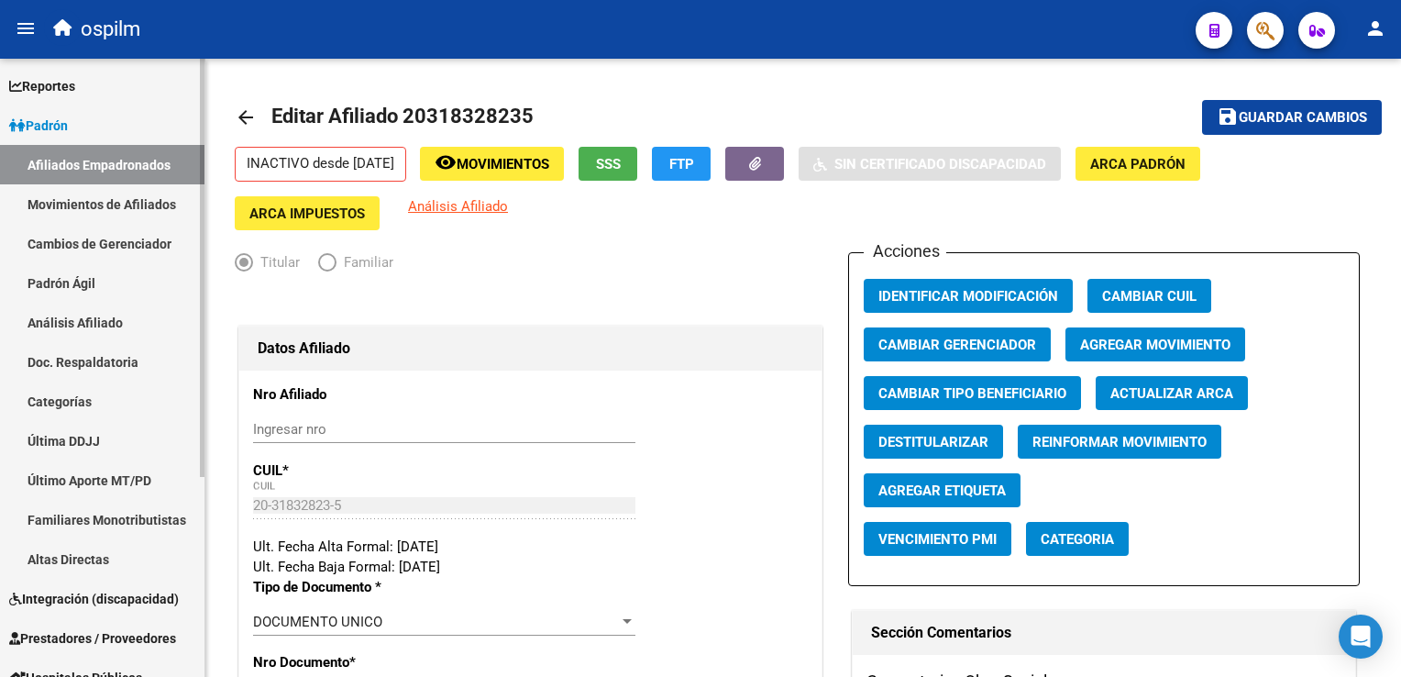
click at [84, 205] on link "Movimientos de Afiliados" at bounding box center [102, 203] width 205 height 39
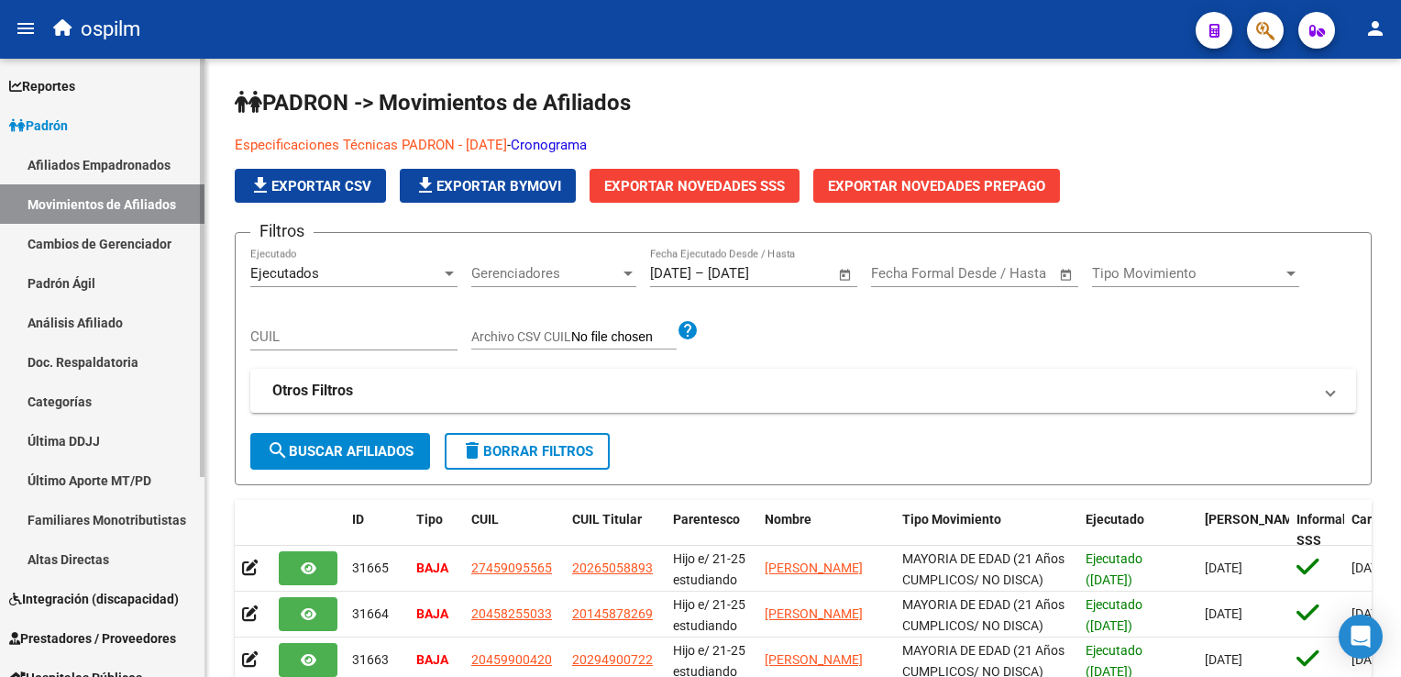
click at [56, 167] on link "Afiliados Empadronados" at bounding box center [102, 164] width 205 height 39
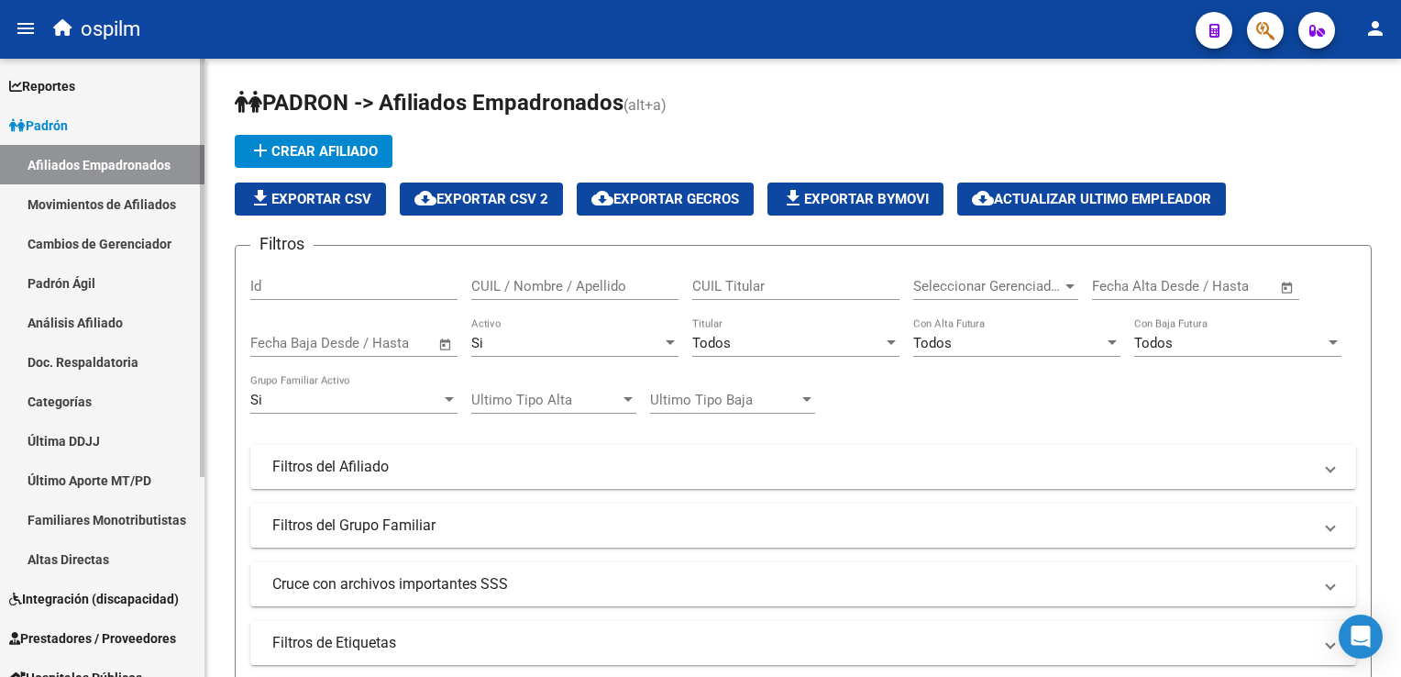
click at [67, 202] on link "Movimientos de Afiliados" at bounding box center [102, 203] width 205 height 39
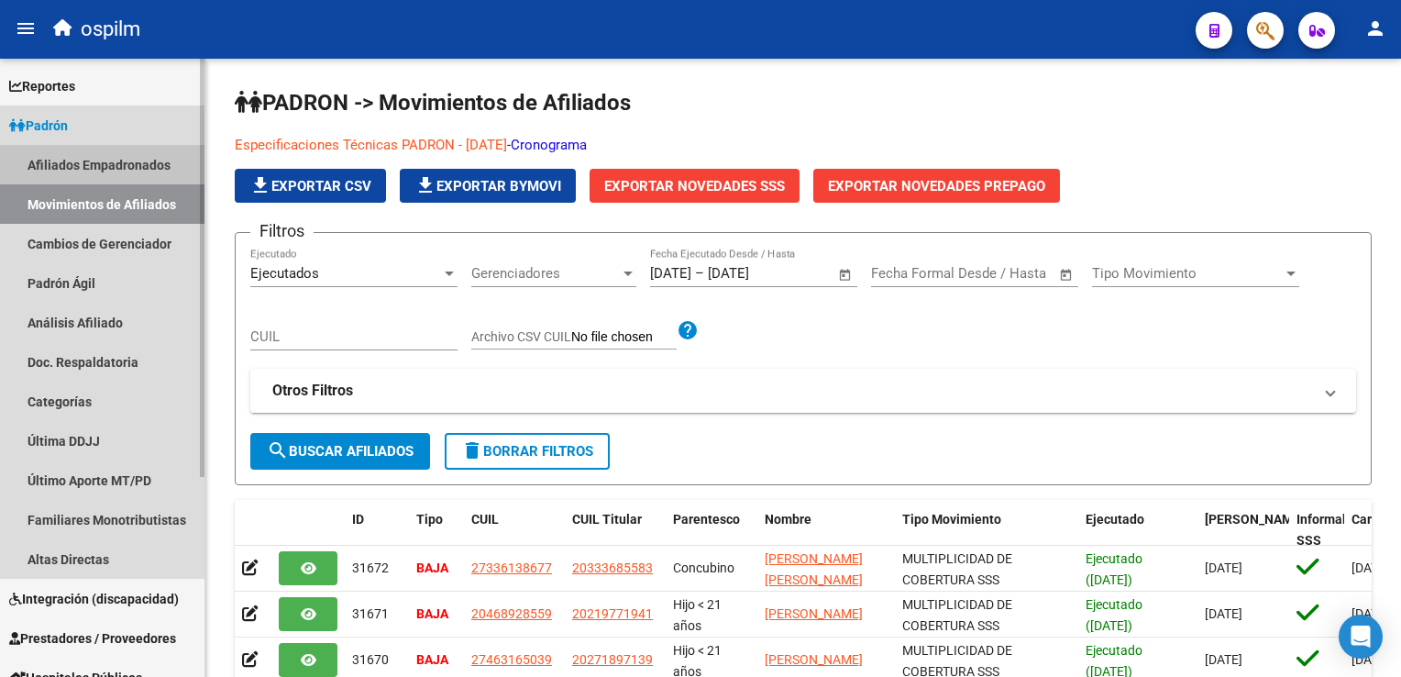
click at [65, 165] on link "Afiliados Empadronados" at bounding box center [102, 164] width 205 height 39
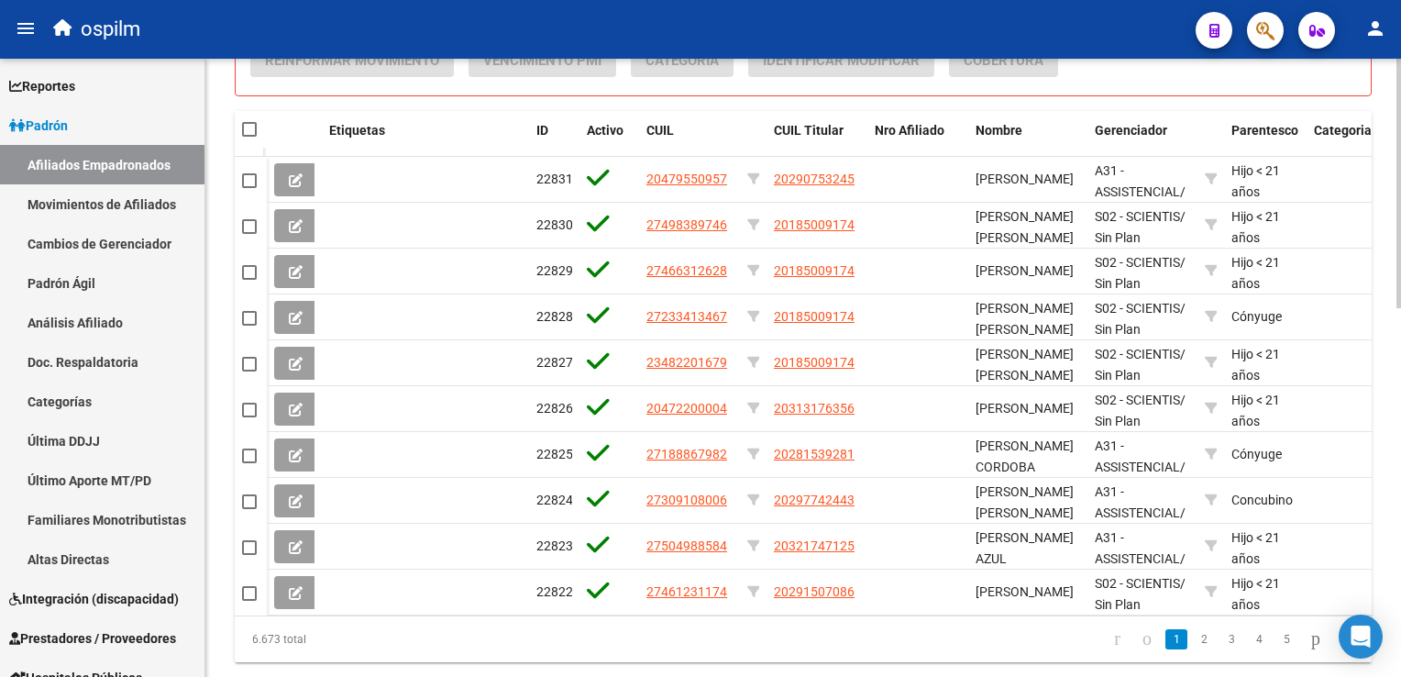
scroll to position [911, 0]
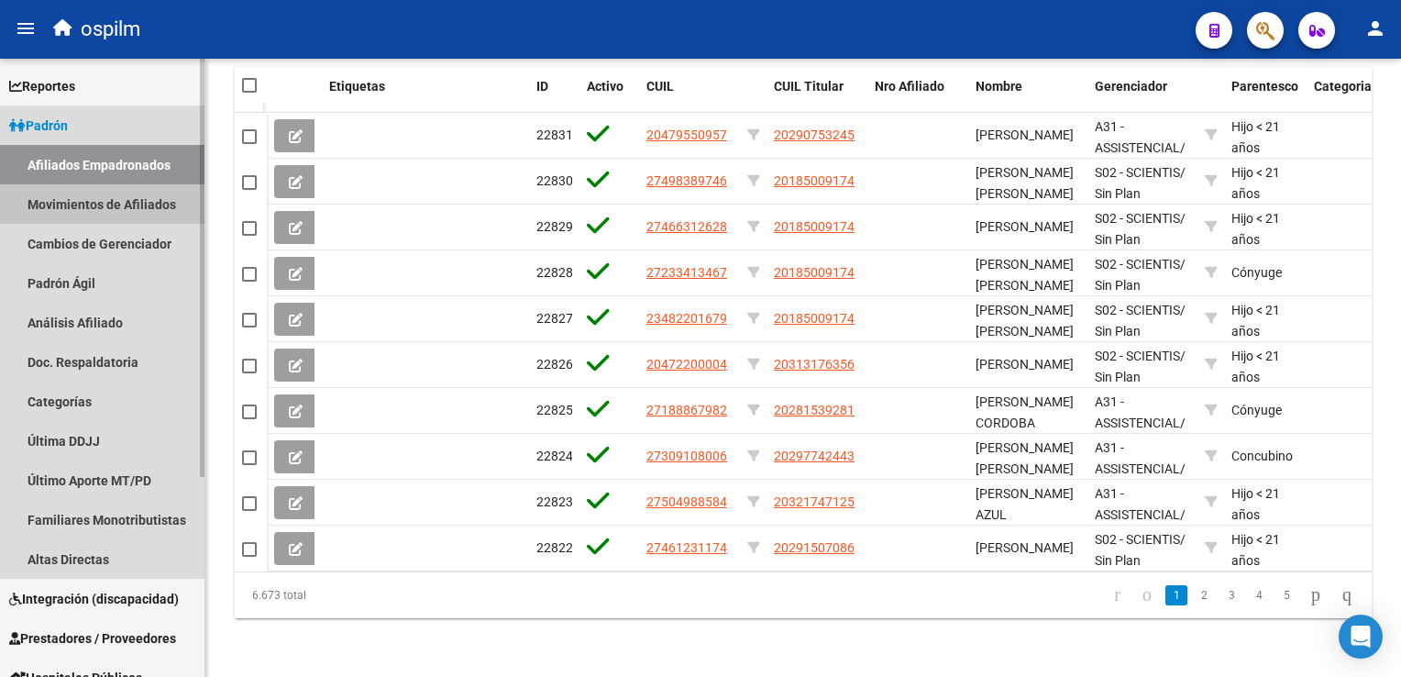
click at [129, 193] on link "Movimientos de Afiliados" at bounding box center [102, 203] width 205 height 39
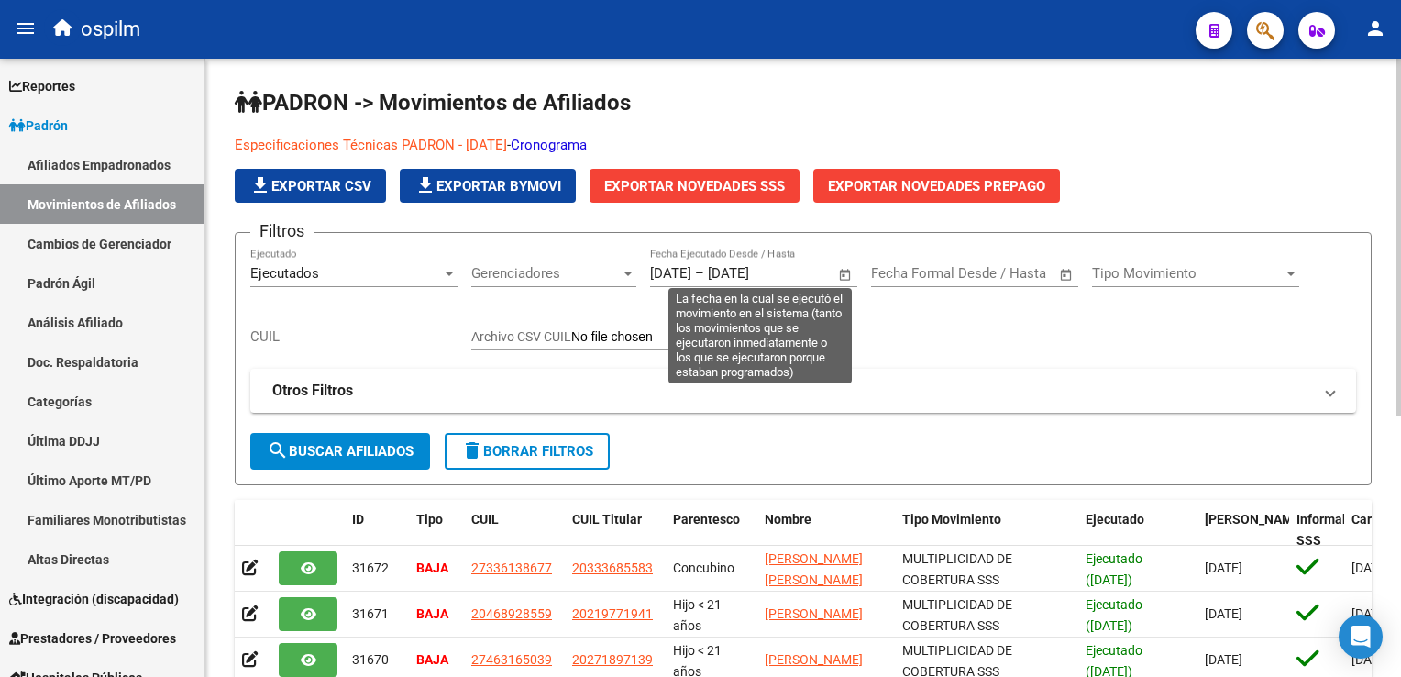
scroll to position [449, 0]
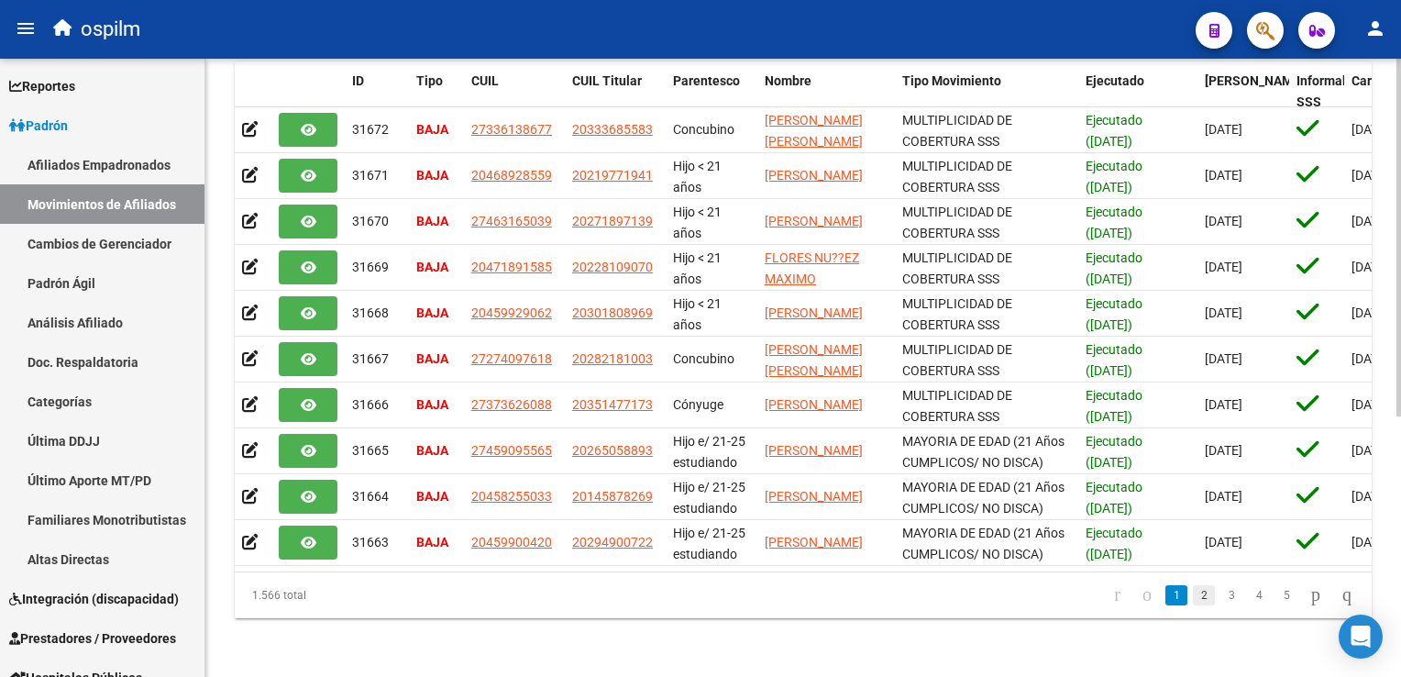
click at [1193, 599] on link "2" at bounding box center [1204, 595] width 22 height 20
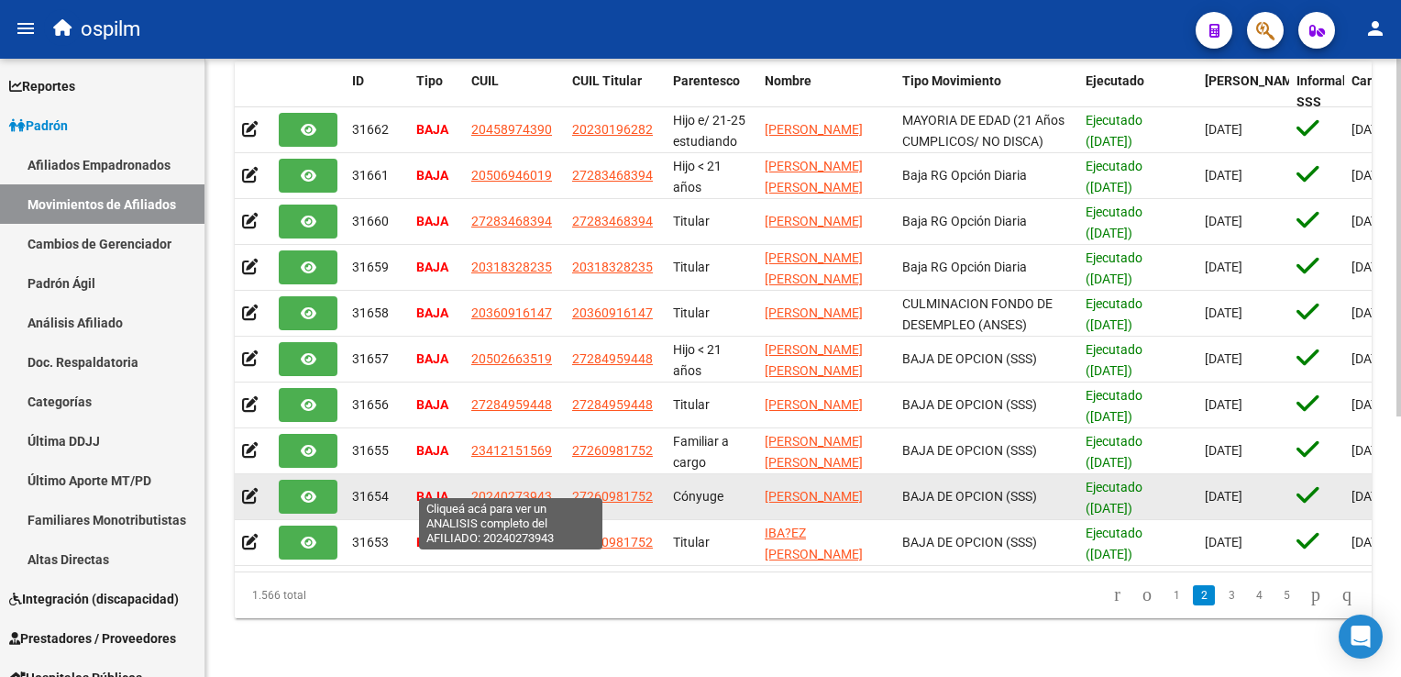
click at [517, 489] on span "20240273943" at bounding box center [511, 496] width 81 height 15
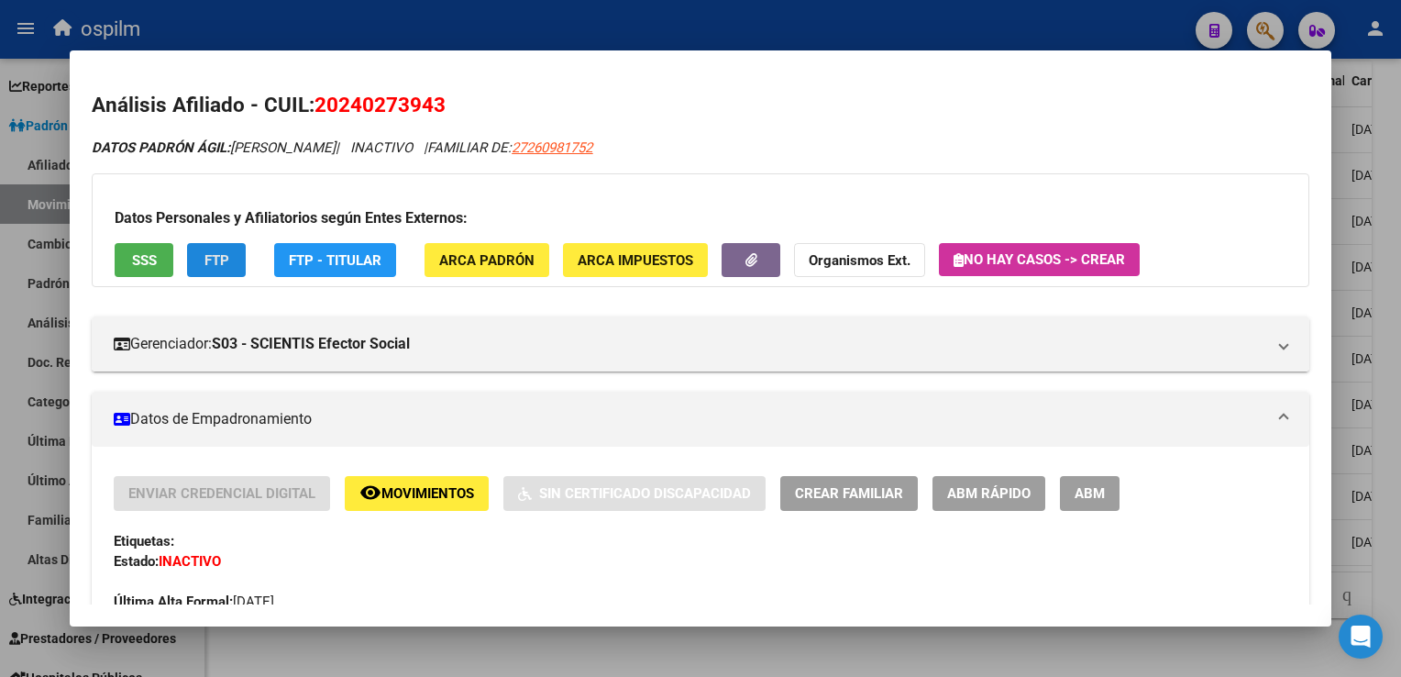
click at [209, 259] on span "FTP" at bounding box center [217, 260] width 25 height 17
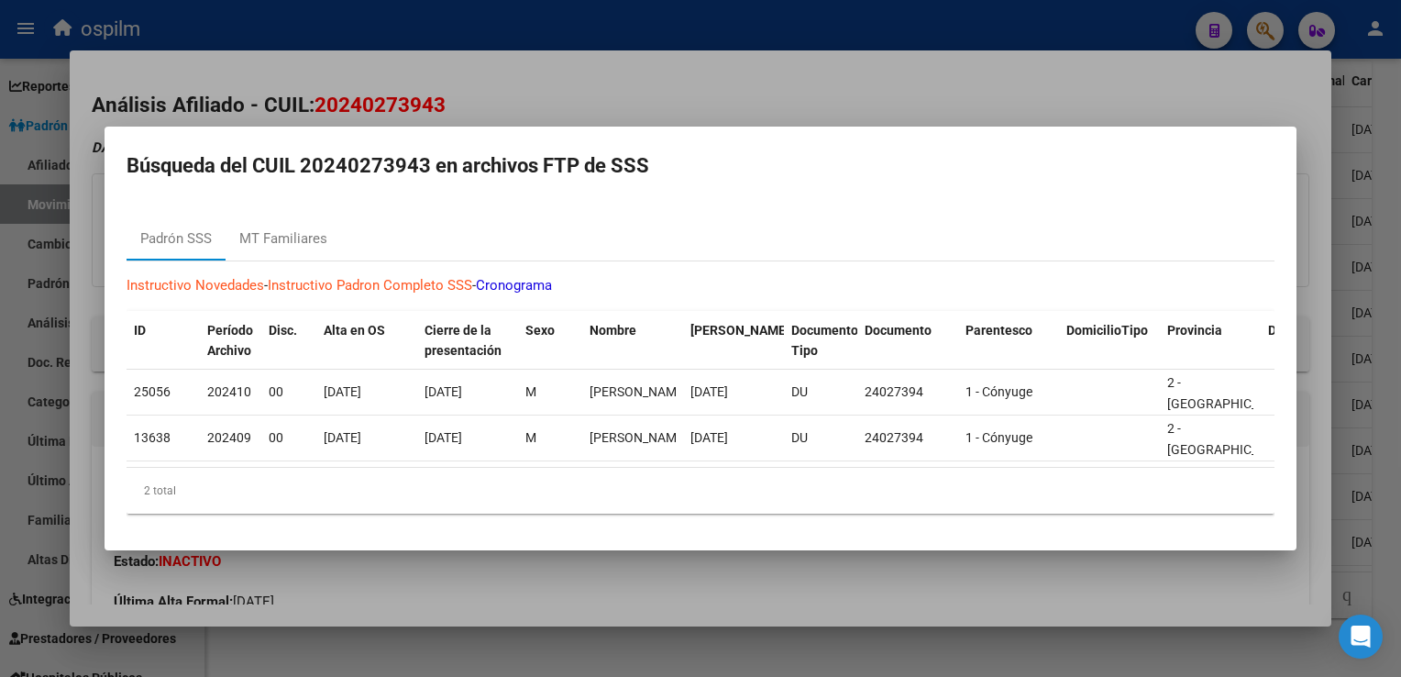
click at [517, 79] on div at bounding box center [700, 338] width 1401 height 677
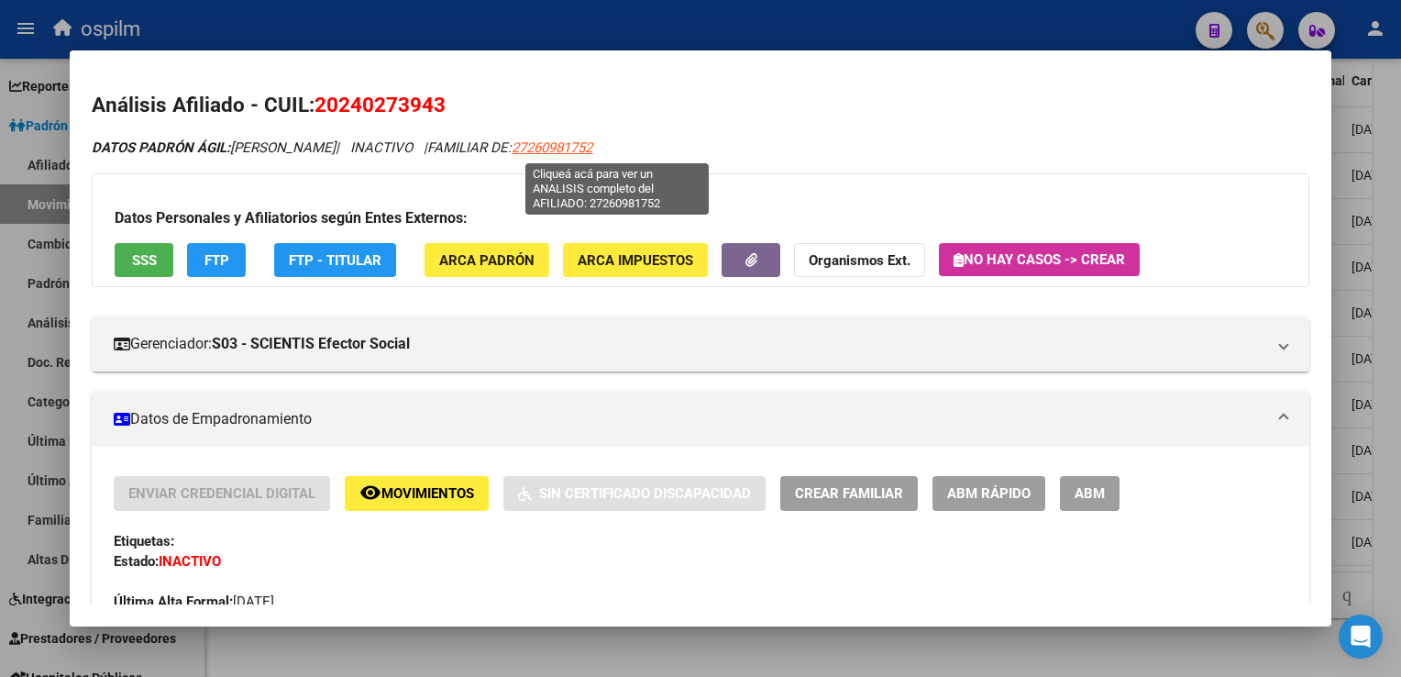
click at [592, 148] on span "27260981752" at bounding box center [552, 147] width 81 height 17
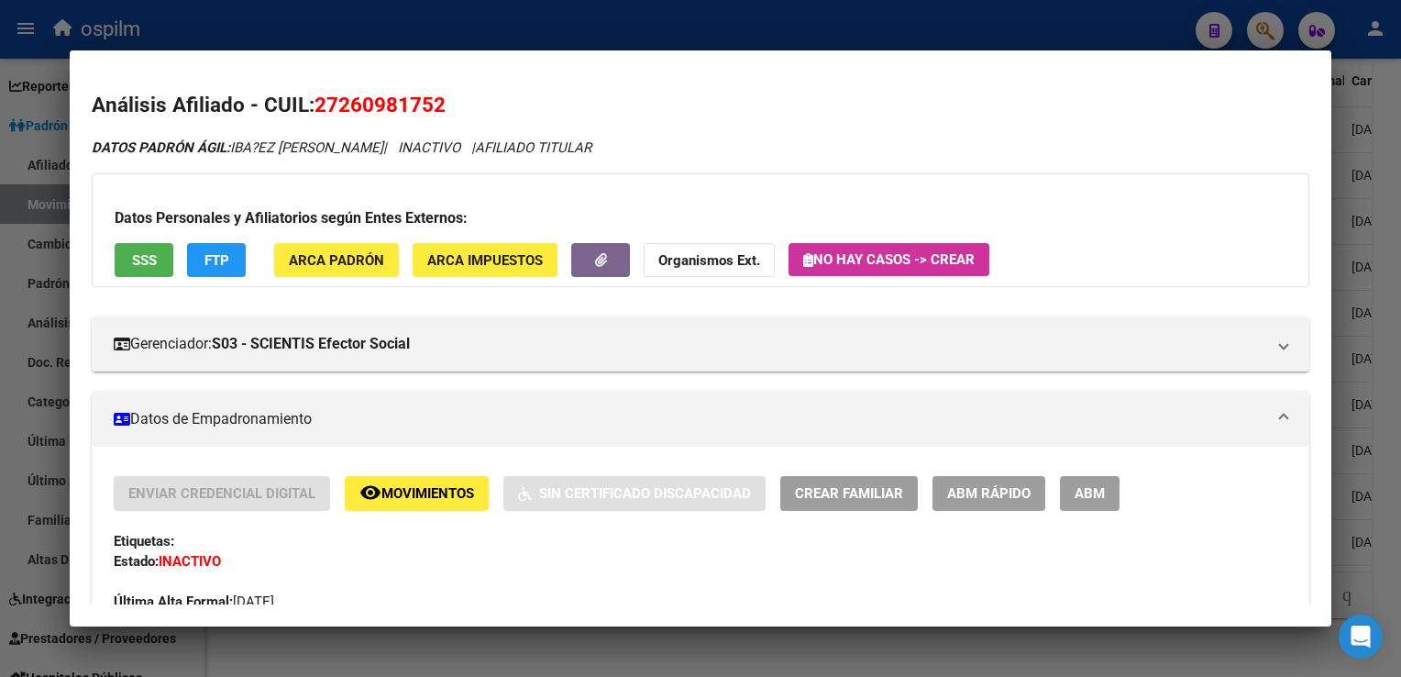
click at [202, 259] on button "FTP" at bounding box center [216, 260] width 59 height 34
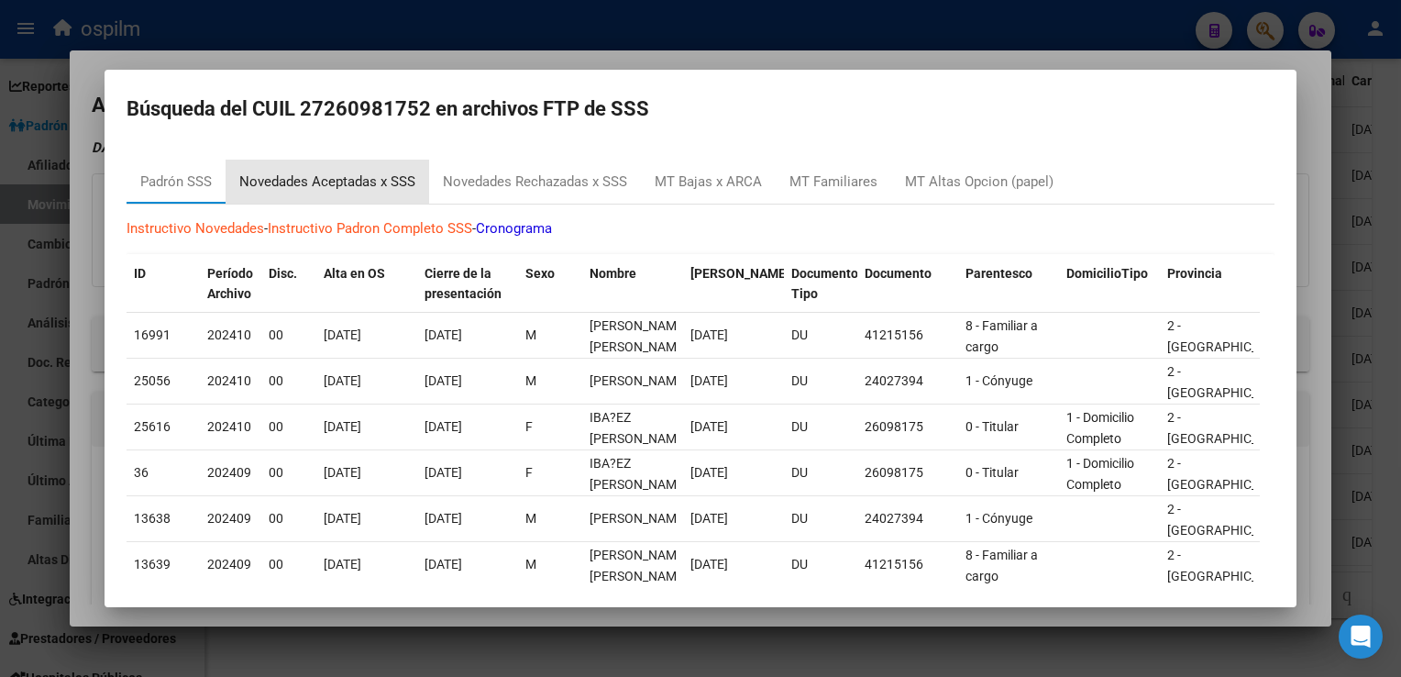
click at [339, 185] on div "Novedades Aceptadas x SSS" at bounding box center [327, 181] width 176 height 21
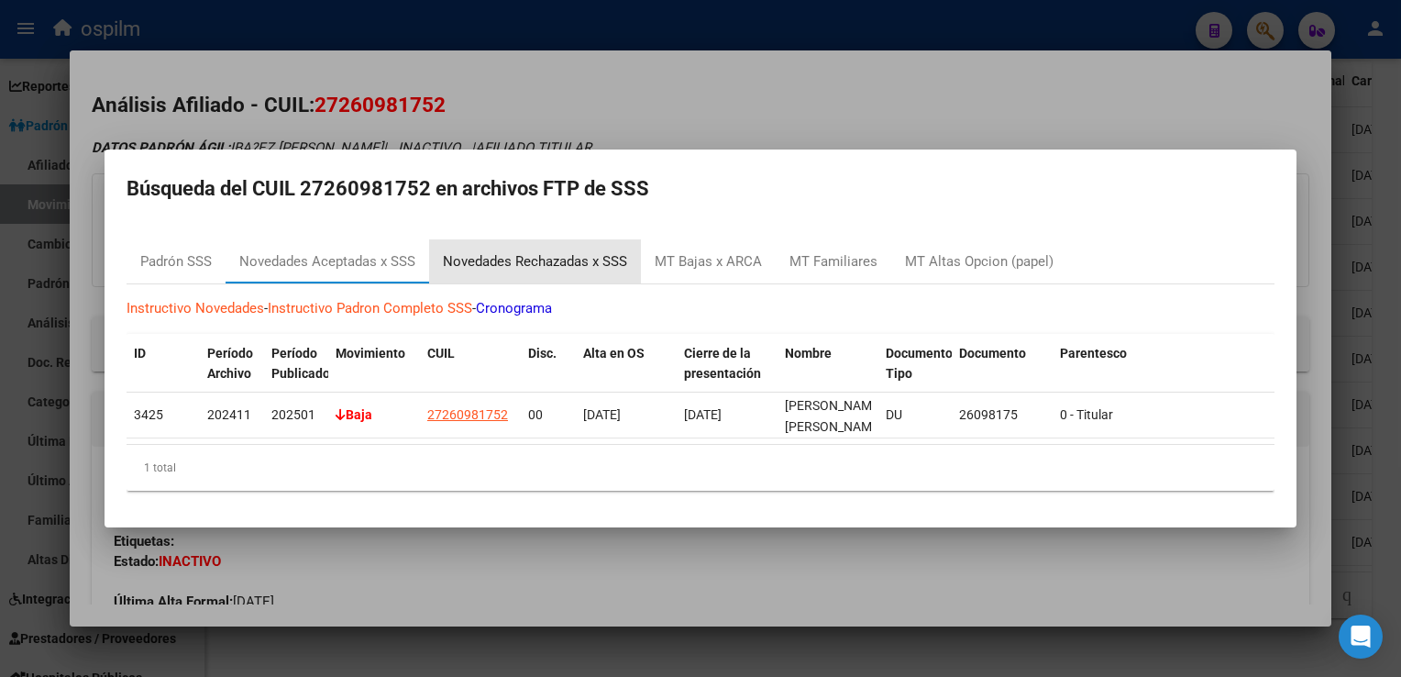
click at [543, 251] on div "Novedades Rechazadas x SSS" at bounding box center [535, 261] width 184 height 21
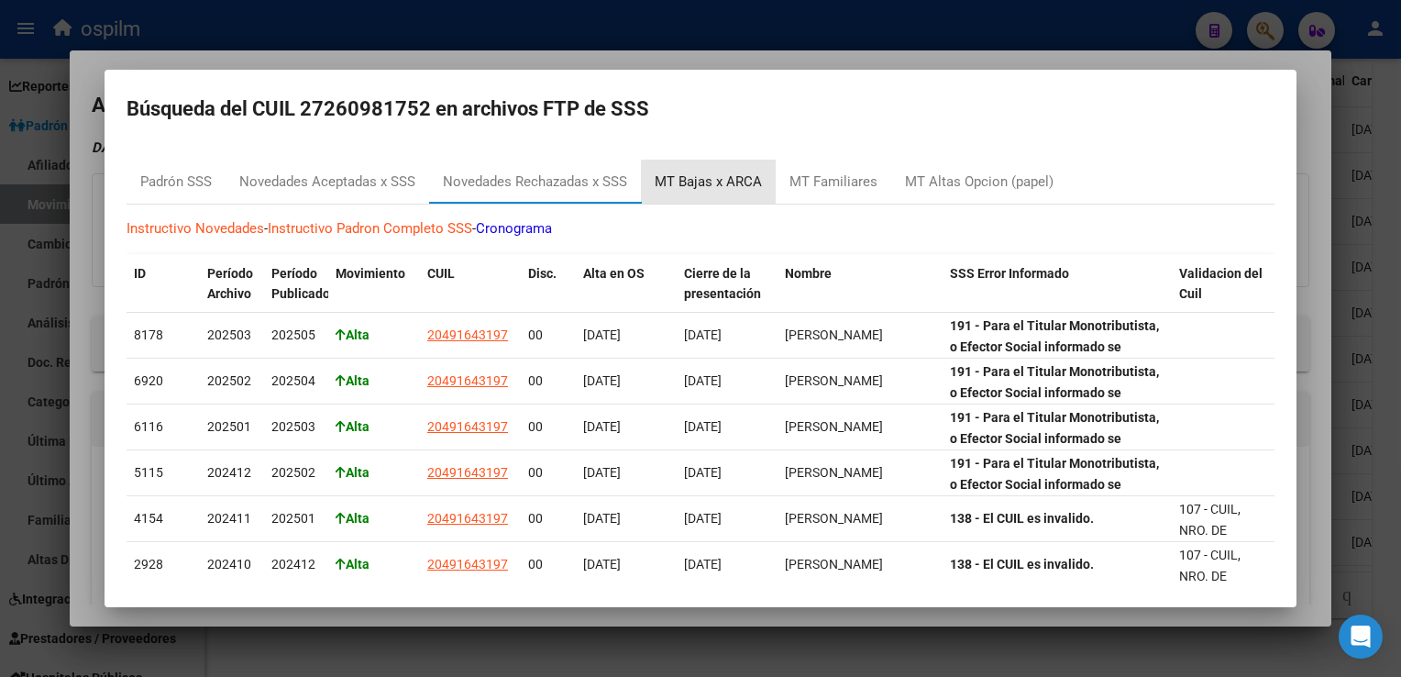
click at [719, 185] on div "MT Bajas x ARCA" at bounding box center [708, 181] width 107 height 21
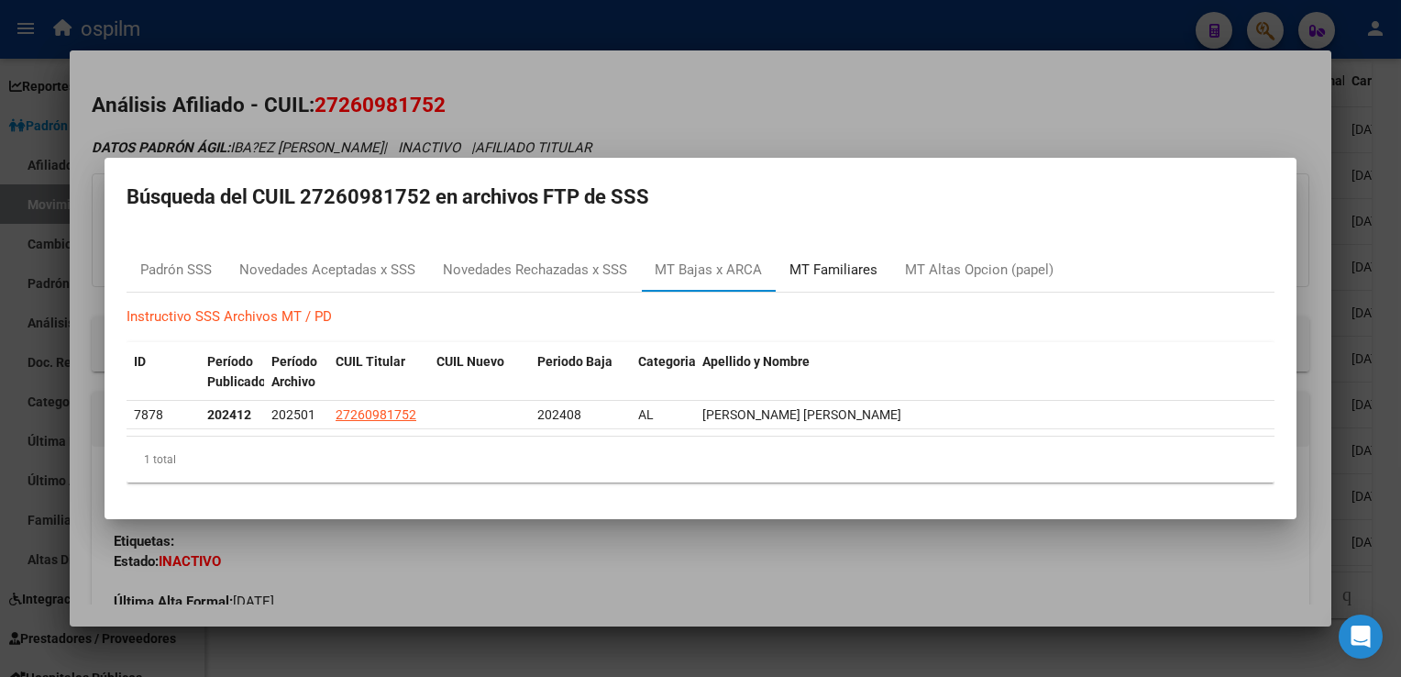
click at [820, 271] on div "MT Familiares" at bounding box center [834, 270] width 88 height 21
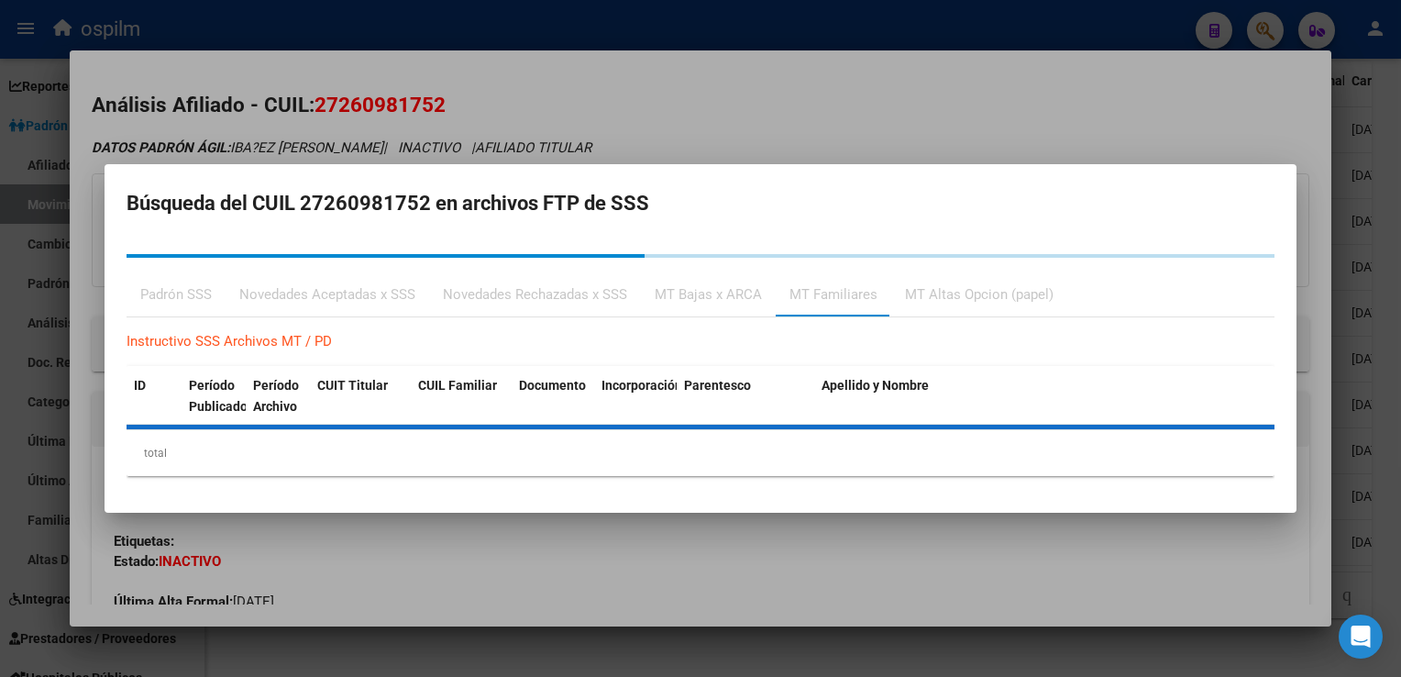
click at [532, 293] on div "Novedades Rechazadas x SSS" at bounding box center [535, 294] width 184 height 21
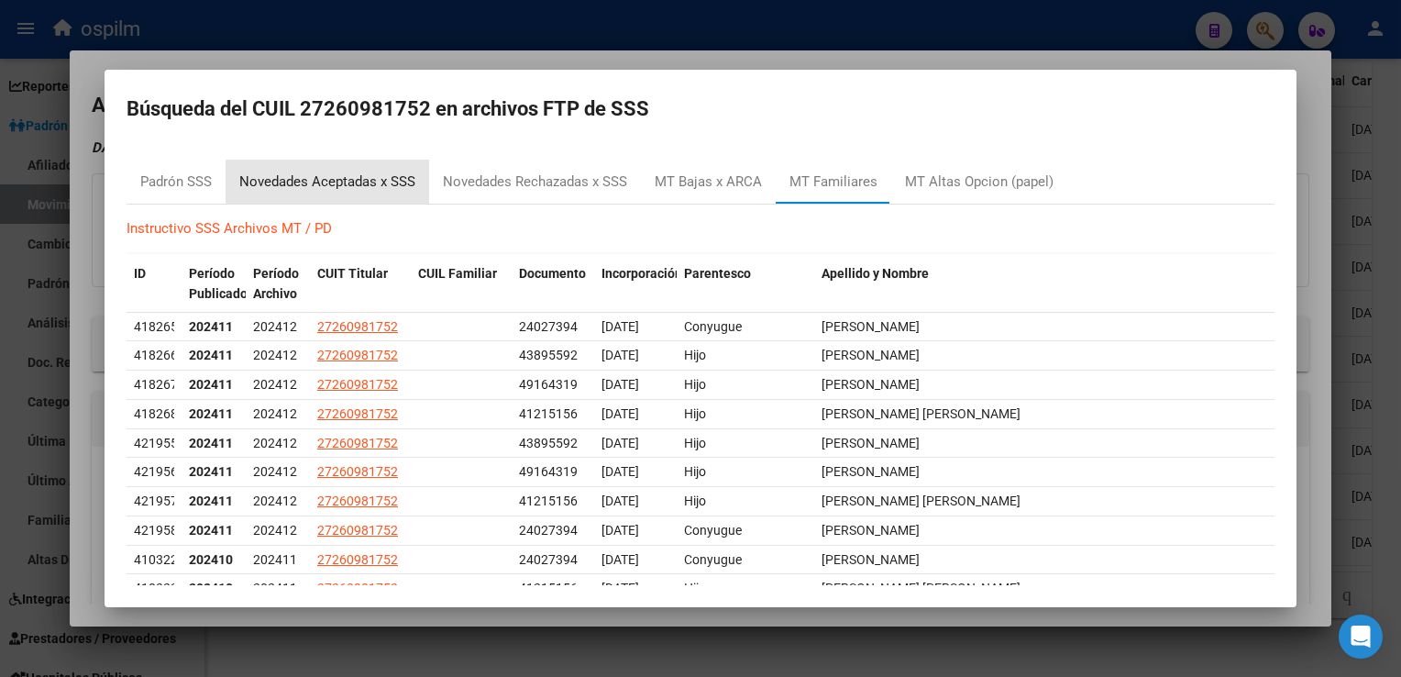
click at [347, 176] on div "Novedades Aceptadas x SSS" at bounding box center [327, 181] width 176 height 21
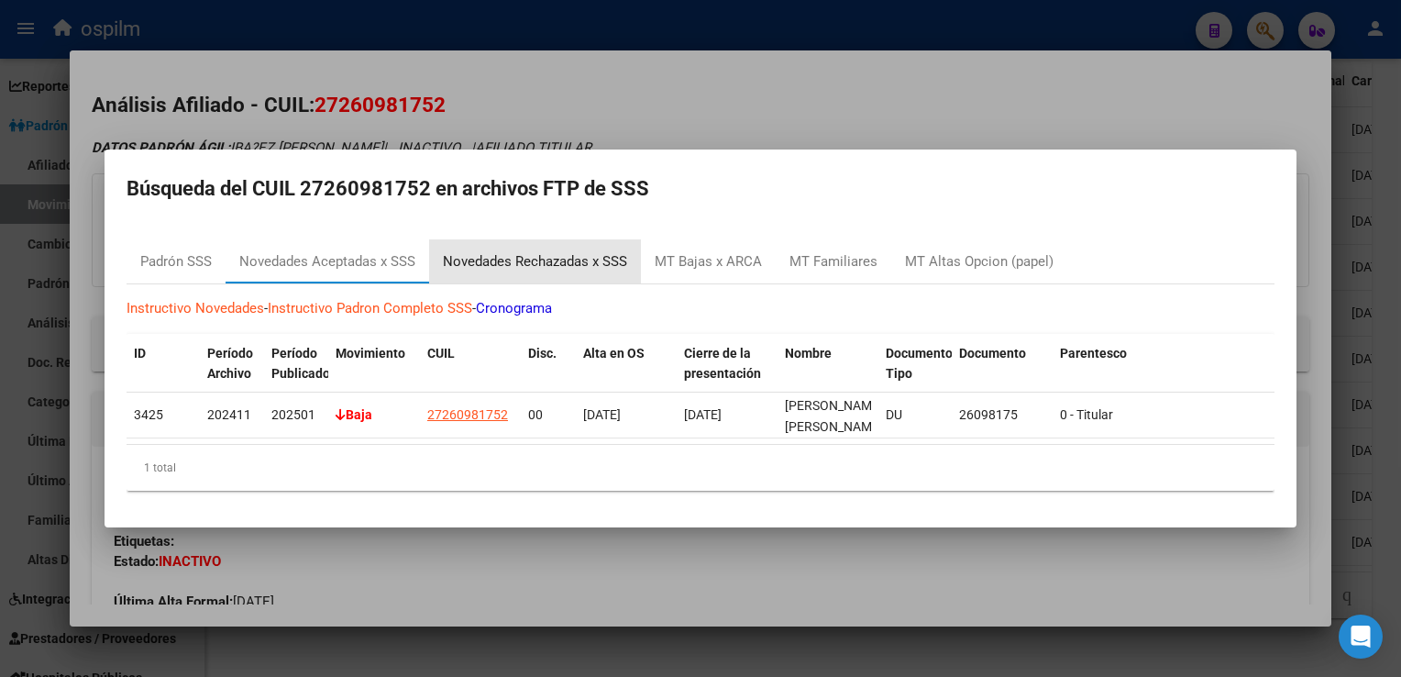
click at [473, 251] on div "Novedades Rechazadas x SSS" at bounding box center [535, 261] width 184 height 21
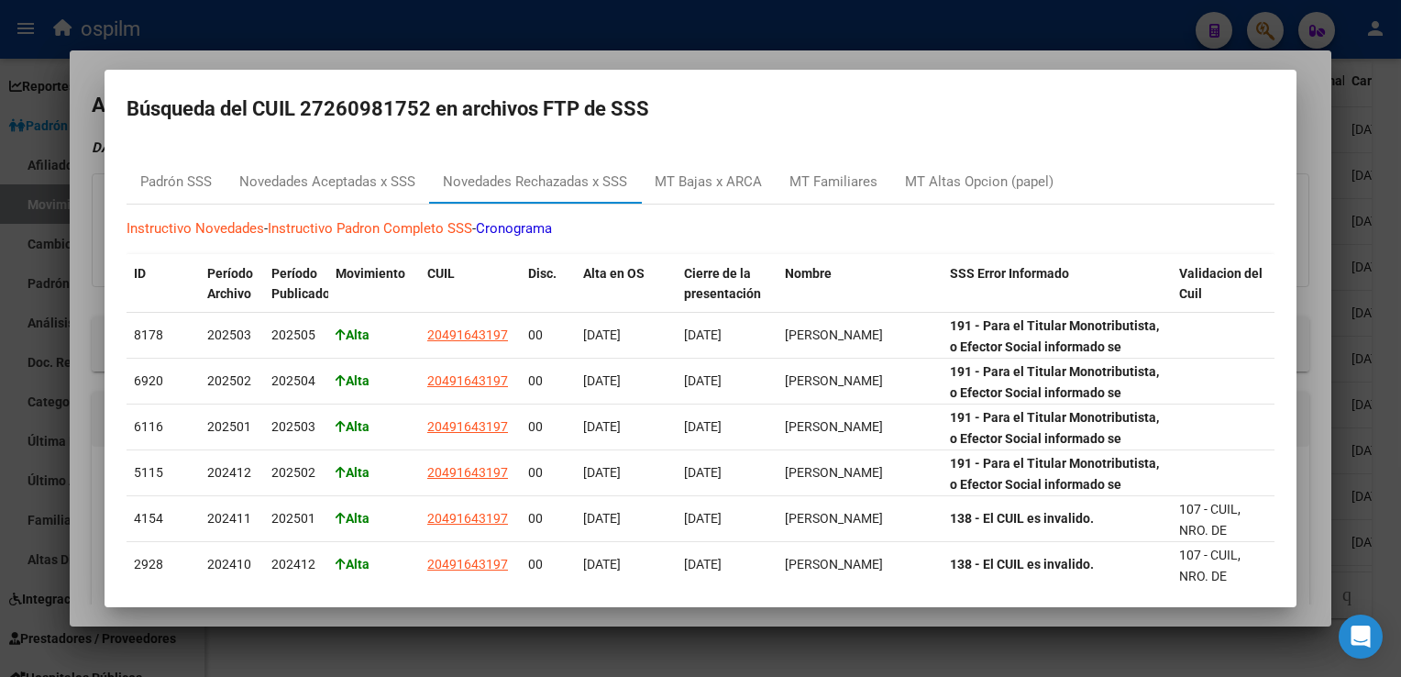
click at [652, 61] on div at bounding box center [700, 338] width 1401 height 677
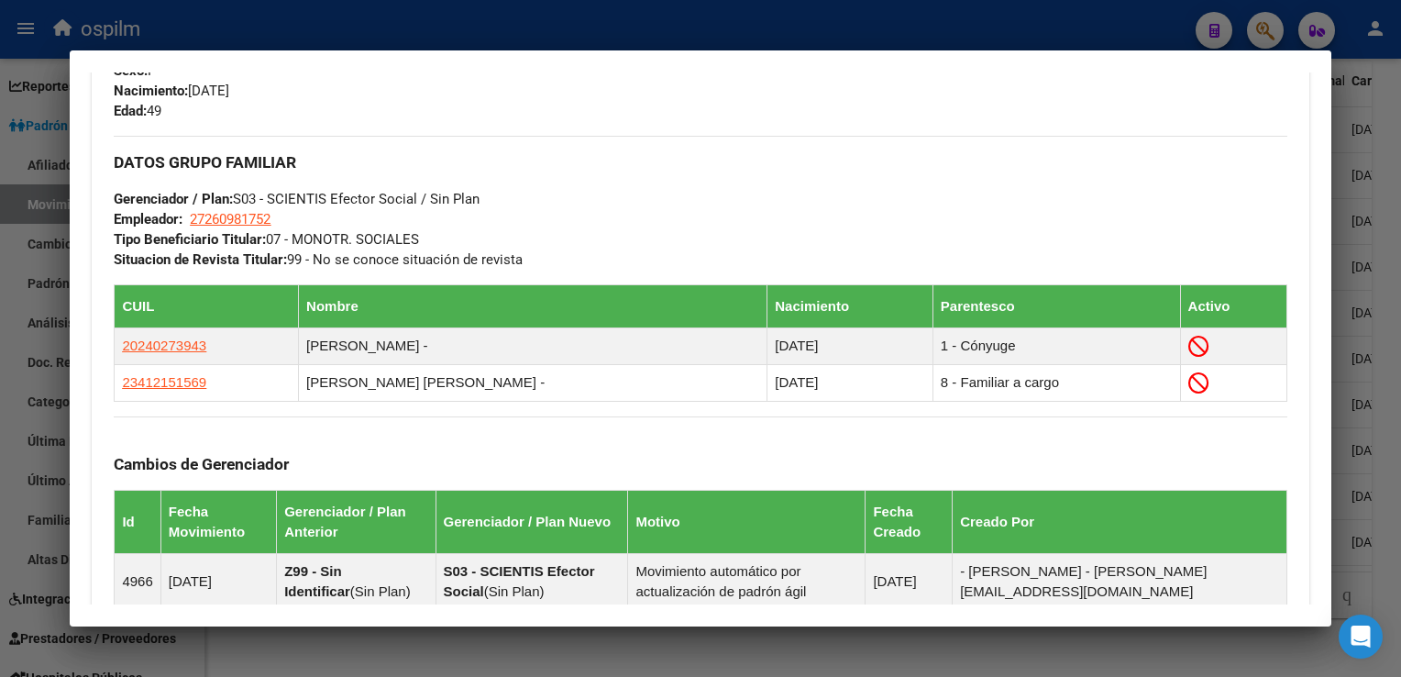
scroll to position [0, 0]
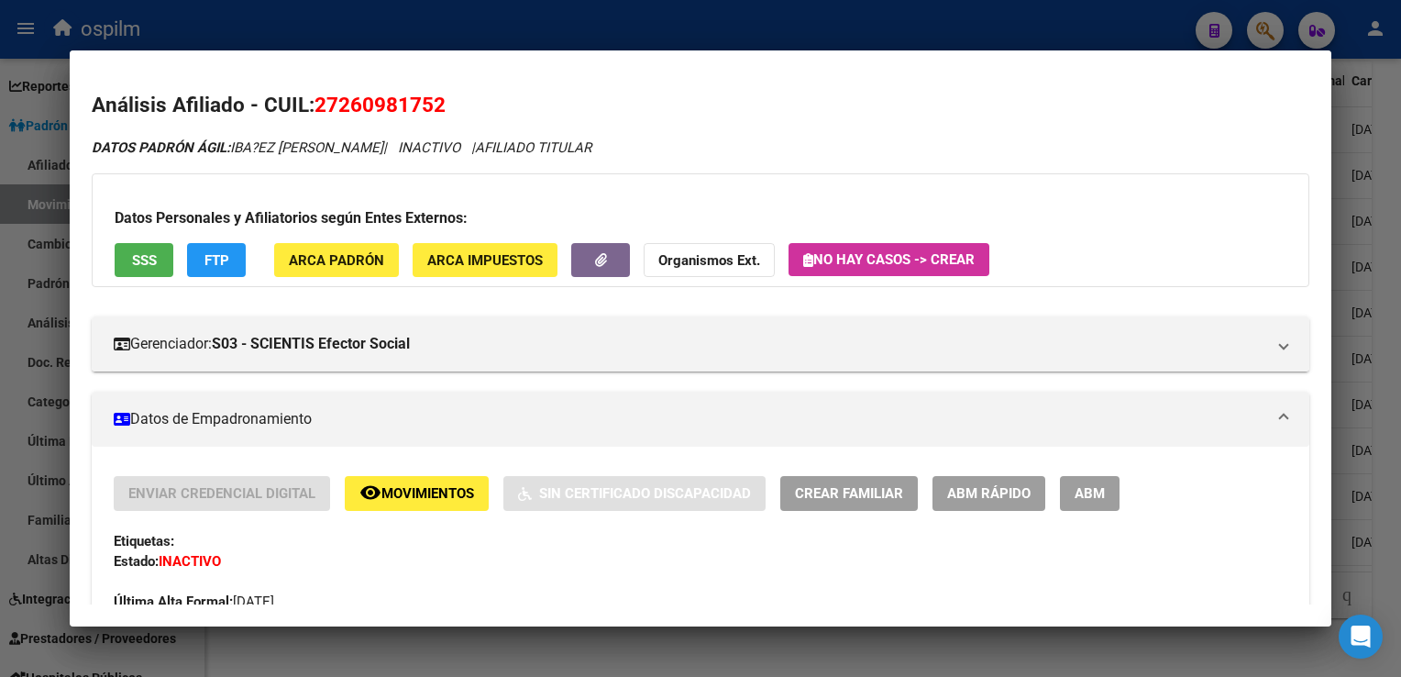
click at [421, 487] on span "Movimientos" at bounding box center [427, 494] width 93 height 17
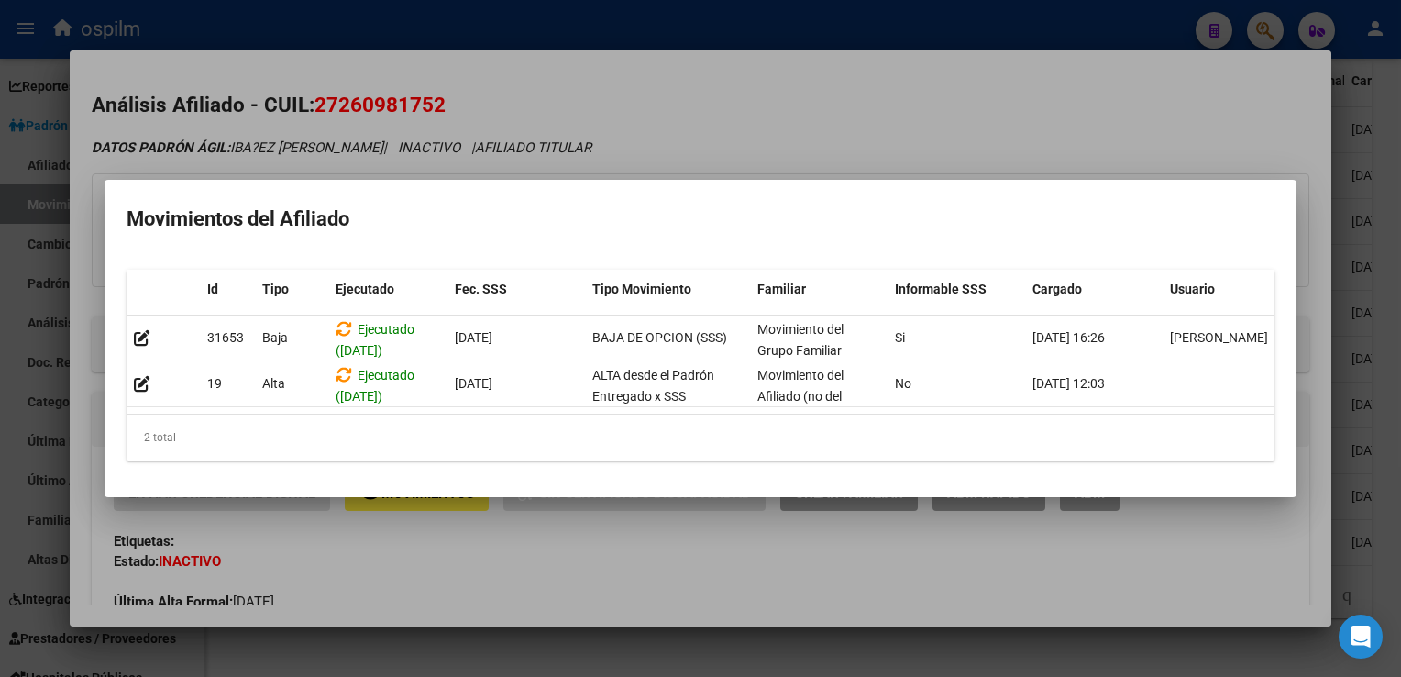
click at [760, 130] on div at bounding box center [700, 338] width 1401 height 677
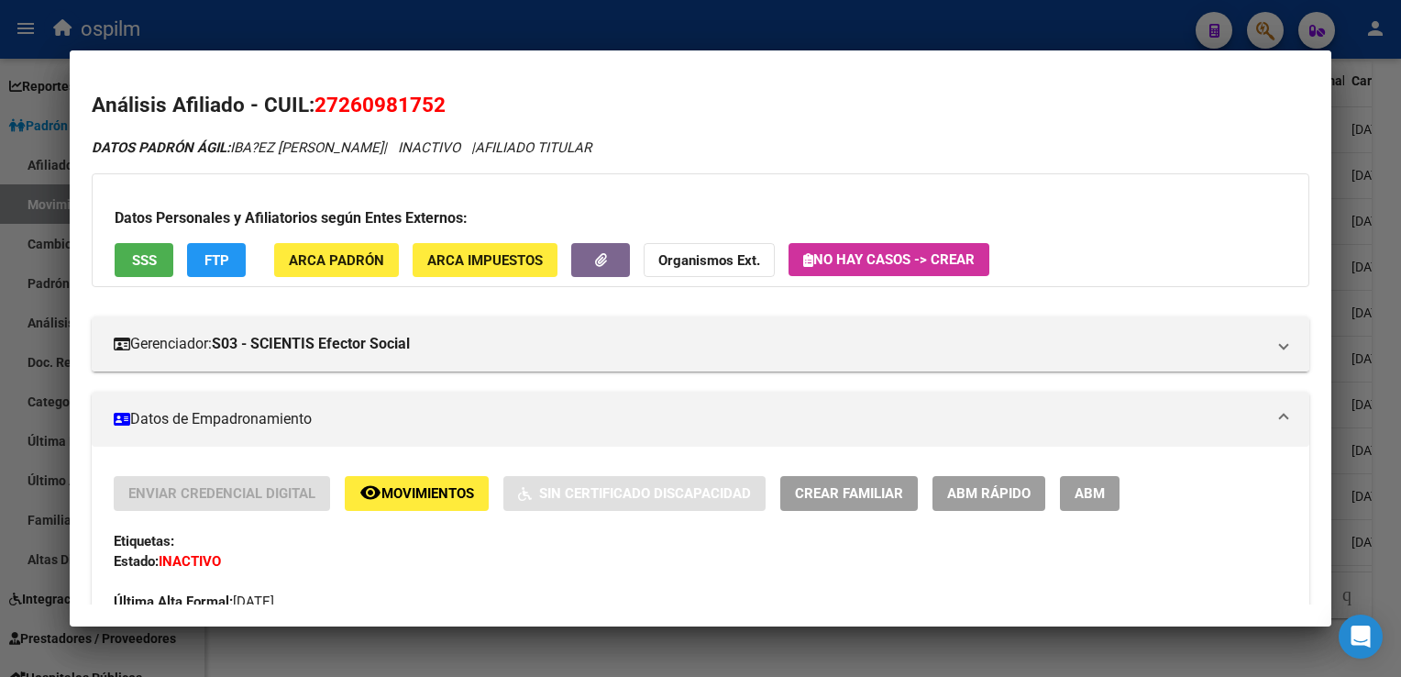
click at [1392, 378] on div at bounding box center [700, 338] width 1401 height 677
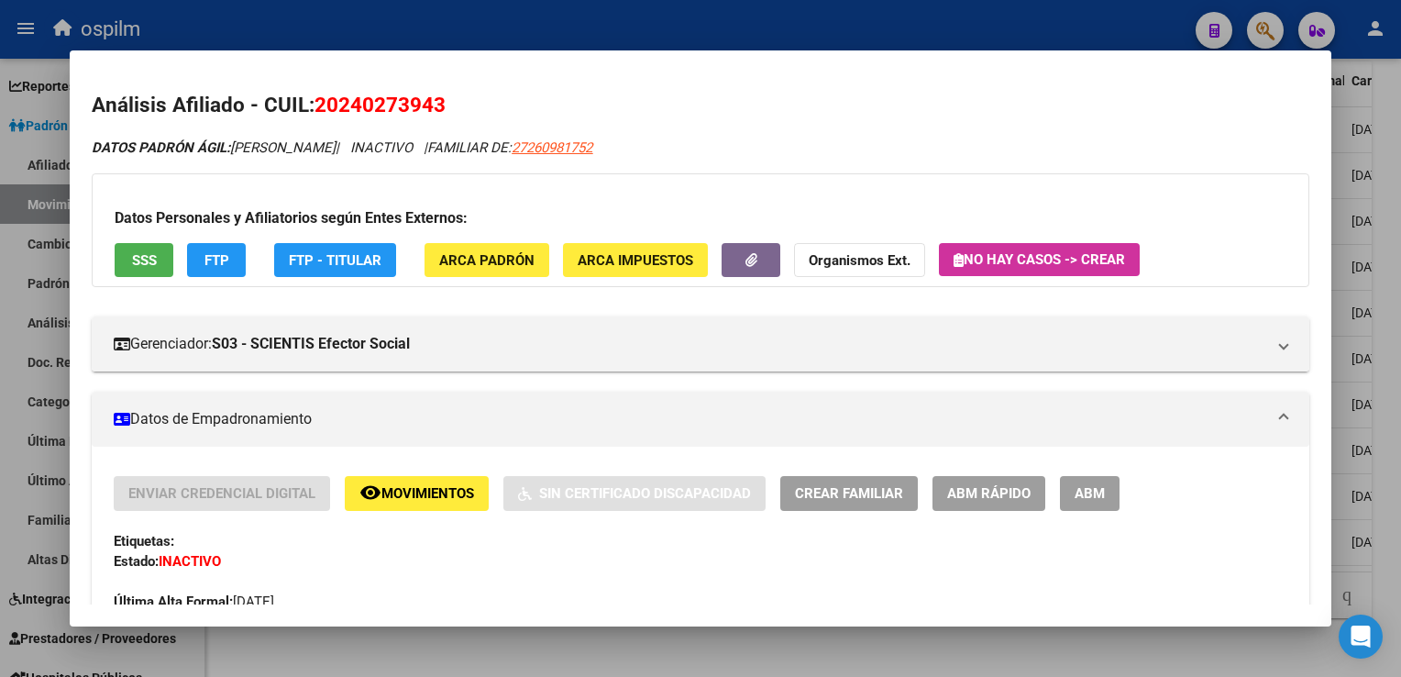
click at [1392, 378] on div at bounding box center [700, 338] width 1401 height 677
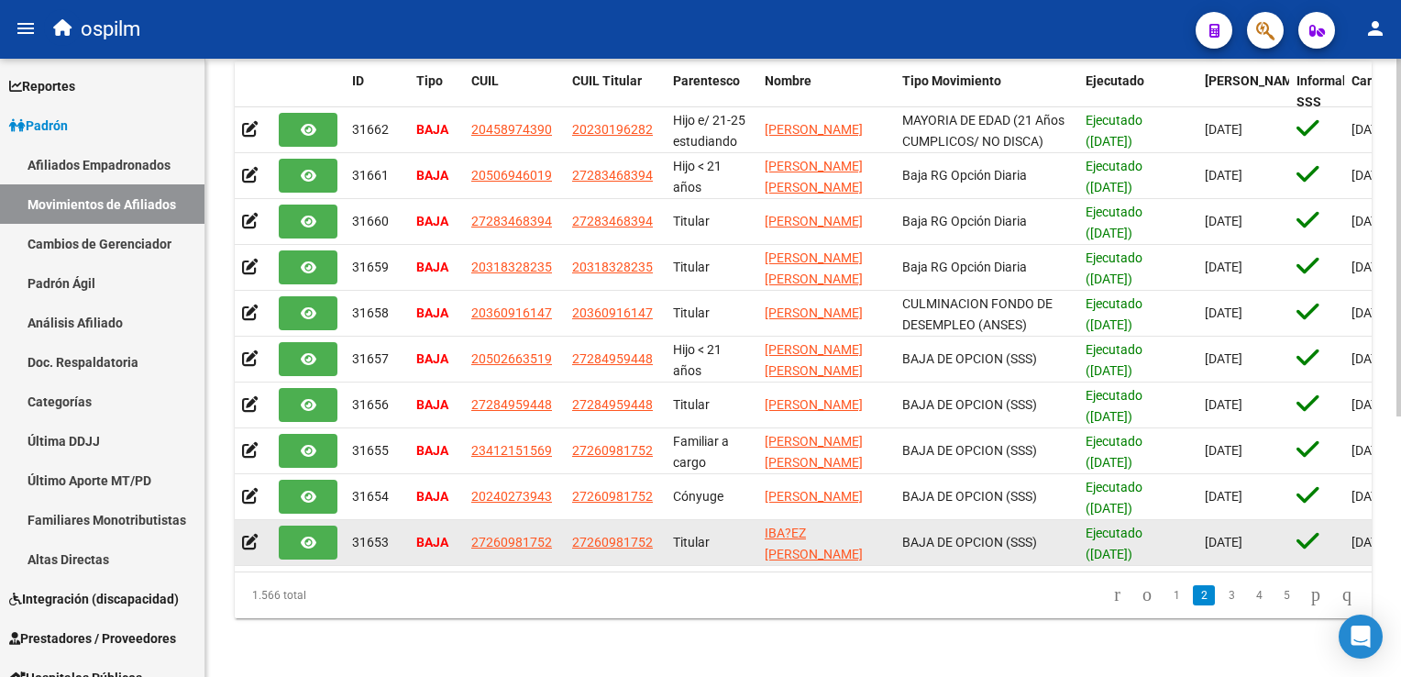
click at [531, 537] on app-link-go-to "27260981752" at bounding box center [511, 542] width 81 height 21
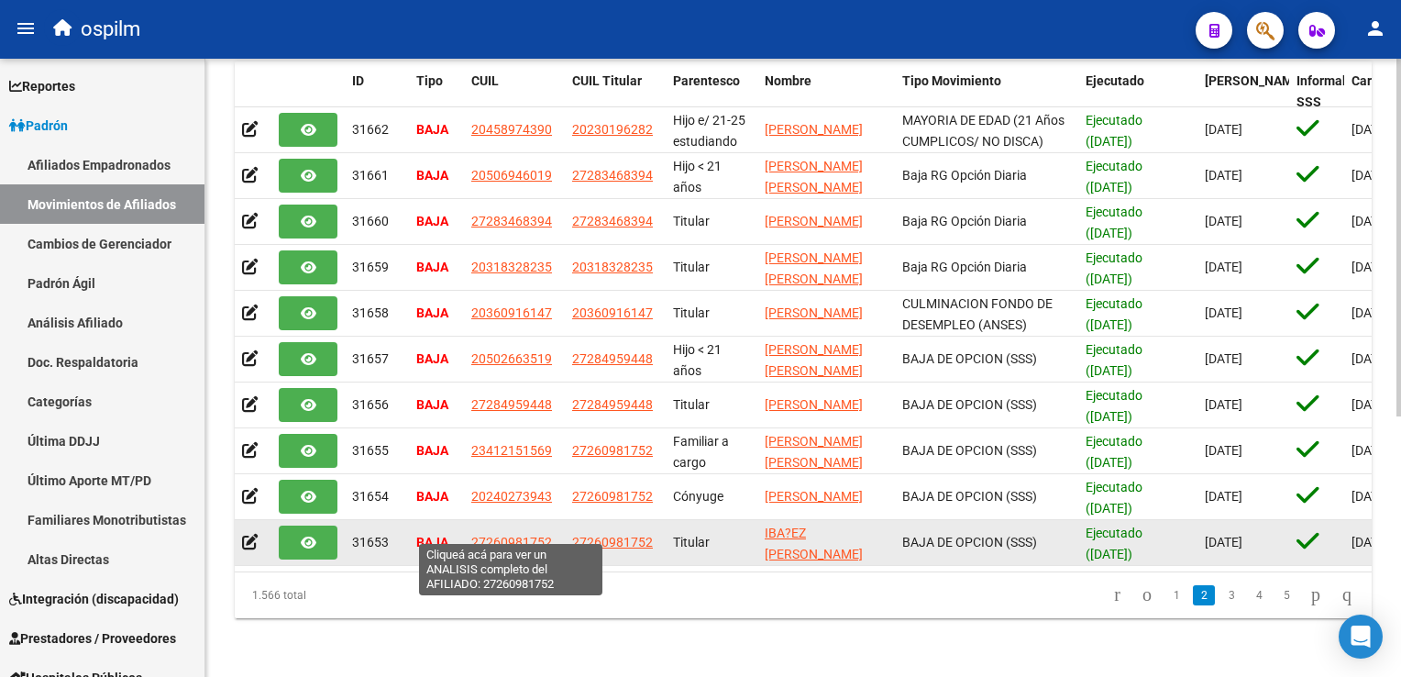
click at [498, 535] on span "27260981752" at bounding box center [511, 542] width 81 height 15
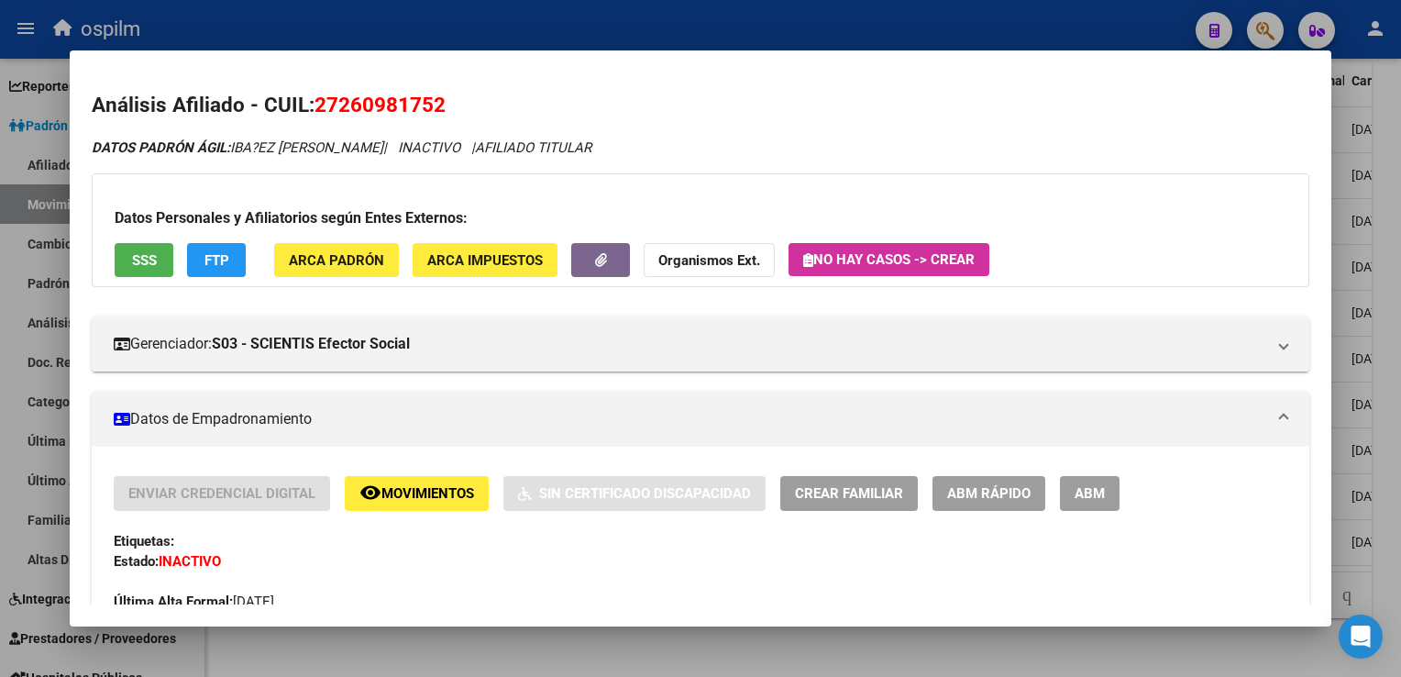
click at [132, 260] on span "SSS" at bounding box center [144, 260] width 25 height 17
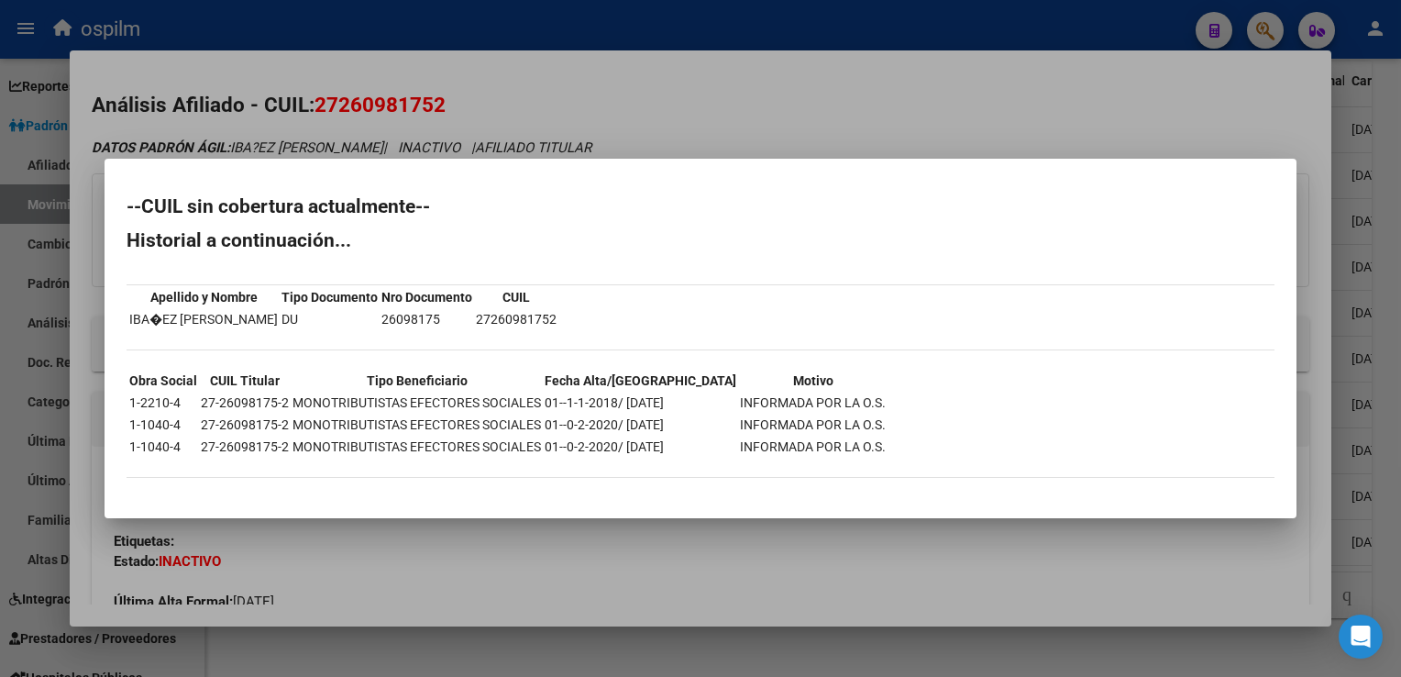
click at [664, 120] on div at bounding box center [700, 338] width 1401 height 677
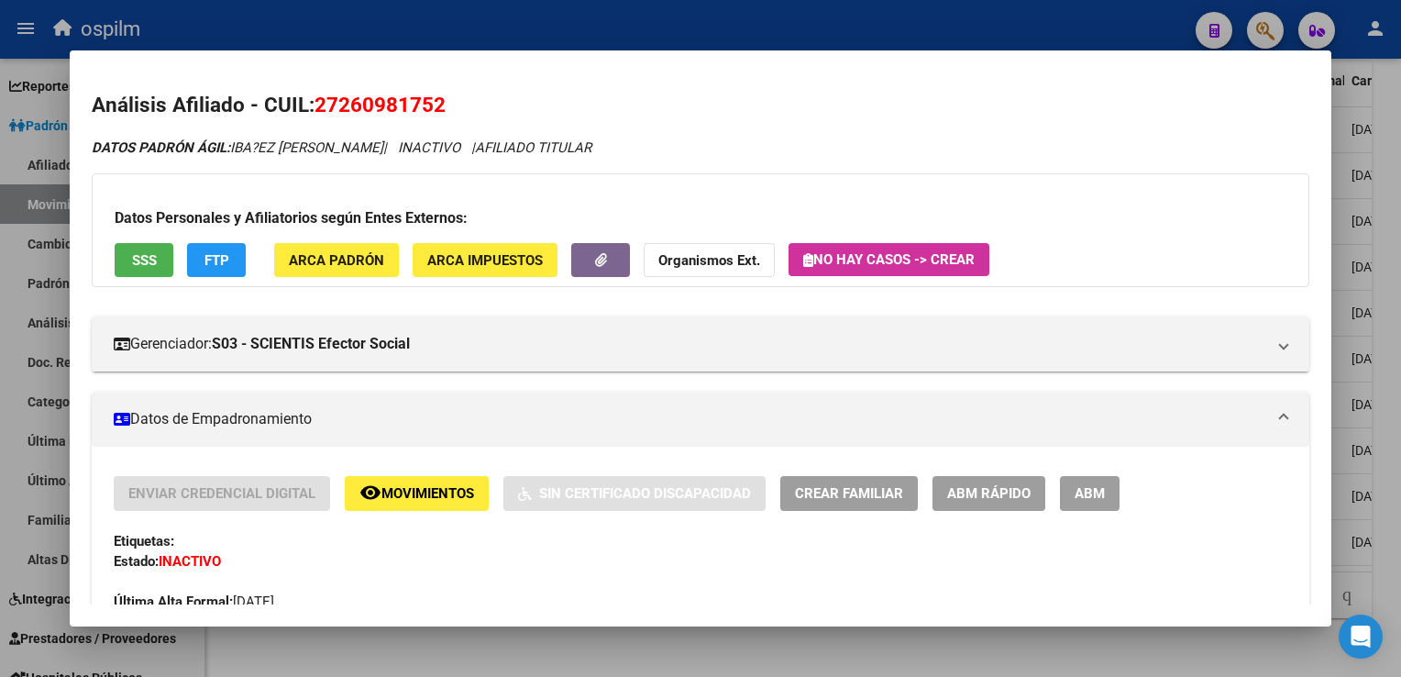
click at [221, 266] on span "FTP" at bounding box center [217, 260] width 25 height 17
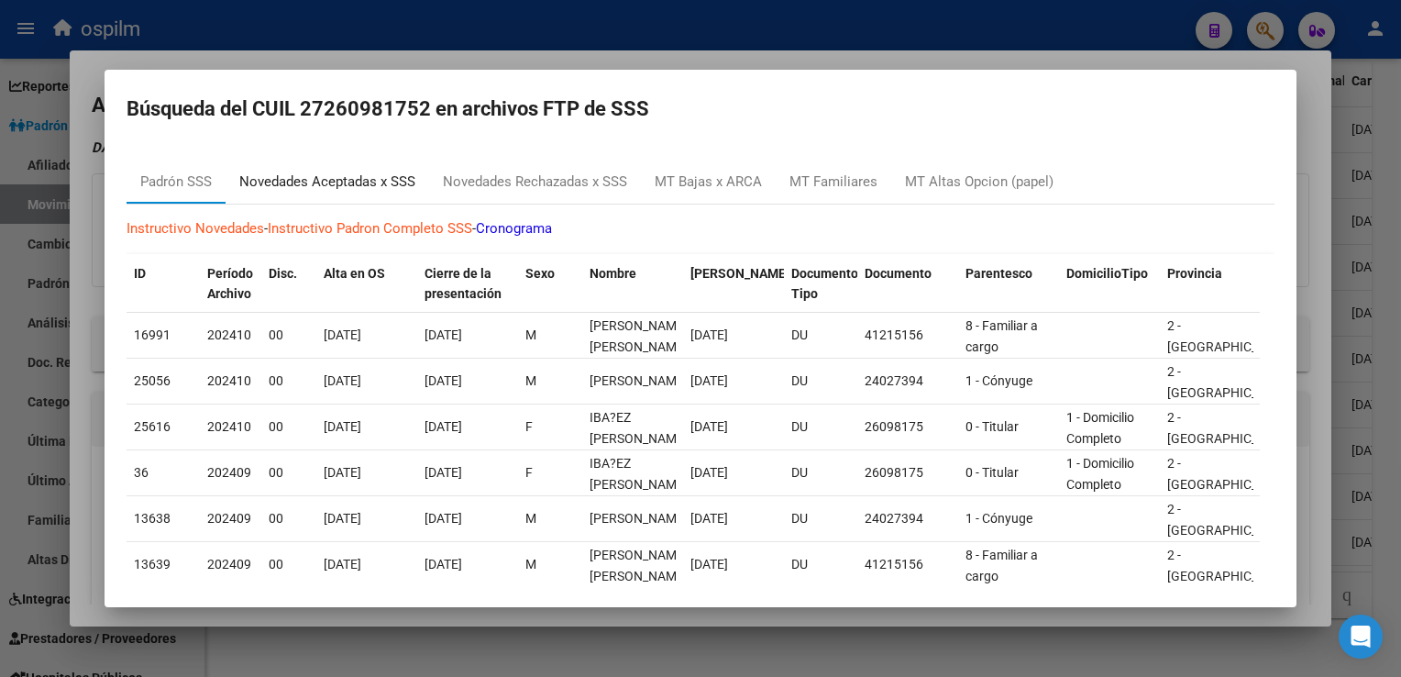
click at [330, 185] on div "Novedades Aceptadas x SSS" at bounding box center [327, 181] width 176 height 21
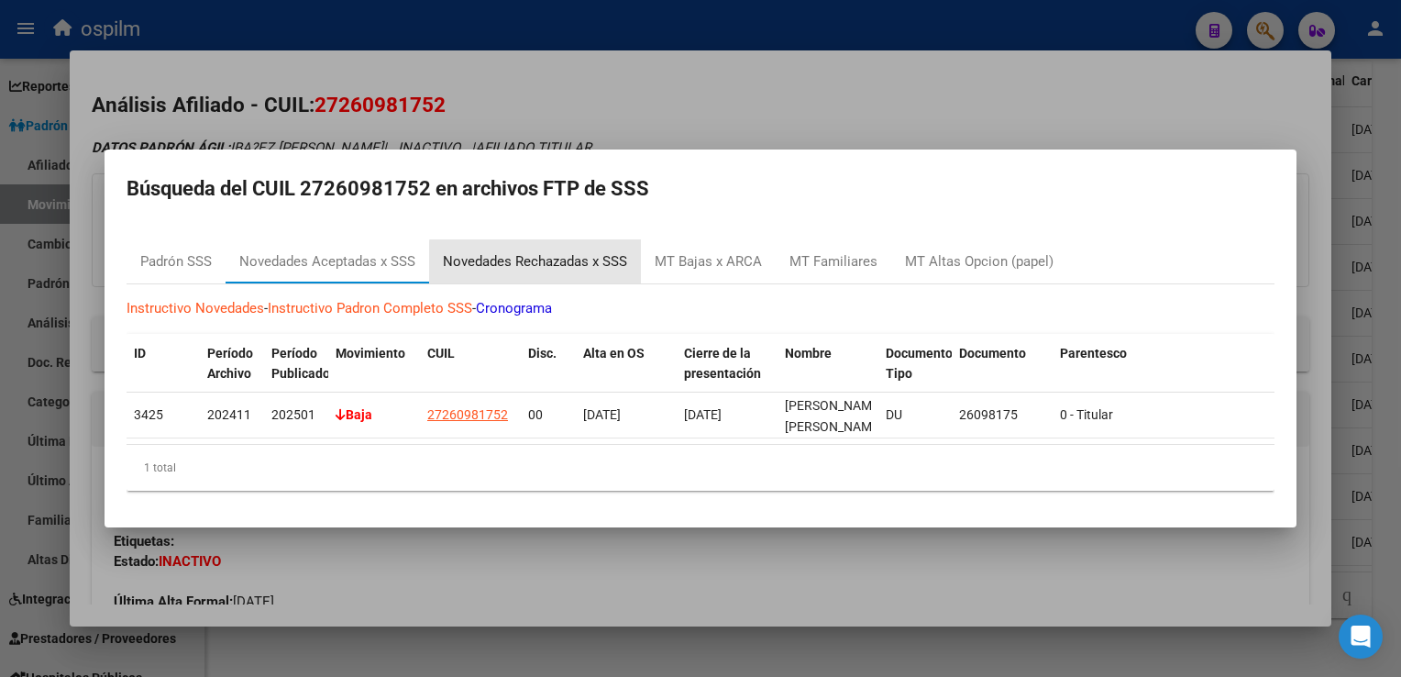
click at [547, 255] on div "Novedades Rechazadas x SSS" at bounding box center [535, 261] width 184 height 21
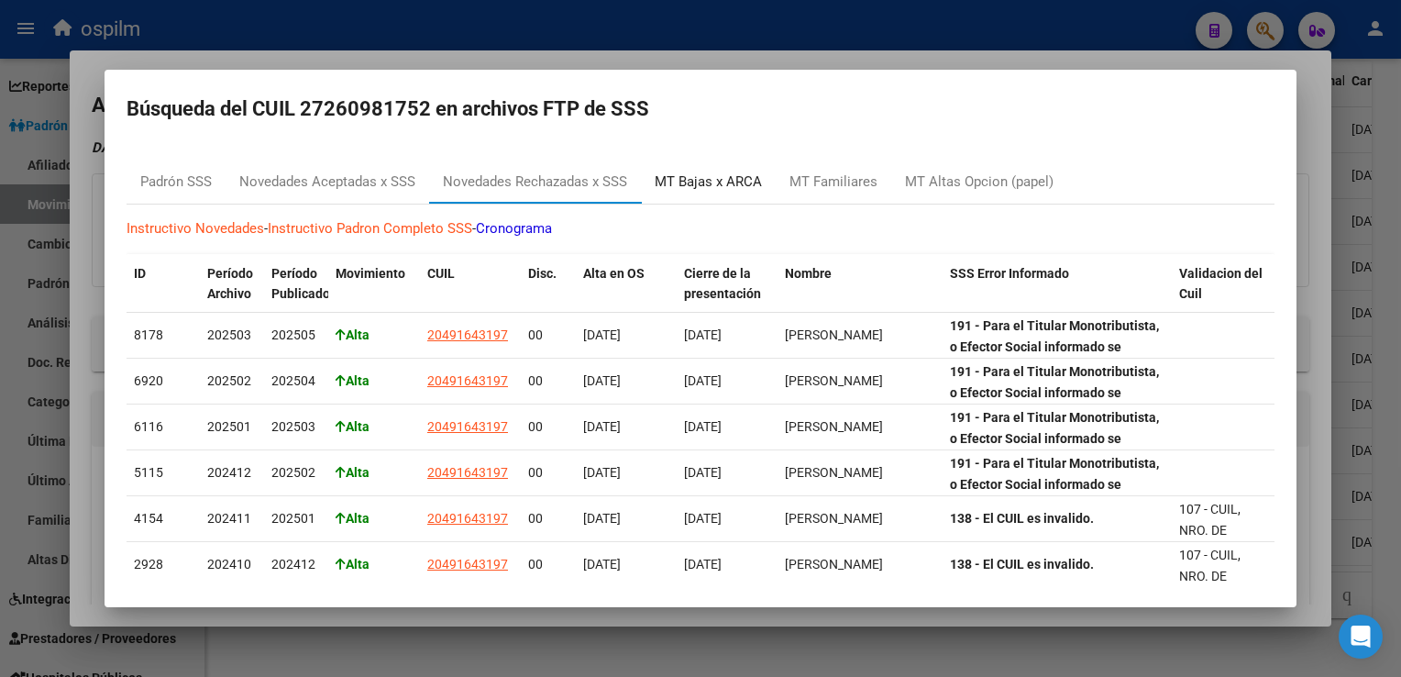
click at [690, 183] on div "MT Bajas x ARCA" at bounding box center [708, 181] width 107 height 21
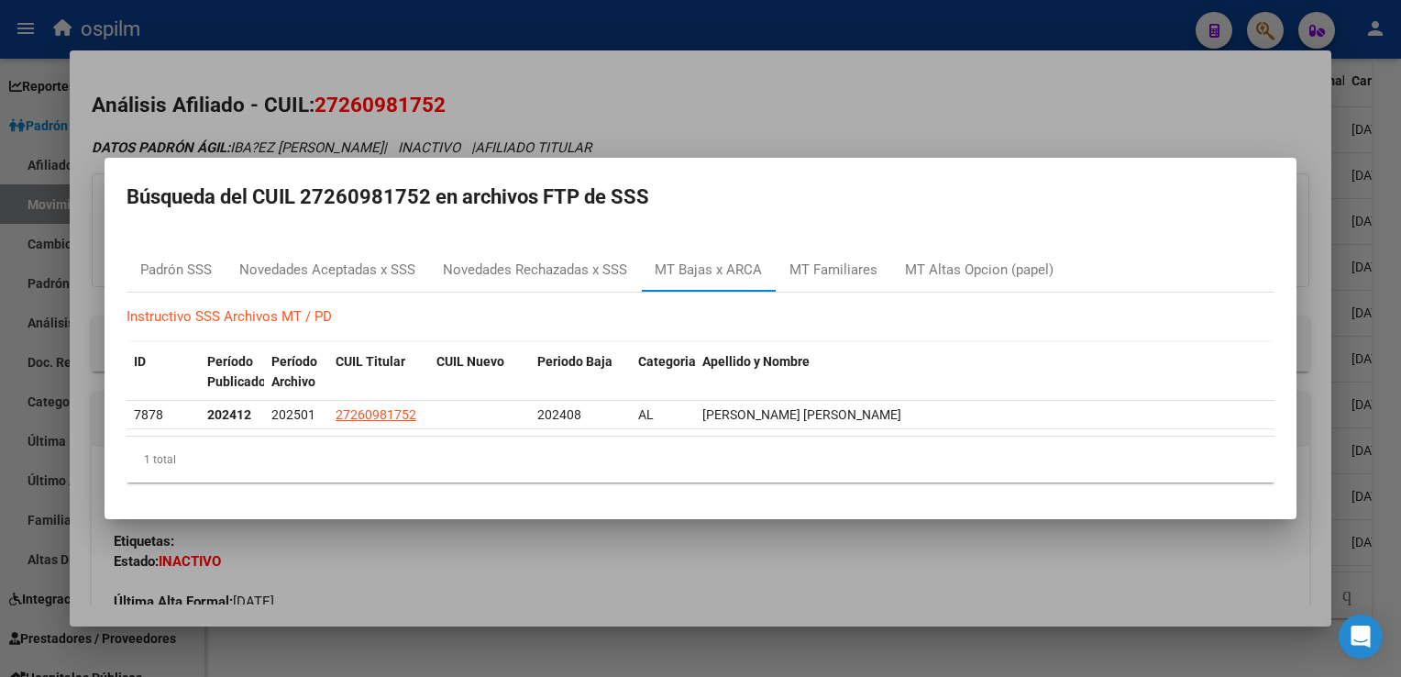
click at [687, 101] on div at bounding box center [700, 338] width 1401 height 677
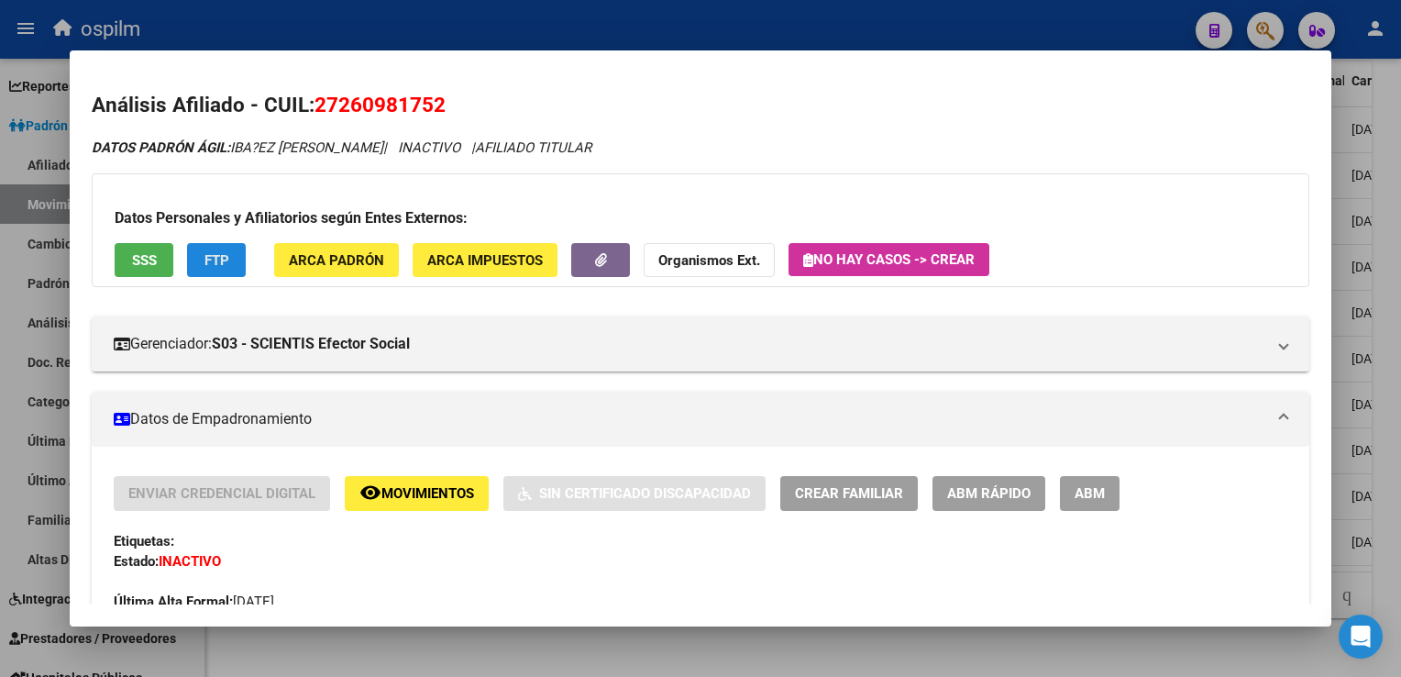
click at [211, 254] on span "FTP" at bounding box center [217, 260] width 25 height 17
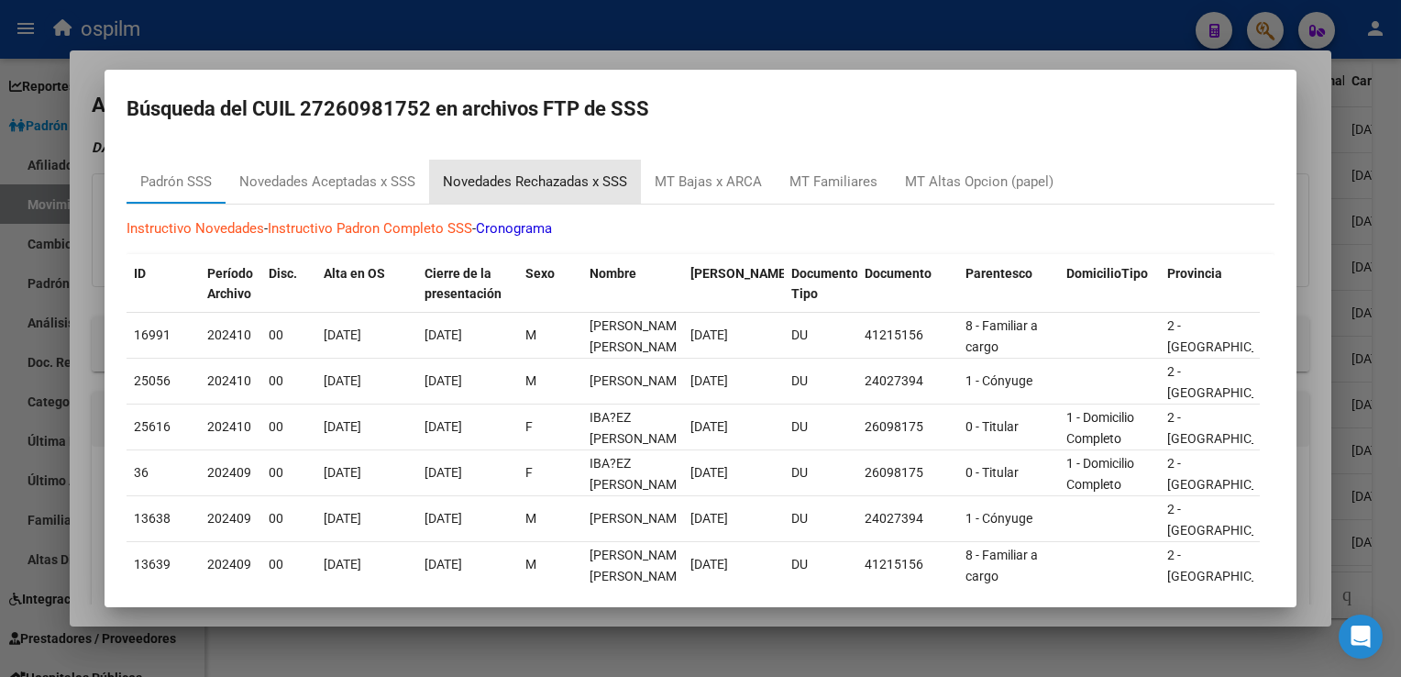
click at [457, 182] on div "Novedades Rechazadas x SSS" at bounding box center [535, 181] width 184 height 21
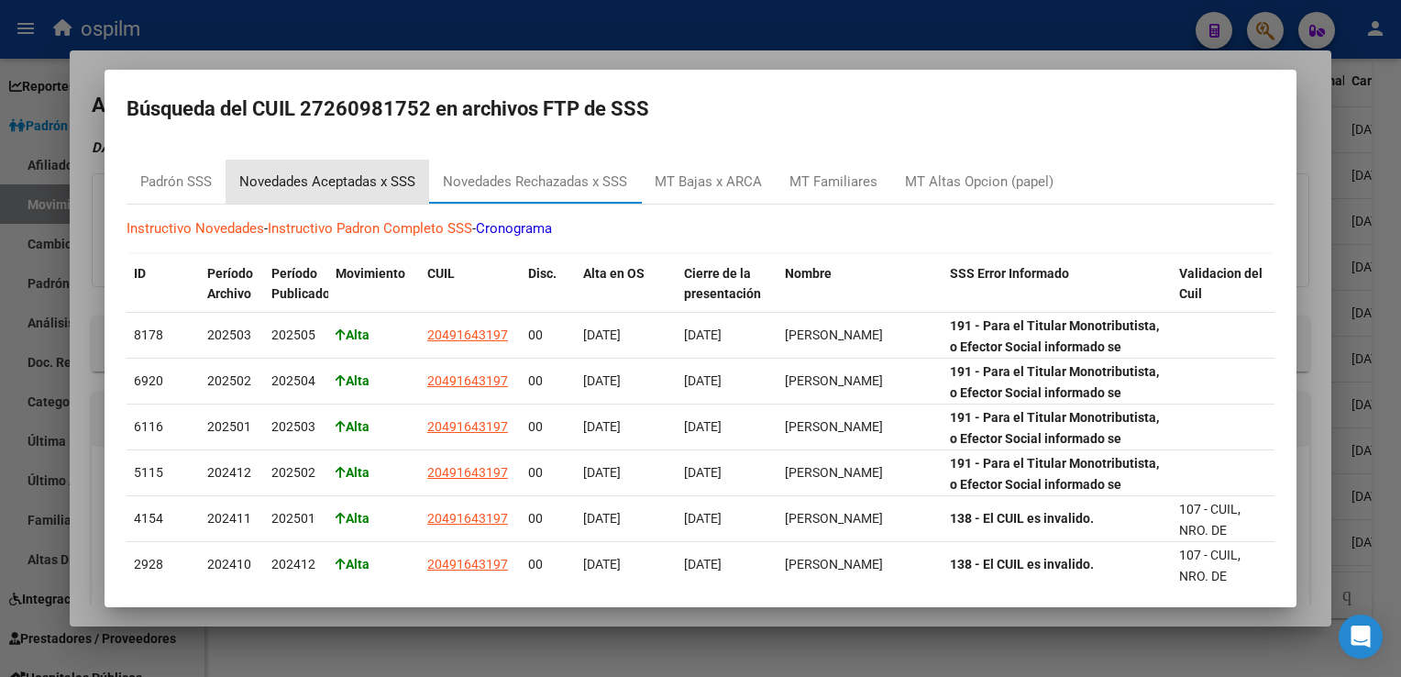
click at [364, 178] on div "Novedades Aceptadas x SSS" at bounding box center [327, 181] width 176 height 21
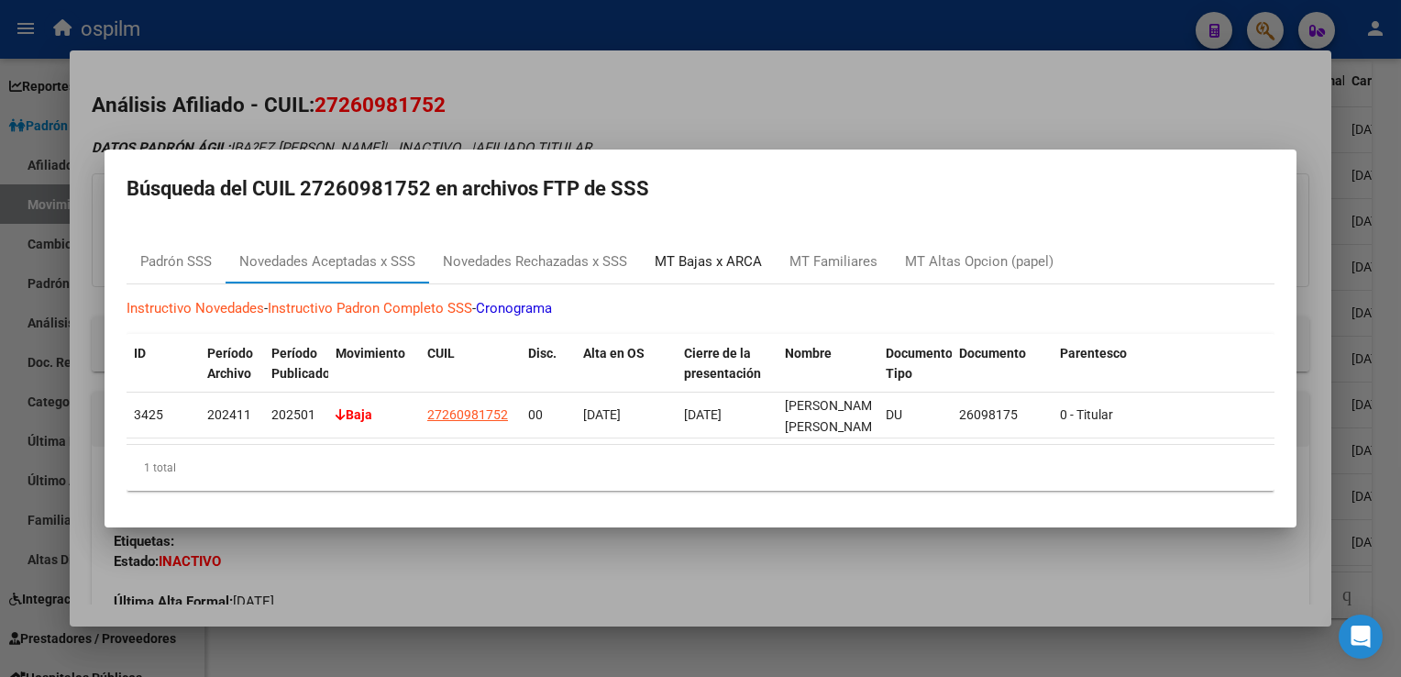
click at [730, 260] on div "MT Bajas x ARCA" at bounding box center [708, 261] width 107 height 21
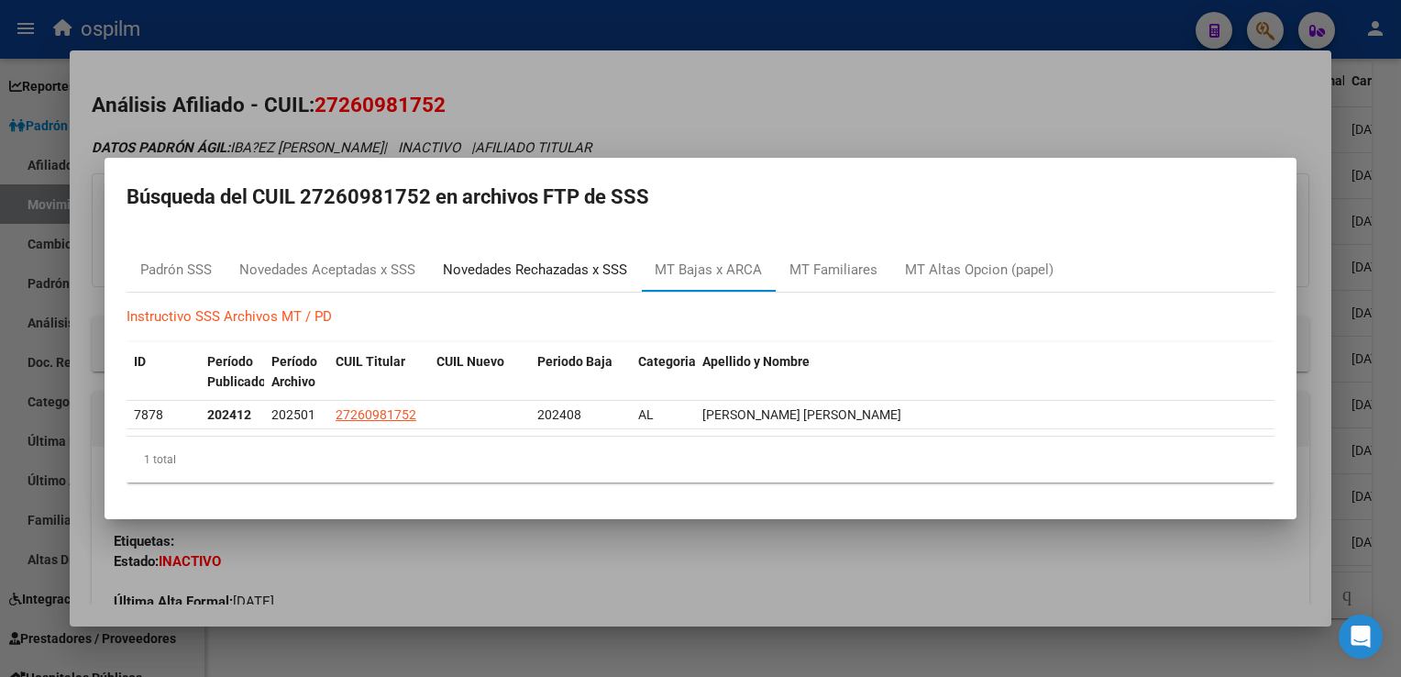
click at [510, 271] on div "Novedades Rechazadas x SSS" at bounding box center [535, 270] width 184 height 21
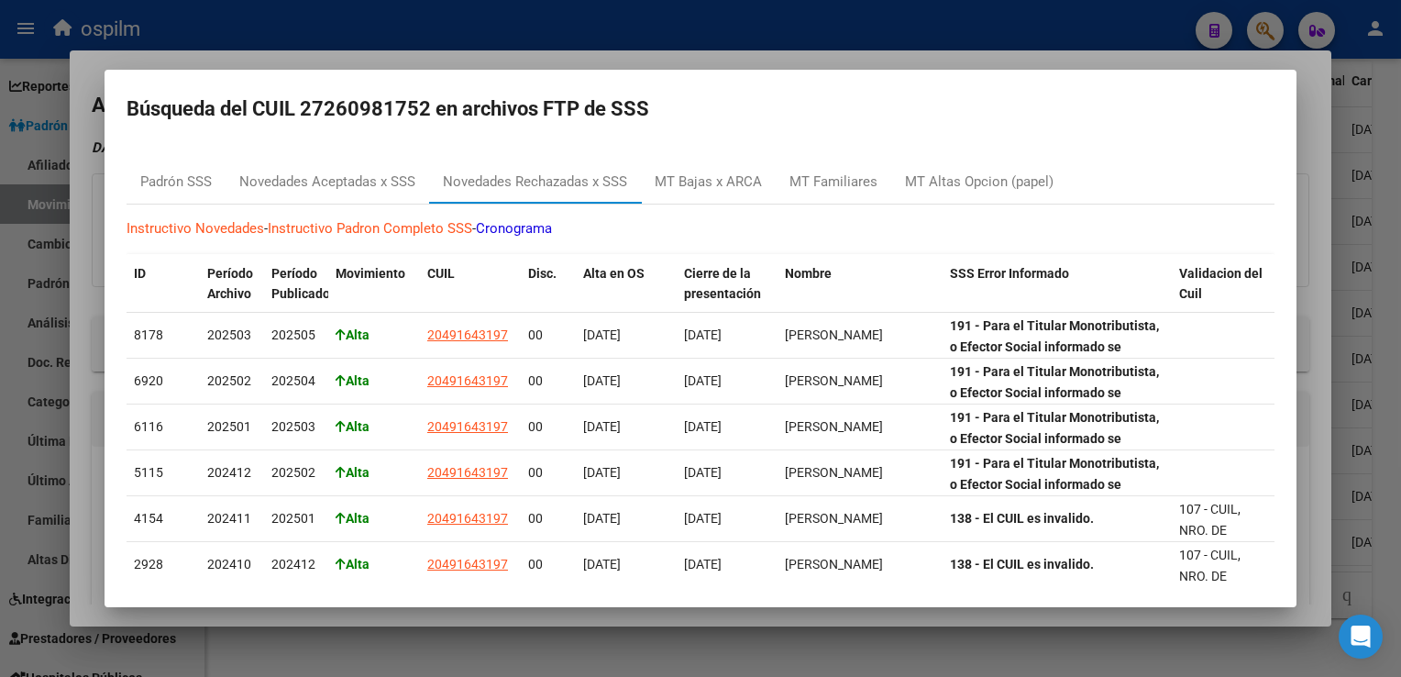
click at [694, 63] on div at bounding box center [700, 338] width 1401 height 677
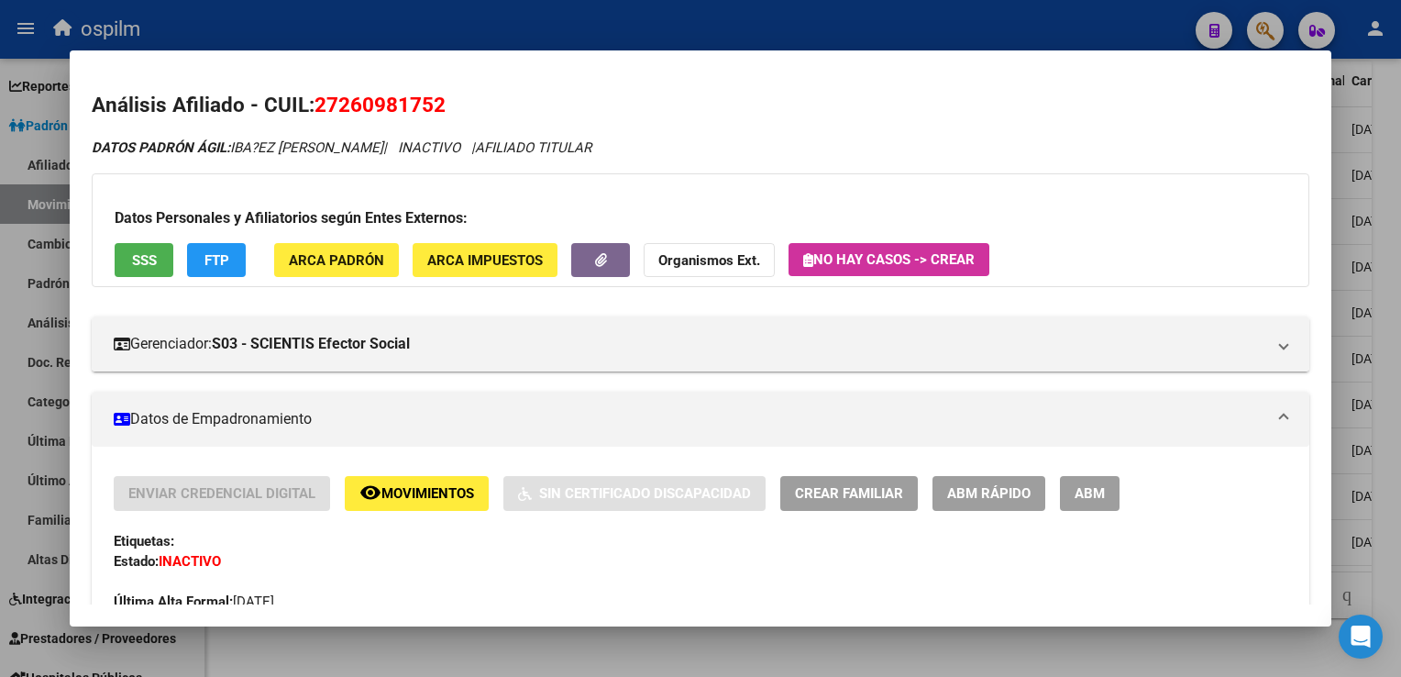
click at [1383, 263] on div at bounding box center [700, 338] width 1401 height 677
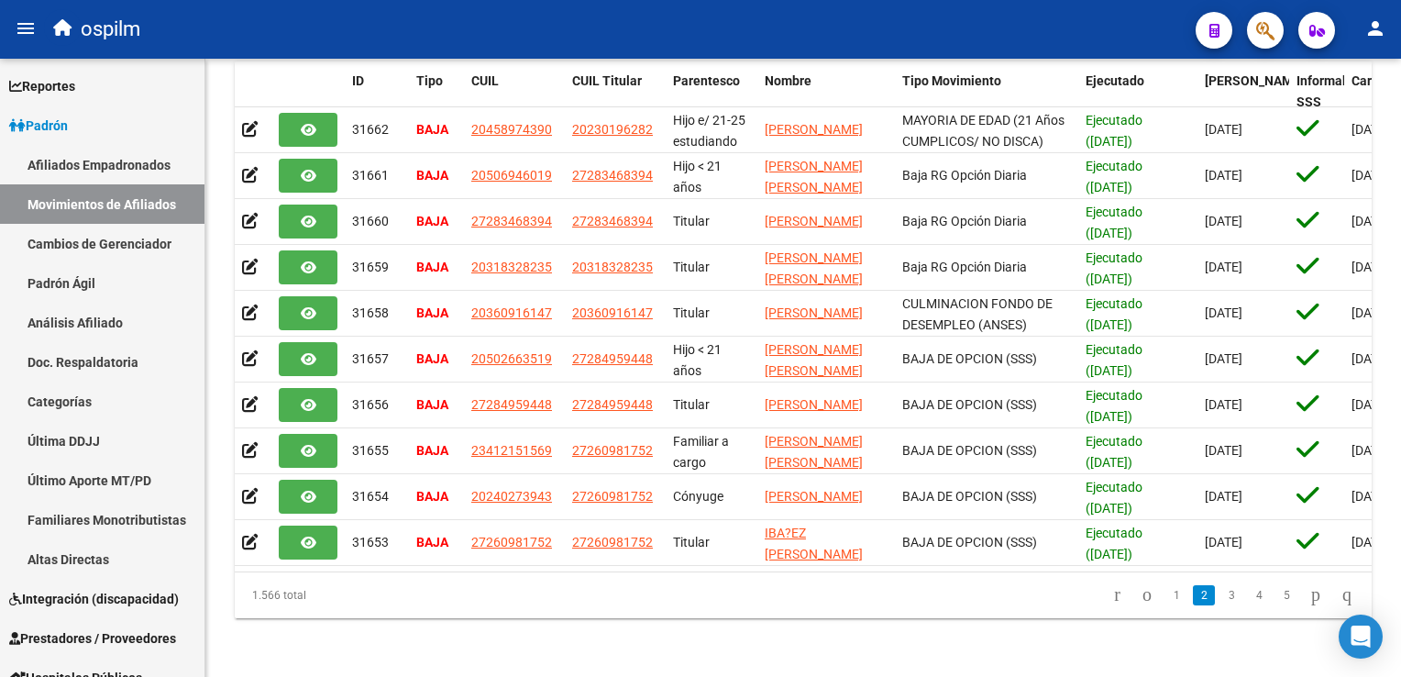
drag, startPoint x: 1210, startPoint y: 595, endPoint x: 1193, endPoint y: 588, distance: 18.9
click at [1221, 595] on link "3" at bounding box center [1232, 595] width 22 height 20
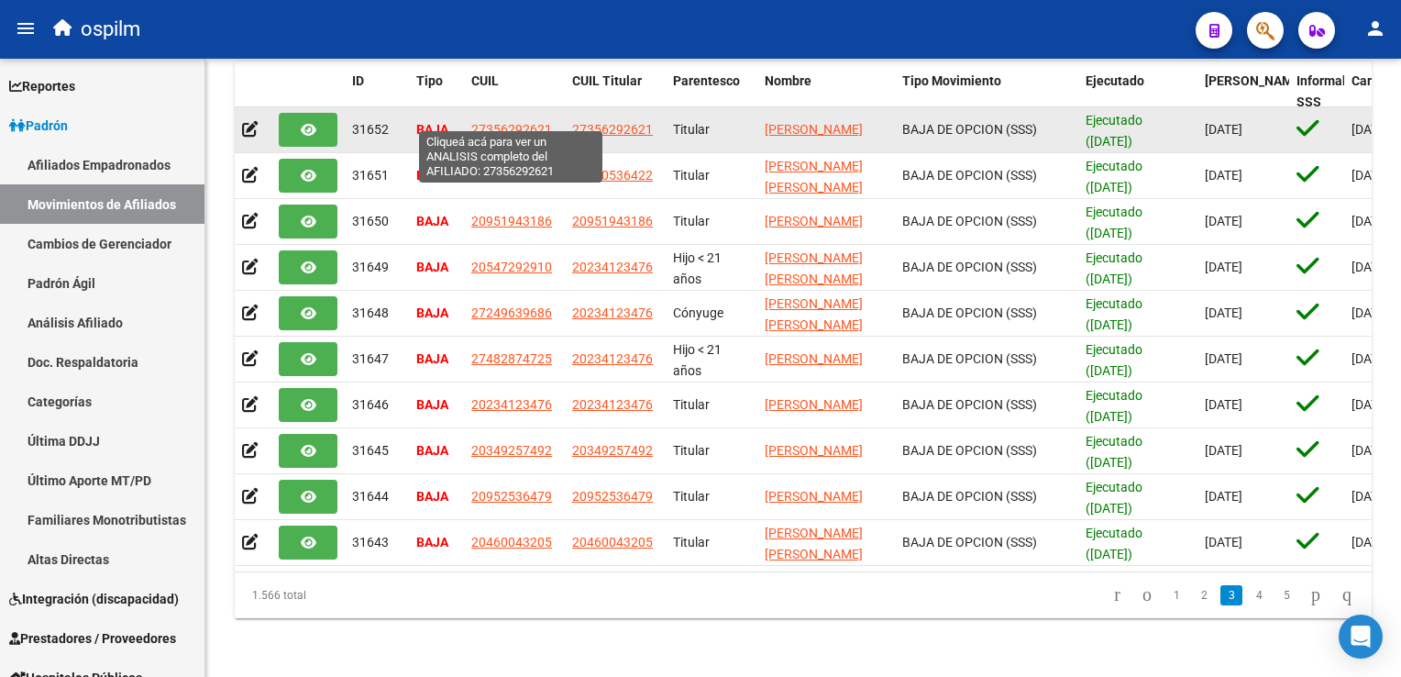
click at [492, 122] on span "27356292621" at bounding box center [511, 129] width 81 height 15
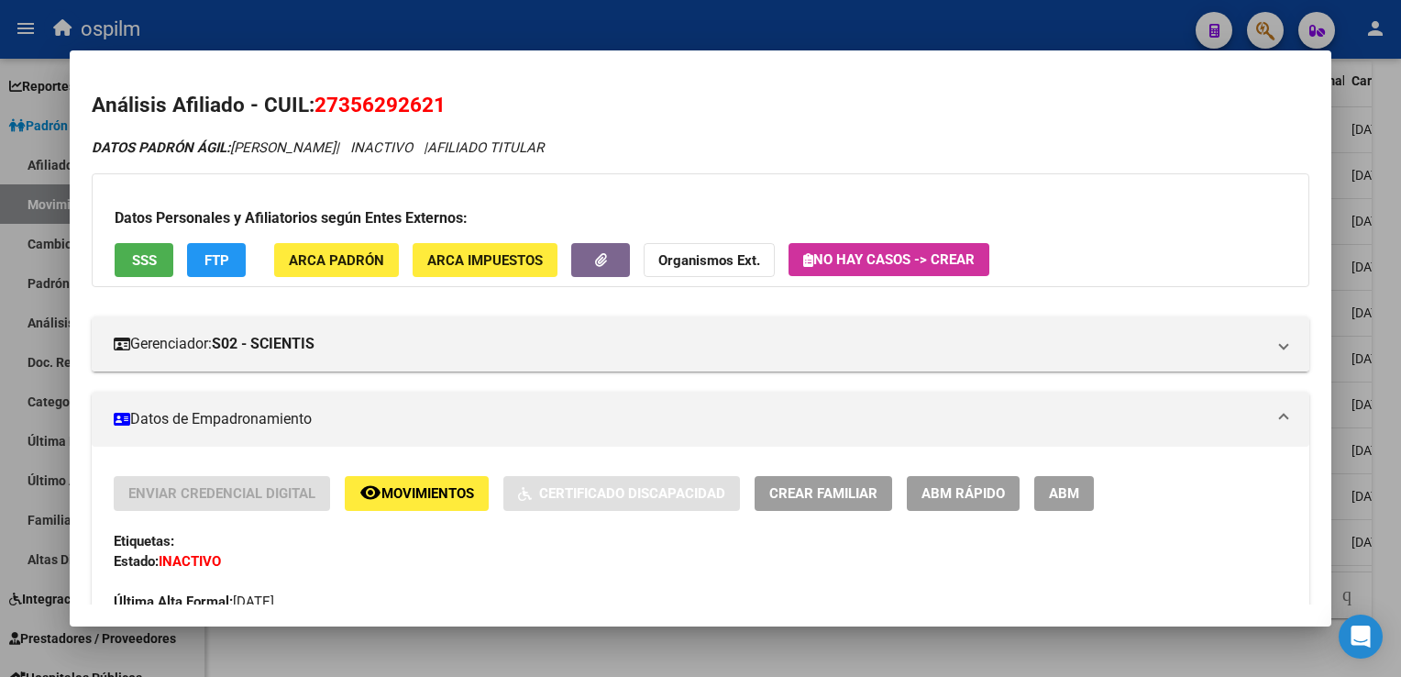
click at [152, 259] on span "SSS" at bounding box center [144, 260] width 25 height 17
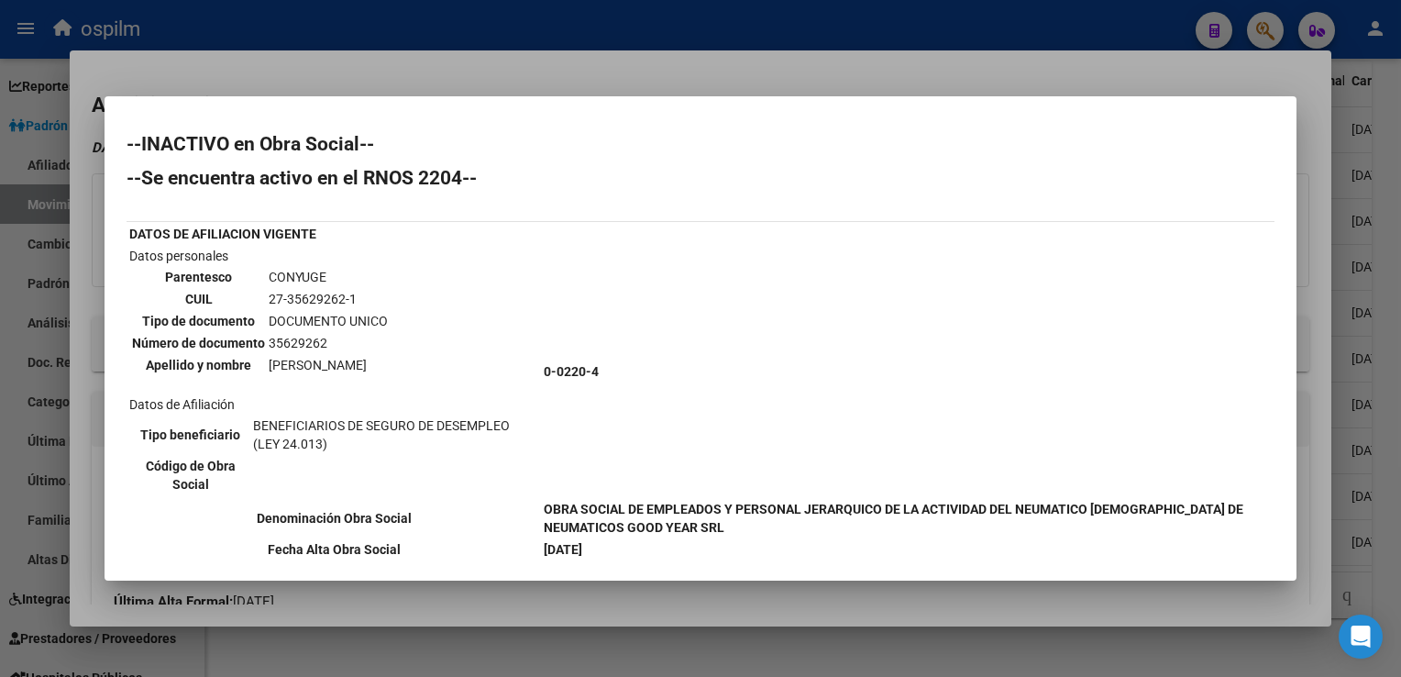
click at [519, 64] on div at bounding box center [700, 338] width 1401 height 677
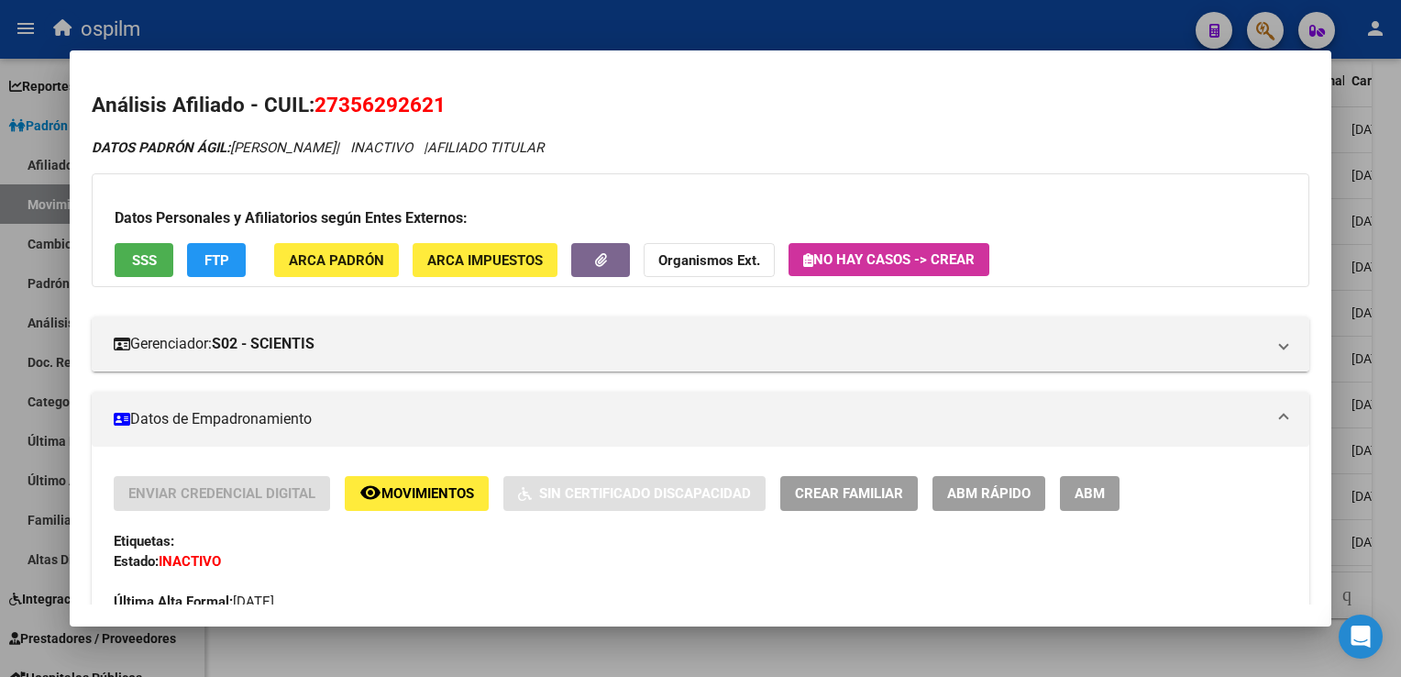
click at [1385, 234] on div at bounding box center [700, 338] width 1401 height 677
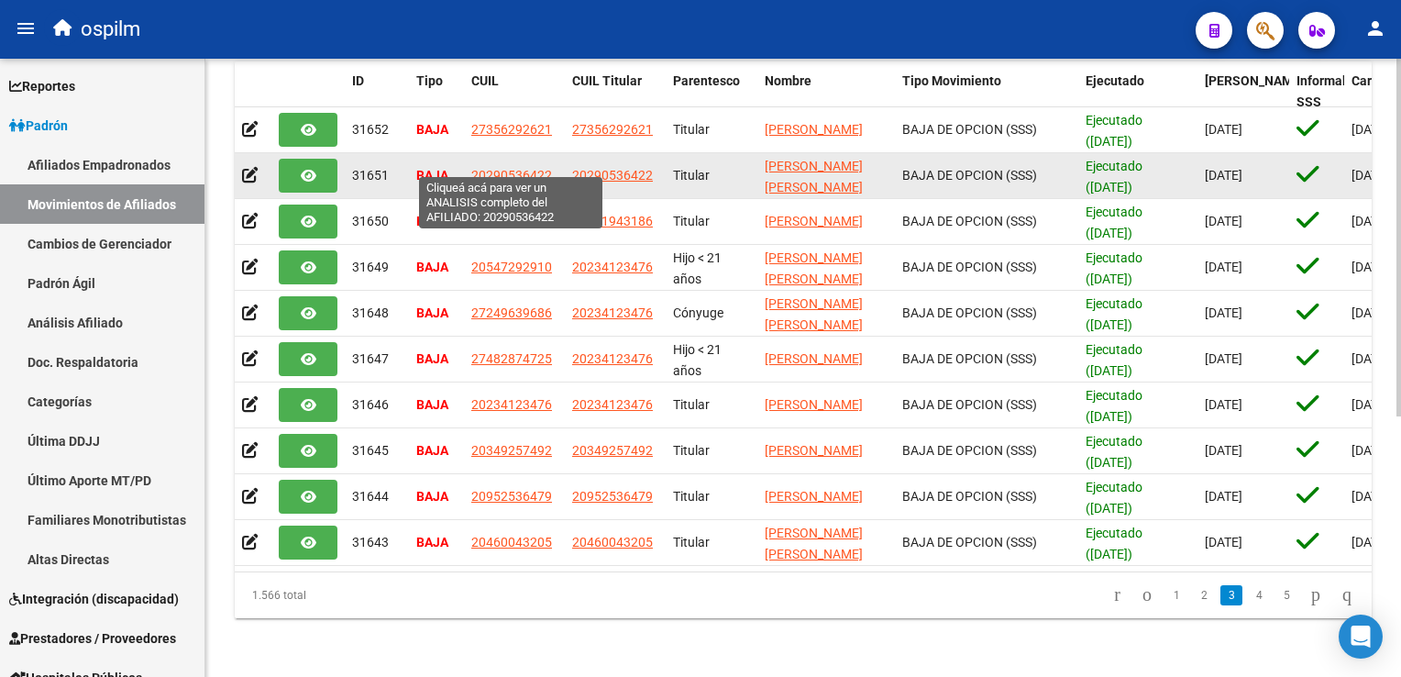
click at [489, 168] on span "20290536422" at bounding box center [511, 175] width 81 height 15
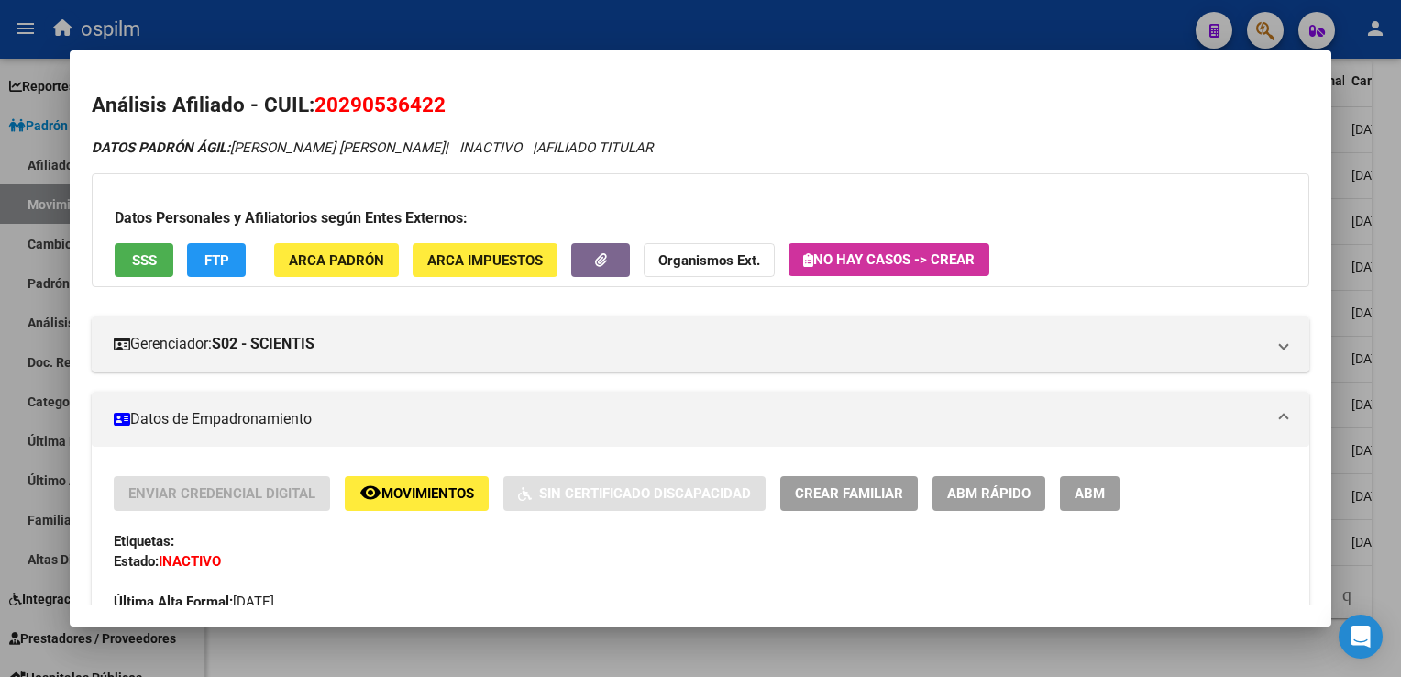
click at [151, 258] on span "SSS" at bounding box center [144, 260] width 25 height 17
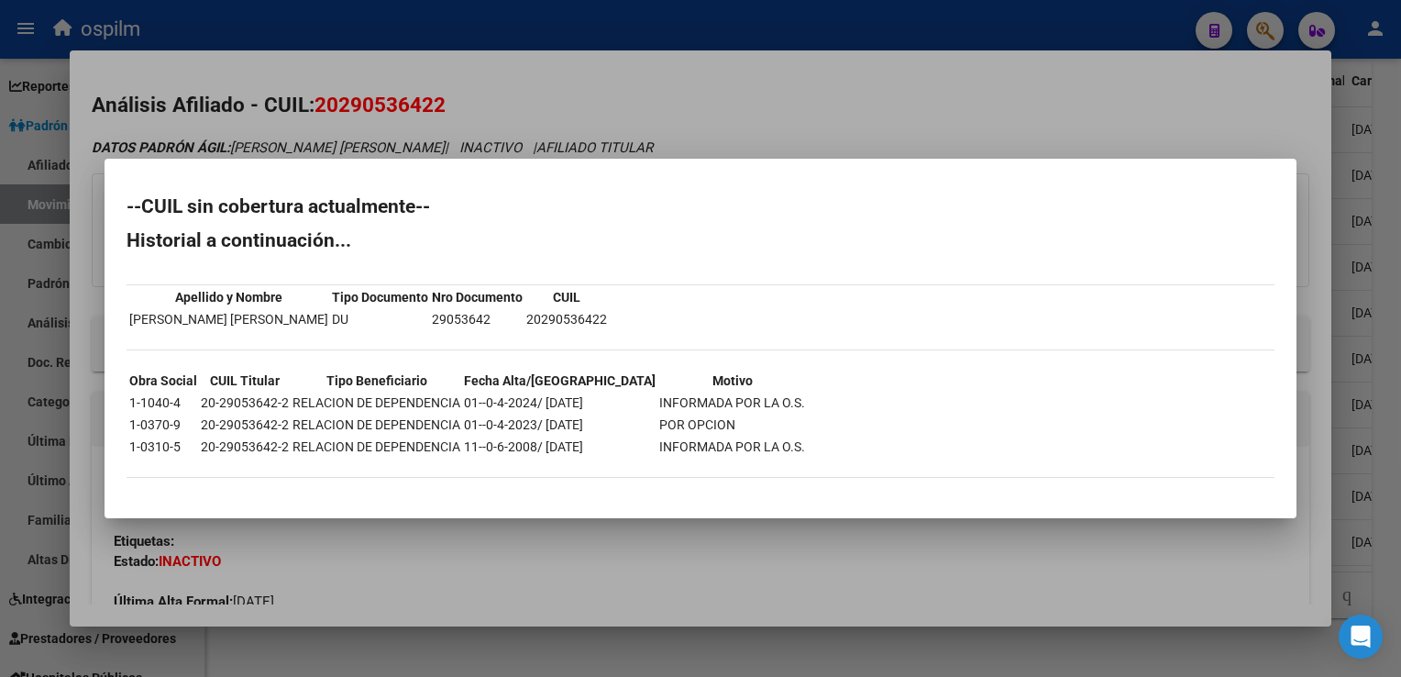
click at [693, 95] on div at bounding box center [700, 338] width 1401 height 677
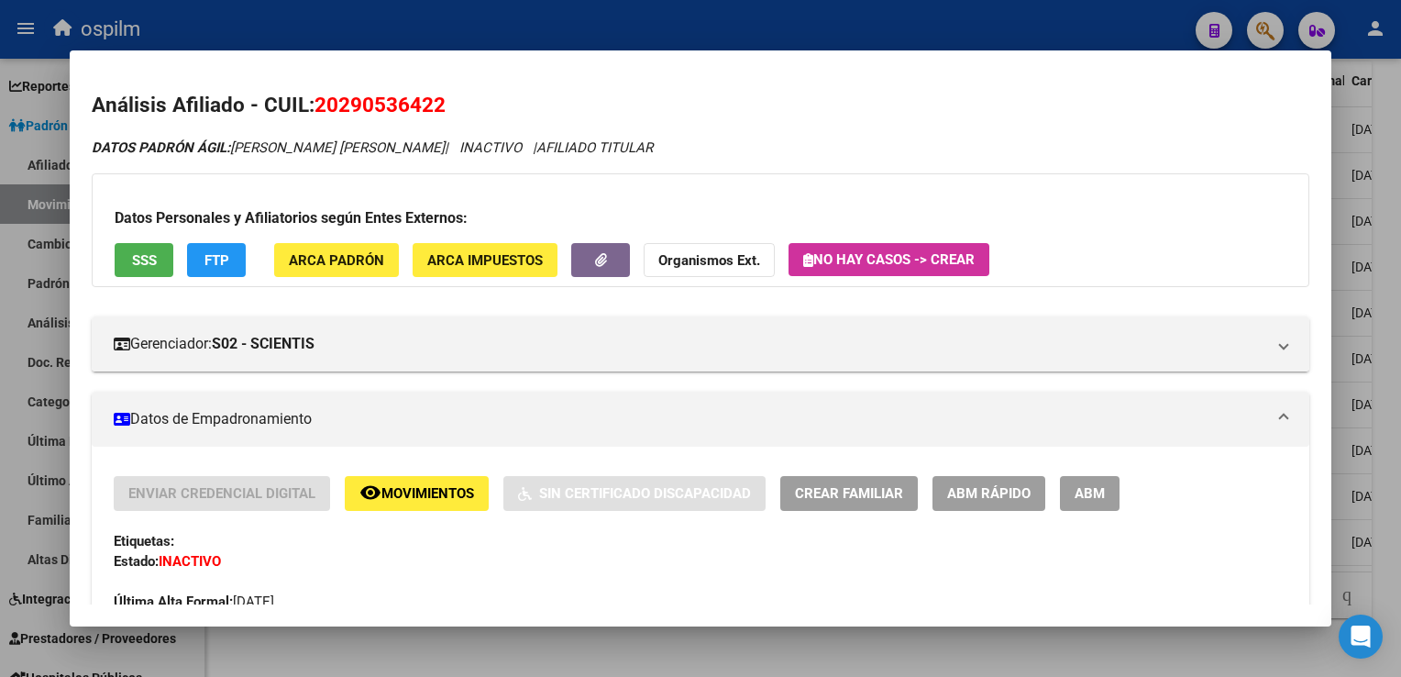
click at [1387, 134] on div at bounding box center [700, 338] width 1401 height 677
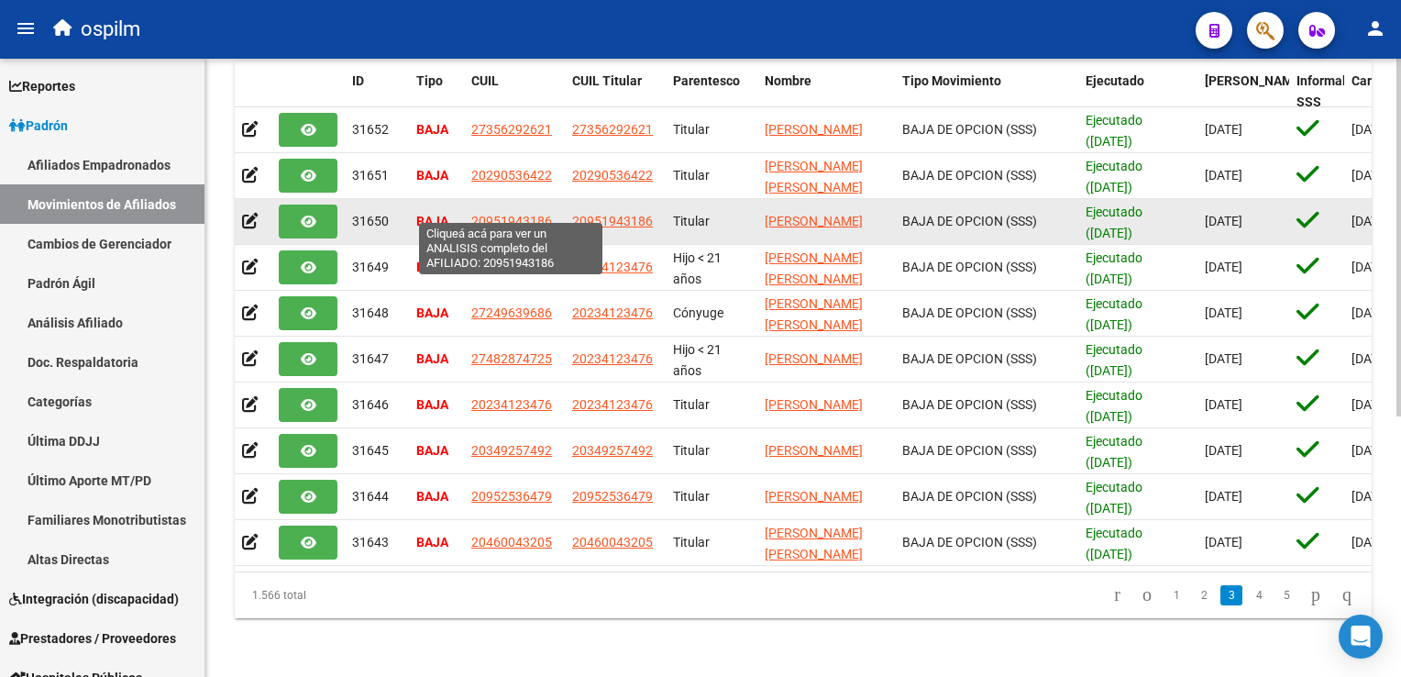
click at [489, 214] on span "20951943186" at bounding box center [511, 221] width 81 height 15
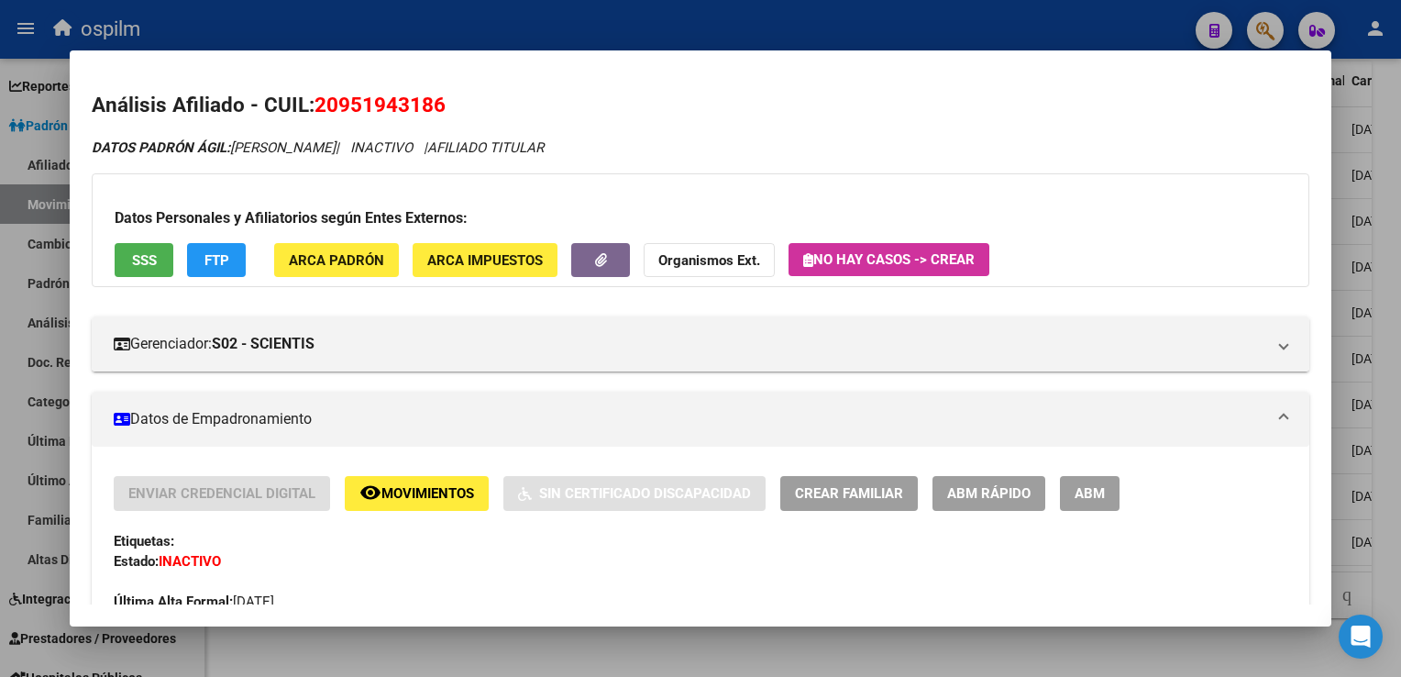
click at [132, 255] on span "SSS" at bounding box center [144, 260] width 25 height 17
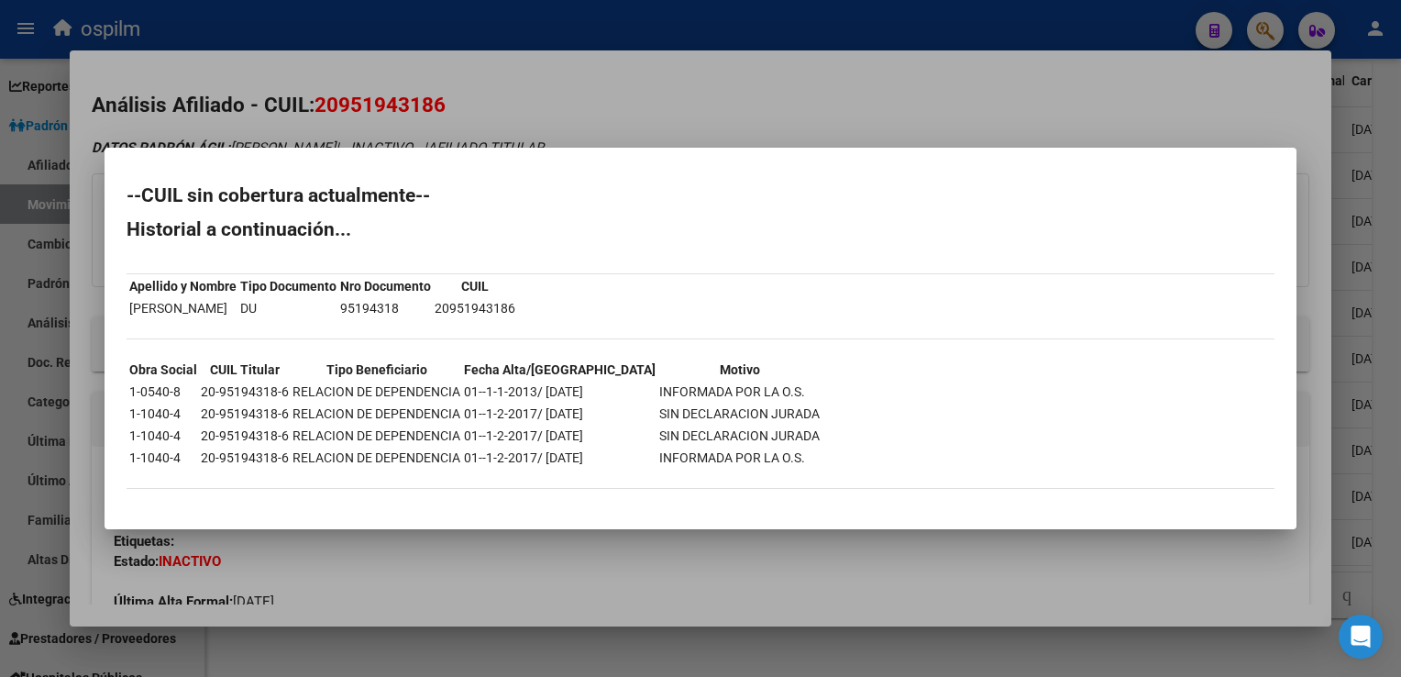
click at [699, 81] on div at bounding box center [700, 338] width 1401 height 677
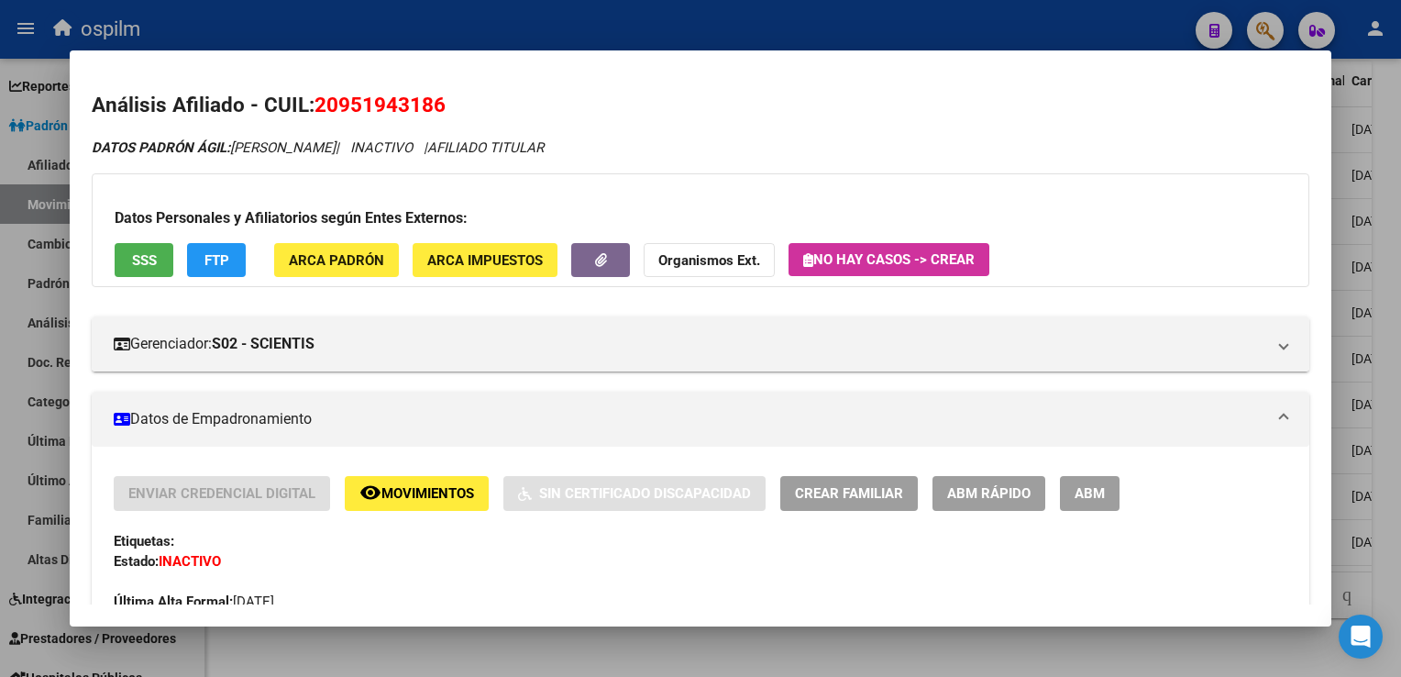
click at [1400, 306] on div at bounding box center [700, 338] width 1401 height 677
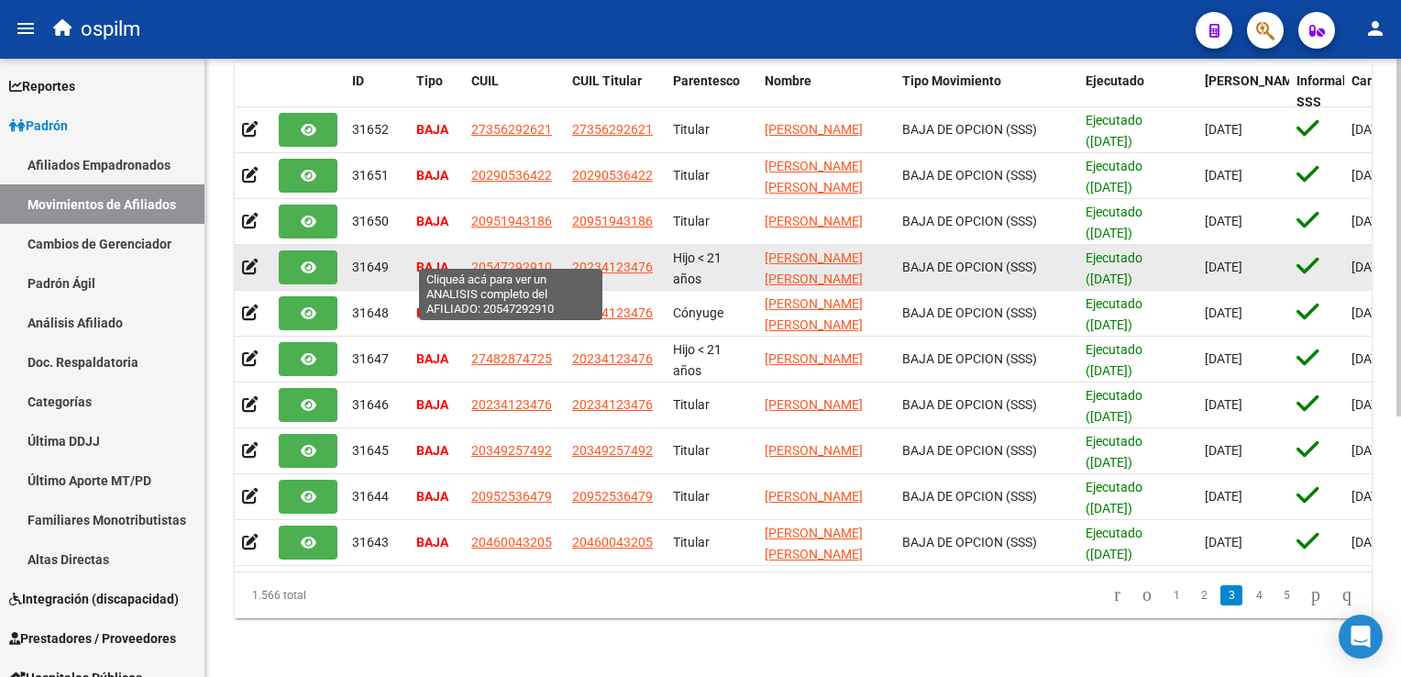
click at [499, 260] on span "20547292910" at bounding box center [511, 267] width 81 height 15
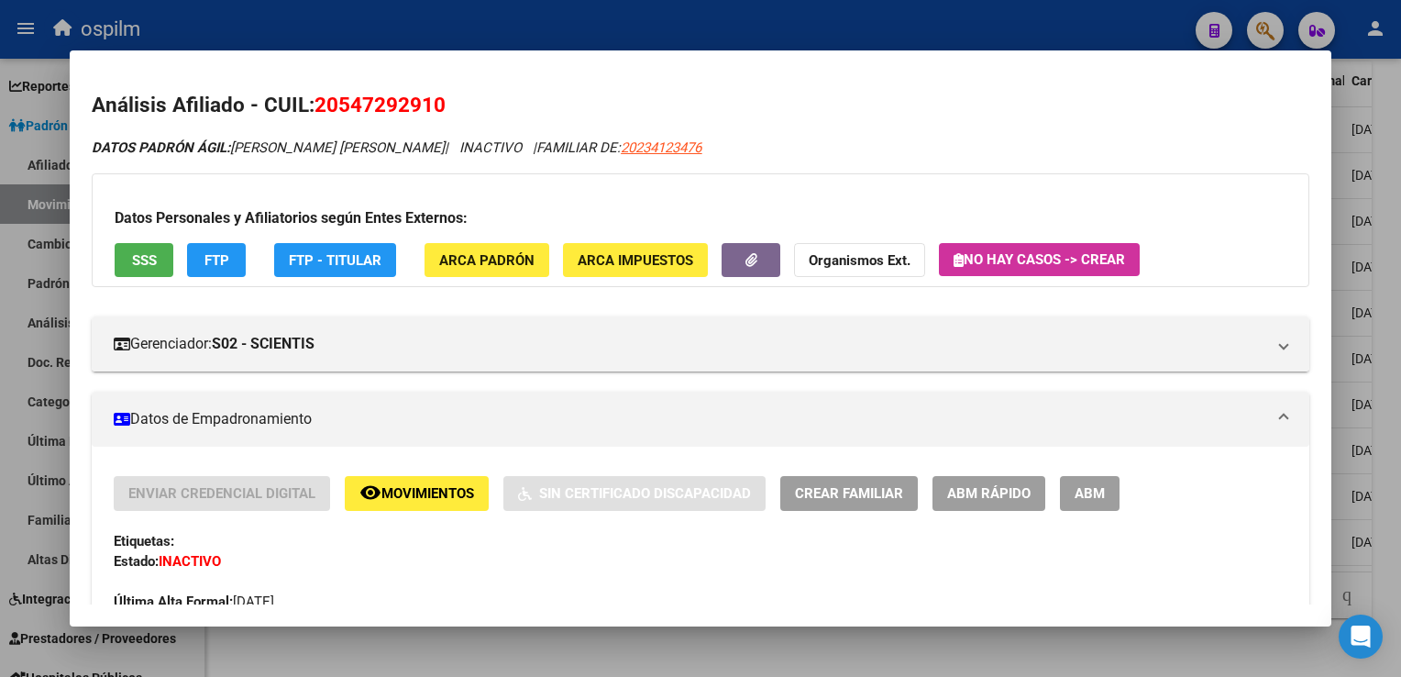
click at [138, 264] on span "SSS" at bounding box center [144, 260] width 25 height 17
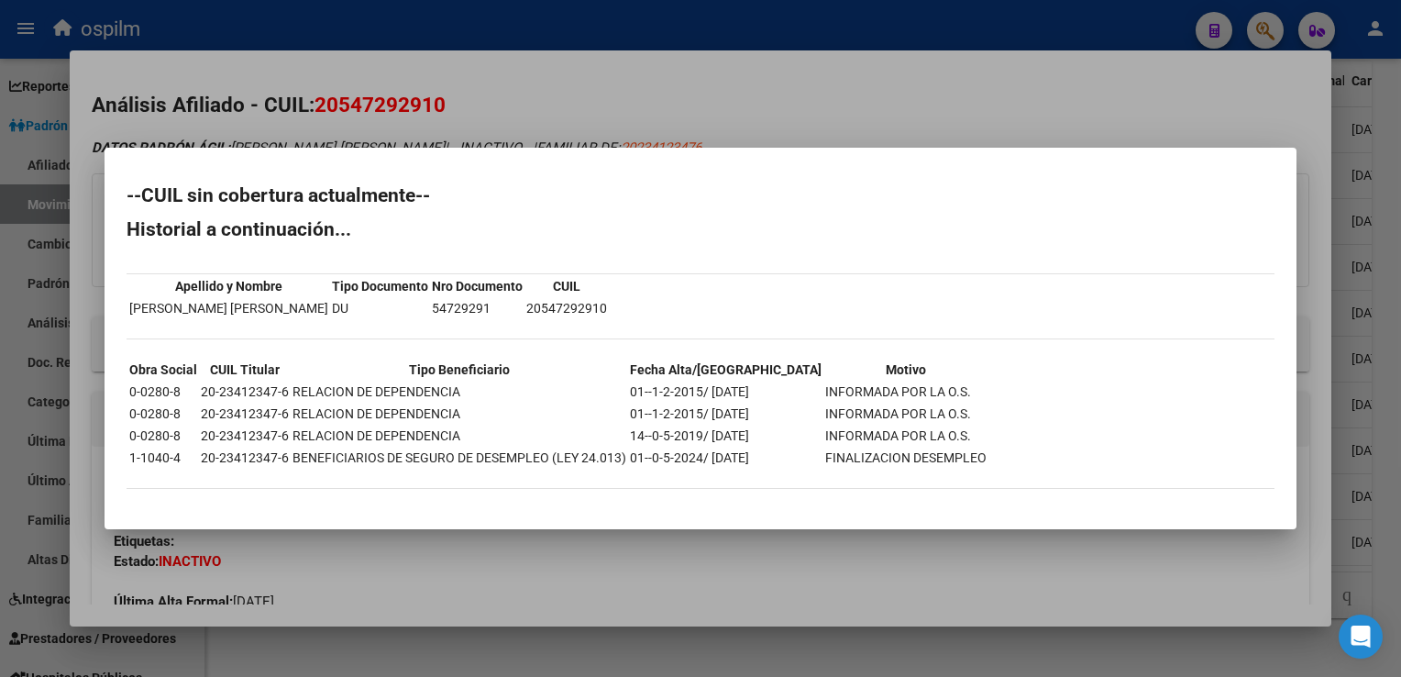
click at [814, 106] on div at bounding box center [700, 338] width 1401 height 677
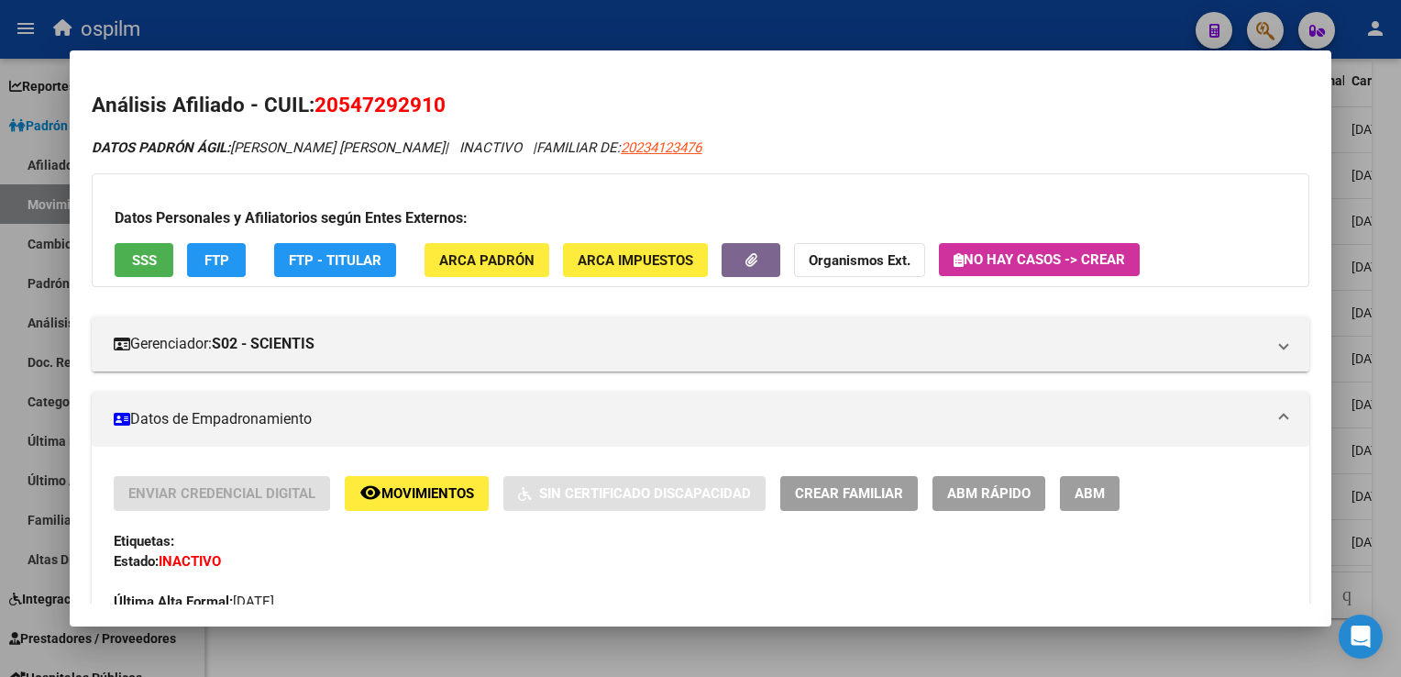
click at [424, 489] on span "Movimientos" at bounding box center [427, 494] width 93 height 17
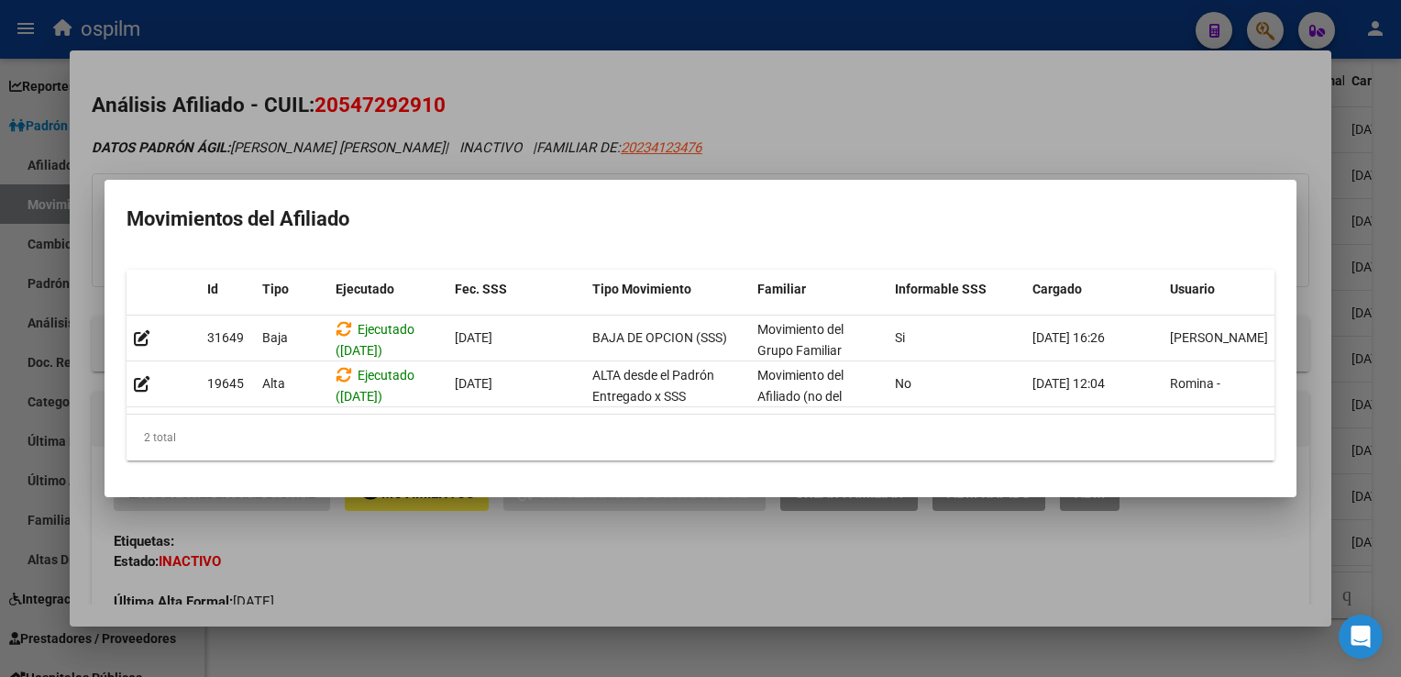
click at [1049, 76] on div at bounding box center [700, 338] width 1401 height 677
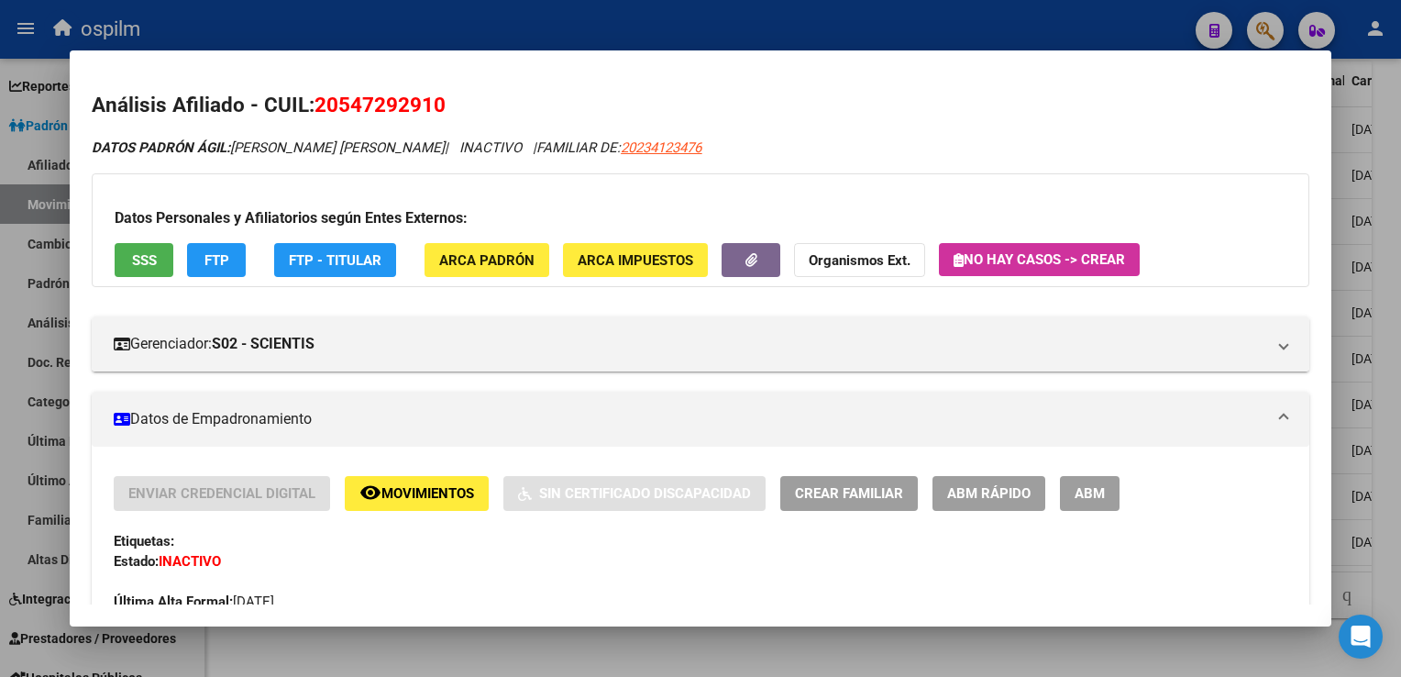
click at [1390, 371] on div at bounding box center [700, 338] width 1401 height 677
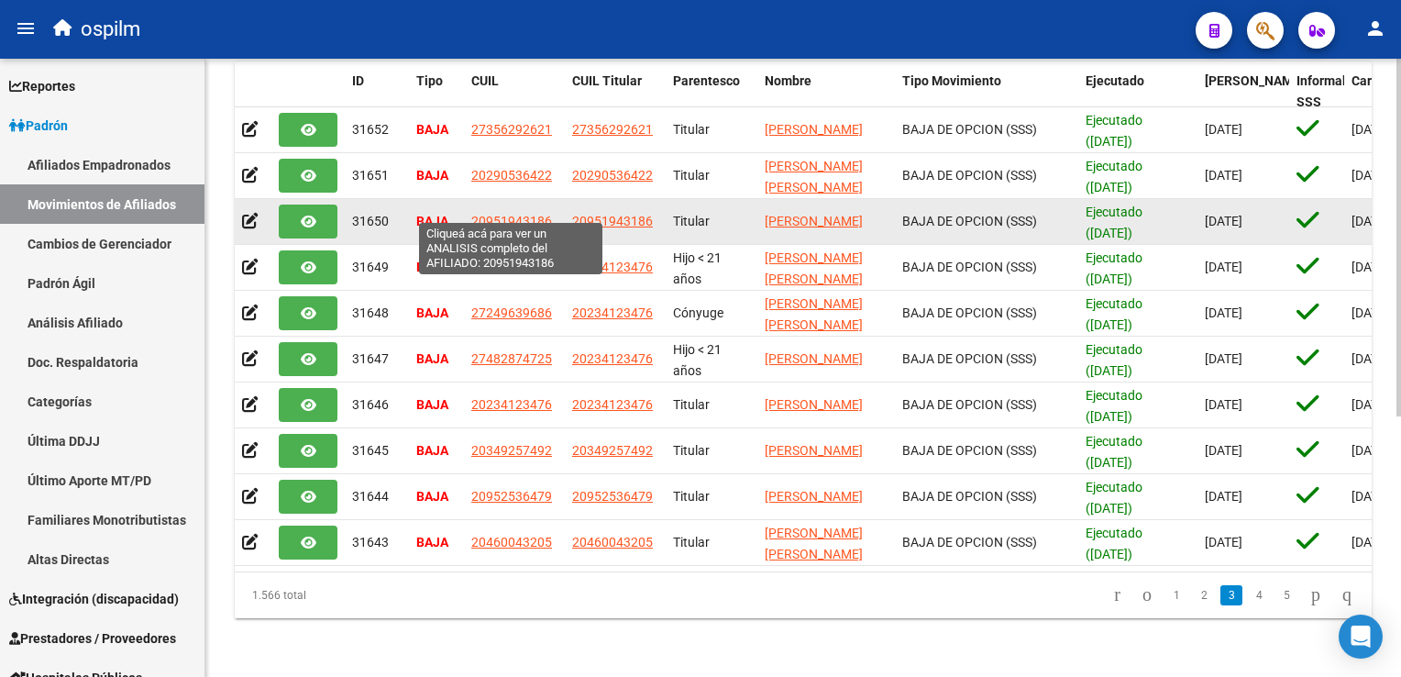
click at [506, 214] on span "20951943186" at bounding box center [511, 221] width 81 height 15
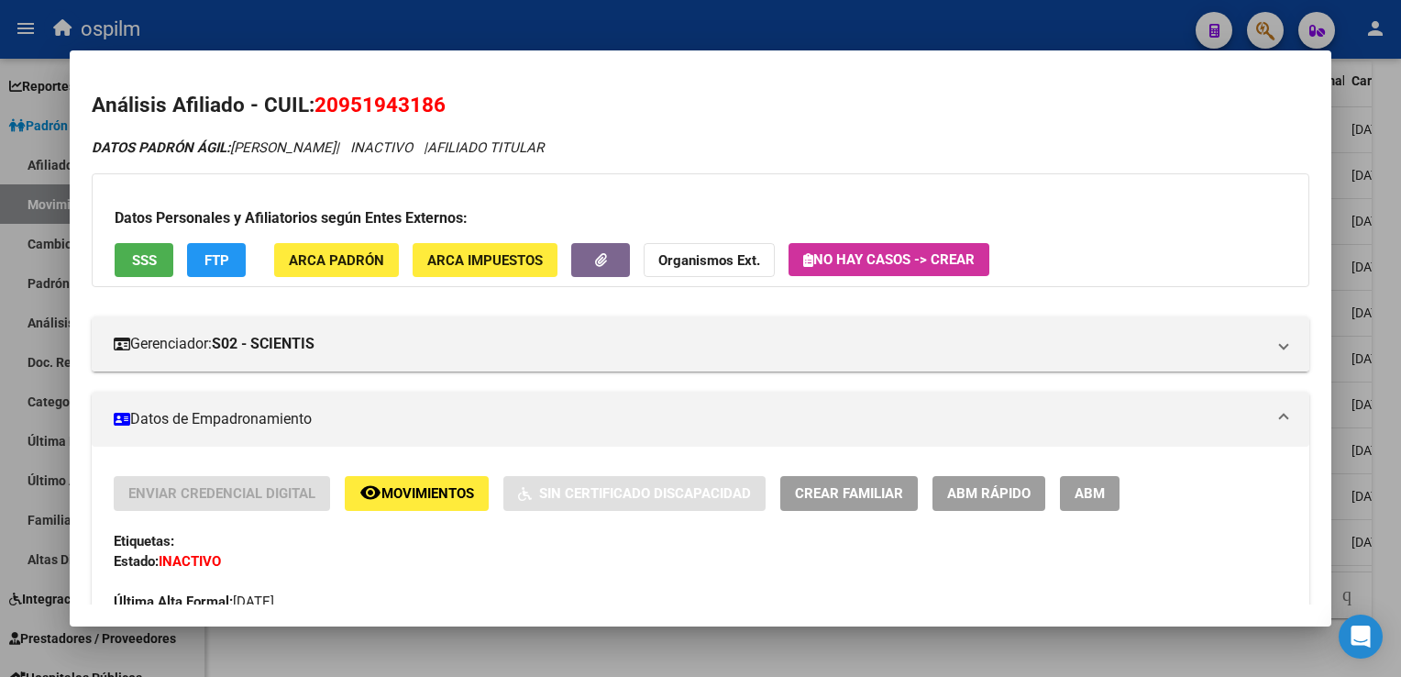
click at [143, 263] on span "SSS" at bounding box center [144, 260] width 25 height 17
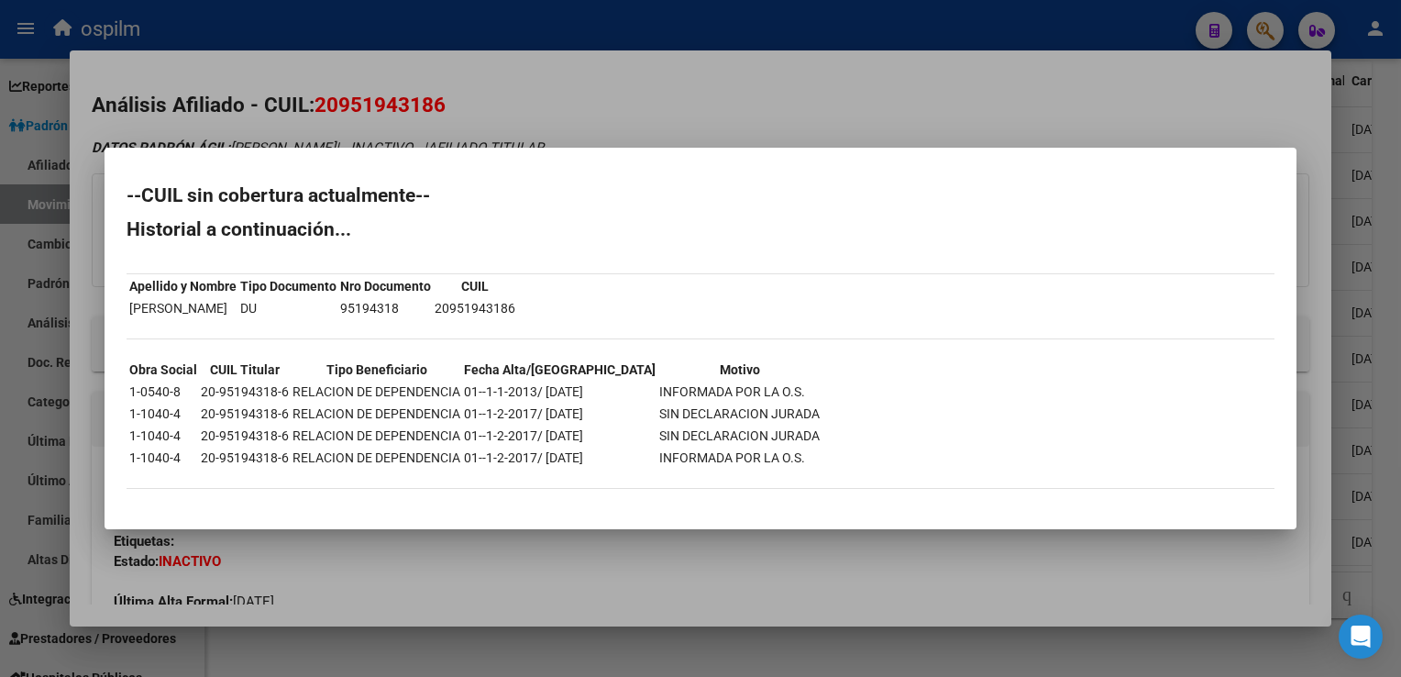
click at [697, 96] on div at bounding box center [700, 338] width 1401 height 677
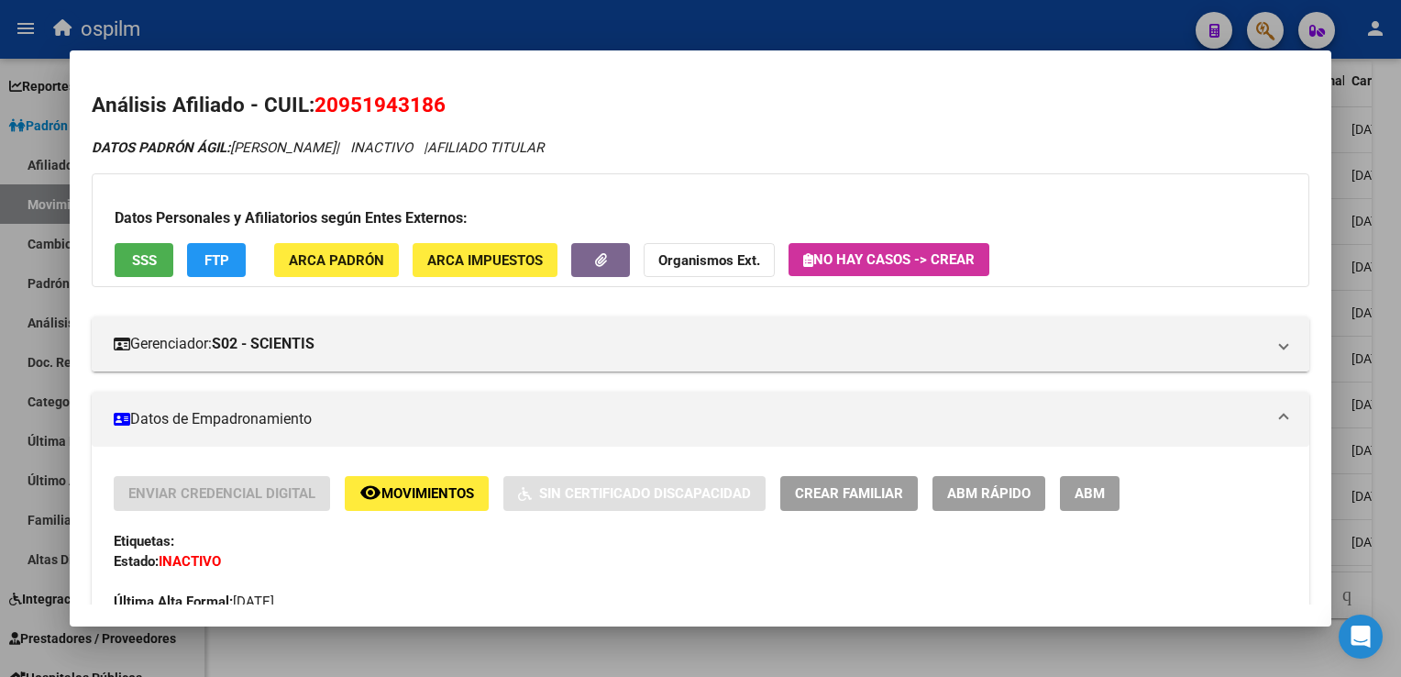
click at [1395, 224] on div at bounding box center [700, 338] width 1401 height 677
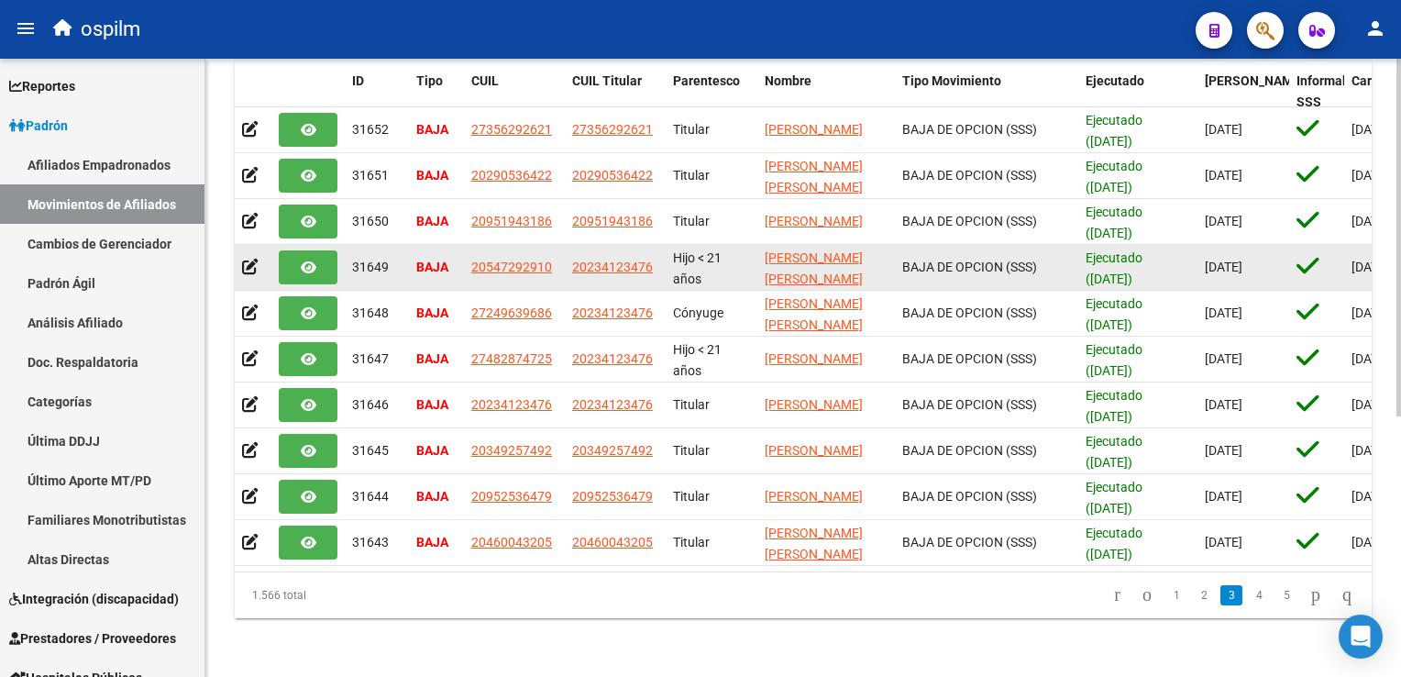
click at [497, 262] on app-link-go-to "20547292910" at bounding box center [511, 267] width 81 height 21
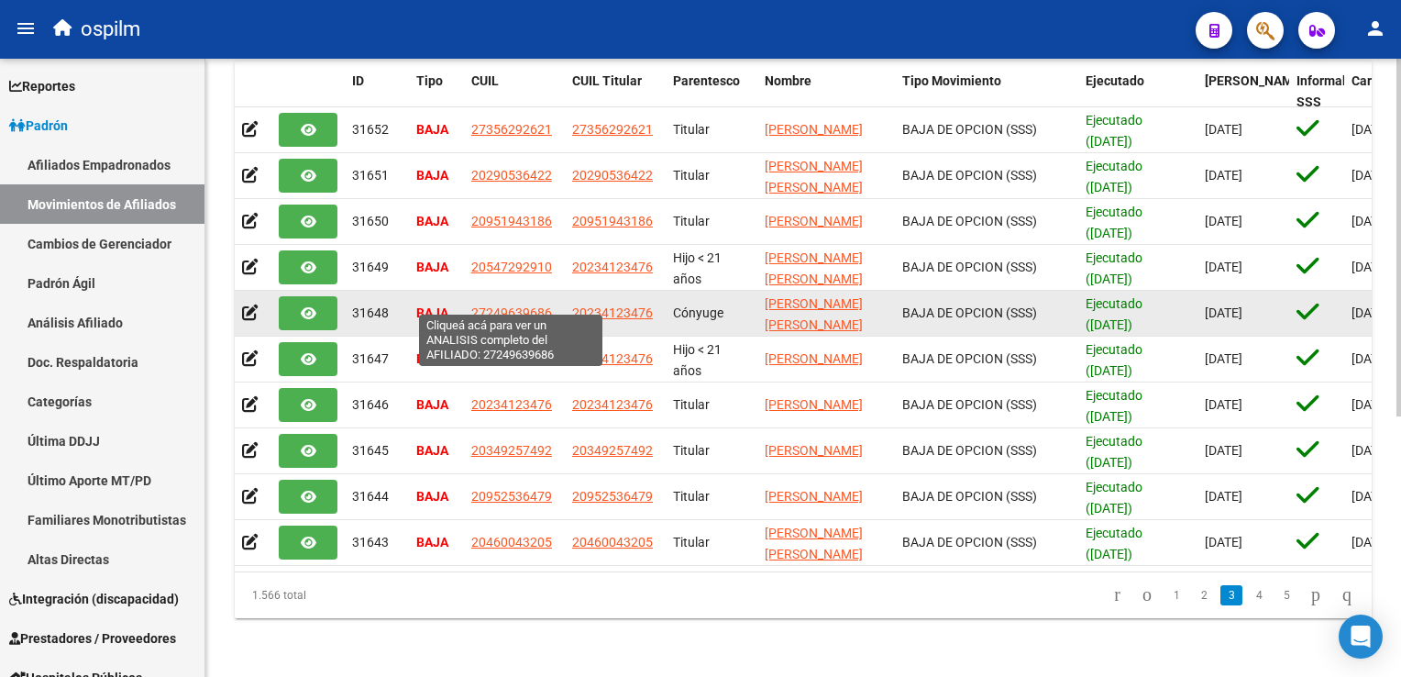
click at [503, 305] on span "27249639686" at bounding box center [511, 312] width 81 height 15
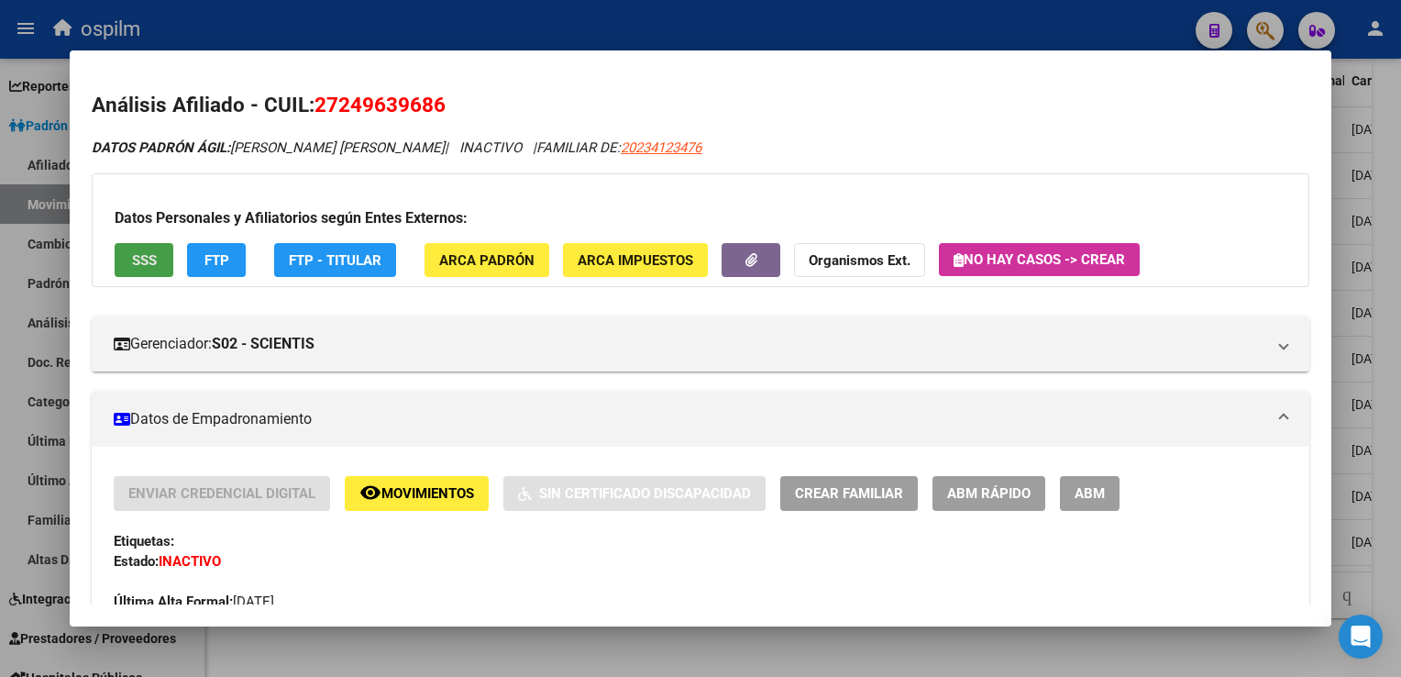
click at [132, 249] on button "SSS" at bounding box center [144, 260] width 59 height 34
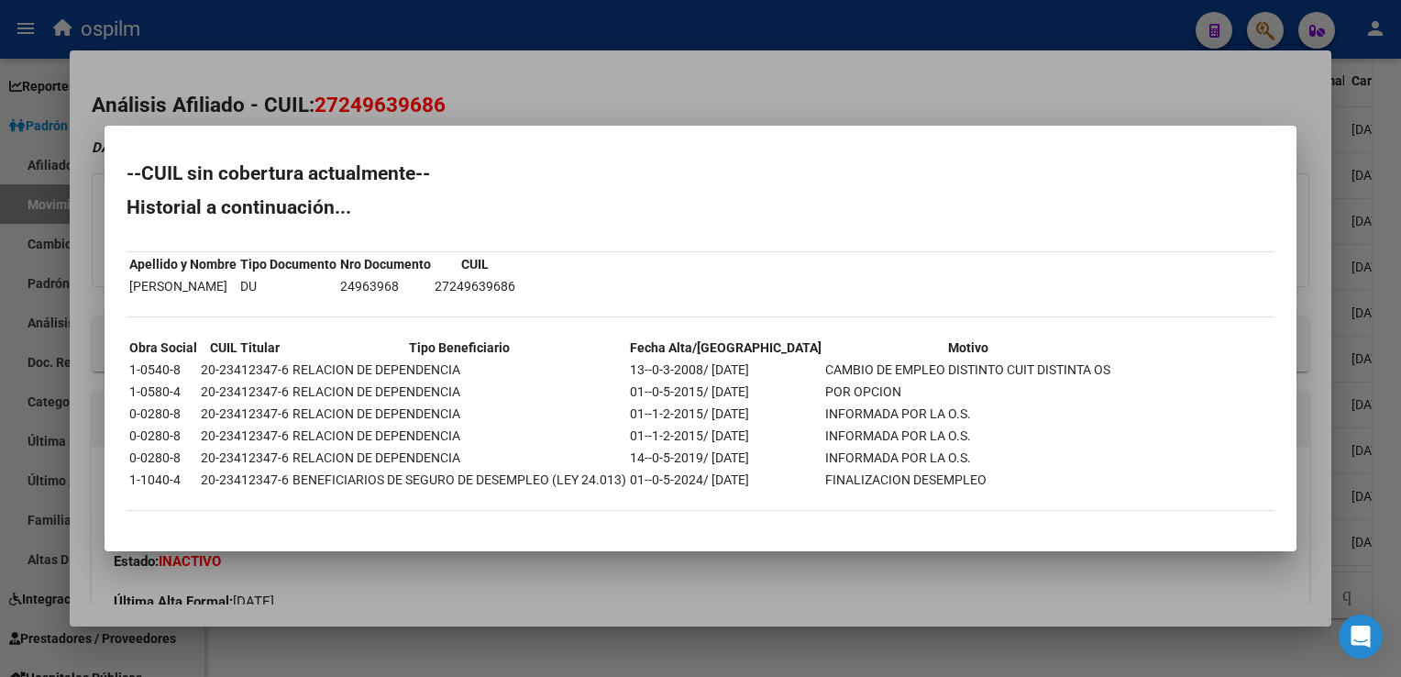
click at [677, 91] on div at bounding box center [700, 338] width 1401 height 677
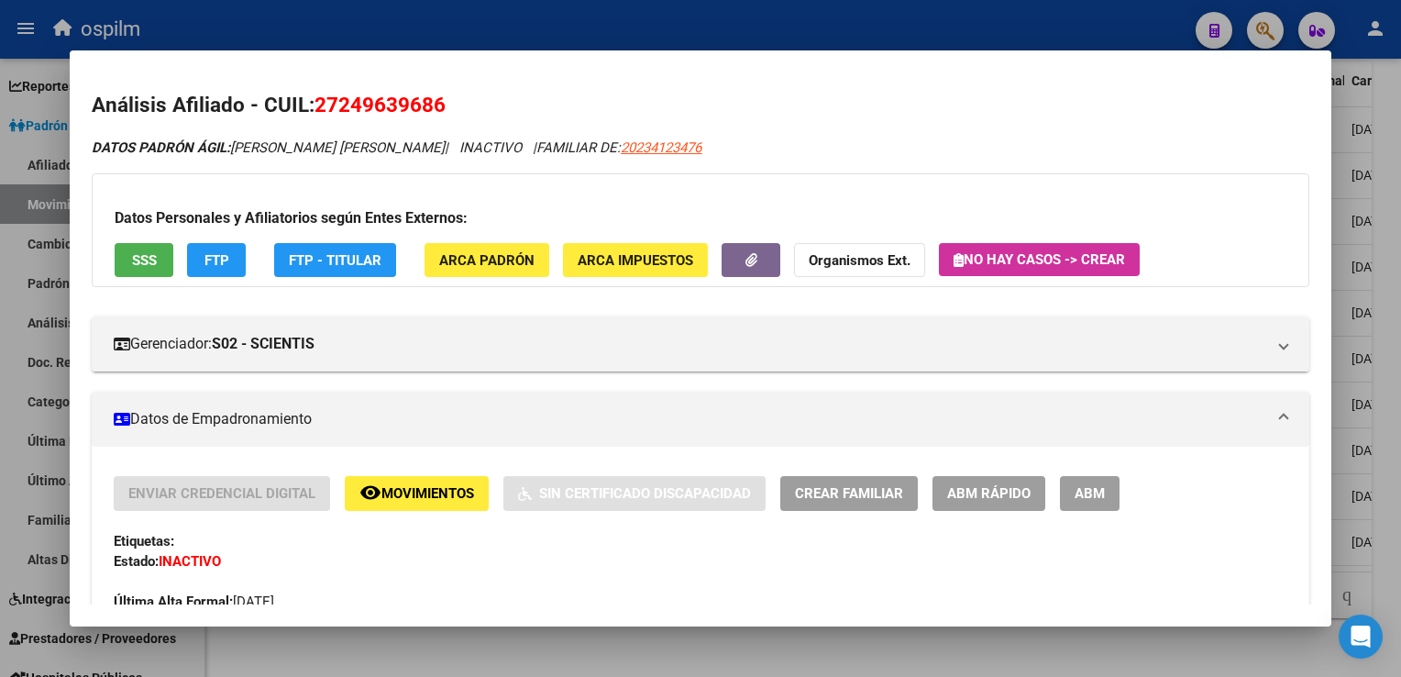
click at [1387, 230] on div at bounding box center [700, 338] width 1401 height 677
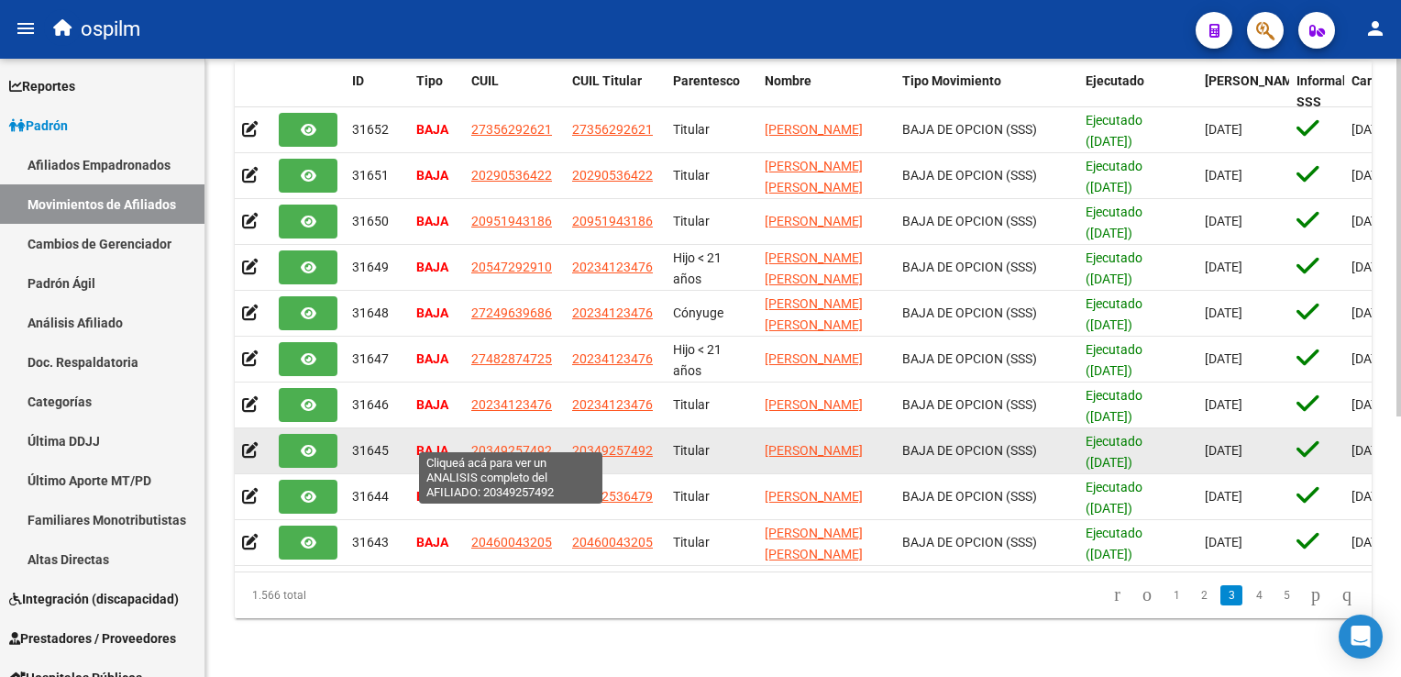
click at [494, 443] on span "20349257492" at bounding box center [511, 450] width 81 height 15
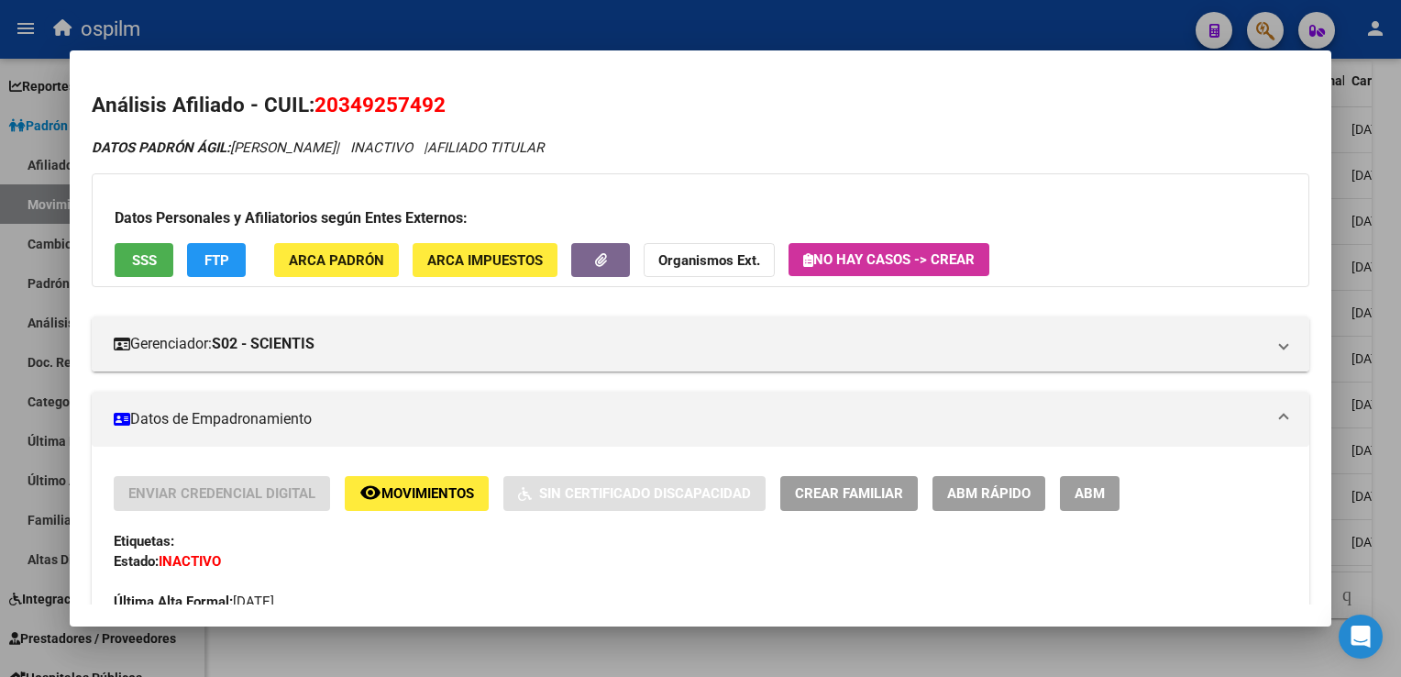
click at [158, 262] on button "SSS" at bounding box center [144, 260] width 59 height 34
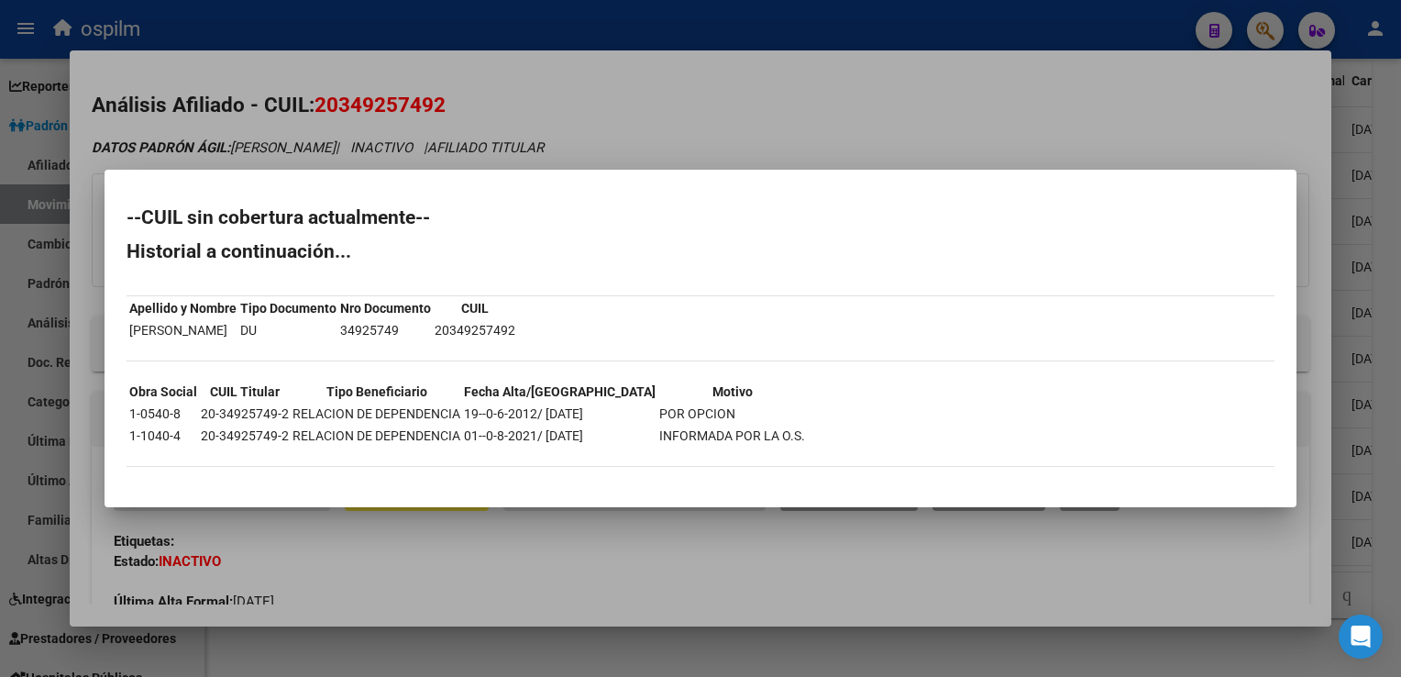
click at [683, 90] on div at bounding box center [700, 338] width 1401 height 677
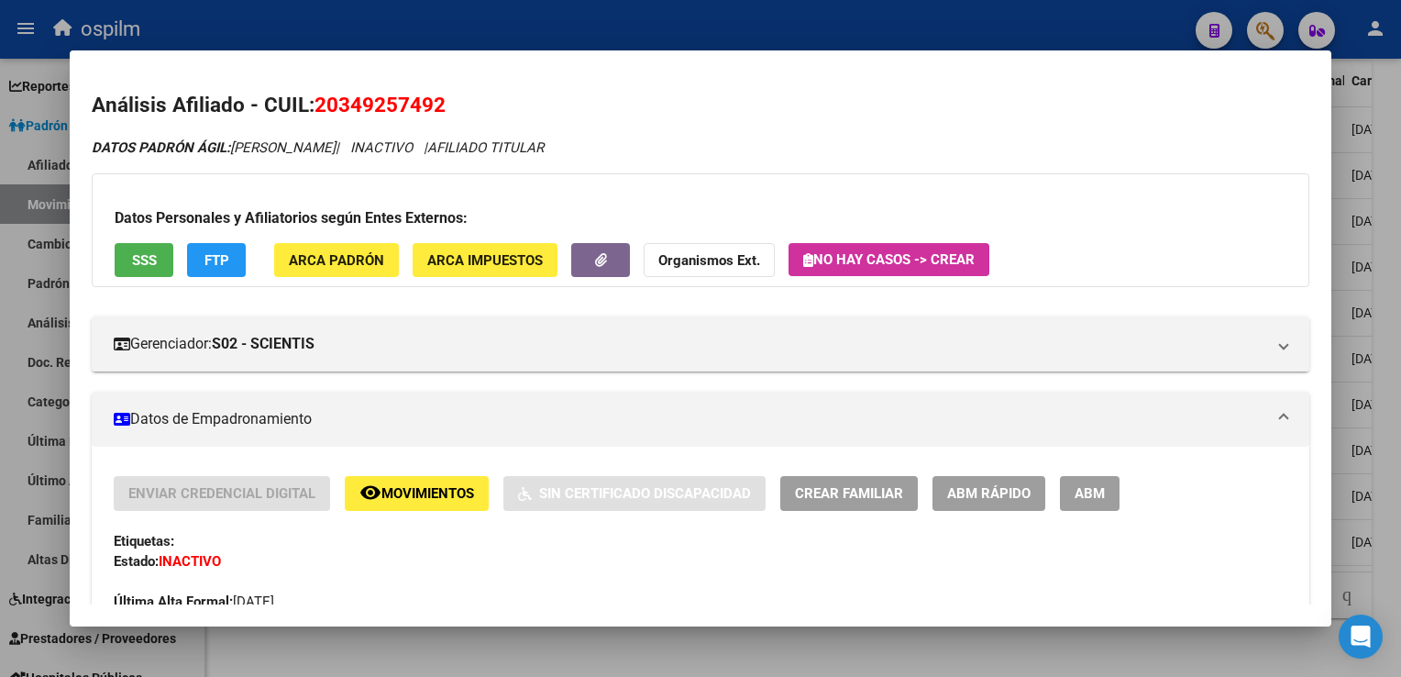
click at [229, 254] on button "FTP" at bounding box center [216, 260] width 59 height 34
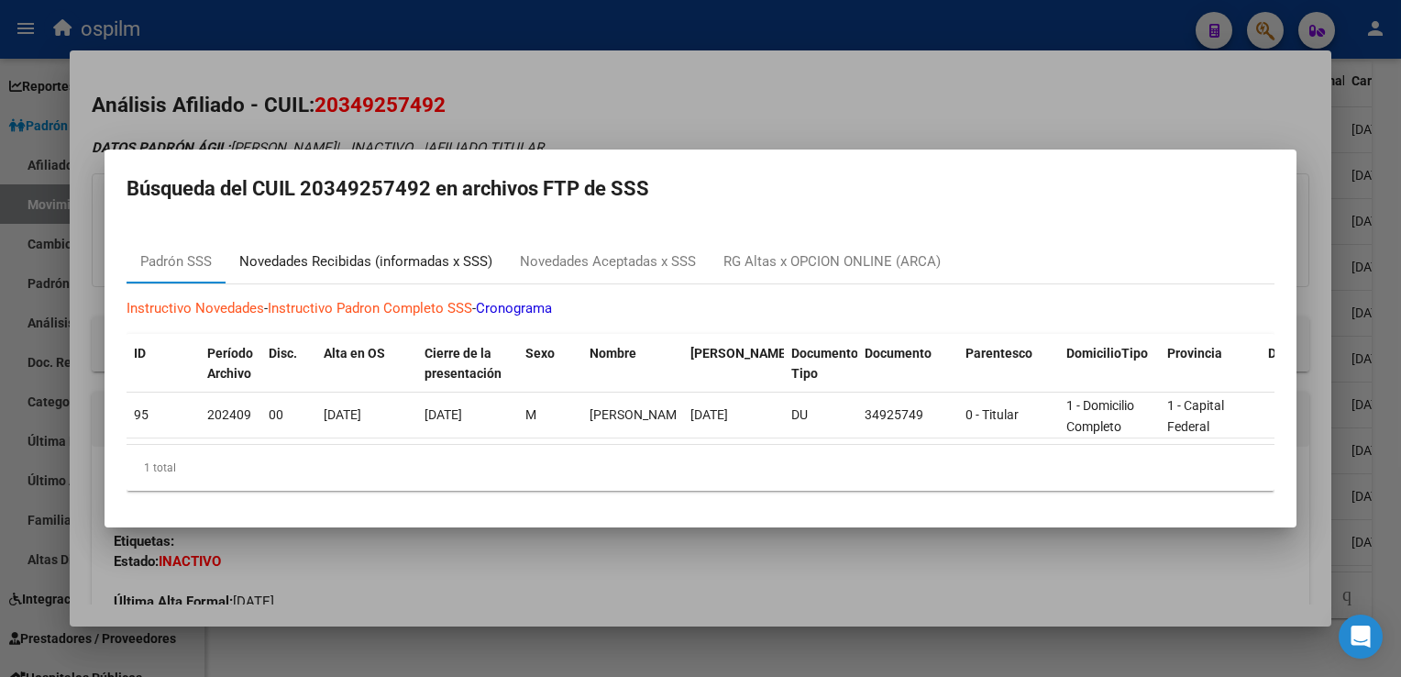
click at [348, 260] on div "Novedades Recibidas (informadas x SSS)" at bounding box center [365, 261] width 253 height 21
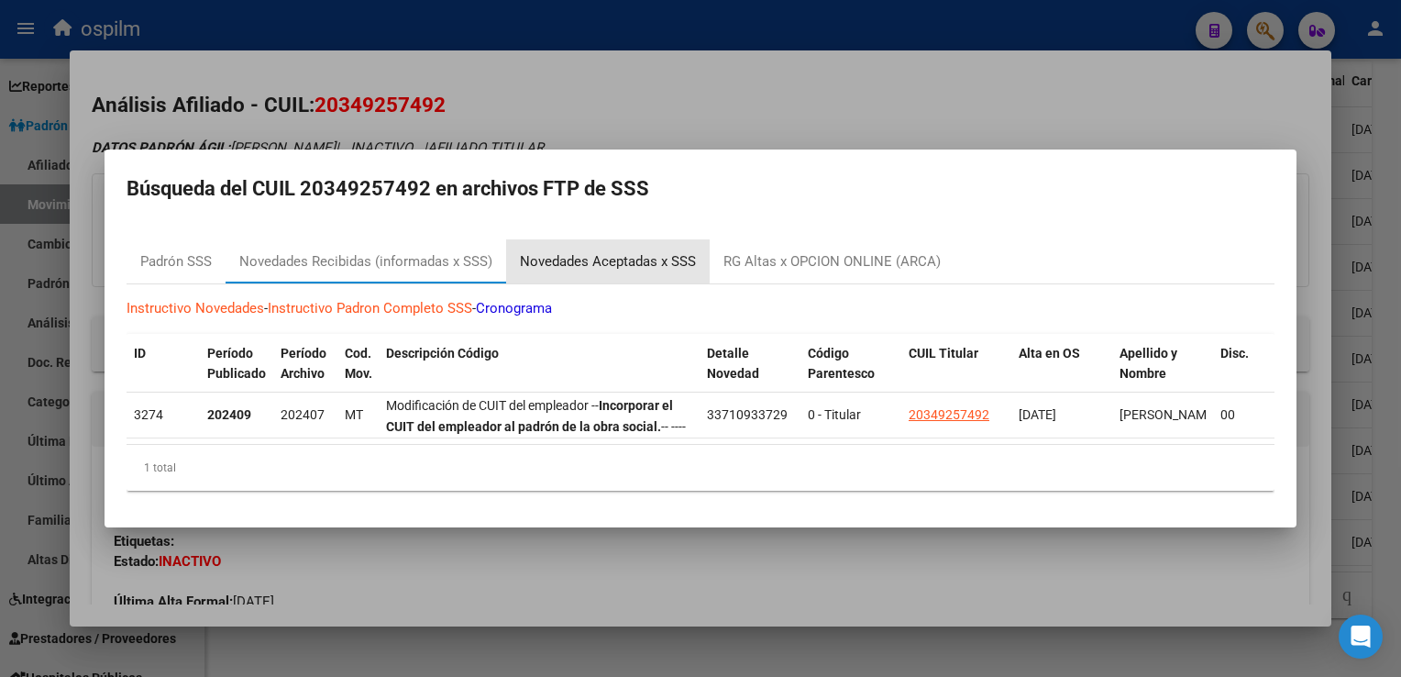
click at [566, 240] on div "Novedades Aceptadas x SSS" at bounding box center [608, 261] width 204 height 44
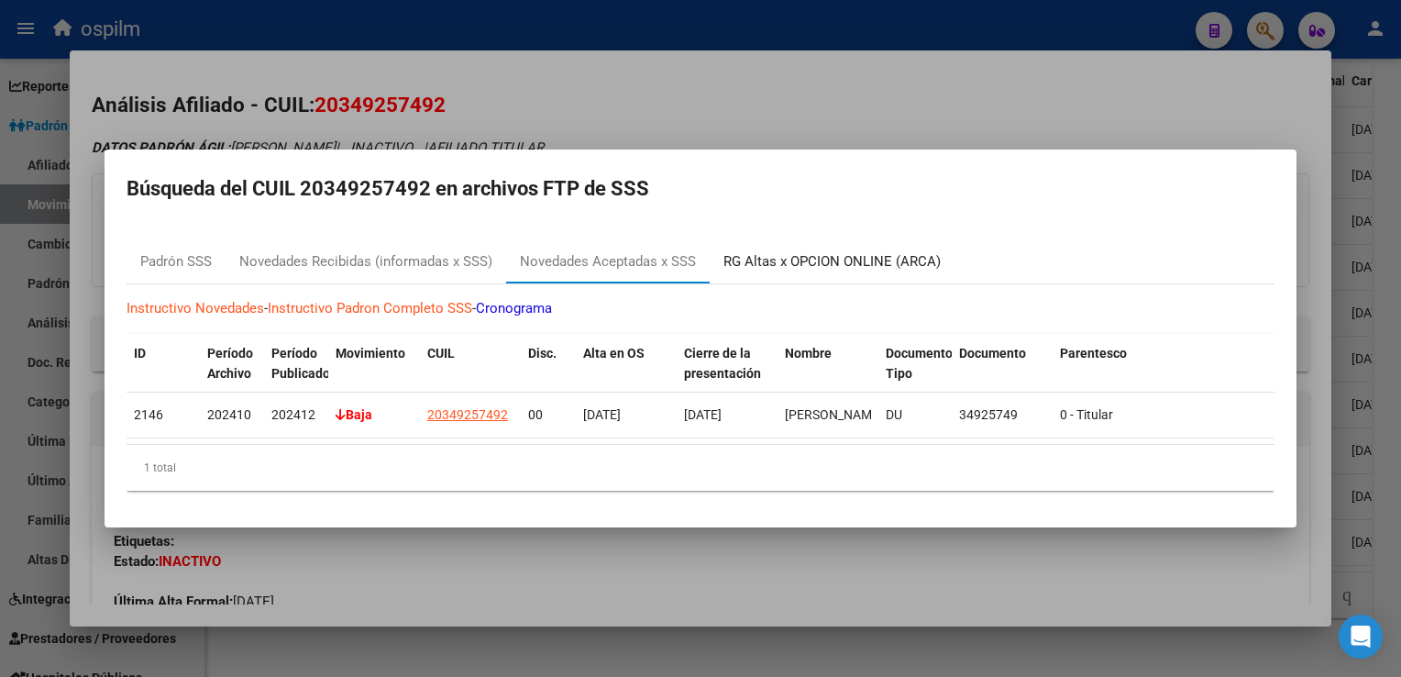
click at [749, 251] on div "RG Altas x OPCION ONLINE (ARCA)" at bounding box center [832, 261] width 217 height 21
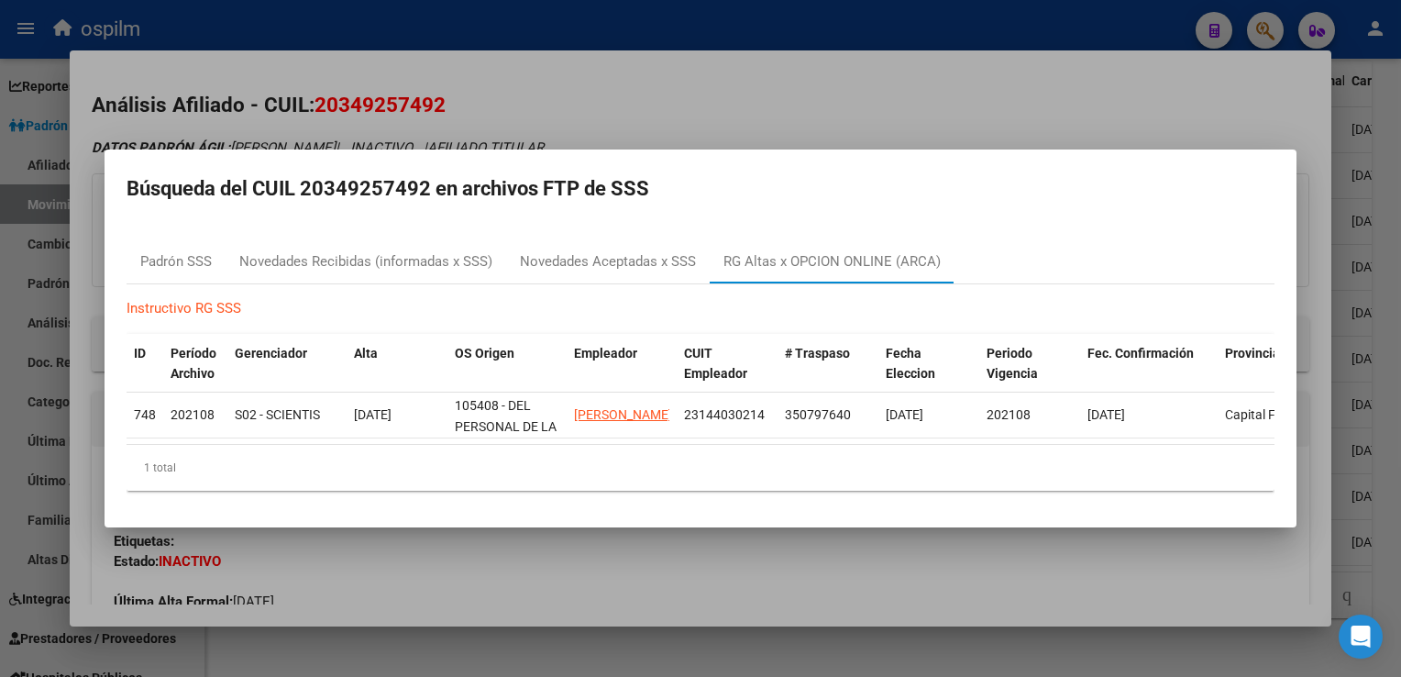
click at [913, 81] on div at bounding box center [700, 338] width 1401 height 677
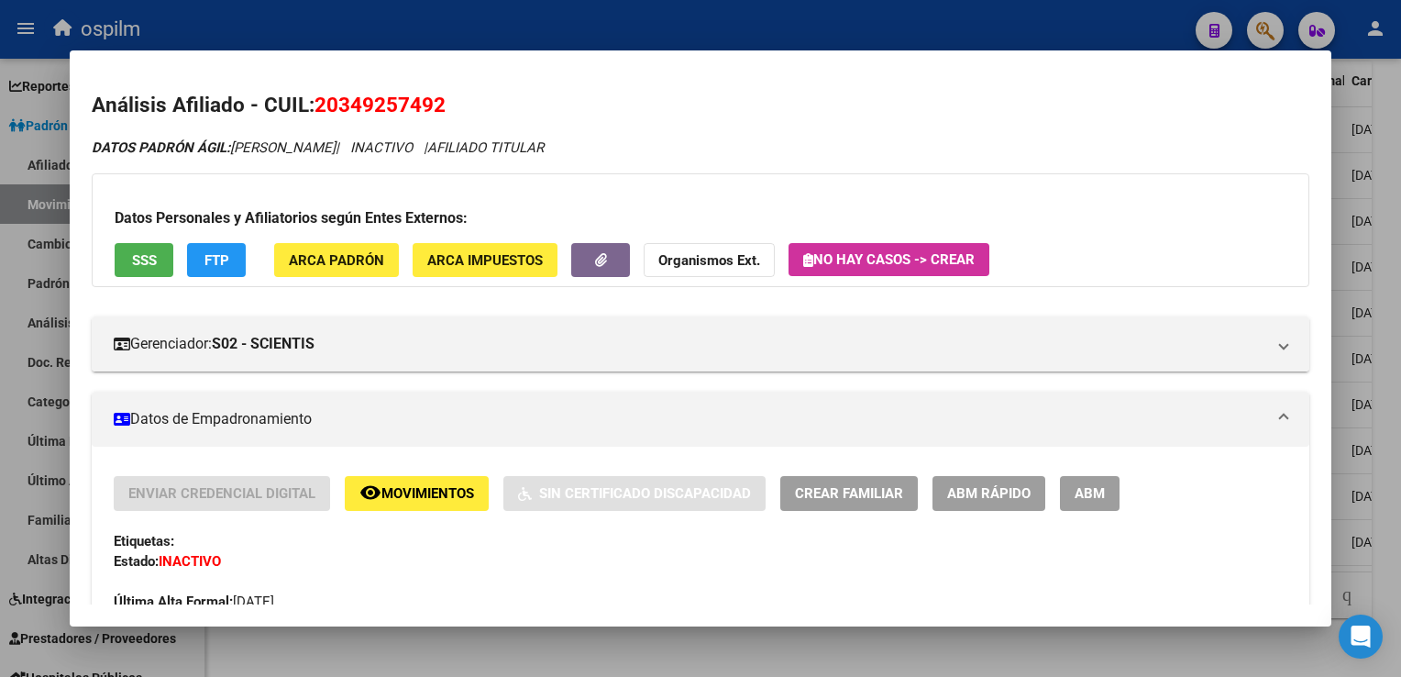
click at [1382, 385] on div at bounding box center [700, 338] width 1401 height 677
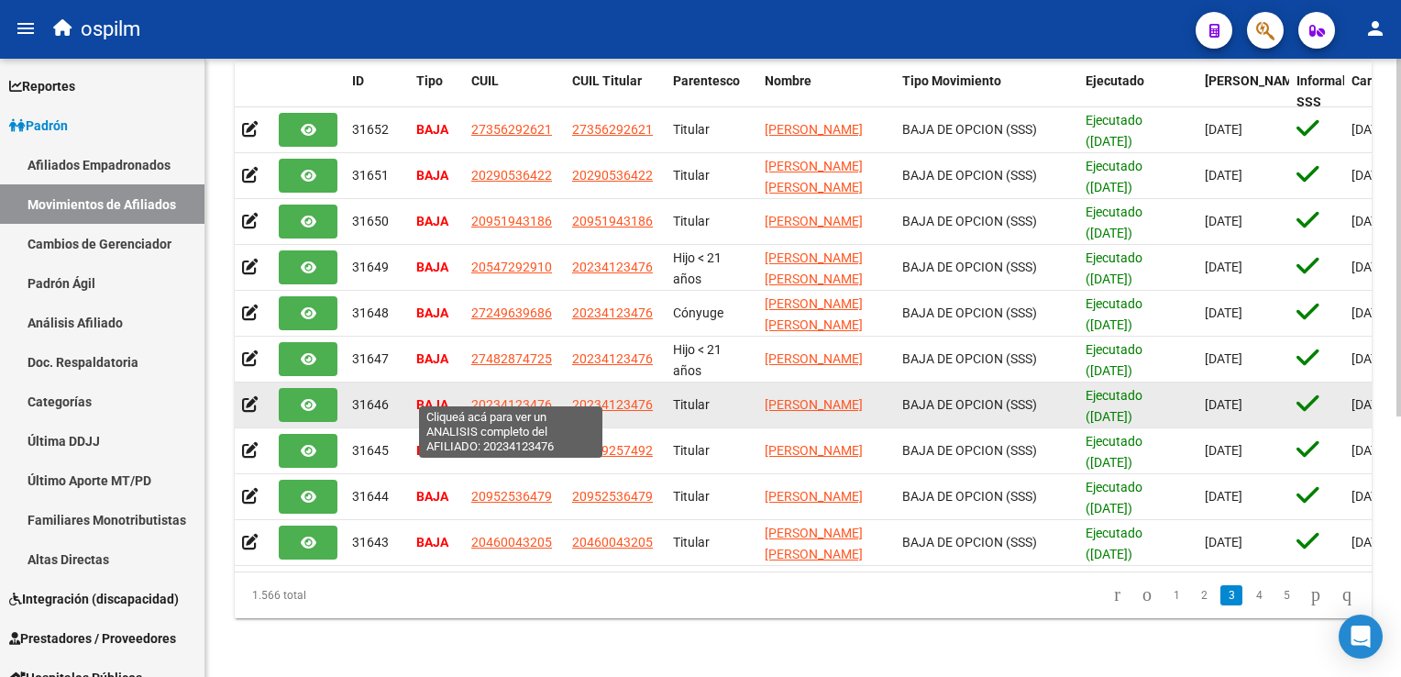
click at [528, 397] on span "20234123476" at bounding box center [511, 404] width 81 height 15
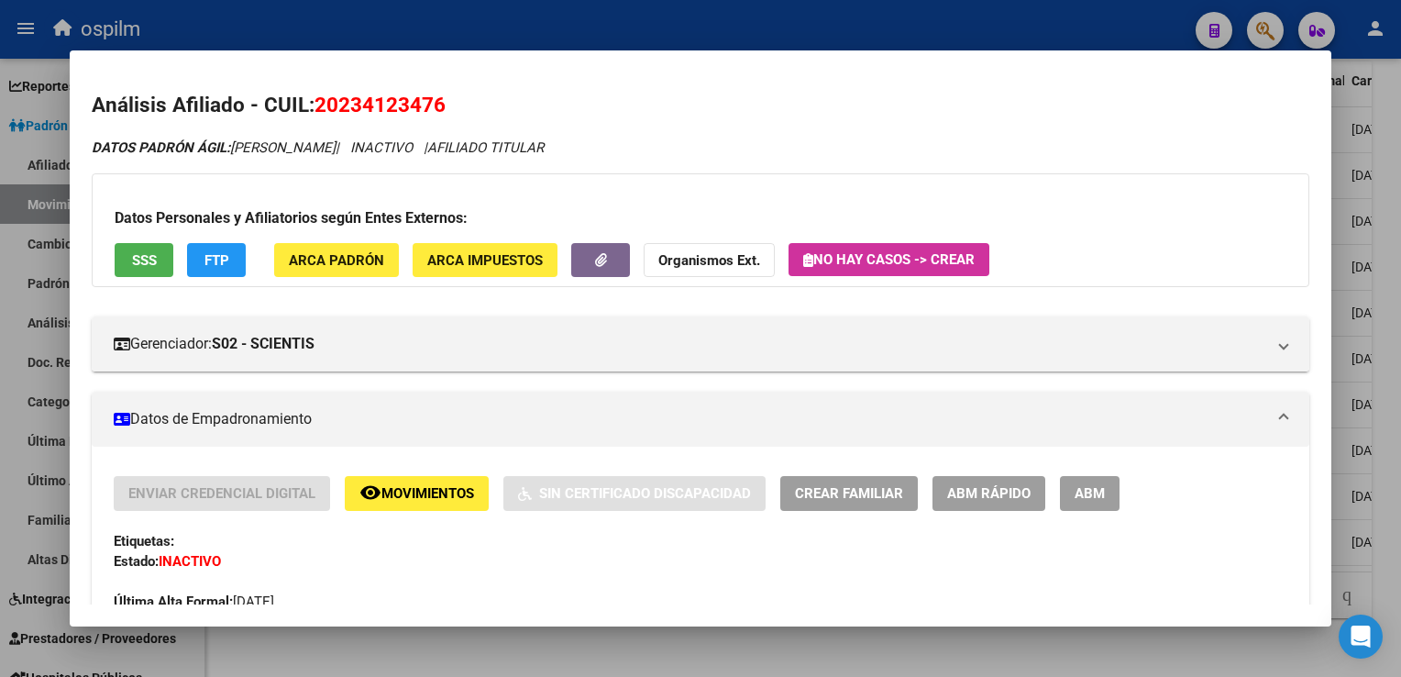
click at [139, 244] on button "SSS" at bounding box center [144, 260] width 59 height 34
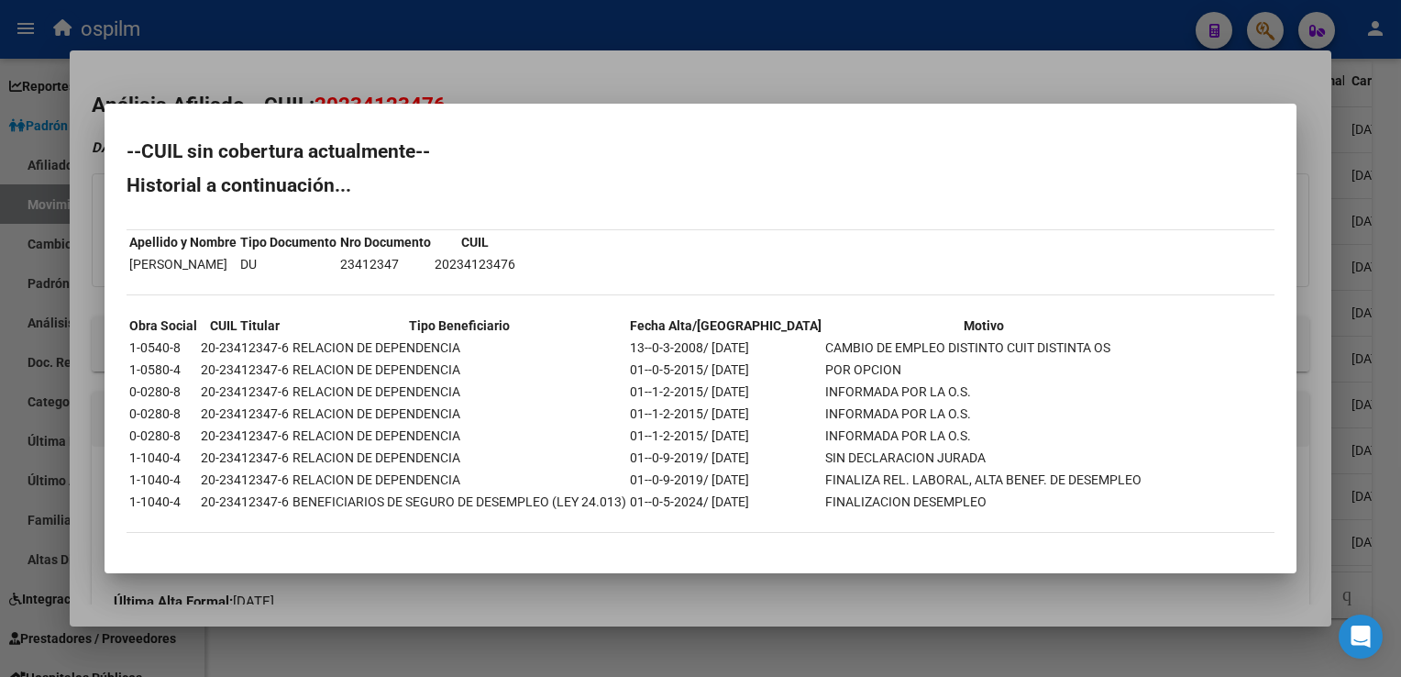
drag, startPoint x: 1048, startPoint y: 99, endPoint x: 1038, endPoint y: 95, distance: 10.7
click at [1042, 97] on div at bounding box center [700, 338] width 1401 height 677
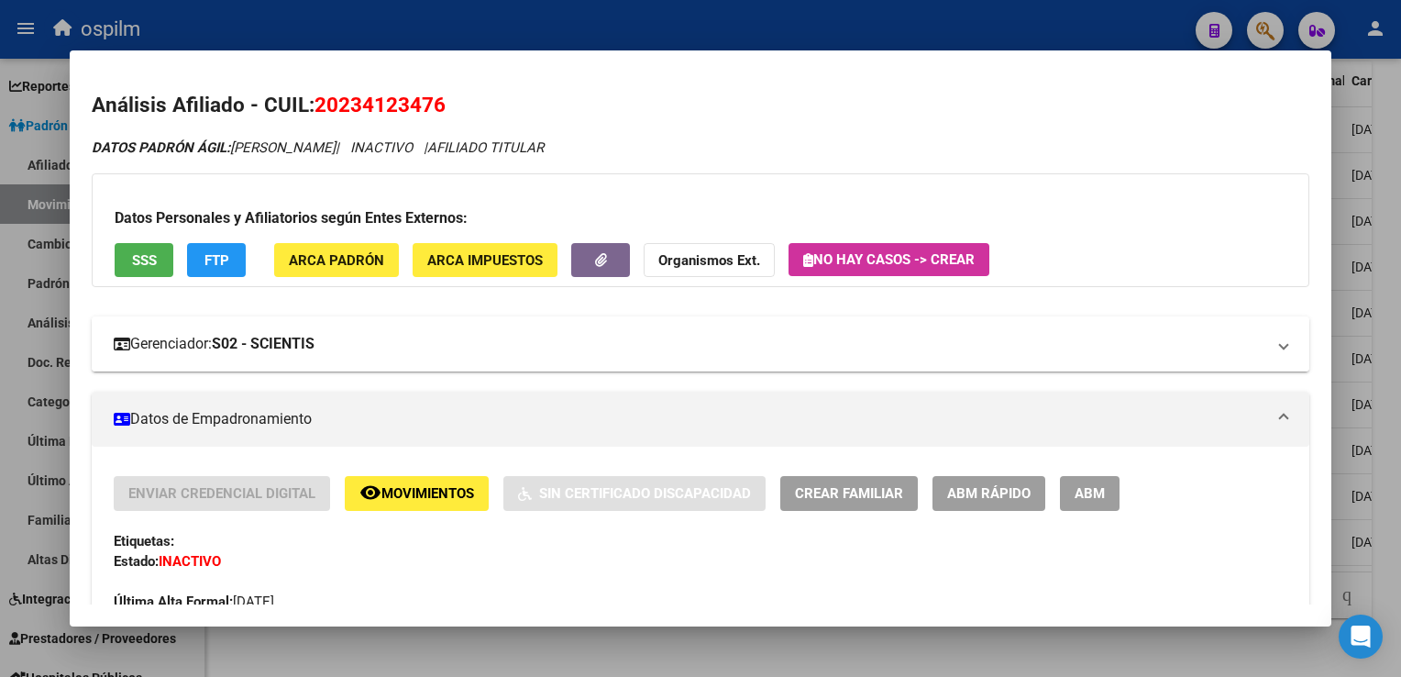
scroll to position [856, 0]
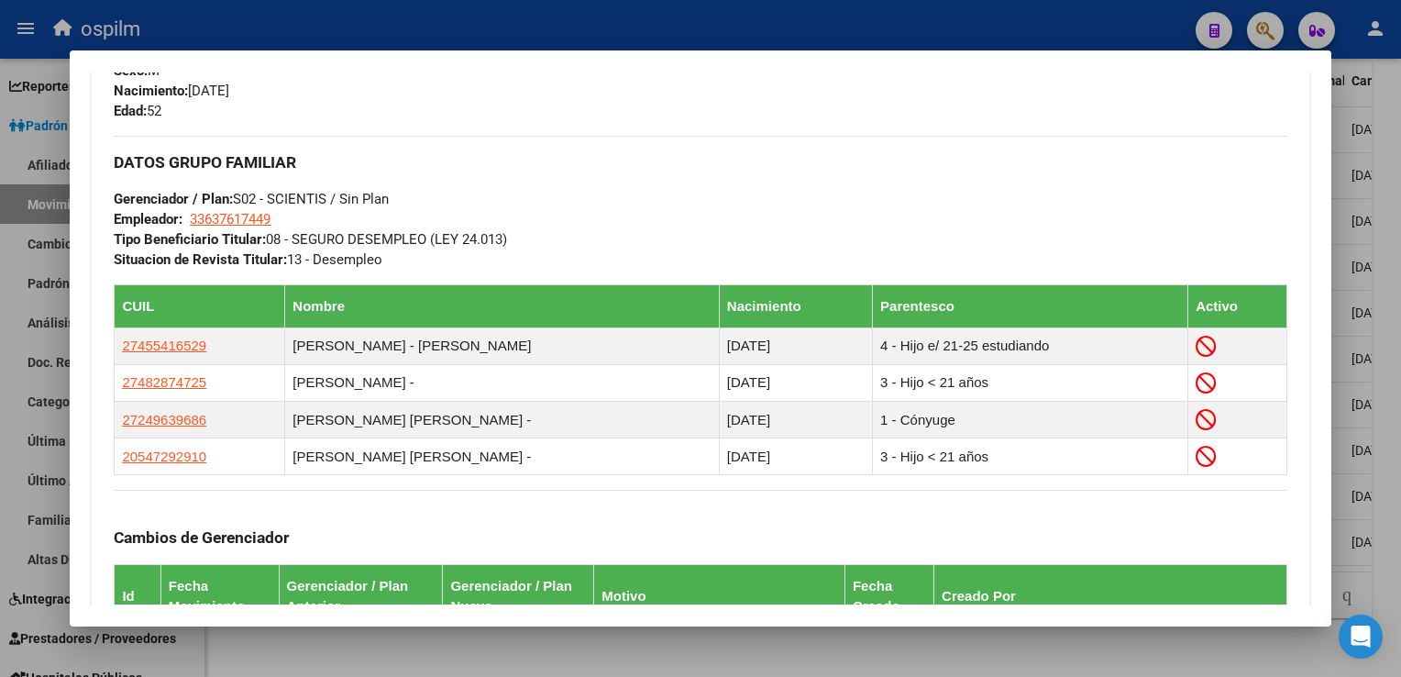
click at [1384, 395] on div at bounding box center [700, 338] width 1401 height 677
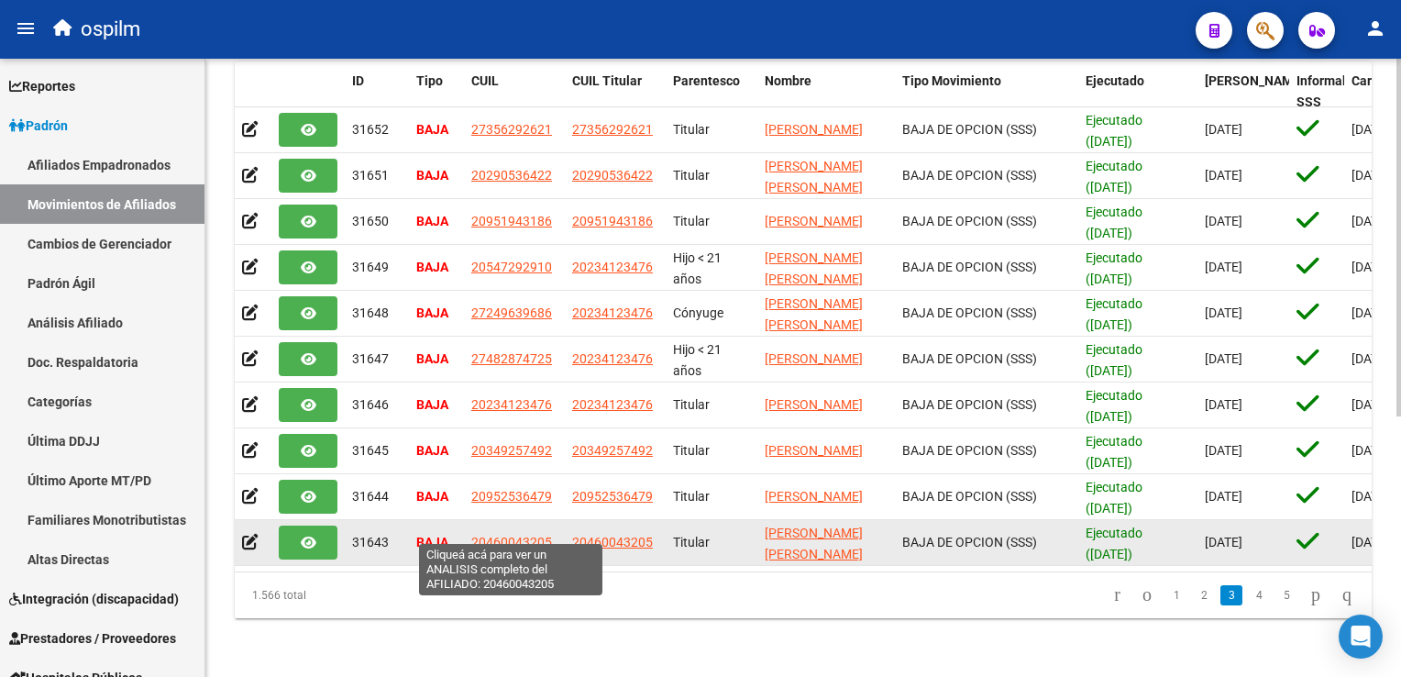
click at [525, 535] on span "20460043205" at bounding box center [511, 542] width 81 height 15
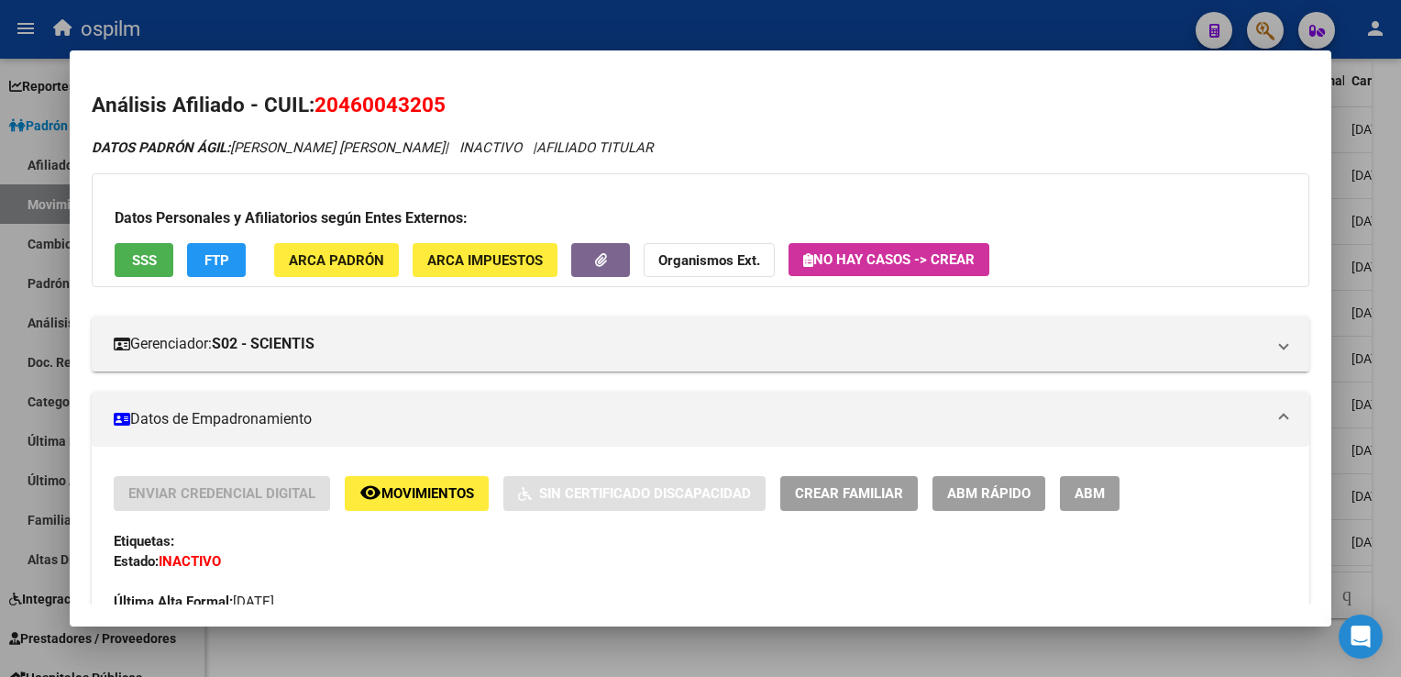
click at [132, 256] on span "SSS" at bounding box center [144, 260] width 25 height 17
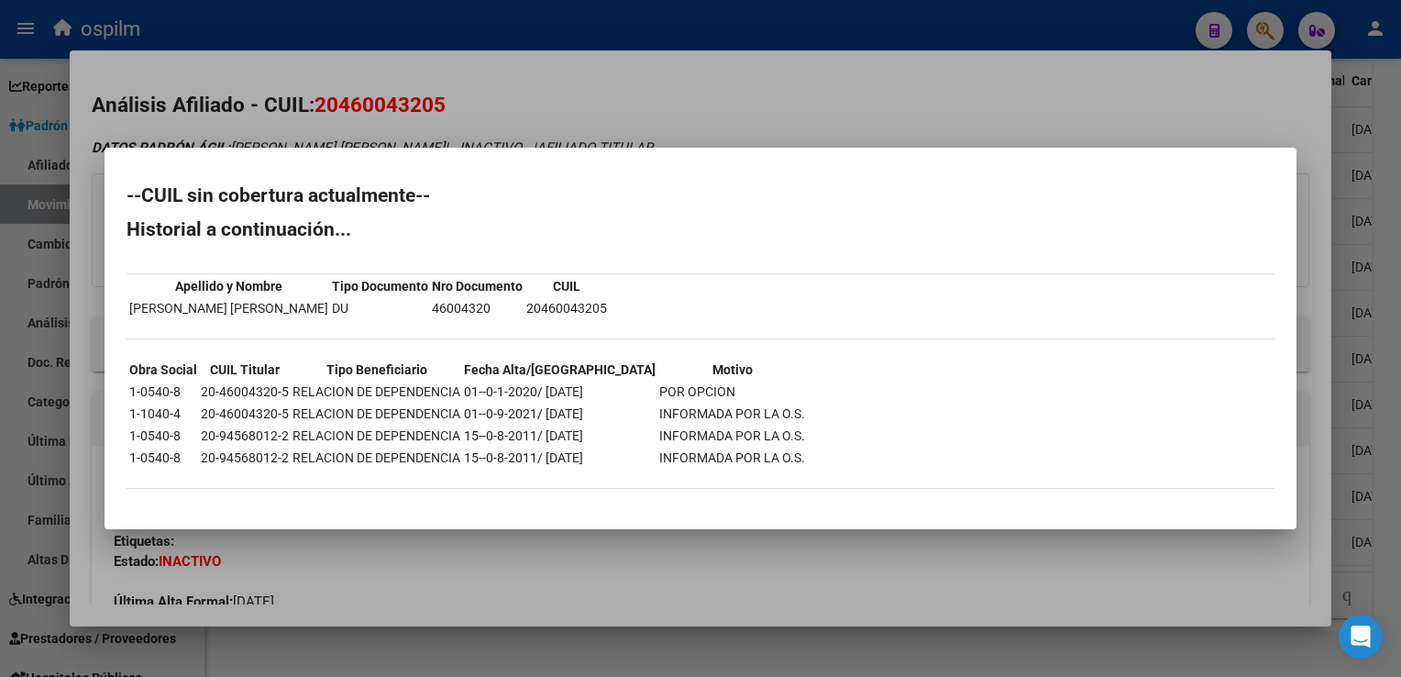
click at [719, 90] on div at bounding box center [700, 338] width 1401 height 677
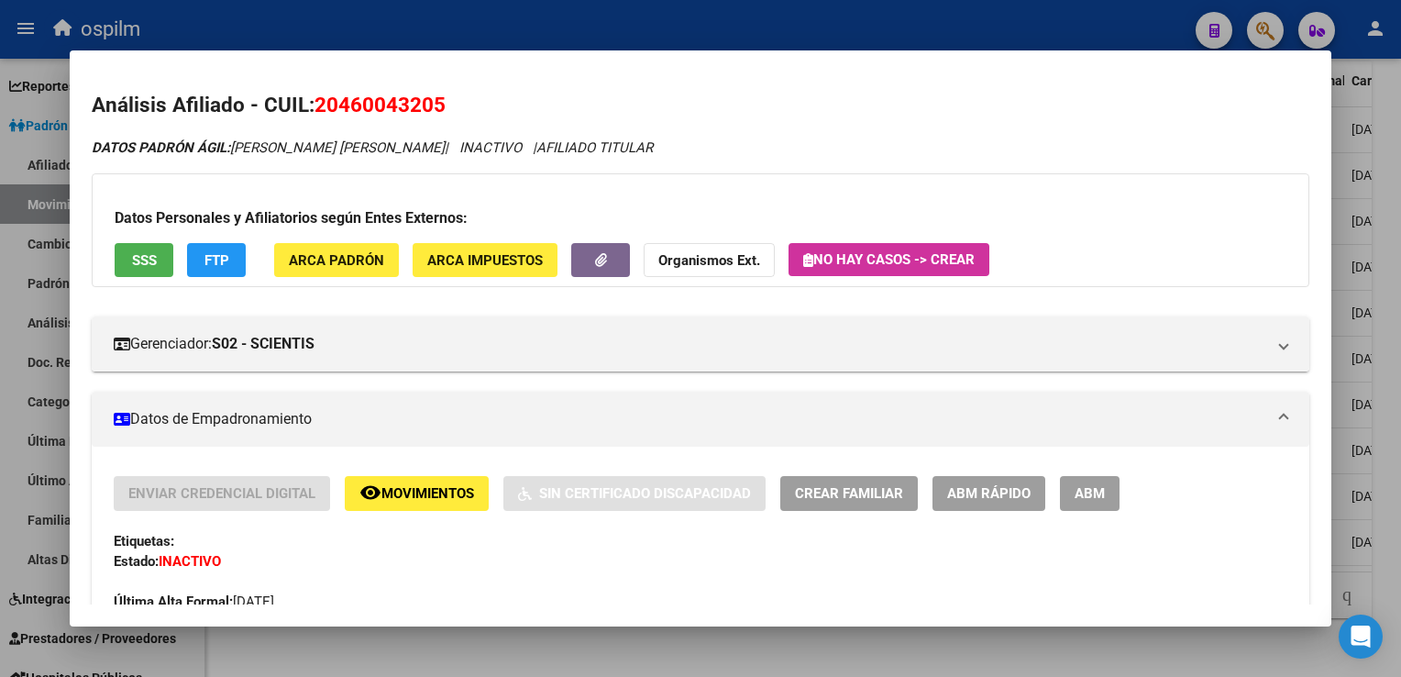
click at [1398, 342] on div at bounding box center [700, 338] width 1401 height 677
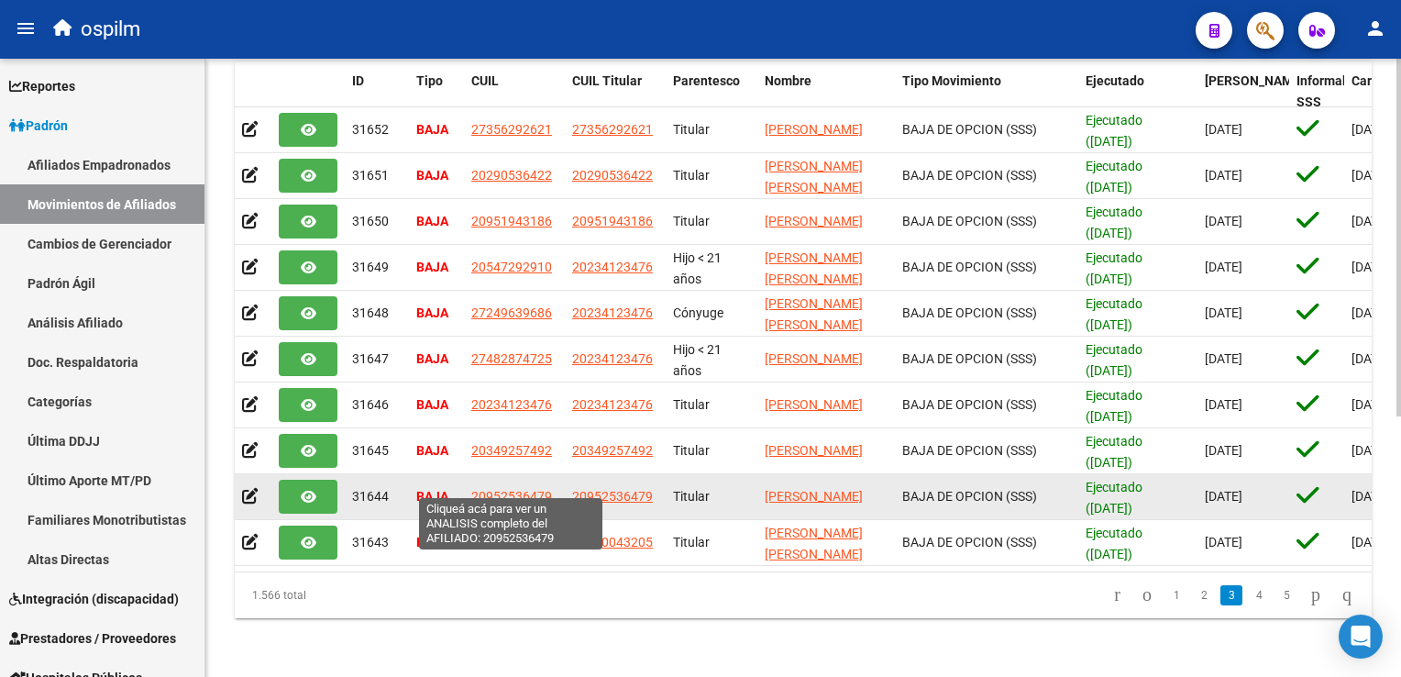
click at [515, 489] on span "20952536479" at bounding box center [511, 496] width 81 height 15
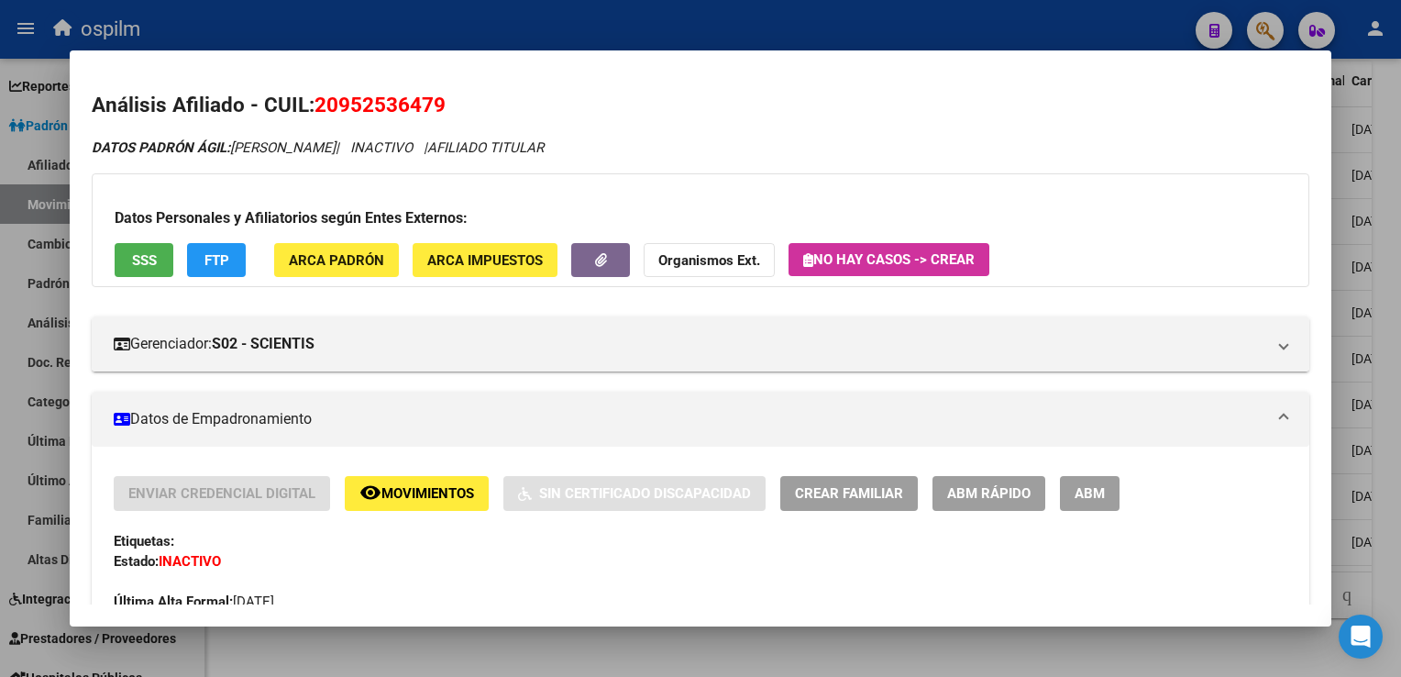
click at [144, 265] on span "SSS" at bounding box center [144, 260] width 25 height 17
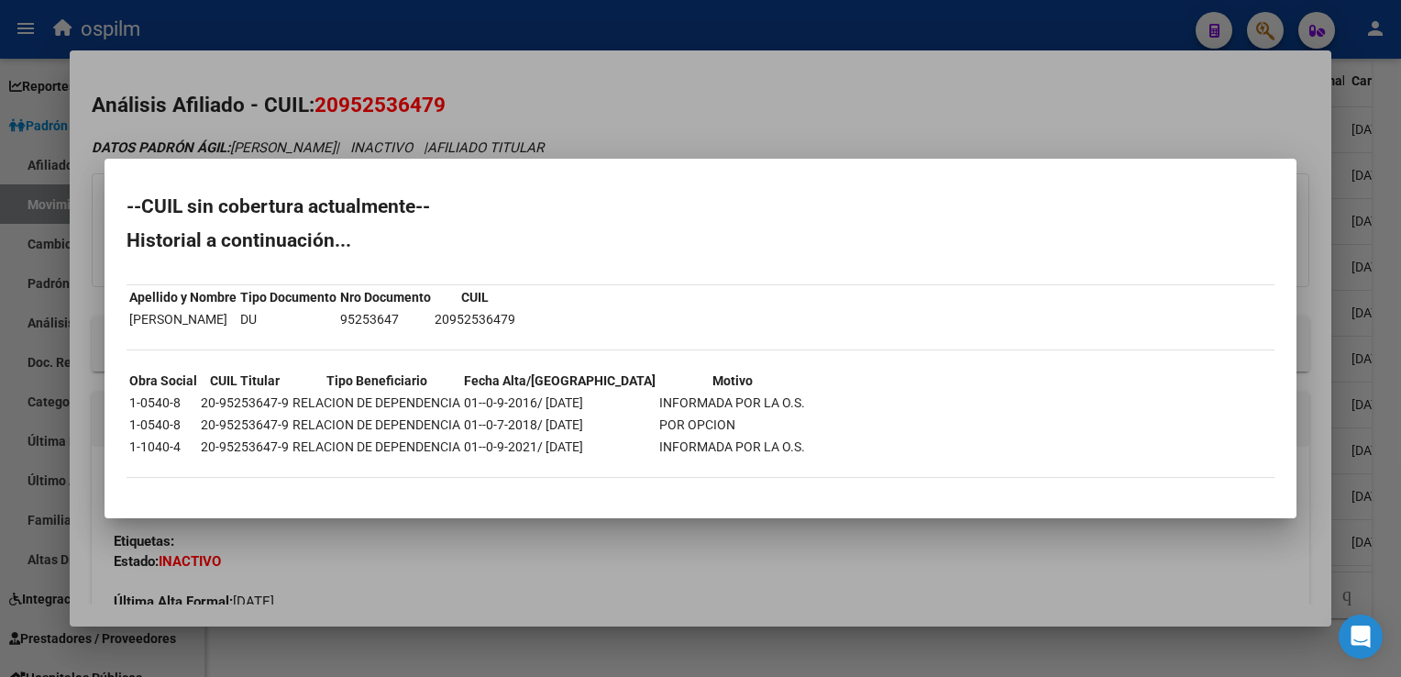
click at [643, 100] on div at bounding box center [700, 338] width 1401 height 677
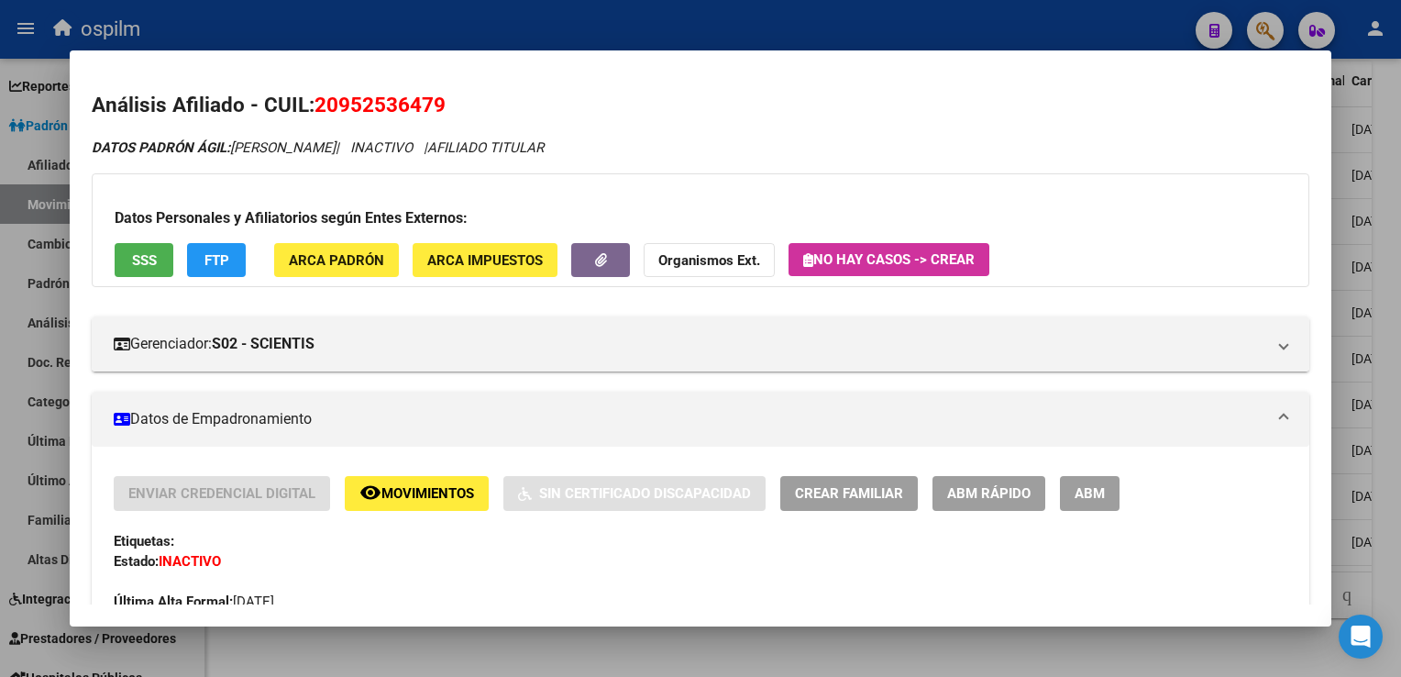
click at [208, 255] on span "FTP" at bounding box center [217, 260] width 25 height 17
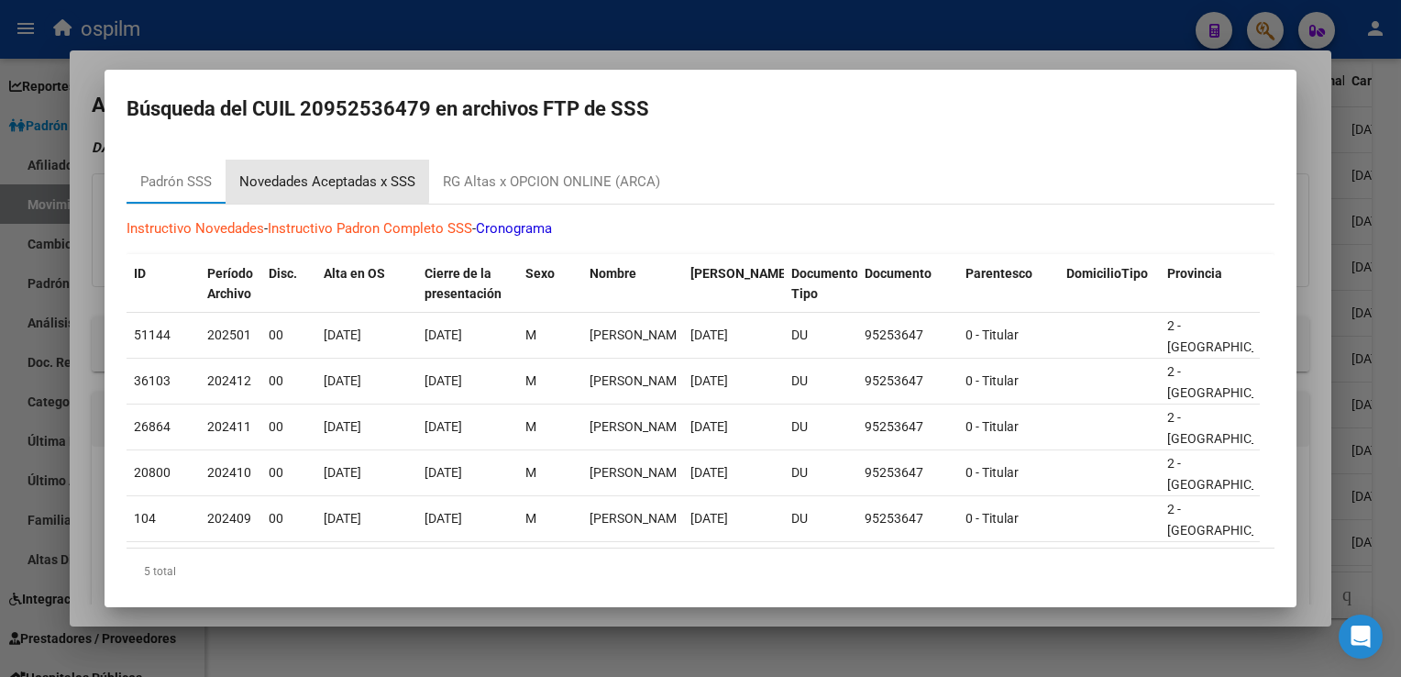
click at [289, 180] on div "Novedades Aceptadas x SSS" at bounding box center [327, 181] width 176 height 21
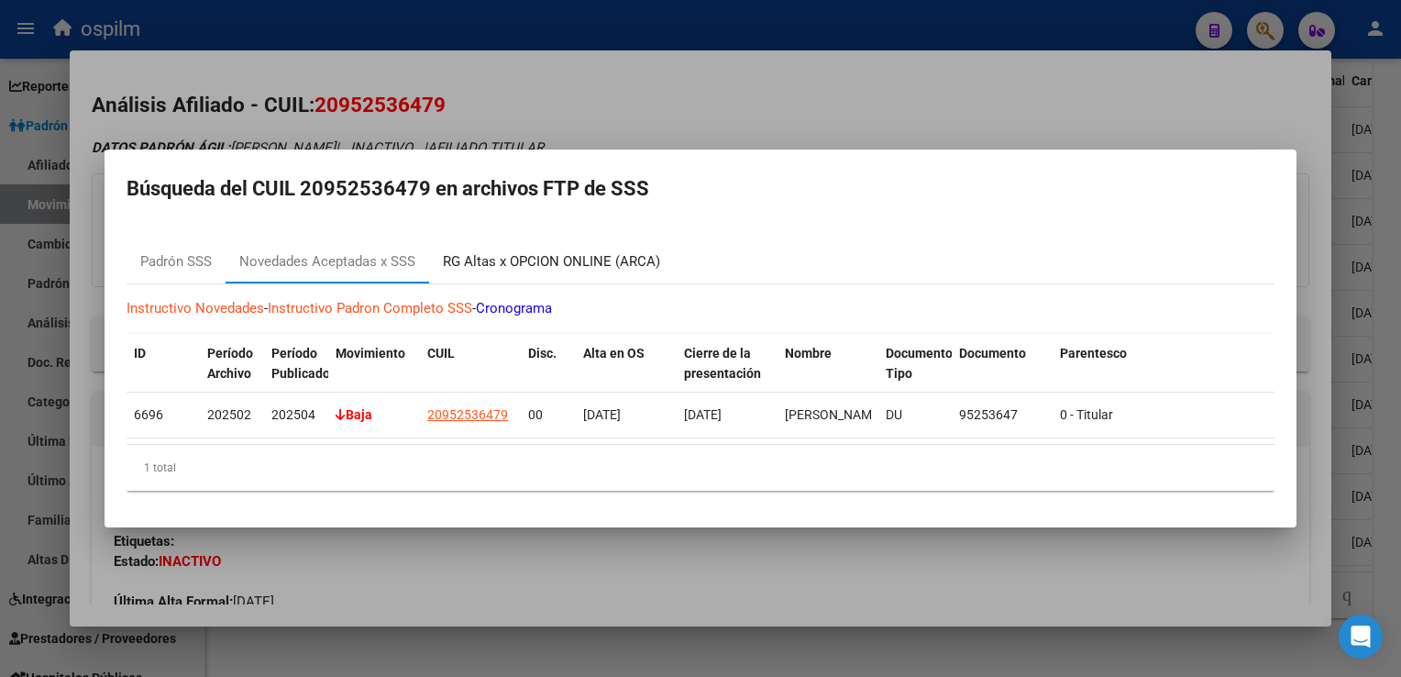
click at [476, 257] on div "RG Altas x OPCION ONLINE (ARCA)" at bounding box center [551, 261] width 217 height 21
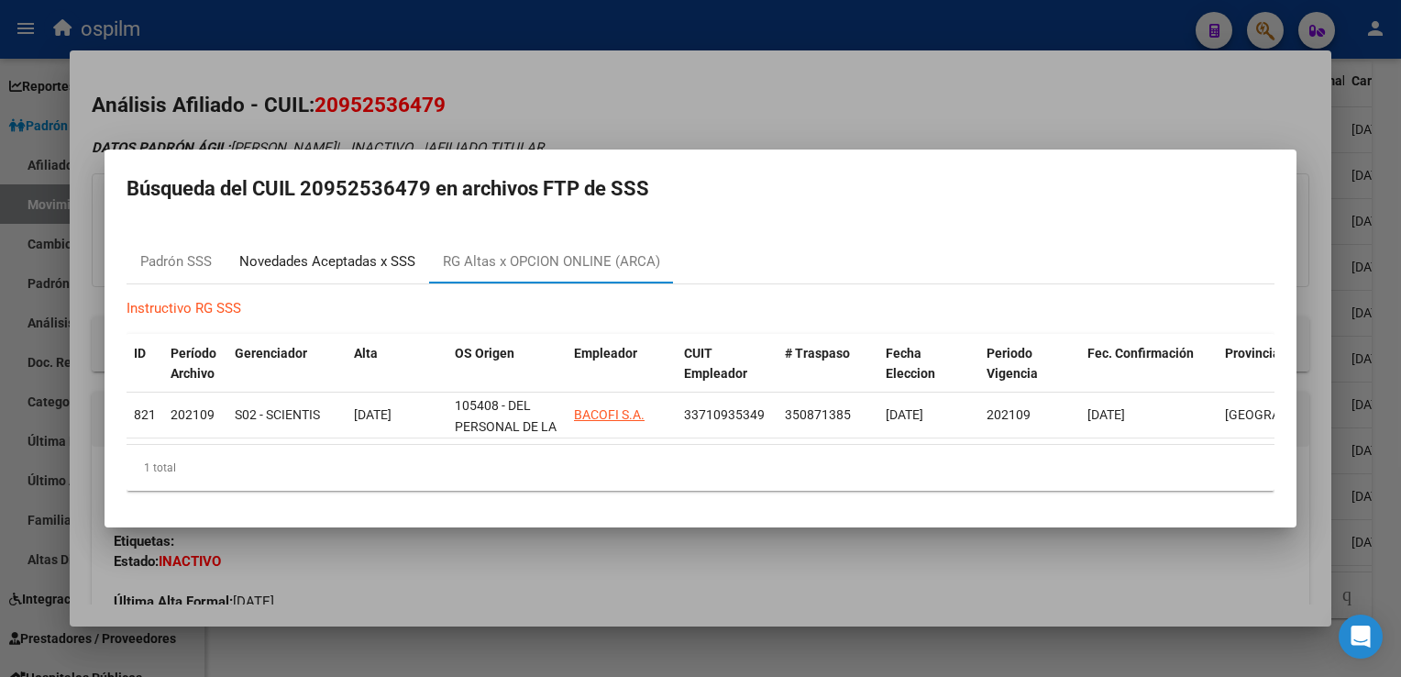
click at [319, 255] on div "Novedades Aceptadas x SSS" at bounding box center [327, 261] width 176 height 21
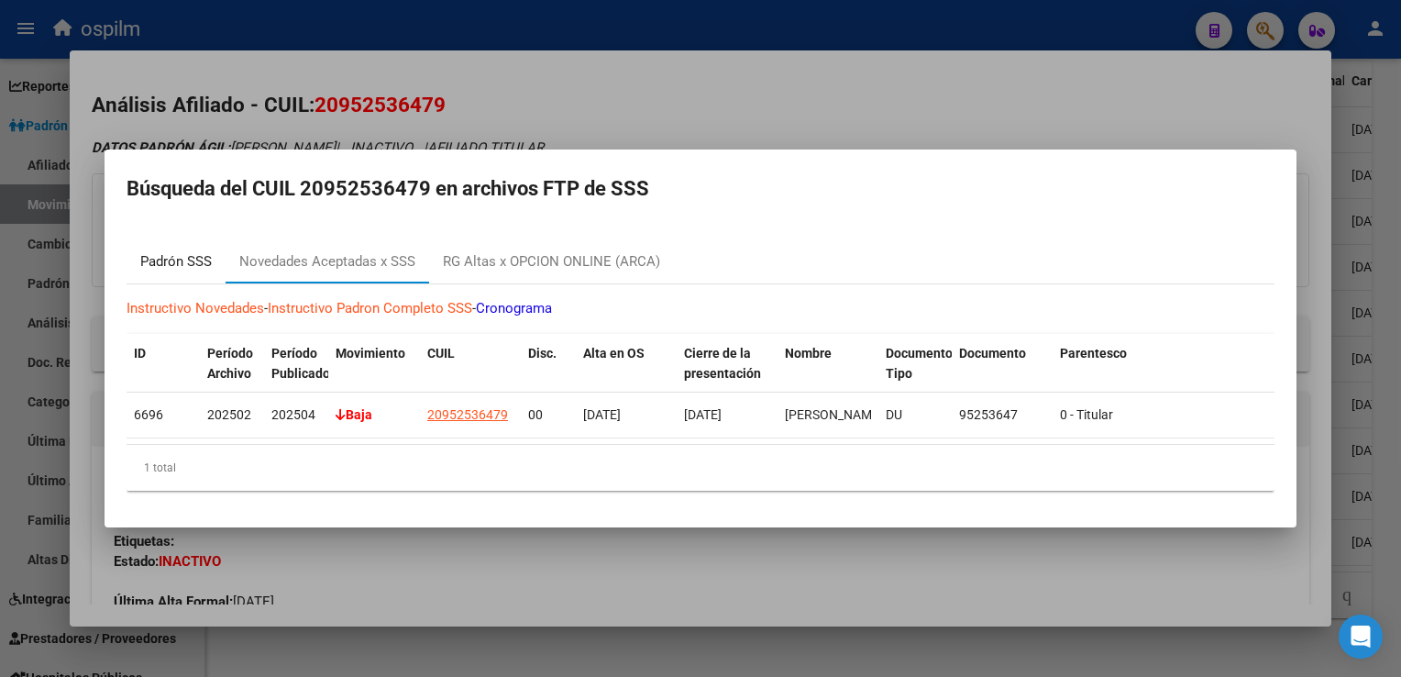
click at [176, 251] on div "Padrón SSS" at bounding box center [176, 261] width 72 height 21
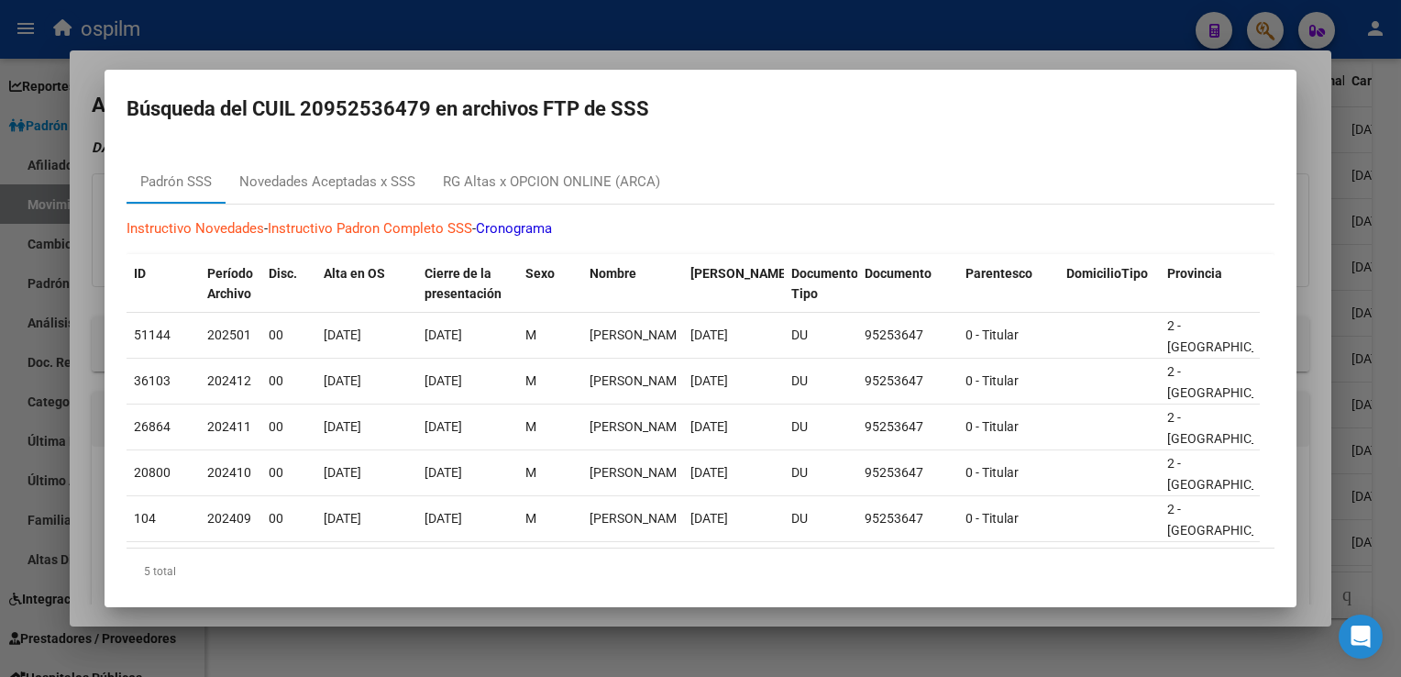
drag, startPoint x: 713, startPoint y: 51, endPoint x: 227, endPoint y: 197, distance: 507.4
click at [712, 50] on div at bounding box center [700, 338] width 1401 height 677
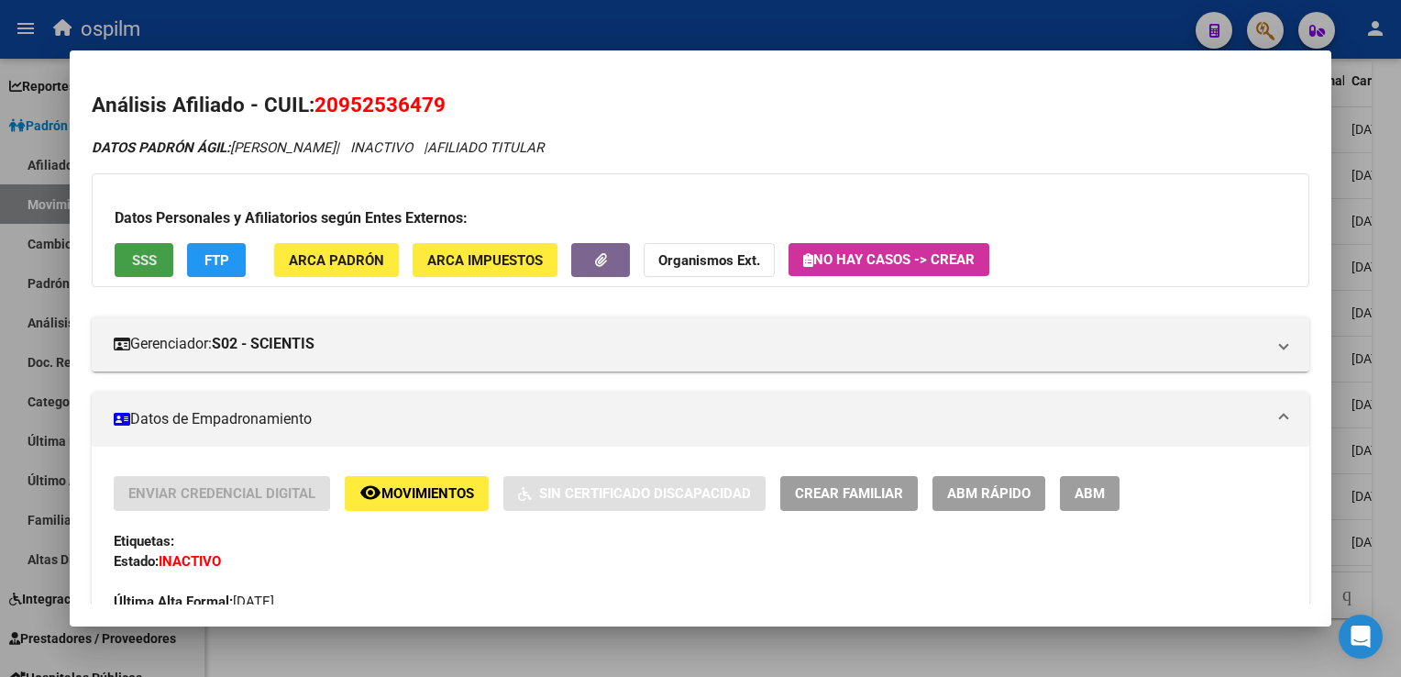
click at [141, 251] on span "SSS" at bounding box center [144, 259] width 25 height 17
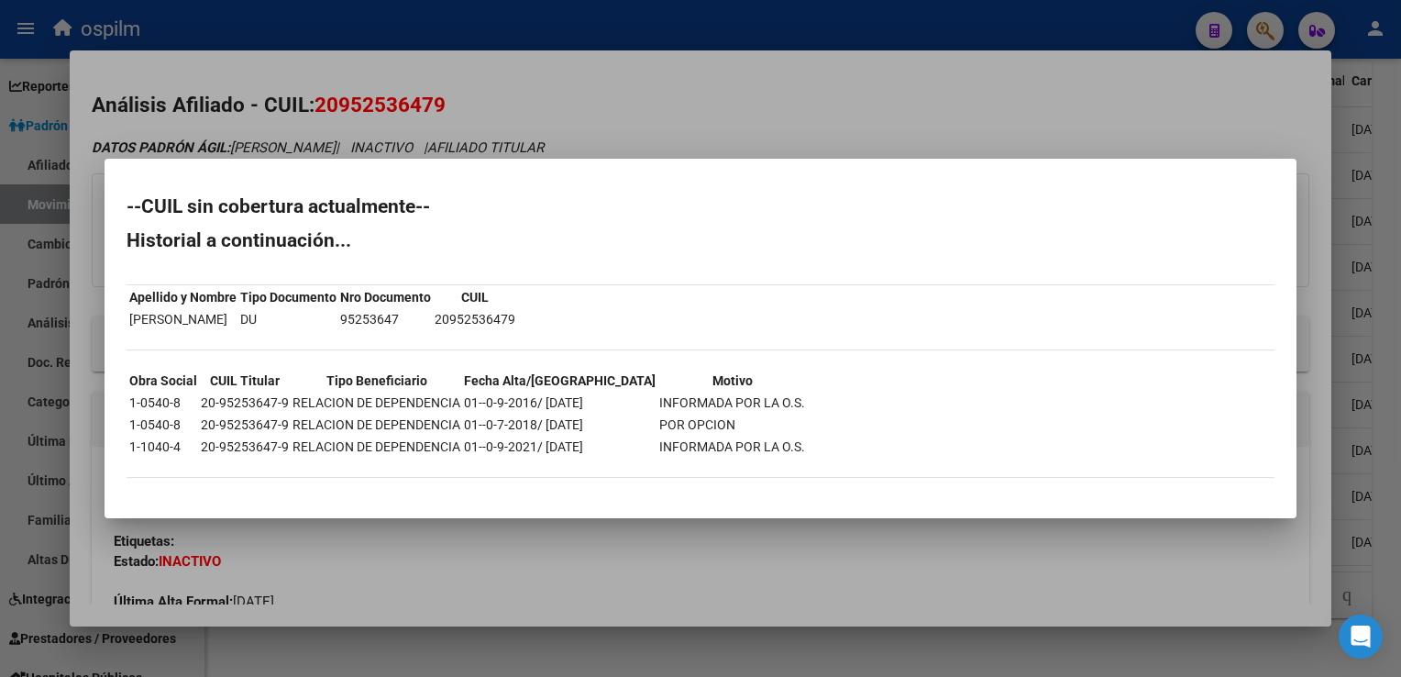
drag, startPoint x: 711, startPoint y: 105, endPoint x: 1173, endPoint y: 212, distance: 474.5
click at [717, 105] on div at bounding box center [700, 338] width 1401 height 677
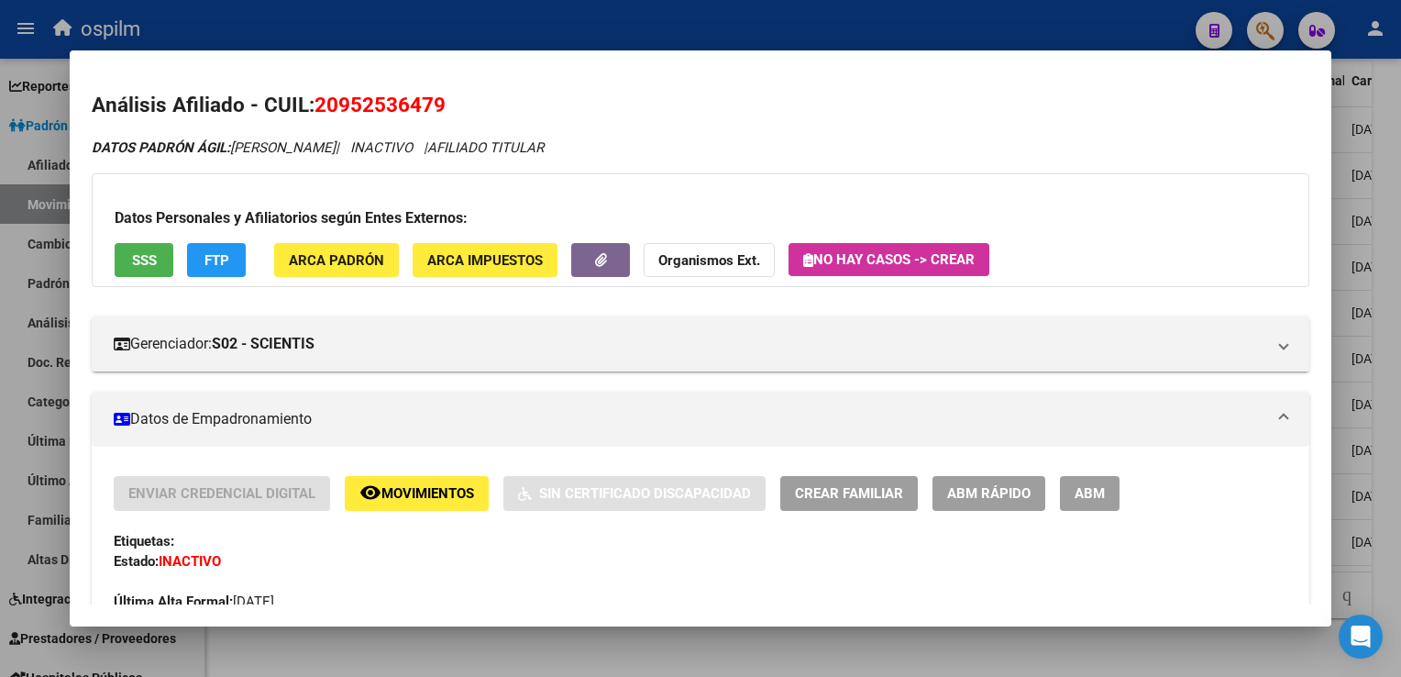
click at [1393, 216] on div at bounding box center [700, 338] width 1401 height 677
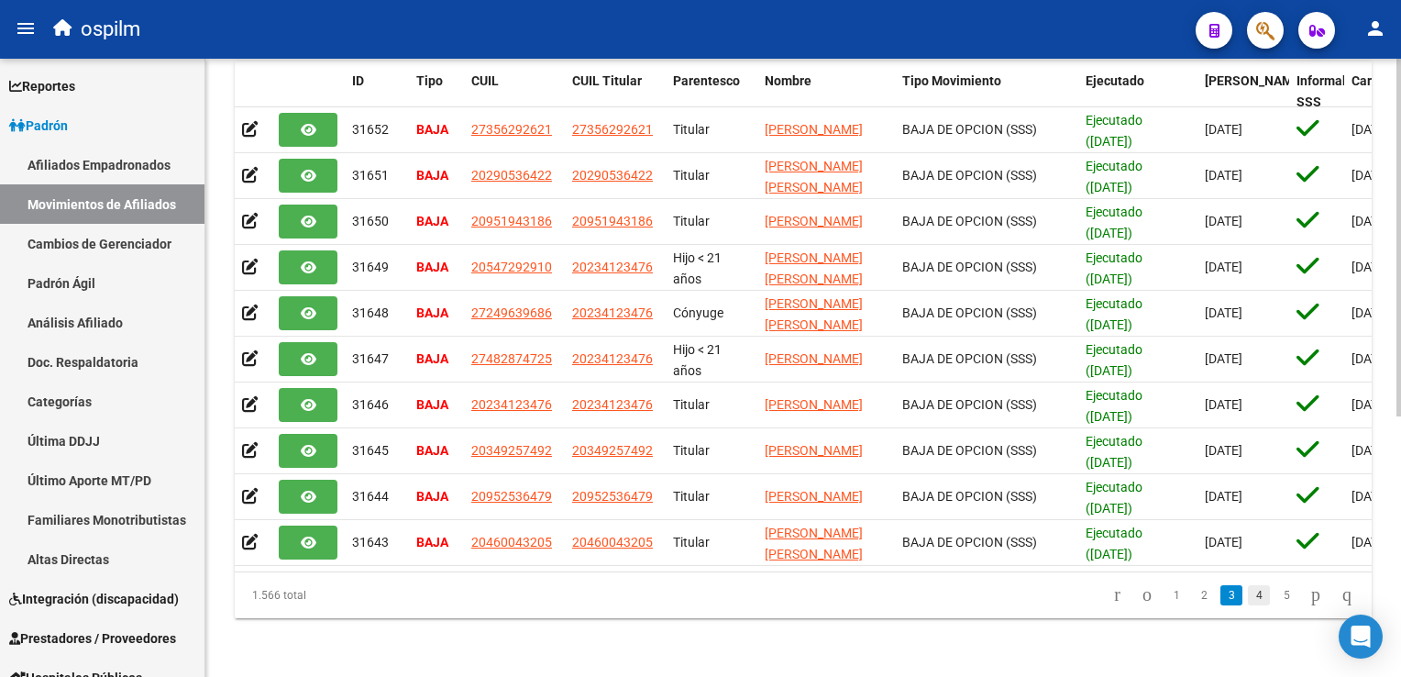
click at [1248, 592] on link "4" at bounding box center [1259, 595] width 22 height 20
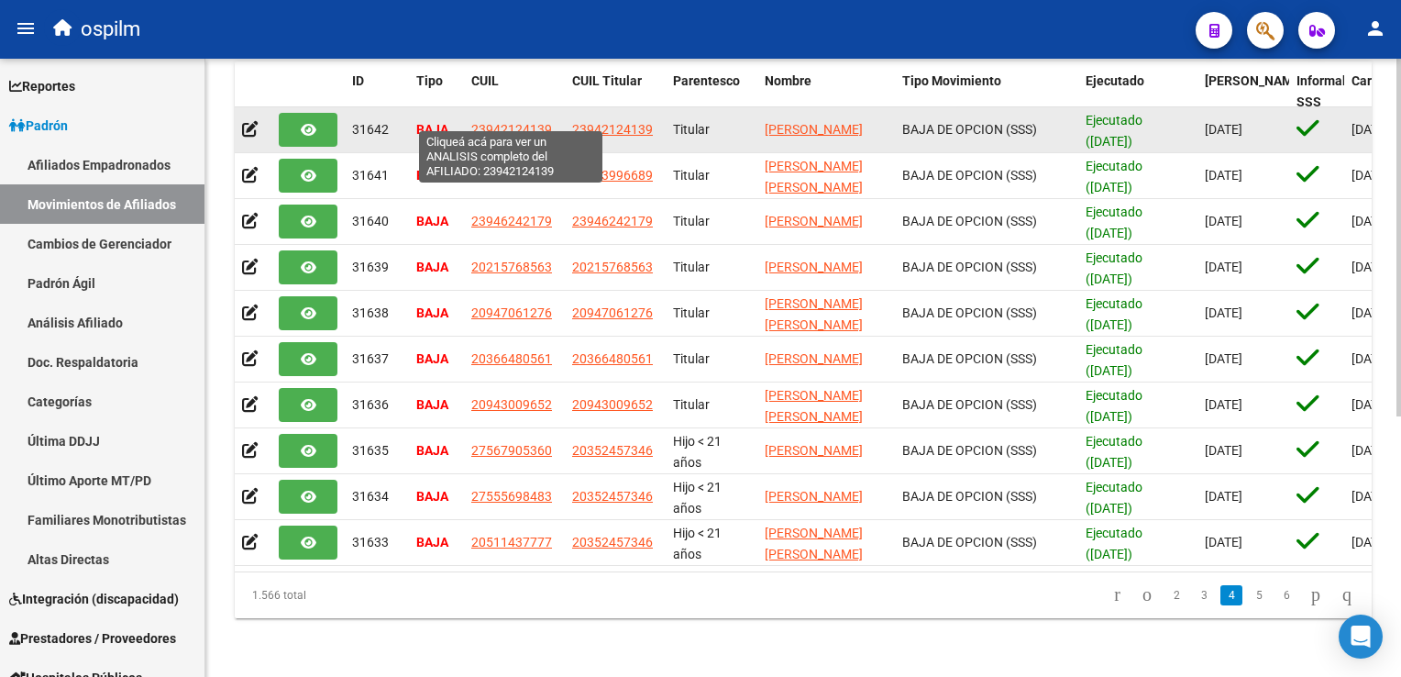
click at [531, 122] on span "23942124139" at bounding box center [511, 129] width 81 height 15
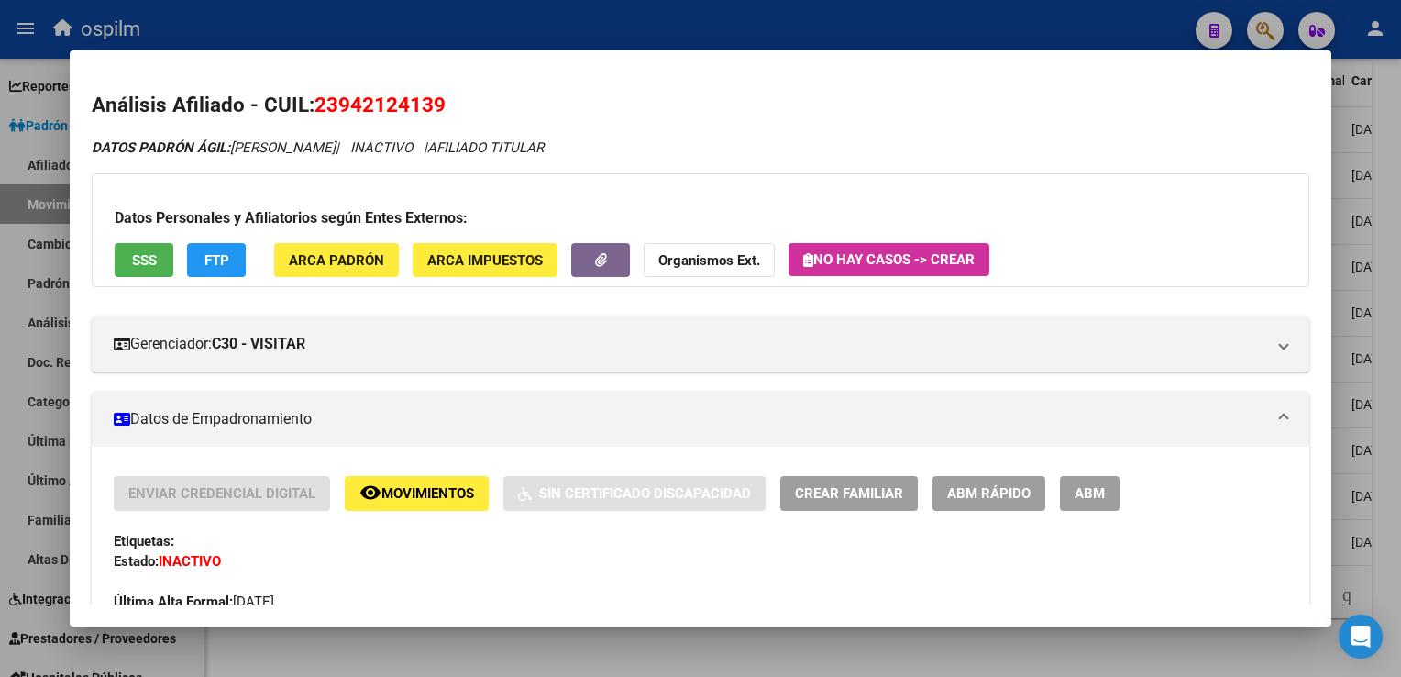
click at [119, 262] on button "SSS" at bounding box center [144, 260] width 59 height 34
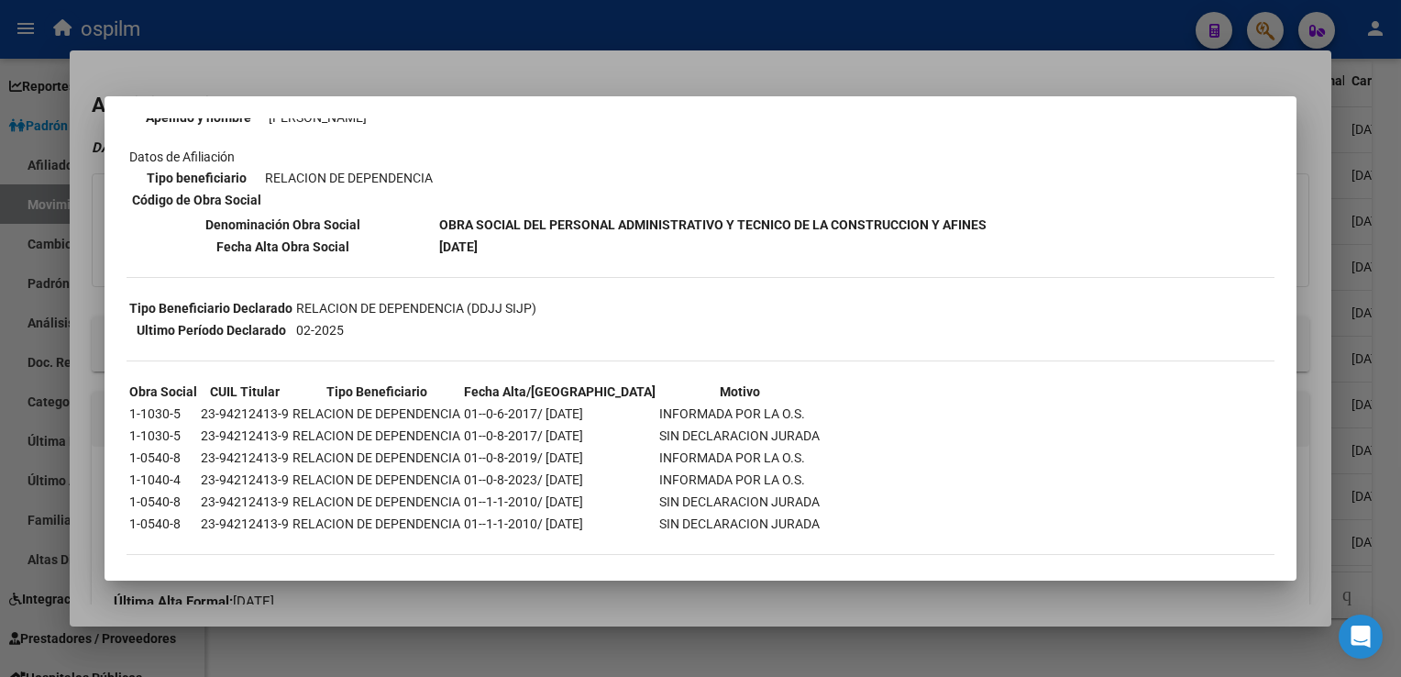
scroll to position [252, 0]
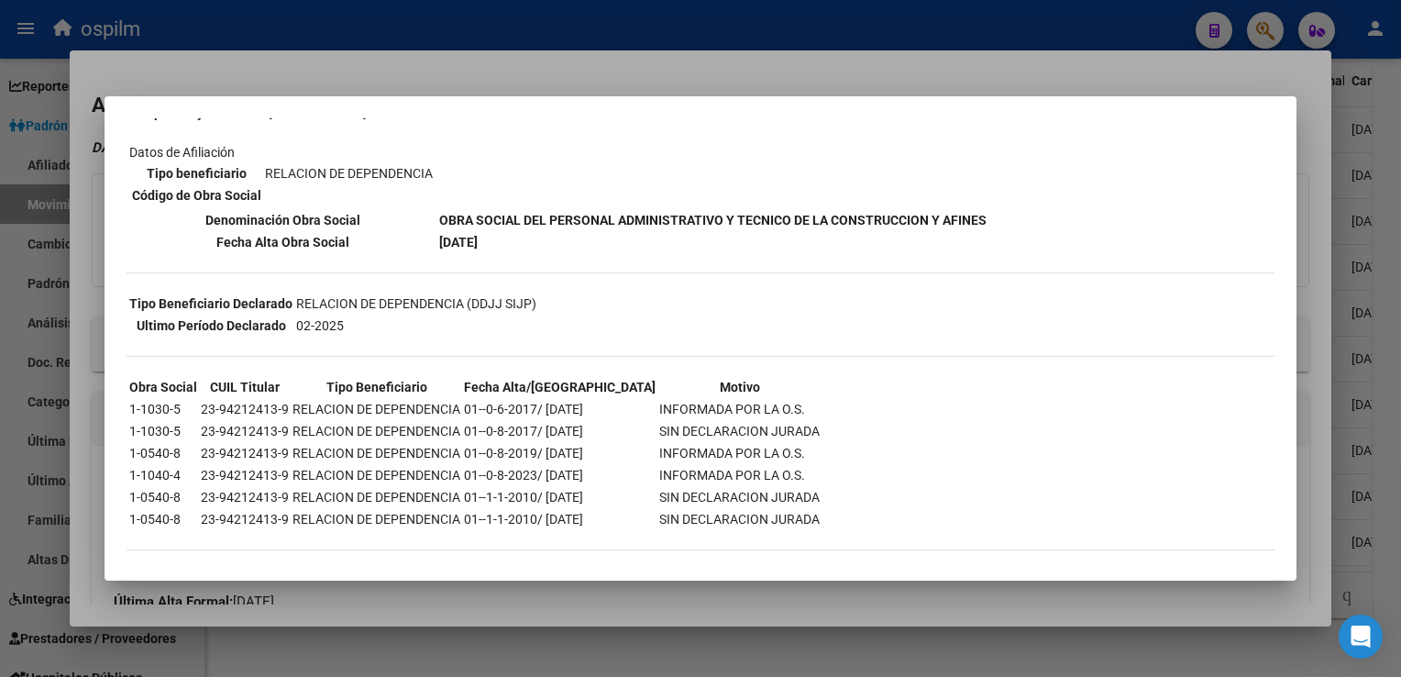
click at [580, 69] on div at bounding box center [700, 338] width 1401 height 677
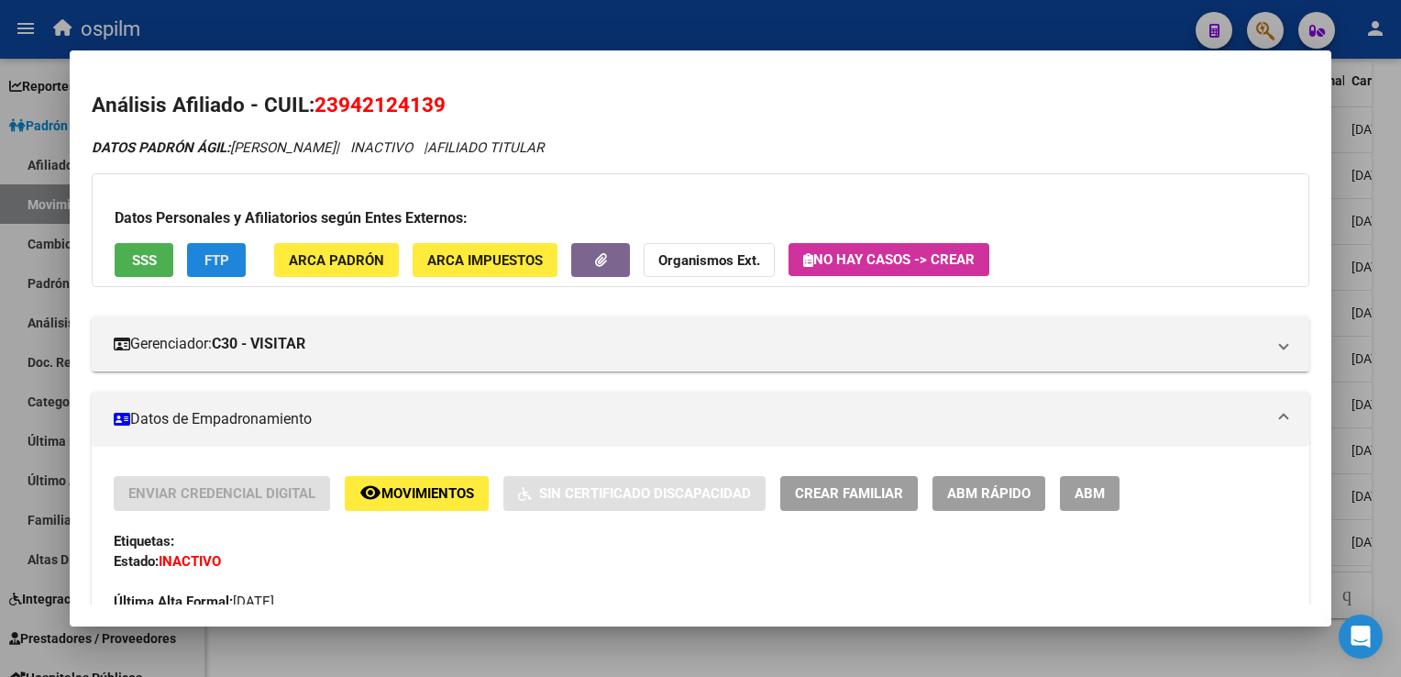
click at [227, 261] on span "FTP" at bounding box center [217, 260] width 25 height 17
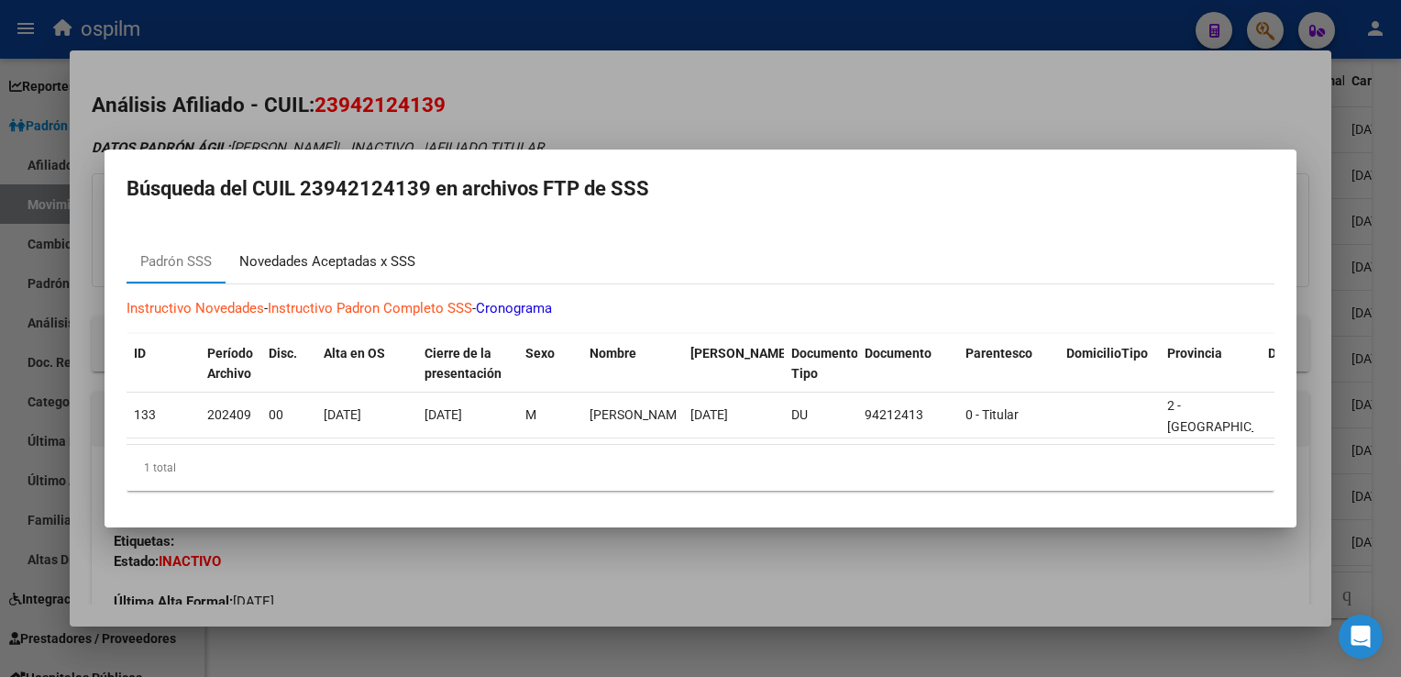
click at [275, 255] on div "Novedades Aceptadas x SSS" at bounding box center [327, 261] width 176 height 21
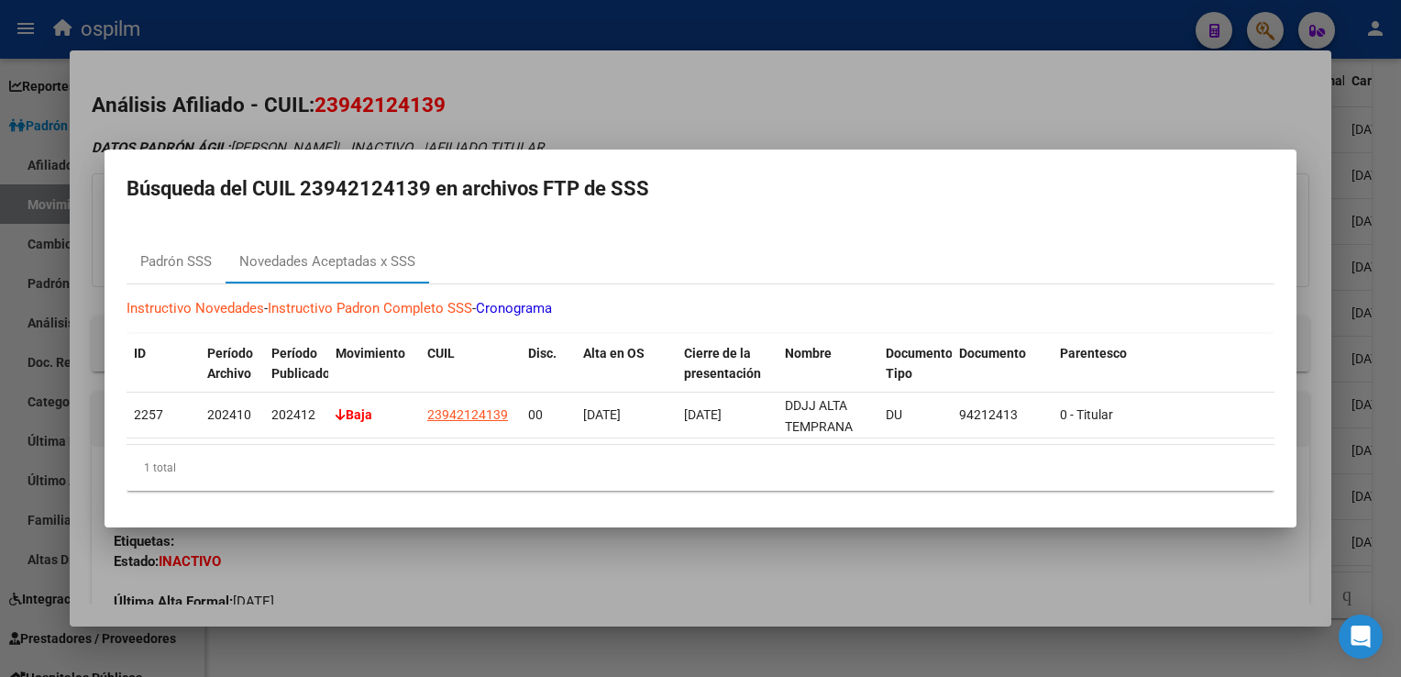
click at [706, 97] on div at bounding box center [700, 338] width 1401 height 677
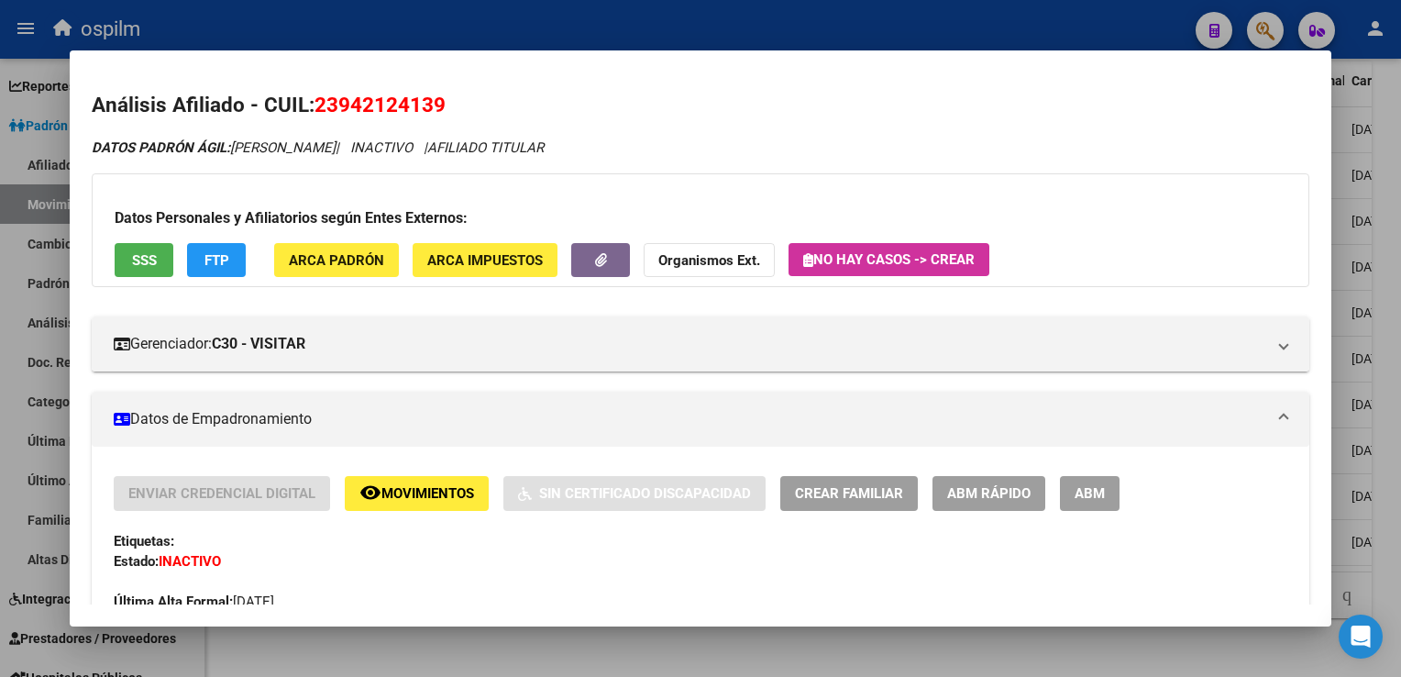
click at [1398, 345] on div at bounding box center [700, 338] width 1401 height 677
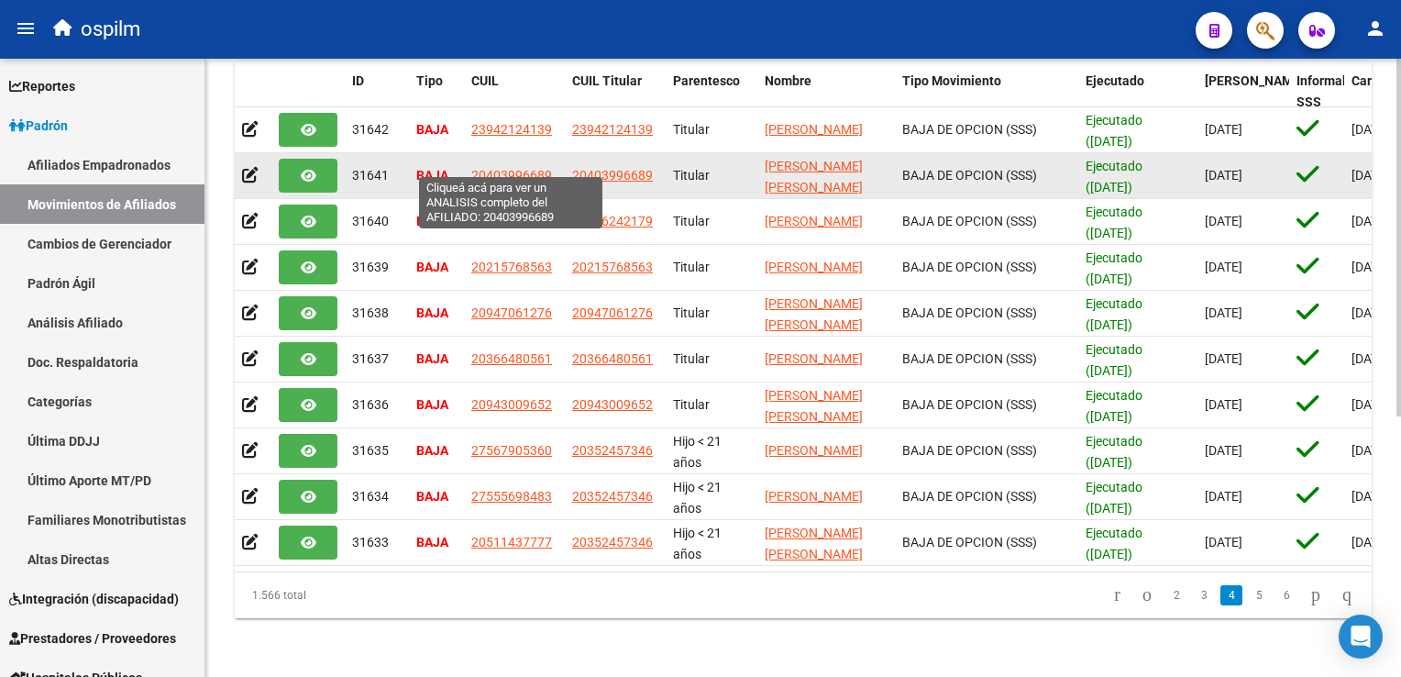
click at [510, 168] on span "20403996689" at bounding box center [511, 175] width 81 height 15
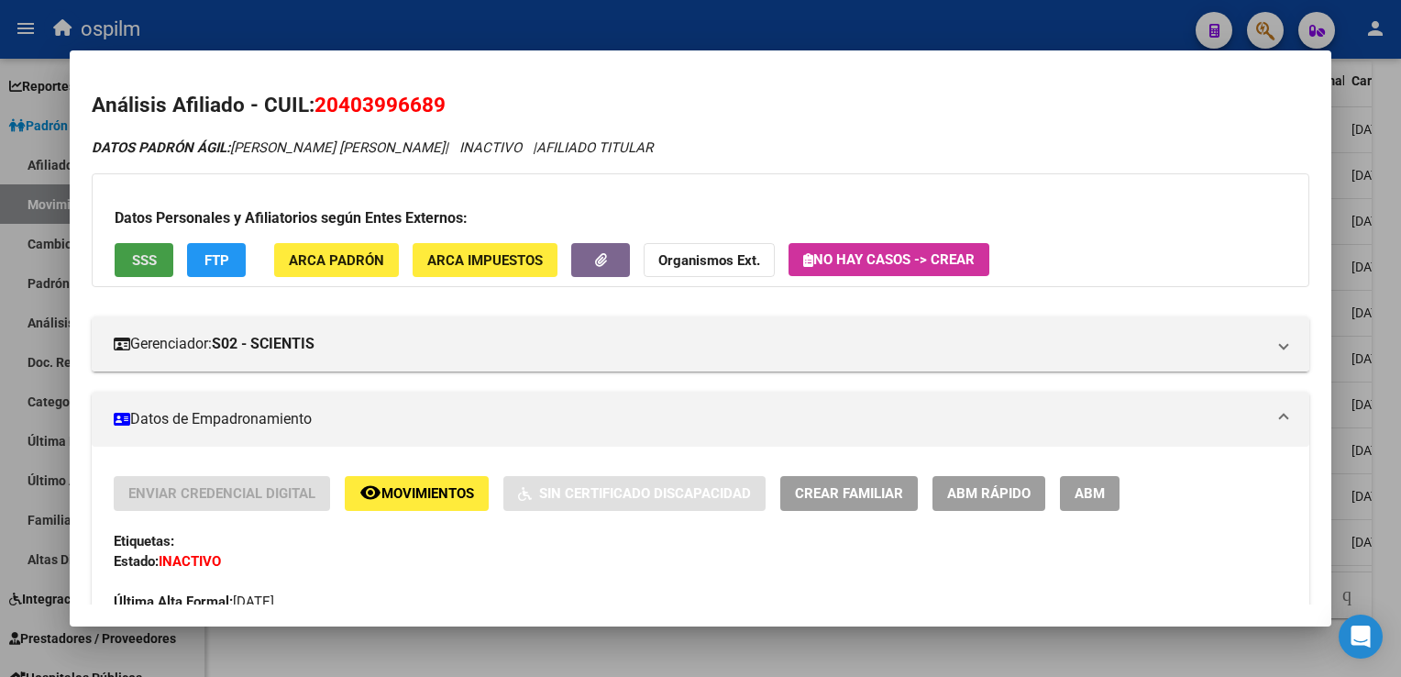
click at [158, 251] on button "SSS" at bounding box center [144, 260] width 59 height 34
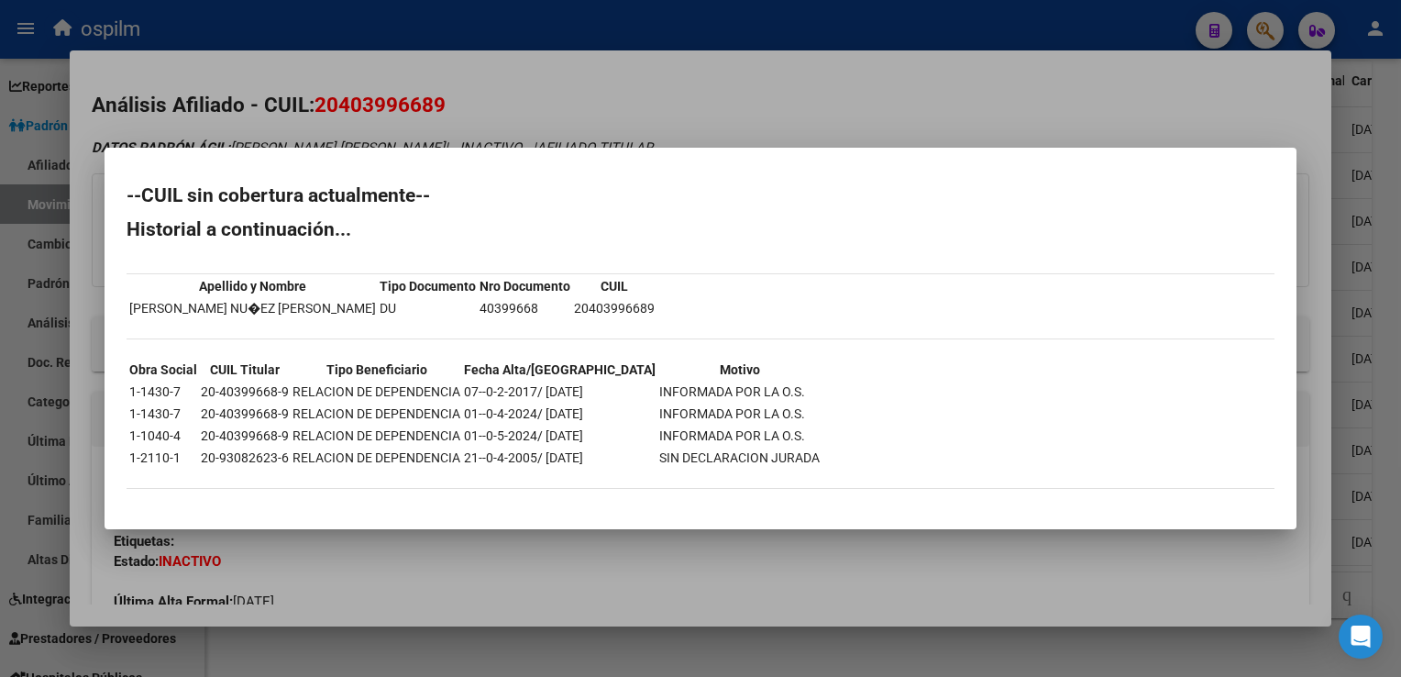
click at [683, 107] on div at bounding box center [700, 338] width 1401 height 677
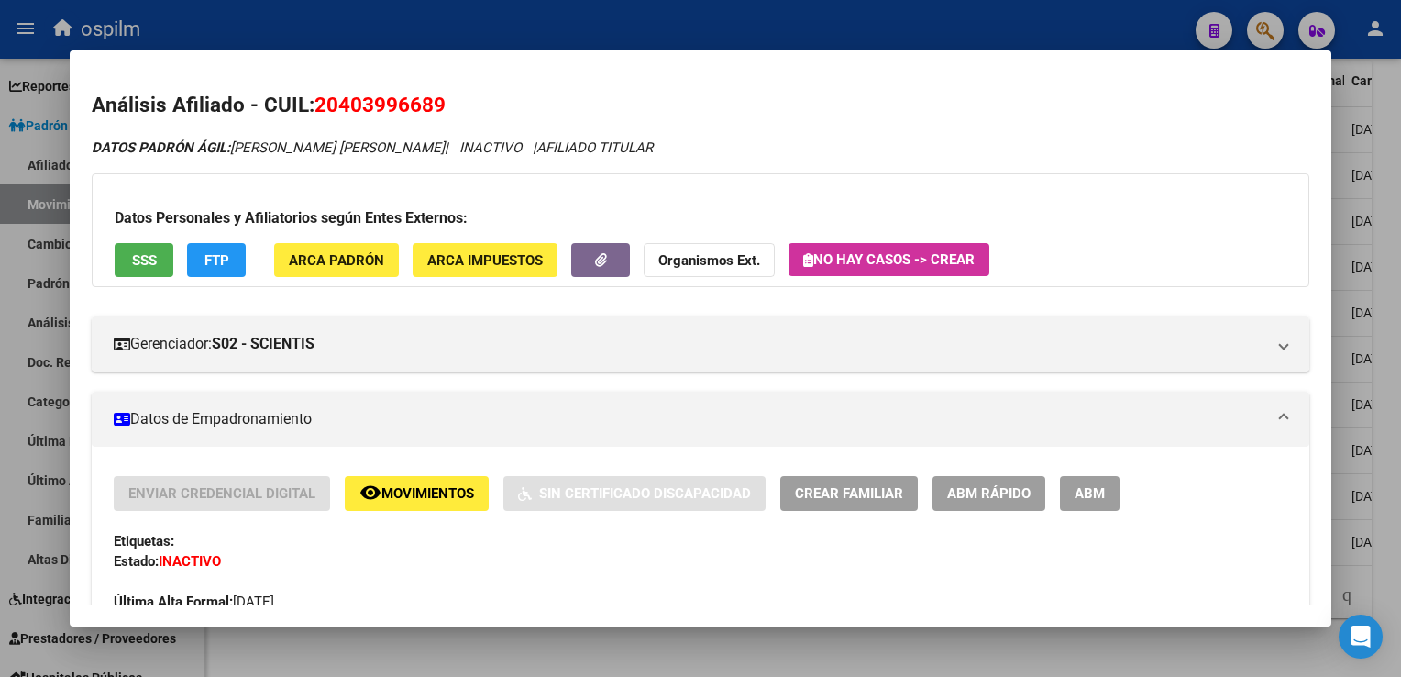
click at [193, 259] on button "FTP" at bounding box center [216, 260] width 59 height 34
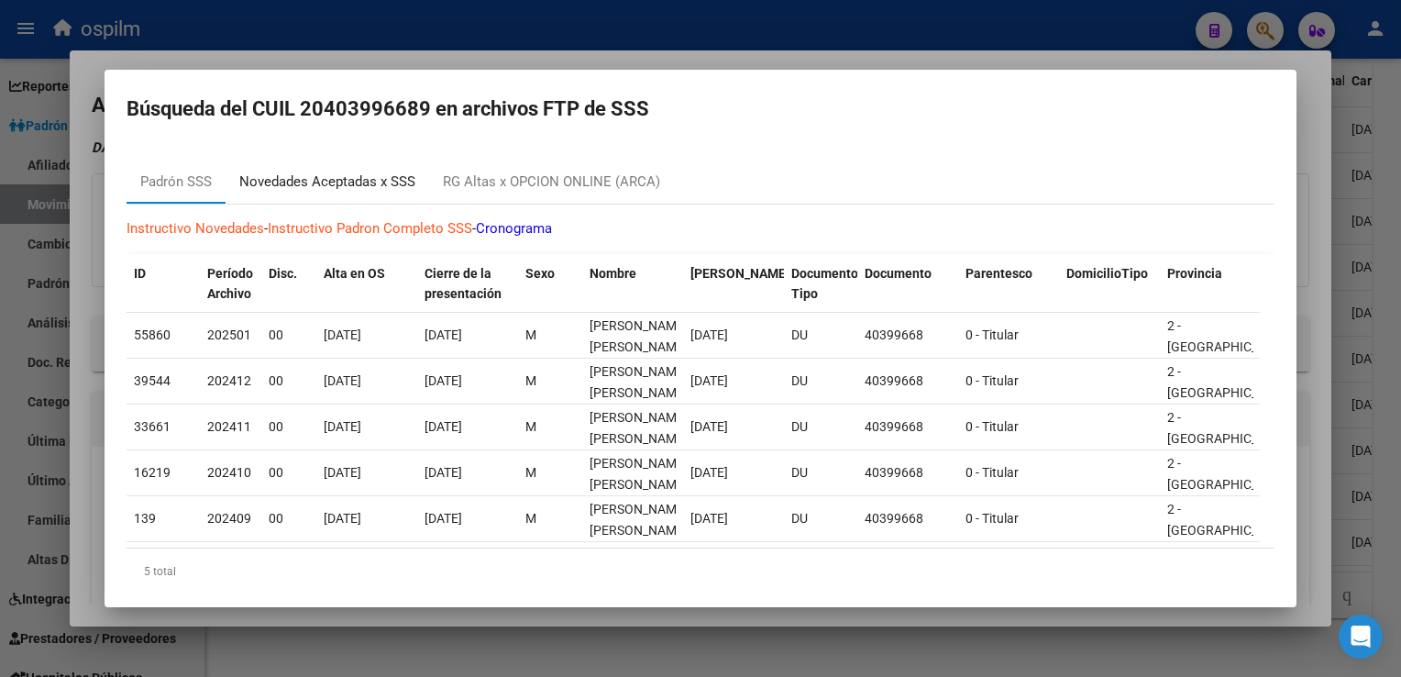
click at [333, 178] on div "Novedades Aceptadas x SSS" at bounding box center [327, 181] width 176 height 21
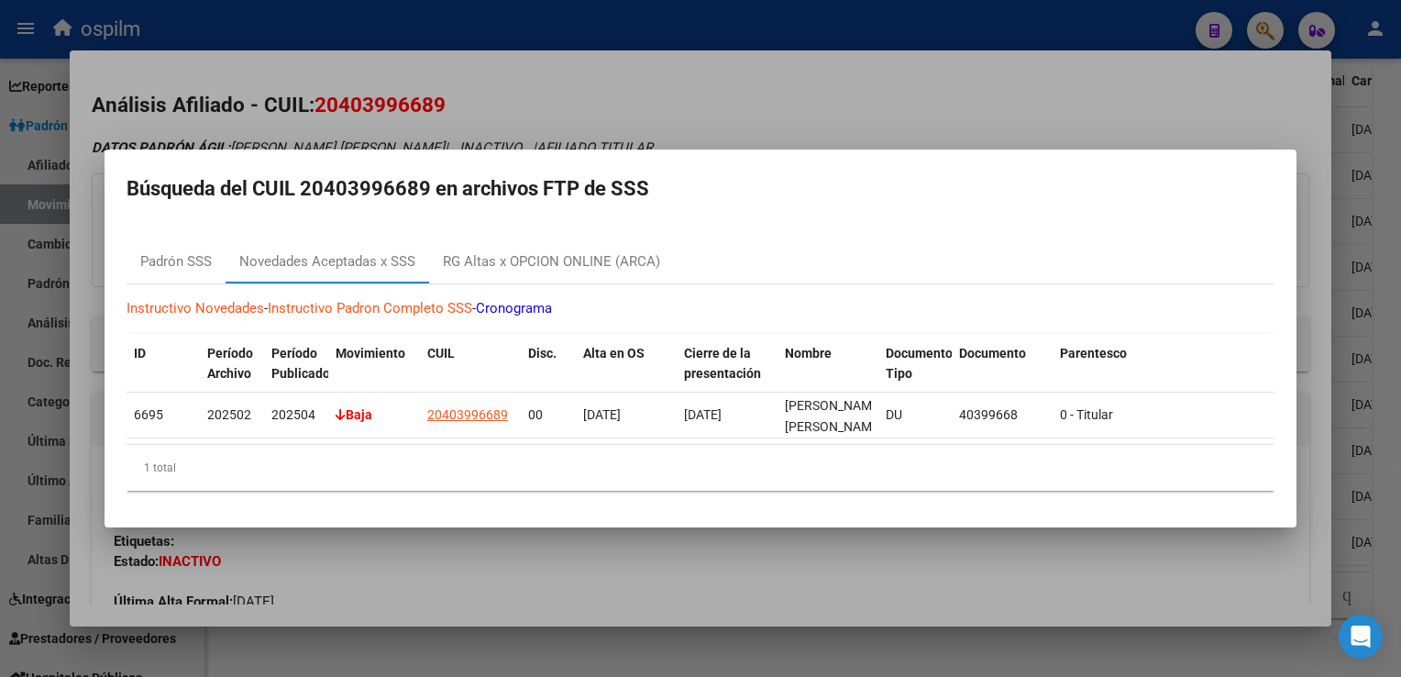
click at [772, 89] on div at bounding box center [700, 338] width 1401 height 677
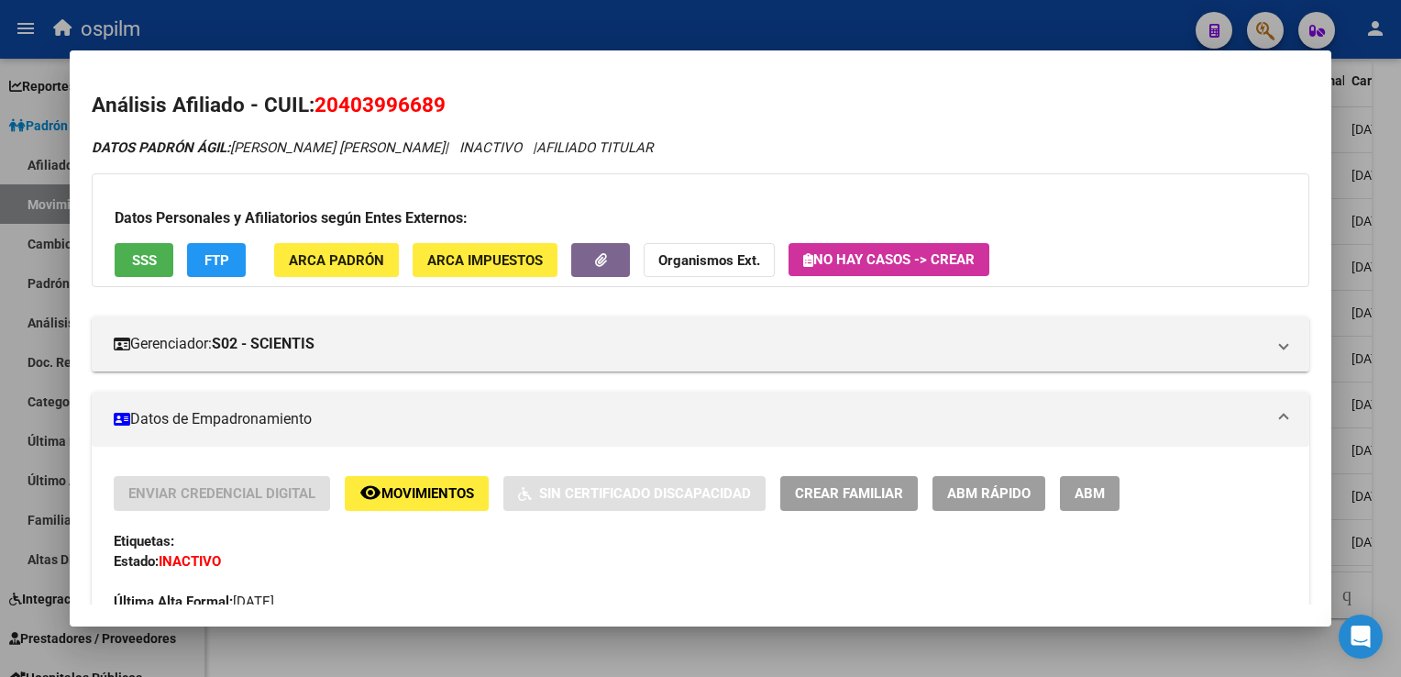
click at [1385, 326] on div at bounding box center [700, 338] width 1401 height 677
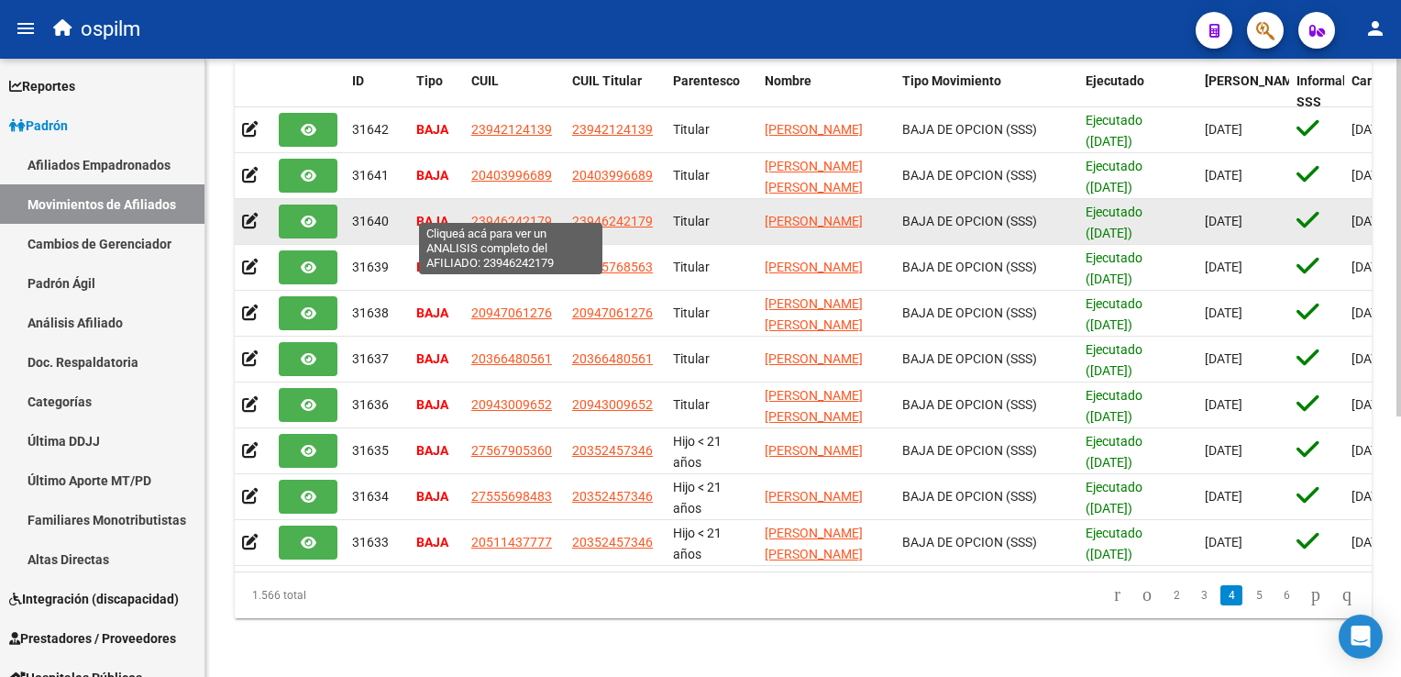
click at [499, 214] on span "23946242179" at bounding box center [511, 221] width 81 height 15
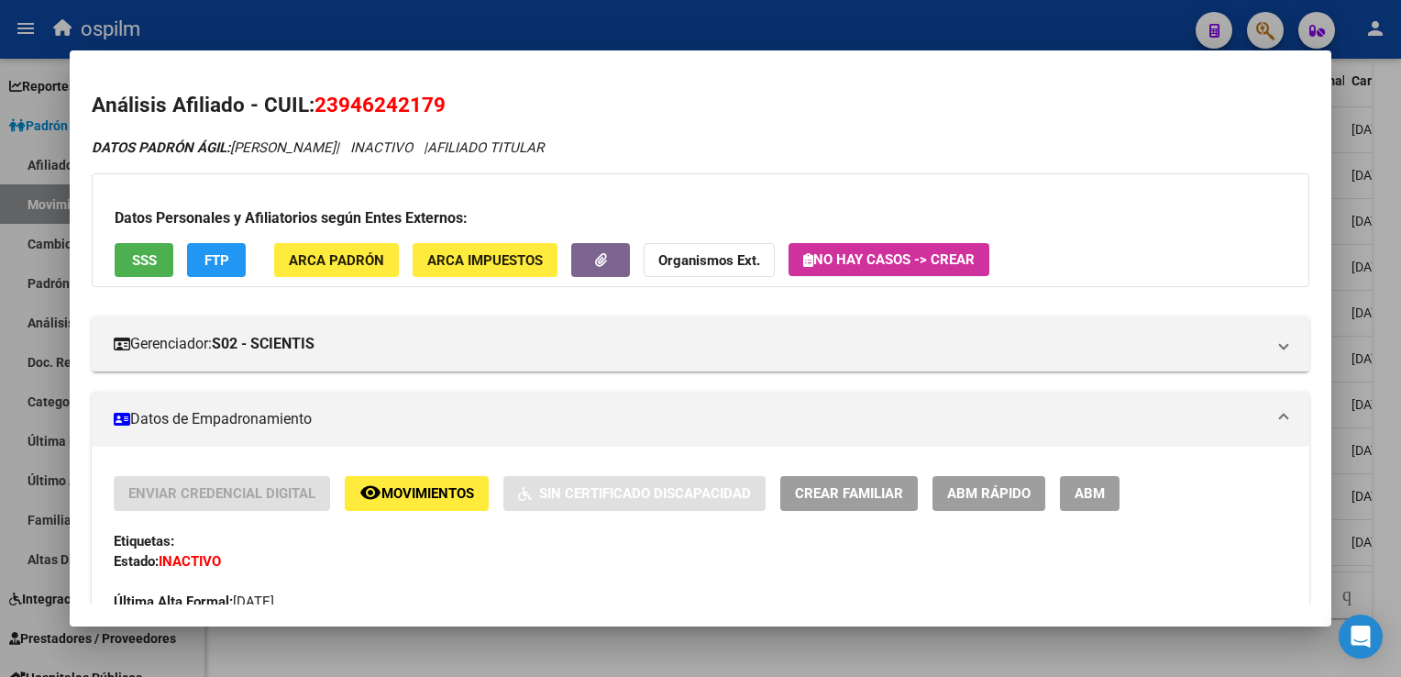
click at [143, 255] on span "SSS" at bounding box center [144, 260] width 25 height 17
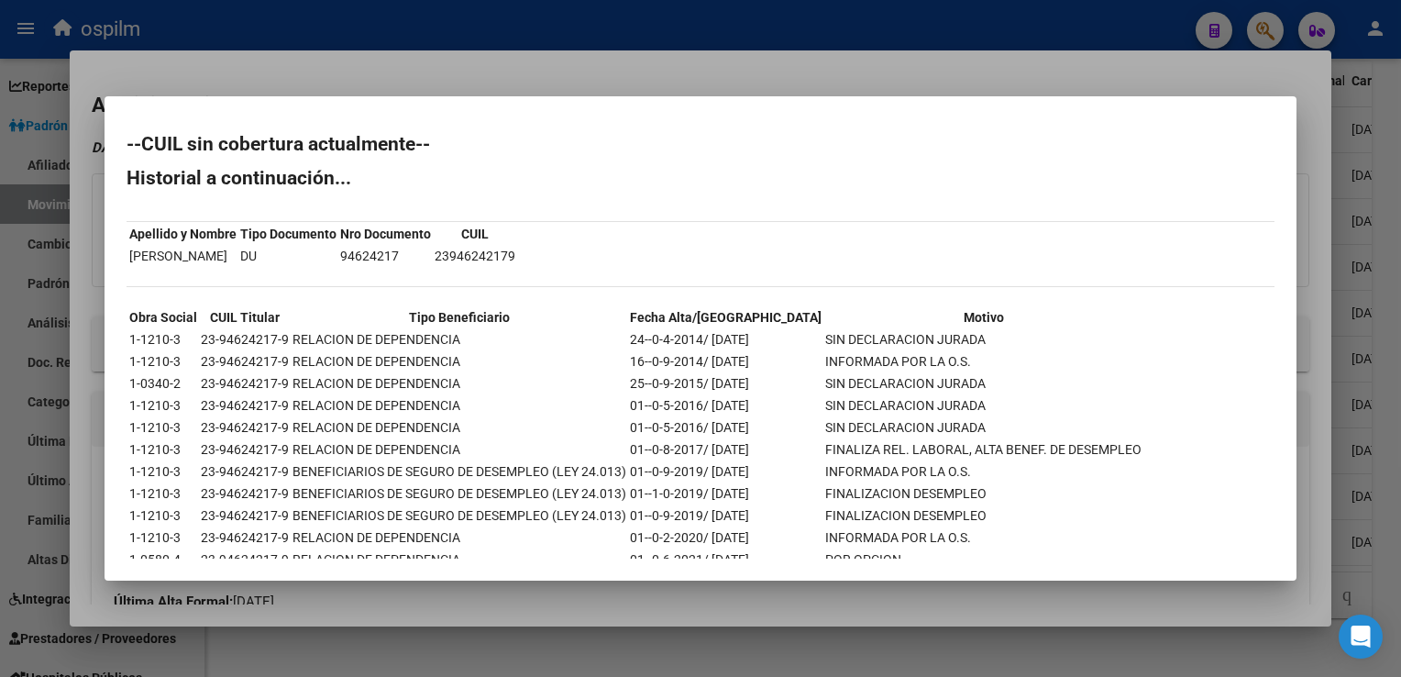
scroll to position [173, 0]
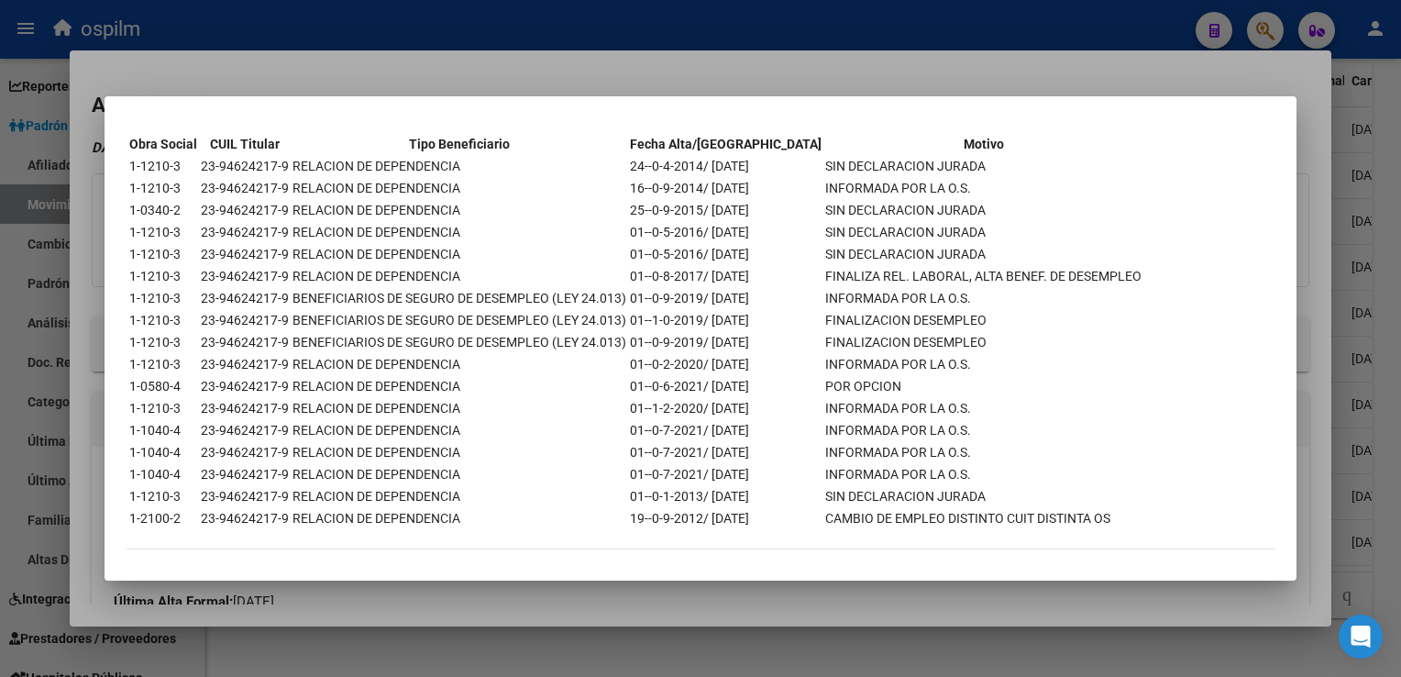
click at [618, 68] on div at bounding box center [700, 338] width 1401 height 677
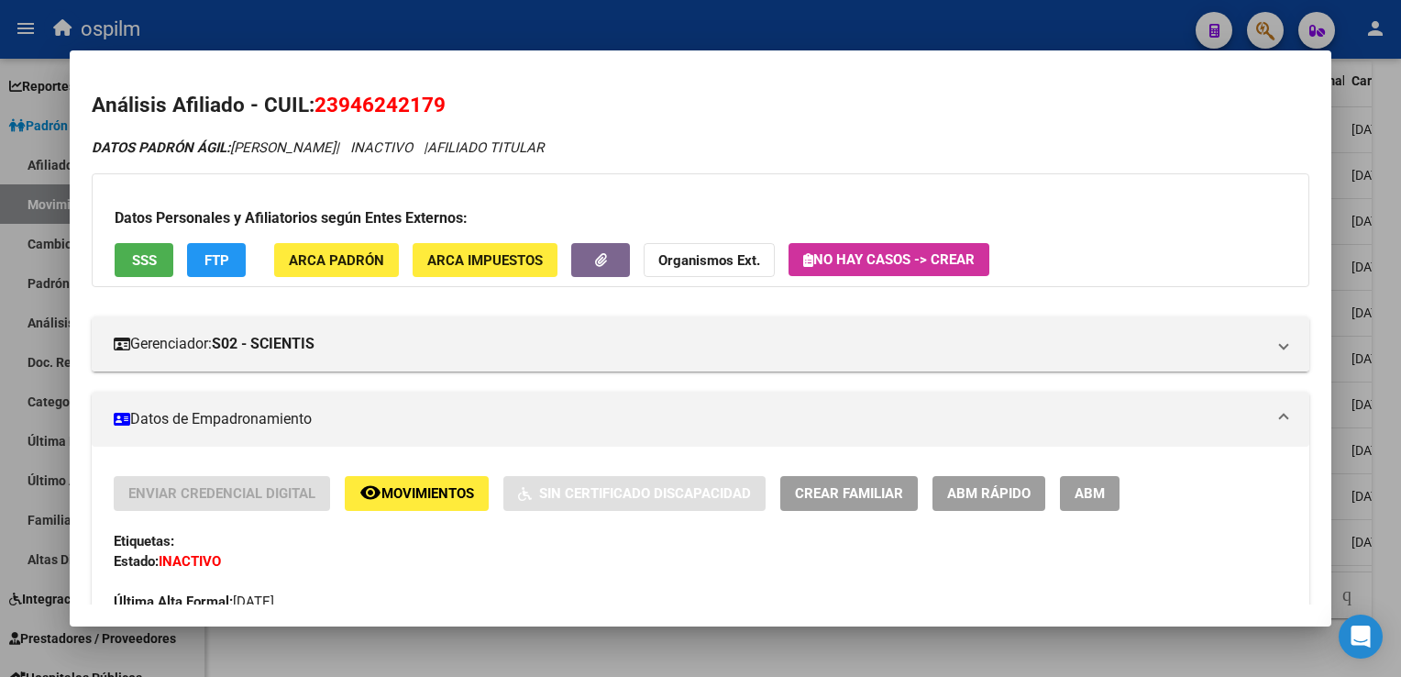
click at [226, 261] on span "FTP" at bounding box center [217, 260] width 25 height 17
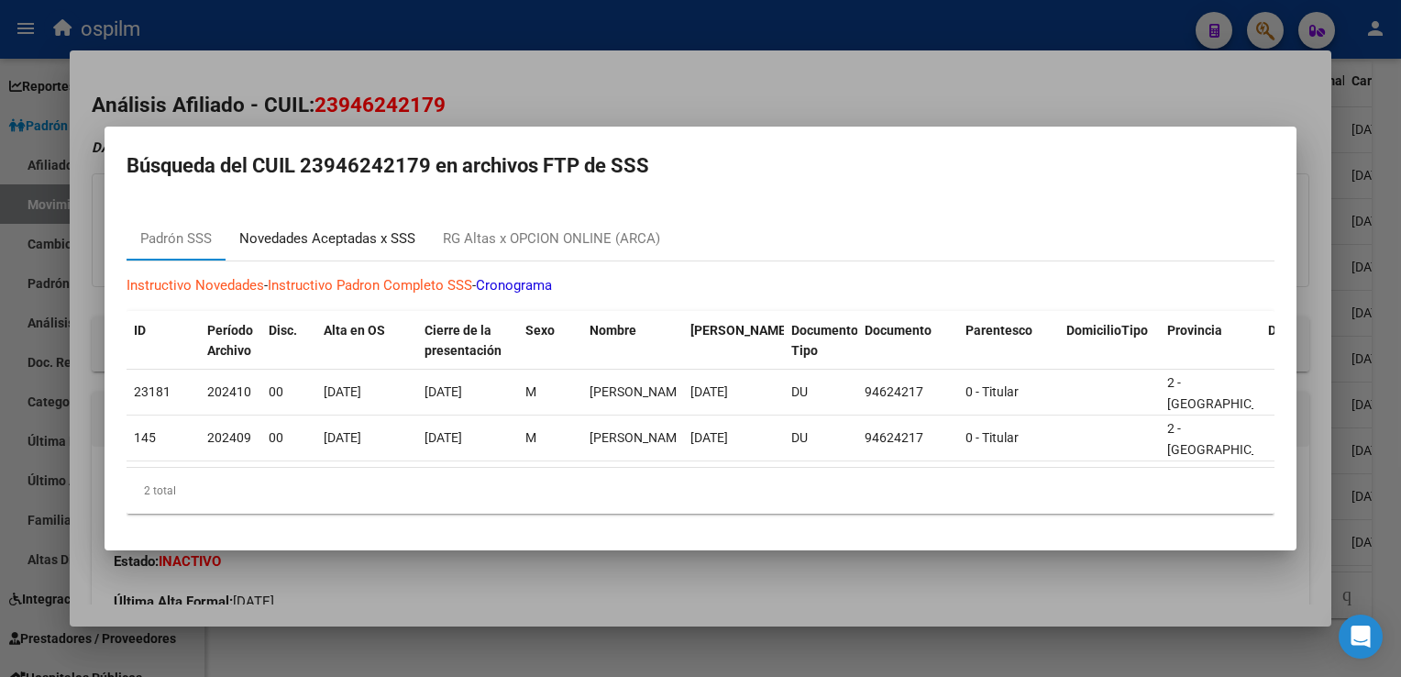
click at [284, 228] on div "Novedades Aceptadas x SSS" at bounding box center [327, 238] width 176 height 21
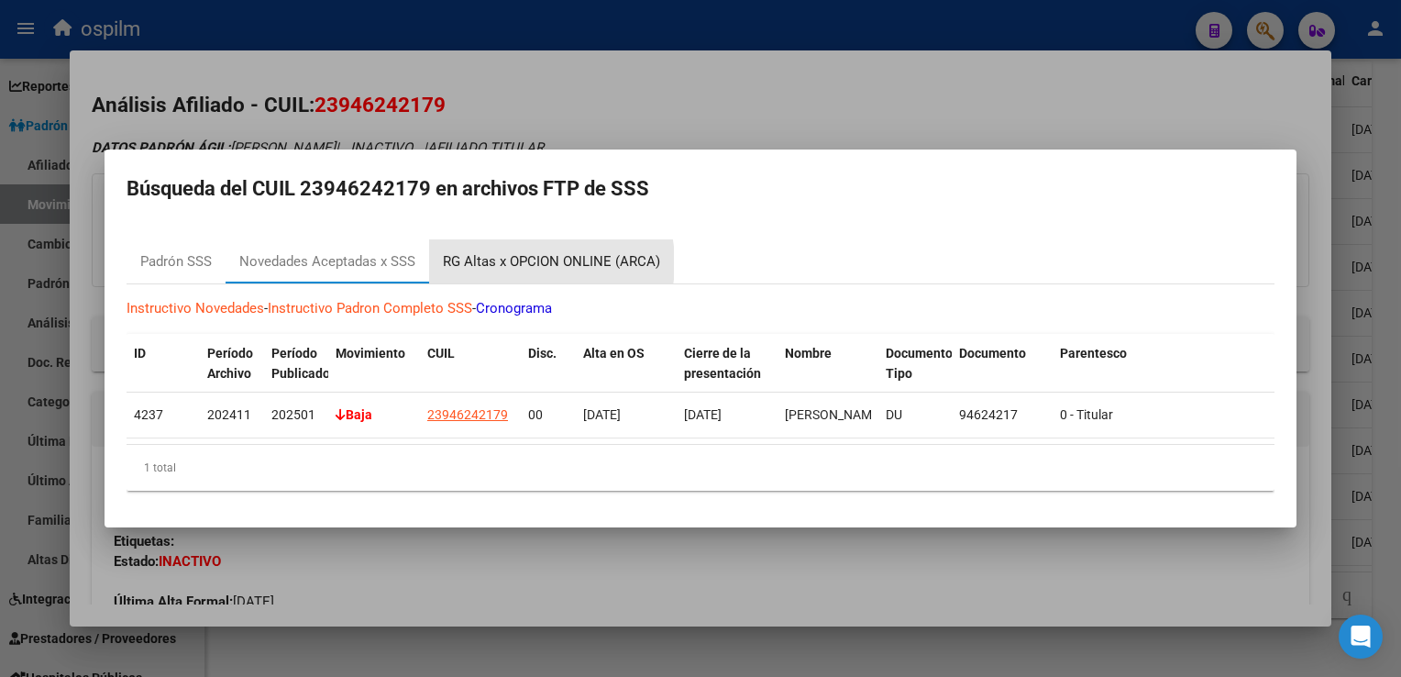
click at [514, 256] on div "RG Altas x OPCION ONLINE (ARCA)" at bounding box center [551, 261] width 217 height 21
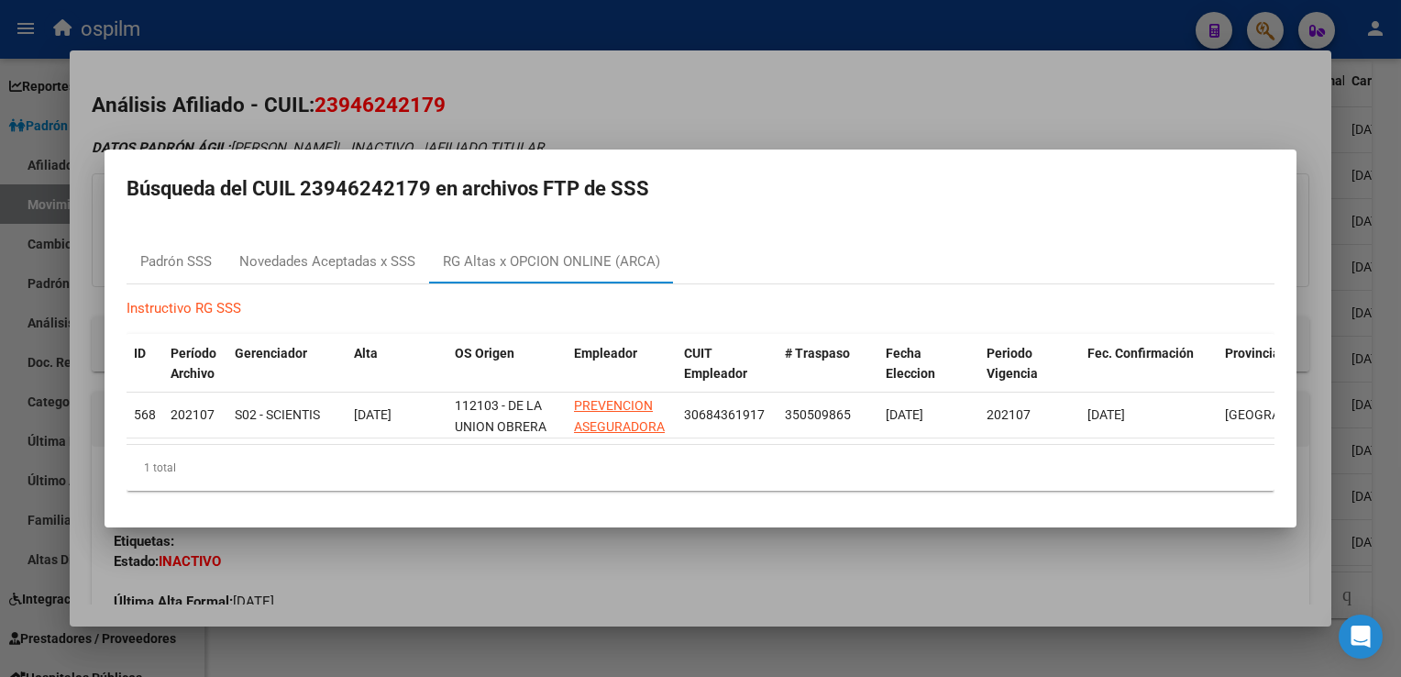
click at [762, 68] on div at bounding box center [700, 338] width 1401 height 677
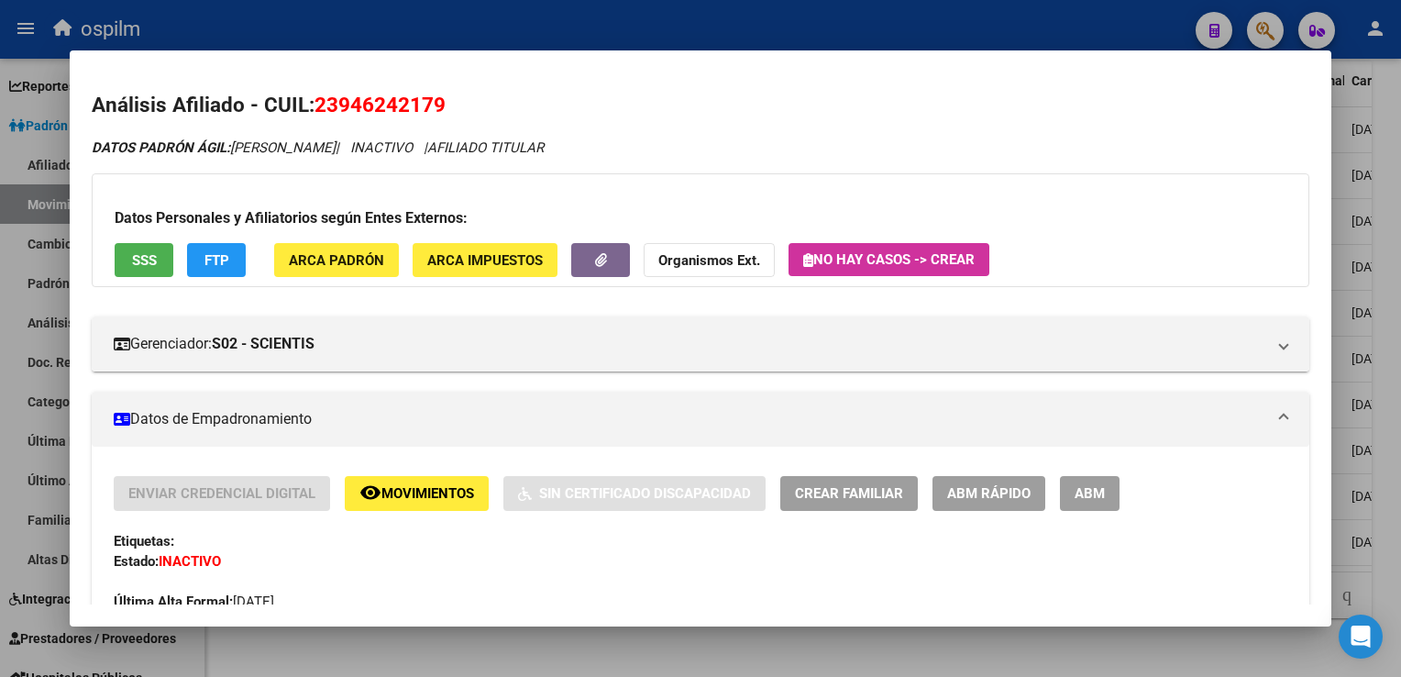
click at [1390, 423] on div at bounding box center [700, 338] width 1401 height 677
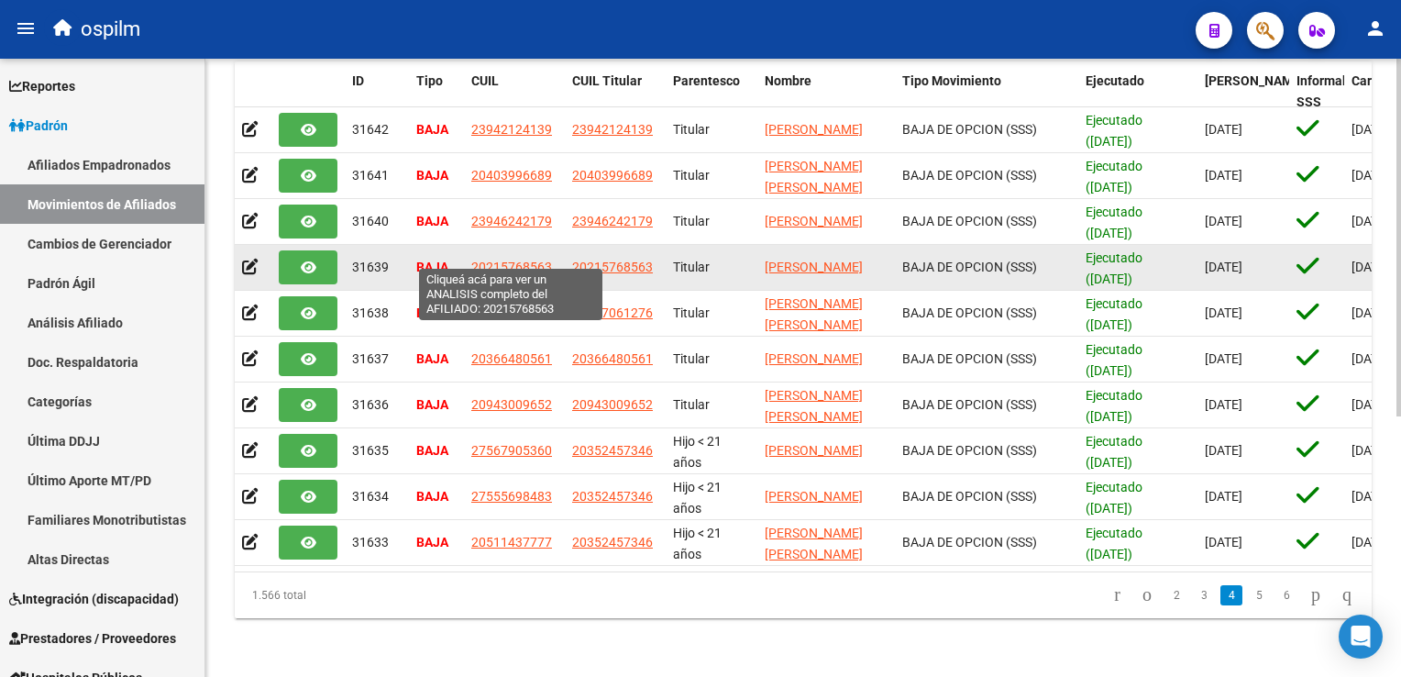
click at [515, 260] on span "20215768563" at bounding box center [511, 267] width 81 height 15
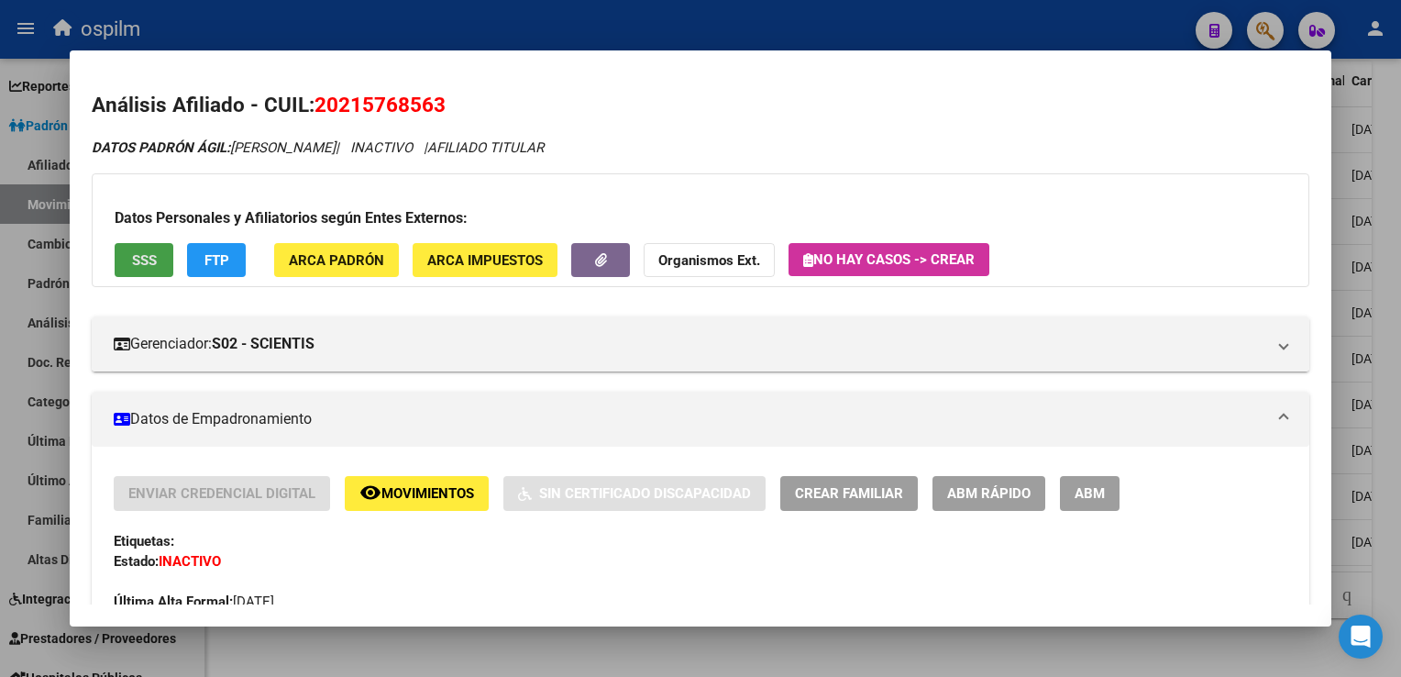
click at [139, 258] on span "SSS" at bounding box center [144, 260] width 25 height 17
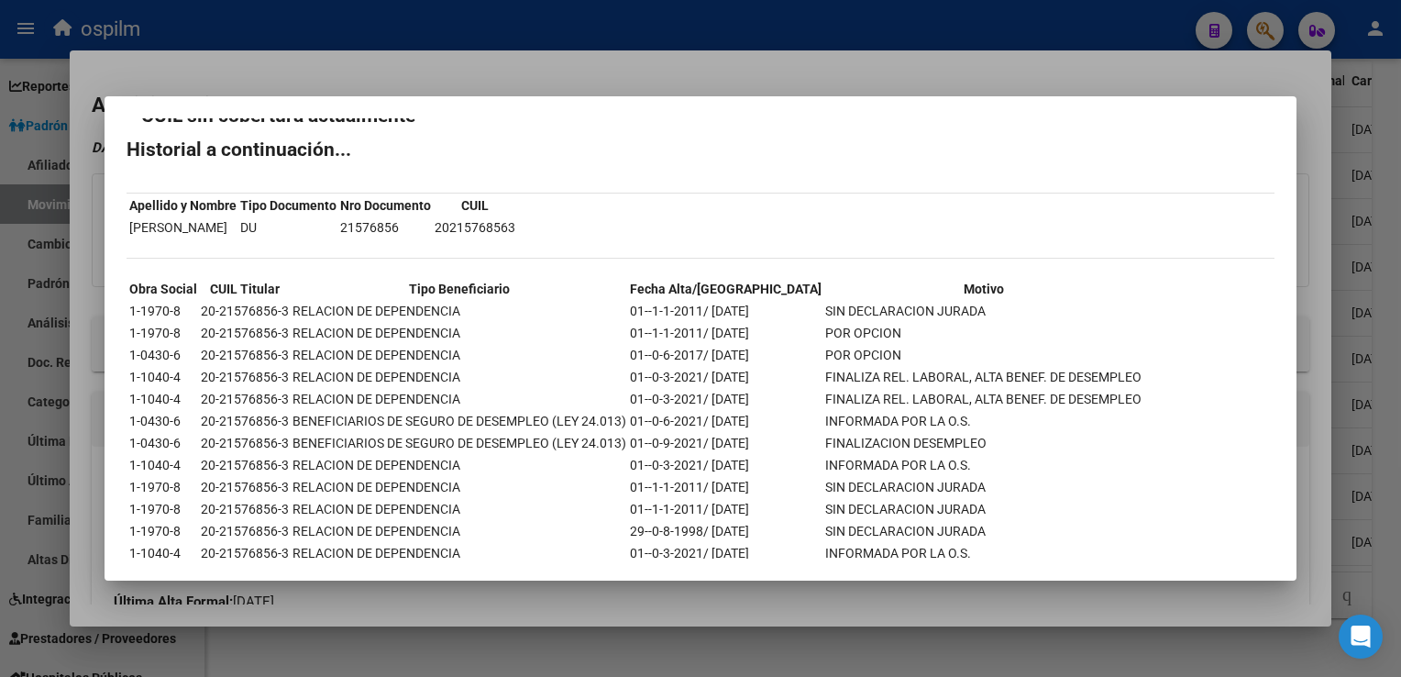
scroll to position [0, 0]
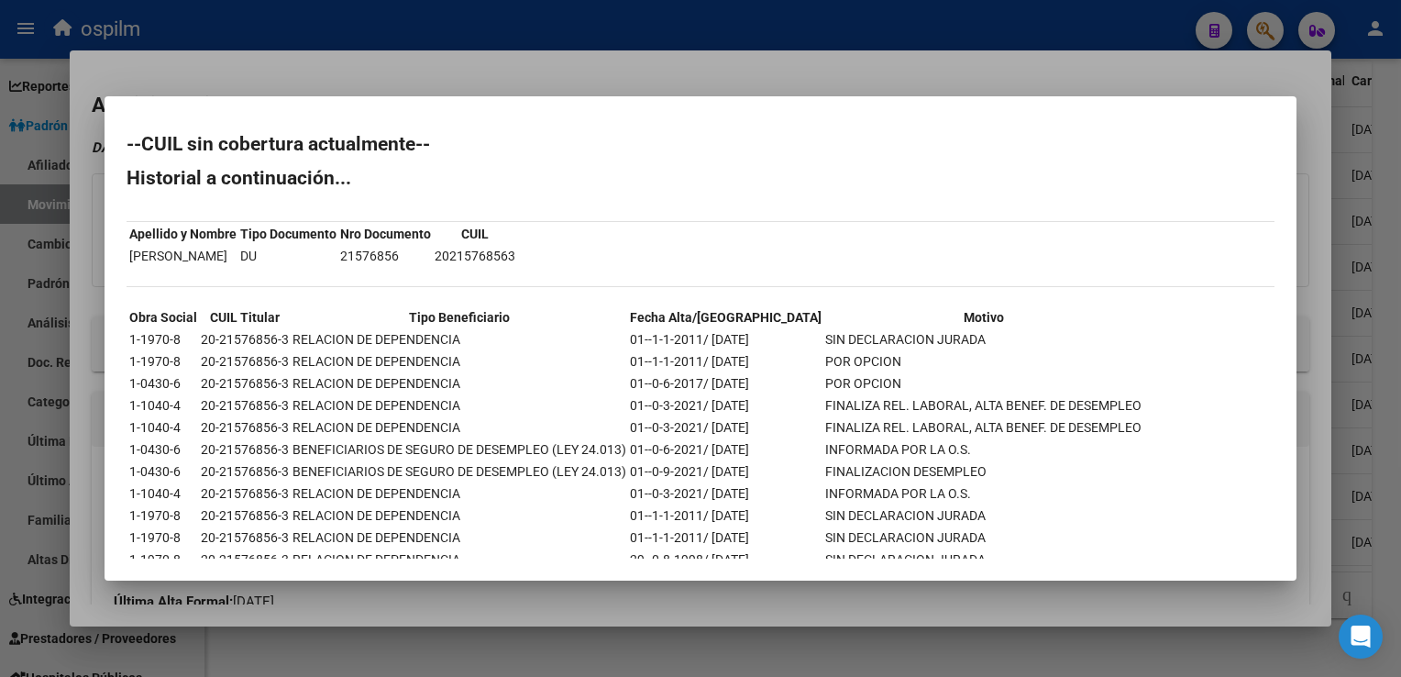
click at [608, 72] on div at bounding box center [700, 338] width 1401 height 677
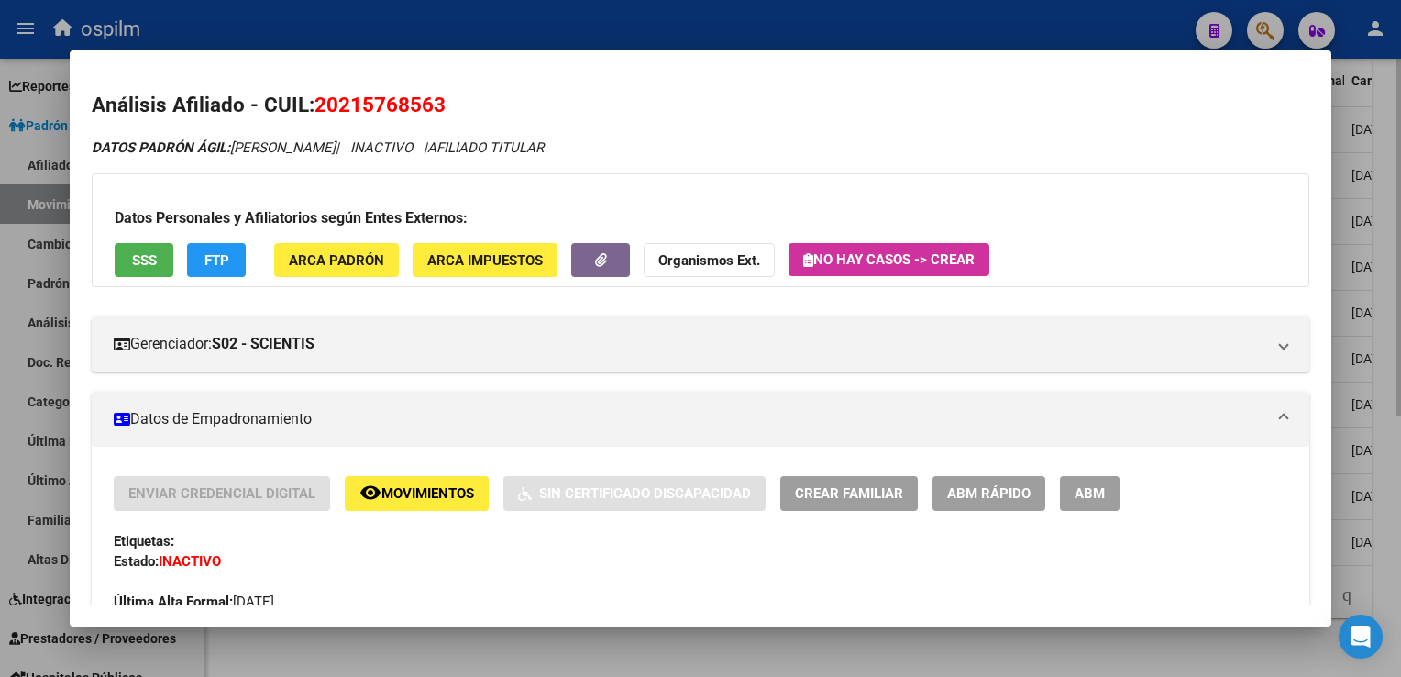
click at [1391, 255] on div at bounding box center [700, 338] width 1401 height 677
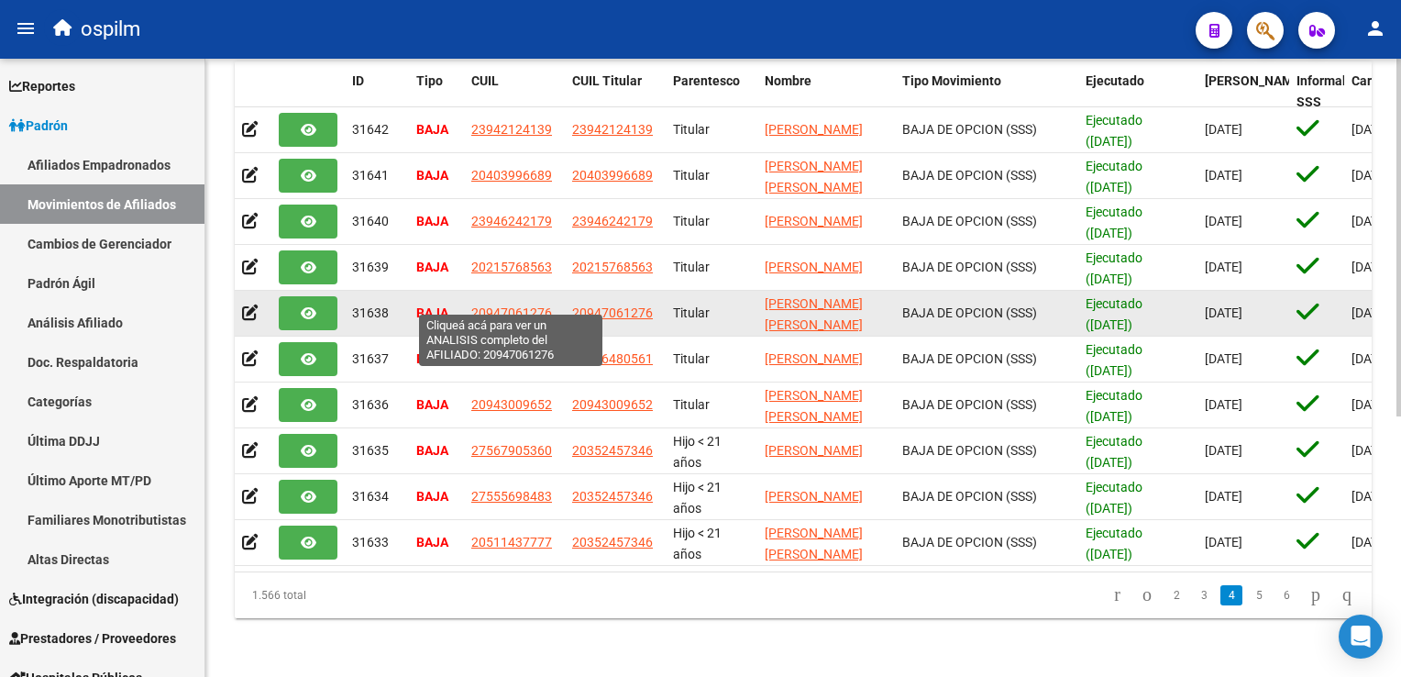
click at [526, 305] on span "20947061276" at bounding box center [511, 312] width 81 height 15
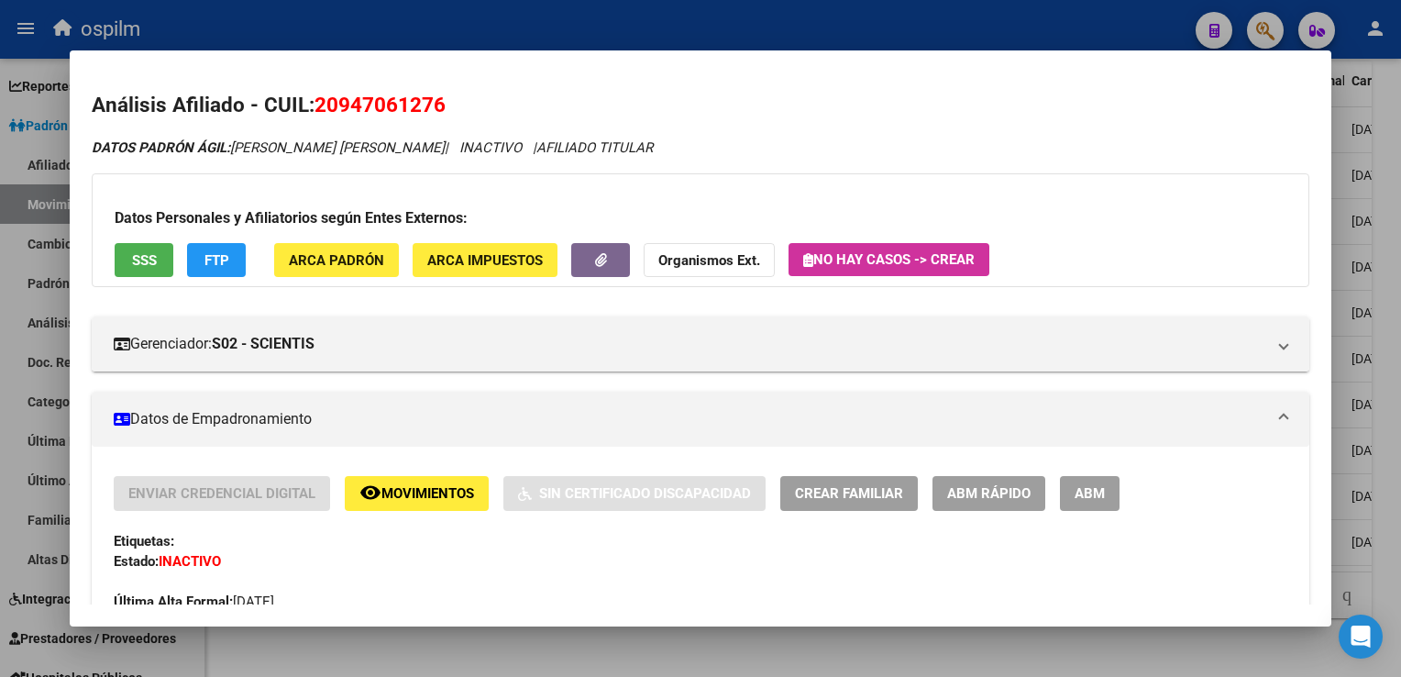
click at [161, 259] on button "SSS" at bounding box center [144, 260] width 59 height 34
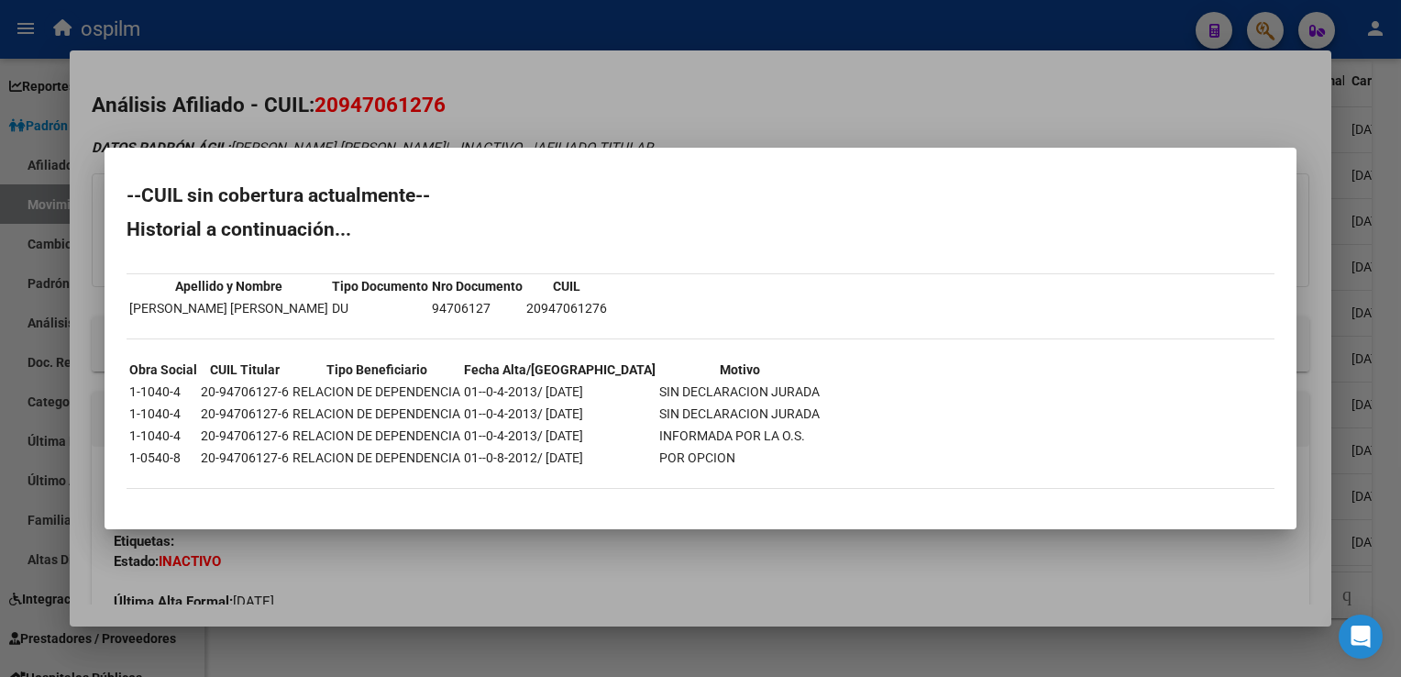
click at [664, 88] on div at bounding box center [700, 338] width 1401 height 677
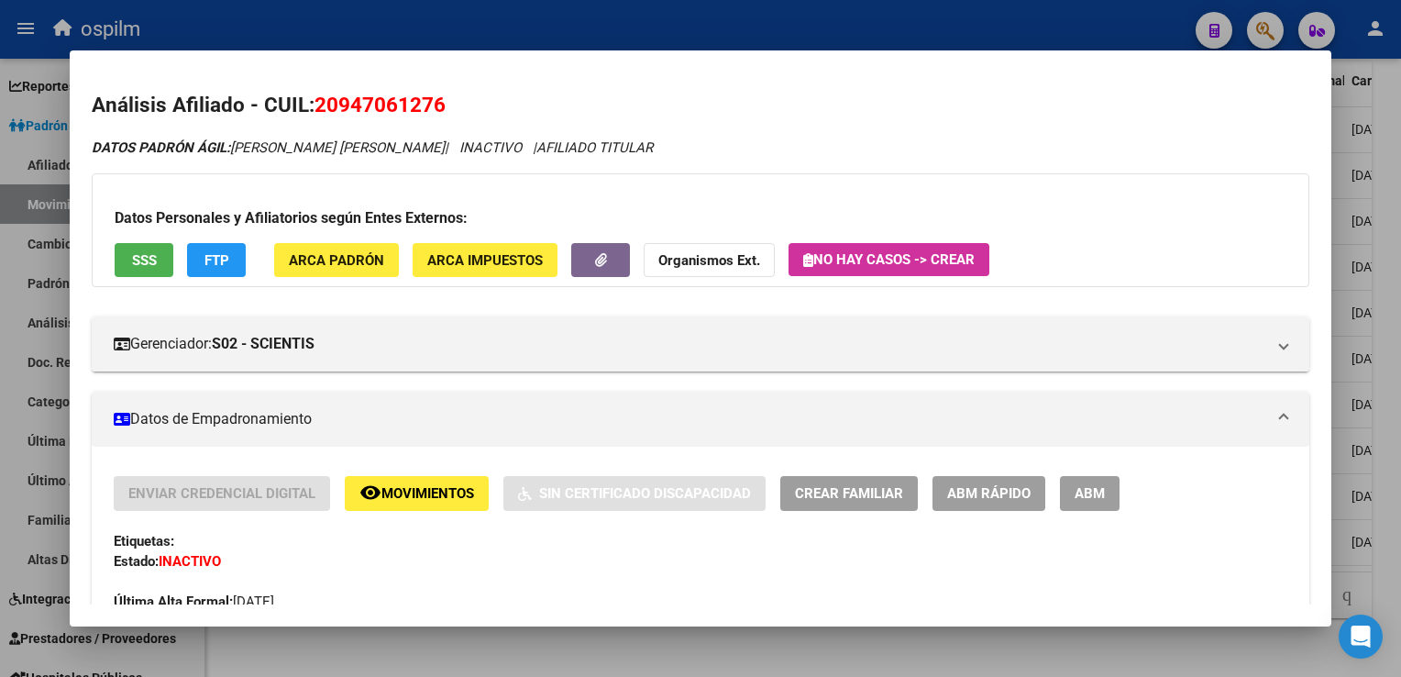
click at [1393, 216] on div at bounding box center [700, 338] width 1401 height 677
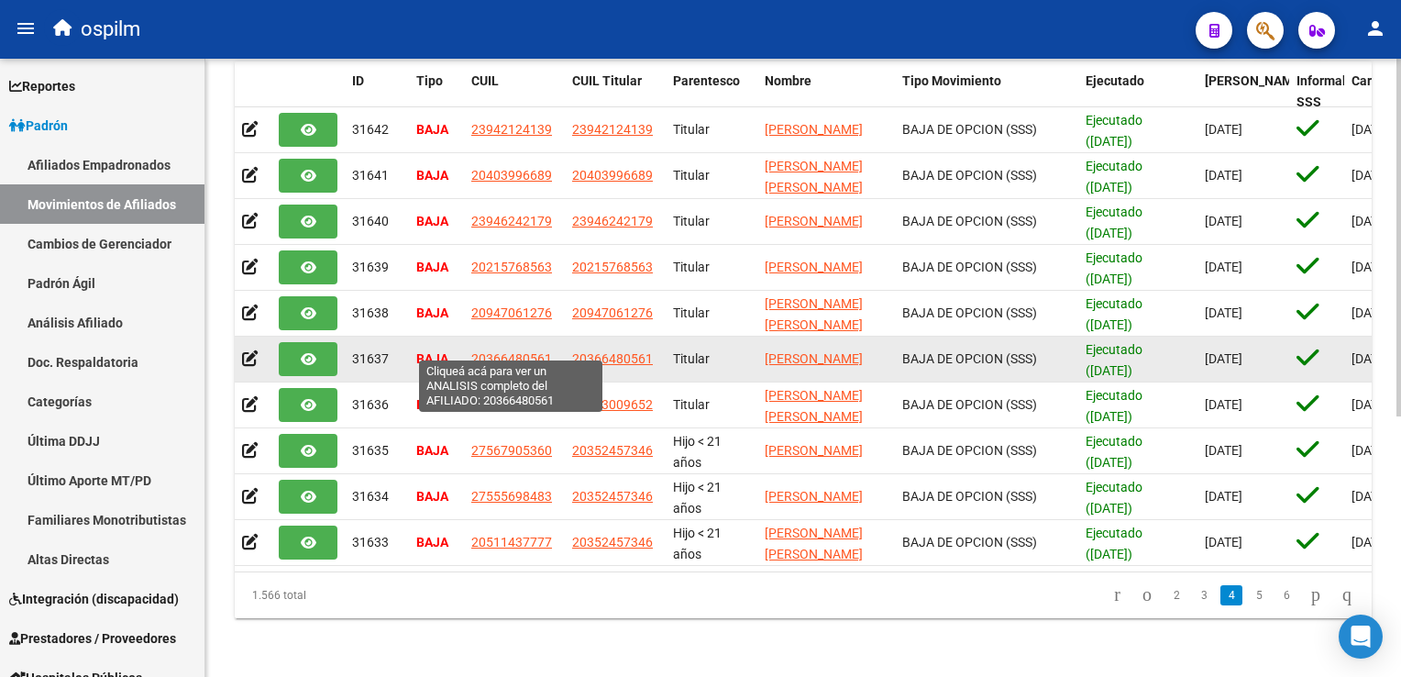
click at [506, 351] on span "20366480561" at bounding box center [511, 358] width 81 height 15
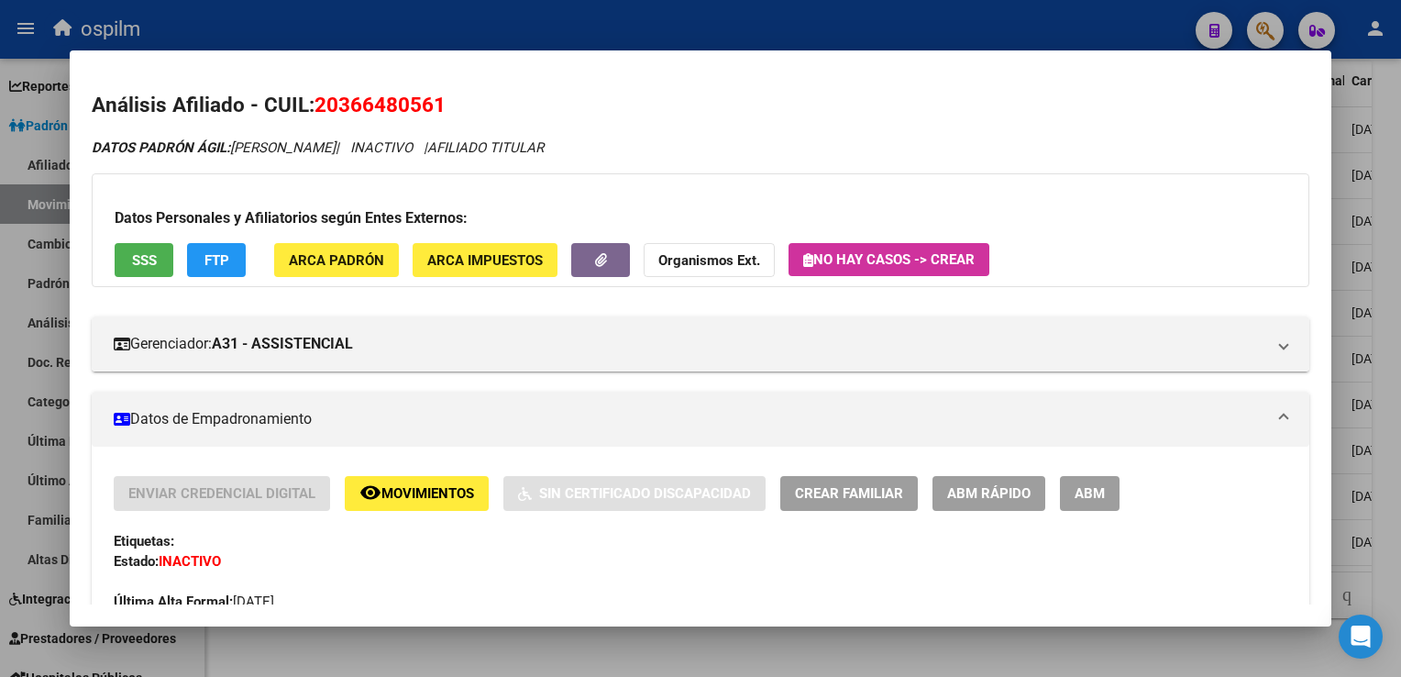
click at [149, 271] on button "SSS" at bounding box center [144, 260] width 59 height 34
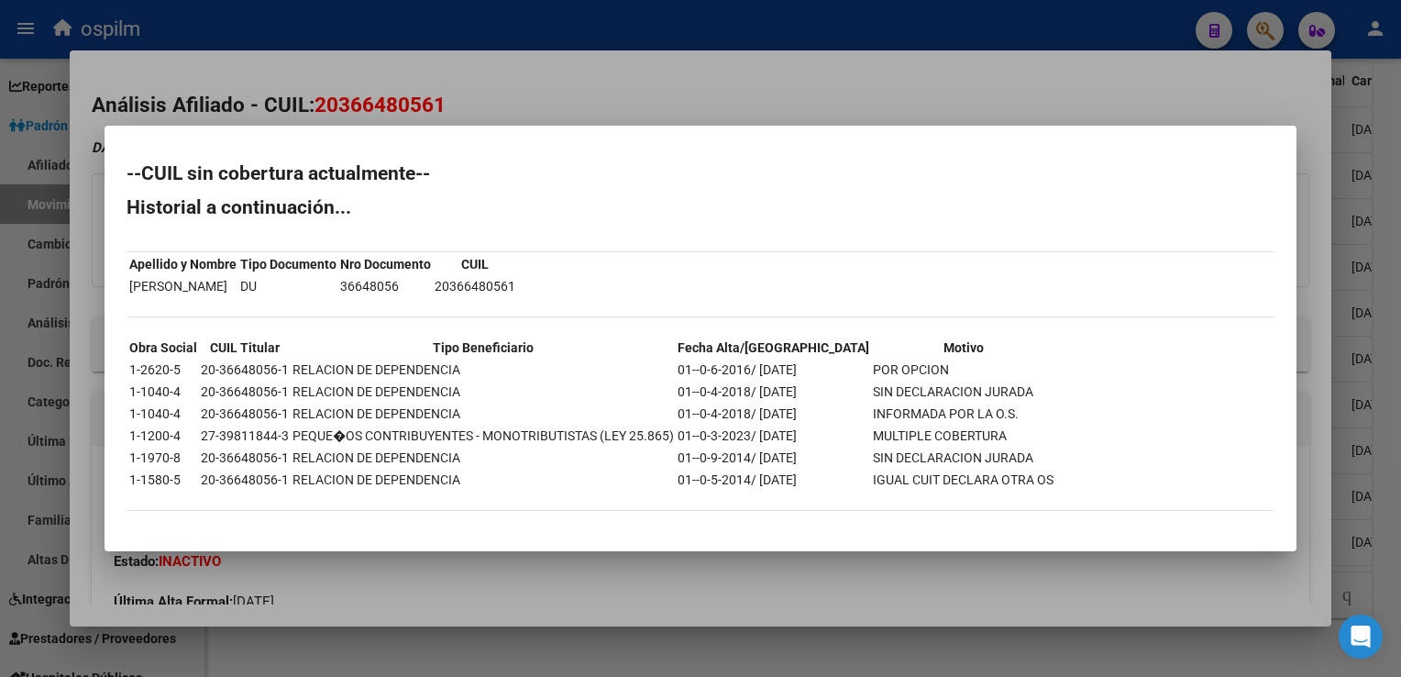
click at [501, 86] on div at bounding box center [700, 338] width 1401 height 677
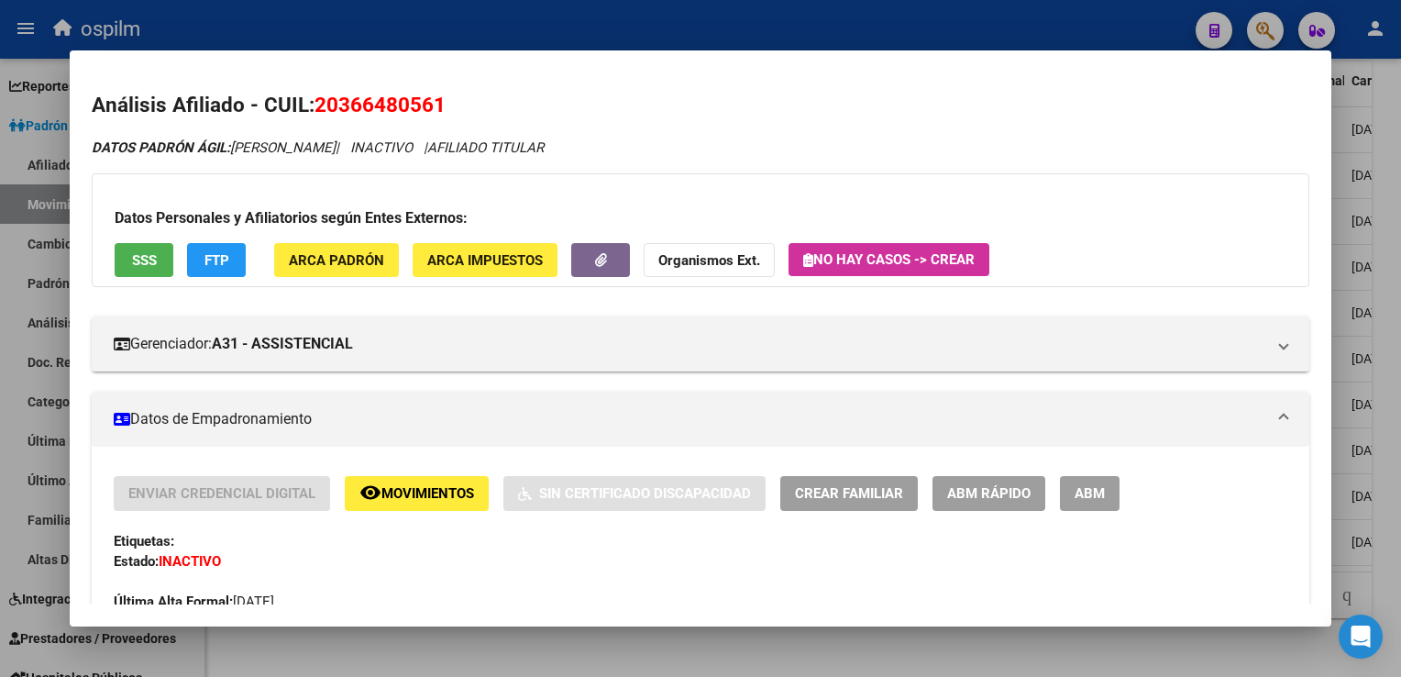
click at [1383, 167] on div at bounding box center [700, 338] width 1401 height 677
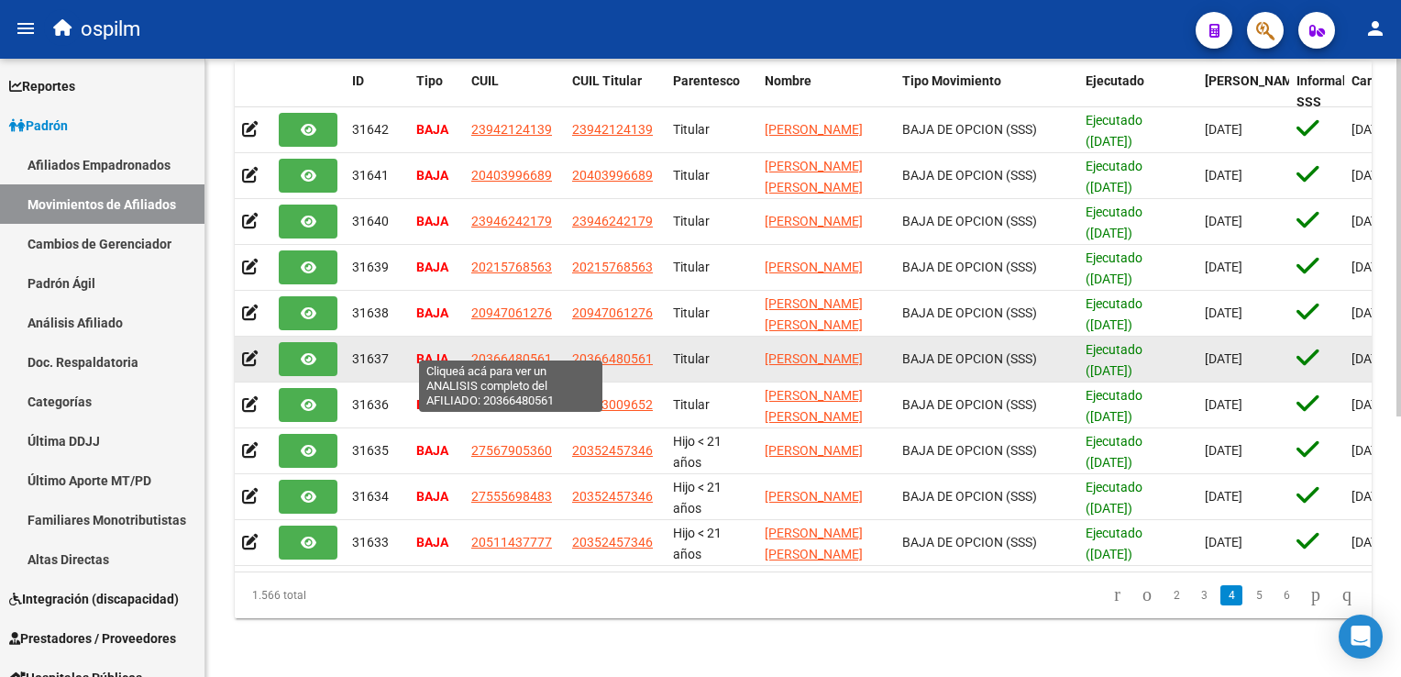
click at [524, 351] on span "20366480561" at bounding box center [511, 358] width 81 height 15
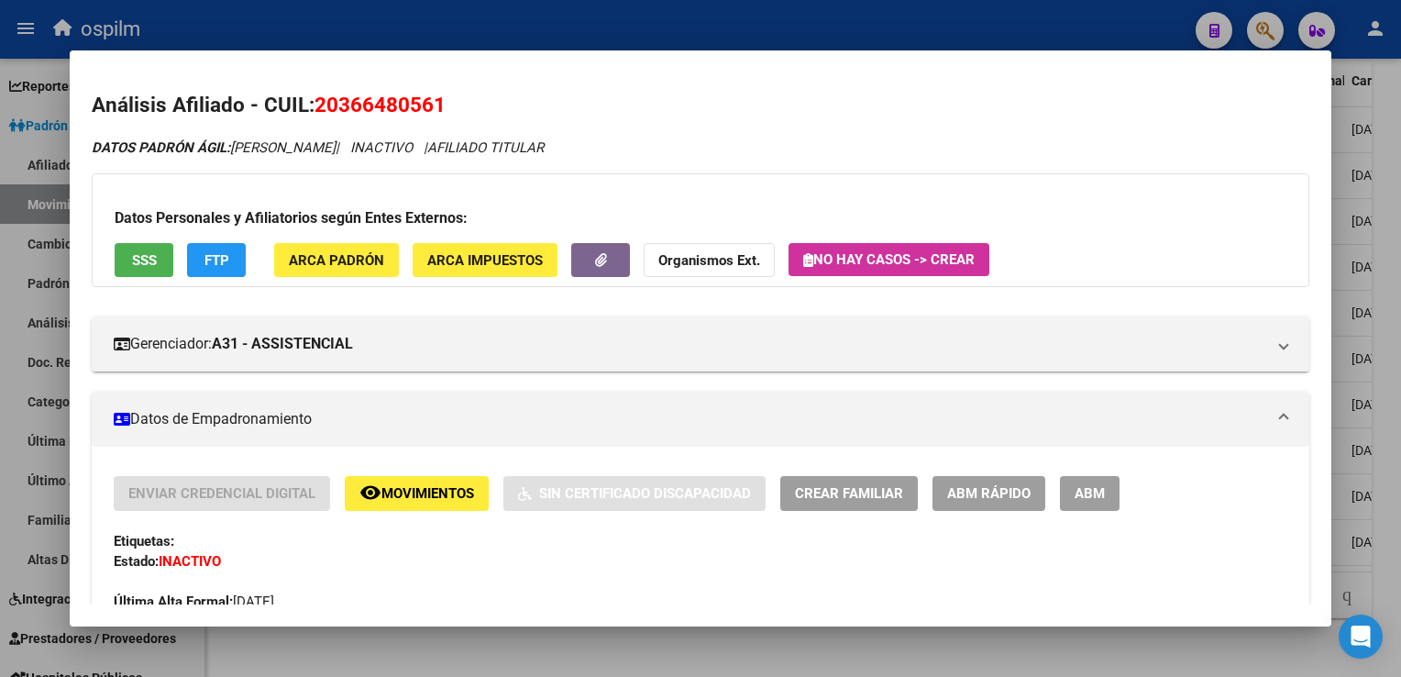
click at [151, 260] on span "SSS" at bounding box center [144, 260] width 25 height 17
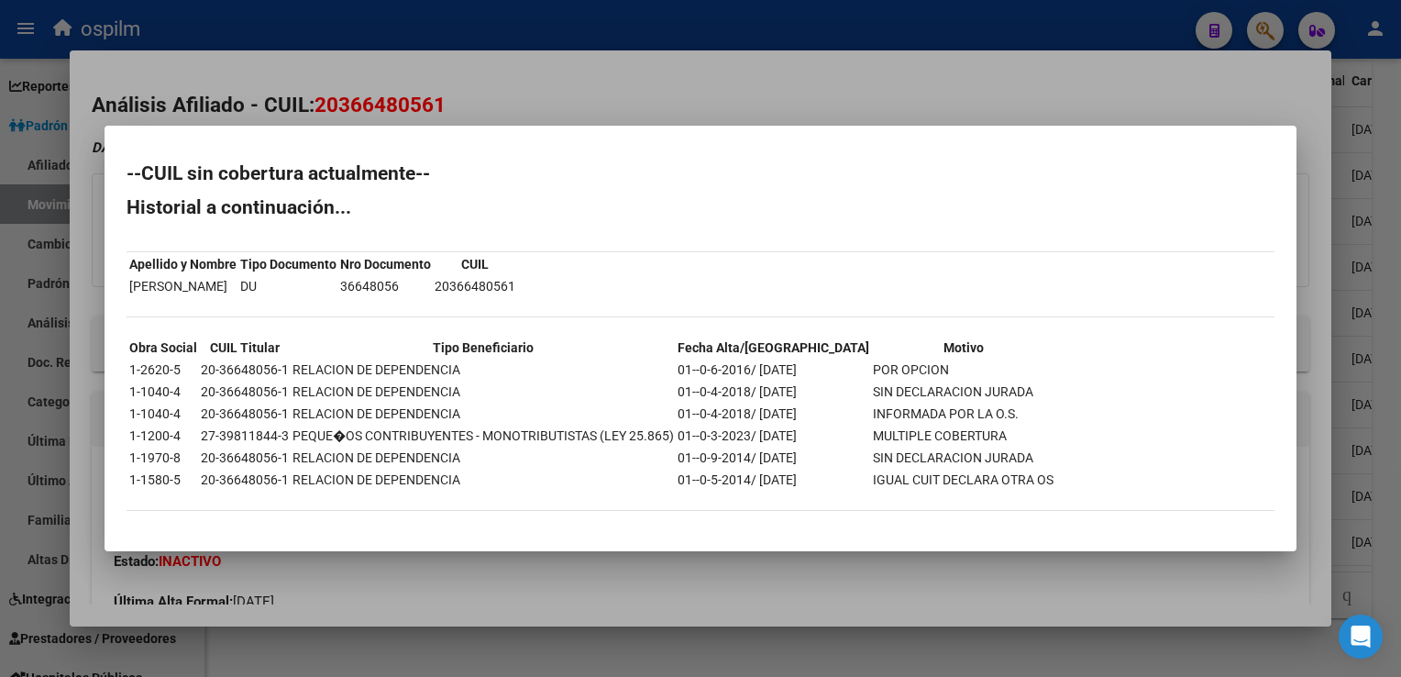
click at [608, 100] on div at bounding box center [700, 338] width 1401 height 677
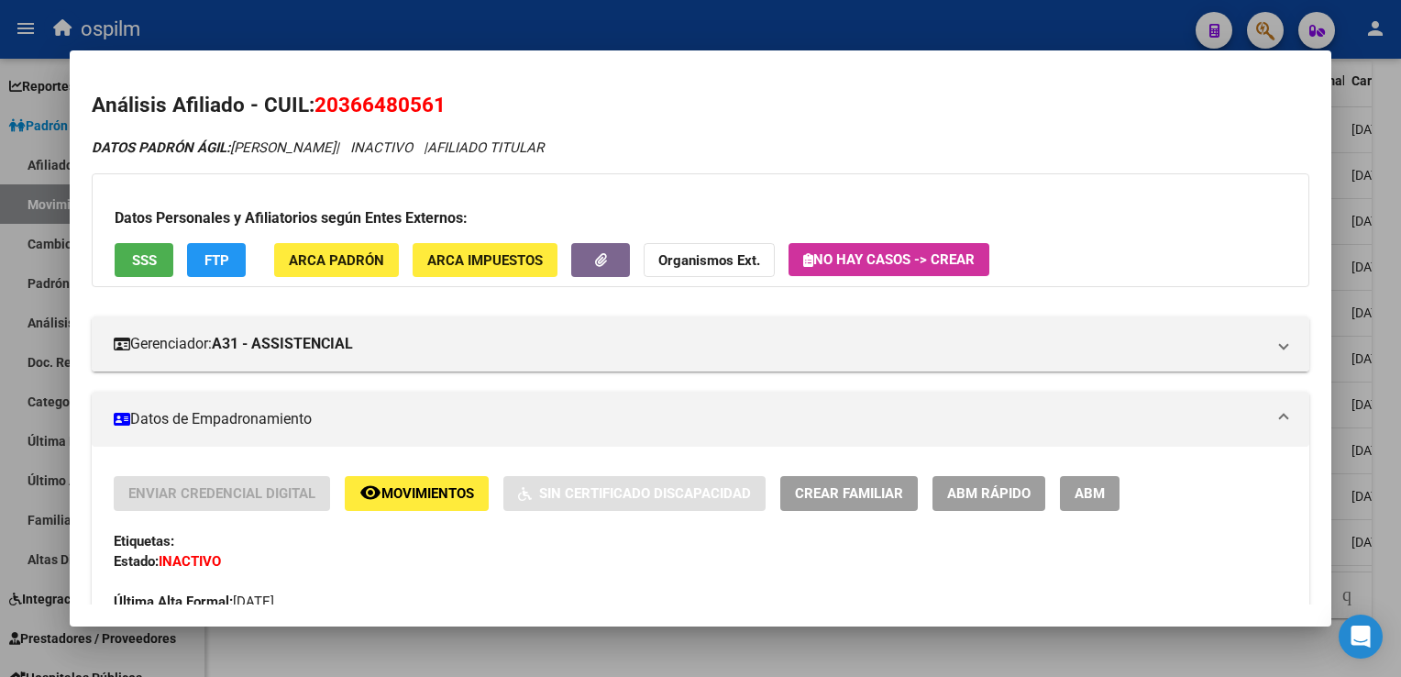
click at [1390, 325] on div at bounding box center [700, 338] width 1401 height 677
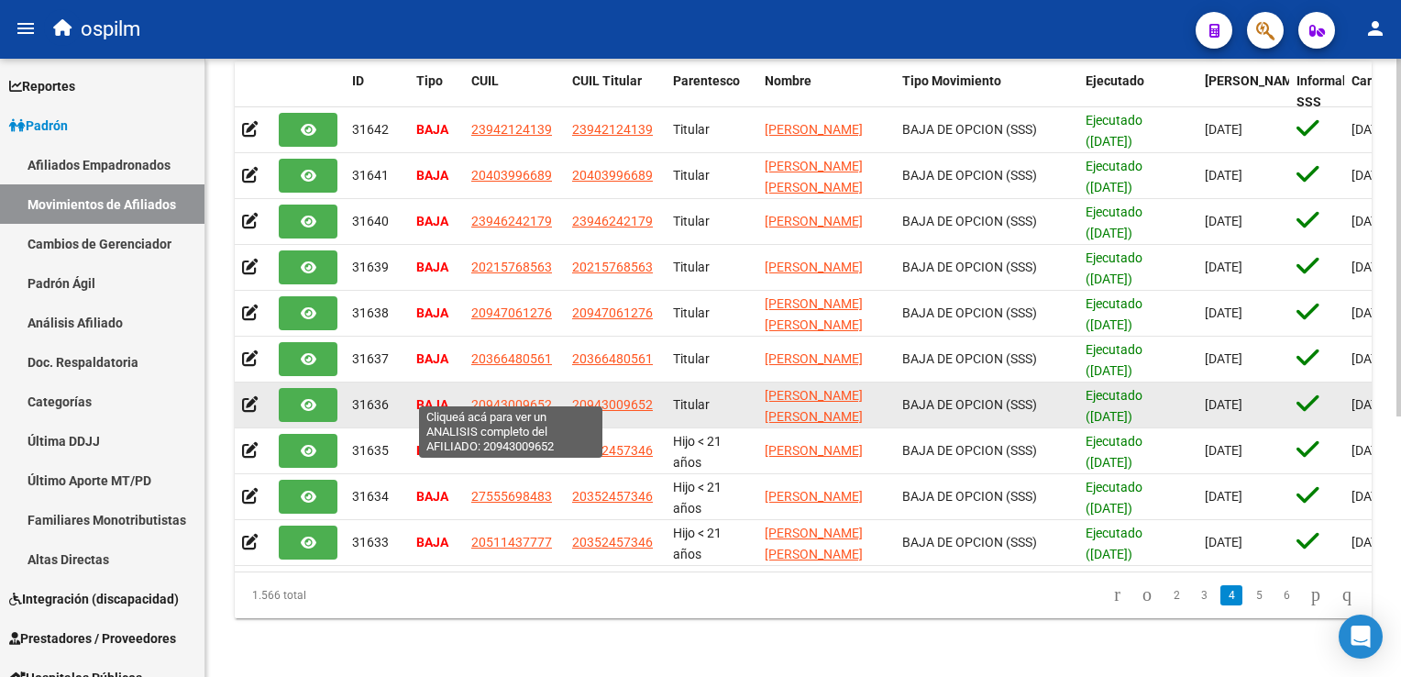
click at [504, 397] on span "20943009652" at bounding box center [511, 404] width 81 height 15
type textarea "20943009652"
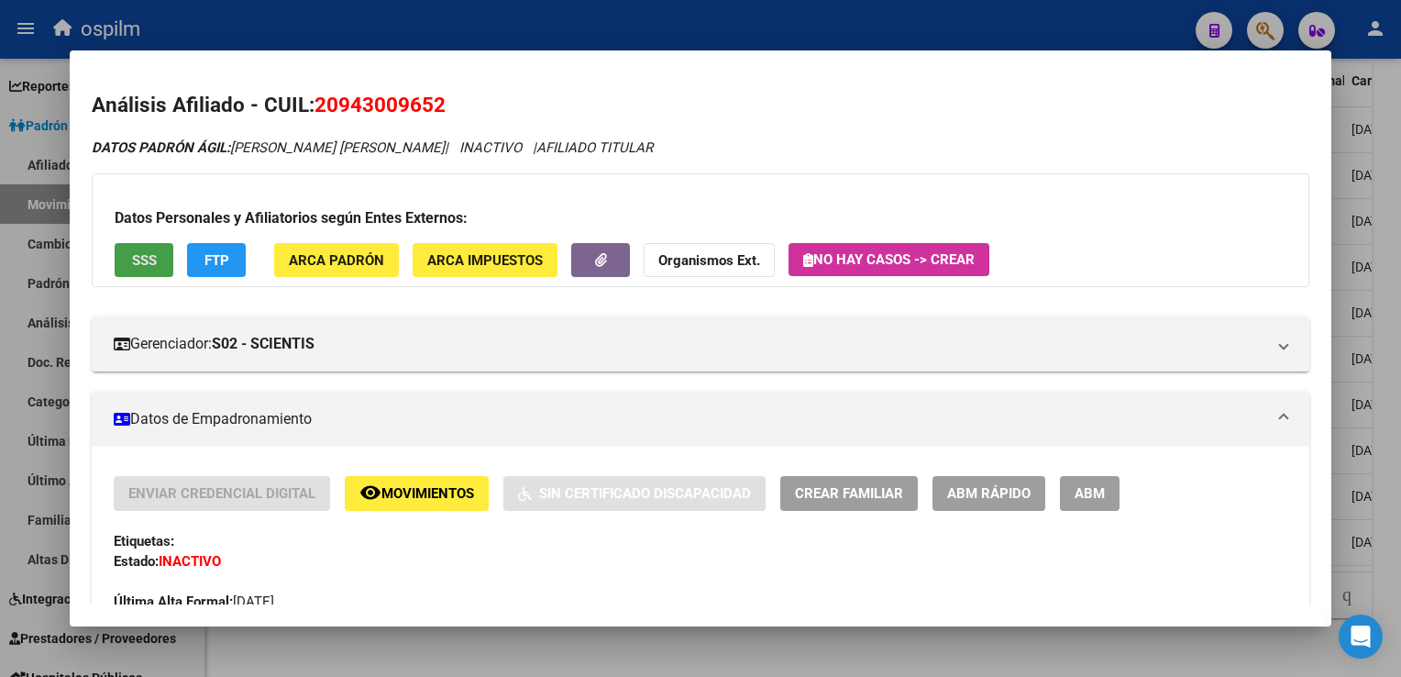
click at [154, 249] on button "SSS" at bounding box center [144, 260] width 59 height 34
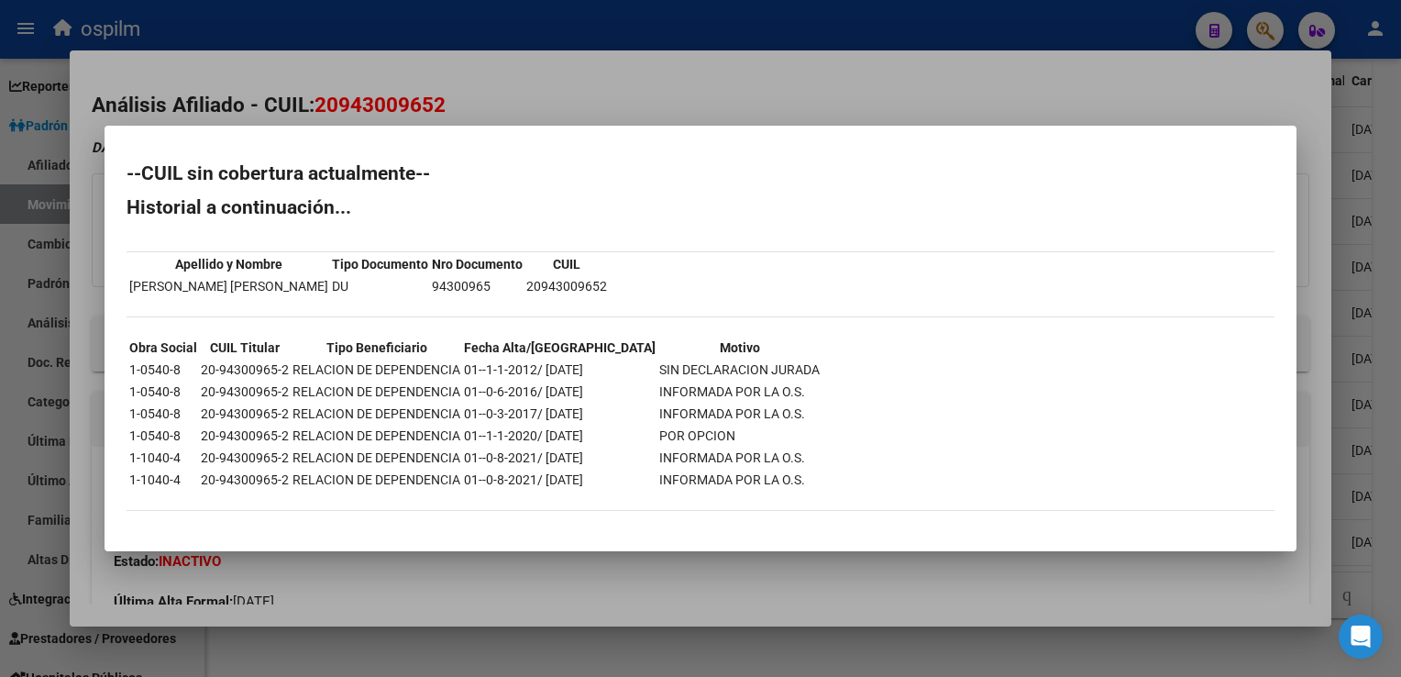
click at [592, 89] on div at bounding box center [700, 338] width 1401 height 677
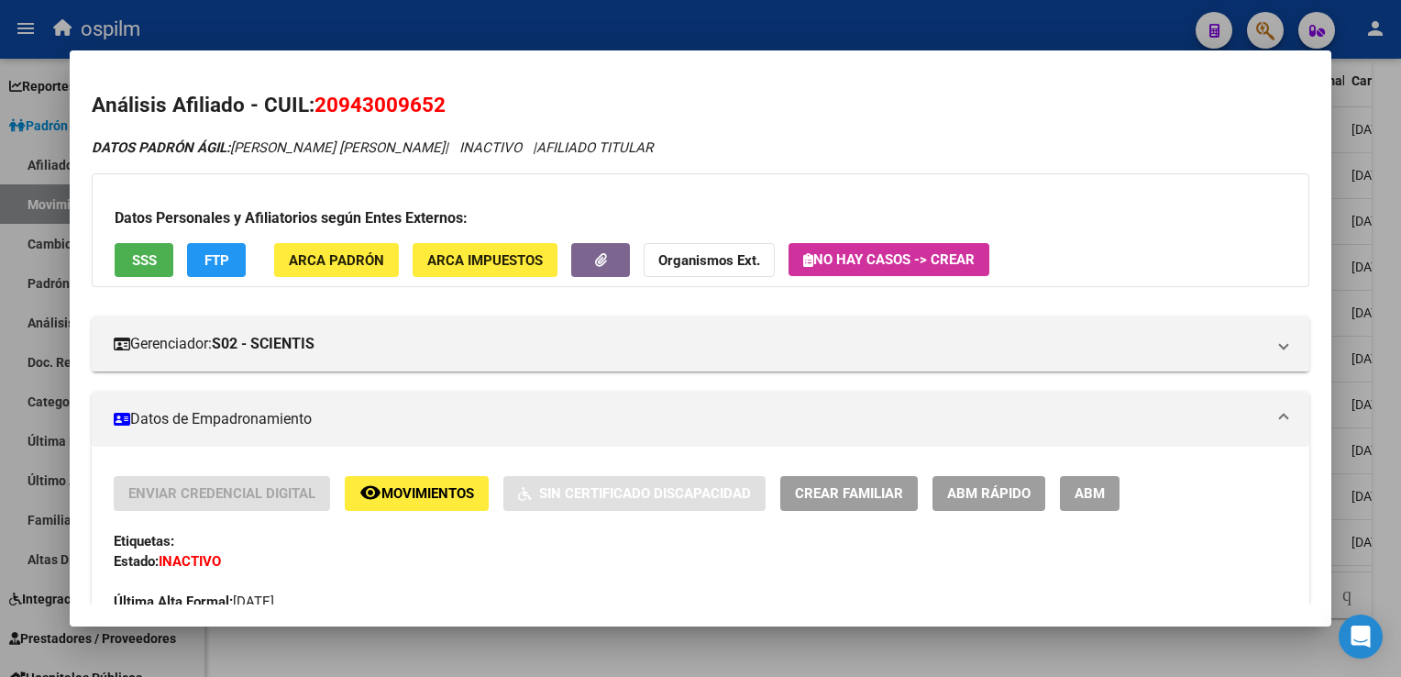
click at [1379, 330] on div at bounding box center [700, 338] width 1401 height 677
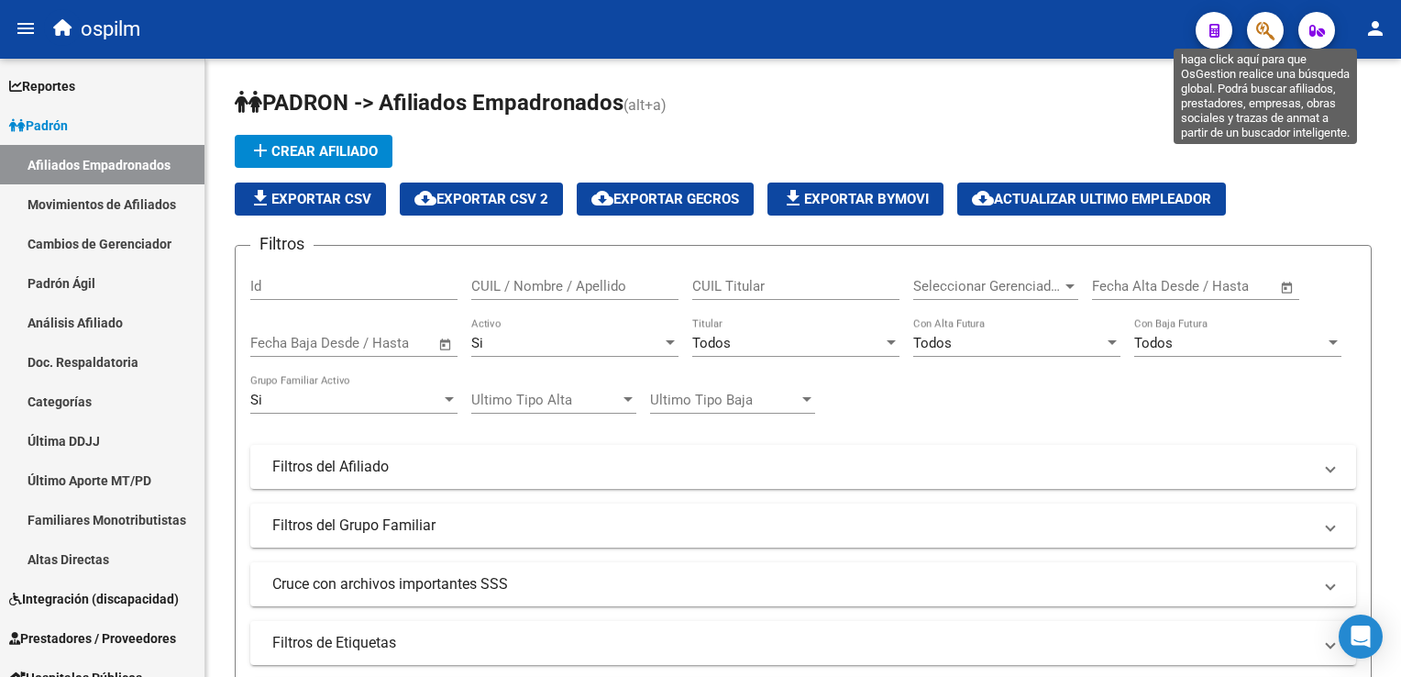
click at [1275, 28] on icon "button" at bounding box center [1265, 30] width 18 height 21
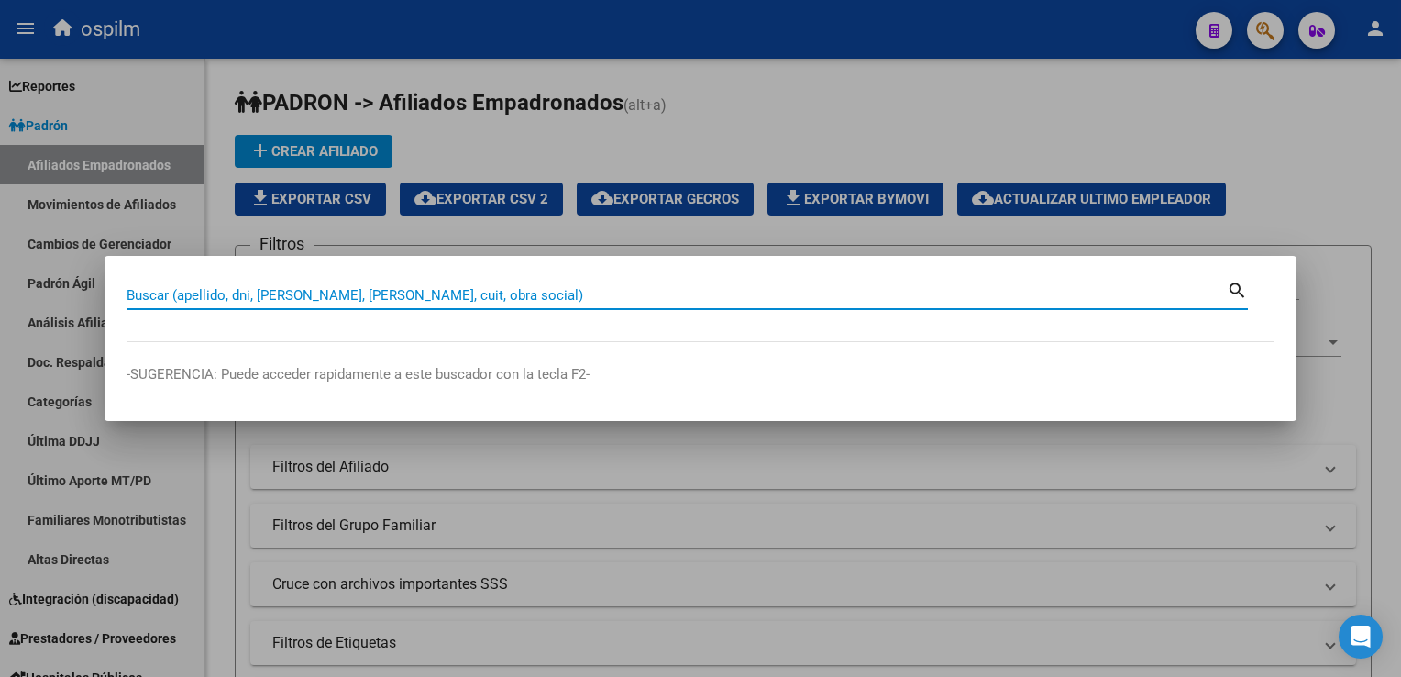
paste input "23310501859"
type input "23310501859"
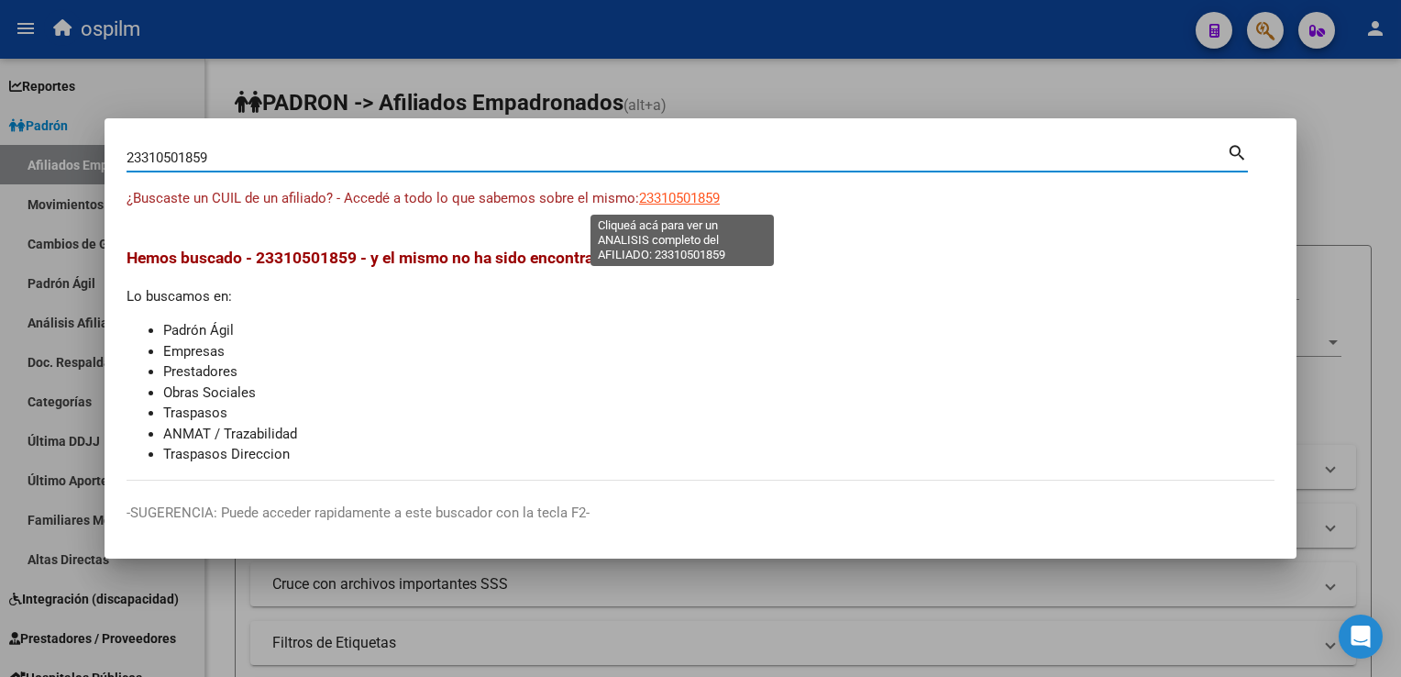
click at [682, 194] on span "23310501859" at bounding box center [679, 198] width 81 height 17
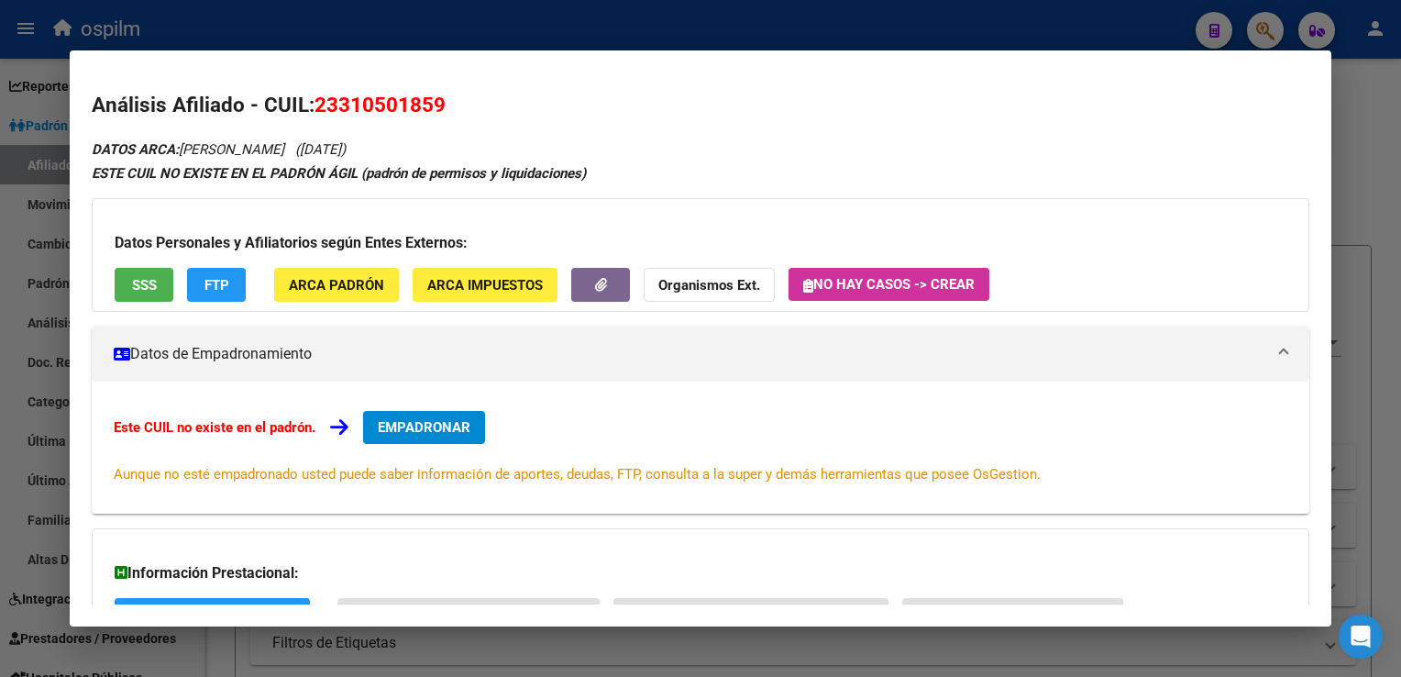
click at [148, 285] on span "SSS" at bounding box center [144, 285] width 25 height 17
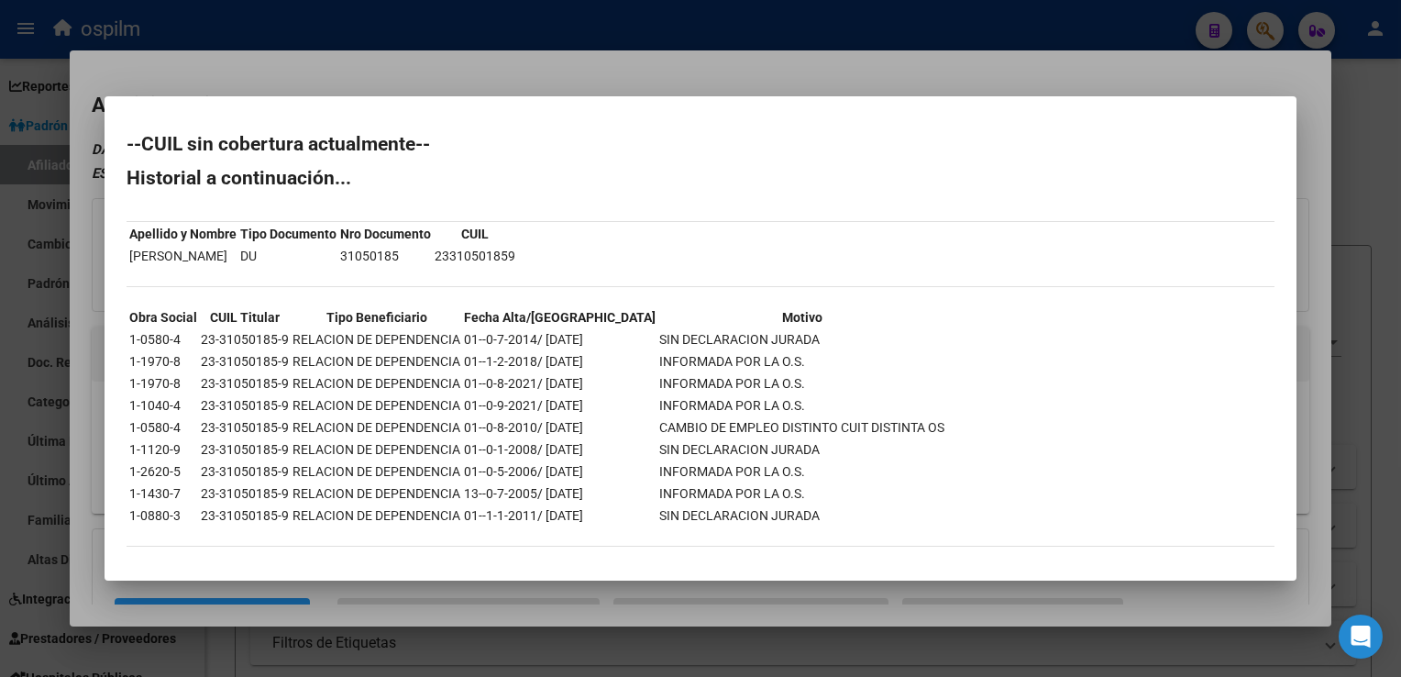
click at [1148, 69] on div at bounding box center [700, 338] width 1401 height 677
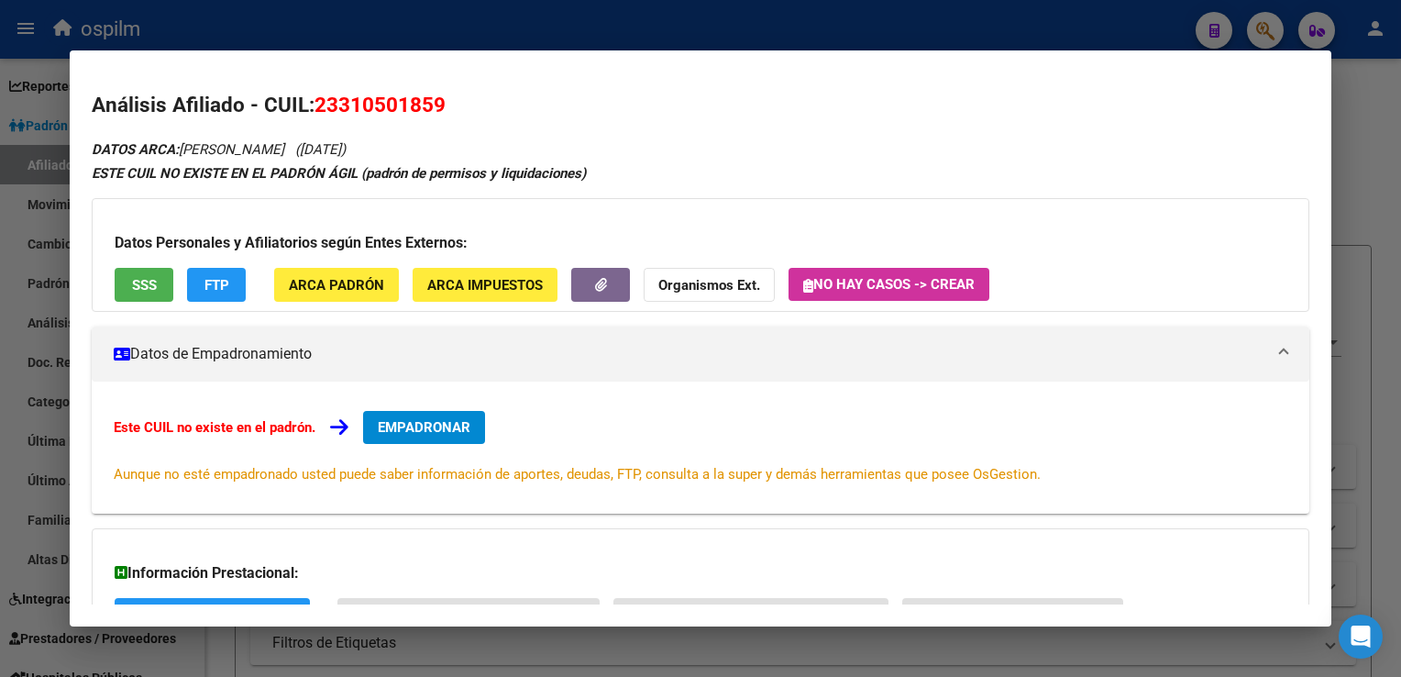
click at [1351, 145] on div at bounding box center [700, 338] width 1401 height 677
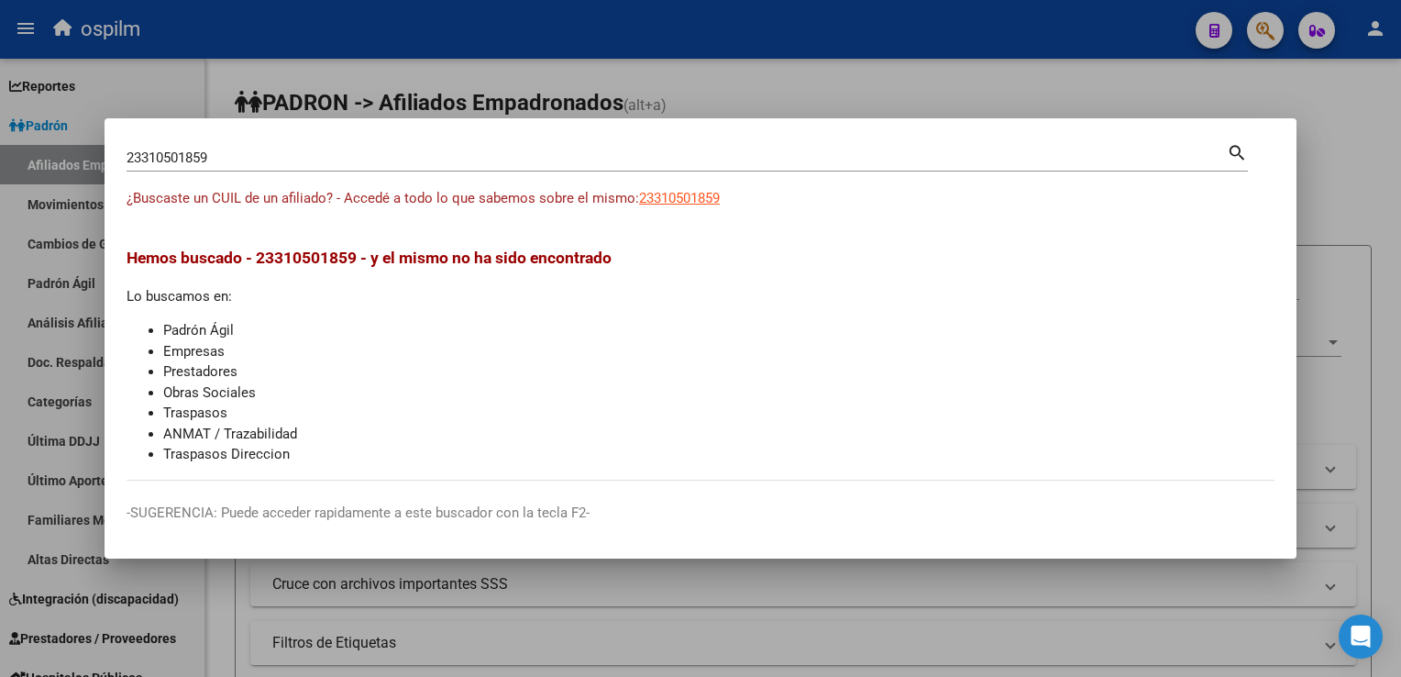
click at [1363, 122] on div at bounding box center [700, 338] width 1401 height 677
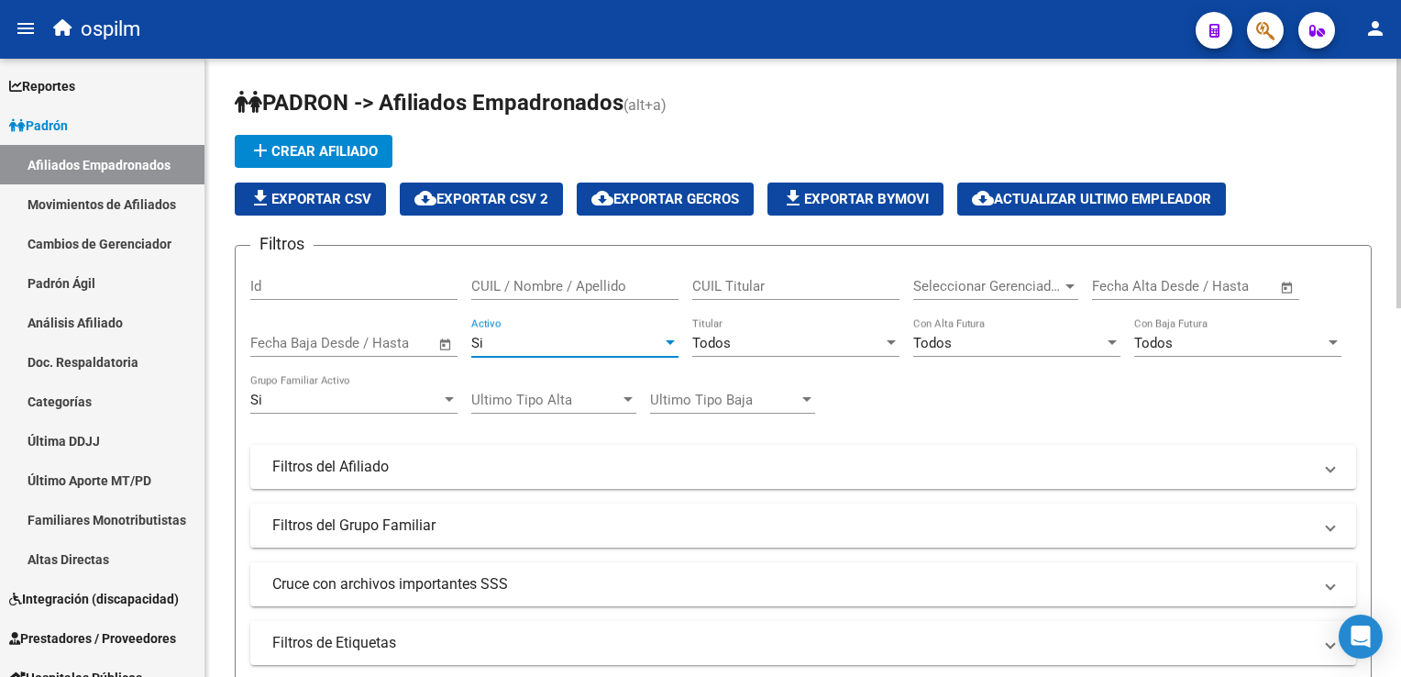
click at [617, 339] on div "Si" at bounding box center [566, 343] width 191 height 17
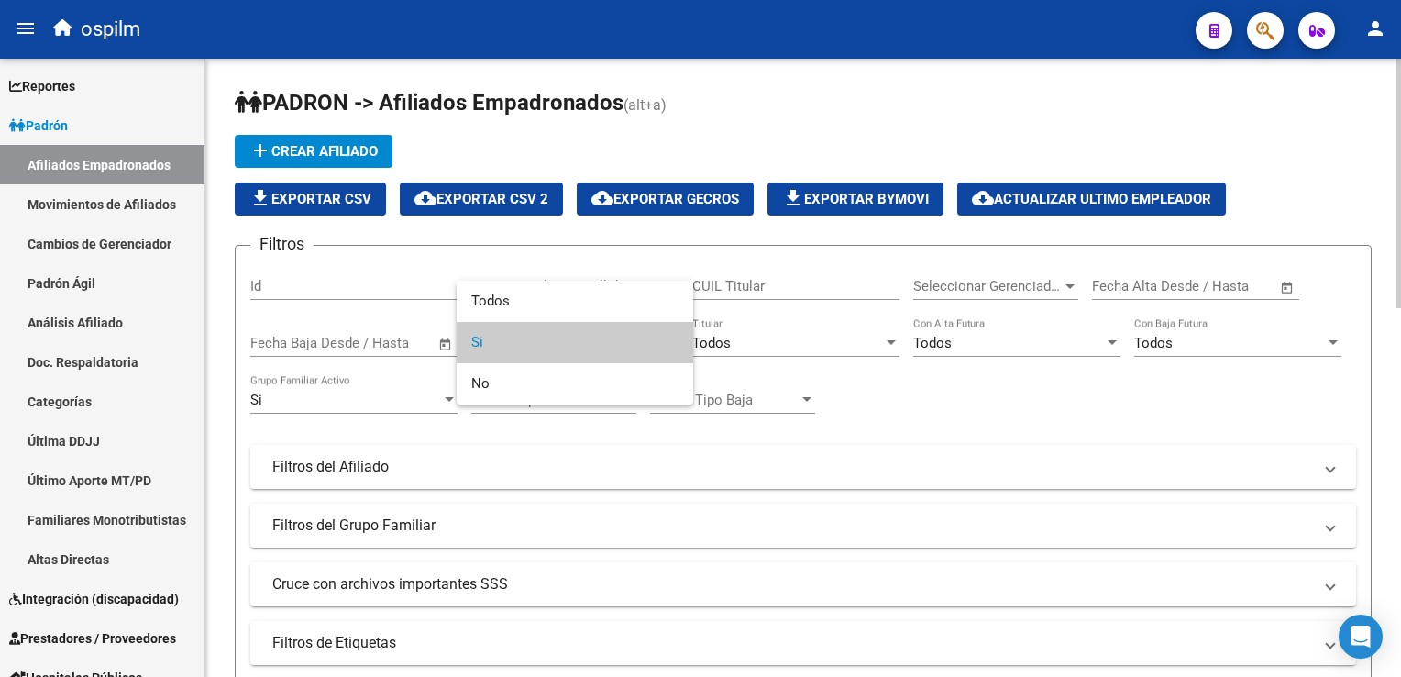
drag, startPoint x: 562, startPoint y: 350, endPoint x: 588, endPoint y: 338, distance: 28.3
click at [569, 347] on span "Si" at bounding box center [574, 342] width 207 height 41
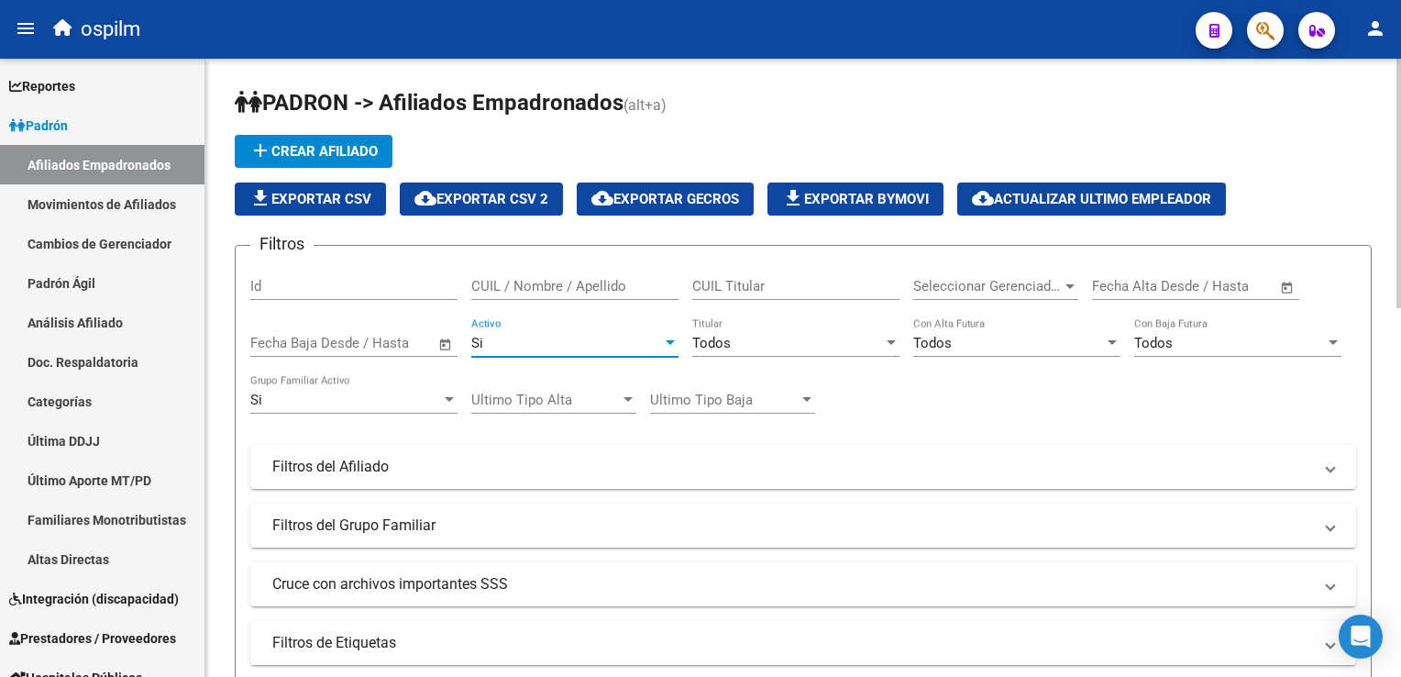
click at [730, 332] on div "Todos Titular" at bounding box center [795, 336] width 207 height 39
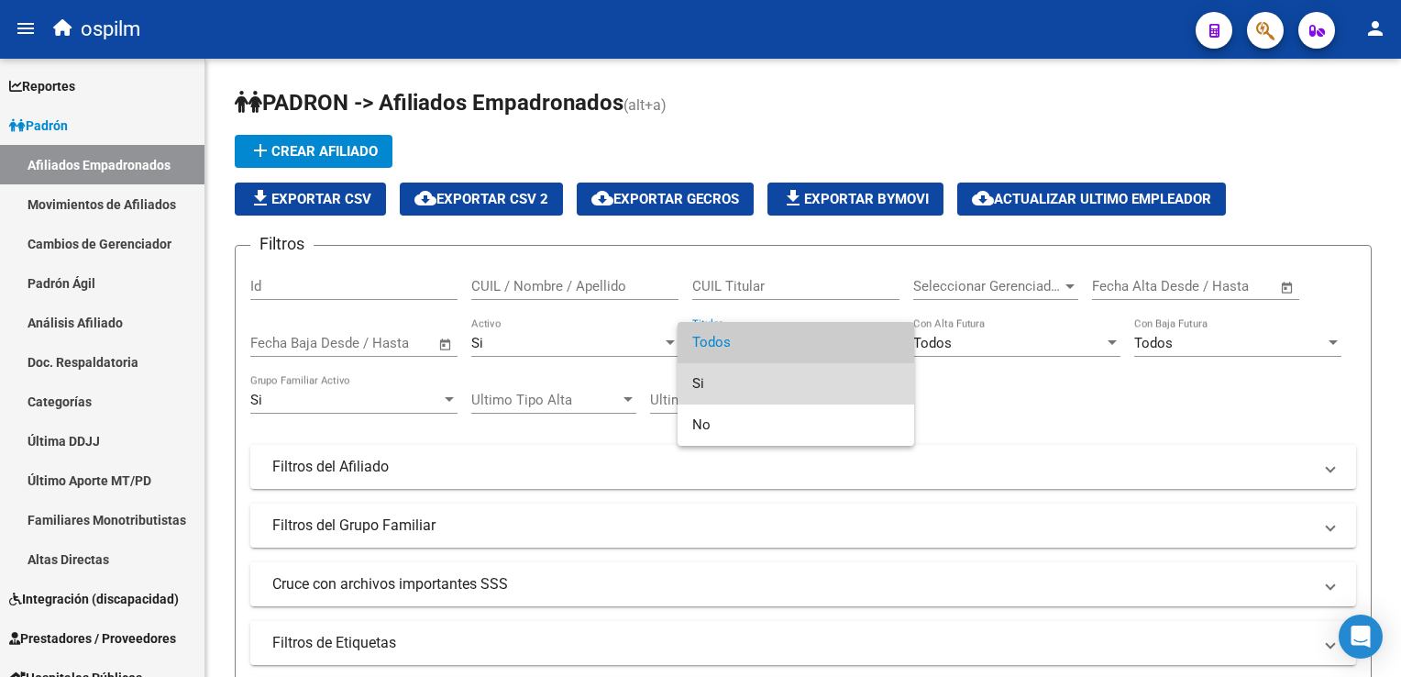
click at [709, 385] on span "Si" at bounding box center [795, 383] width 207 height 41
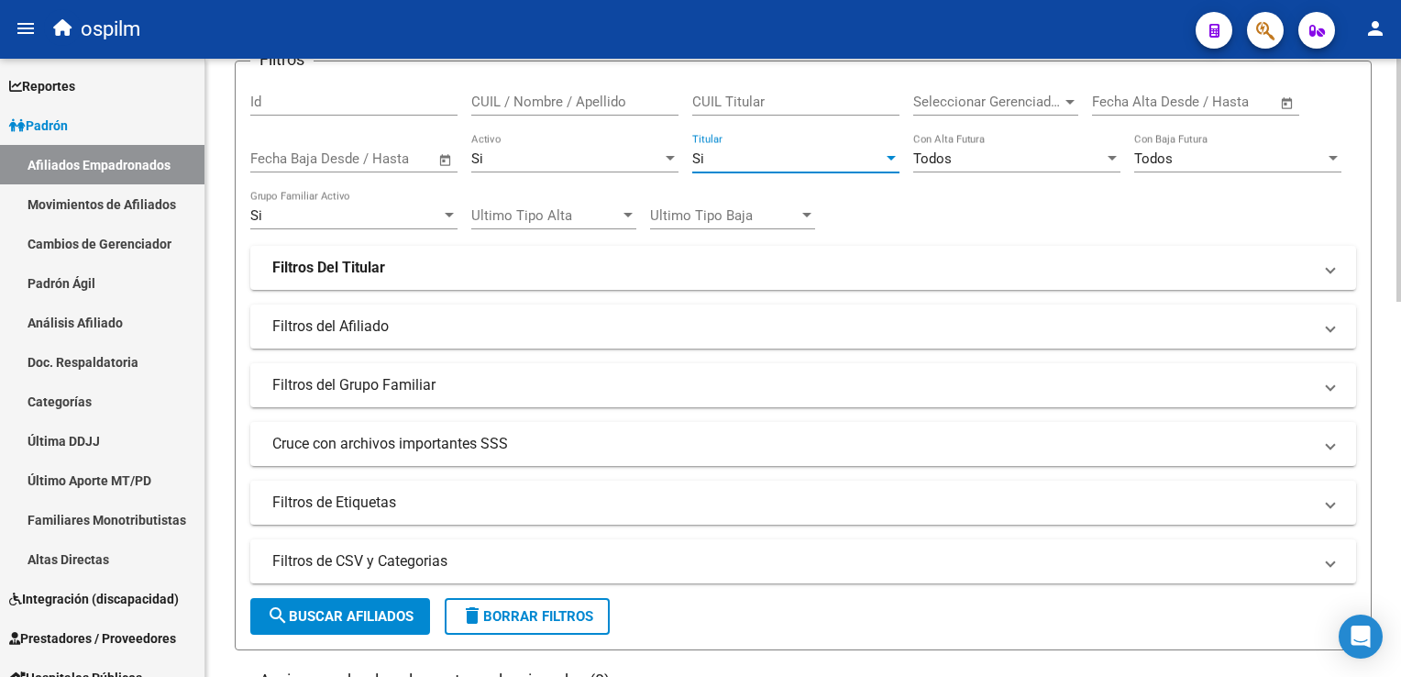
scroll to position [207, 0]
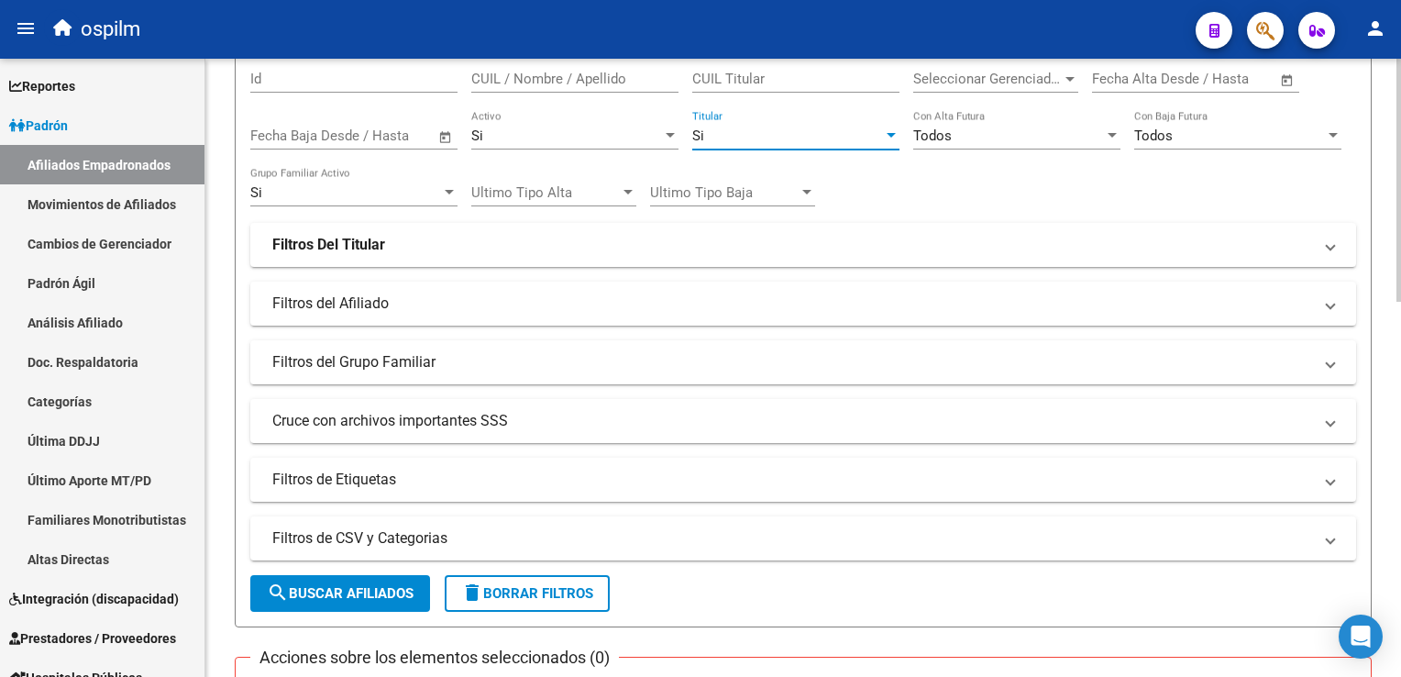
click at [1400, 190] on html "menu ospilm person Firma Express Reportes Ingresos Devengados Análisis Históric…" at bounding box center [700, 338] width 1401 height 677
click at [528, 242] on mat-panel-title "Filtros Del Titular" at bounding box center [792, 245] width 1040 height 20
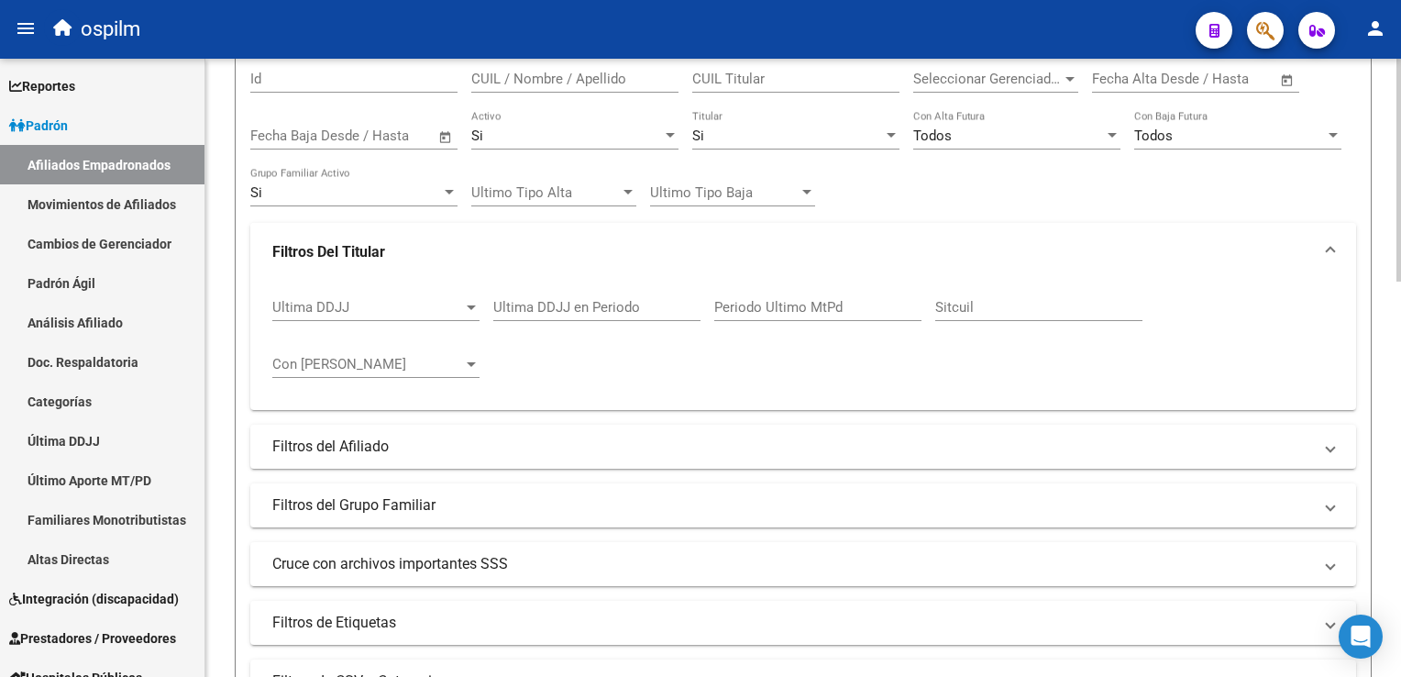
click at [528, 242] on mat-panel-title "Filtros Del Titular" at bounding box center [792, 252] width 1040 height 20
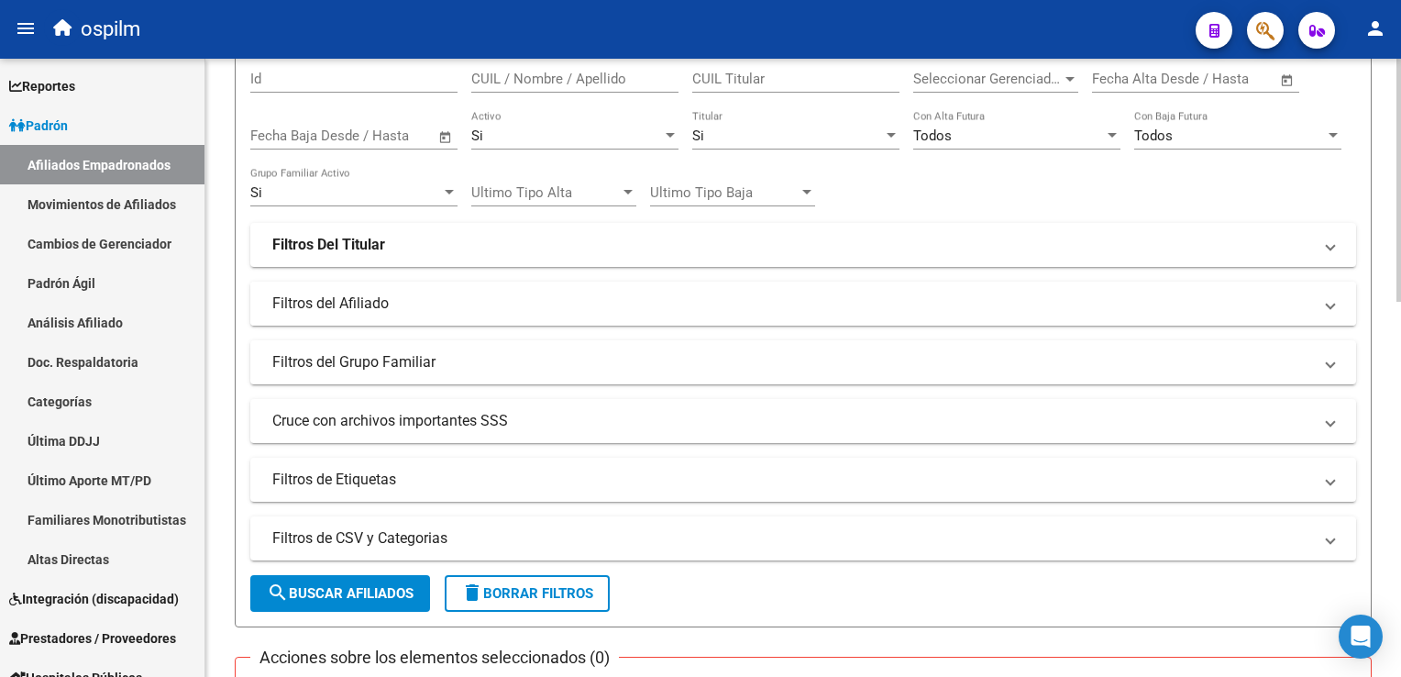
click at [337, 293] on mat-panel-title "Filtros del Afiliado" at bounding box center [792, 303] width 1040 height 20
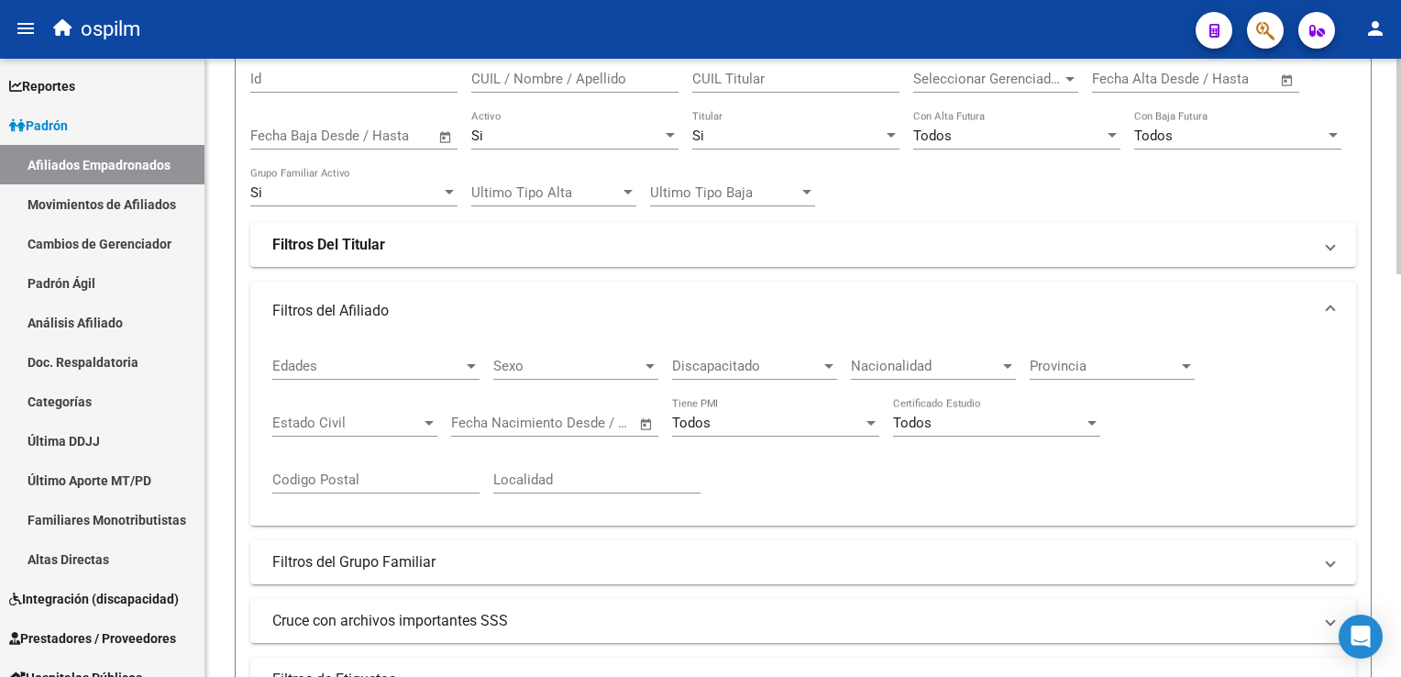
click at [678, 364] on span "Discapacitado" at bounding box center [746, 366] width 149 height 17
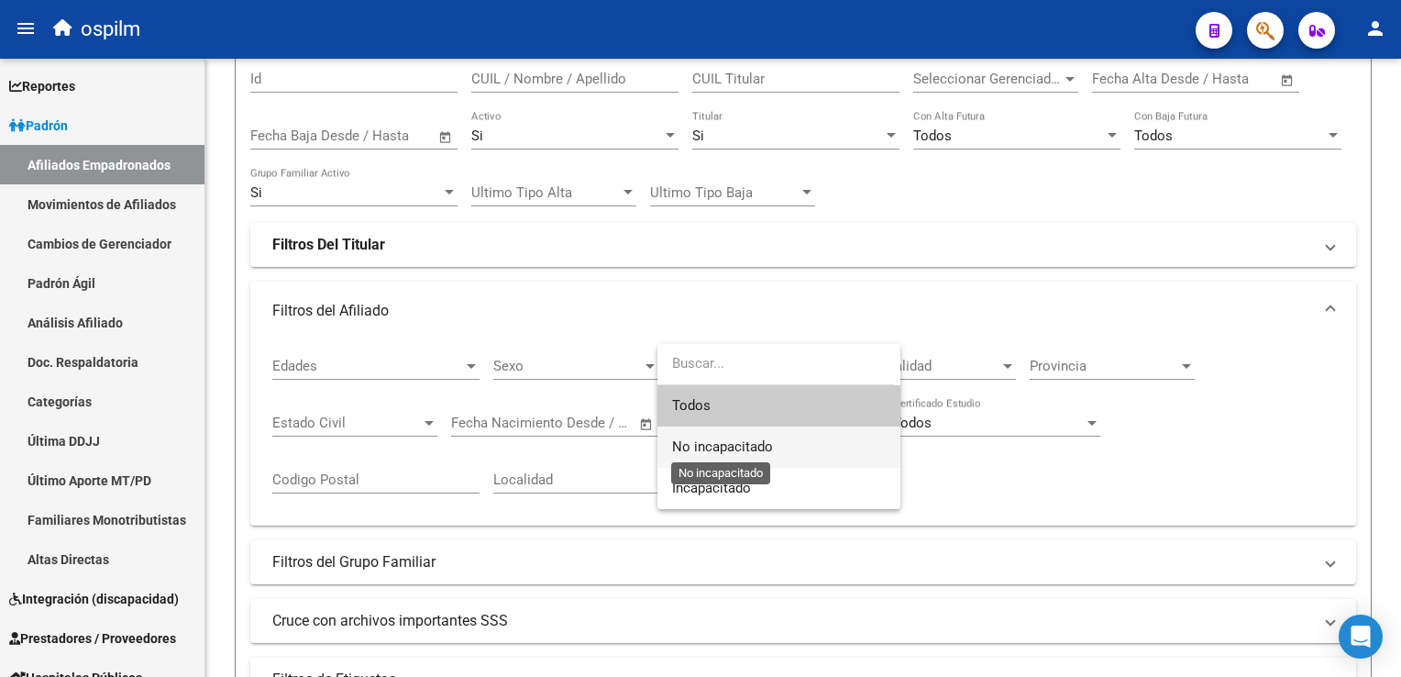
click at [709, 441] on span "No incapacitado" at bounding box center [722, 446] width 101 height 17
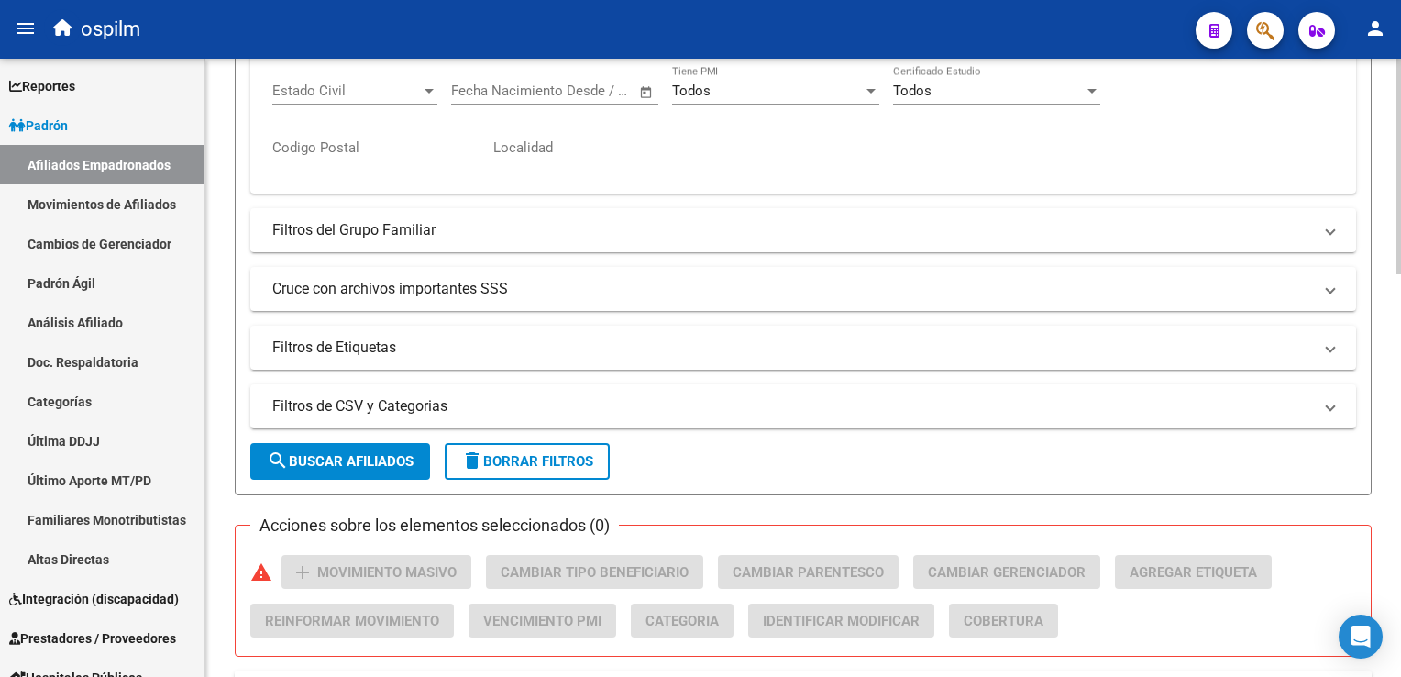
scroll to position [548, 0]
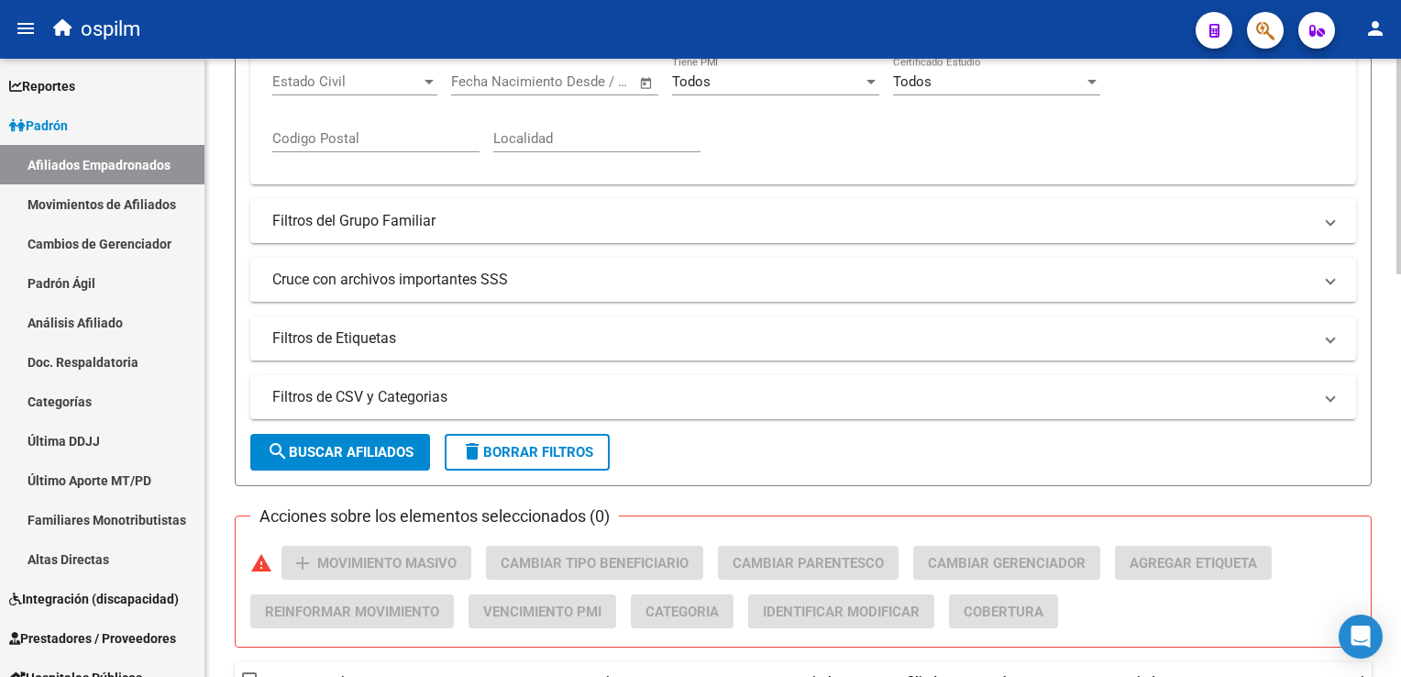
click at [1400, 296] on html "menu ospilm person Firma Express Reportes Ingresos Devengados Análisis Históric…" at bounding box center [700, 338] width 1401 height 677
click at [409, 280] on mat-panel-title "Cruce con archivos importantes SSS" at bounding box center [792, 280] width 1040 height 20
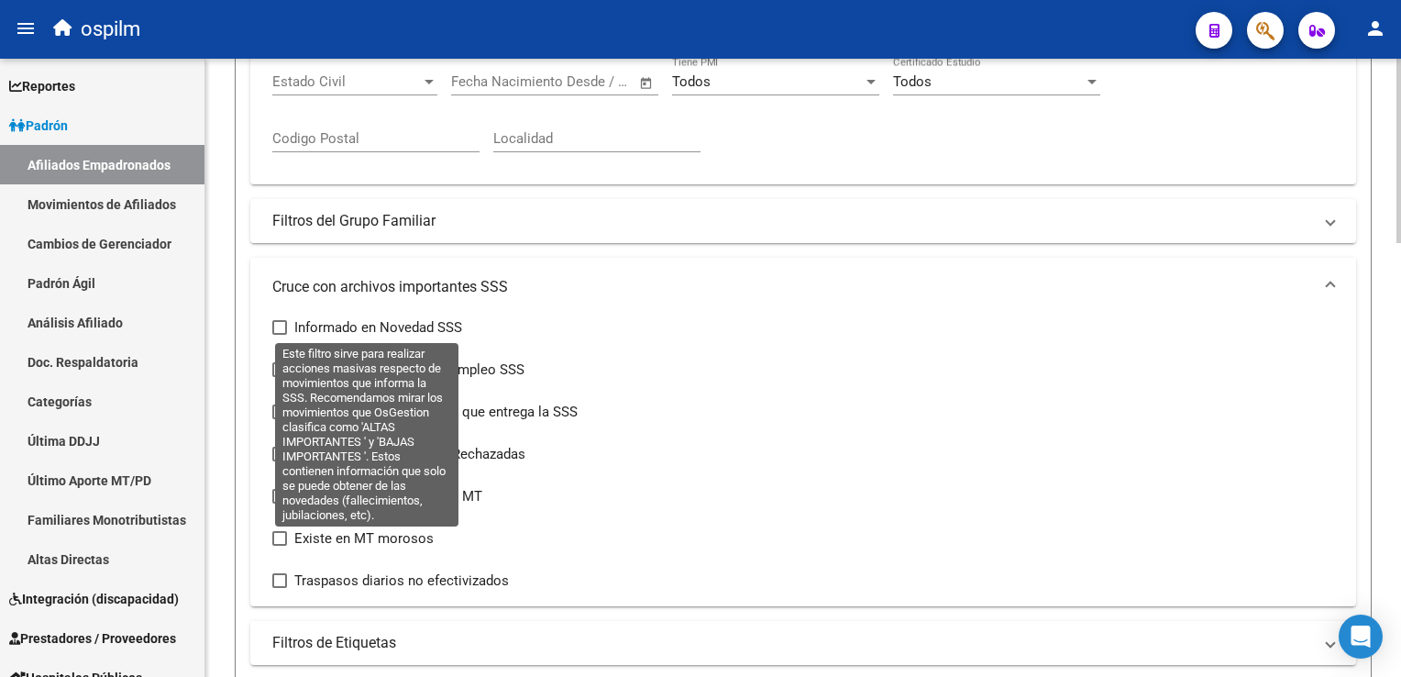
click at [285, 324] on span at bounding box center [279, 327] width 15 height 15
click at [280, 335] on input "Informado en Novedad SSS" at bounding box center [279, 335] width 1 height 1
checkbox input "true"
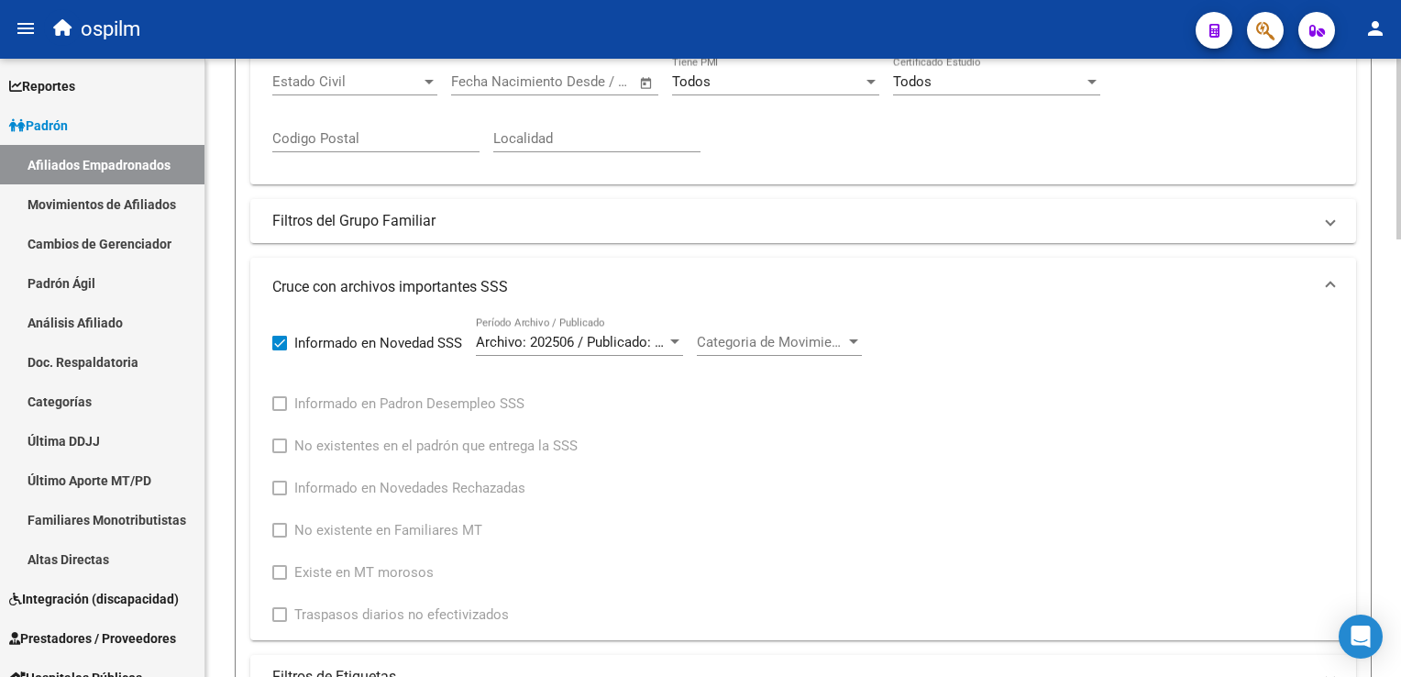
click at [789, 339] on span "Categoria de Movimiento" at bounding box center [771, 342] width 149 height 17
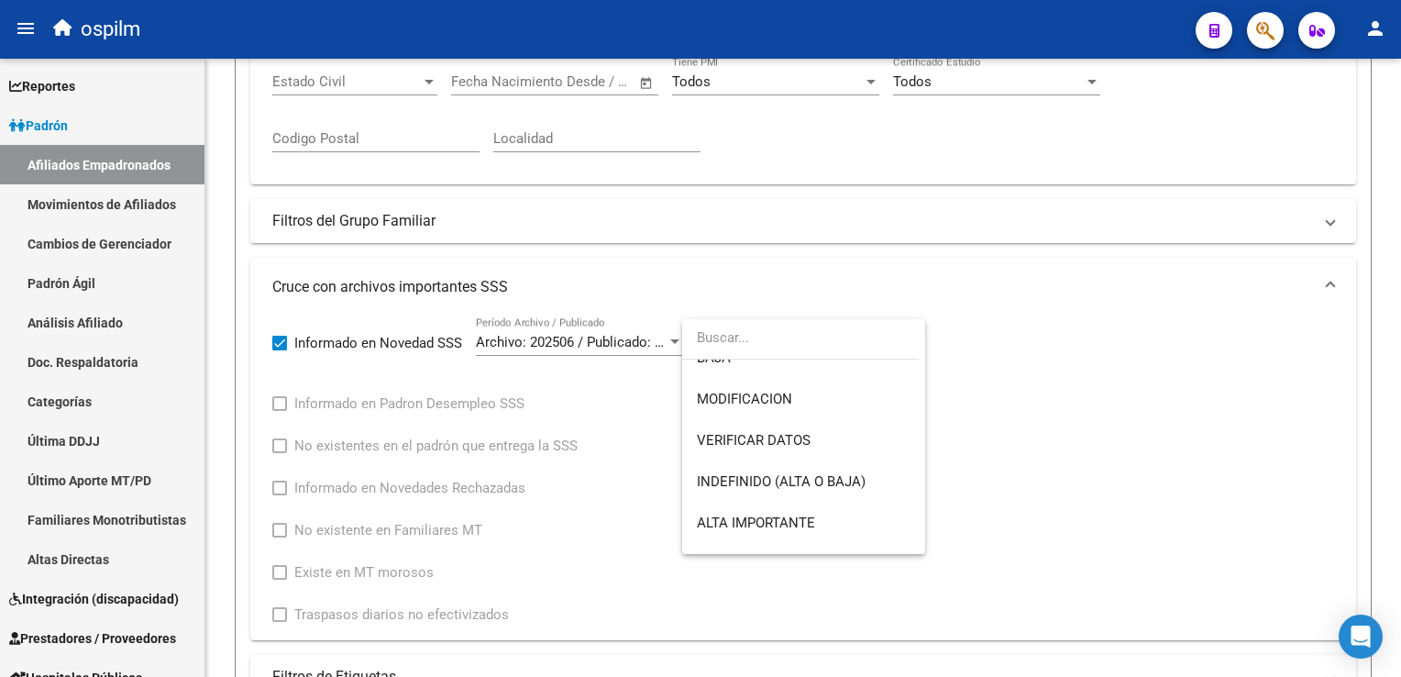
scroll to position [136, 0]
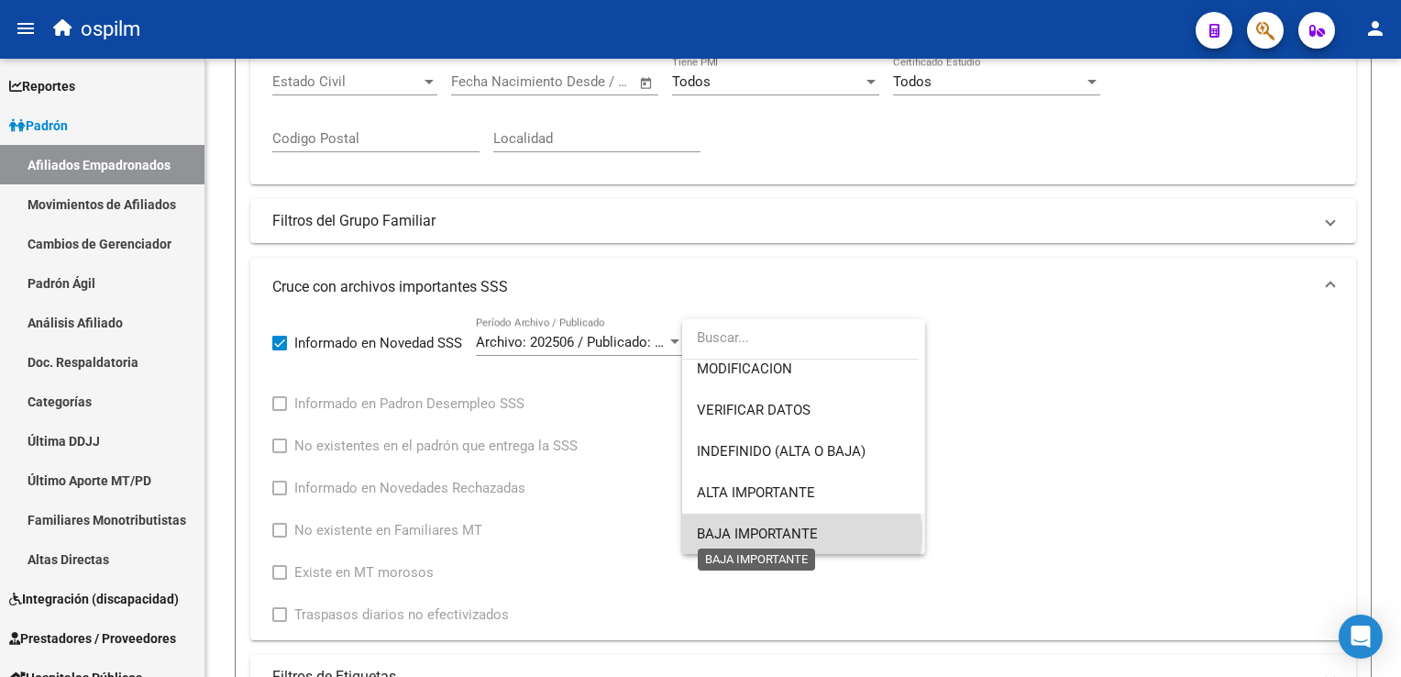
click at [801, 534] on span "BAJA IMPORTANTE" at bounding box center [757, 533] width 121 height 17
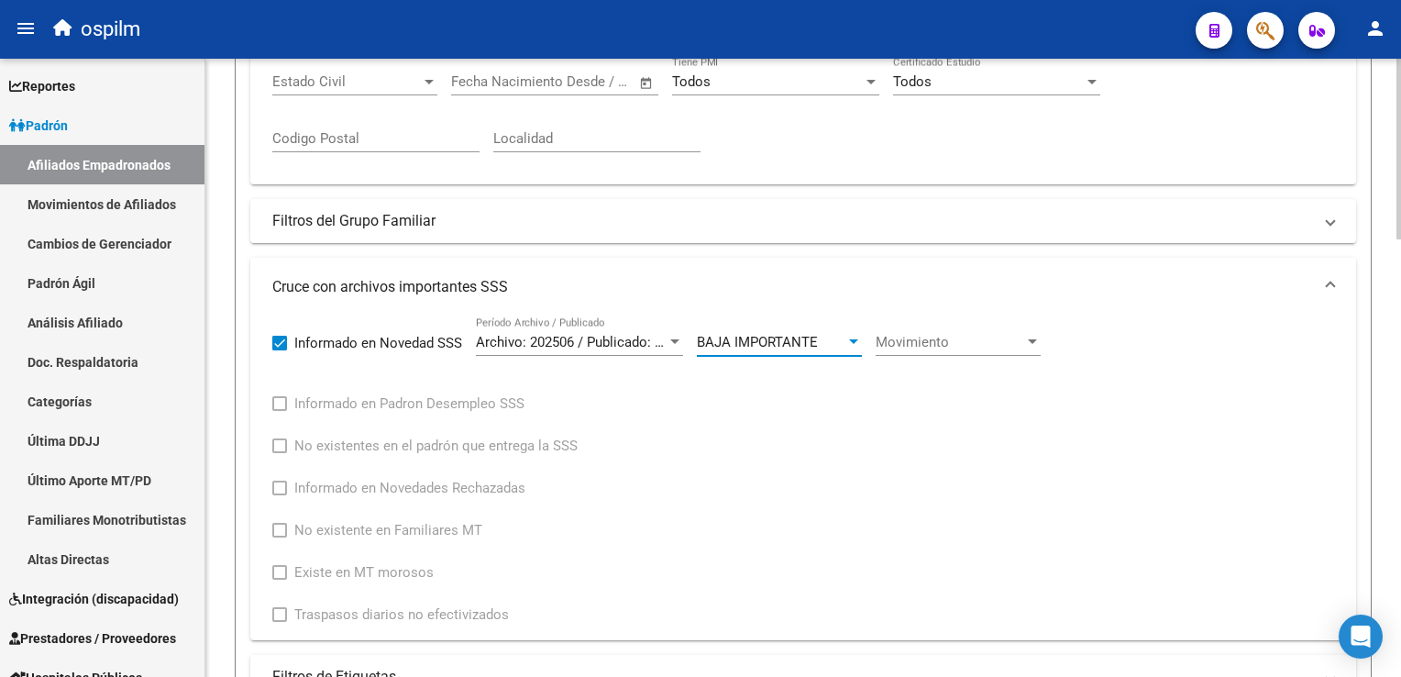
click at [974, 343] on span "Movimiento" at bounding box center [950, 342] width 149 height 17
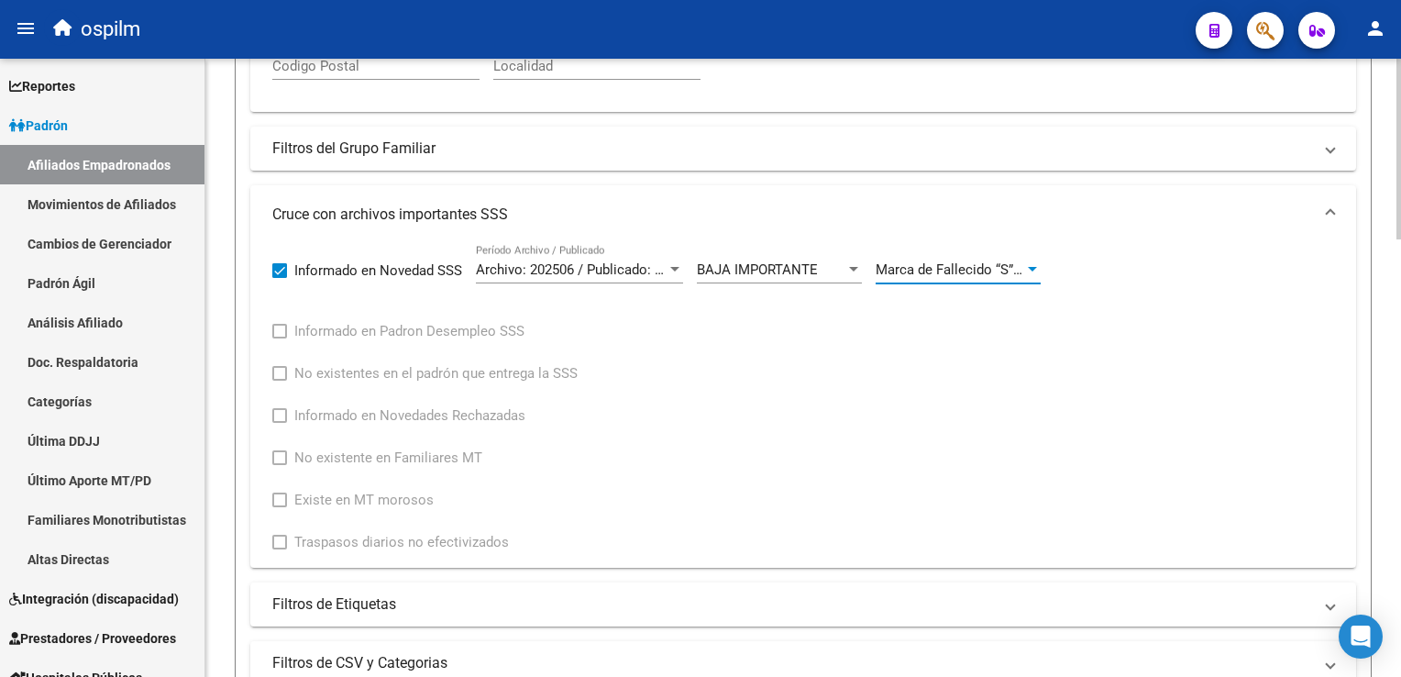
scroll to position [736, 0]
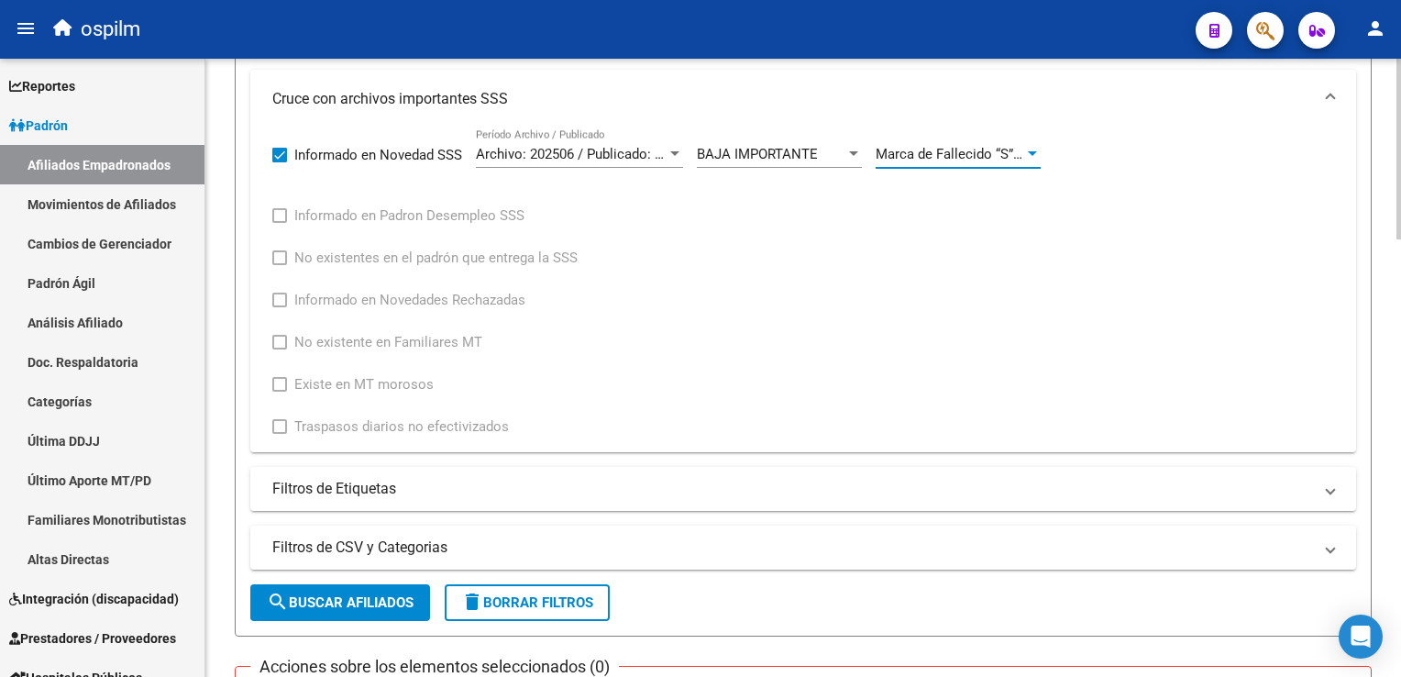
click at [1400, 289] on html "menu ospilm person Firma Express Reportes Ingresos Devengados Análisis Históric…" at bounding box center [700, 338] width 1401 height 677
click at [328, 603] on span "search Buscar Afiliados" at bounding box center [340, 602] width 147 height 17
drag, startPoint x: 1394, startPoint y: 351, endPoint x: 1404, endPoint y: 426, distance: 75.0
click at [1400, 426] on html "menu ospilm person Firma Express Reportes Ingresos Devengados Análisis Históric…" at bounding box center [700, 338] width 1401 height 677
click at [1224, 293] on div "Informado en Novedad SSS Archivo: 202506 / Publicado: 202508 Período Archivo / …" at bounding box center [803, 283] width 1062 height 310
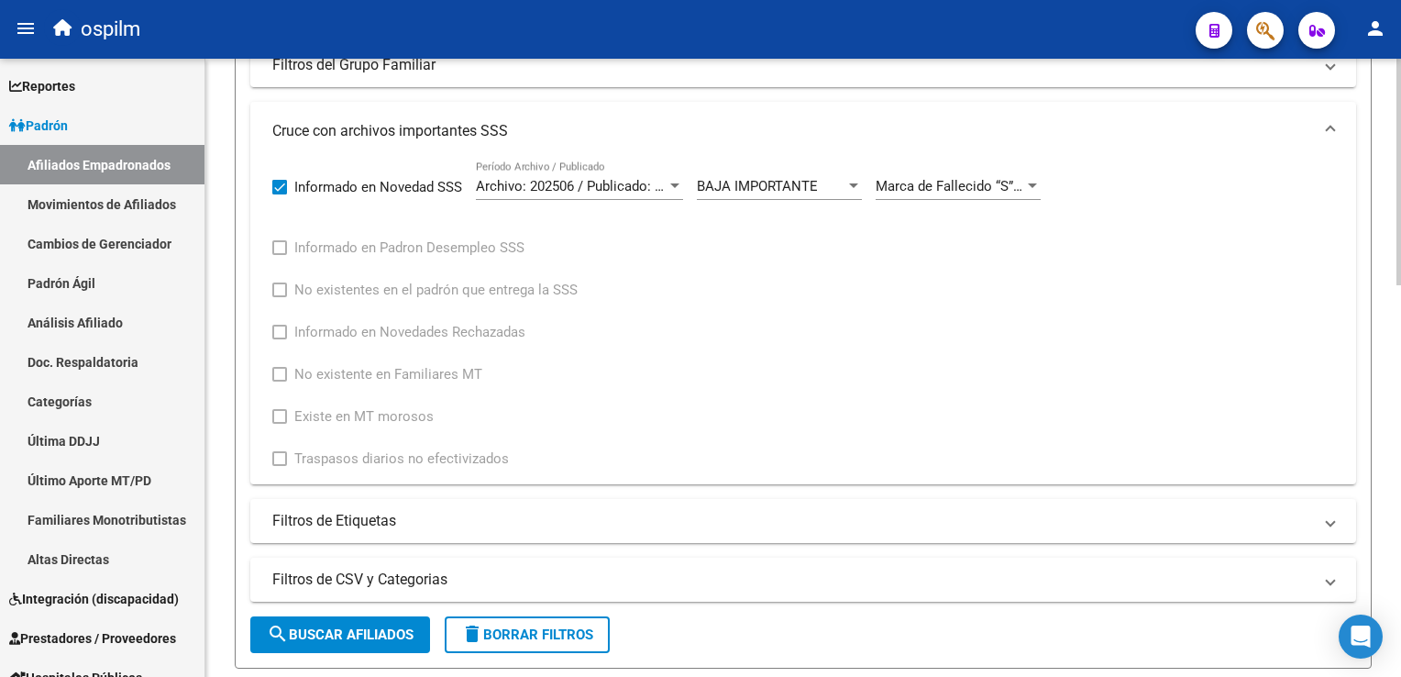
click at [1399, 324] on div at bounding box center [1399, 429] width 5 height 227
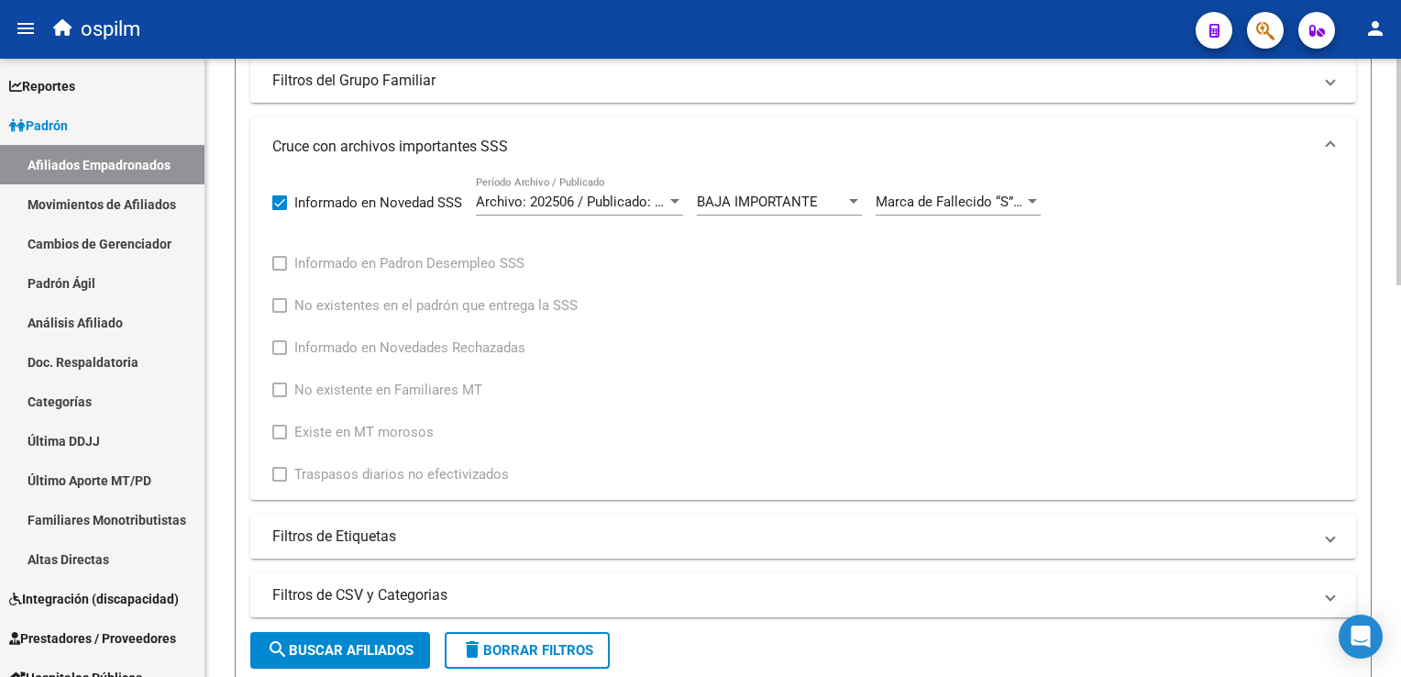
scroll to position [70, 0]
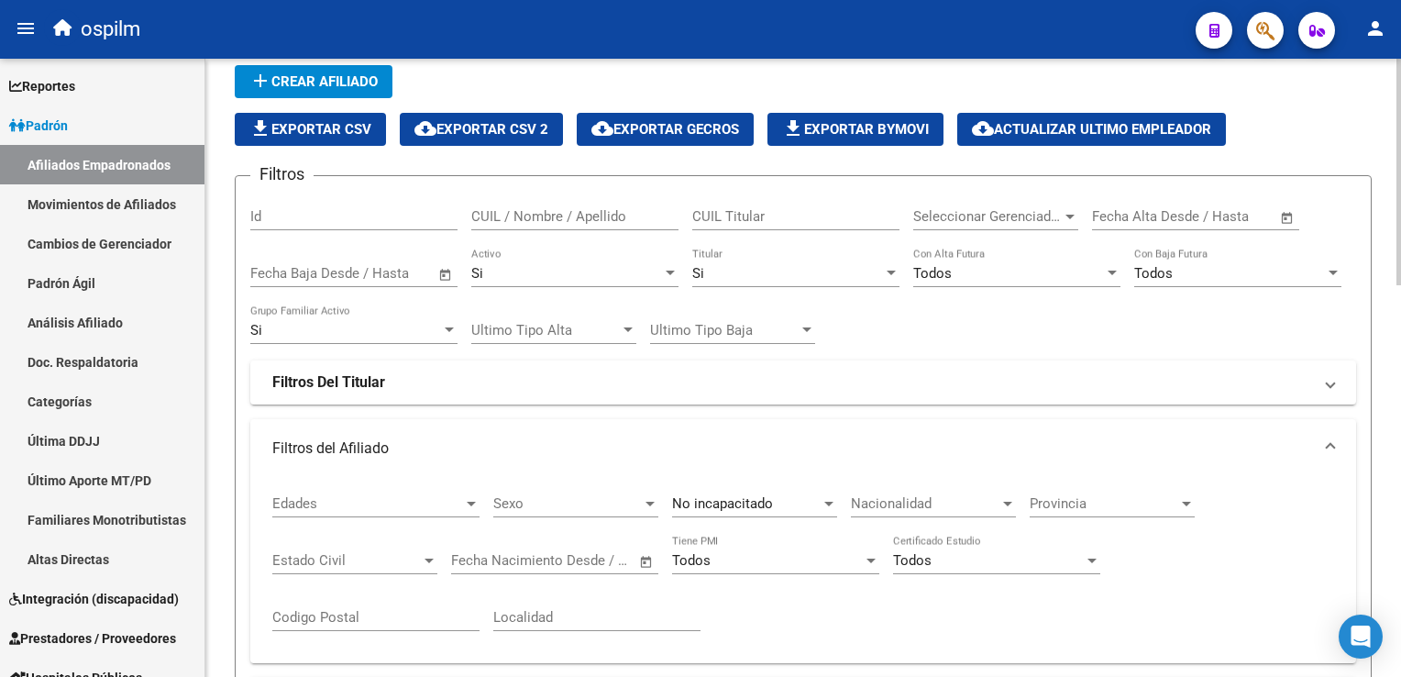
click at [1397, 305] on div at bounding box center [1399, 368] width 5 height 618
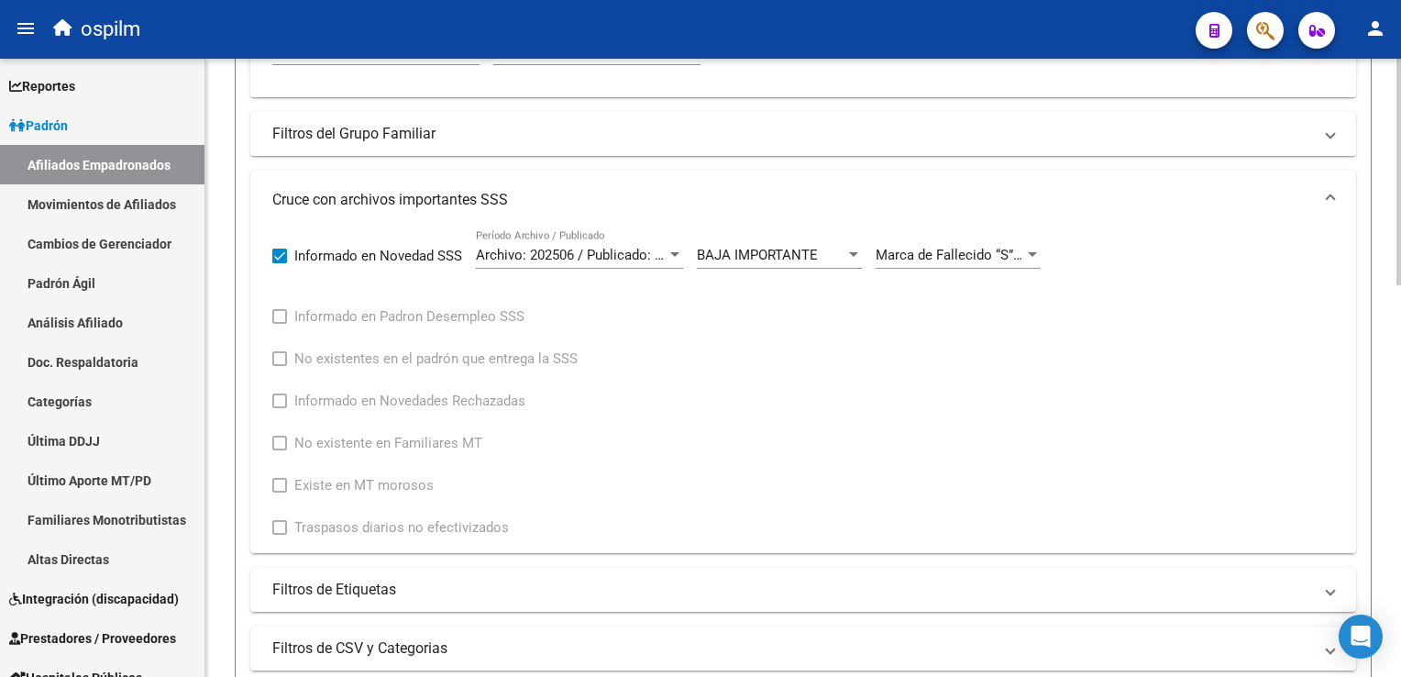
scroll to position [639, 0]
click at [1400, 376] on html "menu ospilm person Firma Express Reportes Ingresos Devengados Análisis Históric…" at bounding box center [700, 338] width 1401 height 677
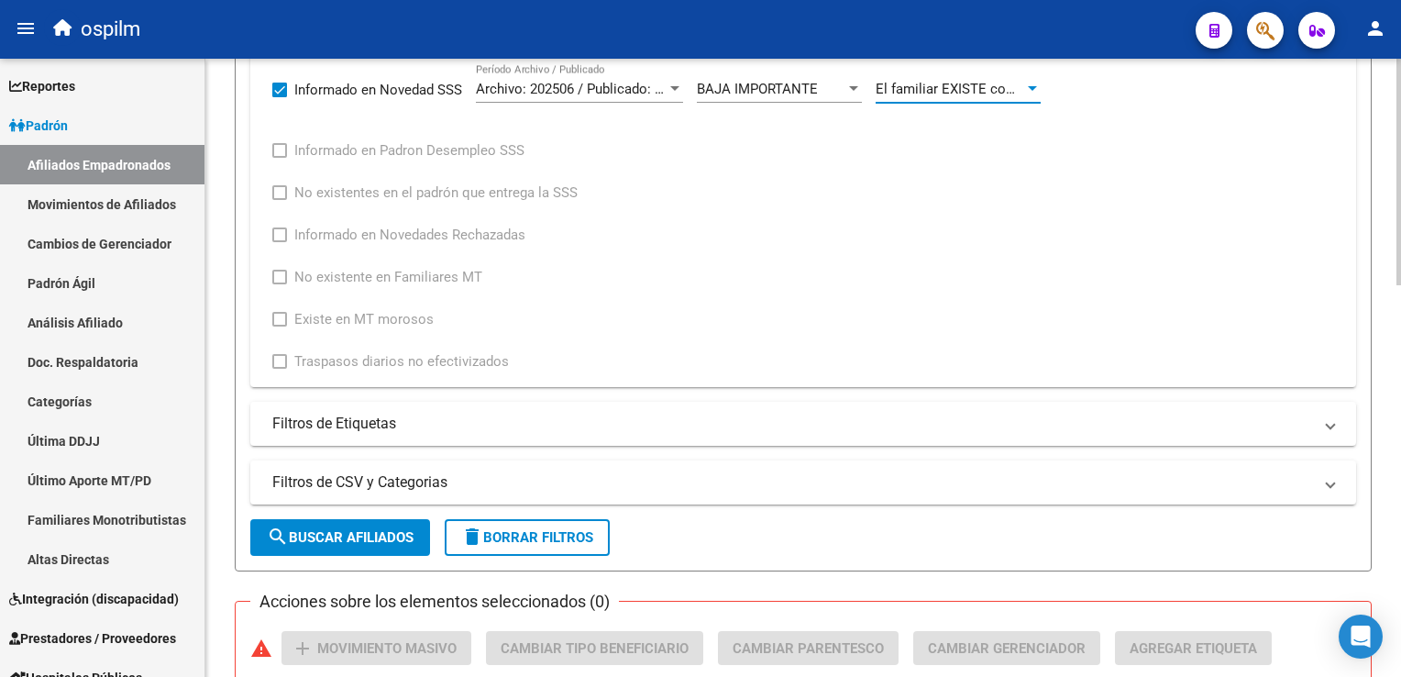
click at [1400, 365] on html "menu ospilm person Firma Express Reportes Ingresos Devengados Análisis Históric…" at bounding box center [700, 338] width 1401 height 677
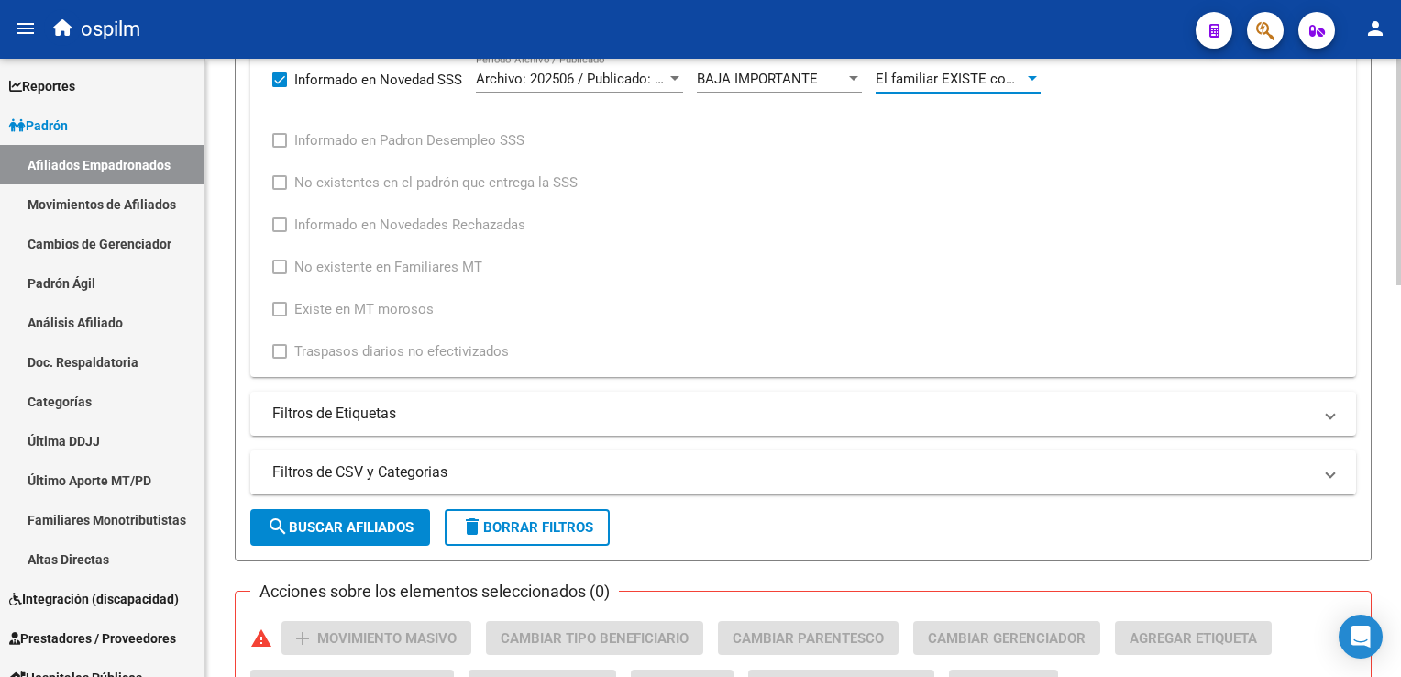
click at [339, 531] on span "search Buscar Afiliados" at bounding box center [340, 527] width 147 height 17
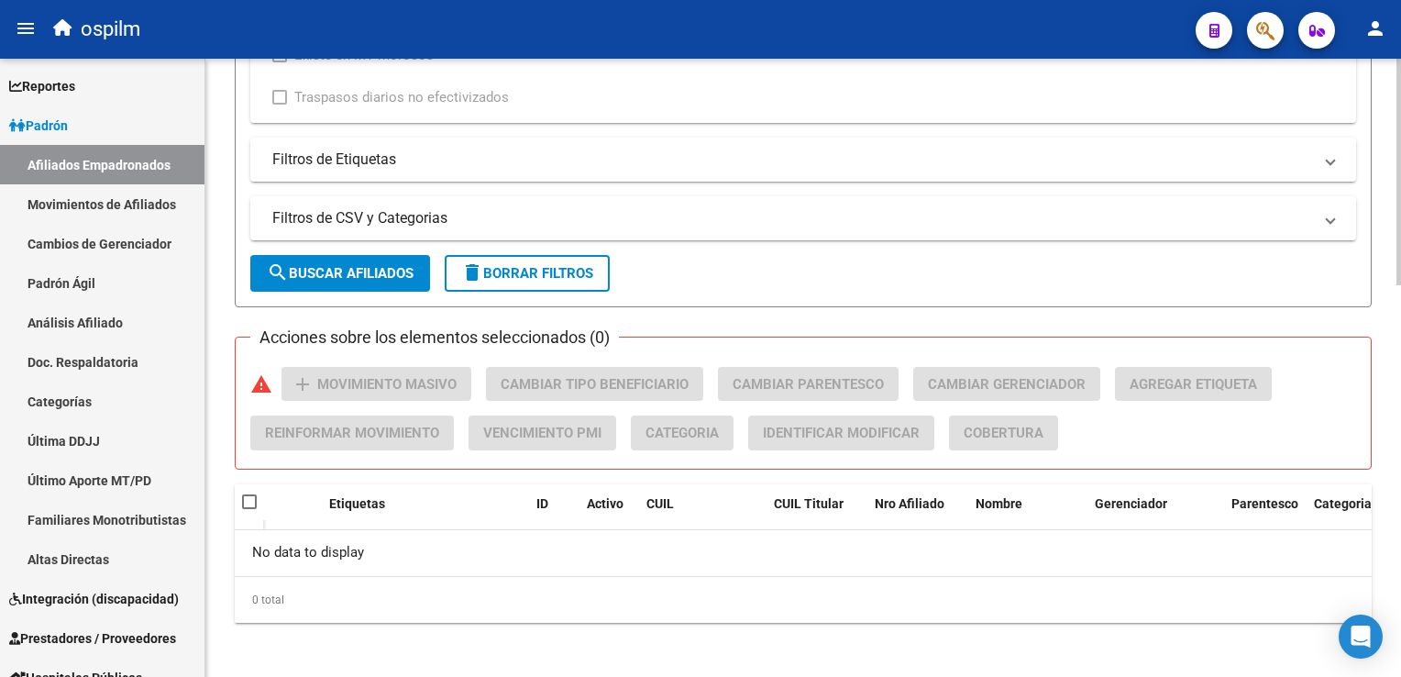
scroll to position [209, 0]
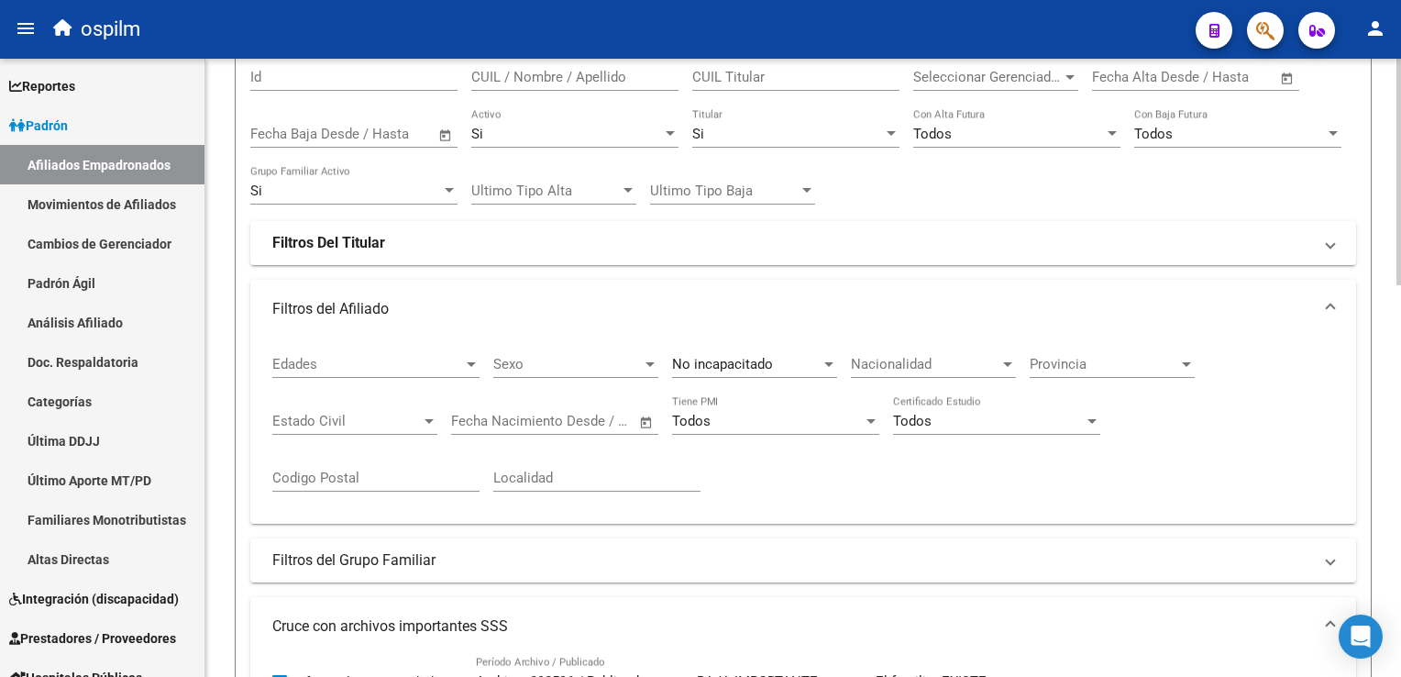
click at [737, 120] on div "Si Titular" at bounding box center [795, 127] width 207 height 39
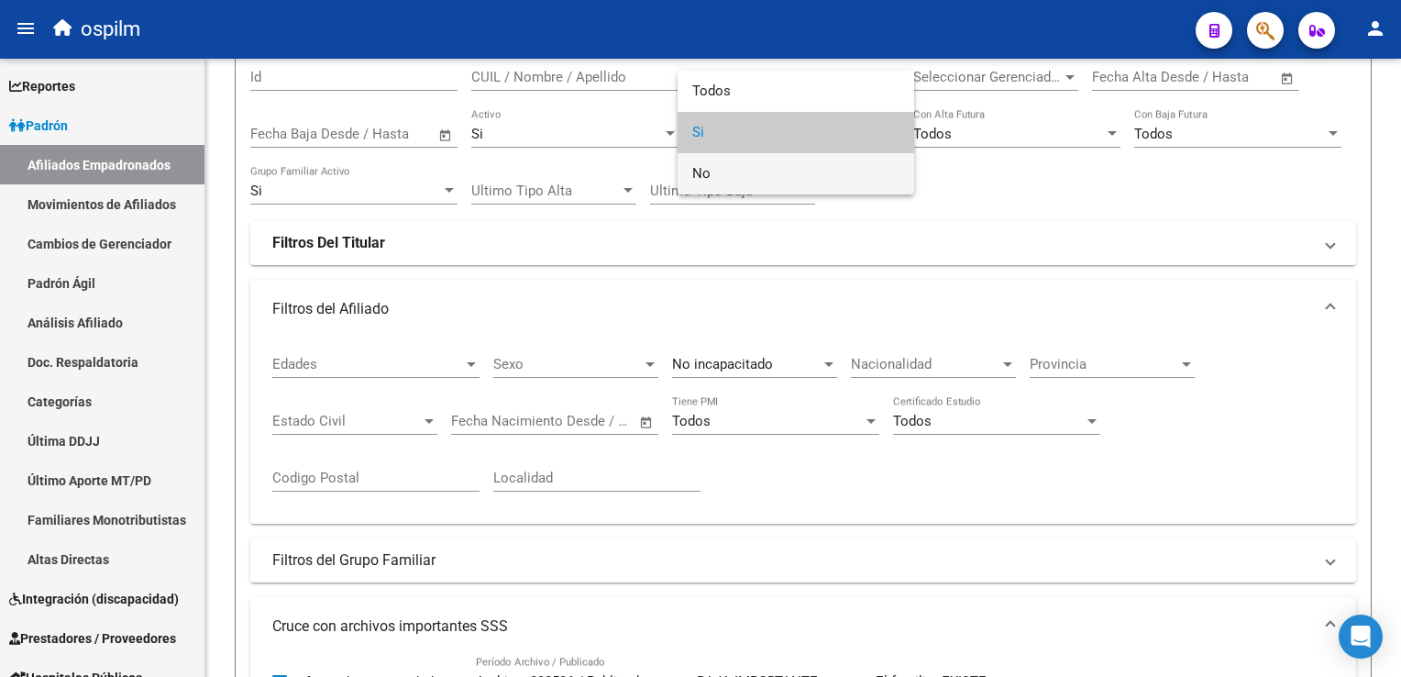
click at [705, 168] on span "No" at bounding box center [795, 173] width 207 height 41
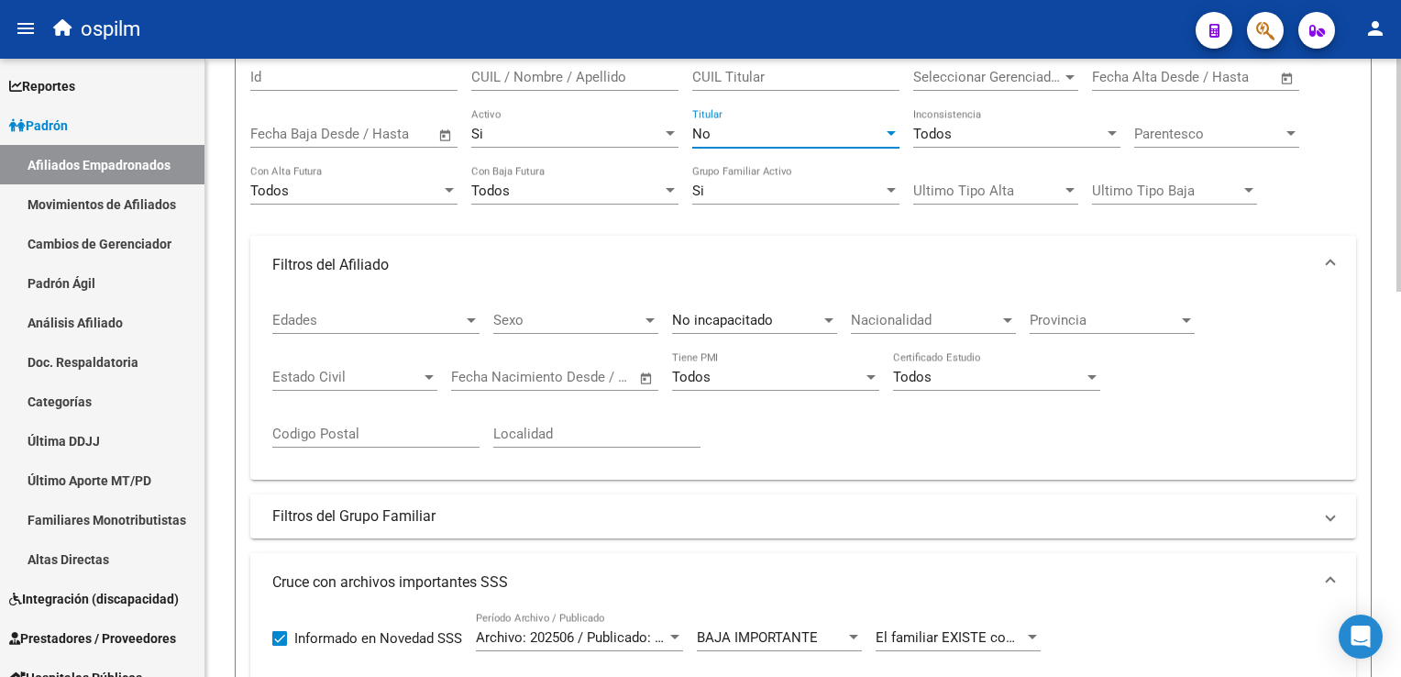
scroll to position [1022, 0]
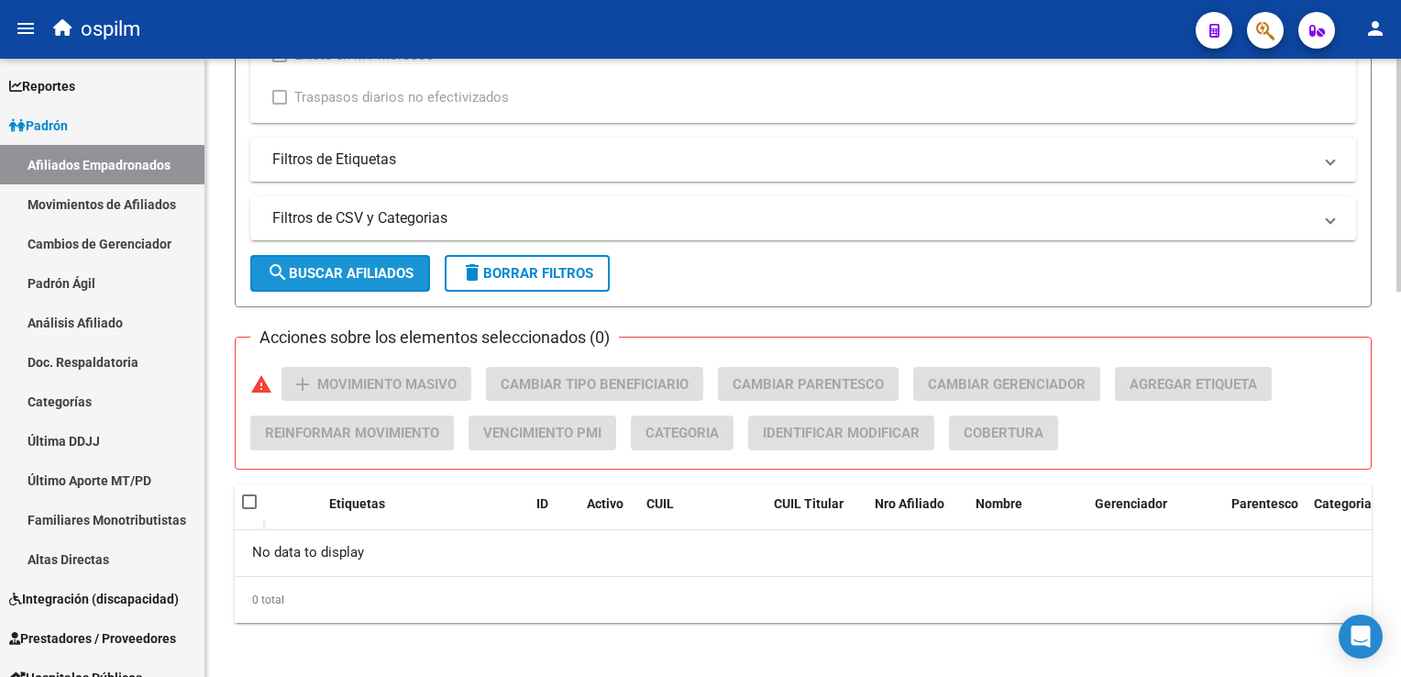
click at [301, 268] on span "search Buscar Afiliados" at bounding box center [340, 273] width 147 height 17
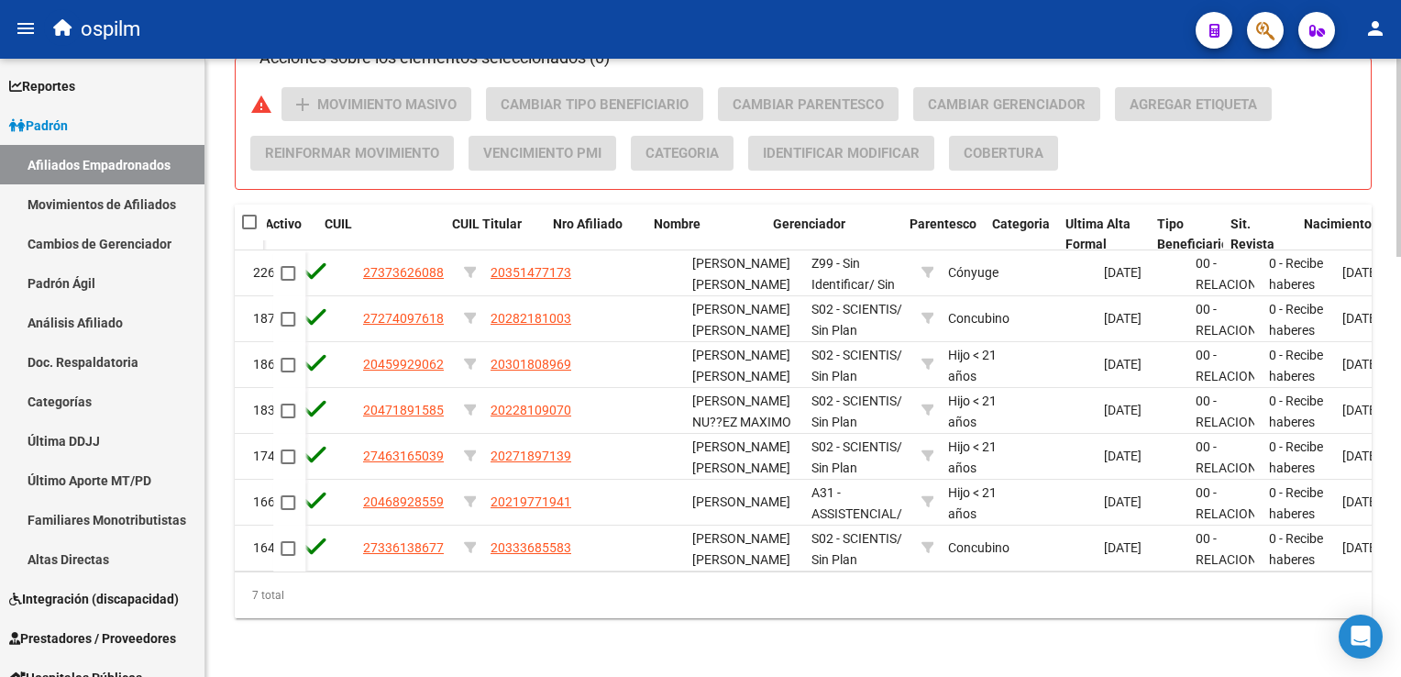
scroll to position [0, 322]
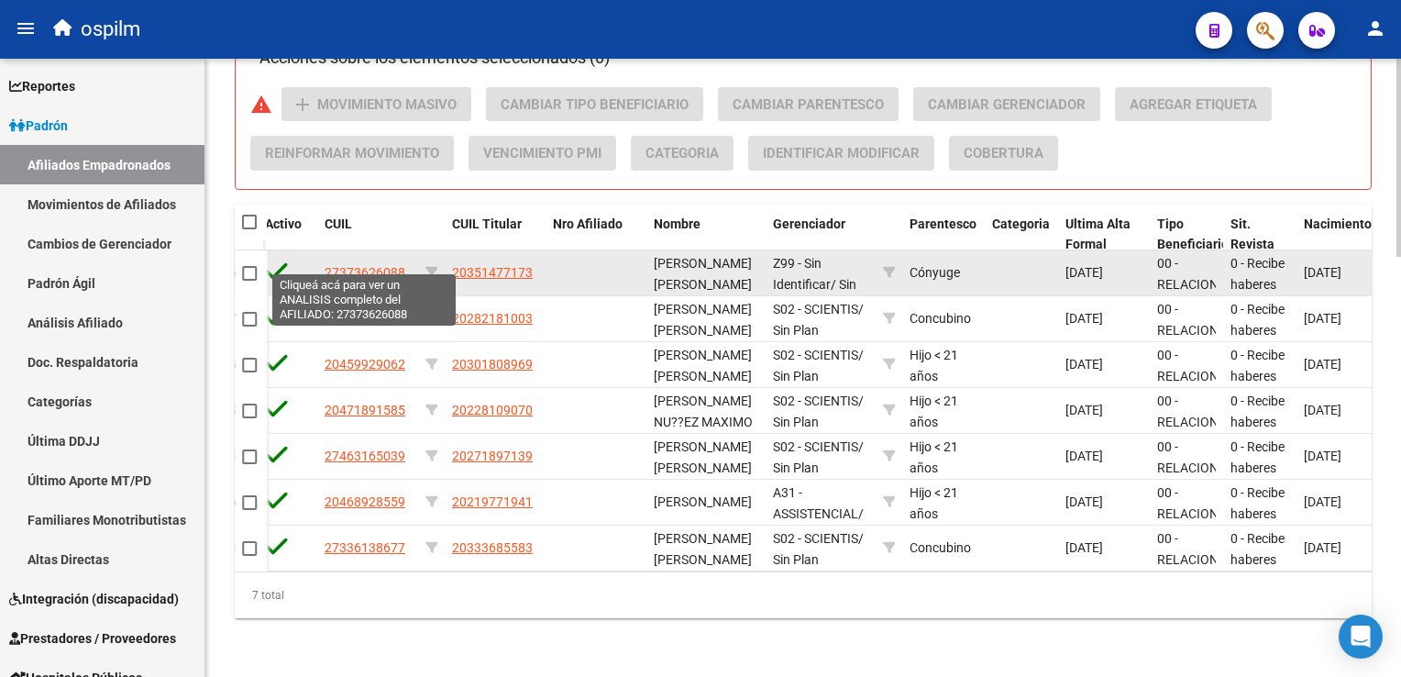
click at [367, 265] on span "27373626088" at bounding box center [365, 272] width 81 height 15
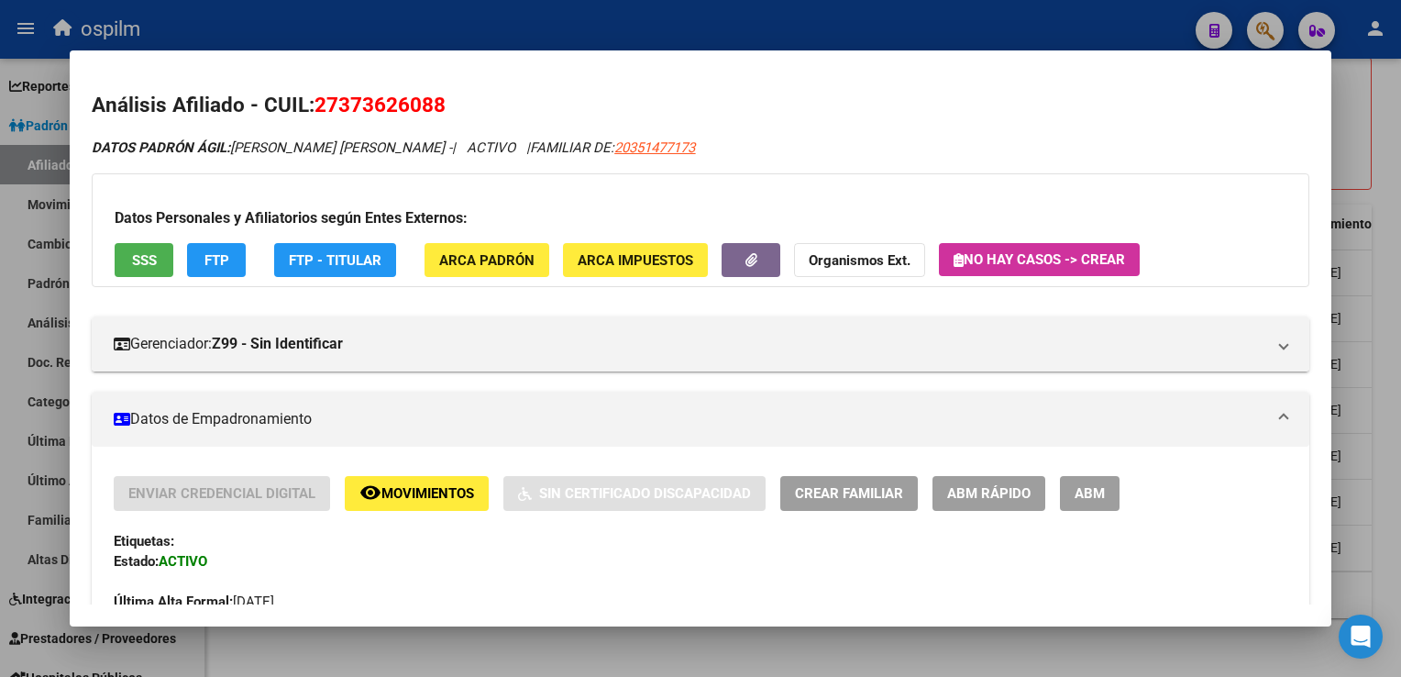
drag, startPoint x: 466, startPoint y: 105, endPoint x: 315, endPoint y: 102, distance: 150.4
click at [315, 102] on h2 "Análisis Afiliado - CUIL: 27373626088" at bounding box center [700, 105] width 1217 height 31
copy span "27373626088"
click at [134, 254] on span "SSS" at bounding box center [144, 260] width 25 height 17
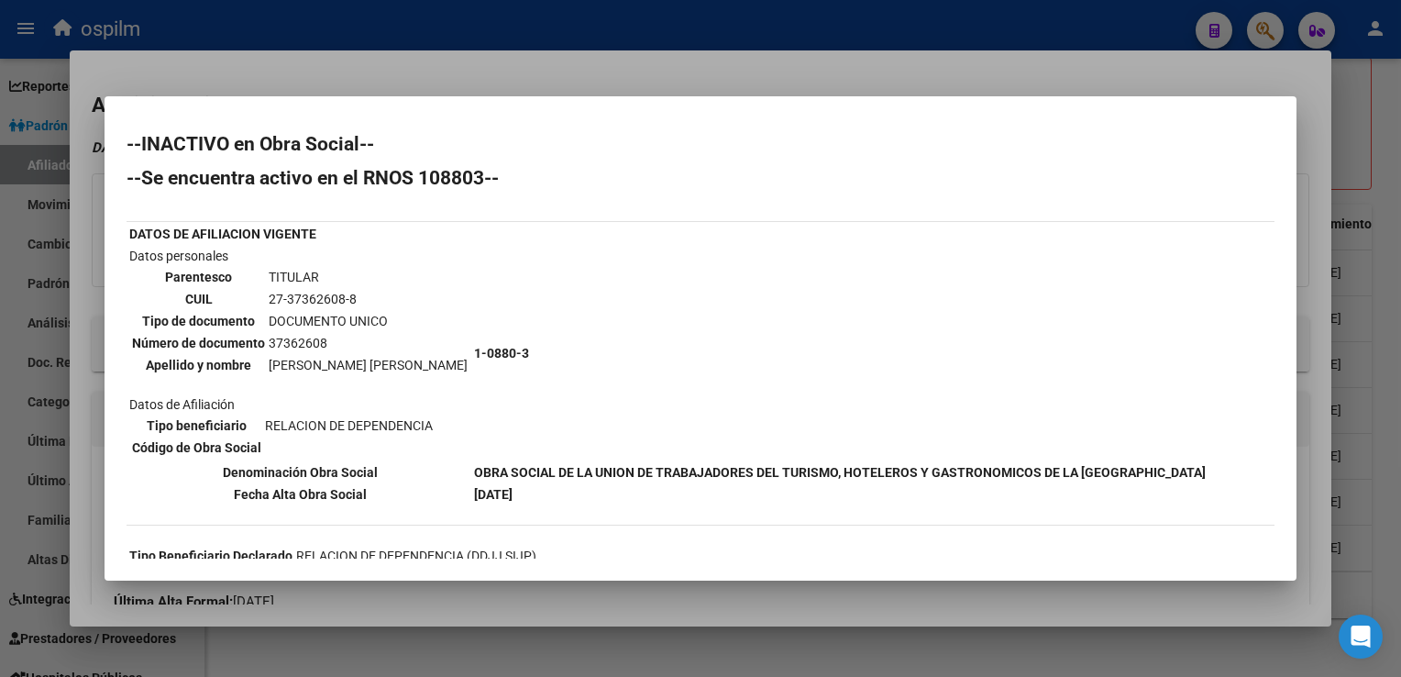
drag, startPoint x: 1279, startPoint y: 150, endPoint x: 1285, endPoint y: 183, distance: 33.5
click at [1285, 183] on mat-dialog-content "--INACTIVO en Obra Social-- --Se encuentra activo en el RNOS 108803-- DATOS DE …" at bounding box center [701, 338] width 1192 height 440
drag, startPoint x: 1285, startPoint y: 183, endPoint x: 1179, endPoint y: 165, distance: 107.0
click at [1091, 170] on h2 "--Se encuentra activo en el RNOS 108803--" at bounding box center [701, 178] width 1148 height 18
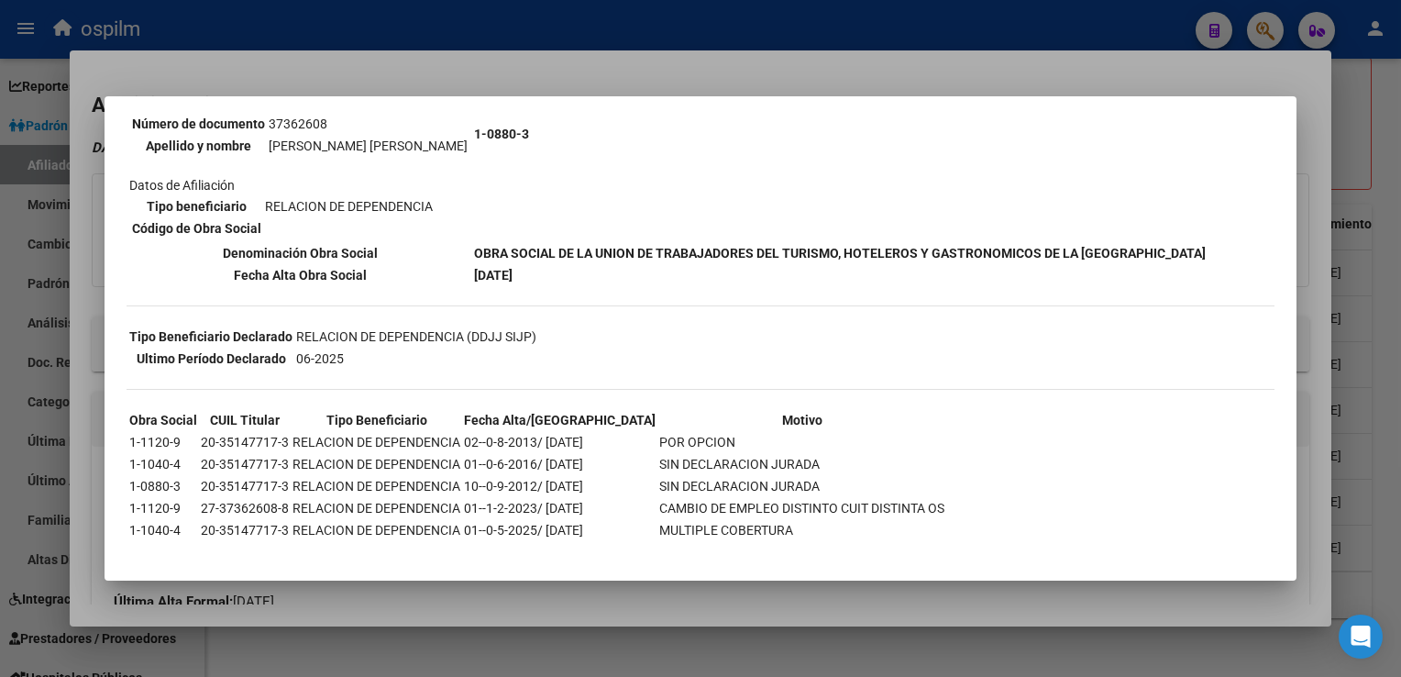
scroll to position [231, 0]
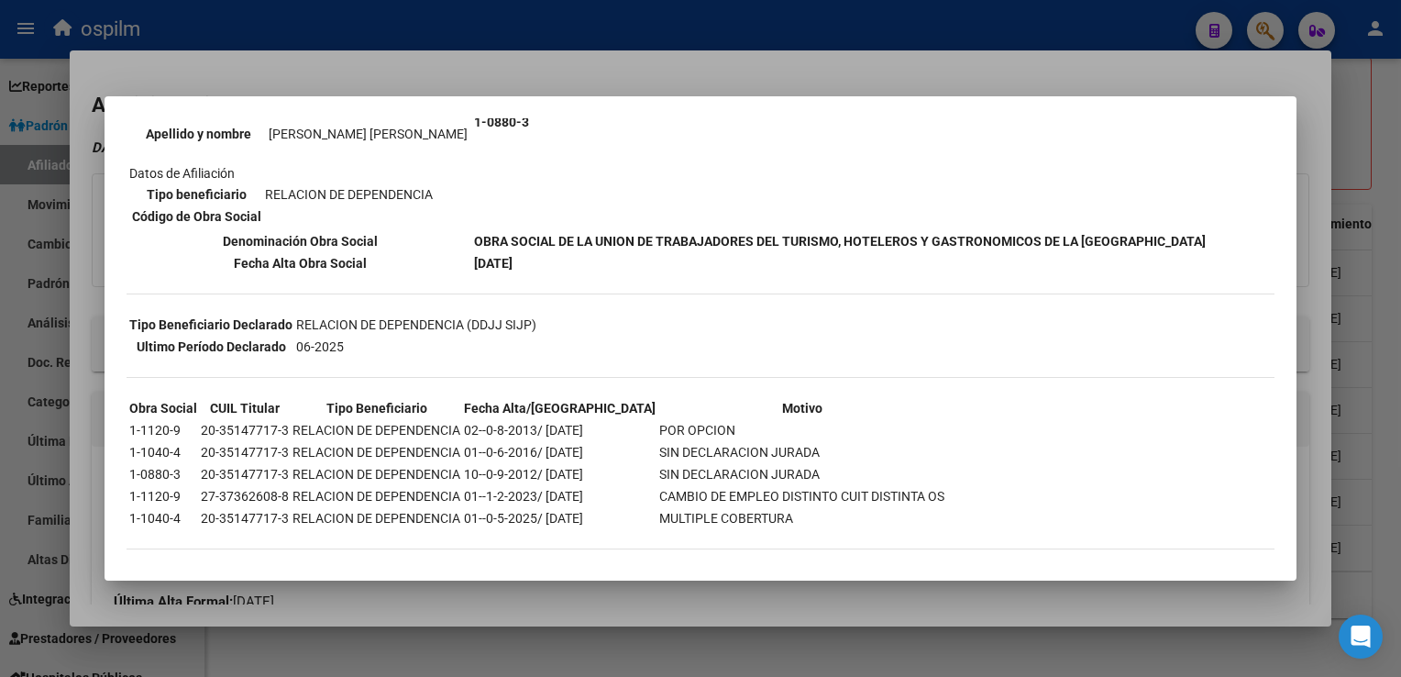
click at [523, 64] on div at bounding box center [700, 338] width 1401 height 677
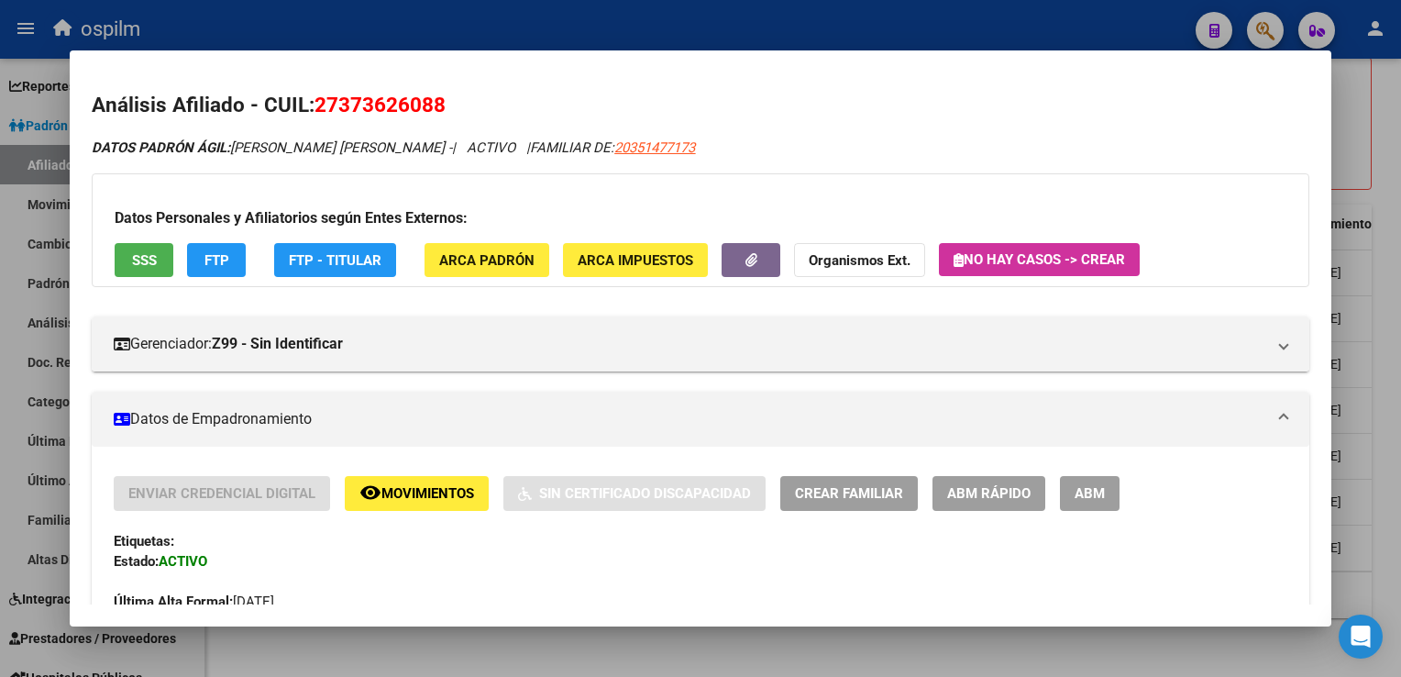
click at [213, 277] on div "Datos Personales y Afiliatorios según Entes Externos: SSS FTP FTP - Titular ARC…" at bounding box center [700, 230] width 1217 height 114
click at [219, 256] on span "FTP" at bounding box center [217, 260] width 25 height 17
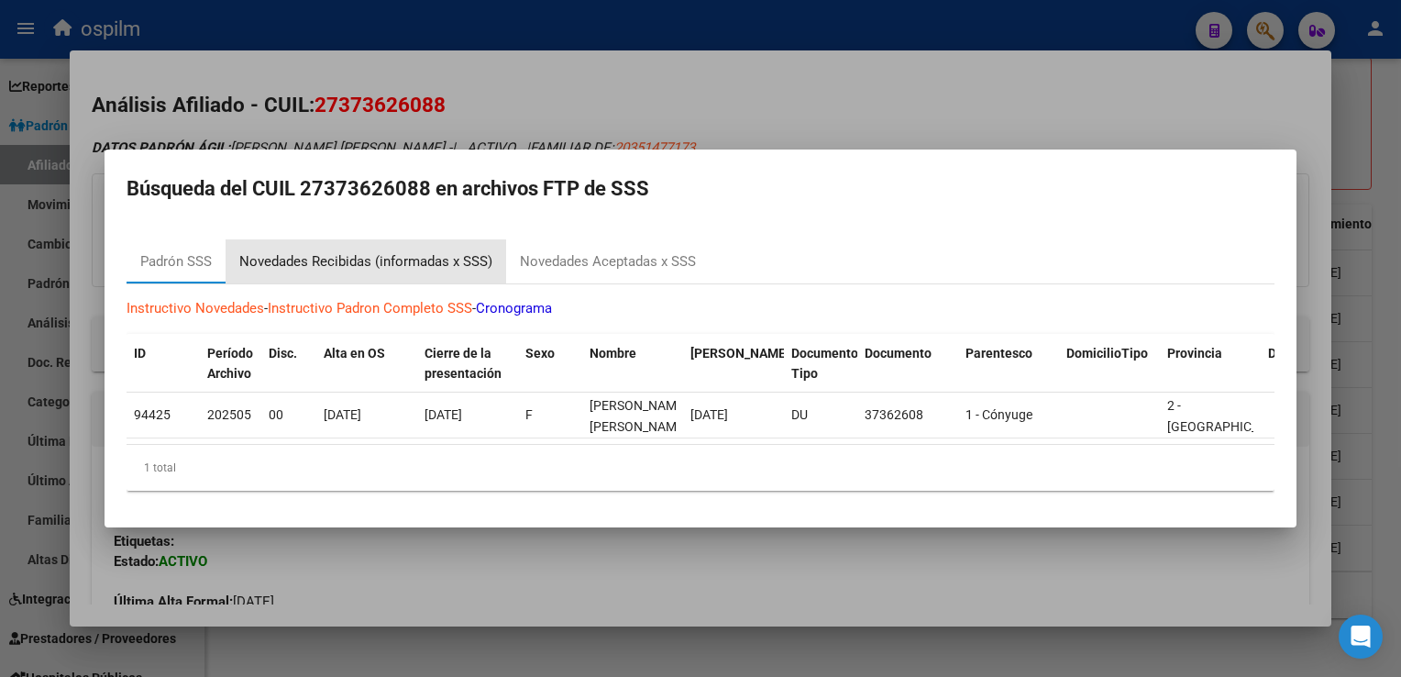
click at [348, 259] on div "Novedades Recibidas (informadas x SSS)" at bounding box center [365, 261] width 253 height 21
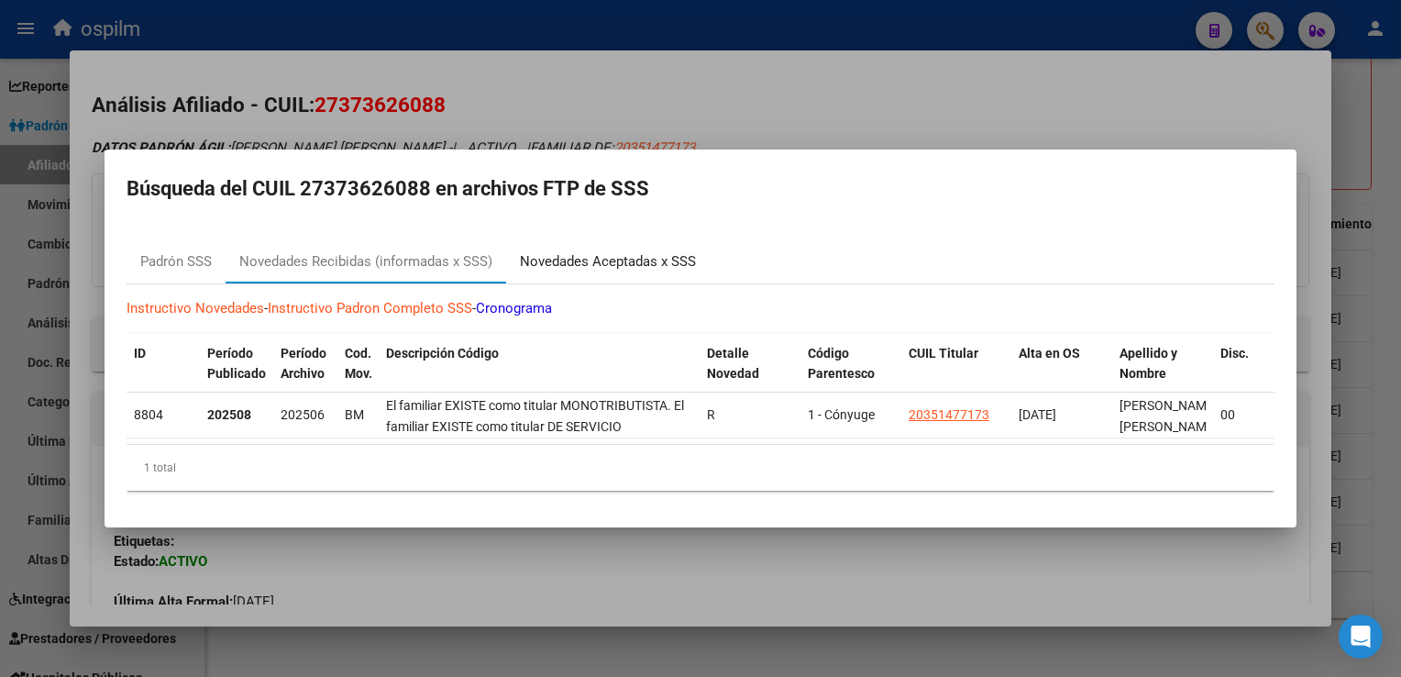
click at [582, 257] on div "Novedades Aceptadas x SSS" at bounding box center [608, 261] width 176 height 21
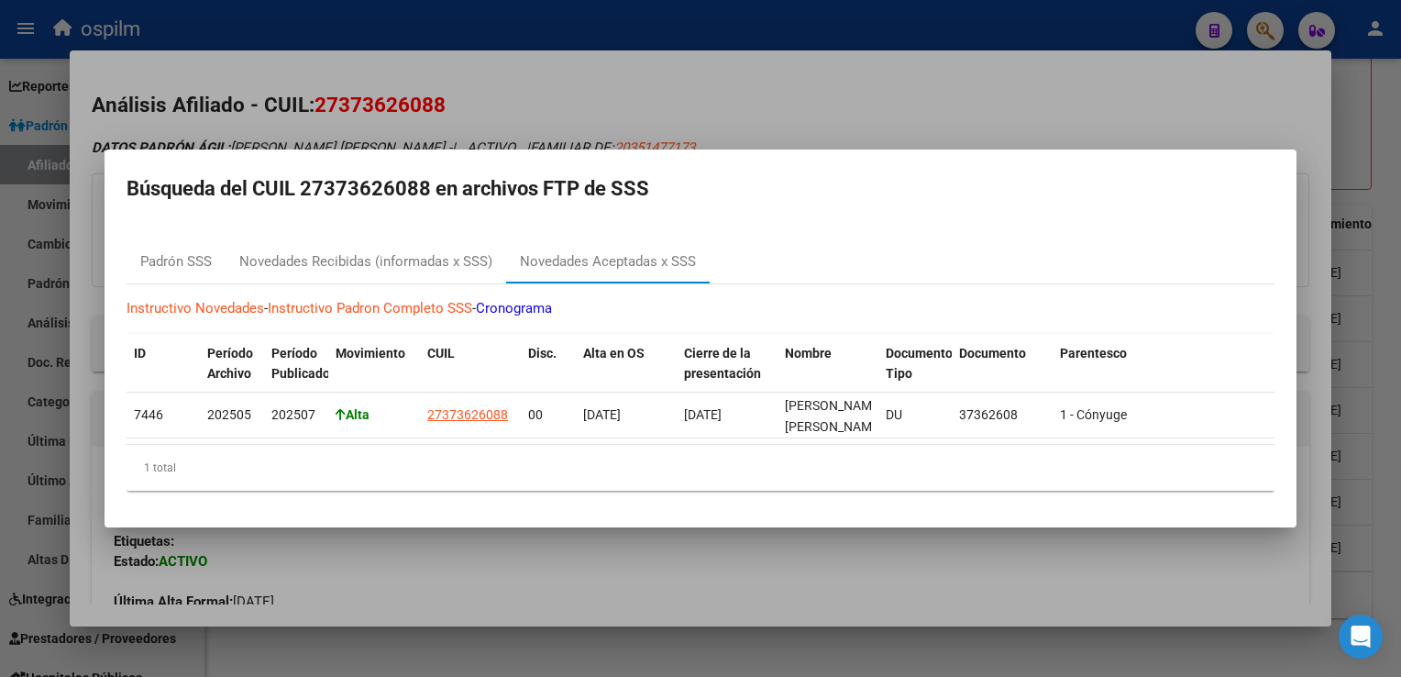
click at [598, 91] on div at bounding box center [700, 338] width 1401 height 677
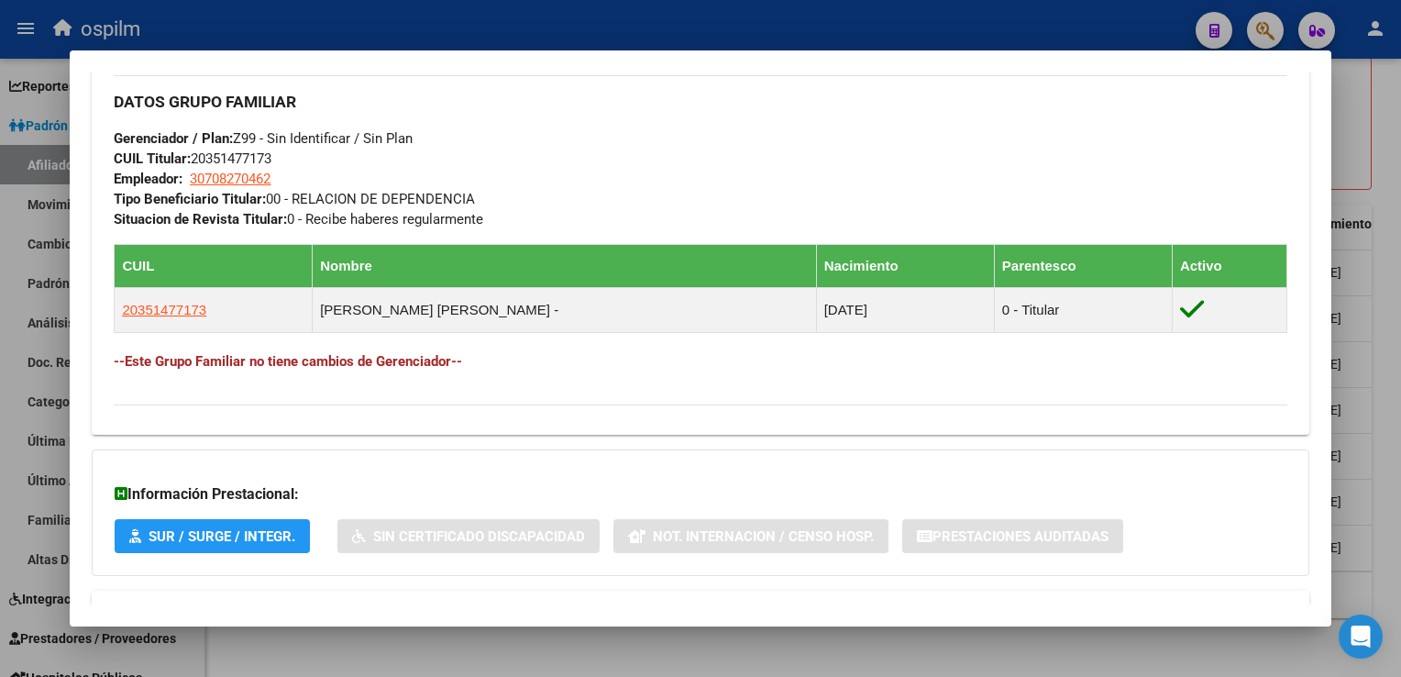
scroll to position [0, 0]
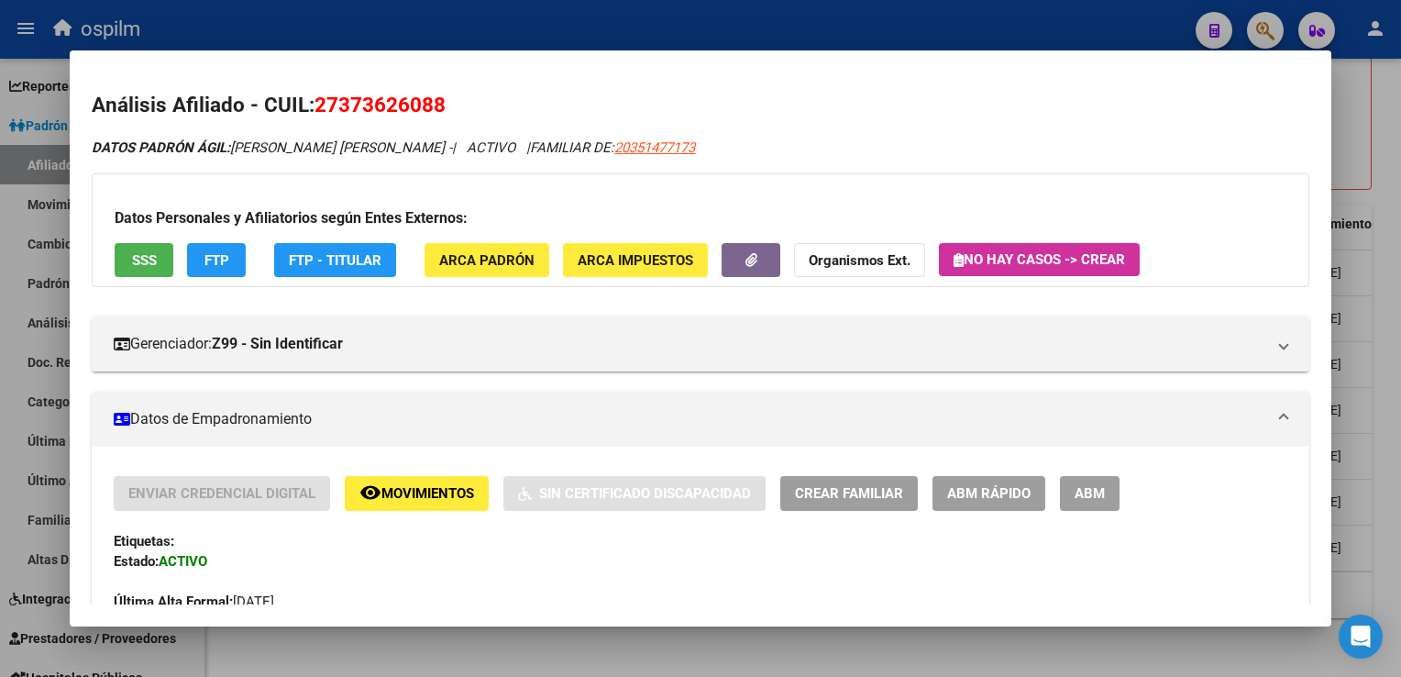
click at [1378, 140] on div at bounding box center [700, 338] width 1401 height 677
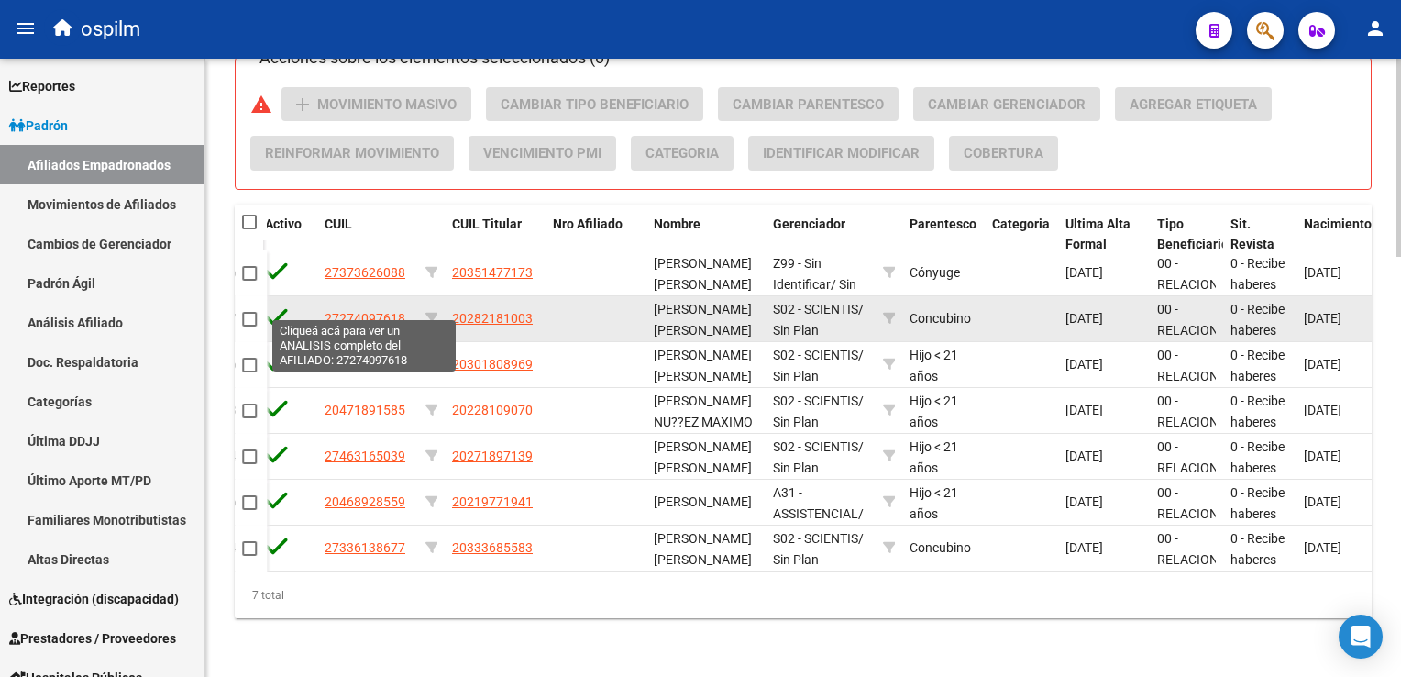
click at [360, 311] on span "27274097618" at bounding box center [365, 318] width 81 height 15
type textarea "27274097618"
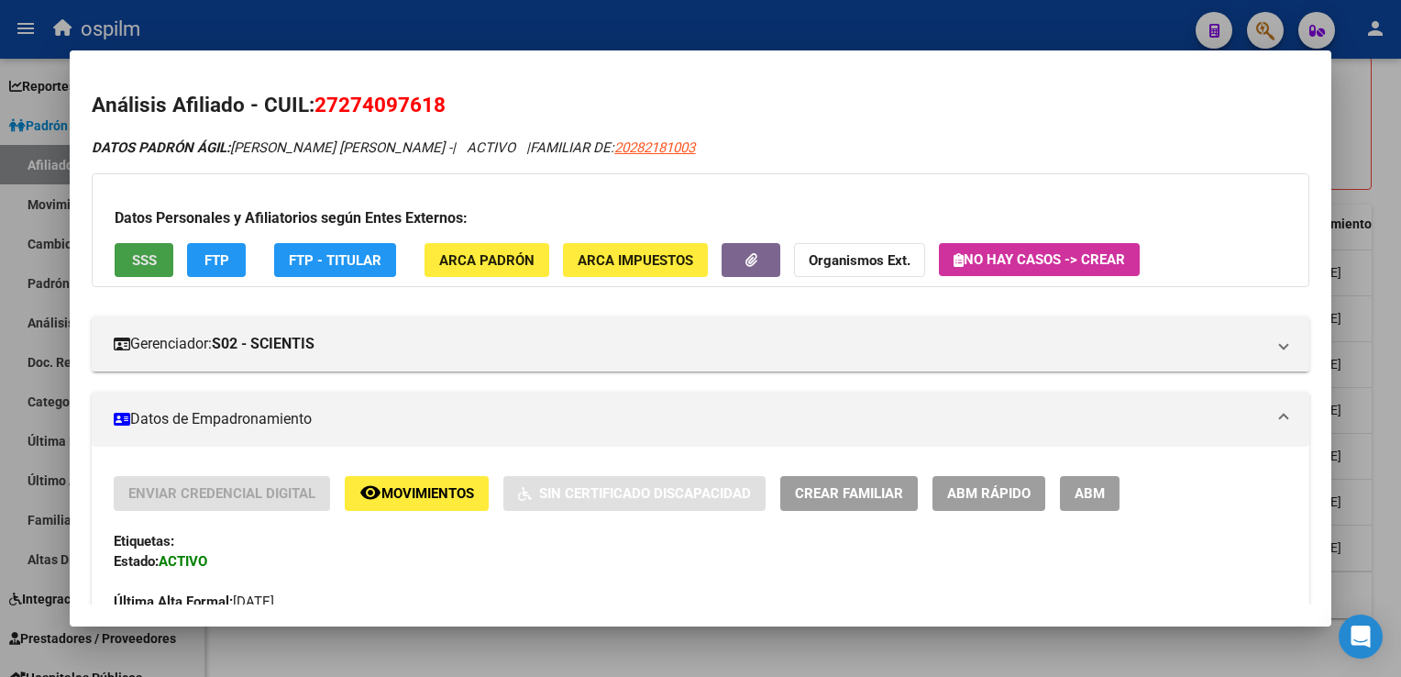
click at [128, 266] on button "SSS" at bounding box center [144, 260] width 59 height 34
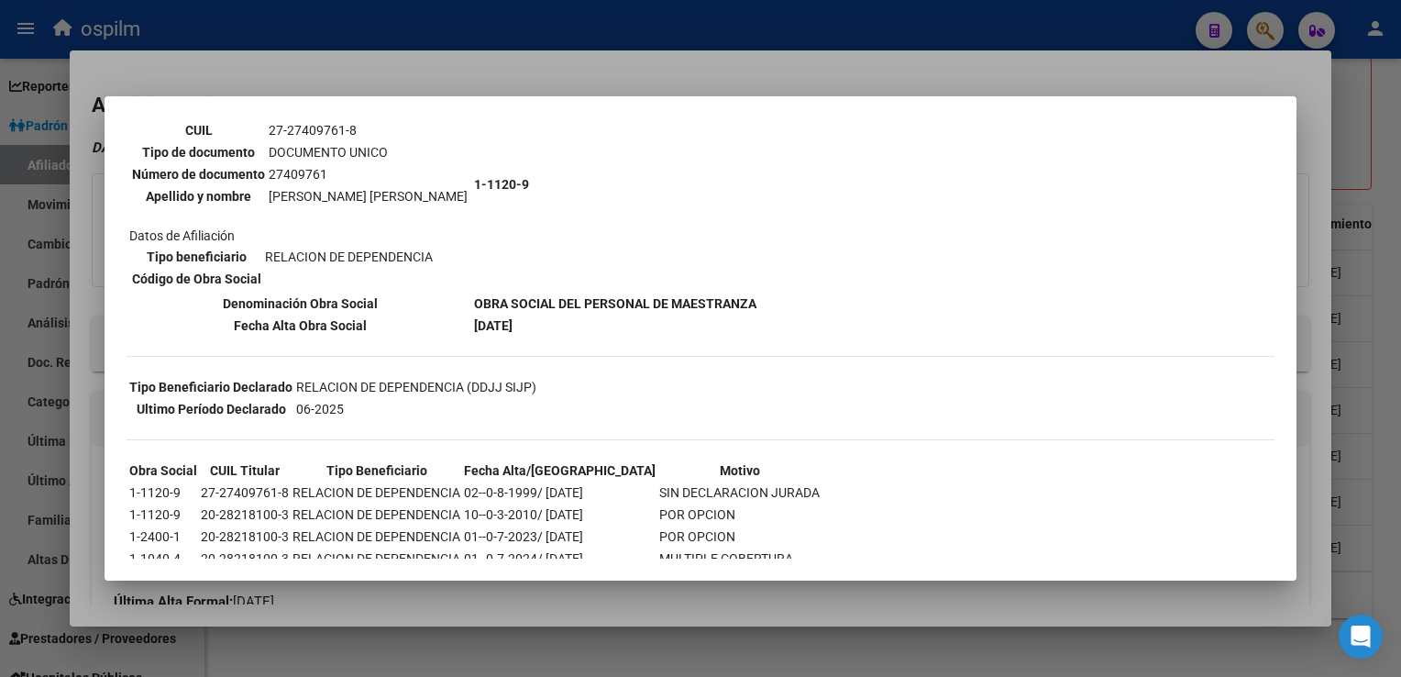
scroll to position [209, 0]
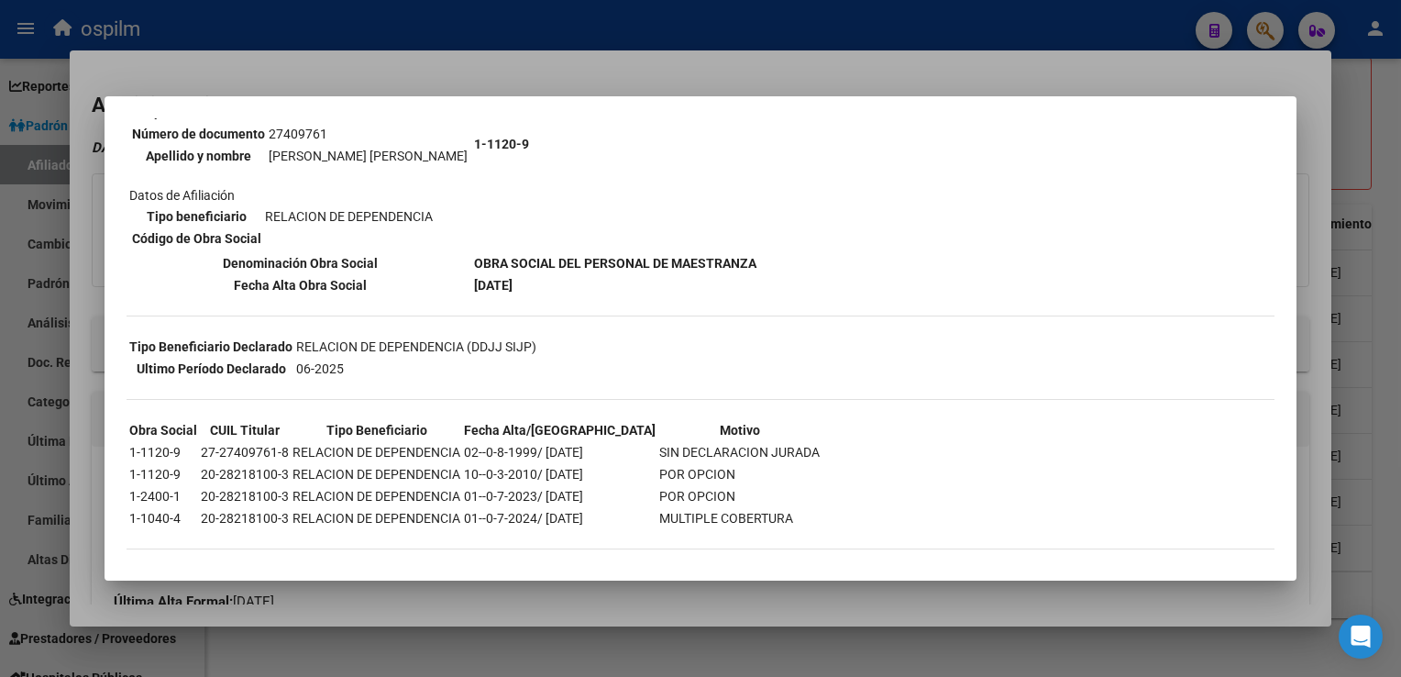
click at [643, 53] on div at bounding box center [700, 338] width 1401 height 677
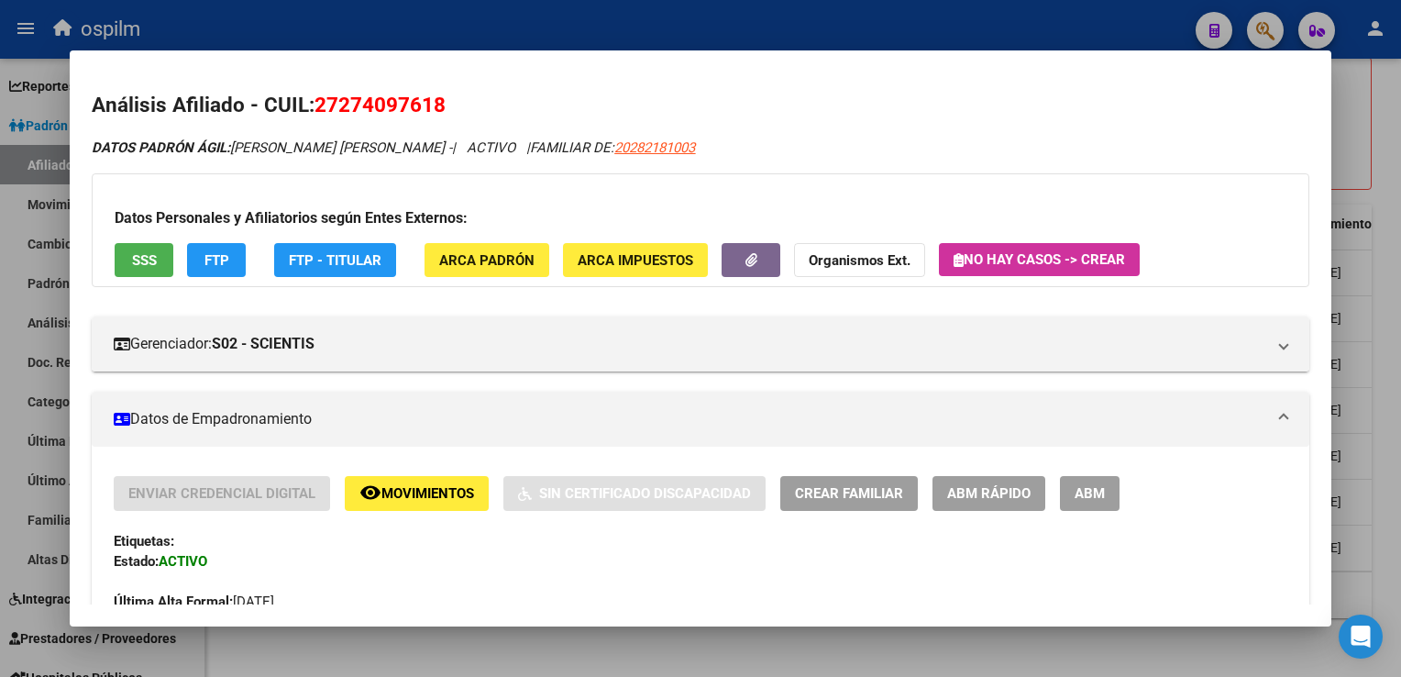
click at [1400, 250] on html "menu ospilm person Firma Express Reportes Ingresos Devengados Análisis Históric…" at bounding box center [700, 338] width 1401 height 677
click at [1395, 327] on div at bounding box center [700, 338] width 1401 height 677
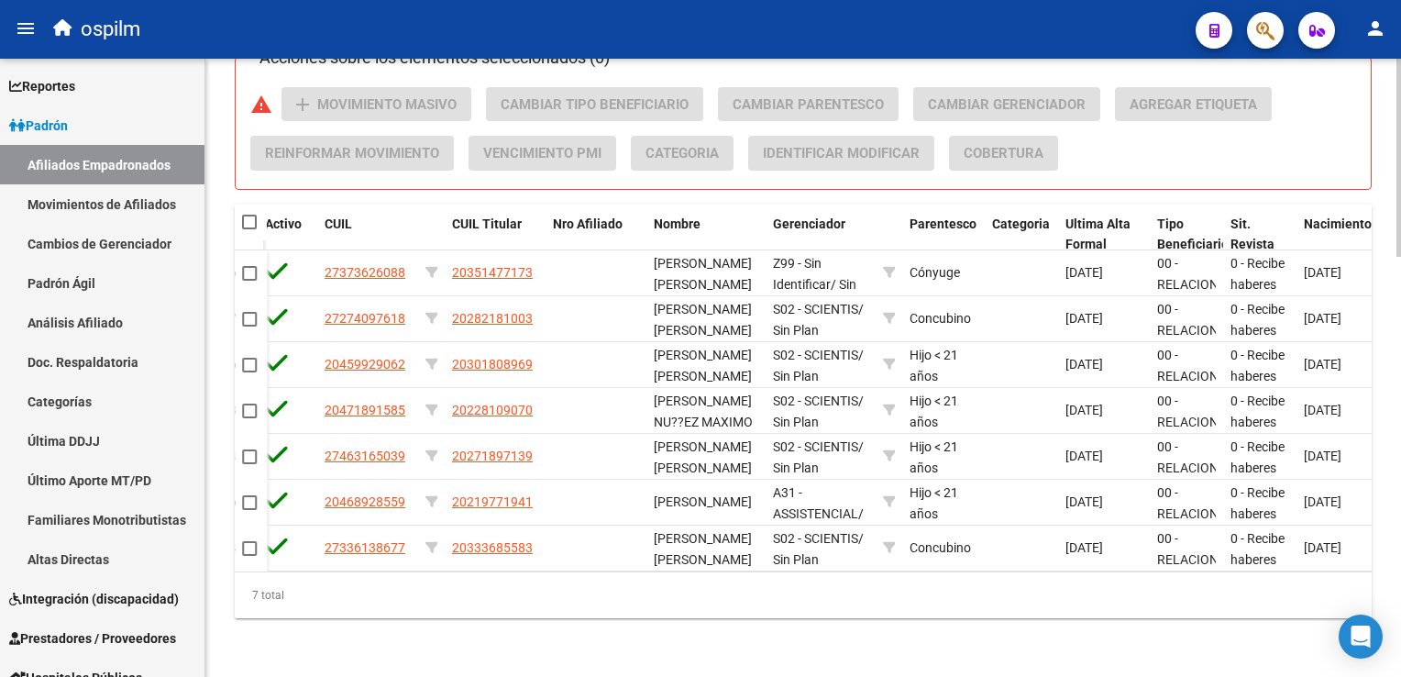
click at [257, 214] on div at bounding box center [250, 223] width 17 height 18
drag, startPoint x: 245, startPoint y: 207, endPoint x: 311, endPoint y: 189, distance: 68.5
click at [246, 215] on span at bounding box center [249, 222] width 15 height 15
click at [249, 229] on input "checkbox" at bounding box center [249, 229] width 1 height 1
checkbox input "true"
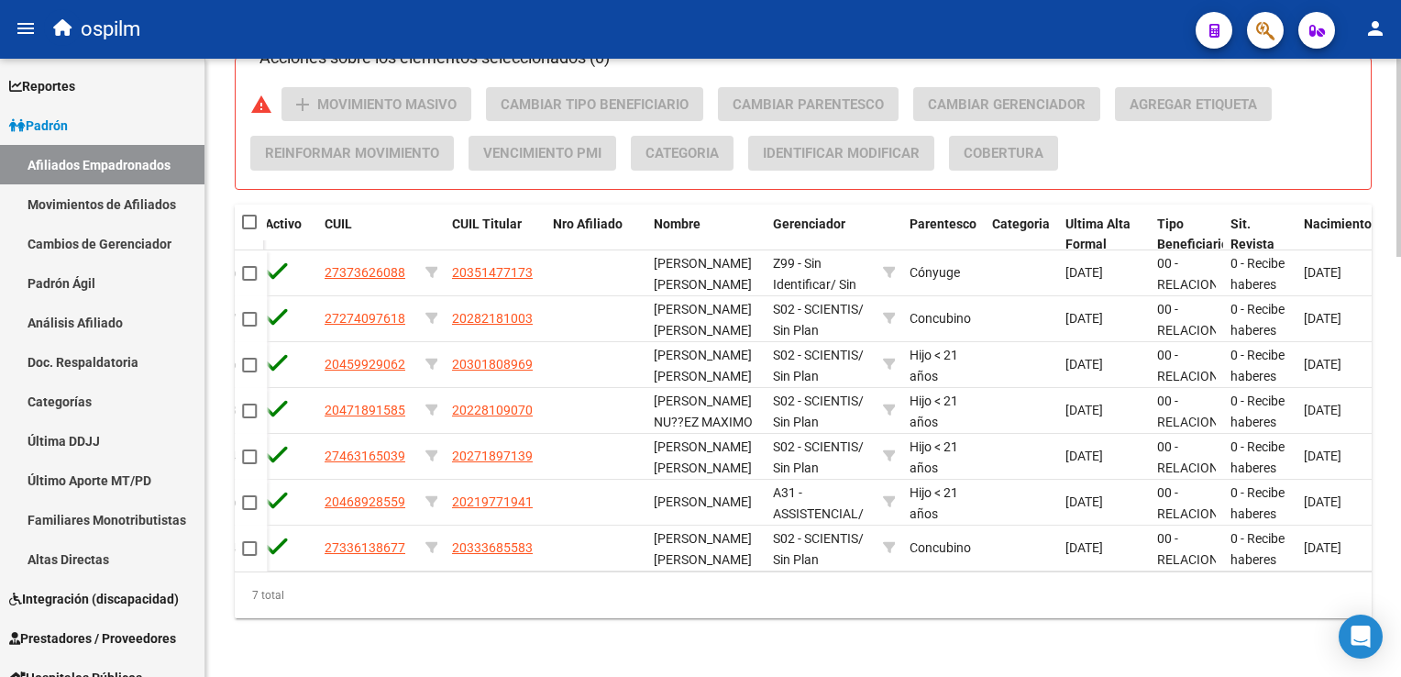
checkbox input "true"
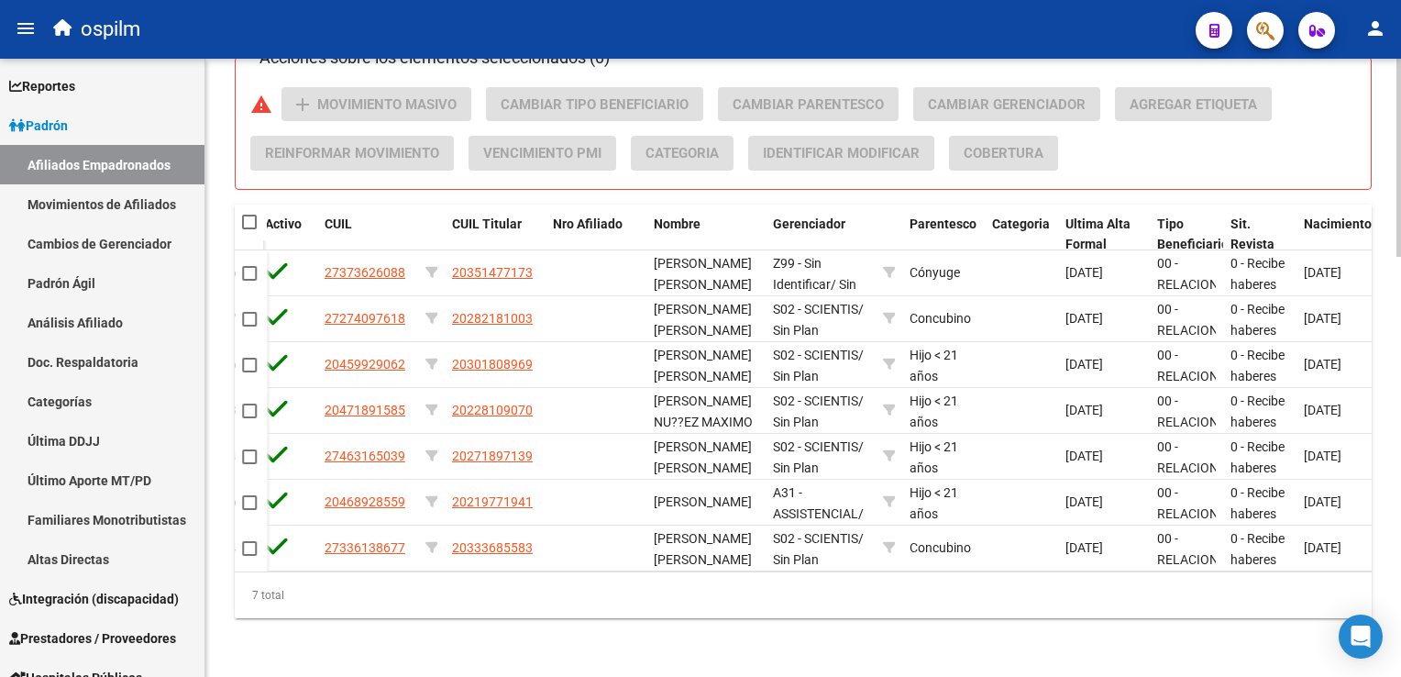
checkbox input "true"
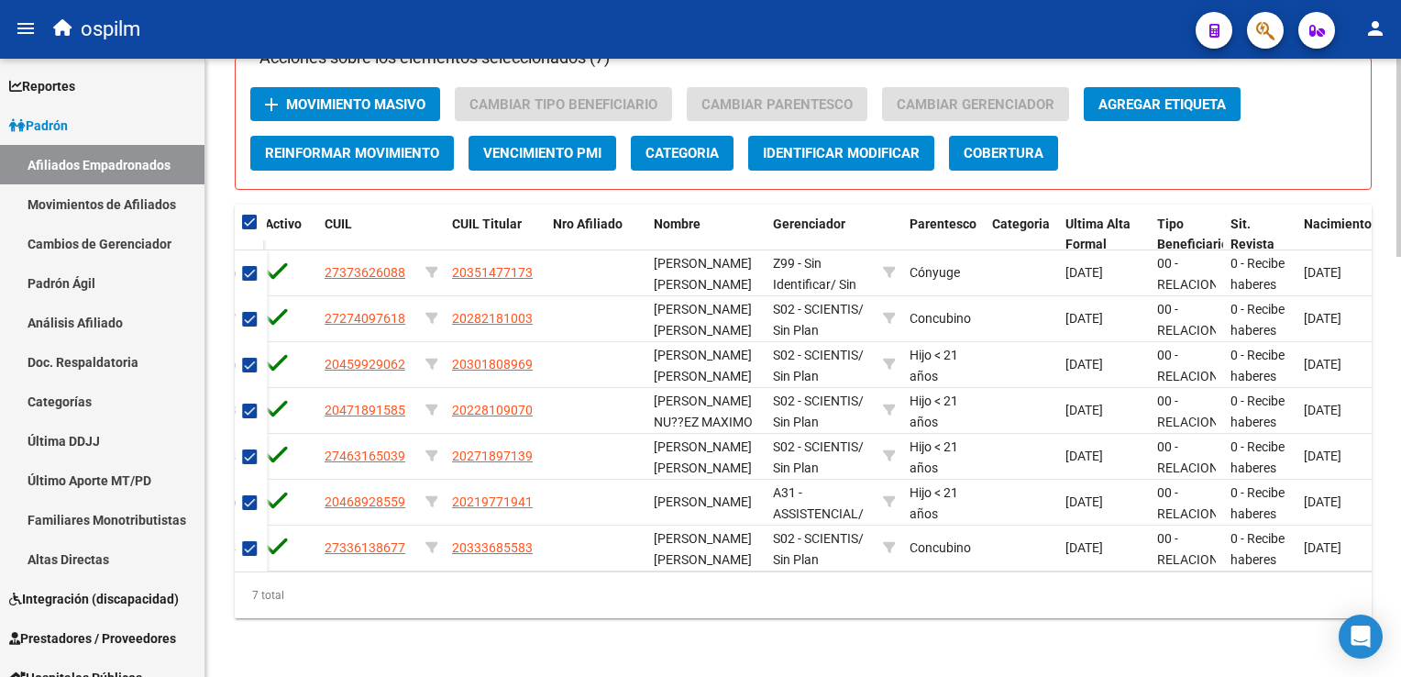
click at [371, 96] on span "Movimiento Masivo" at bounding box center [355, 104] width 139 height 17
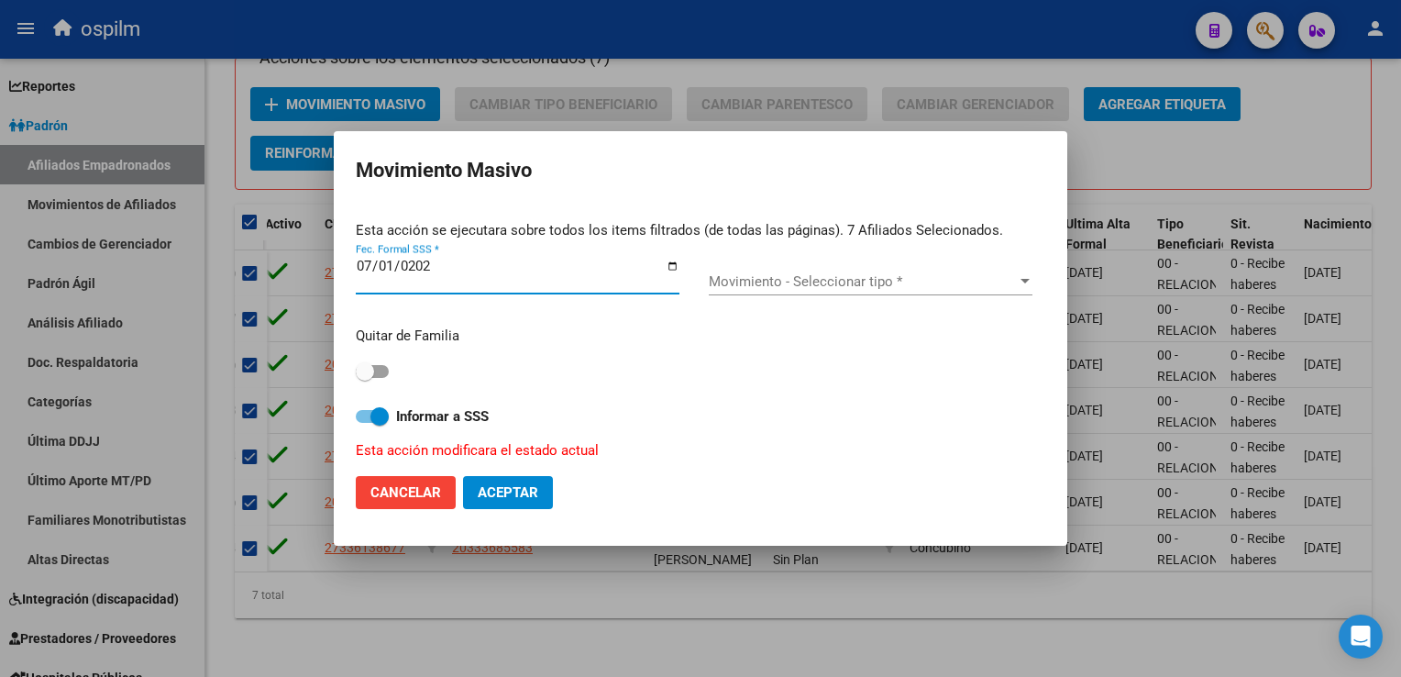
type input "2025-07-01"
click at [805, 270] on div "Movimiento - Seleccionar tipo * Movimiento - Seleccionar tipo *" at bounding box center [871, 282] width 324 height 28
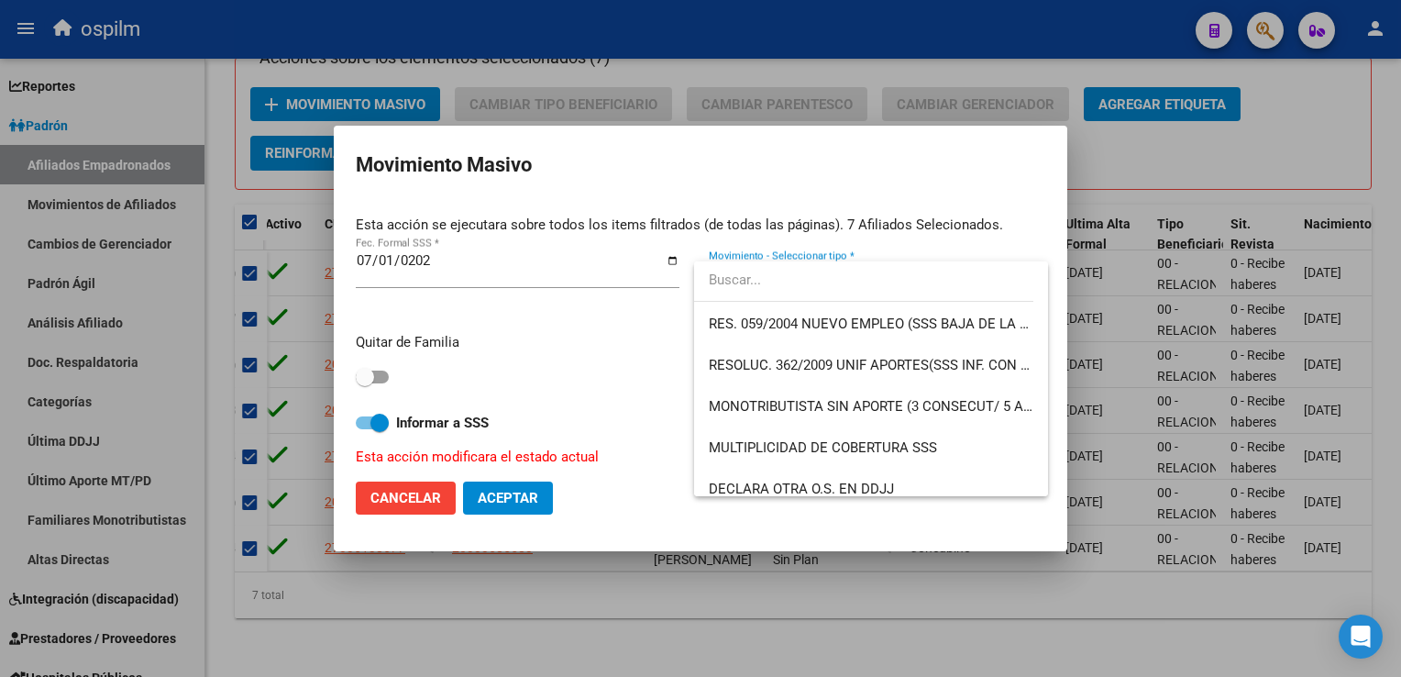
scroll to position [601, 0]
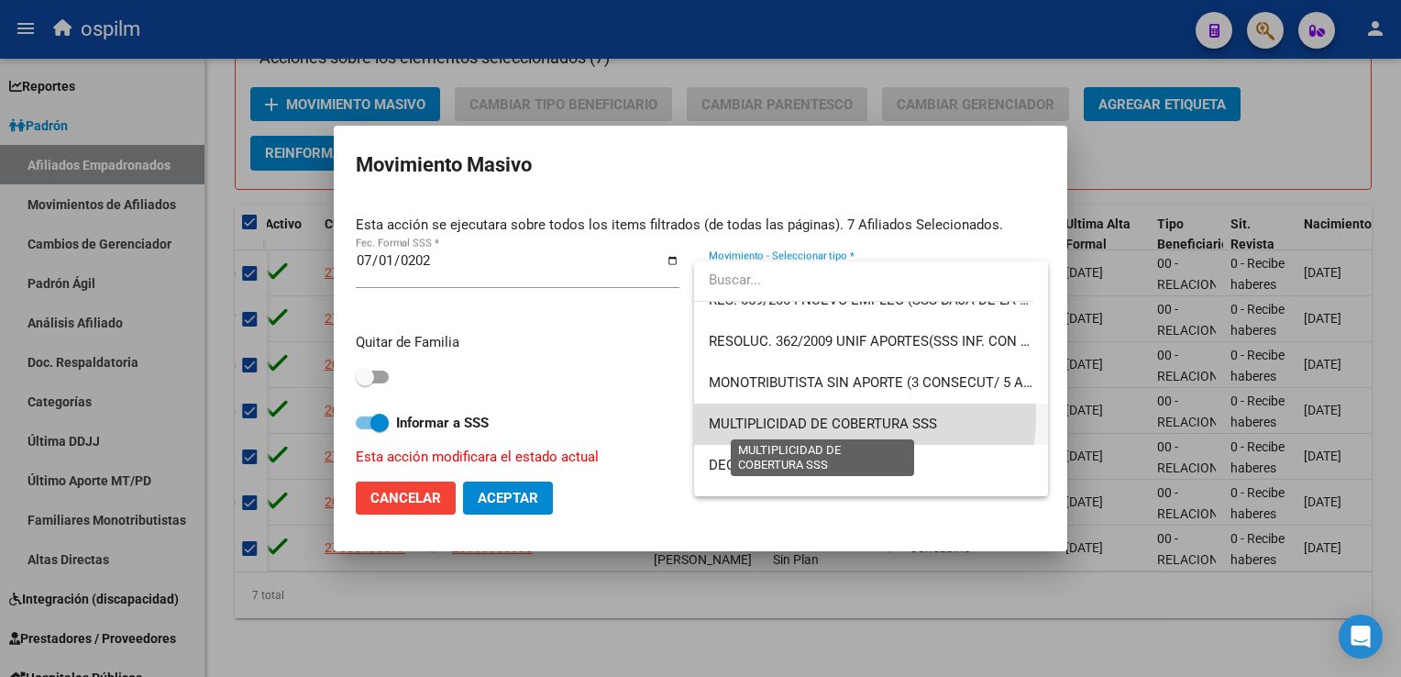
click at [842, 416] on span "MULTIPLICIDAD DE COBERTURA SSS" at bounding box center [823, 423] width 228 height 17
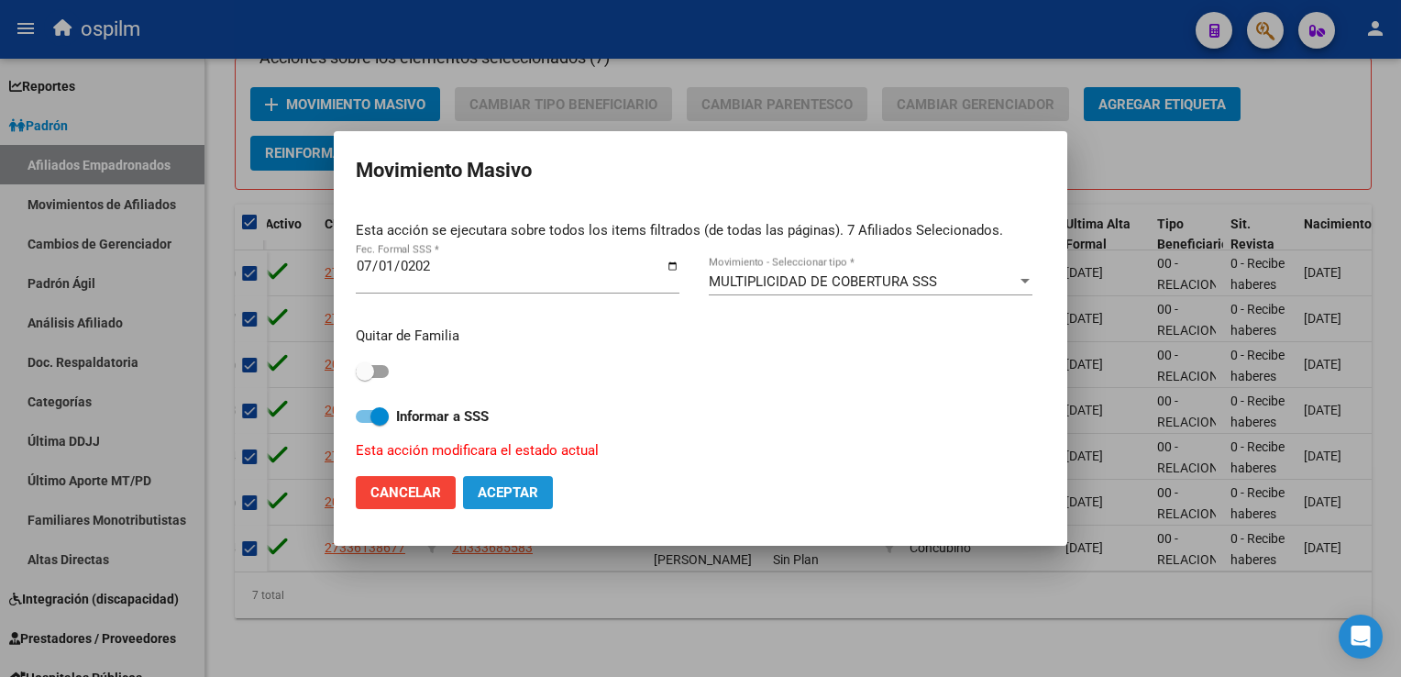
click at [503, 486] on span "Aceptar" at bounding box center [508, 492] width 61 height 17
checkbox input "false"
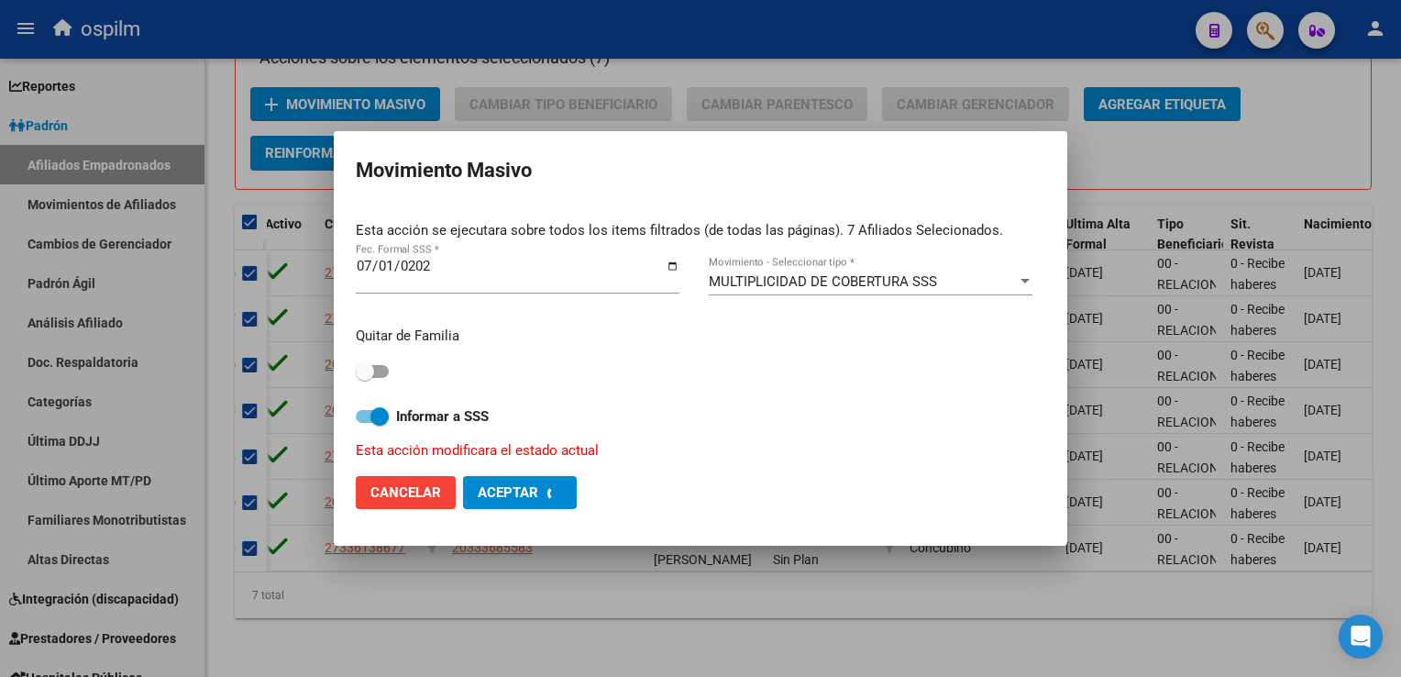
checkbox input "false"
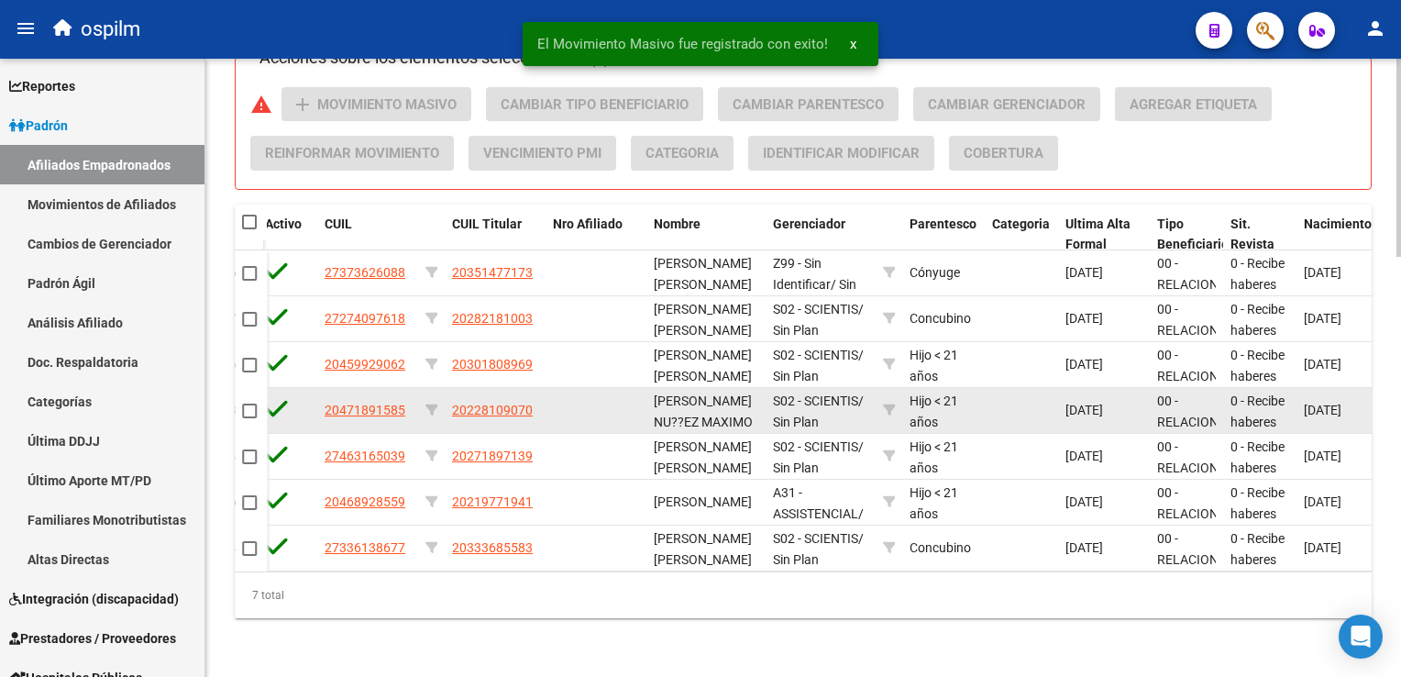
scroll to position [455, 0]
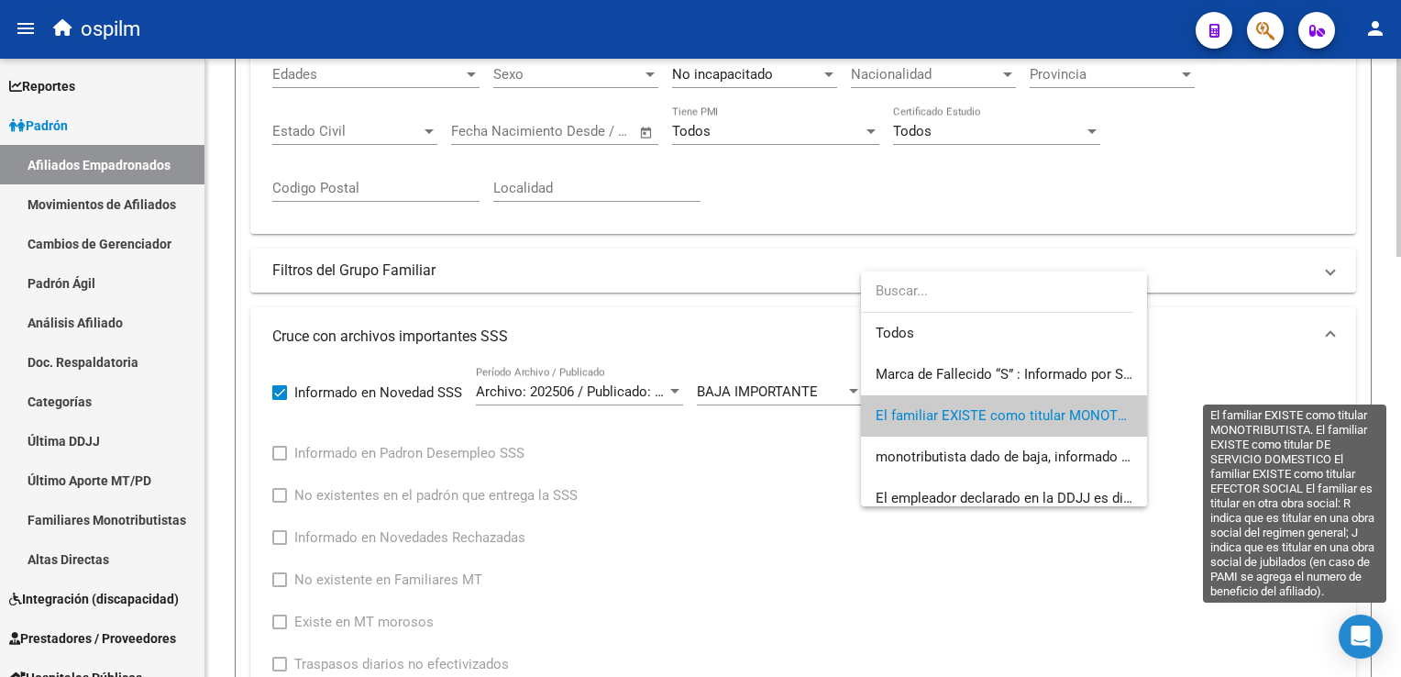
scroll to position [27, 0]
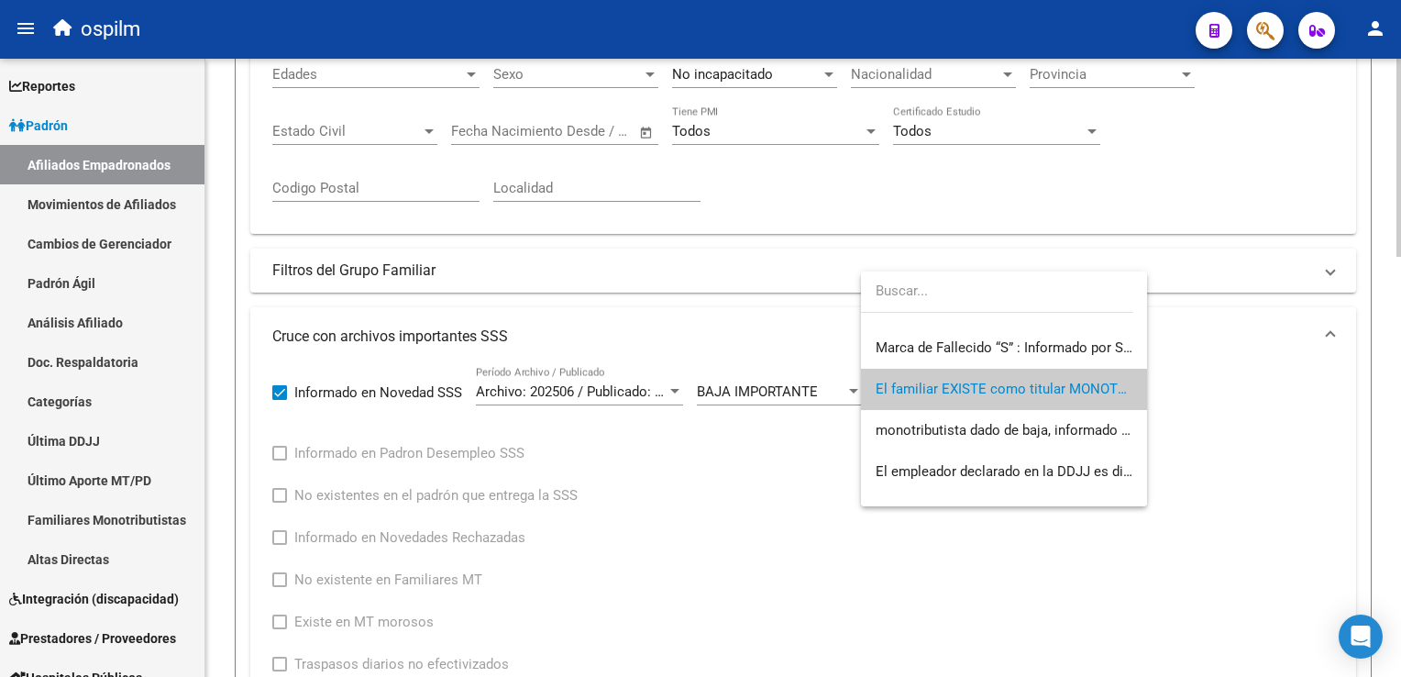
click at [1394, 310] on div at bounding box center [700, 338] width 1401 height 677
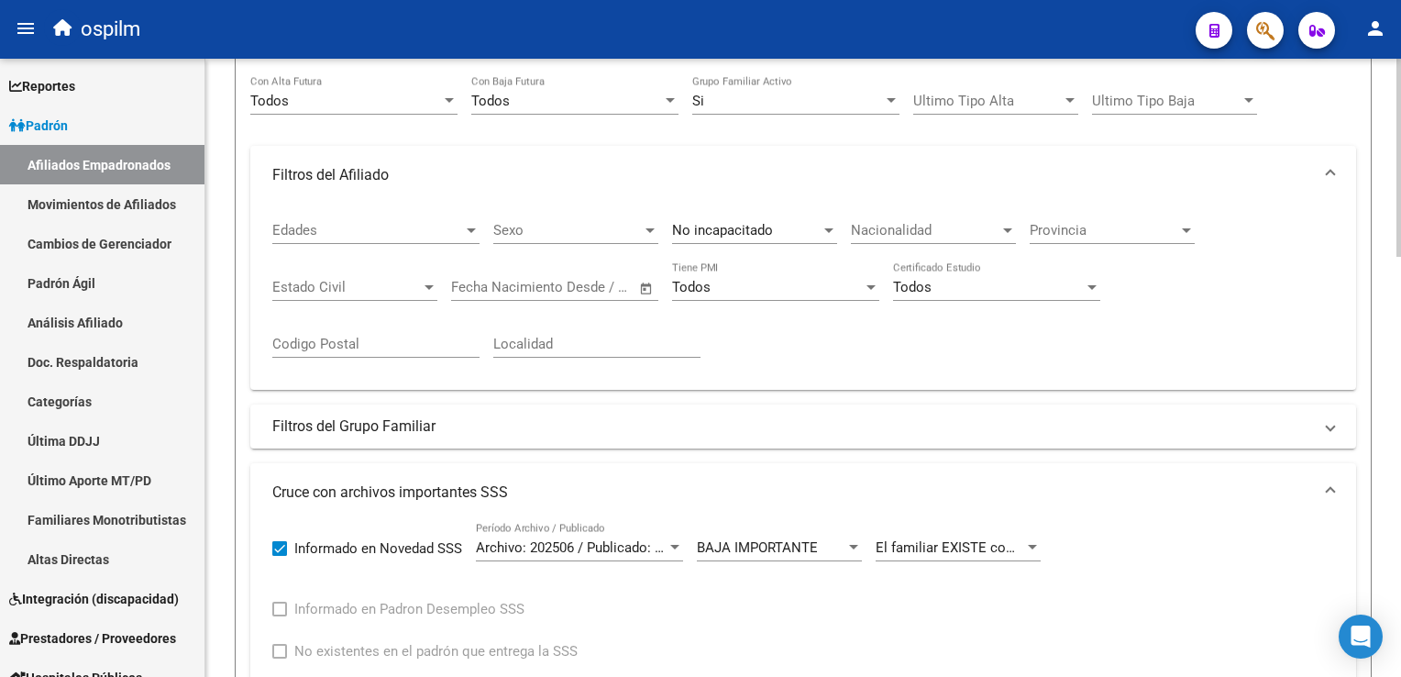
scroll to position [264, 0]
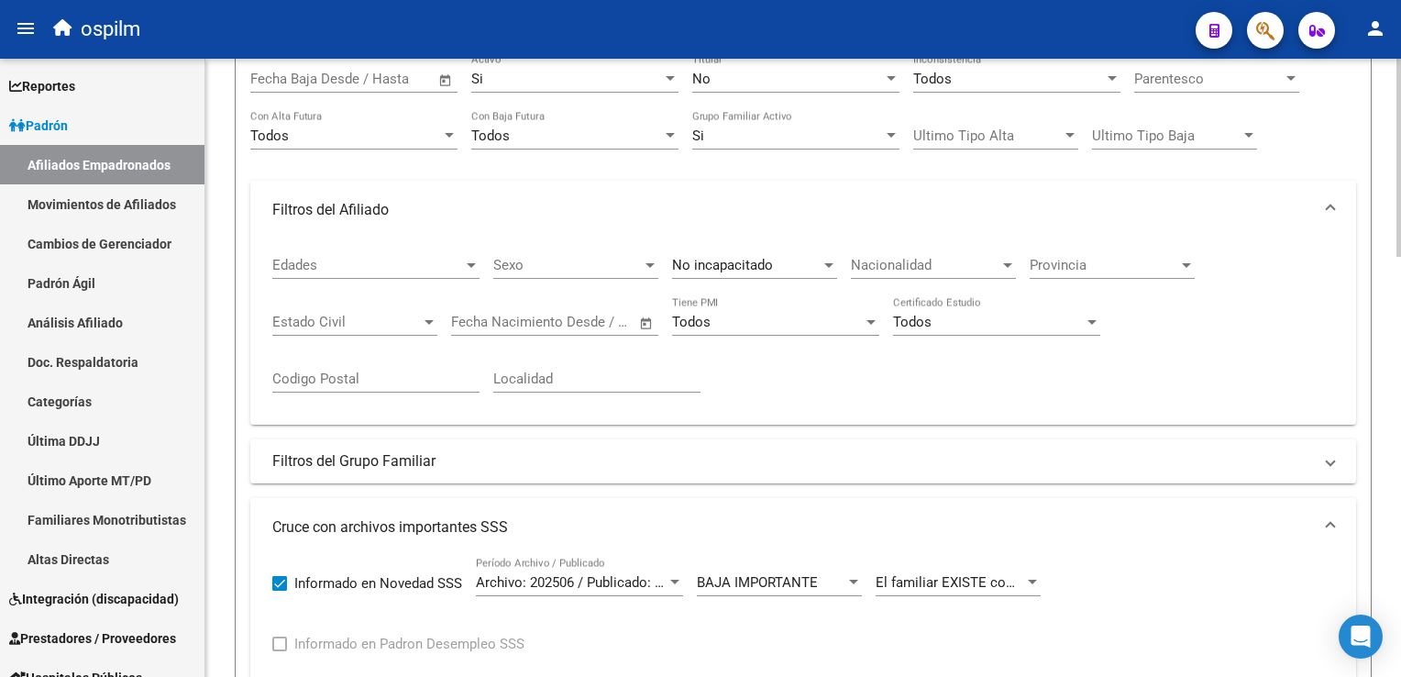
click at [1400, 276] on html "menu ospilm person Firma Express Reportes Ingresos Devengados Análisis Históric…" at bounding box center [700, 338] width 1401 height 677
click at [730, 127] on div "Si" at bounding box center [787, 135] width 191 height 17
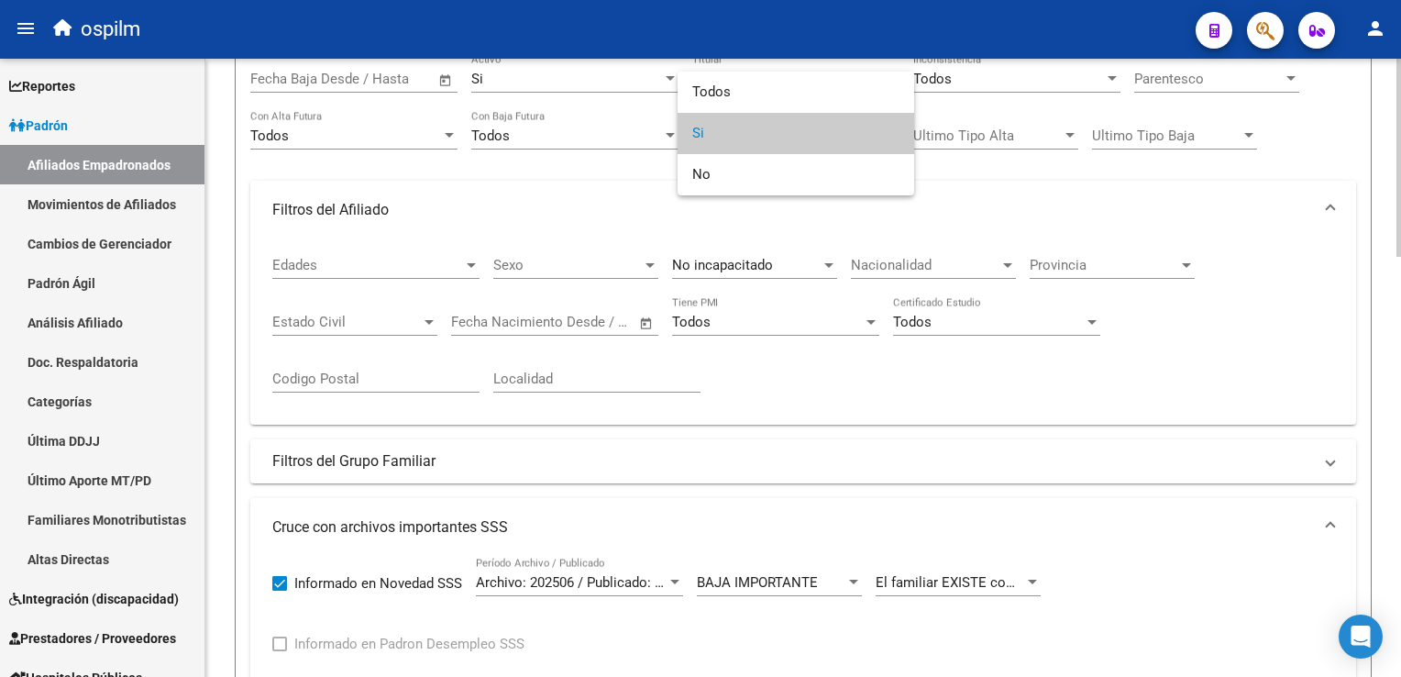
drag, startPoint x: 712, startPoint y: 129, endPoint x: 789, endPoint y: 129, distance: 77.0
click at [715, 129] on span "Si" at bounding box center [795, 133] width 207 height 41
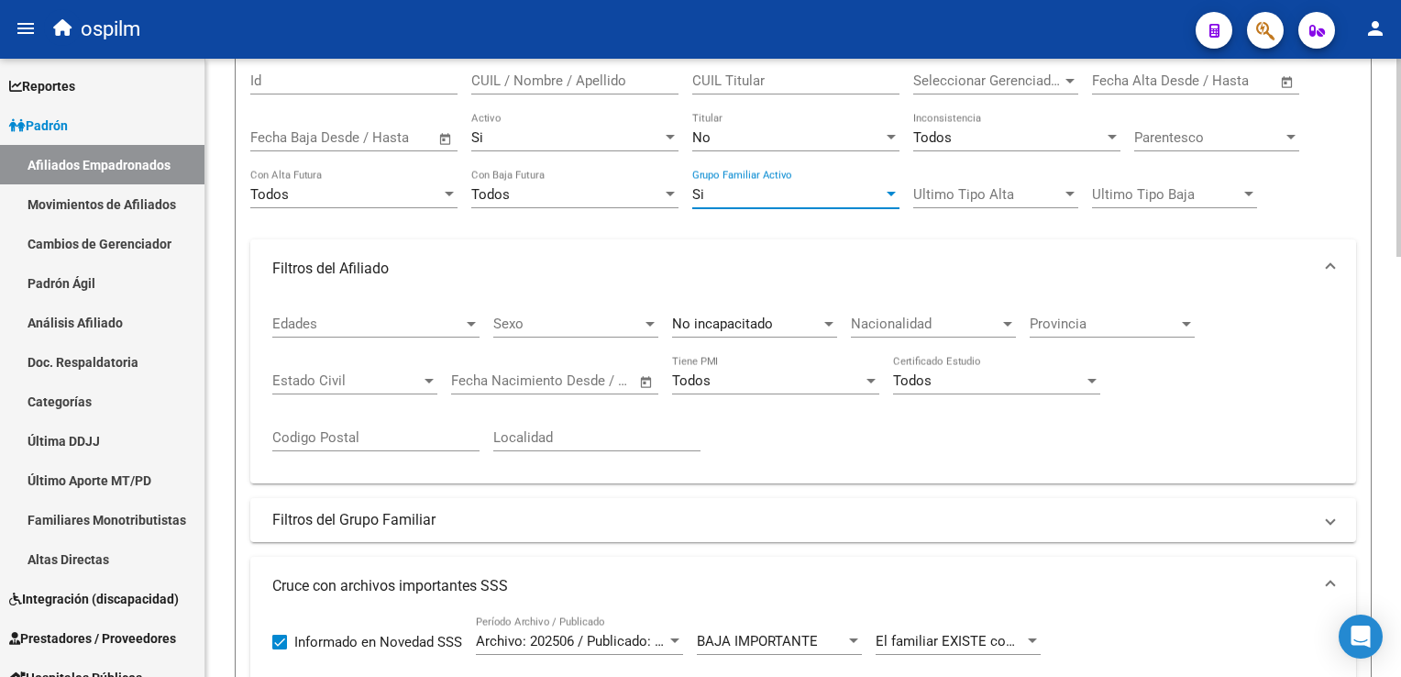
scroll to position [201, 0]
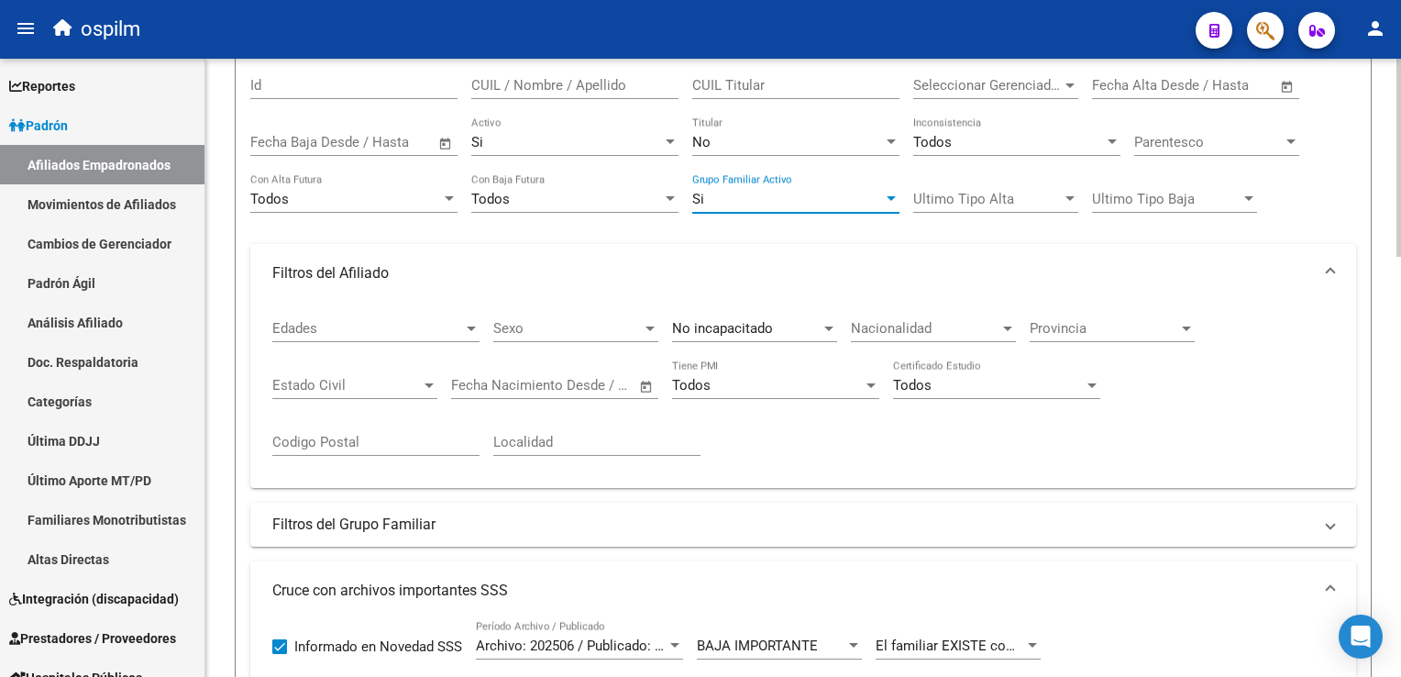
click at [760, 138] on div "No" at bounding box center [787, 142] width 191 height 17
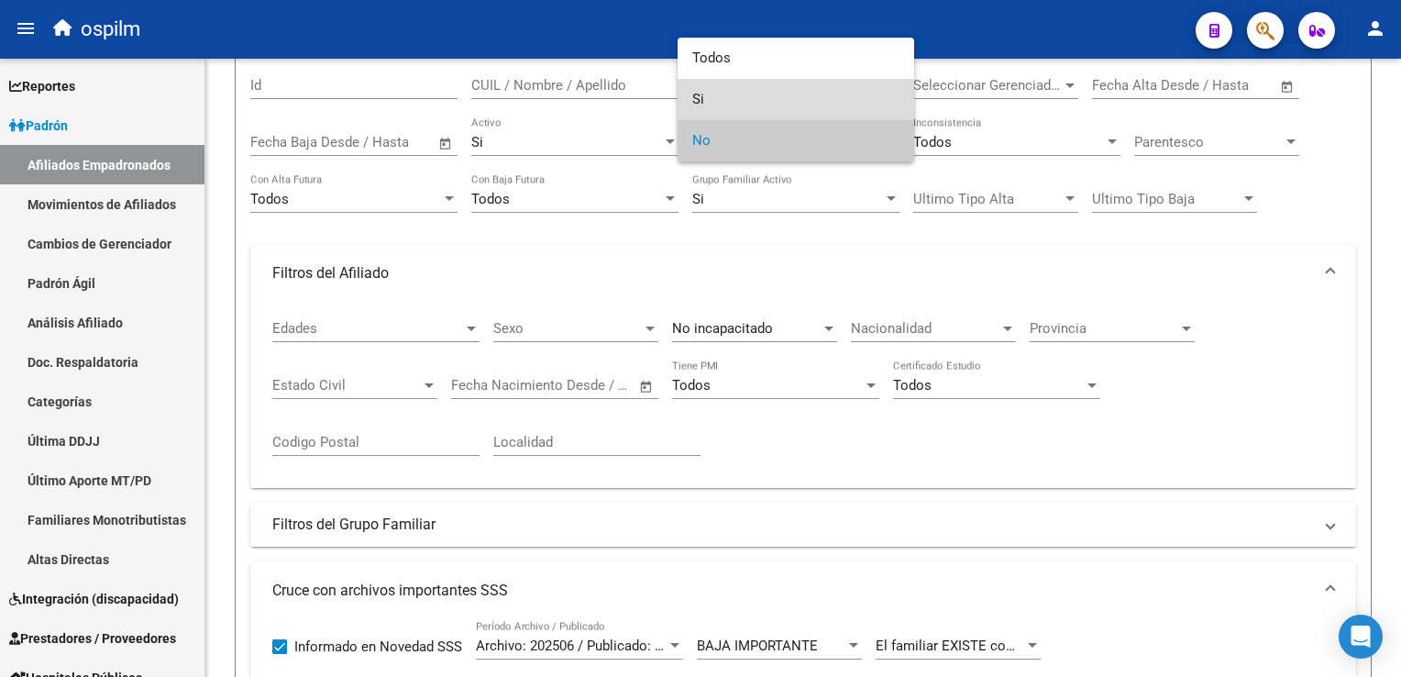
click at [710, 101] on span "Si" at bounding box center [795, 99] width 207 height 41
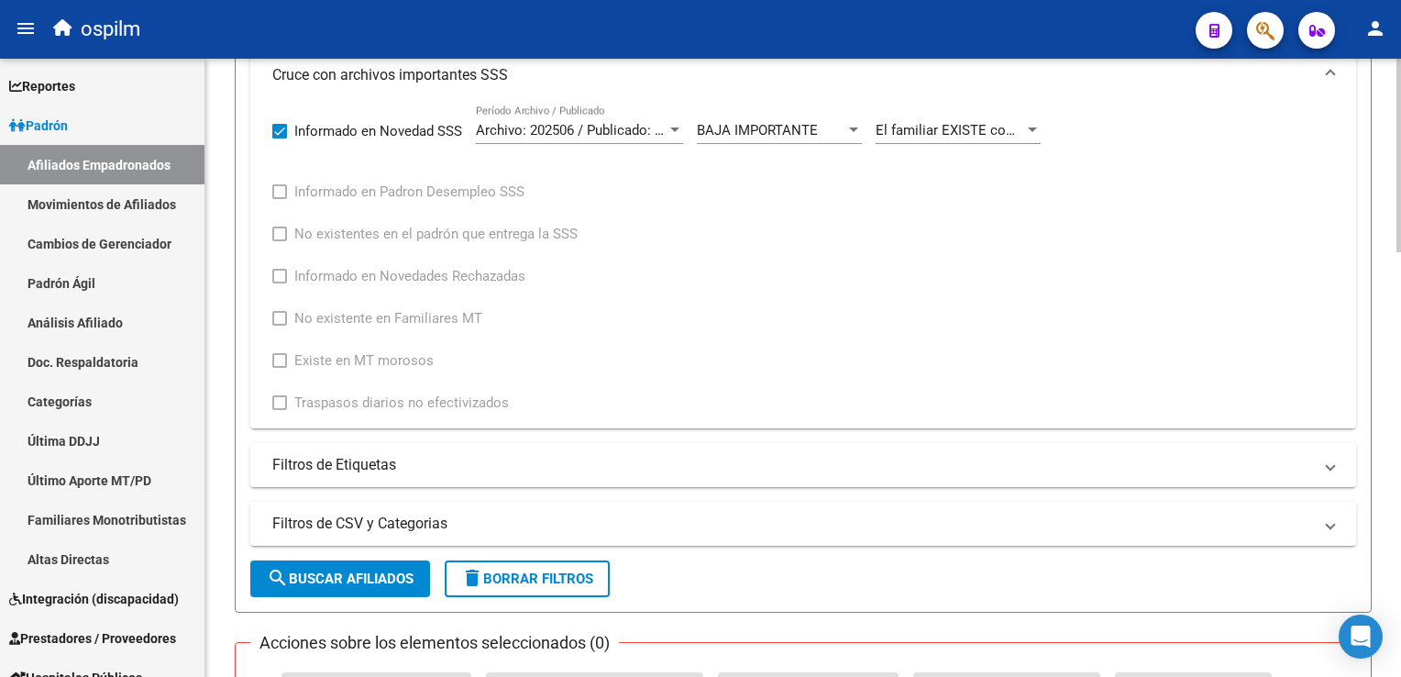
scroll to position [766, 0]
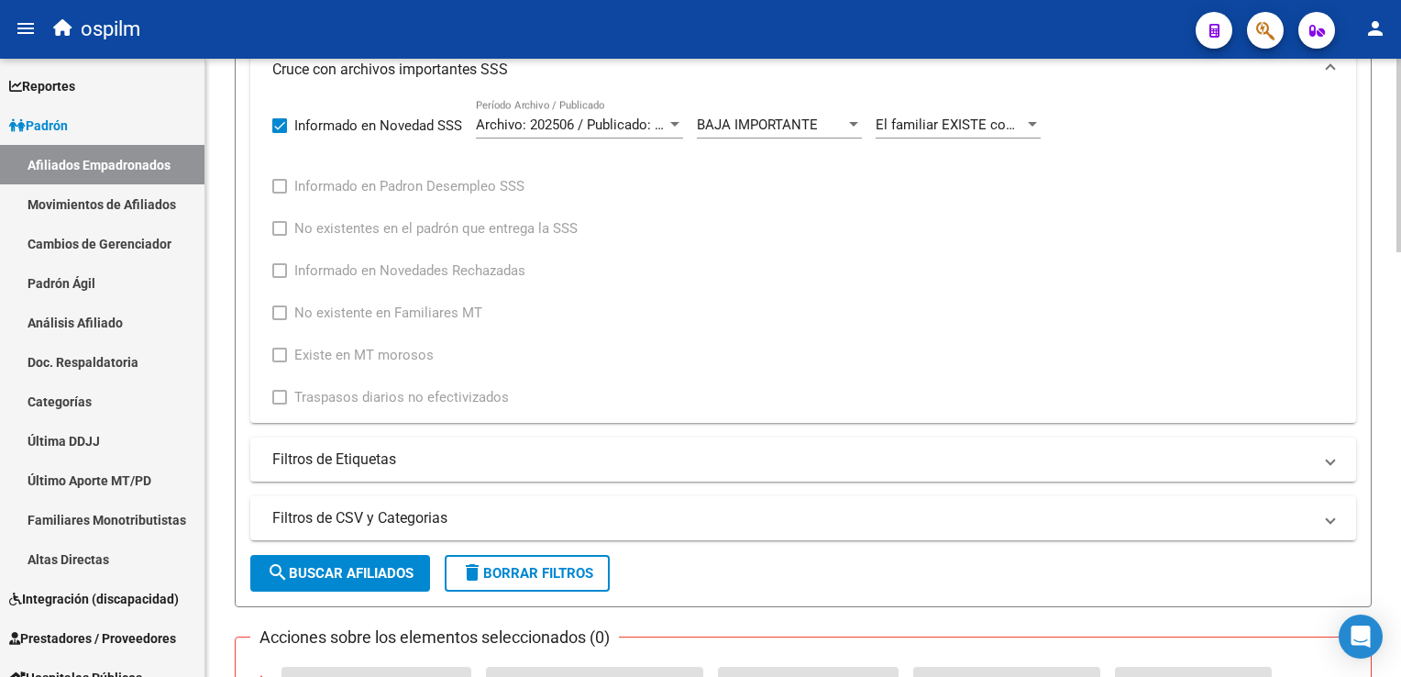
click at [1400, 393] on html "menu ospilm person Firma Express Reportes Ingresos Devengados Análisis Históric…" at bounding box center [700, 338] width 1401 height 677
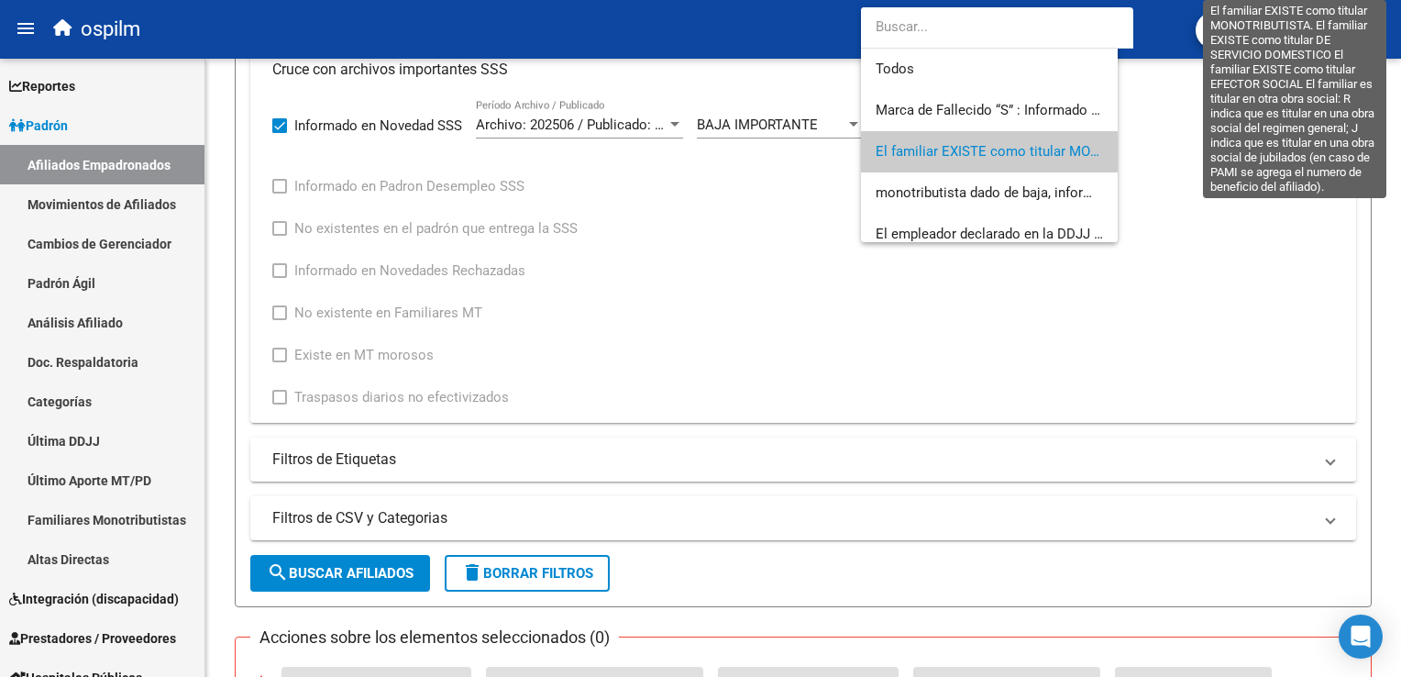
scroll to position [29, 0]
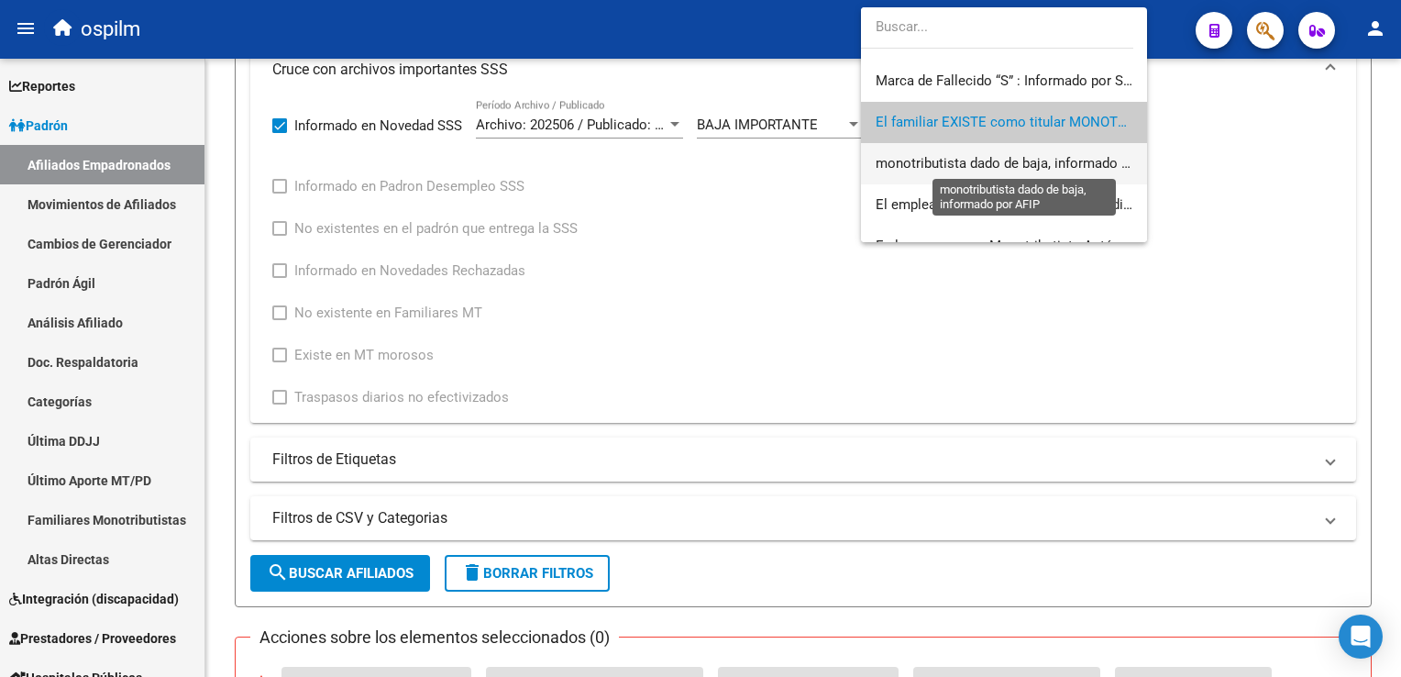
click at [966, 164] on span "monotributista dado de baja, informado por AFIP" at bounding box center [1025, 163] width 298 height 17
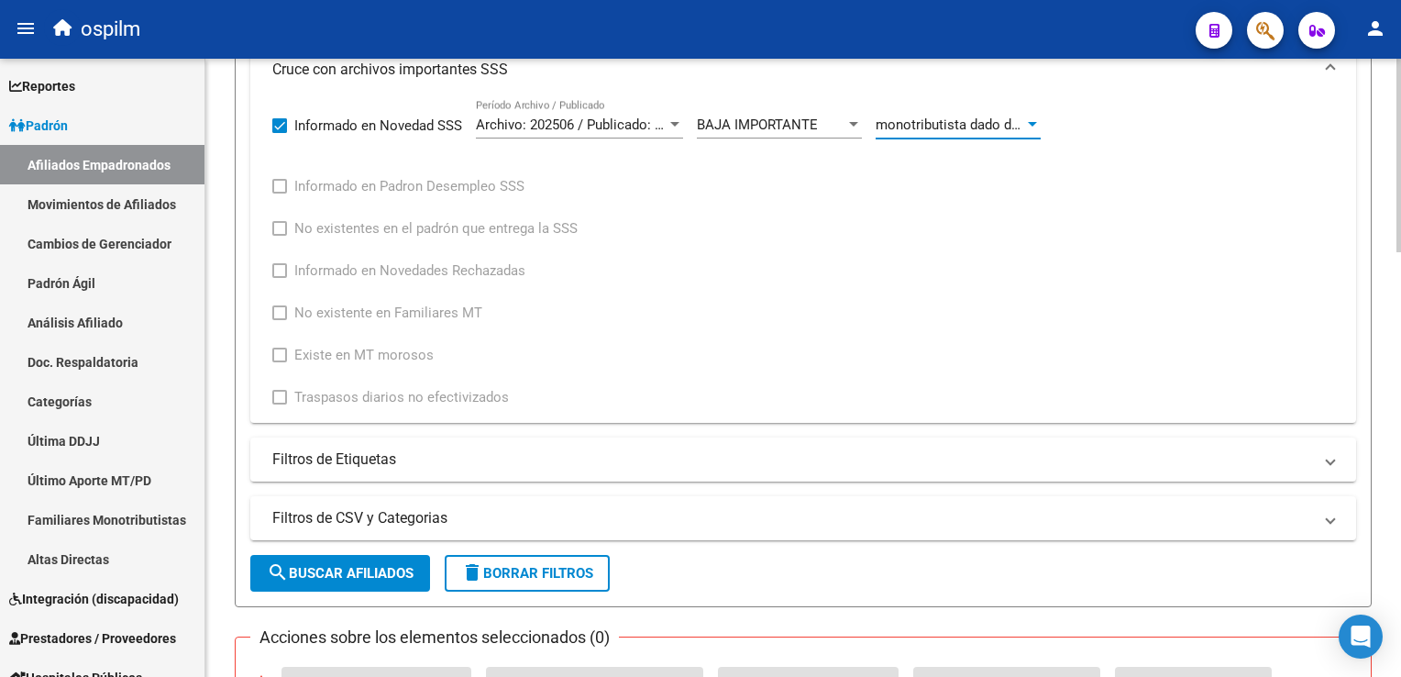
click at [325, 566] on span "search Buscar Afiliados" at bounding box center [340, 573] width 147 height 17
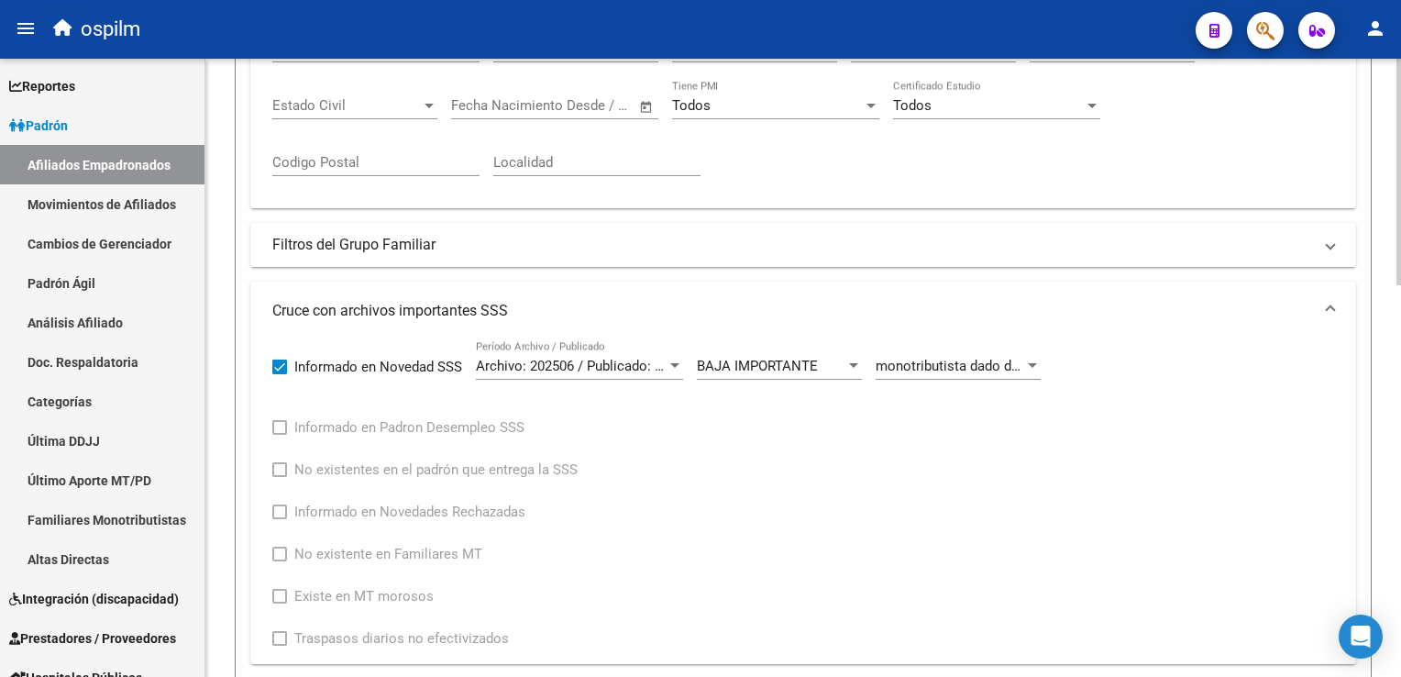
scroll to position [521, 0]
click at [1378, 258] on div "PADRON -> Afiliados Empadronados (alt+a) add Crear Afiliado file_download Expor…" at bounding box center [805, 382] width 1200 height 1688
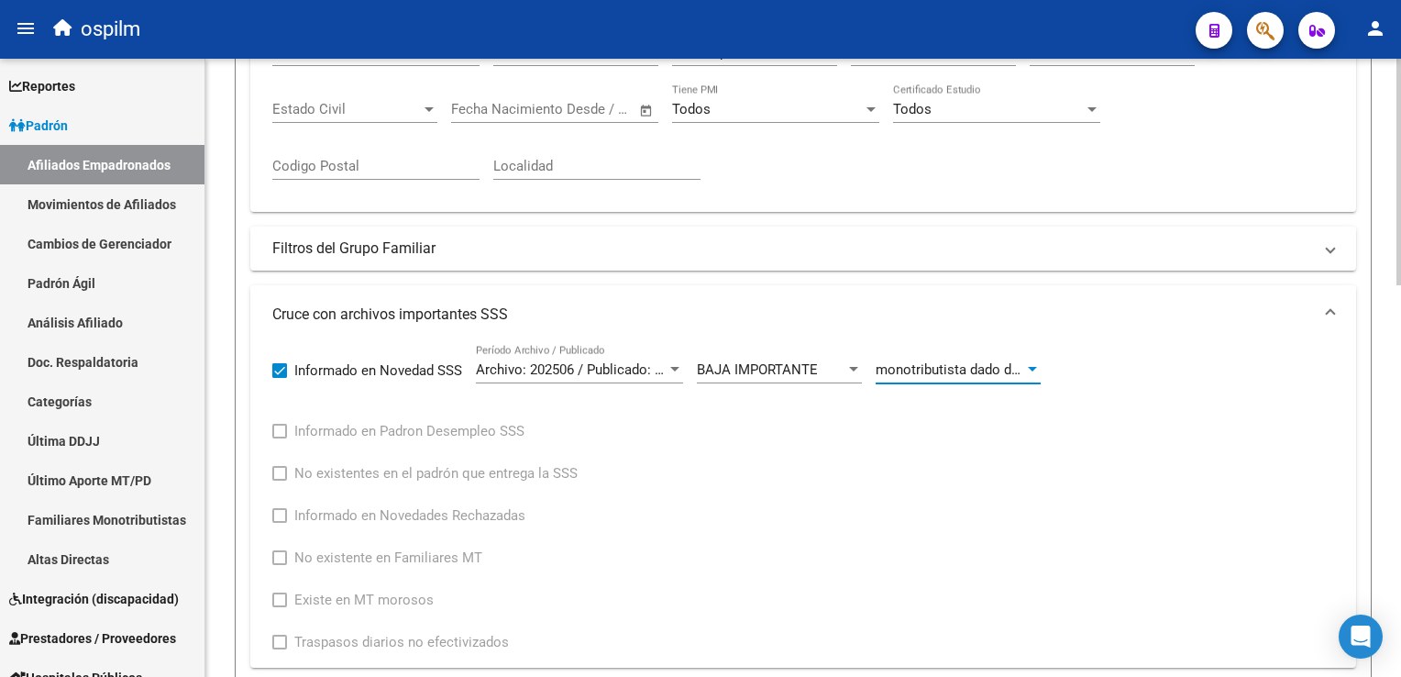
click at [946, 362] on span "monotributista dado de baja, informado por AFIP" at bounding box center [1025, 369] width 298 height 17
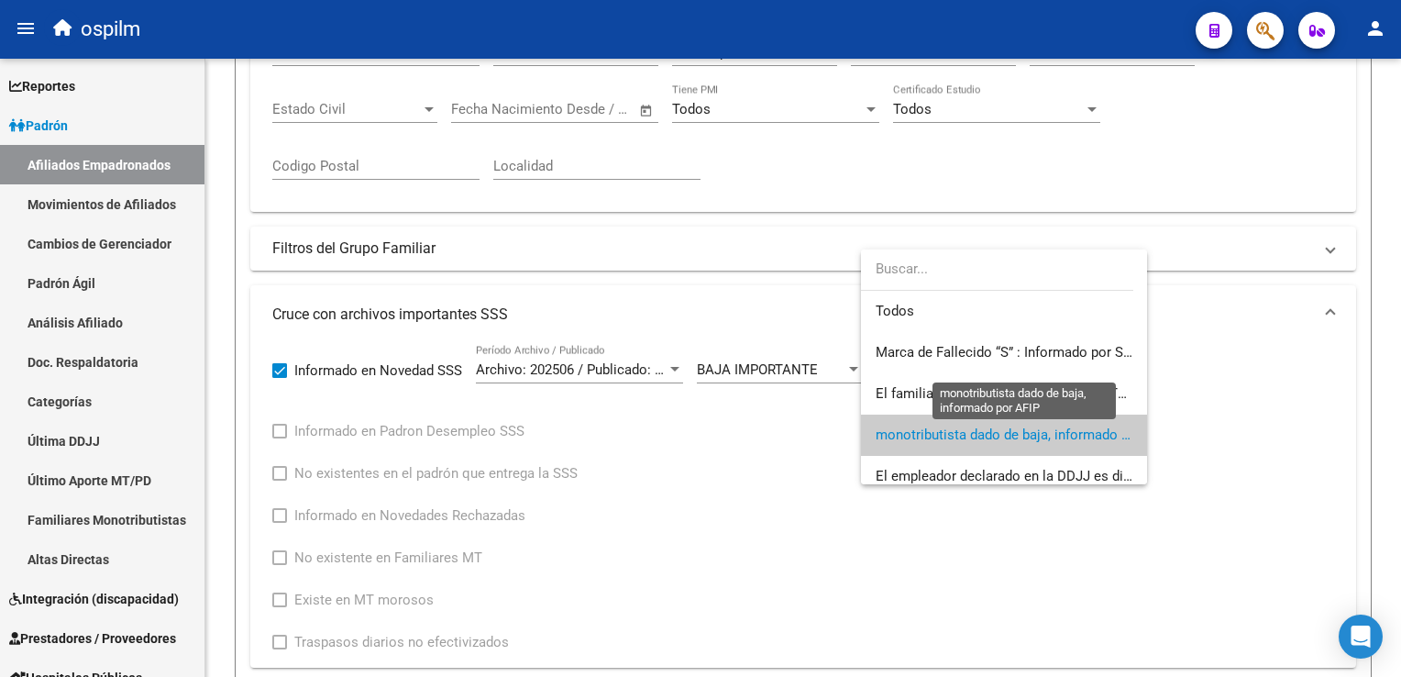
scroll to position [68, 0]
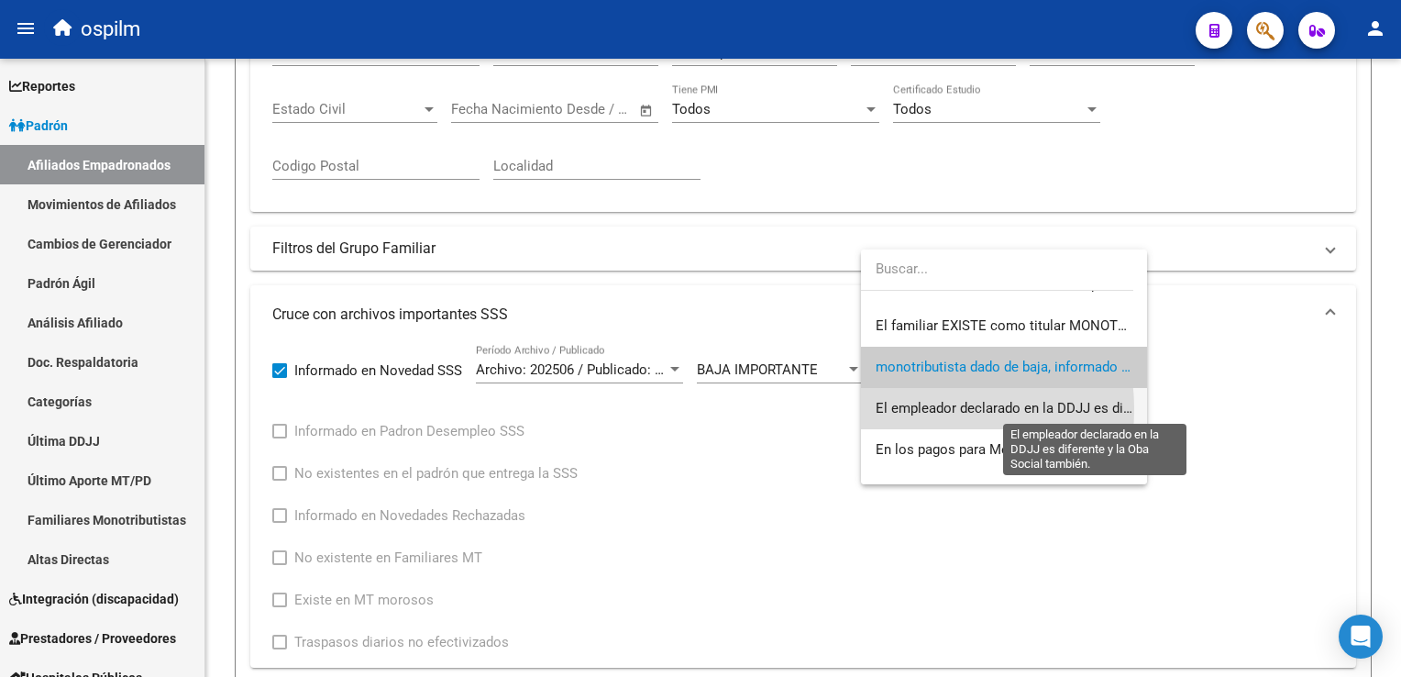
click at [896, 409] on span "El empleador declarado en la DDJJ es diferente y la Oba Social también." at bounding box center [1097, 408] width 442 height 17
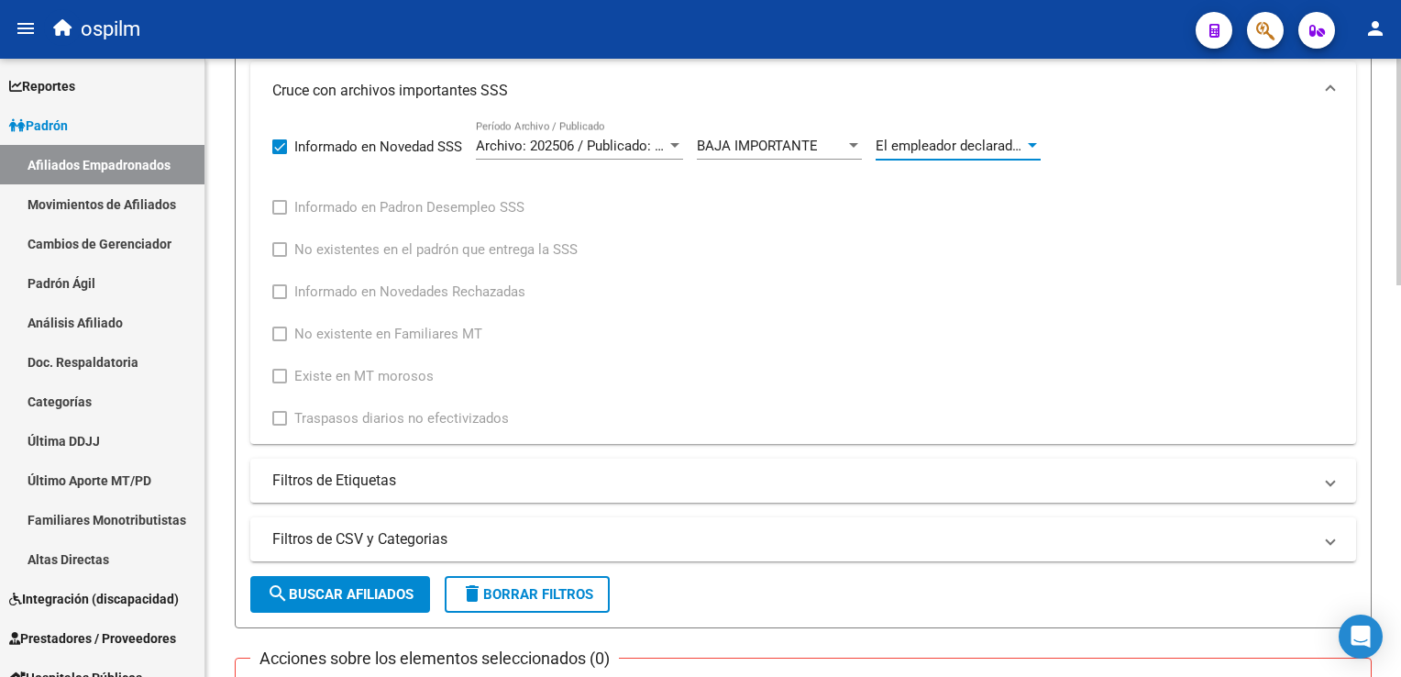
scroll to position [773, 0]
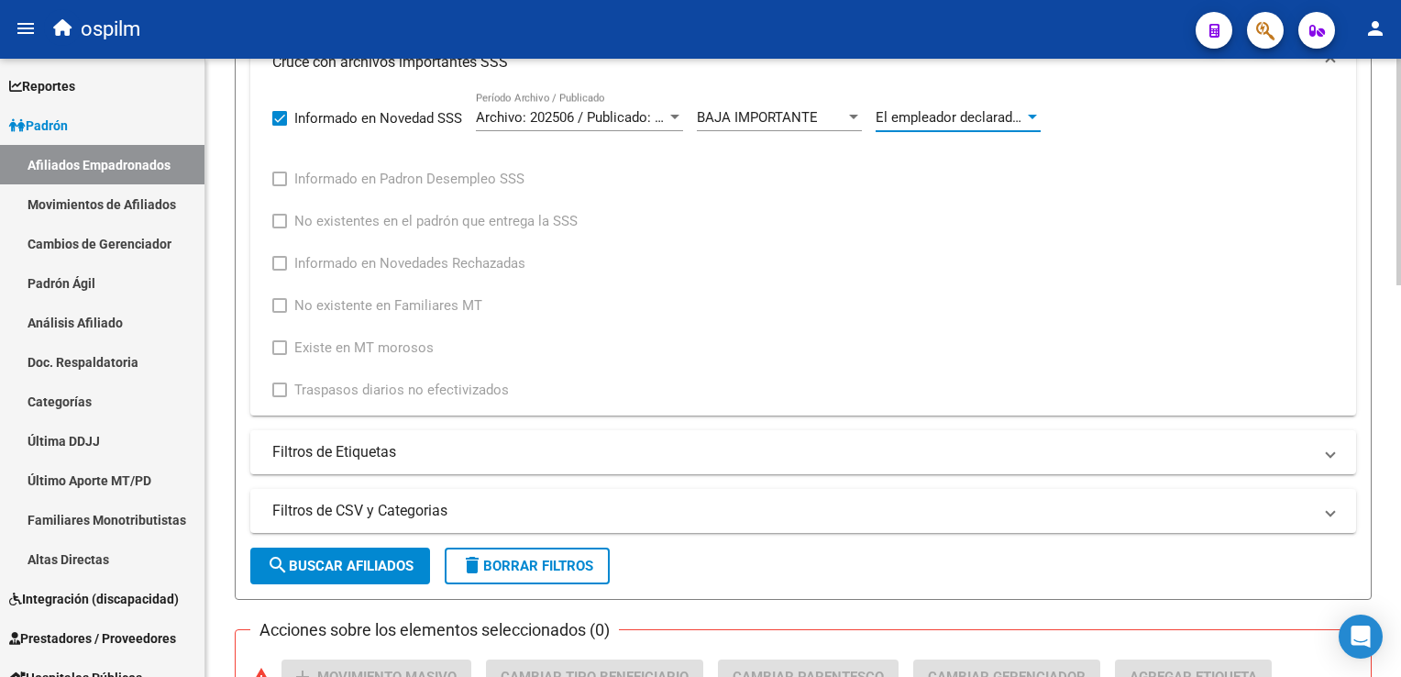
click at [1400, 384] on html "menu ospilm person Firma Express Reportes Ingresos Devengados Análisis Históric…" at bounding box center [700, 338] width 1401 height 677
drag, startPoint x: 377, startPoint y: 559, endPoint x: 528, endPoint y: 468, distance: 176.9
click at [381, 559] on span "search Buscar Afiliados" at bounding box center [340, 566] width 147 height 17
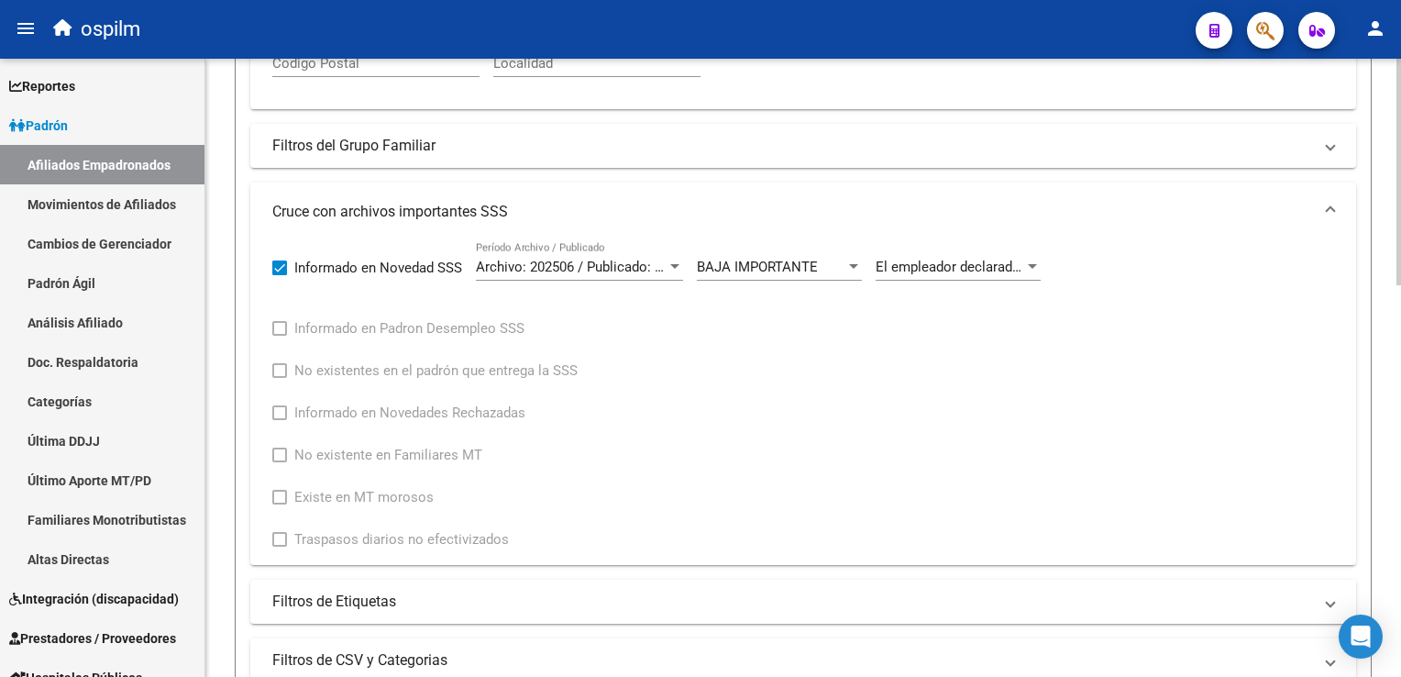
scroll to position [644, 0]
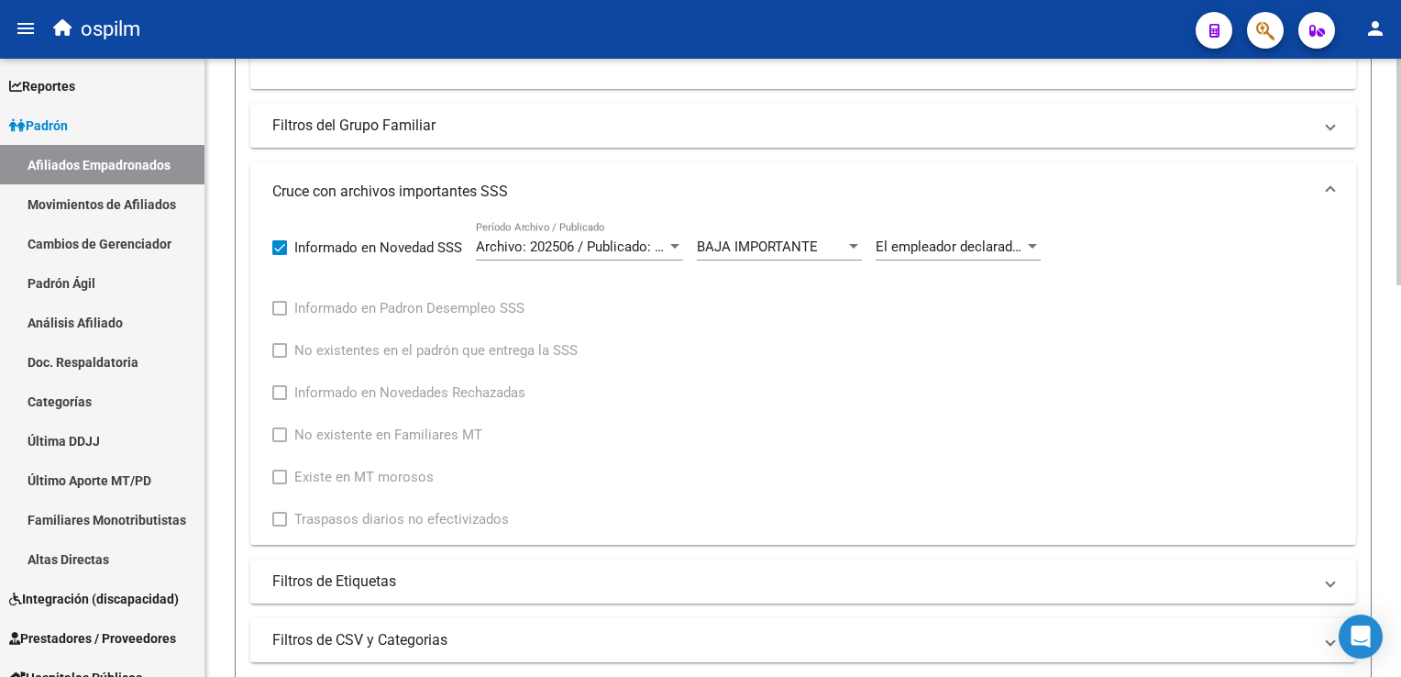
click at [1400, 428] on html "menu ospilm person Firma Express Reportes Ingresos Devengados Análisis Históric…" at bounding box center [700, 338] width 1401 height 677
click at [900, 238] on span "El empleador declarado en la DDJJ es diferente y la Oba Social también." at bounding box center [1097, 246] width 442 height 17
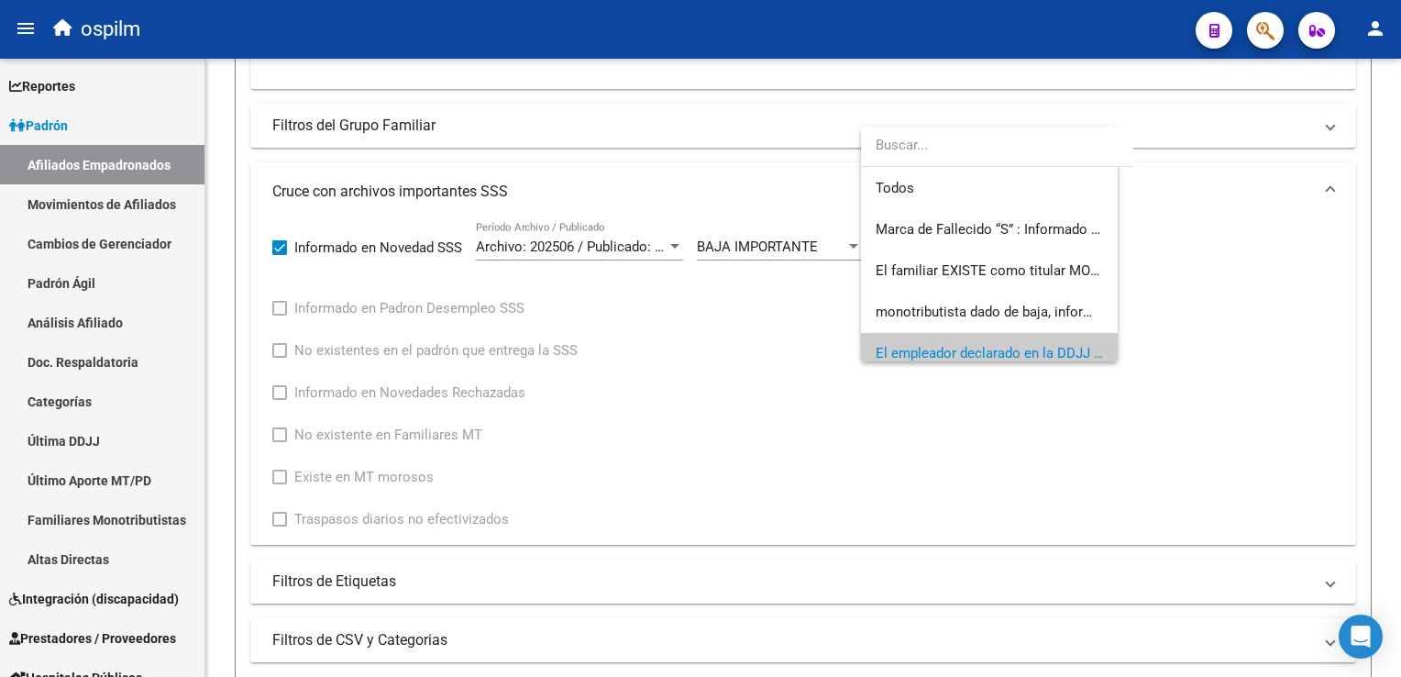
scroll to position [109, 0]
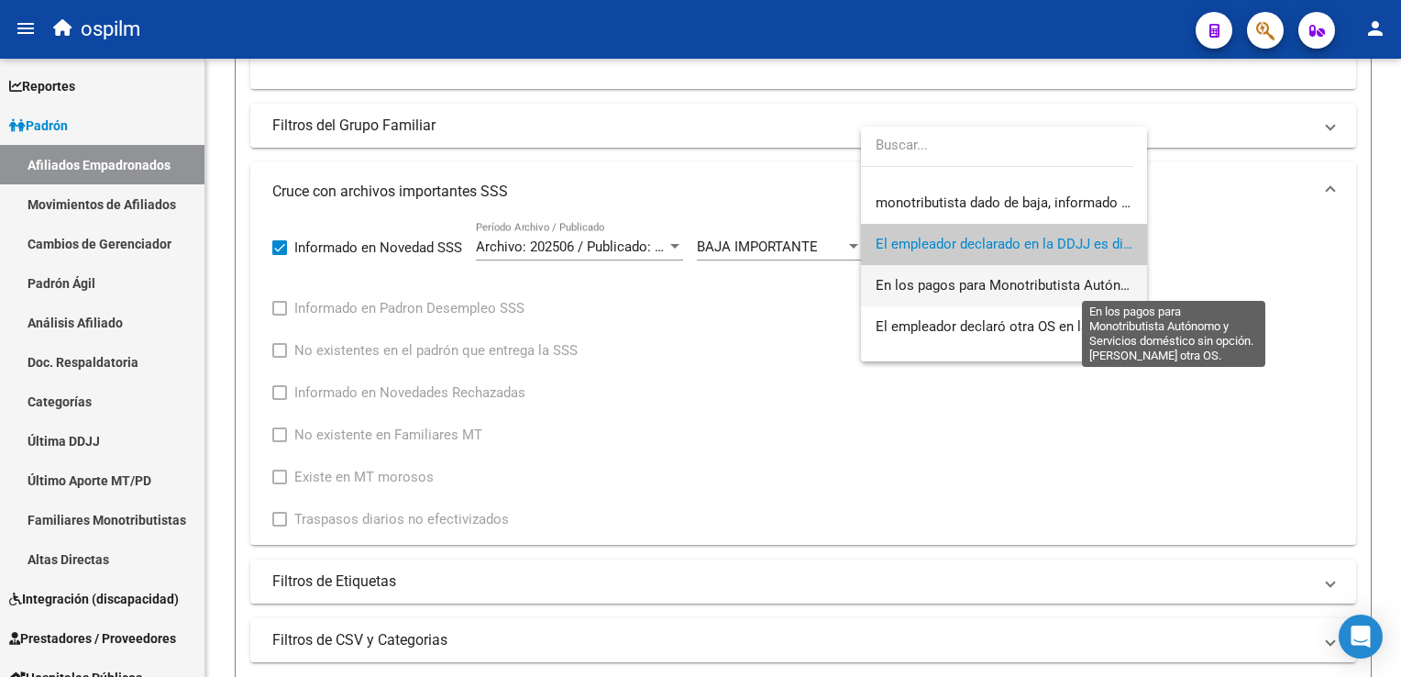
click at [934, 277] on span "En los pagos para Monotributista Autónomo y Servicios doméstico sin opción. Se …" at bounding box center [1199, 285] width 647 height 17
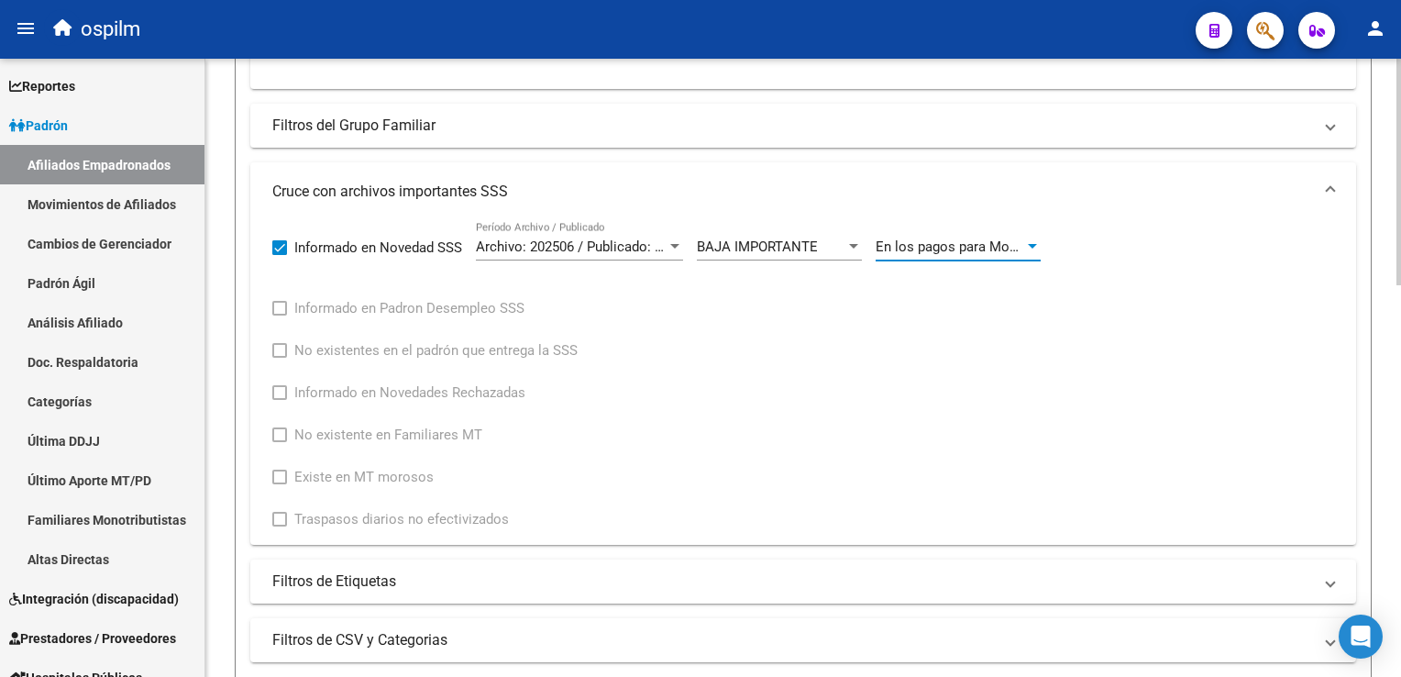
scroll to position [756, 0]
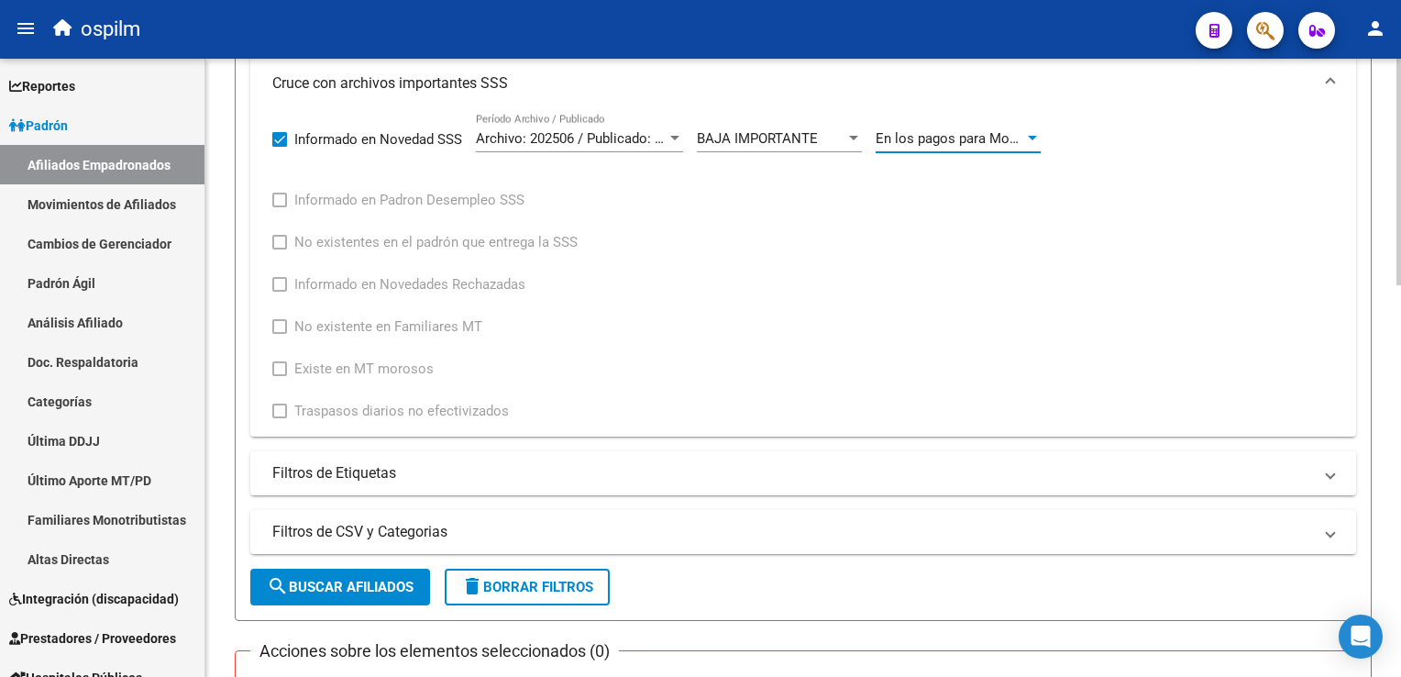
click at [1400, 351] on html "menu ospilm person Firma Express Reportes Ingresos Devengados Análisis Históric…" at bounding box center [700, 338] width 1401 height 677
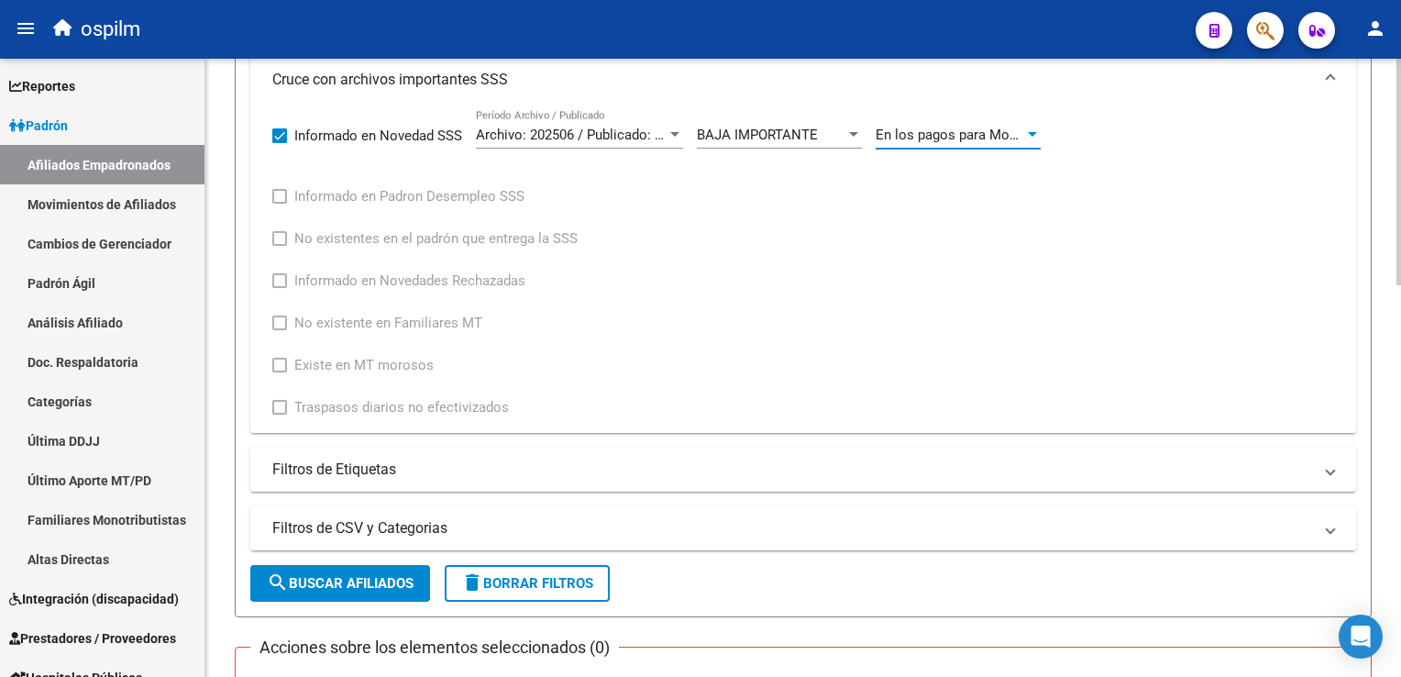
drag, startPoint x: 282, startPoint y: 584, endPoint x: 385, endPoint y: 510, distance: 126.8
click at [286, 584] on mat-icon "search" at bounding box center [278, 582] width 22 height 22
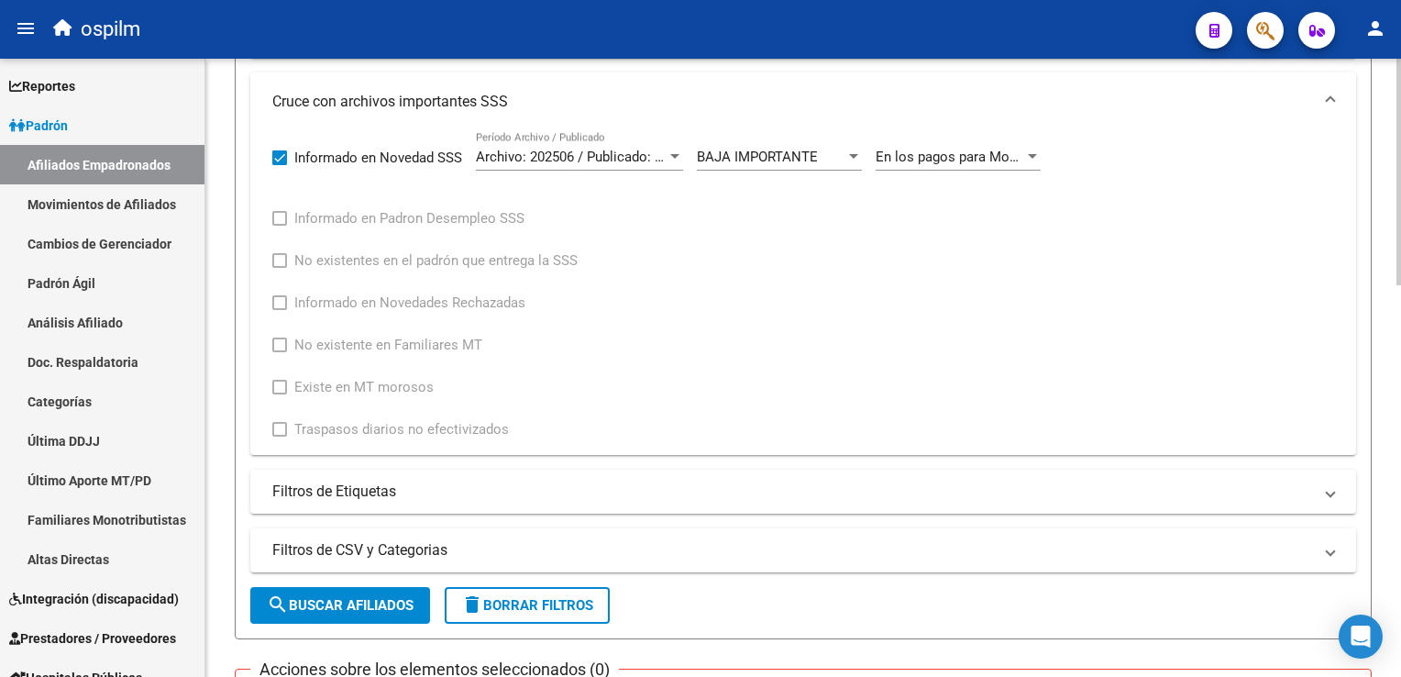
scroll to position [638, 0]
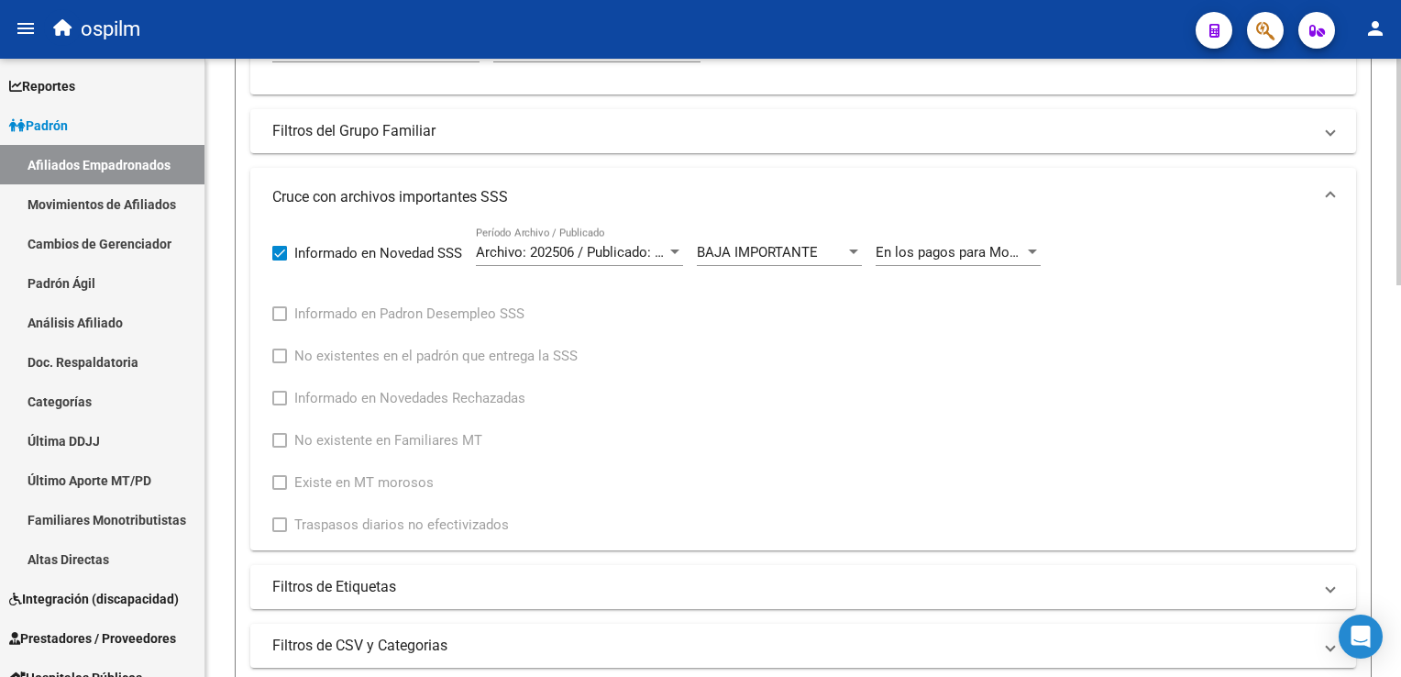
click at [1400, 310] on html "menu ospilm person Firma Express Reportes Ingresos Devengados Análisis Históric…" at bounding box center [700, 338] width 1401 height 677
click at [1019, 254] on span "En los pagos para Monotributista Autónomo y Servicios doméstico sin opción. Se …" at bounding box center [1199, 252] width 647 height 17
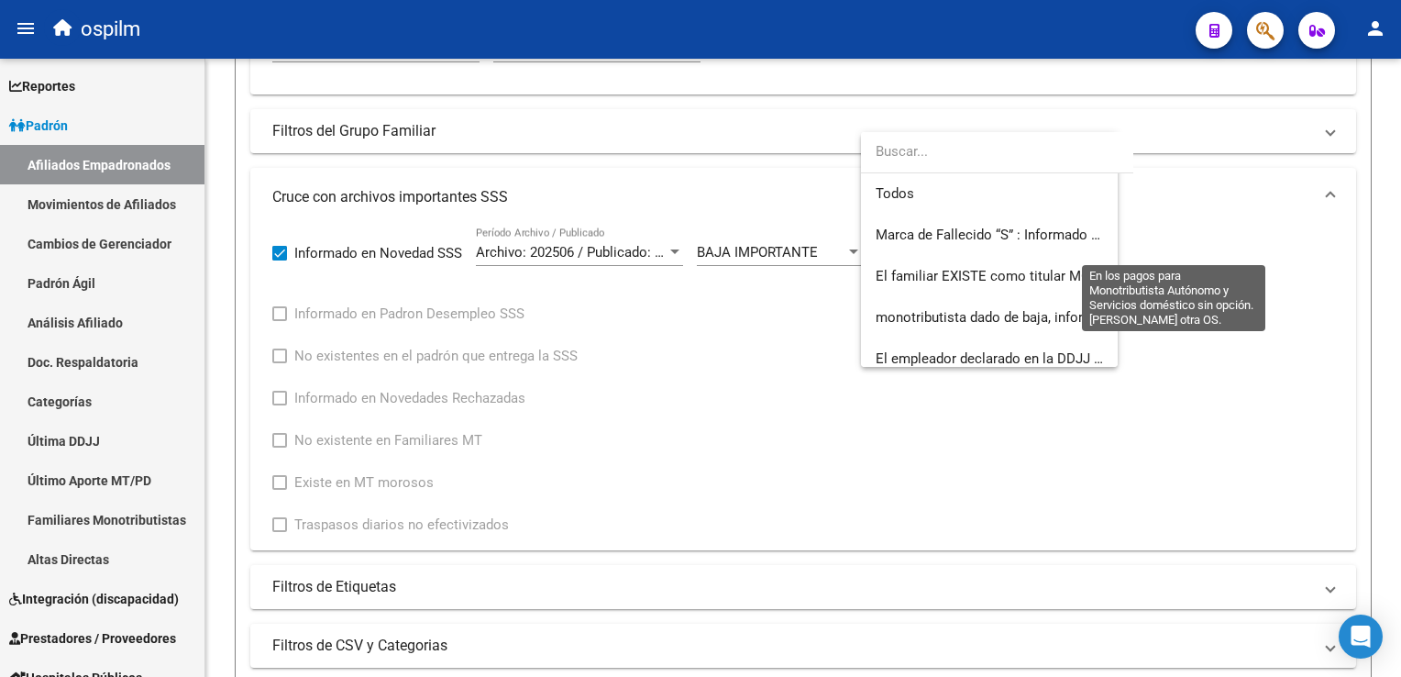
scroll to position [150, 0]
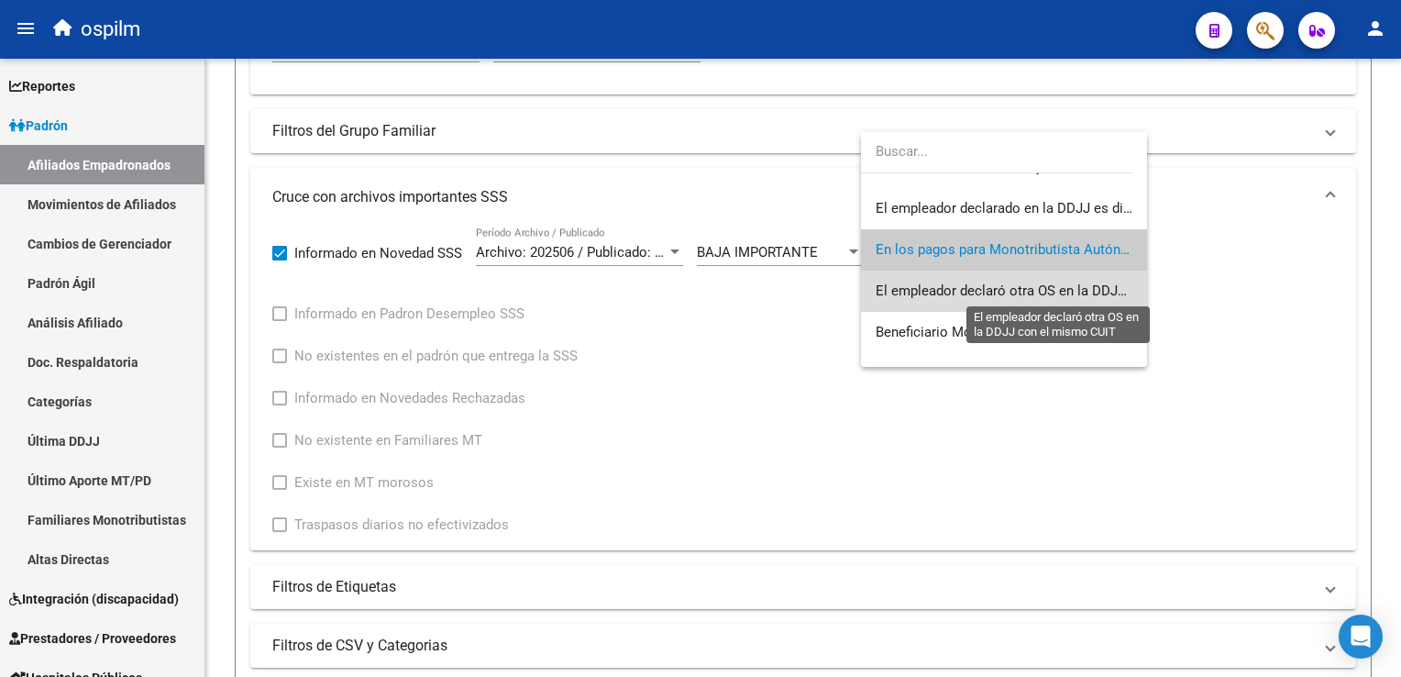
click at [1068, 292] on span "El empleador declaró otra OS en la DDJJ con el mismo CUIT" at bounding box center [1061, 290] width 371 height 17
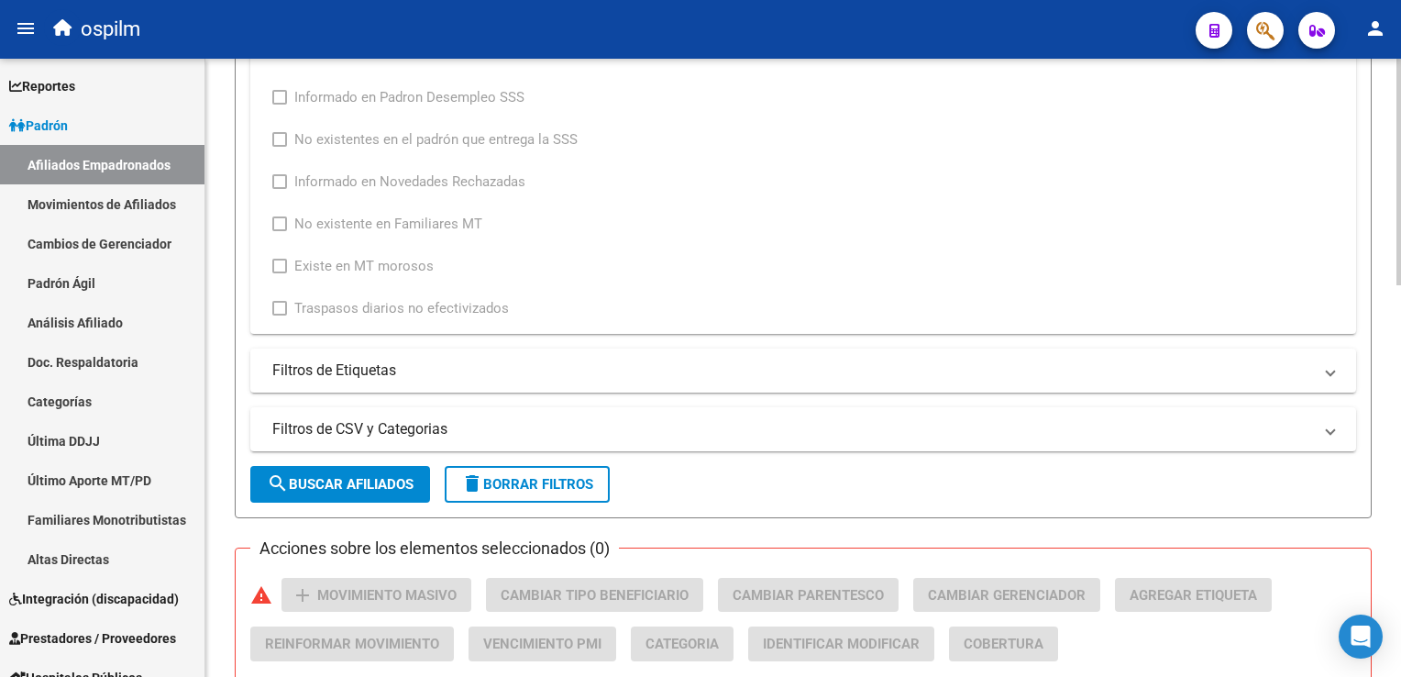
click at [1400, 385] on html "menu ospilm person Firma Express Reportes Ingresos Devengados Análisis Históric…" at bounding box center [700, 338] width 1401 height 677
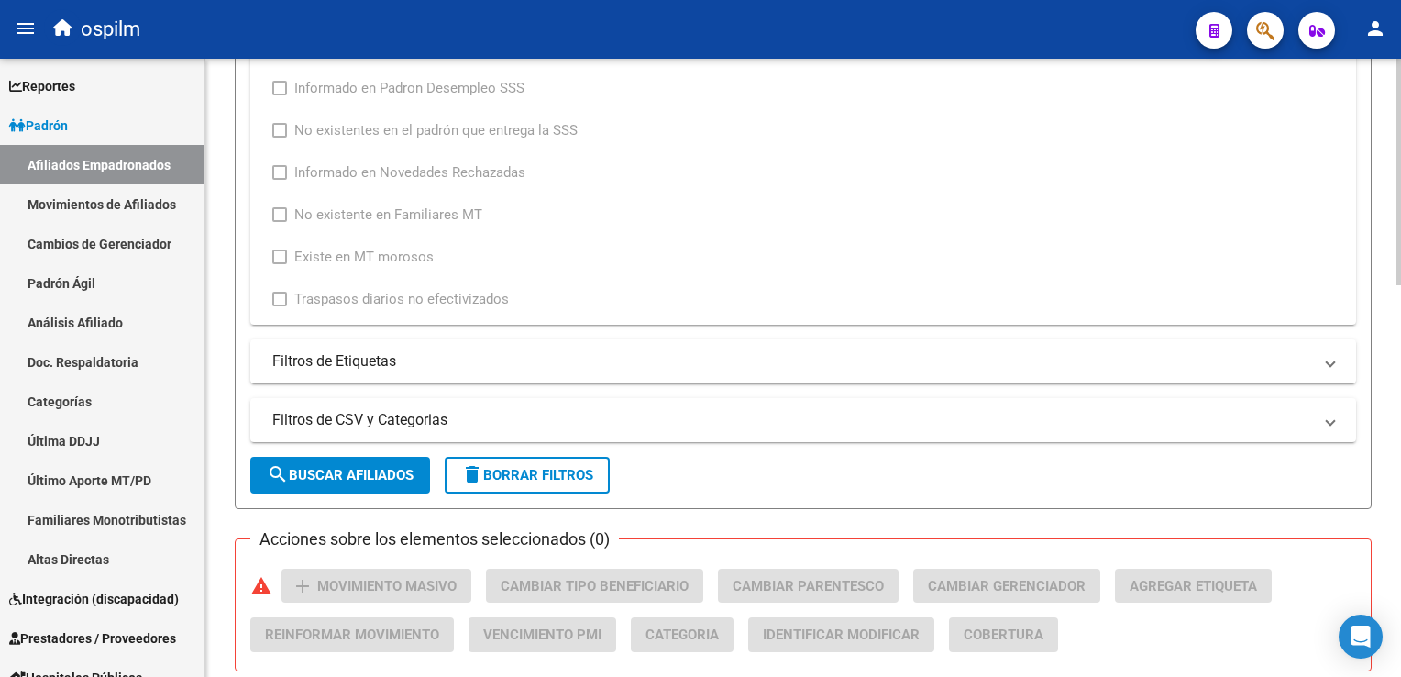
drag, startPoint x: 306, startPoint y: 464, endPoint x: 315, endPoint y: 461, distance: 9.6
click at [310, 467] on span "search Buscar Afiliados" at bounding box center [340, 475] width 147 height 17
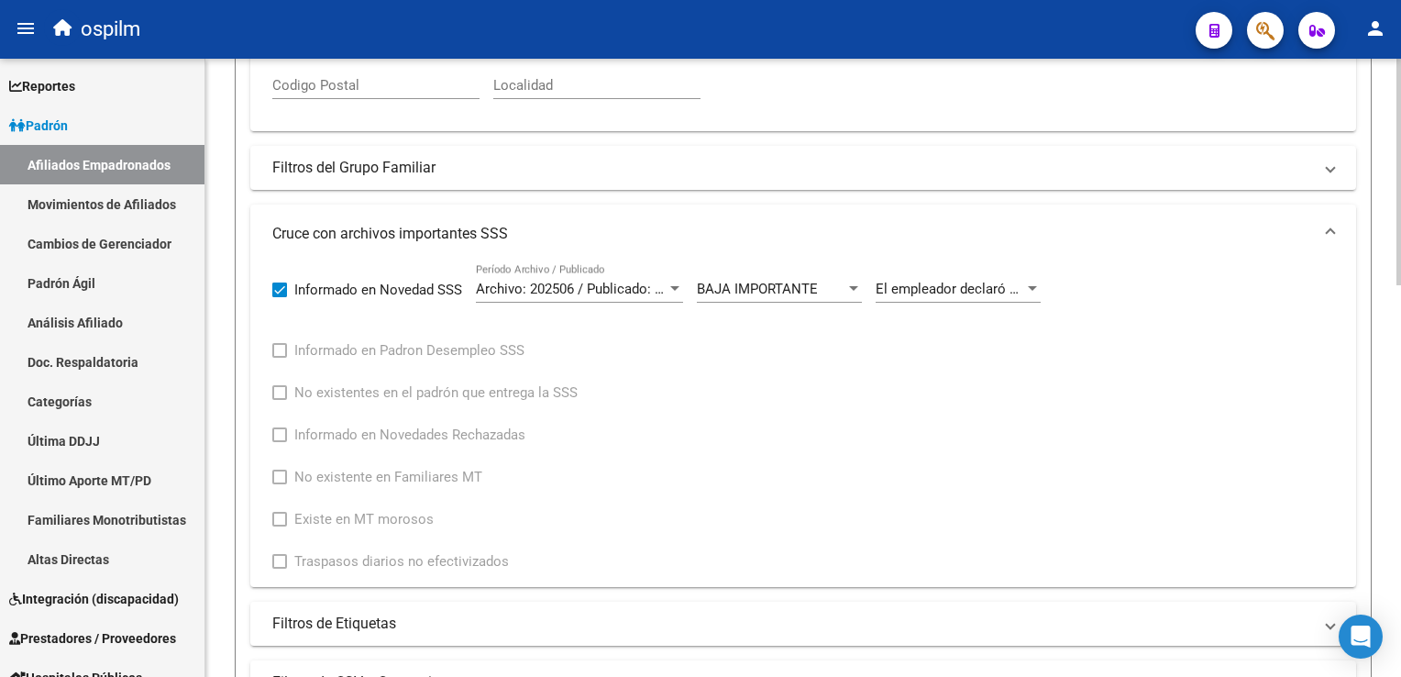
click at [1400, 292] on div at bounding box center [1399, 392] width 5 height 227
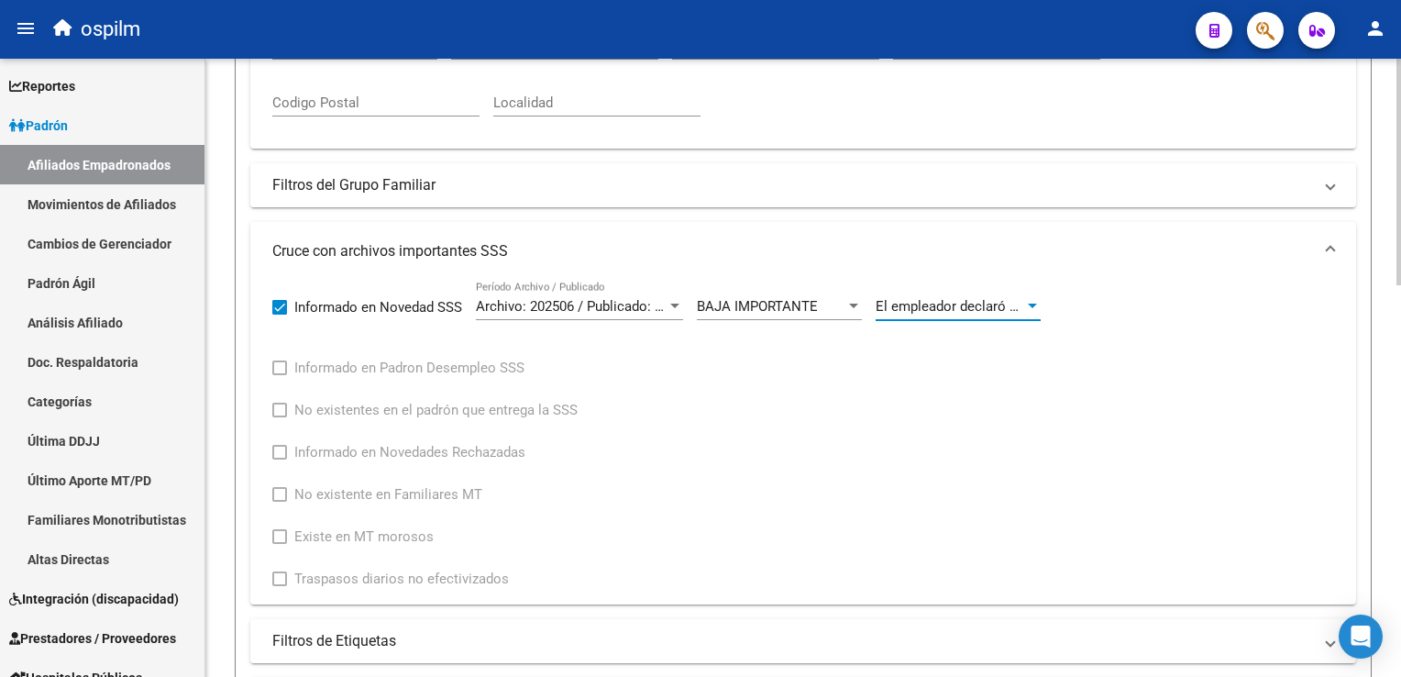
click at [972, 299] on span "El empleador declaró otra OS en la DDJJ con el mismo CUIT" at bounding box center [1061, 306] width 371 height 17
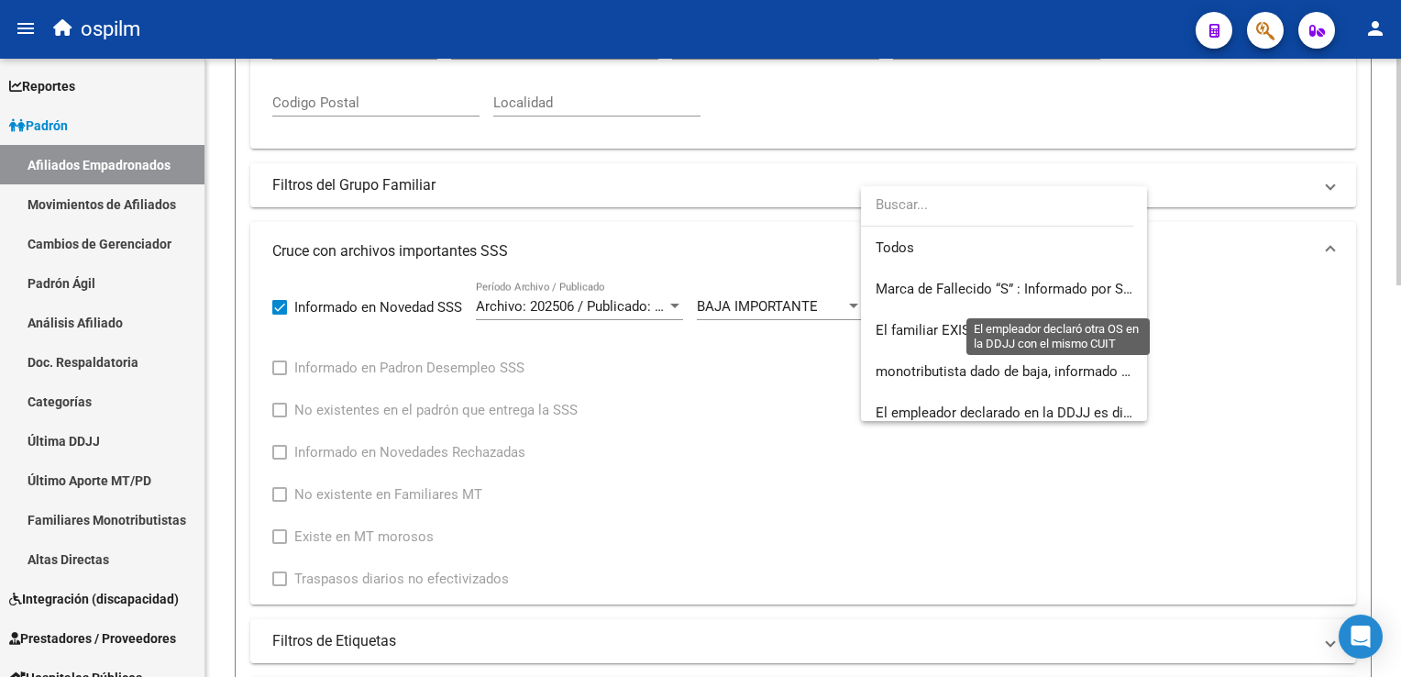
scroll to position [192, 0]
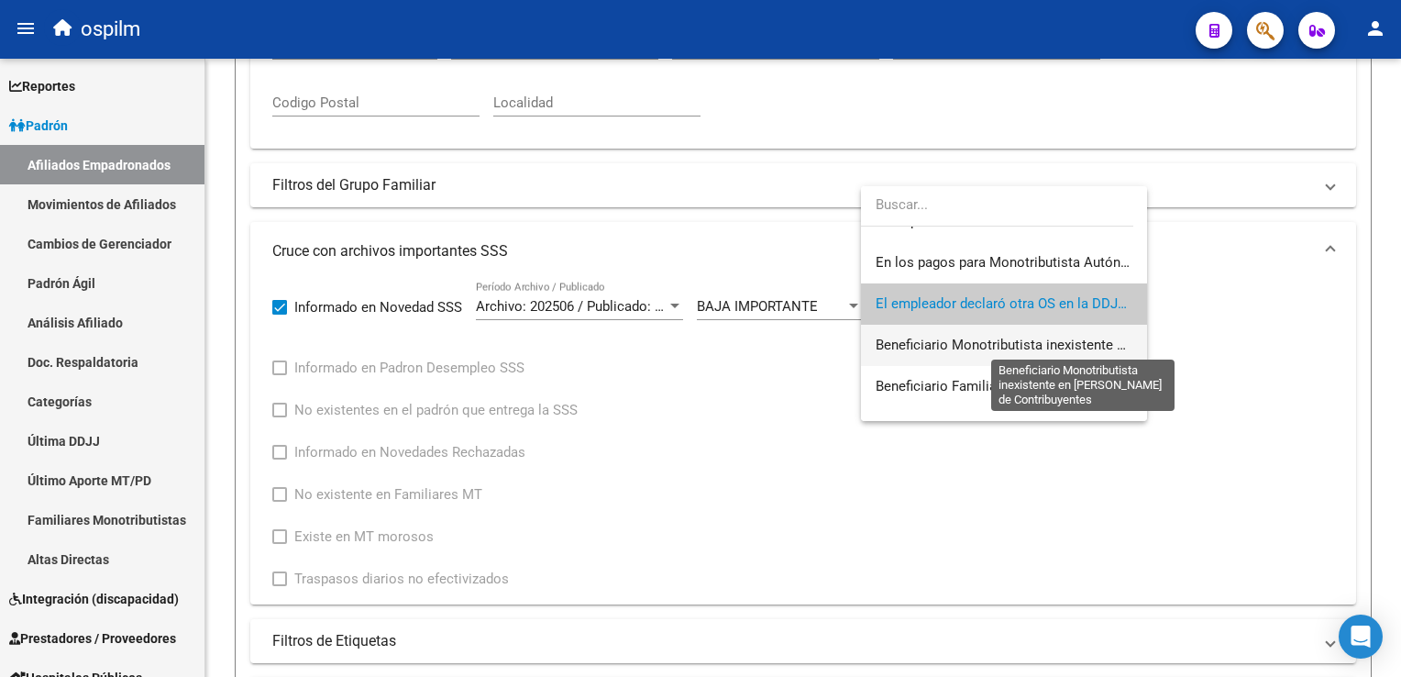
click at [1093, 343] on span "Beneficiario Monotributista inexistente en Padrón de Contribuyentes" at bounding box center [1116, 345] width 480 height 17
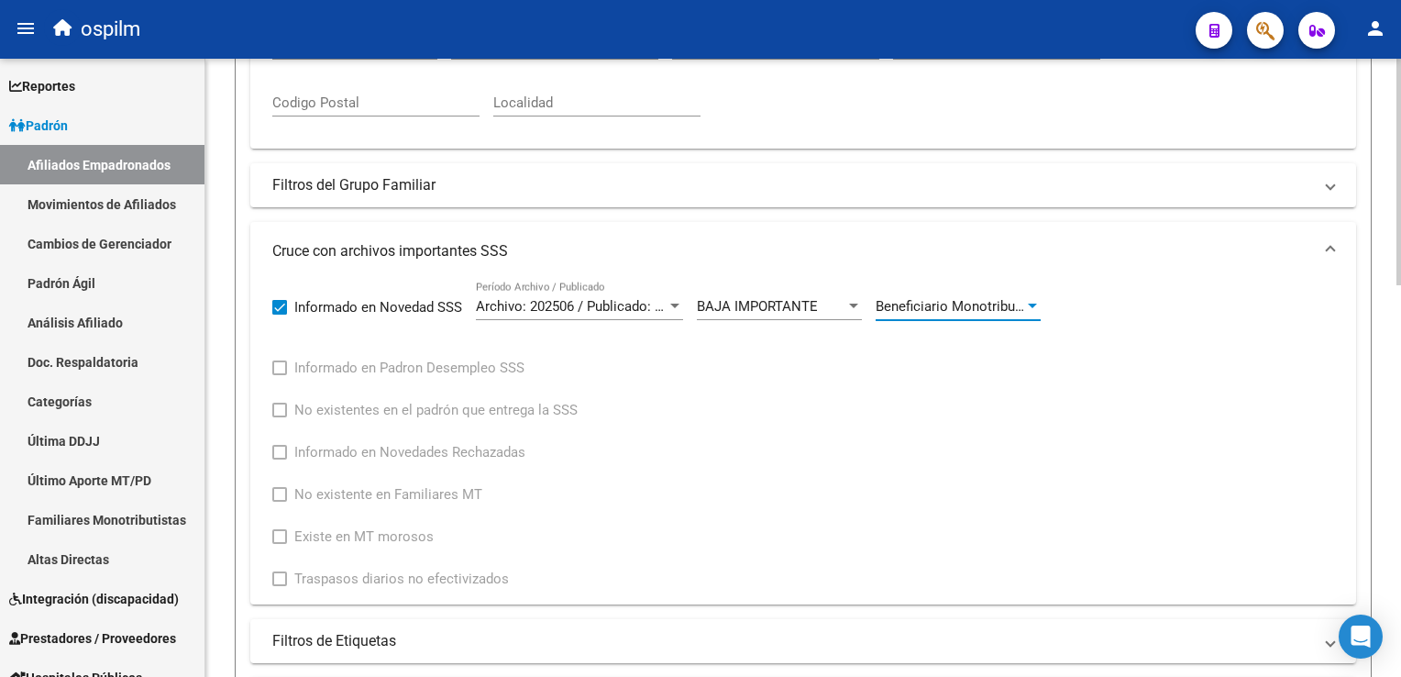
scroll to position [826, 0]
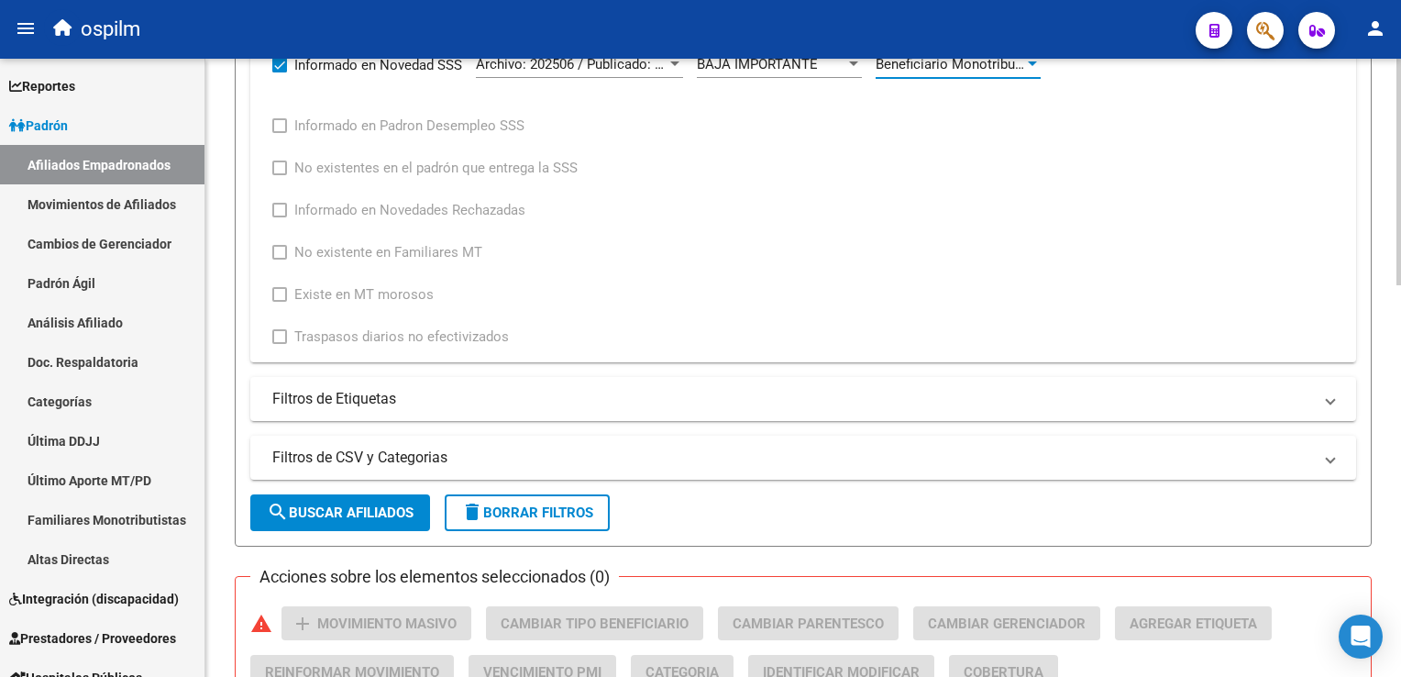
click at [1400, 380] on div at bounding box center [1399, 473] width 5 height 227
drag, startPoint x: 314, startPoint y: 515, endPoint x: 408, endPoint y: 471, distance: 104.2
click at [315, 515] on span "search Buscar Afiliados" at bounding box center [340, 512] width 147 height 17
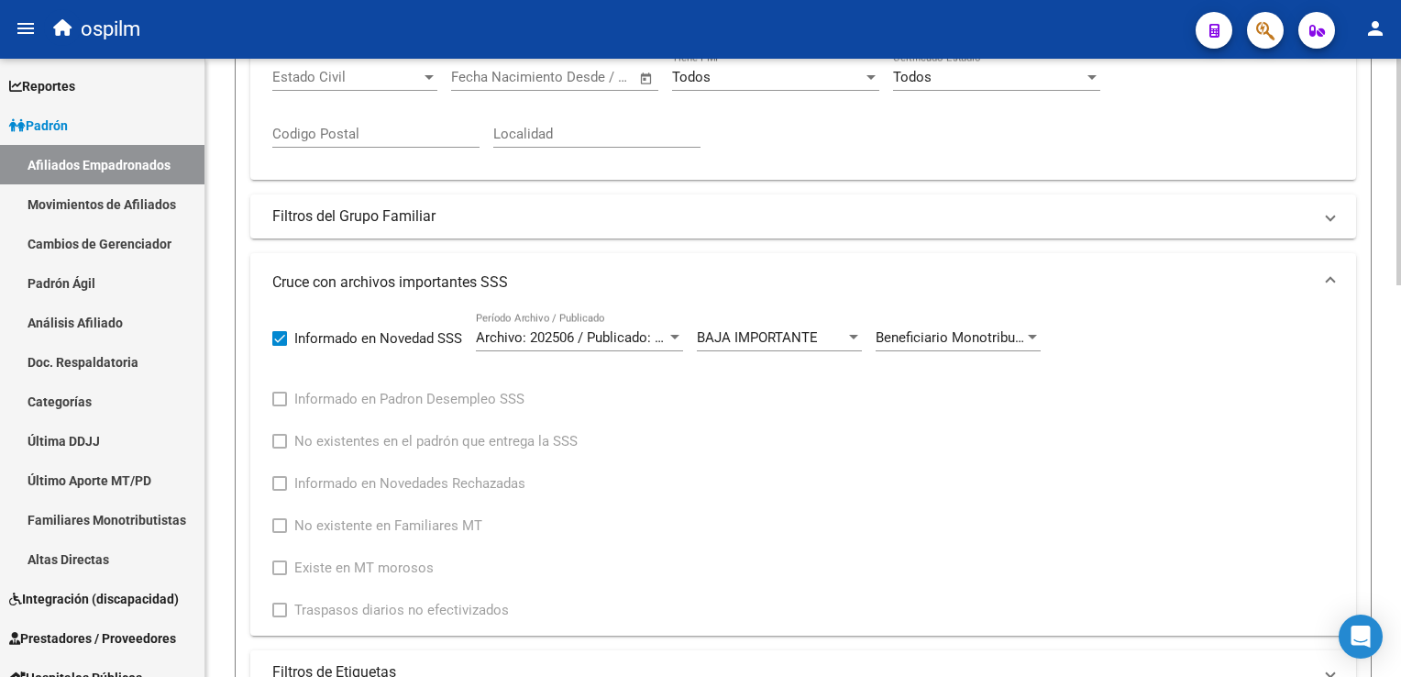
scroll to position [549, 0]
click at [1395, 269] on div "PADRON -> Afiliados Empadronados (alt+a) add Crear Afiliado file_download Expor…" at bounding box center [805, 353] width 1200 height 1688
click at [937, 339] on span "Beneficiario Monotributista inexistente en Padrón de Contribuyentes" at bounding box center [1116, 341] width 480 height 17
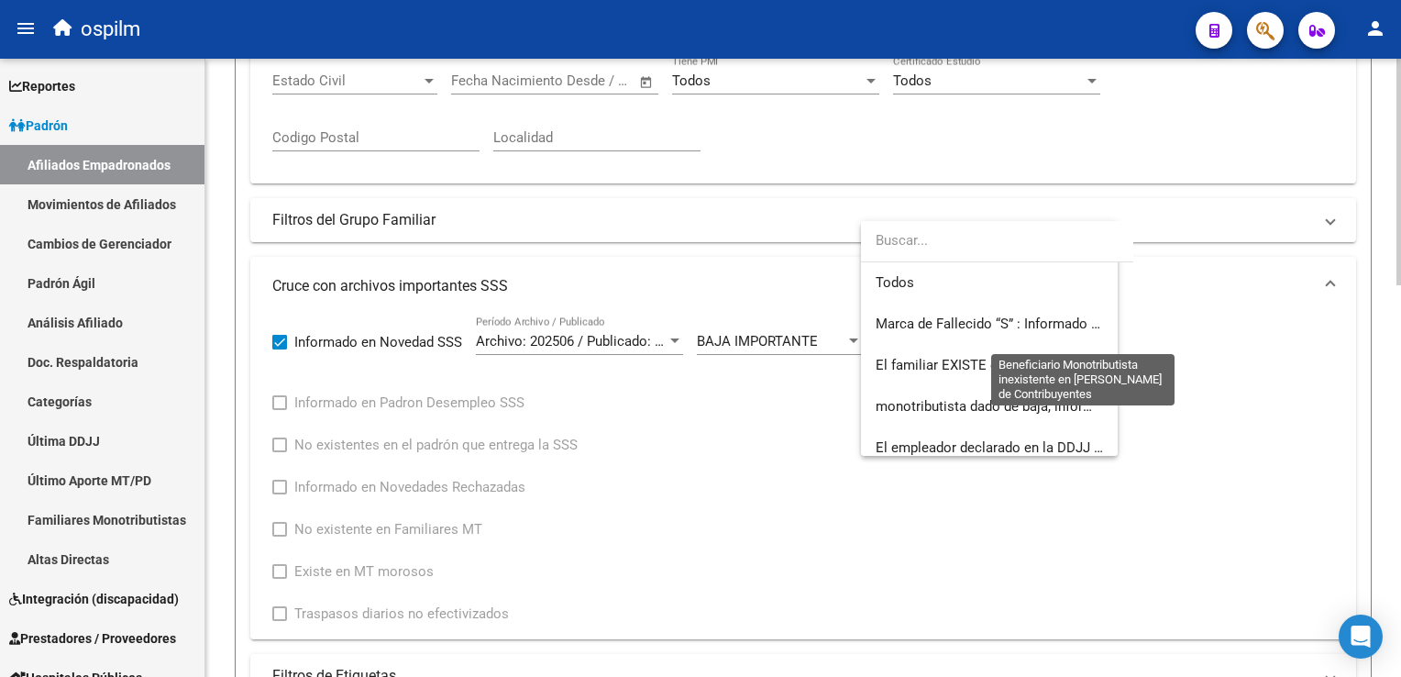
scroll to position [233, 0]
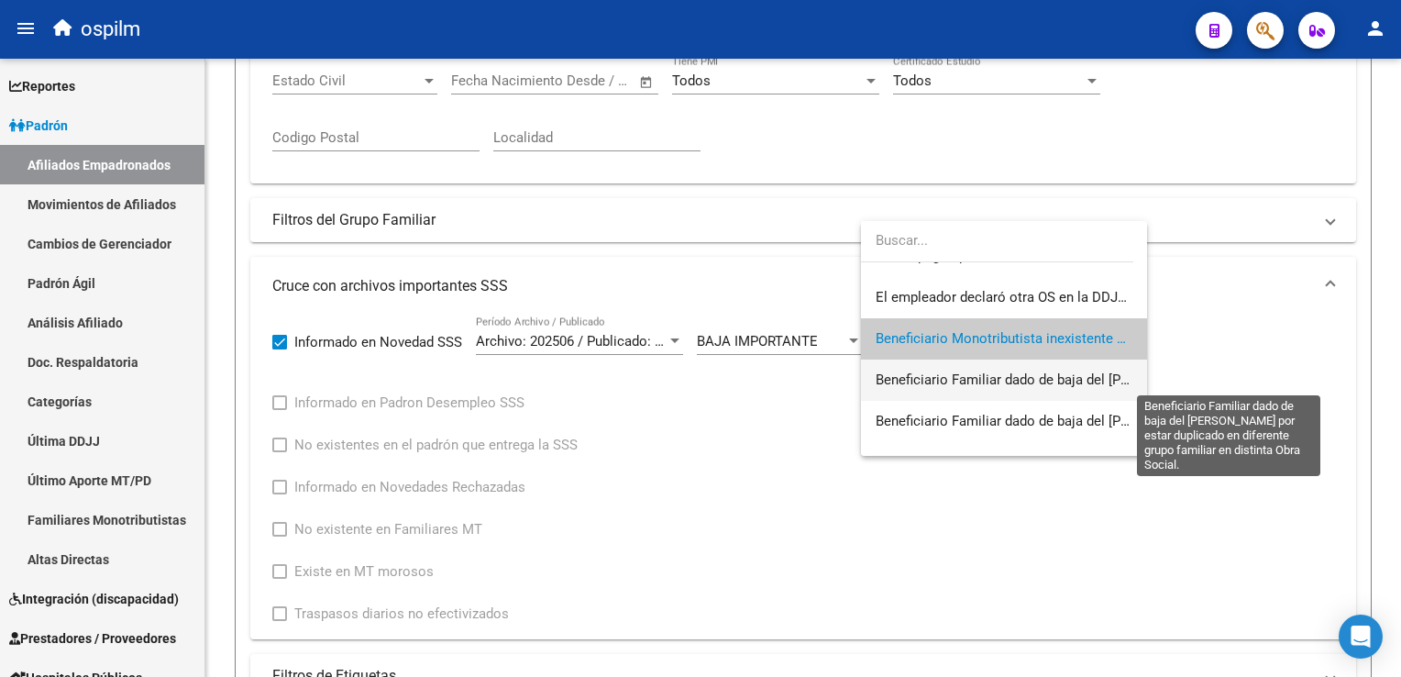
click at [954, 381] on span "Beneficiario Familiar dado de baja del padrón por estar duplicado en diferente …" at bounding box center [1261, 379] width 771 height 17
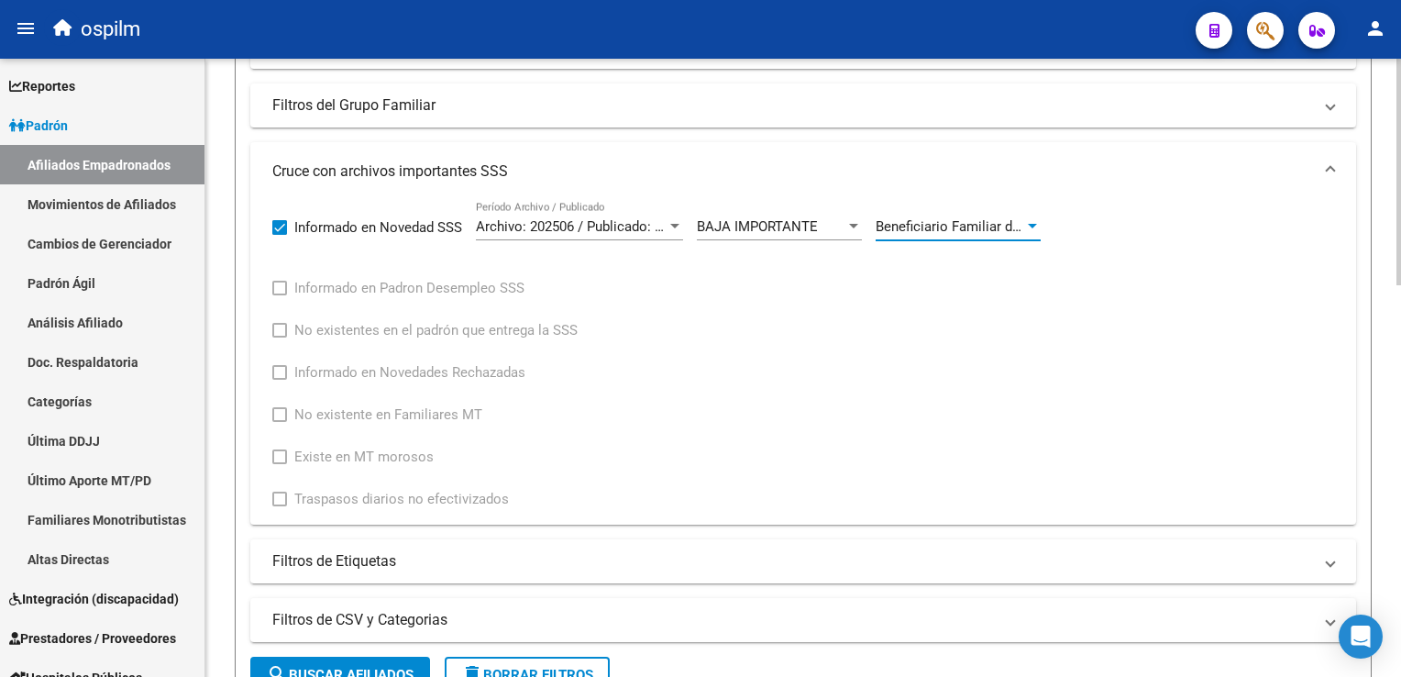
scroll to position [737, 0]
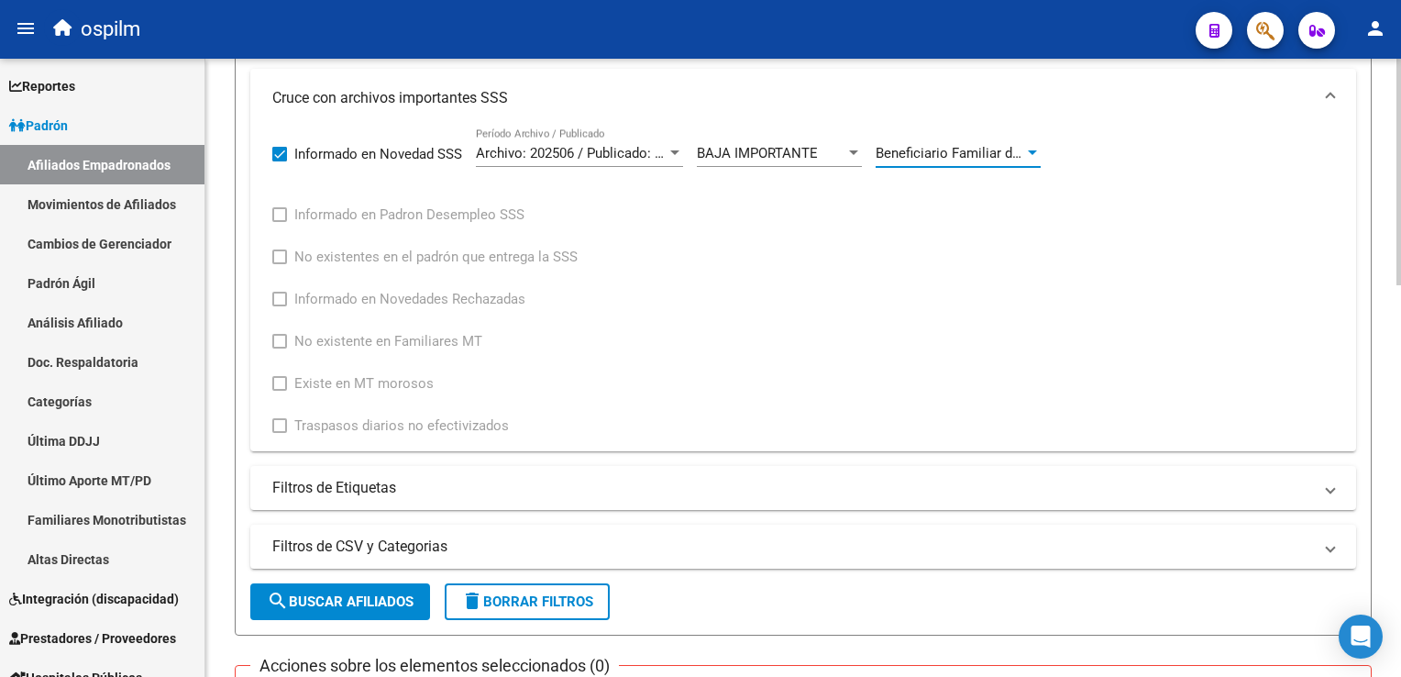
click at [1399, 344] on div at bounding box center [1399, 441] width 5 height 227
click at [343, 583] on button "search Buscar Afiliados" at bounding box center [340, 601] width 180 height 37
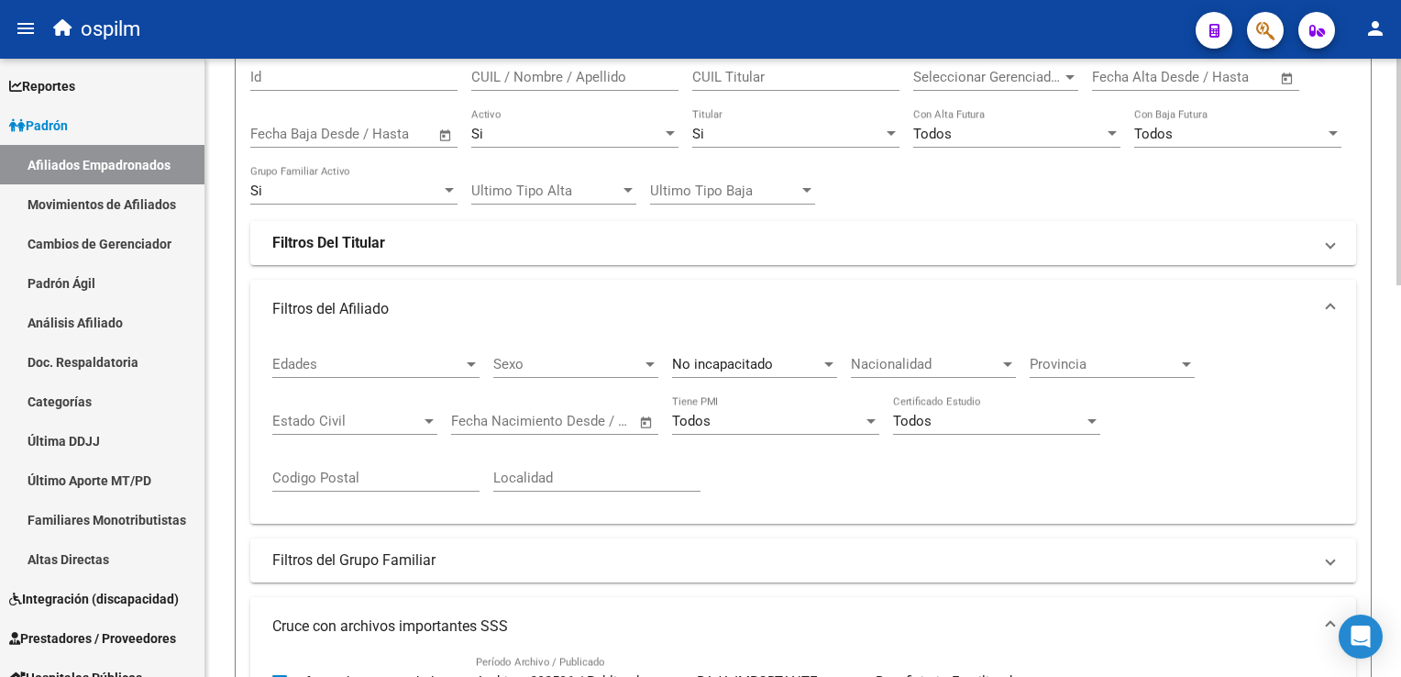
scroll to position [0, 0]
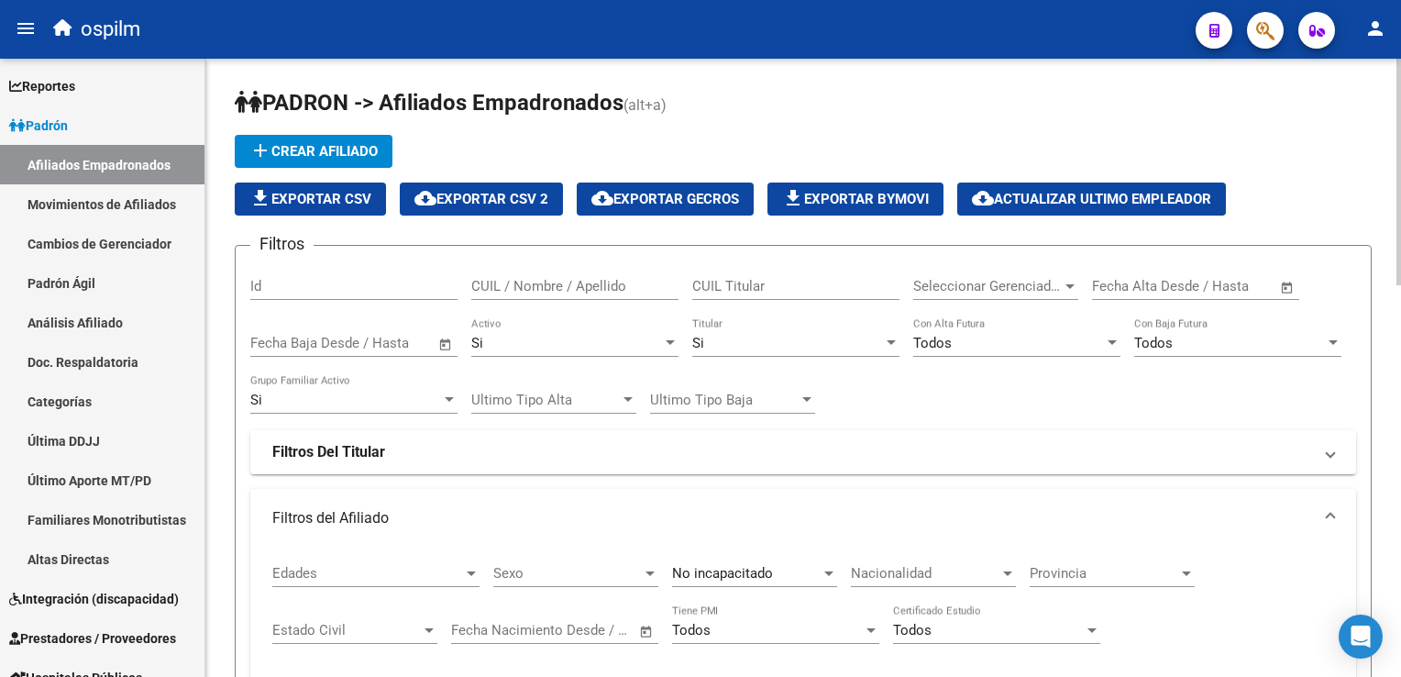
click at [724, 335] on div "Si" at bounding box center [787, 343] width 191 height 17
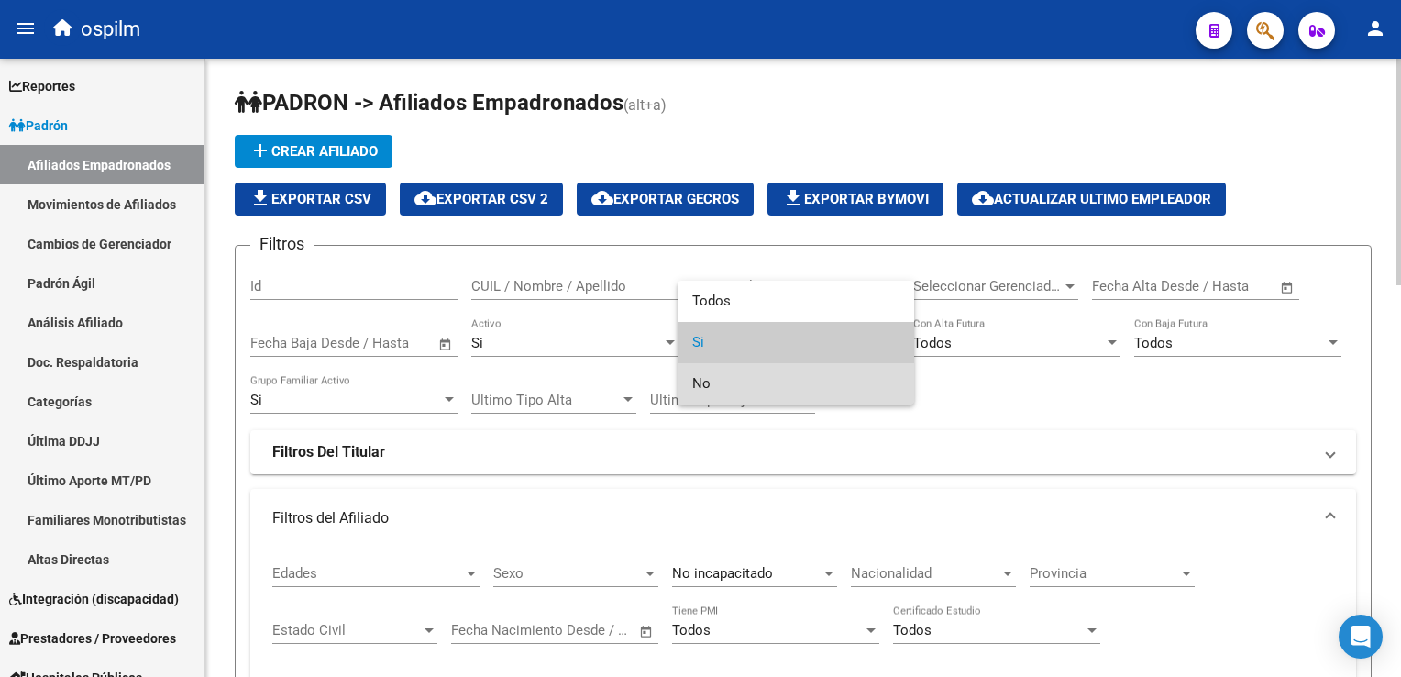
drag, startPoint x: 718, startPoint y: 387, endPoint x: 770, endPoint y: 363, distance: 57.5
click at [723, 386] on span "No" at bounding box center [795, 383] width 207 height 41
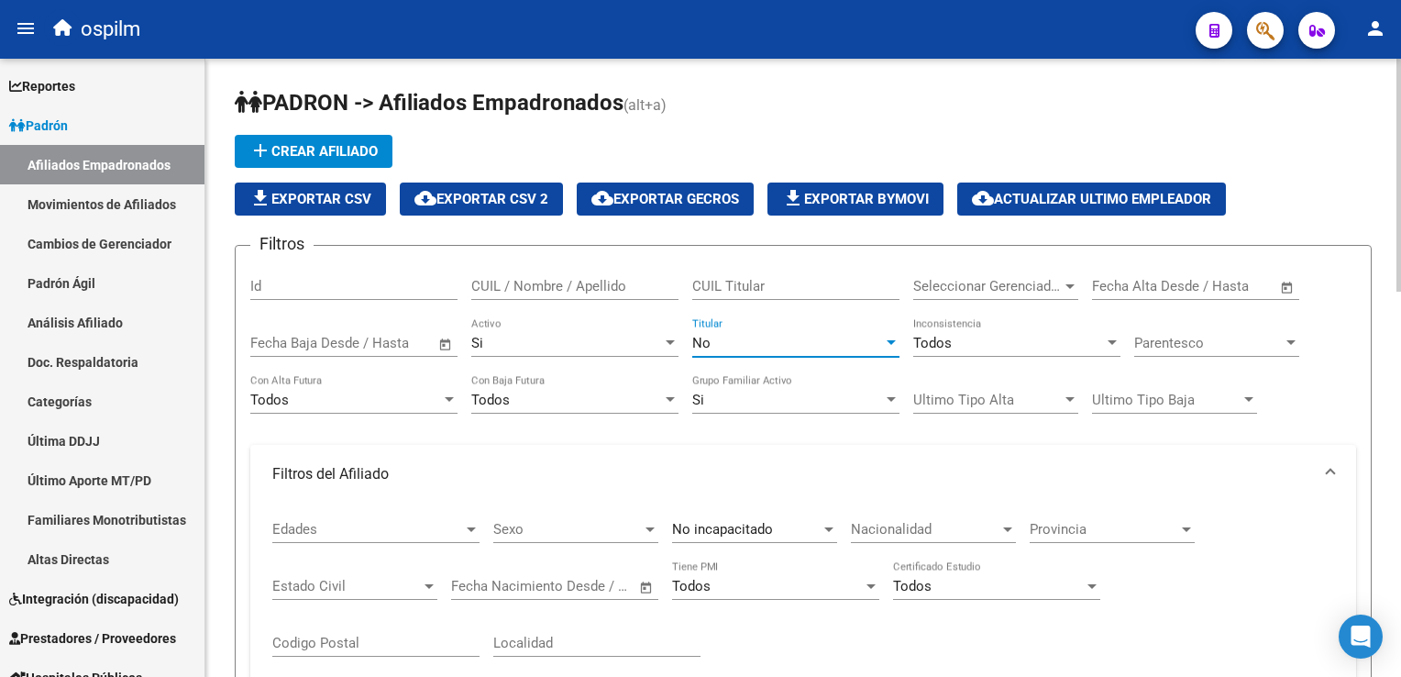
scroll to position [856, 0]
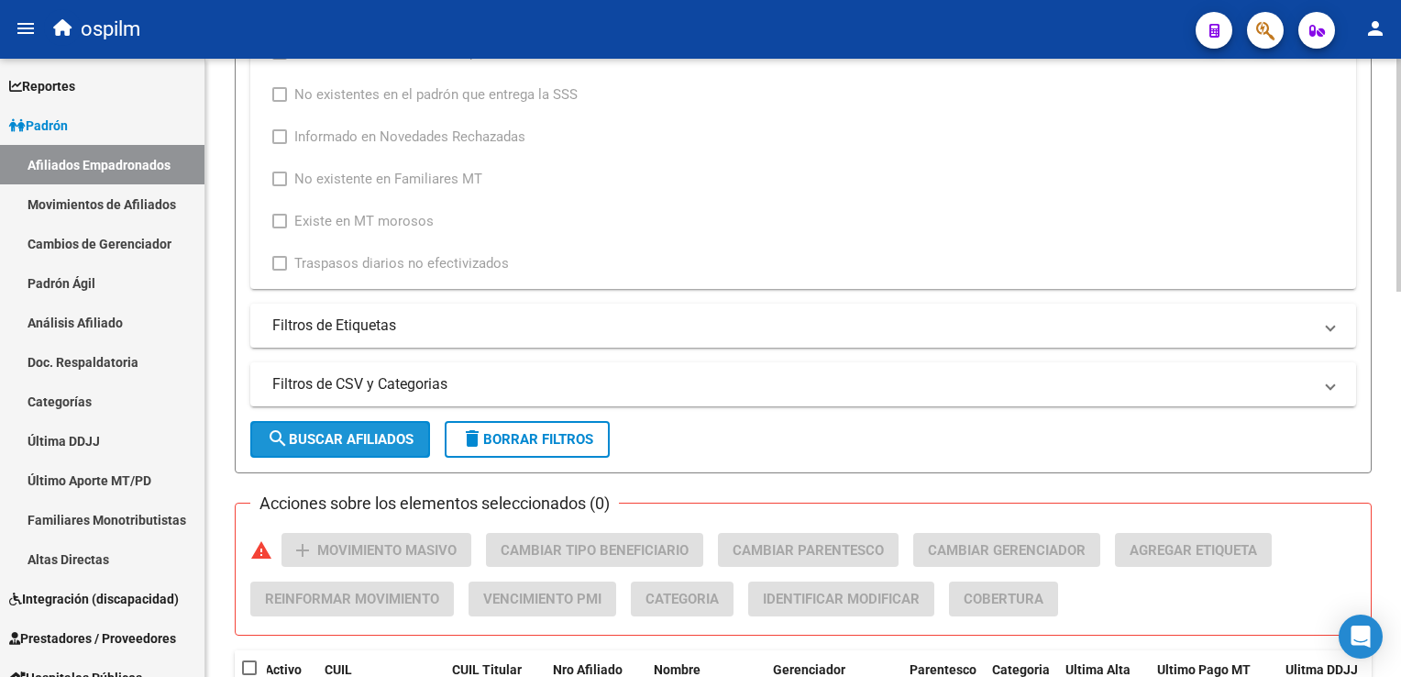
click at [297, 426] on button "search Buscar Afiliados" at bounding box center [340, 439] width 180 height 37
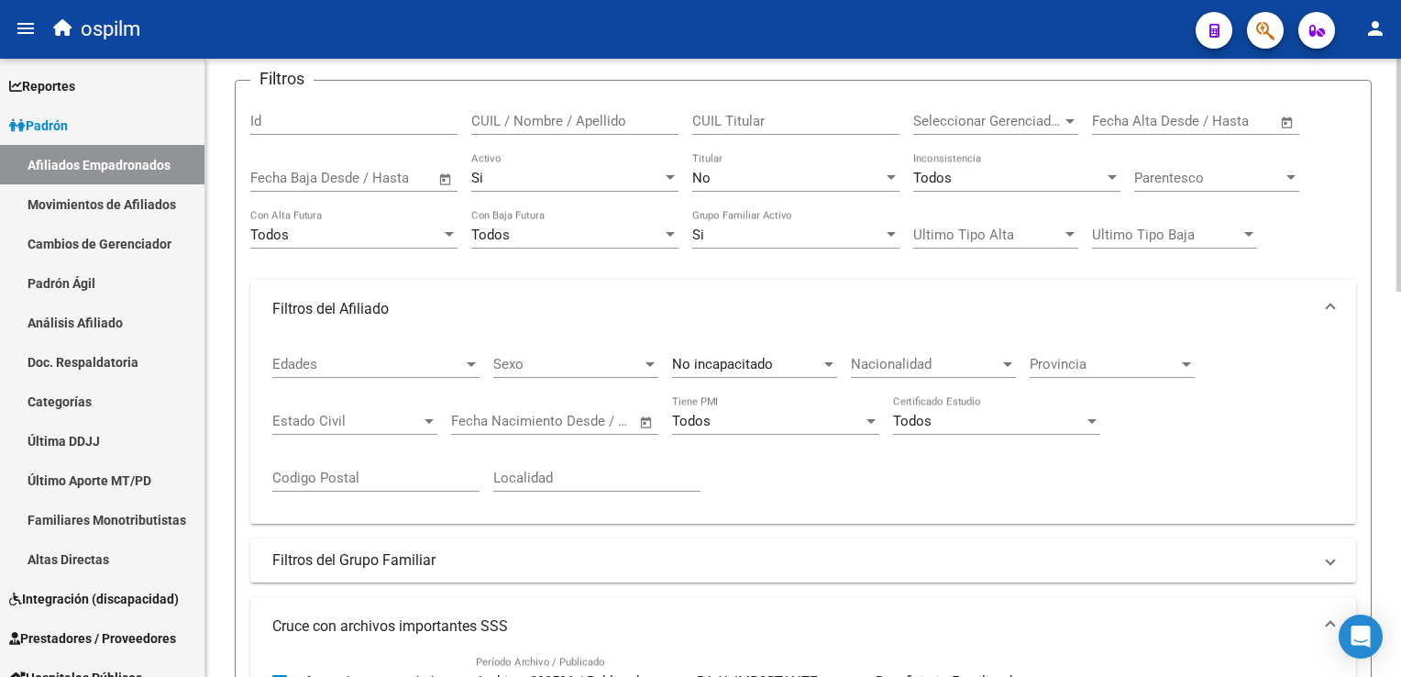
scroll to position [1022, 0]
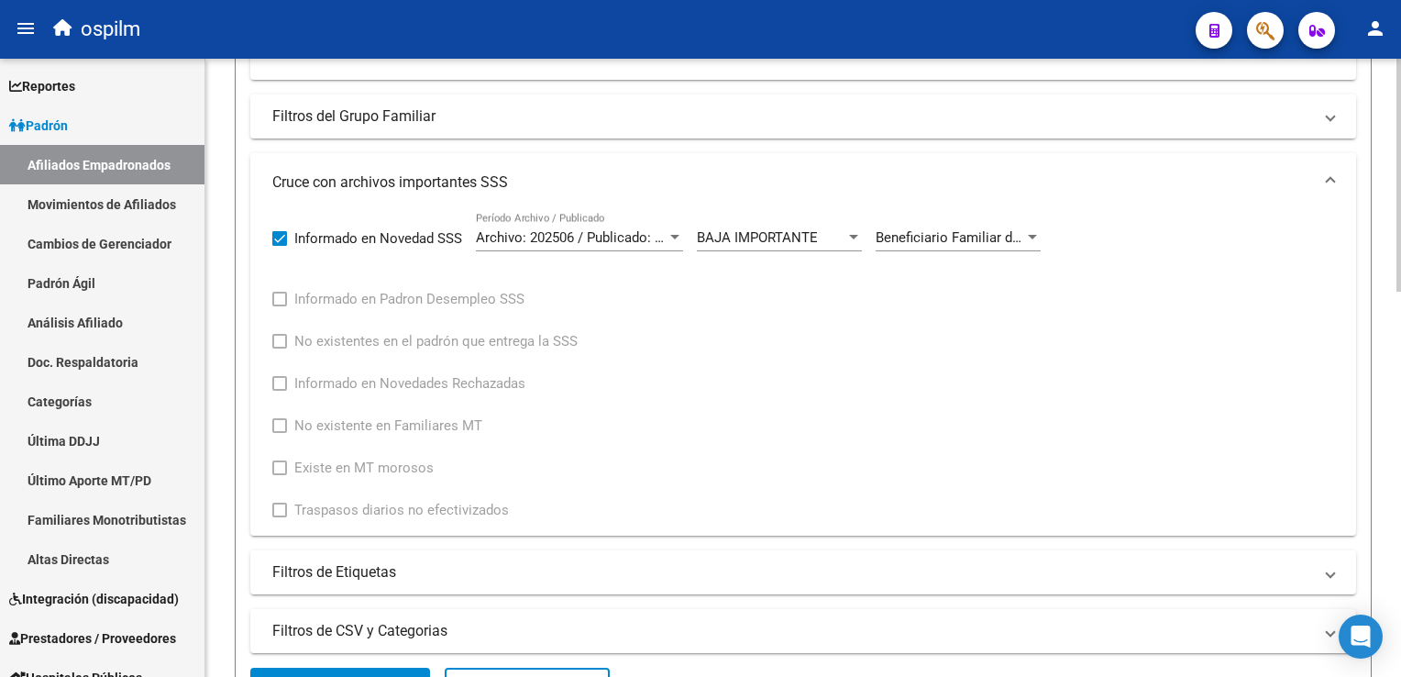
click at [1375, 300] on div "PADRON -> Afiliados Empadronados (alt+a) add Crear Afiliado file_download Expor…" at bounding box center [805, 272] width 1200 height 1644
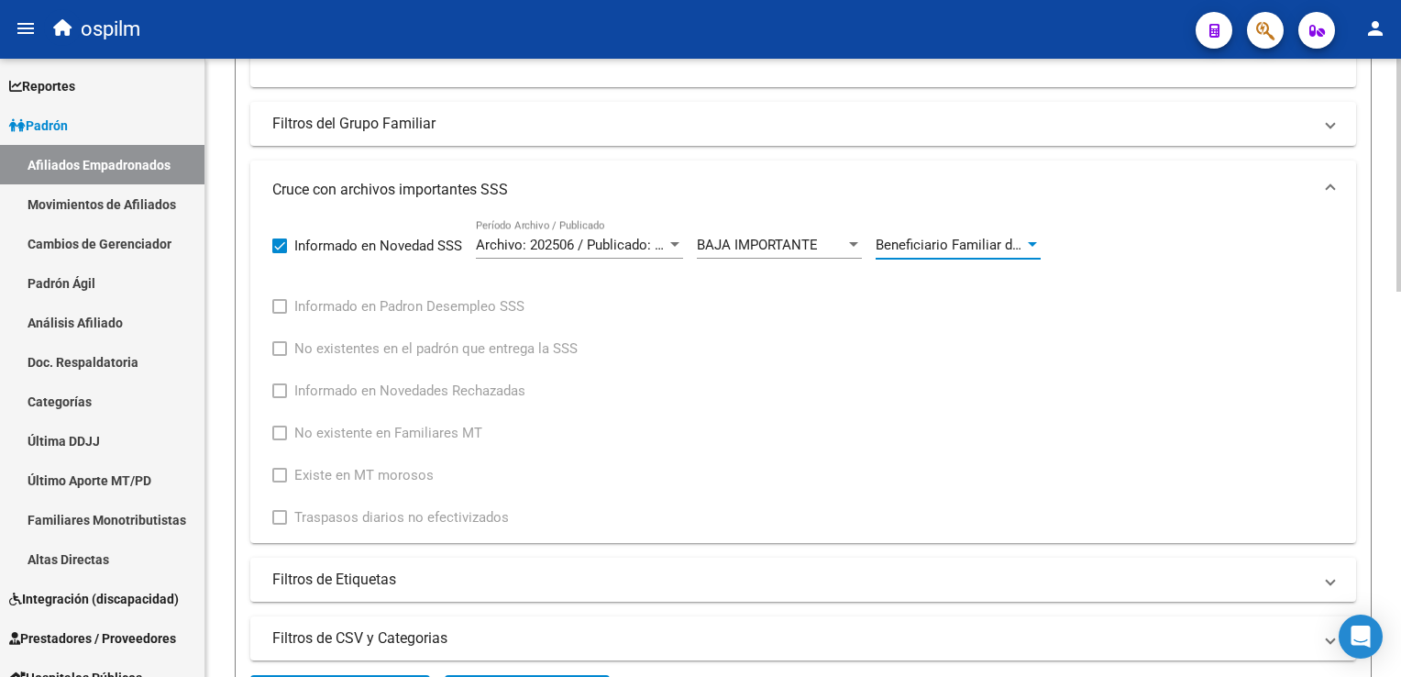
click at [972, 248] on span "Beneficiario Familiar dado de baja del padrón por estar duplicado en diferente …" at bounding box center [1261, 245] width 771 height 17
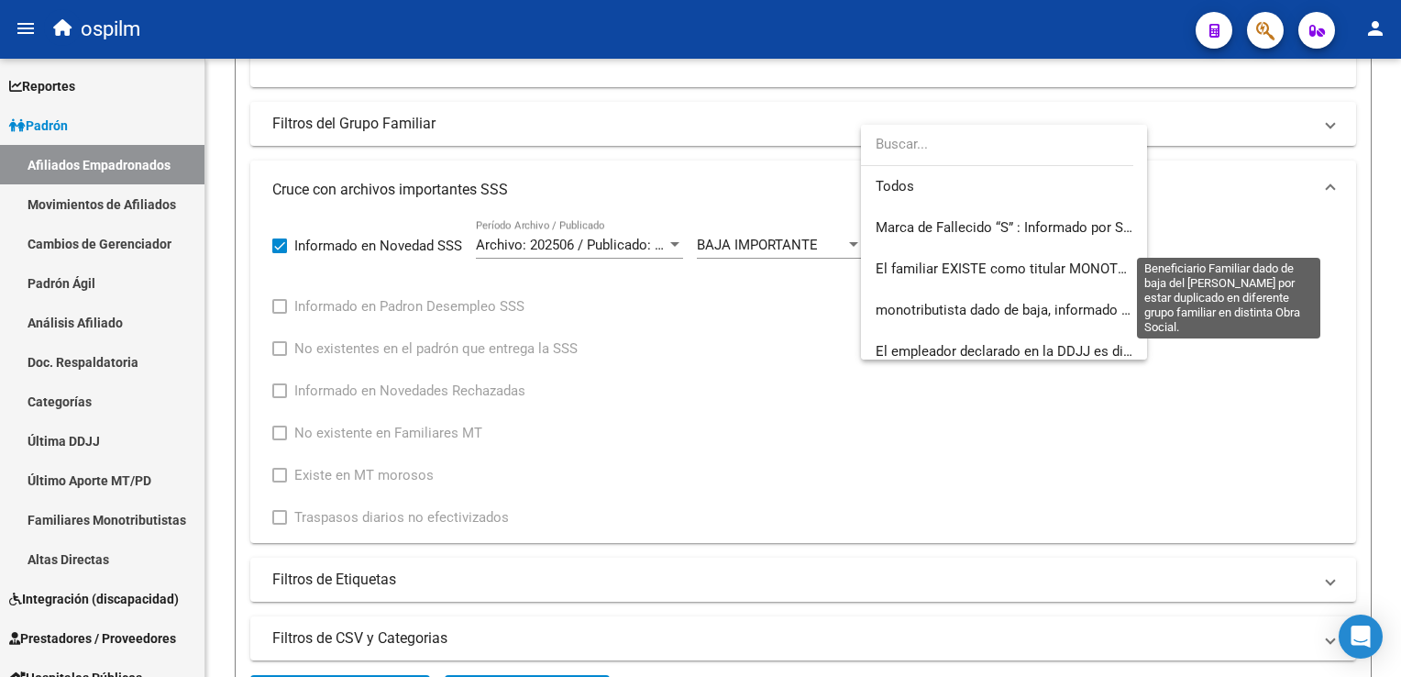
scroll to position [274, 0]
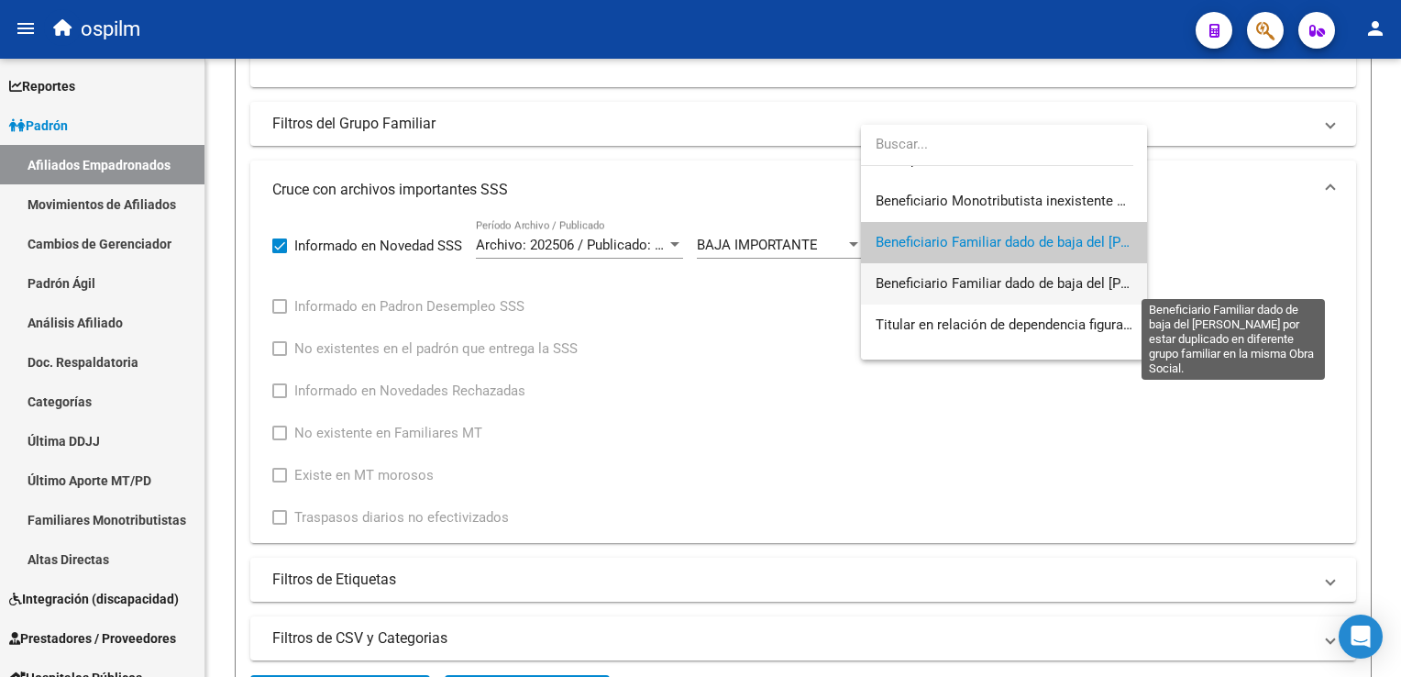
click at [1028, 276] on span "Beneficiario Familiar dado de baja del padrón por estar duplicado en diferente …" at bounding box center [1267, 283] width 782 height 17
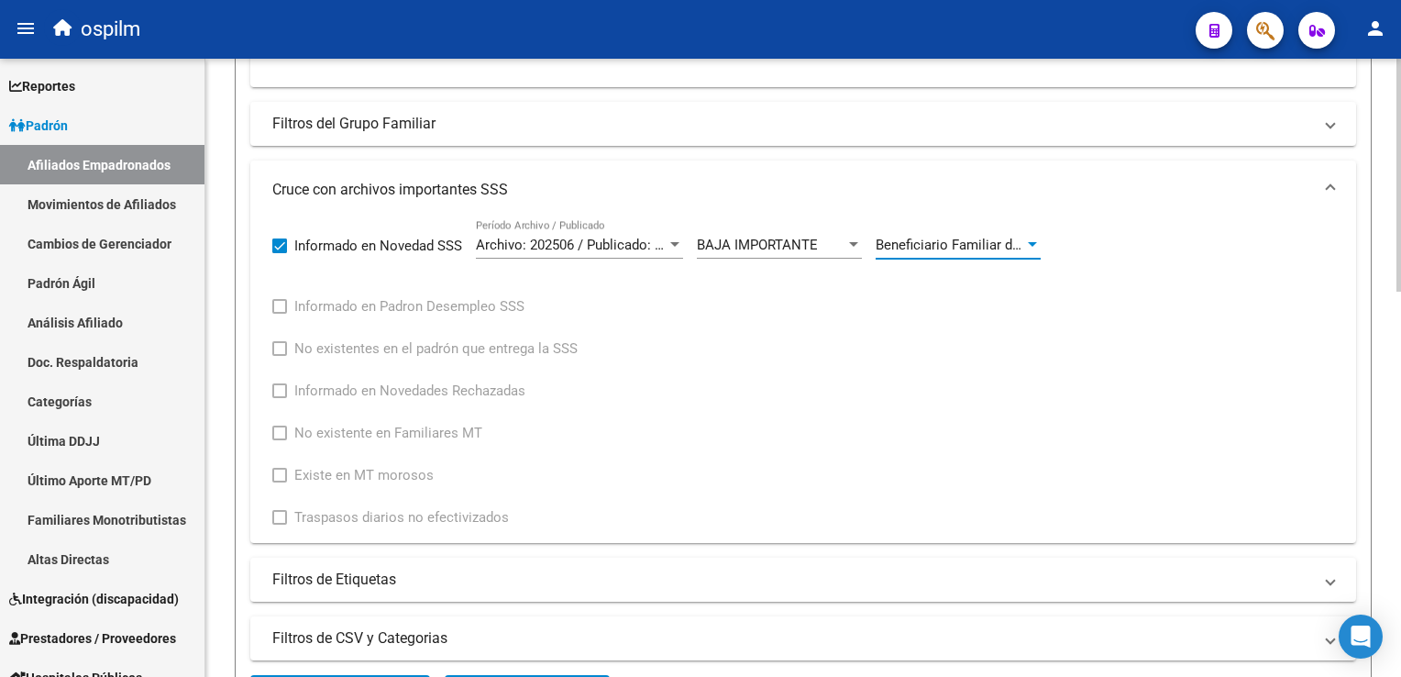
scroll to position [1022, 0]
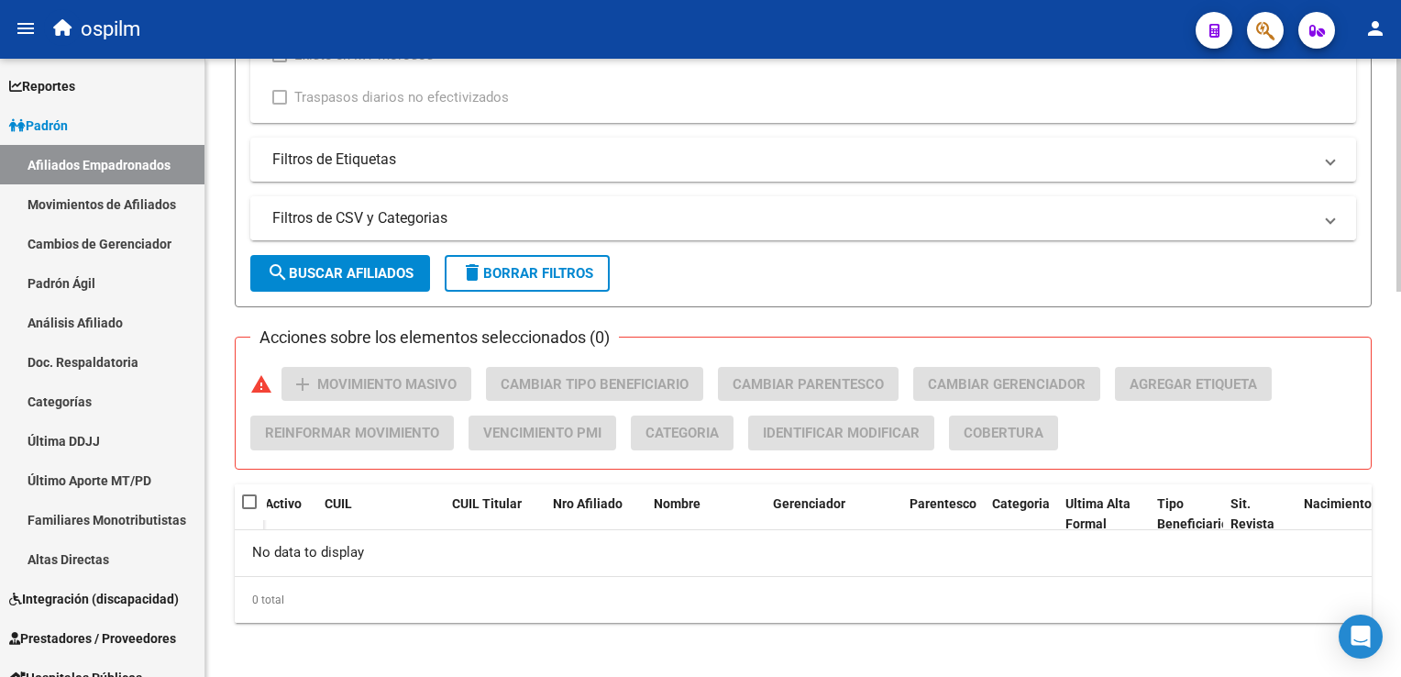
click at [319, 265] on span "search Buscar Afiliados" at bounding box center [340, 273] width 147 height 17
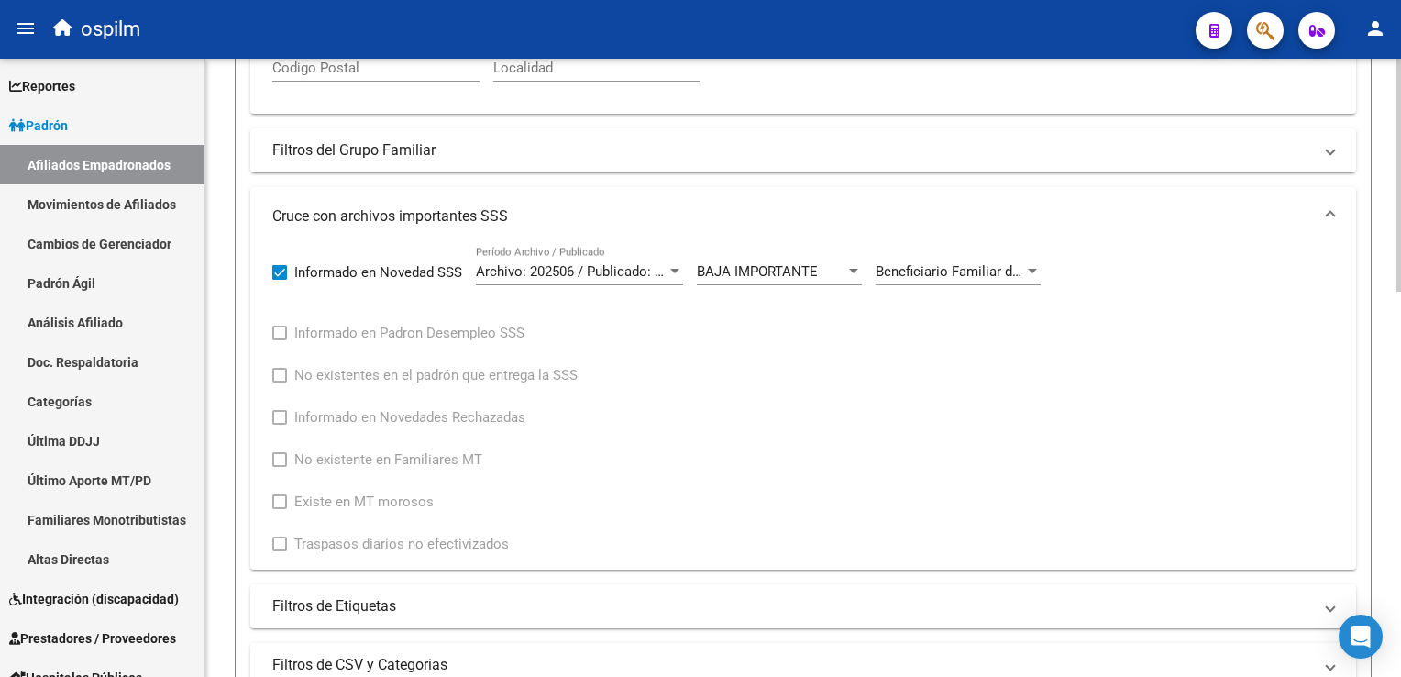
click at [1400, 345] on html "menu ospilm person Firma Express Reportes Ingresos Devengados Análisis Históric…" at bounding box center [700, 338] width 1401 height 677
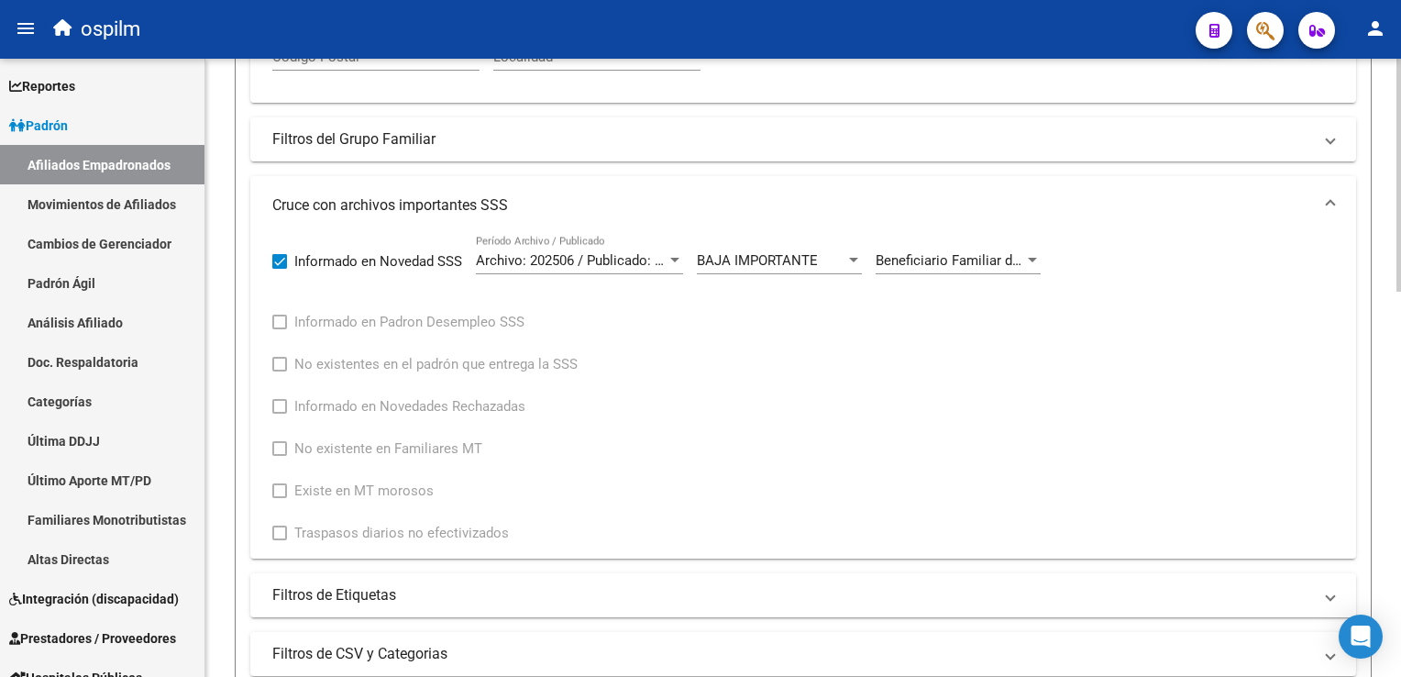
click at [947, 274] on div "Beneficiario Familiar dado de baja del padrón por estar duplicado en diferente …" at bounding box center [958, 263] width 165 height 57
click at [956, 253] on span "Beneficiario Familiar dado de baja del padrón por estar duplicado en diferente …" at bounding box center [1267, 260] width 782 height 17
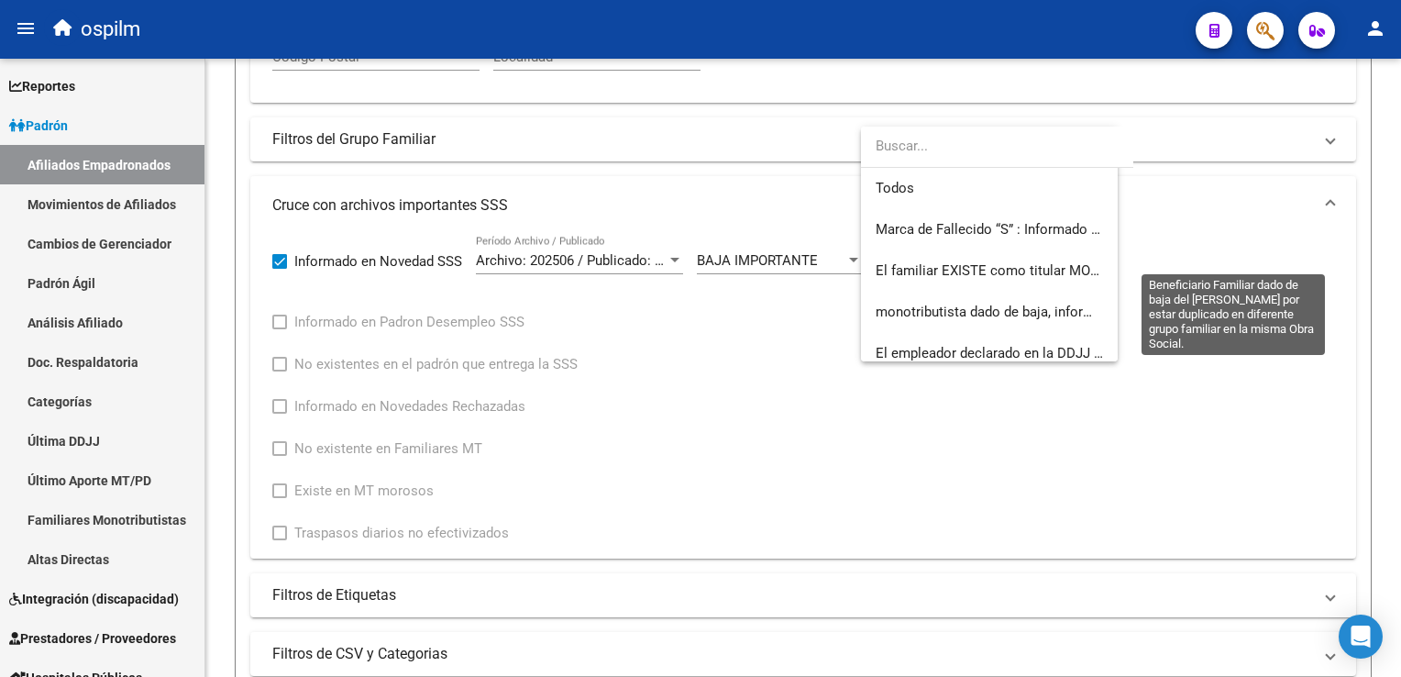
scroll to position [301, 0]
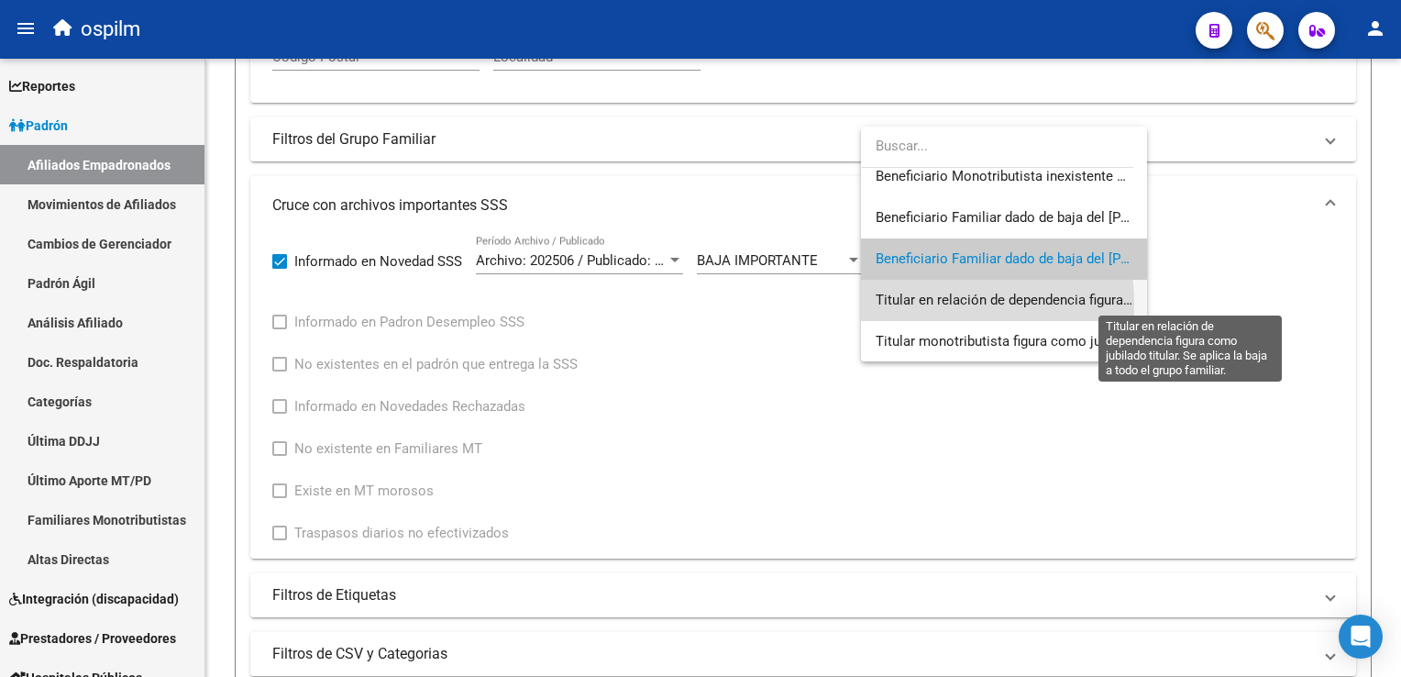
click at [928, 302] on span "Titular en relación de dependencia figura como jubilado titular. Se aplica la b…" at bounding box center [1193, 300] width 635 height 17
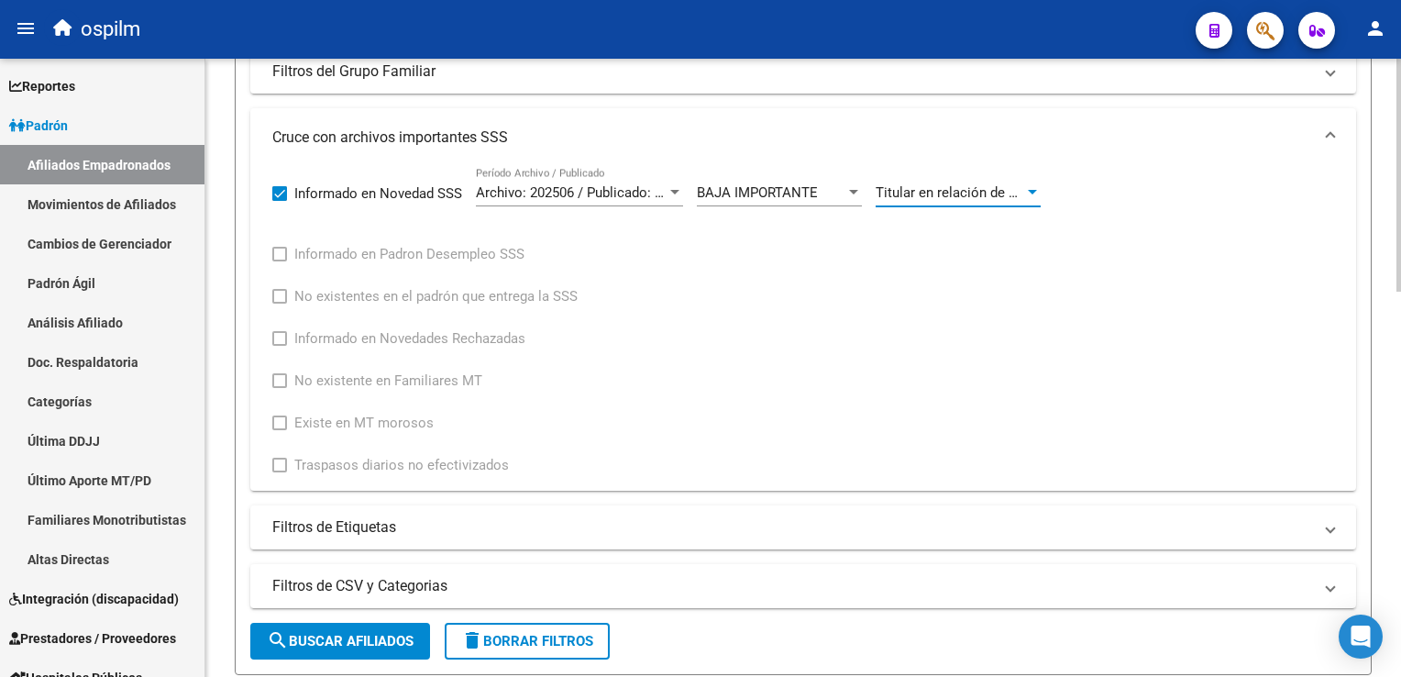
click at [1400, 323] on html "menu ospilm person Firma Express Reportes Ingresos Devengados Análisis Históric…" at bounding box center [700, 338] width 1401 height 677
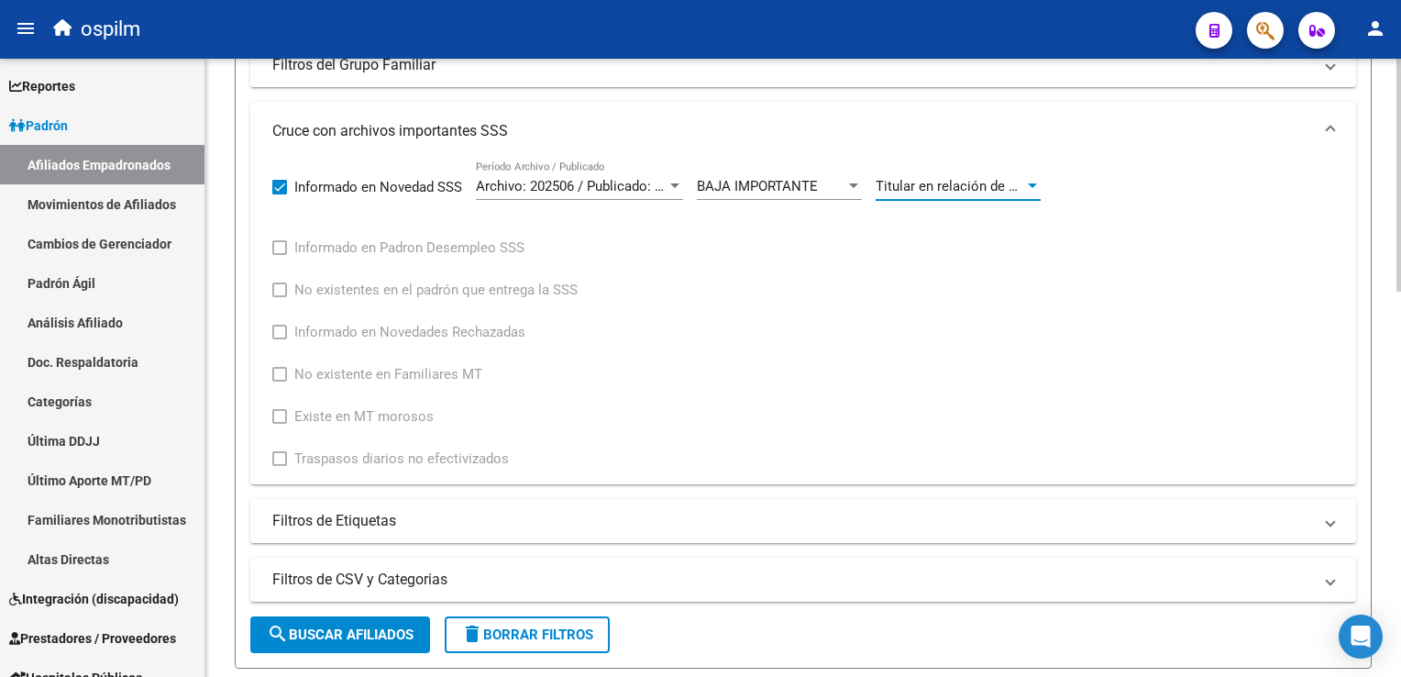
click at [329, 629] on span "search Buscar Afiliados" at bounding box center [340, 634] width 147 height 17
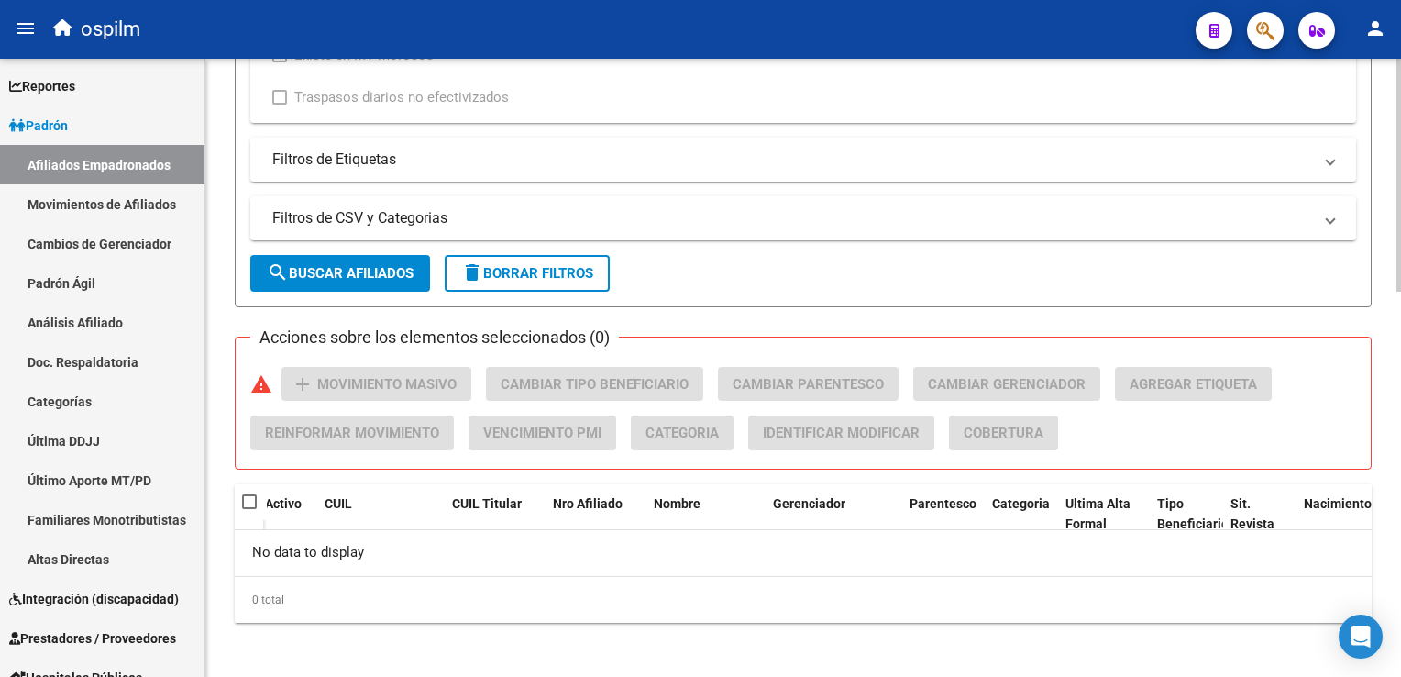
scroll to position [165, 0]
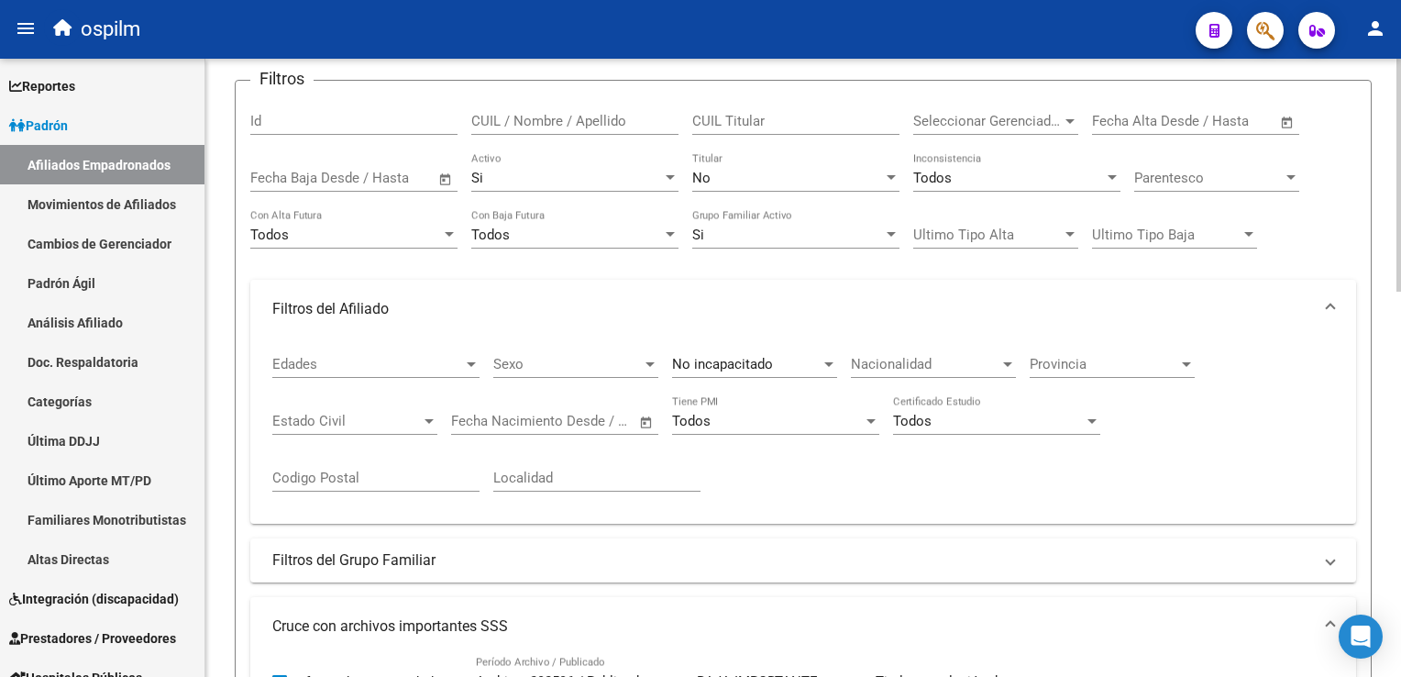
click at [737, 171] on div "No" at bounding box center [787, 178] width 191 height 17
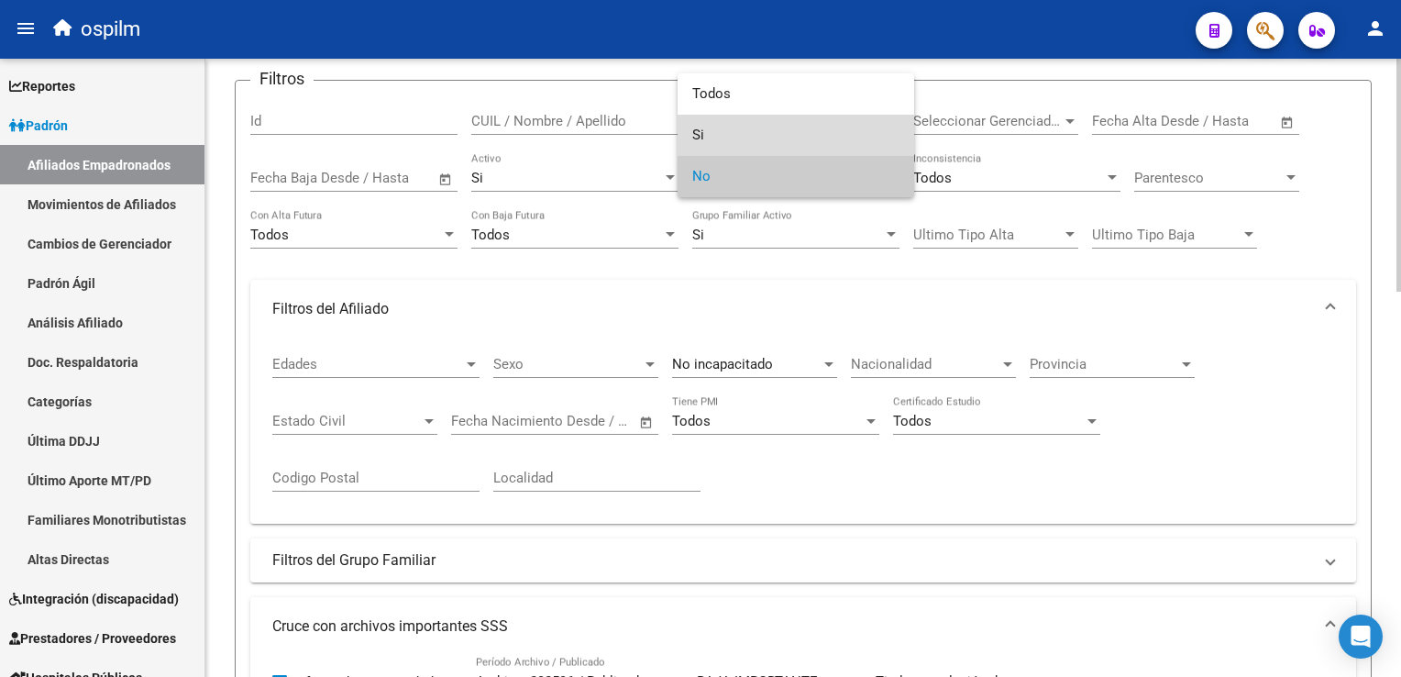
drag, startPoint x: 694, startPoint y: 140, endPoint x: 503, endPoint y: 251, distance: 221.5
click at [693, 139] on span "Si" at bounding box center [795, 135] width 207 height 41
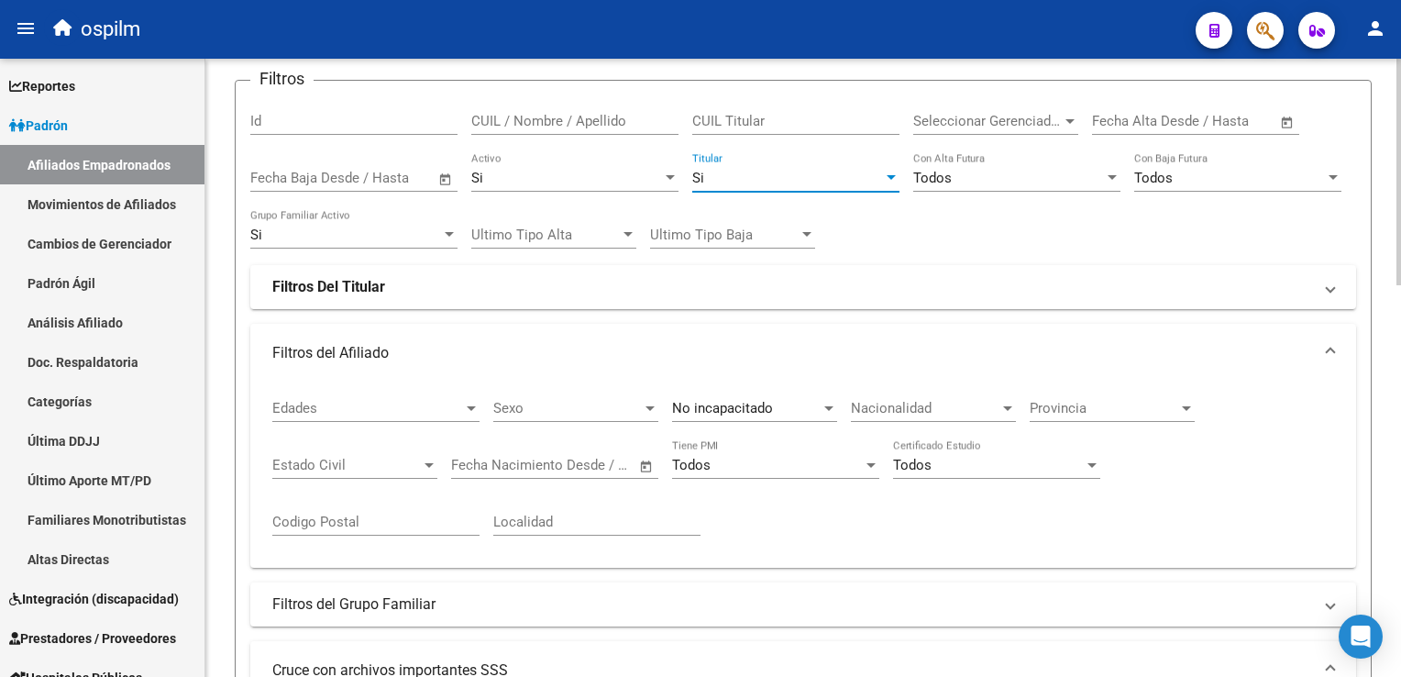
scroll to position [1022, 0]
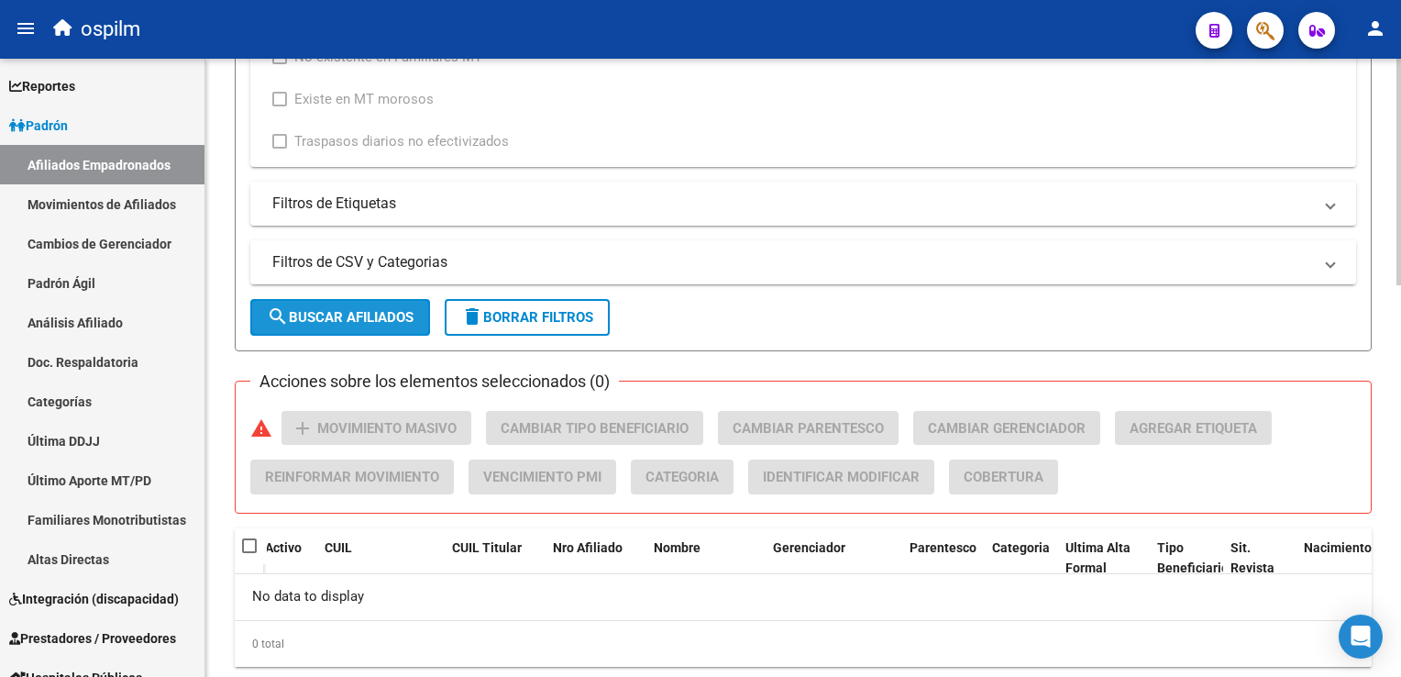
click at [326, 309] on span "search Buscar Afiliados" at bounding box center [340, 317] width 147 height 17
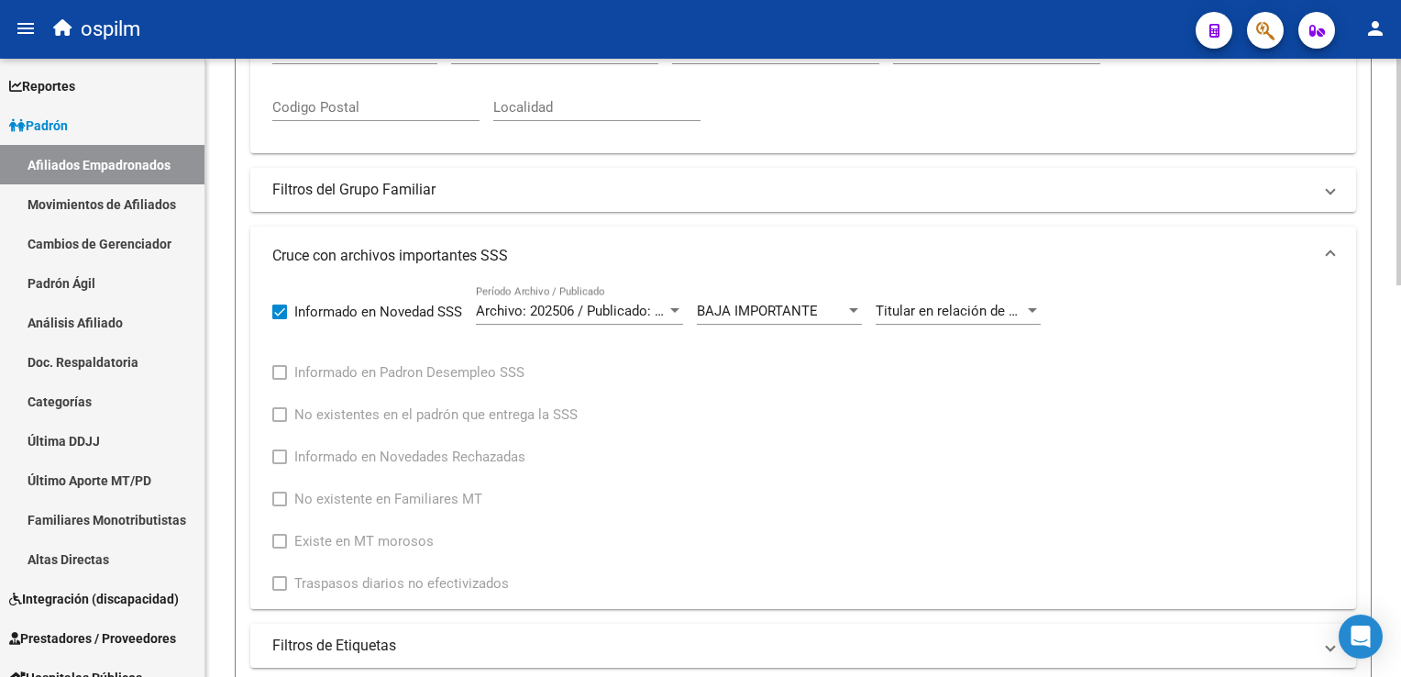
click at [1354, 283] on div "PADRON -> Afiliados Empadronados (alt+a) add Crear Afiliado file_download Expor…" at bounding box center [805, 323] width 1200 height 1688
click at [946, 306] on span "Titular en relación de dependencia figura como jubilado titular. Se aplica la b…" at bounding box center [1193, 314] width 635 height 17
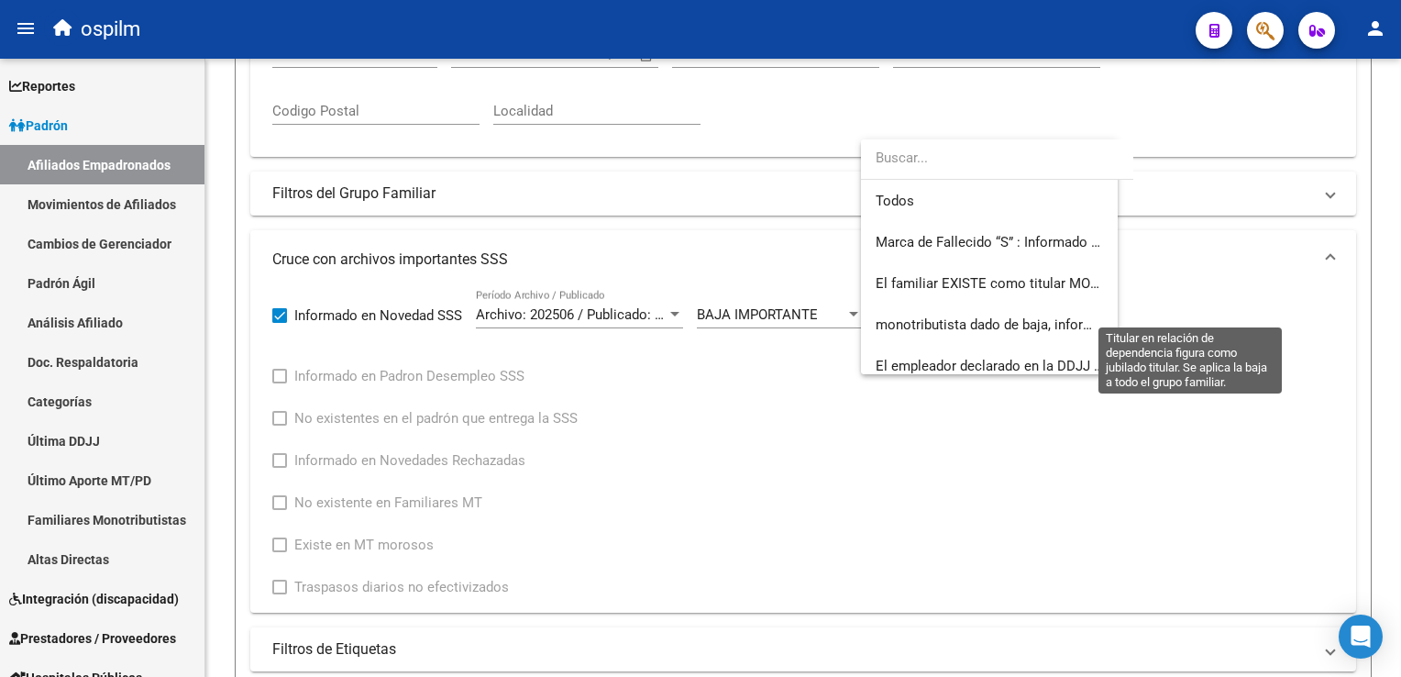
scroll to position [301, 0]
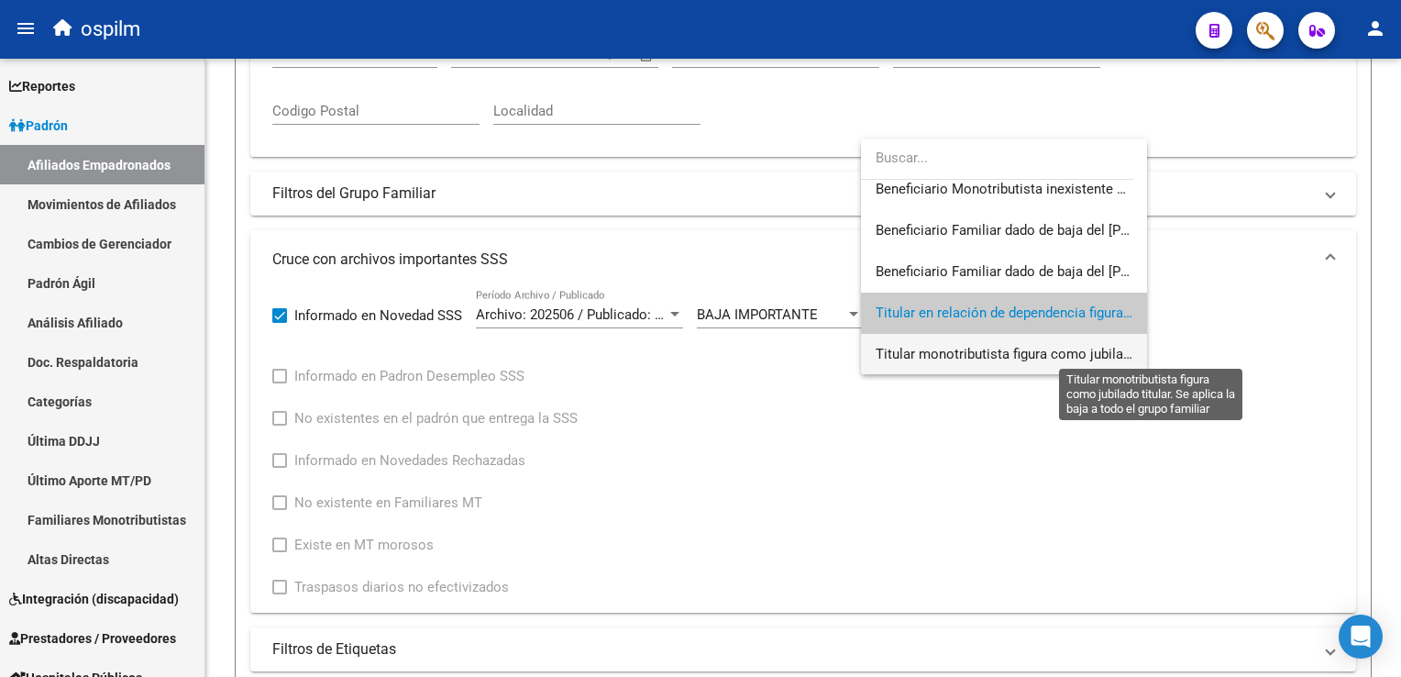
click at [957, 352] on span "Titular monotributista figura como jubilado titular. Se aplica la baja a todo e…" at bounding box center [1154, 354] width 556 height 17
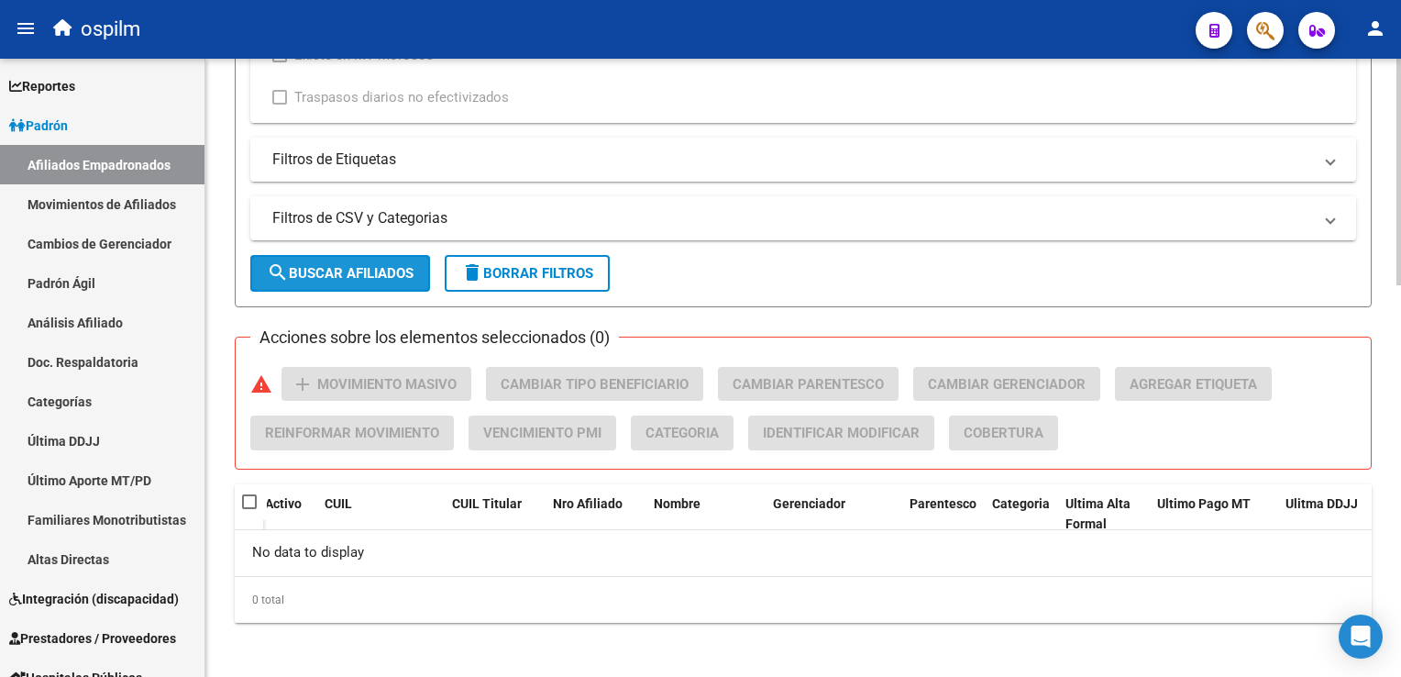
click at [331, 260] on button "search Buscar Afiliados" at bounding box center [340, 273] width 180 height 37
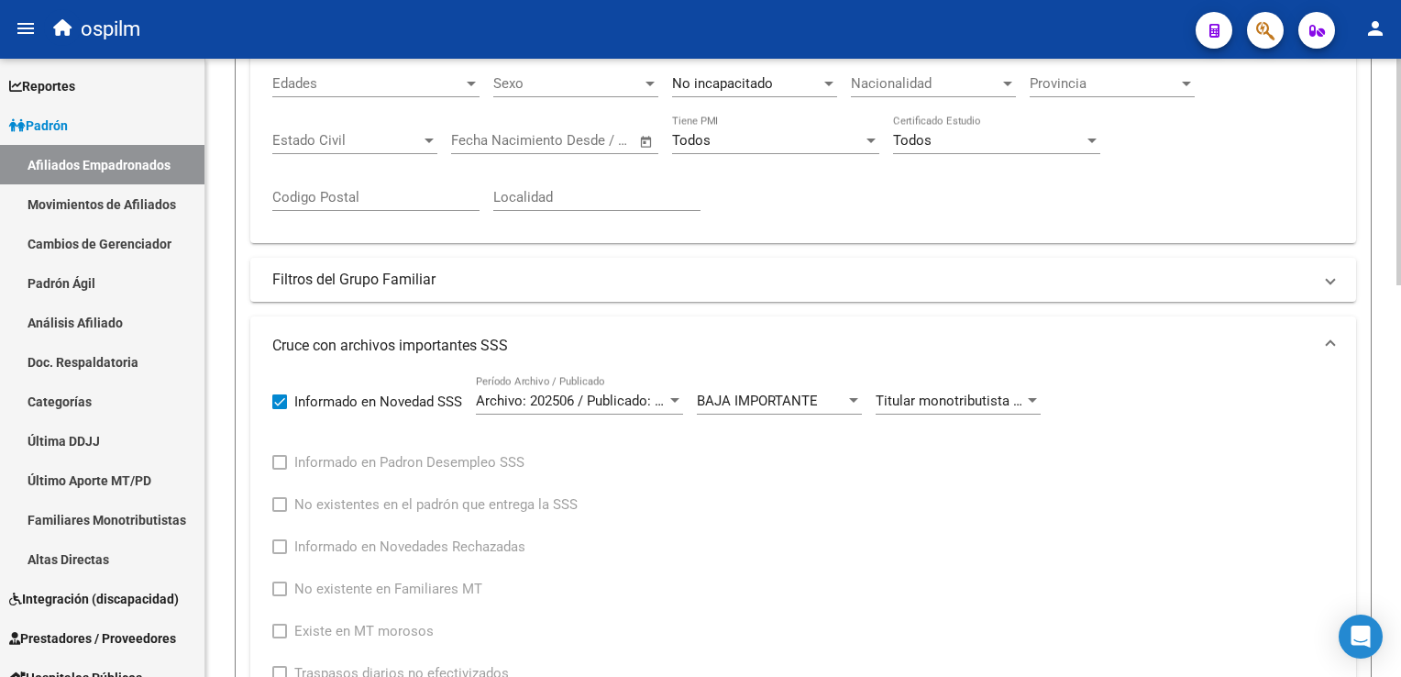
scroll to position [561, 0]
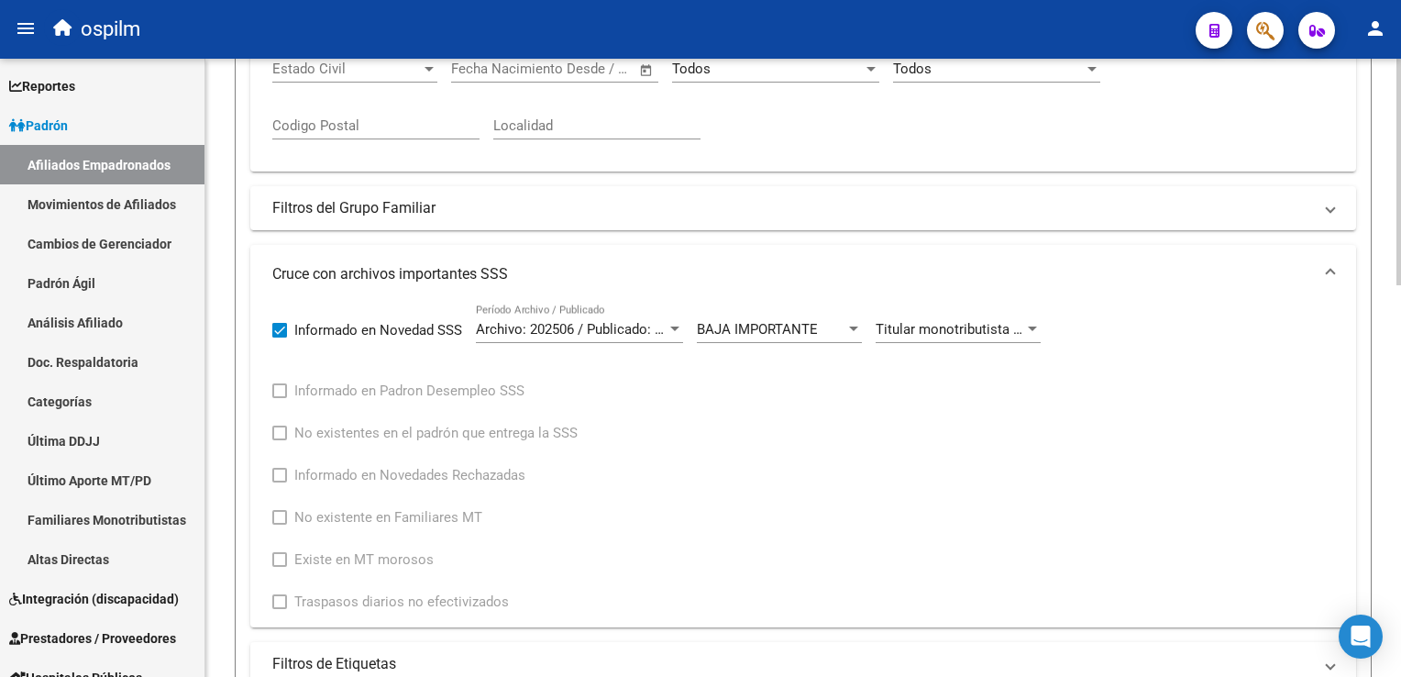
click at [1400, 292] on html "menu ospilm person Firma Express Reportes Ingresos Devengados Análisis Históric…" at bounding box center [700, 338] width 1401 height 677
click at [799, 321] on span "BAJA IMPORTANTE" at bounding box center [757, 329] width 121 height 17
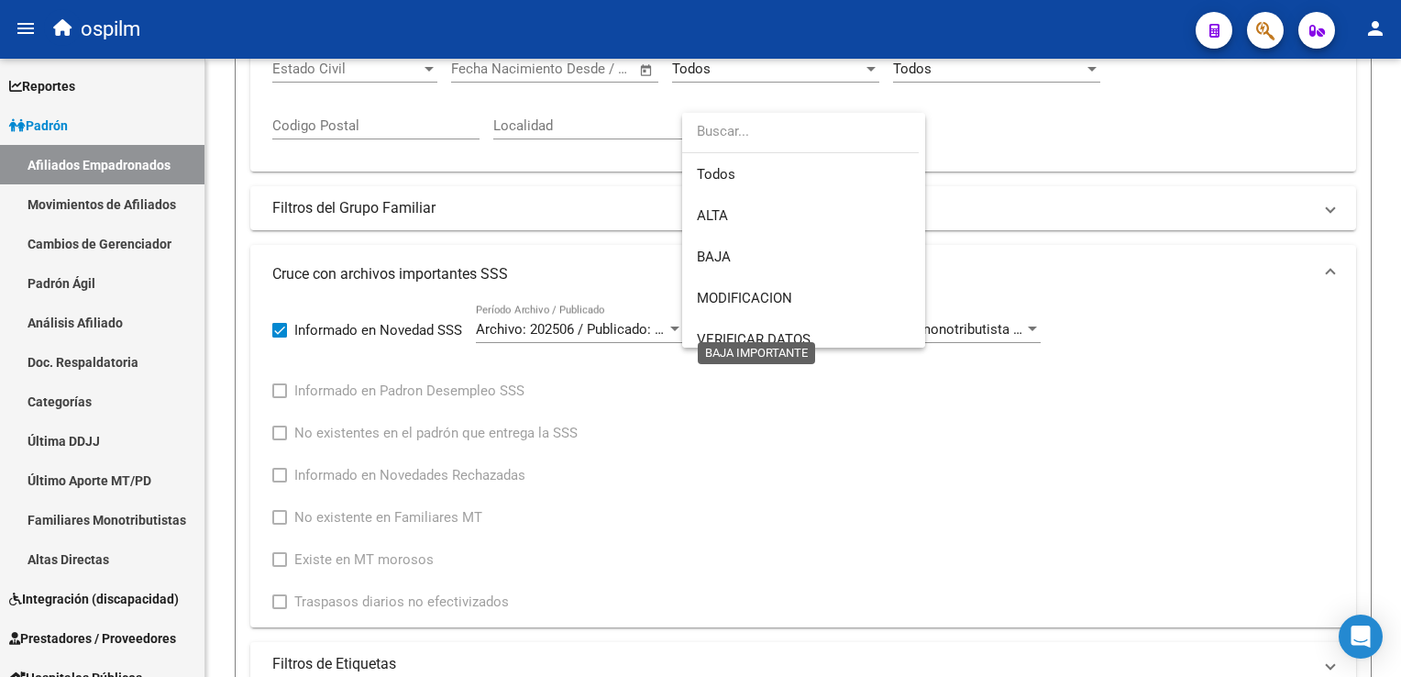
scroll to position [136, 0]
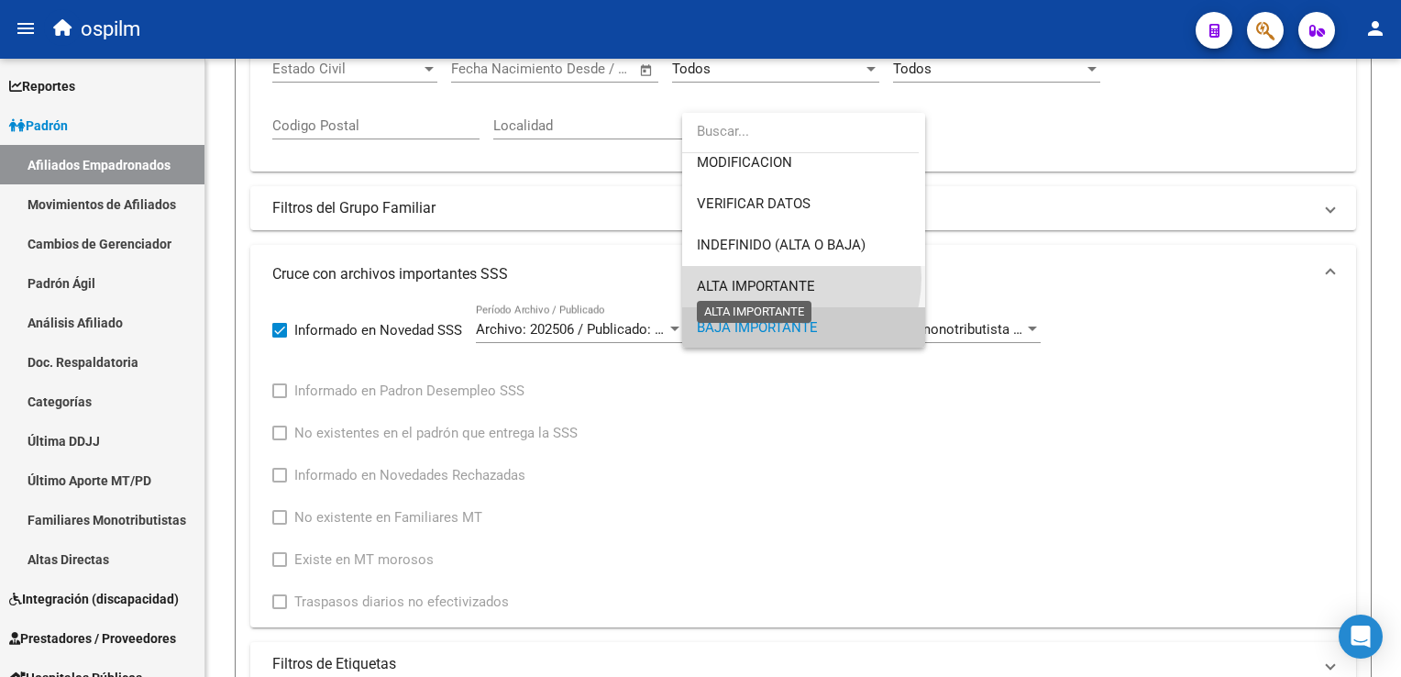
click at [785, 278] on span "ALTA IMPORTANTE" at bounding box center [756, 286] width 118 height 17
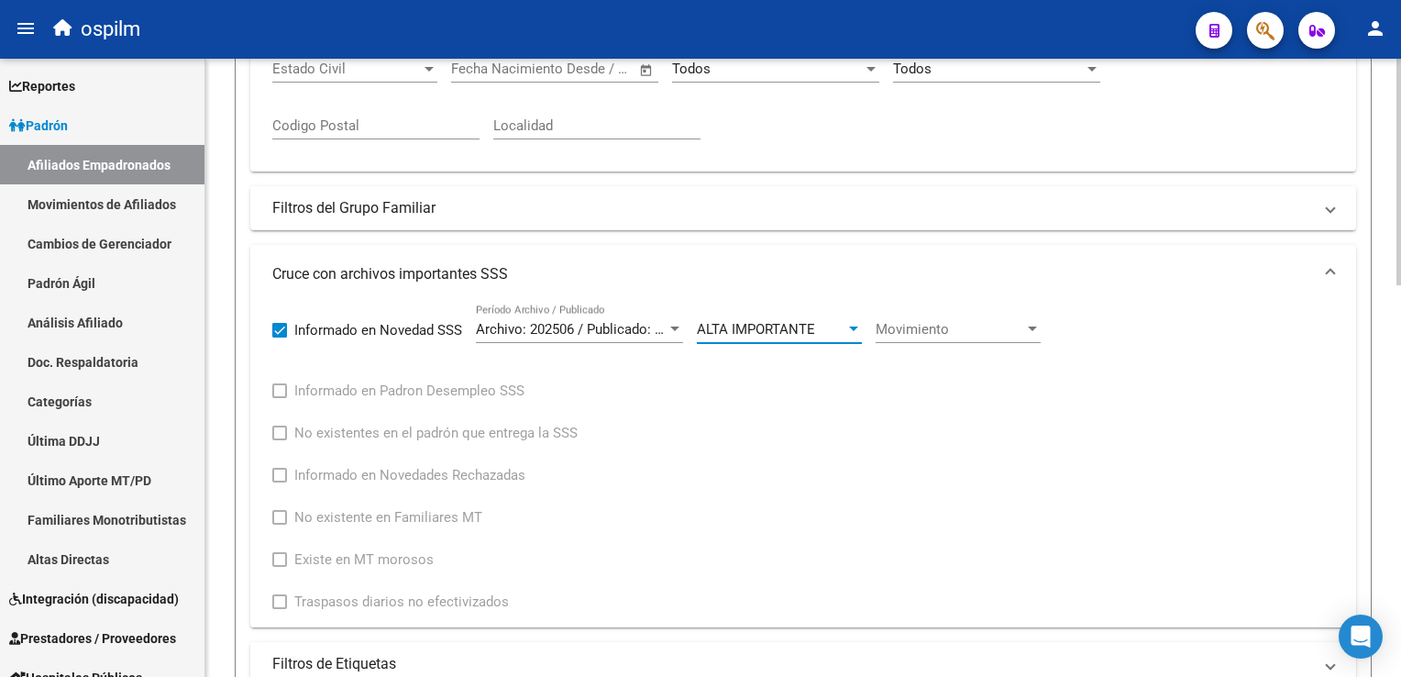
click at [984, 326] on span "Movimiento" at bounding box center [950, 329] width 149 height 17
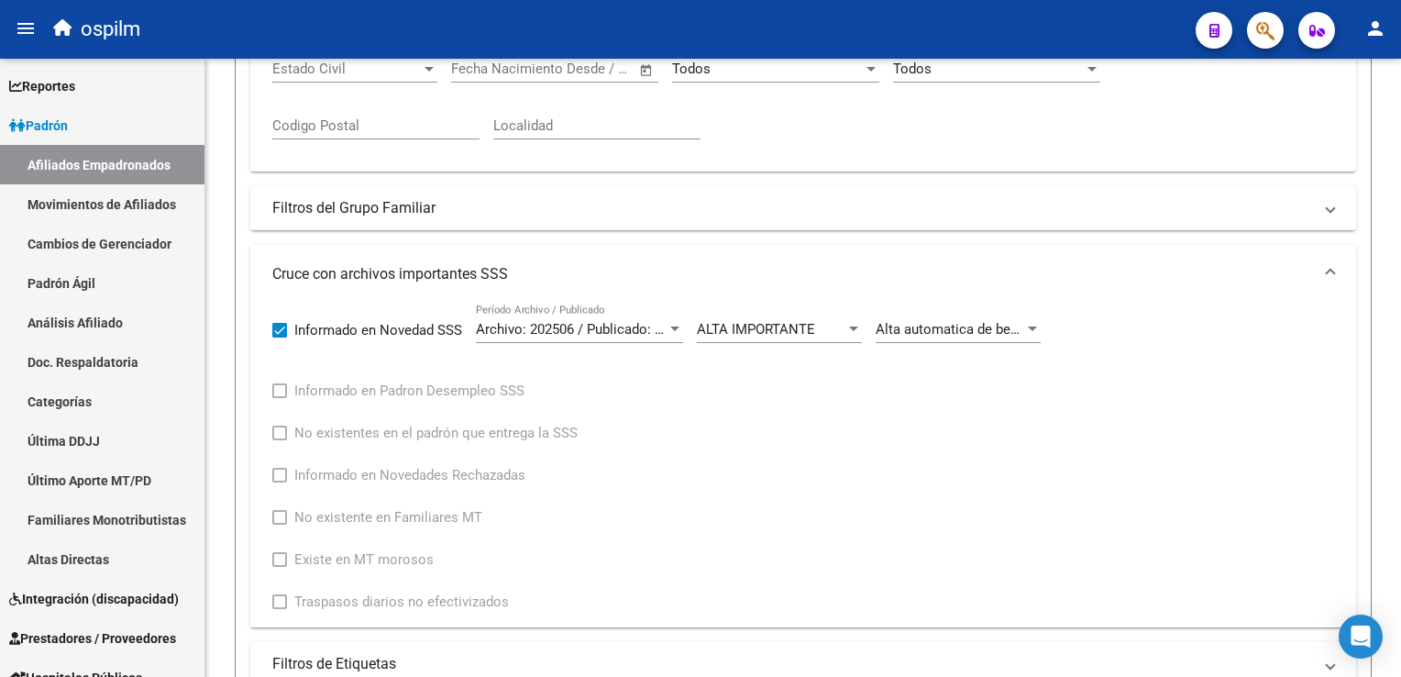
drag, startPoint x: 1394, startPoint y: 282, endPoint x: 1404, endPoint y: 400, distance: 118.7
click at [1400, 400] on html "menu ospilm person Firma Express Reportes Ingresos Devengados Análisis Históric…" at bounding box center [700, 338] width 1401 height 677
click at [1049, 352] on app-drop-down-list "Alta automatica de beneficiario titular en relacion de dependencia que no figur…" at bounding box center [965, 332] width 179 height 57
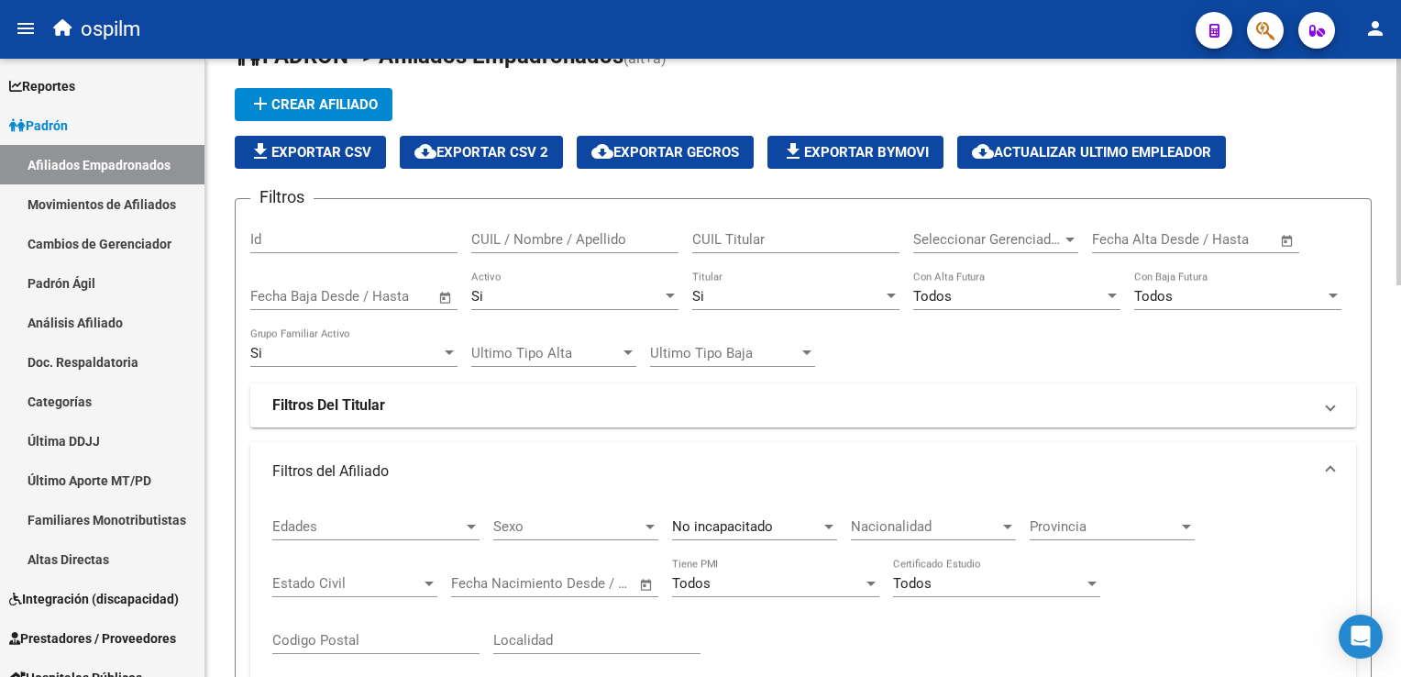
scroll to position [0, 0]
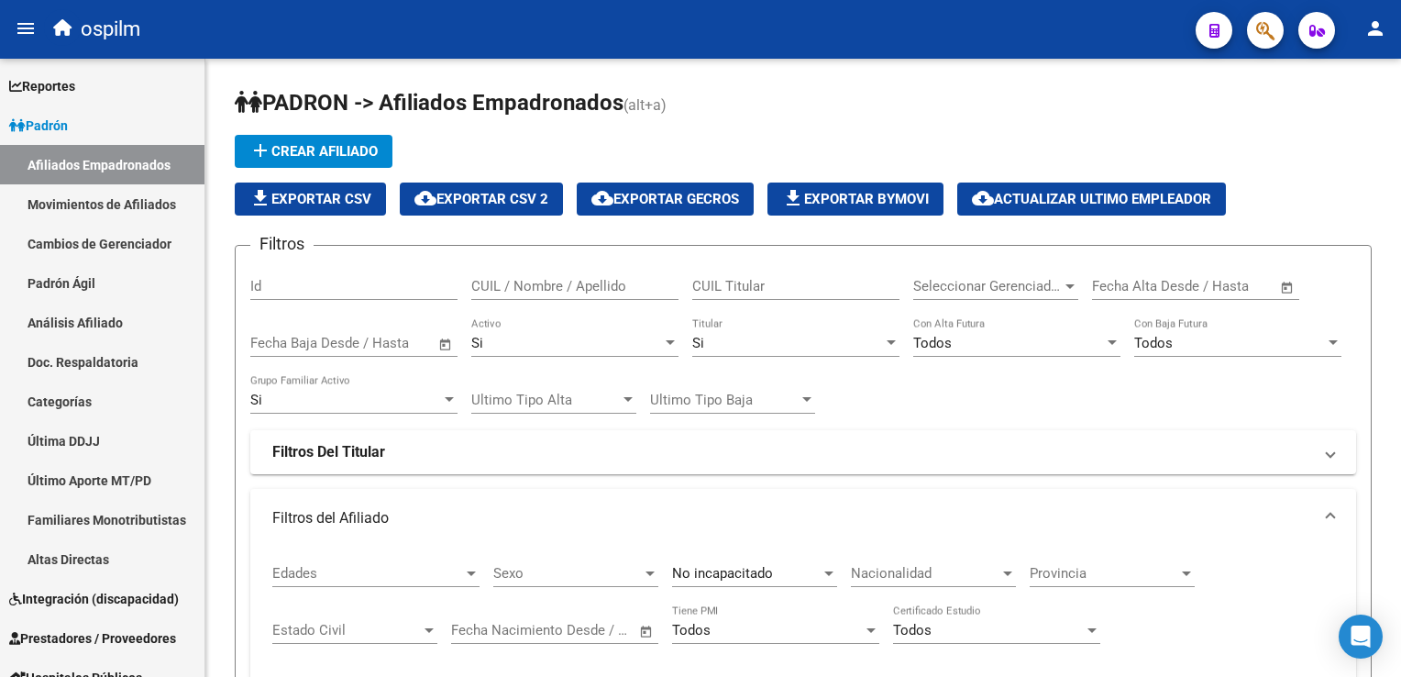
drag, startPoint x: 1395, startPoint y: 152, endPoint x: 1404, endPoint y: 299, distance: 147.0
click at [1400, 299] on html "menu ospilm person Firma Express Reportes Ingresos Devengados Análisis Históric…" at bounding box center [700, 338] width 1401 height 677
drag, startPoint x: 1404, startPoint y: 299, endPoint x: 1192, endPoint y: 101, distance: 290.0
click at [1203, 98] on h1 "PADRON -> Afiliados Empadronados (alt+a)" at bounding box center [803, 104] width 1137 height 32
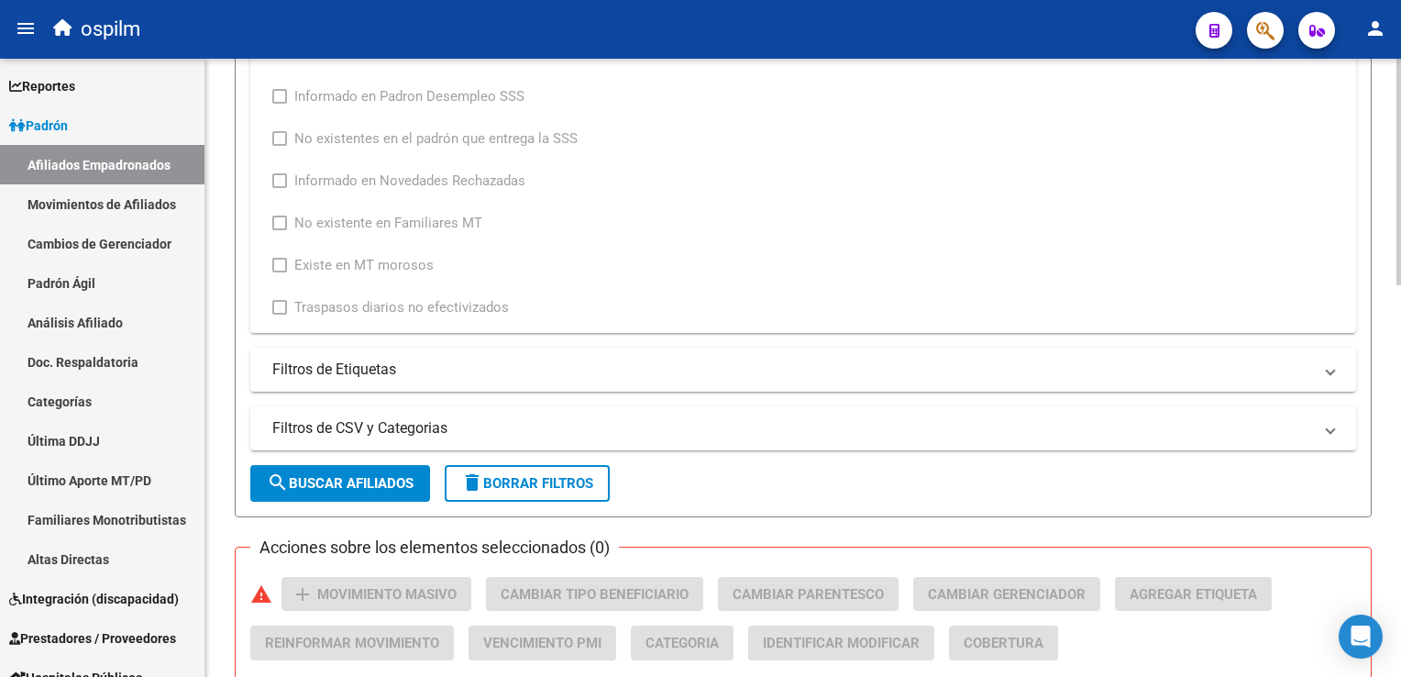
click at [282, 490] on mat-icon "search" at bounding box center [278, 482] width 22 height 22
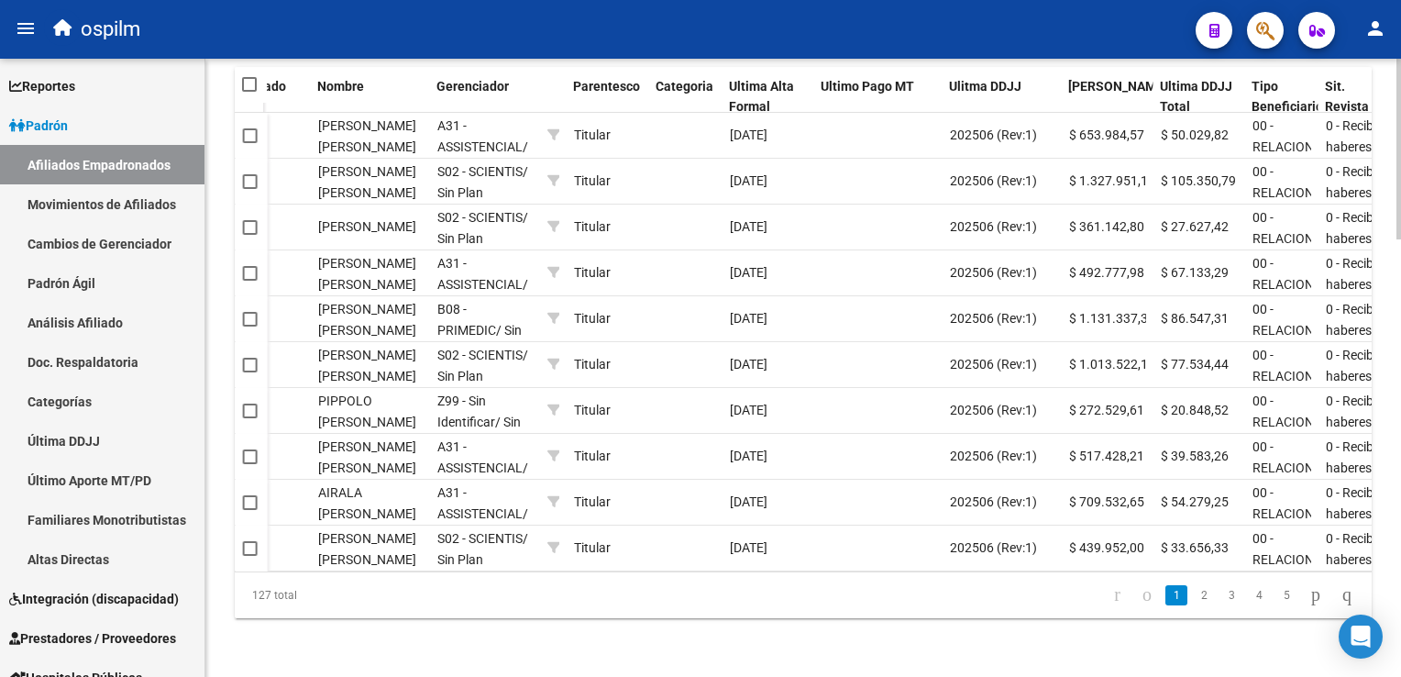
scroll to position [0, 669]
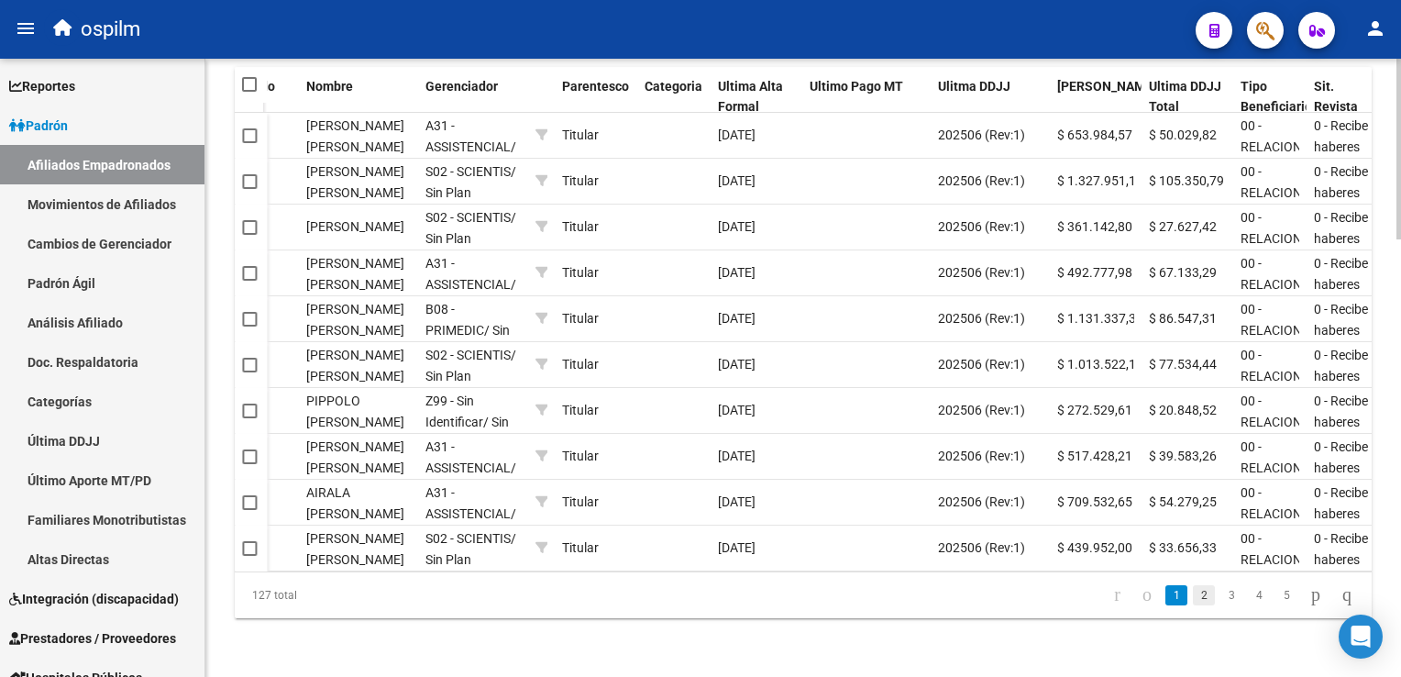
click at [1193, 590] on link "2" at bounding box center [1204, 595] width 22 height 20
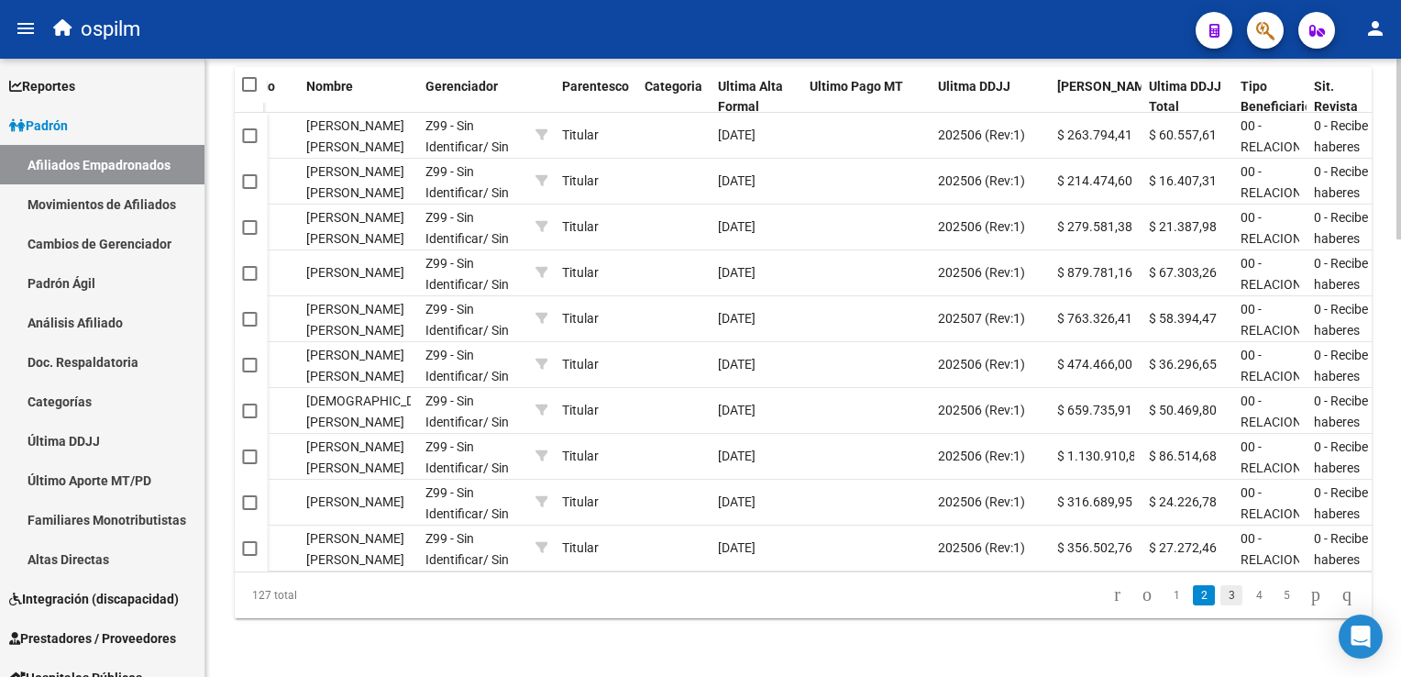
click at [1221, 595] on link "3" at bounding box center [1232, 595] width 22 height 20
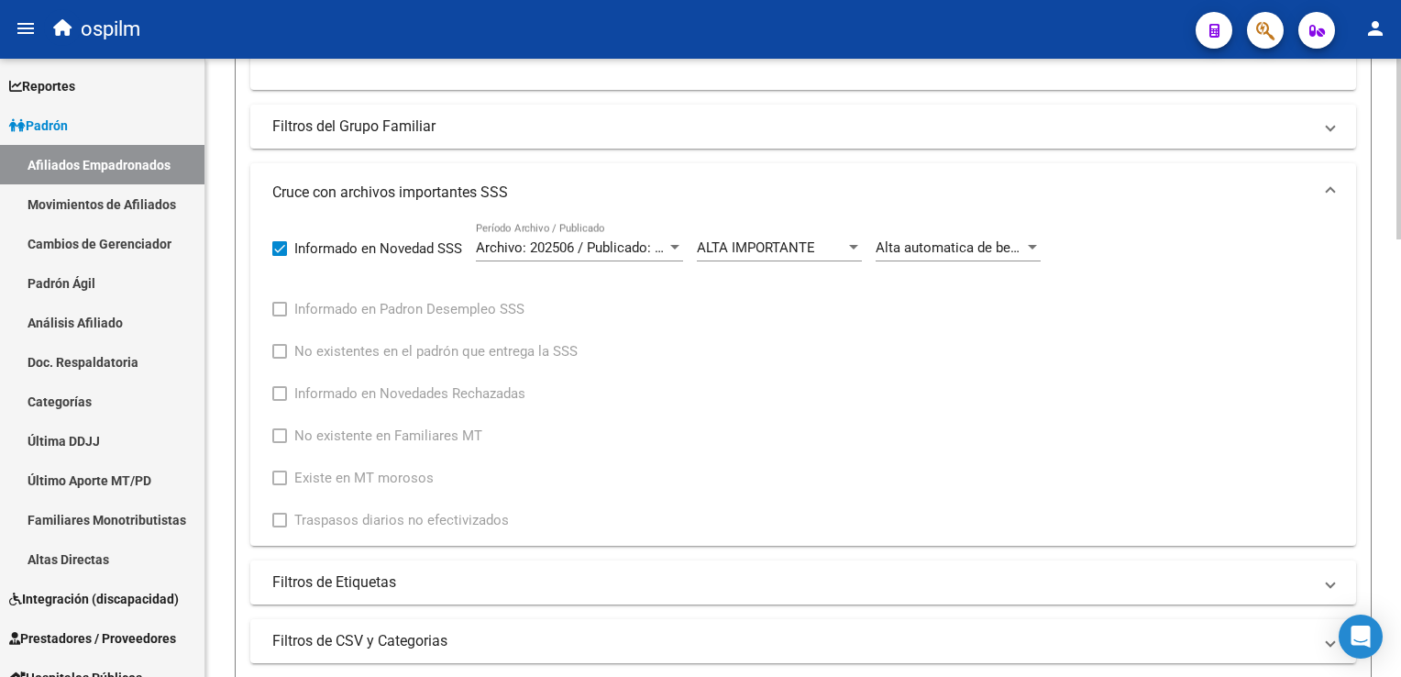
scroll to position [641, 0]
click at [1395, 262] on div "PADRON -> Afiliados Empadronados (alt+a) add Crear Afiliado file_download Expor…" at bounding box center [805, 468] width 1200 height 2101
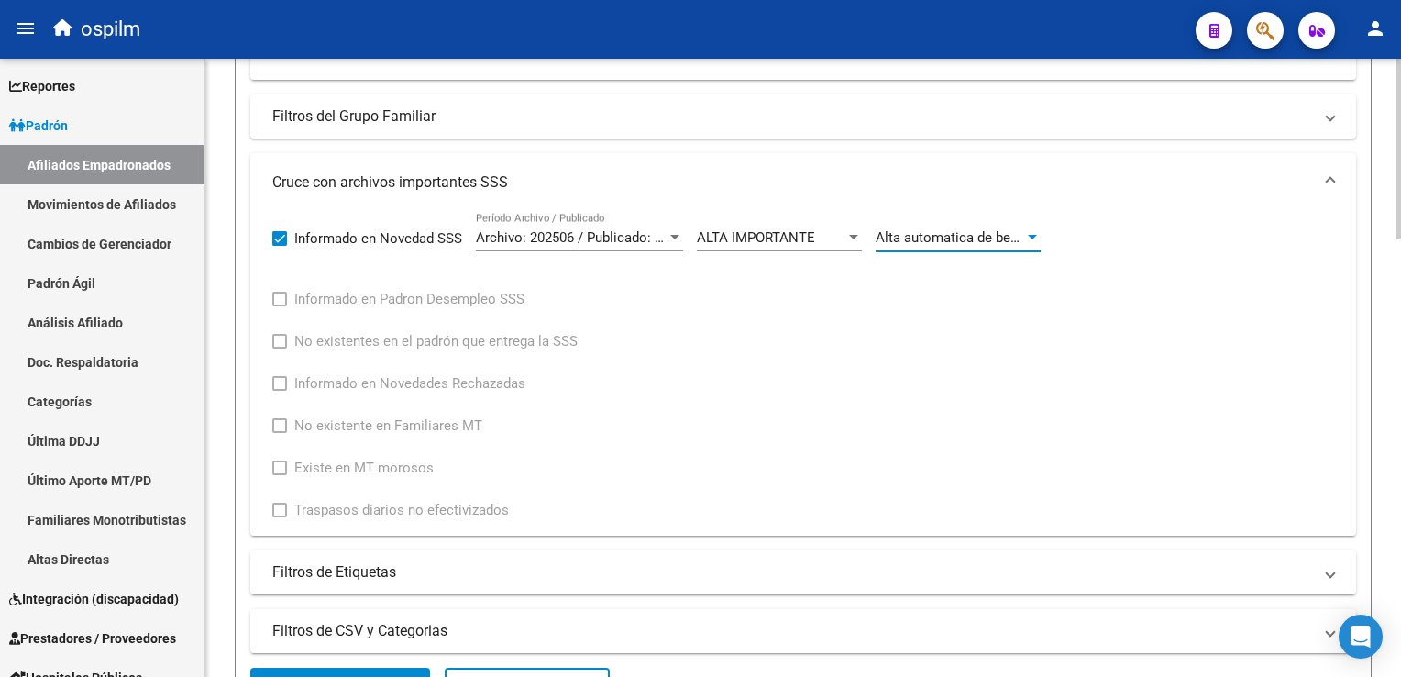
scroll to position [651, 0]
click at [1398, 259] on div at bounding box center [1399, 340] width 5 height 181
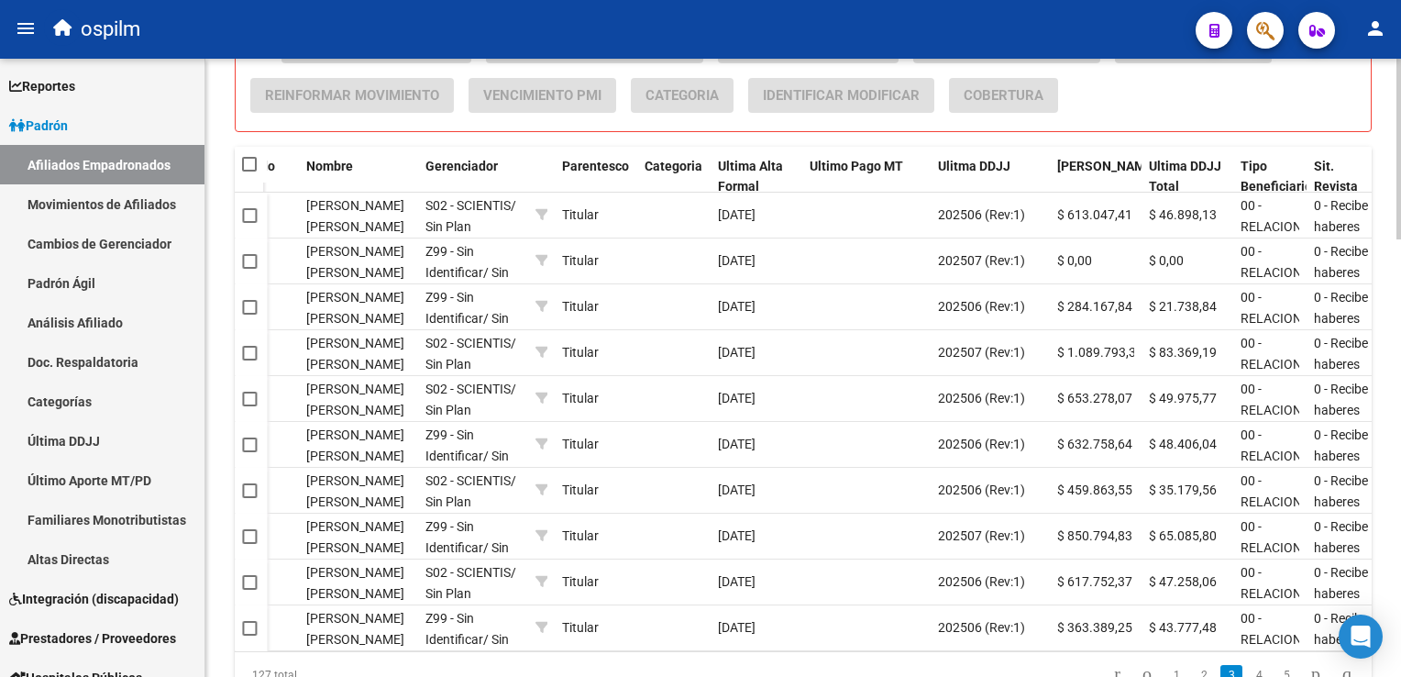
scroll to position [1493, 0]
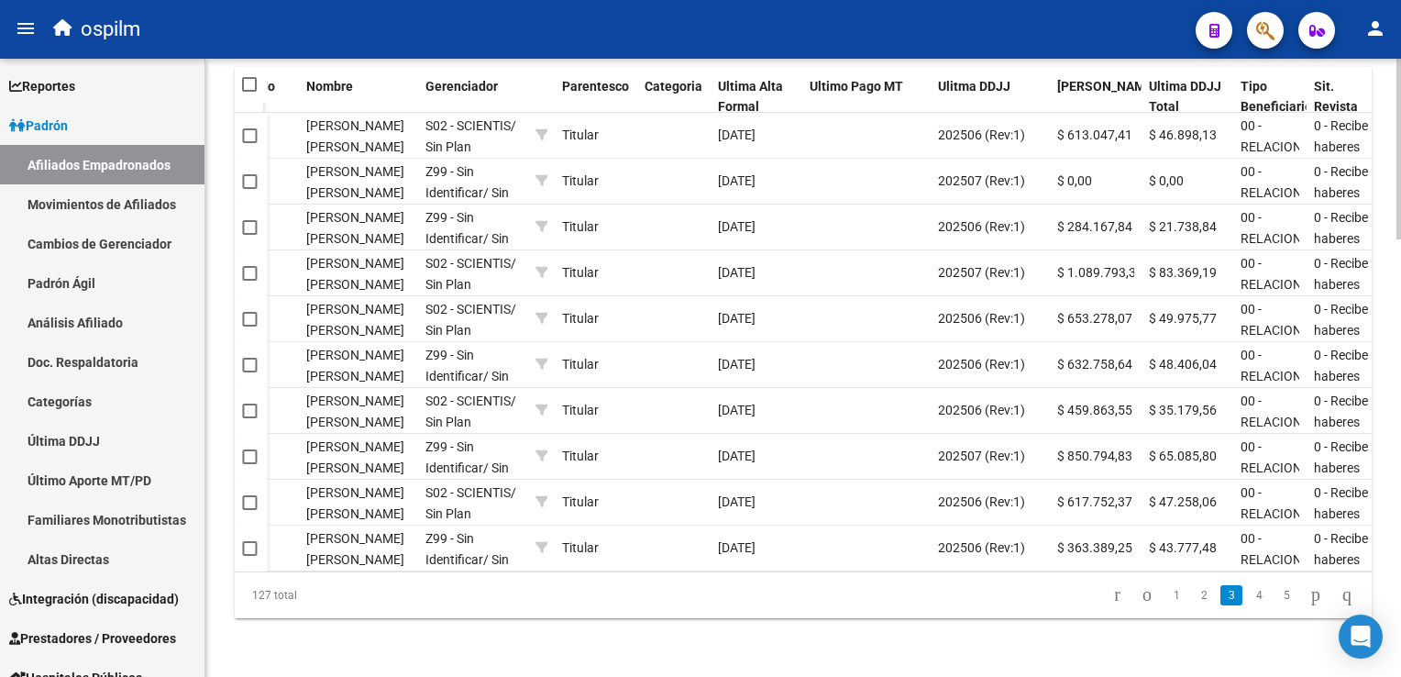
click at [1400, 580] on html "menu ospilm person Firma Express Reportes Ingresos Devengados Análisis Históric…" at bounding box center [700, 338] width 1401 height 677
click at [1193, 596] on link "2" at bounding box center [1204, 595] width 22 height 20
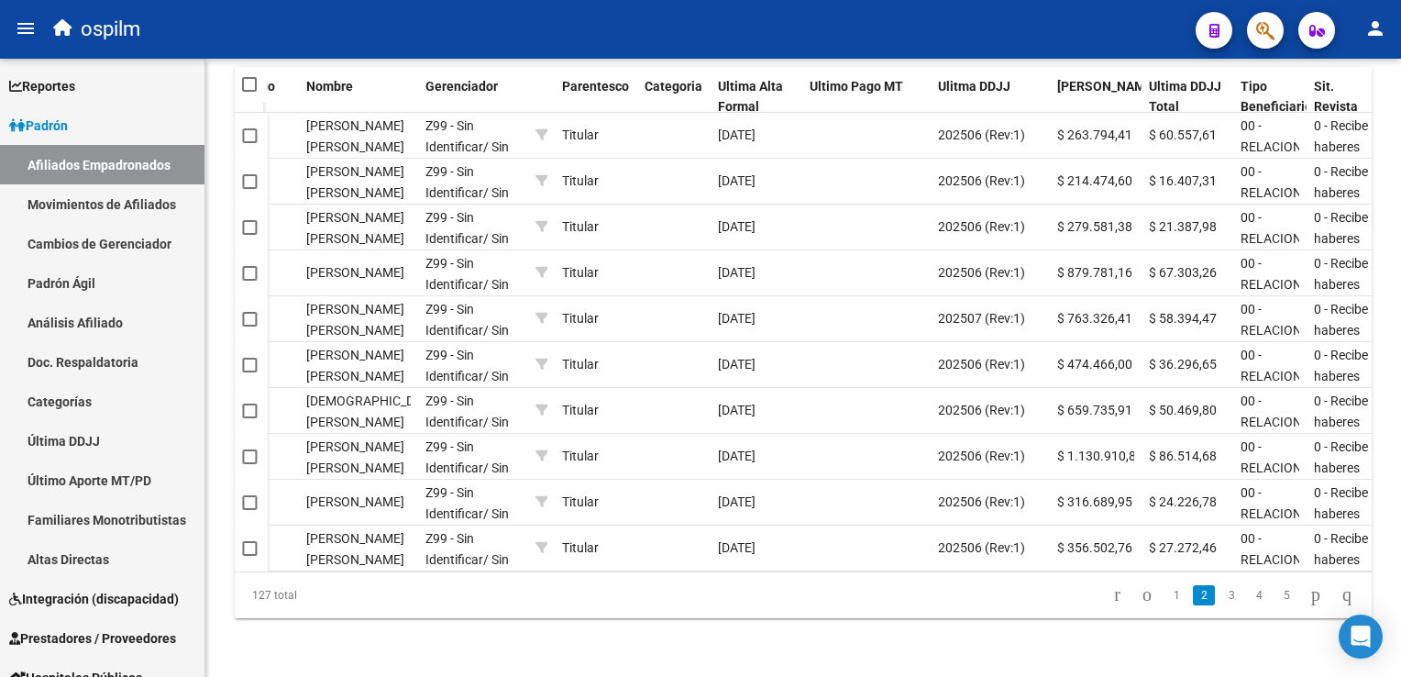
click at [1166, 602] on link "1" at bounding box center [1177, 595] width 22 height 20
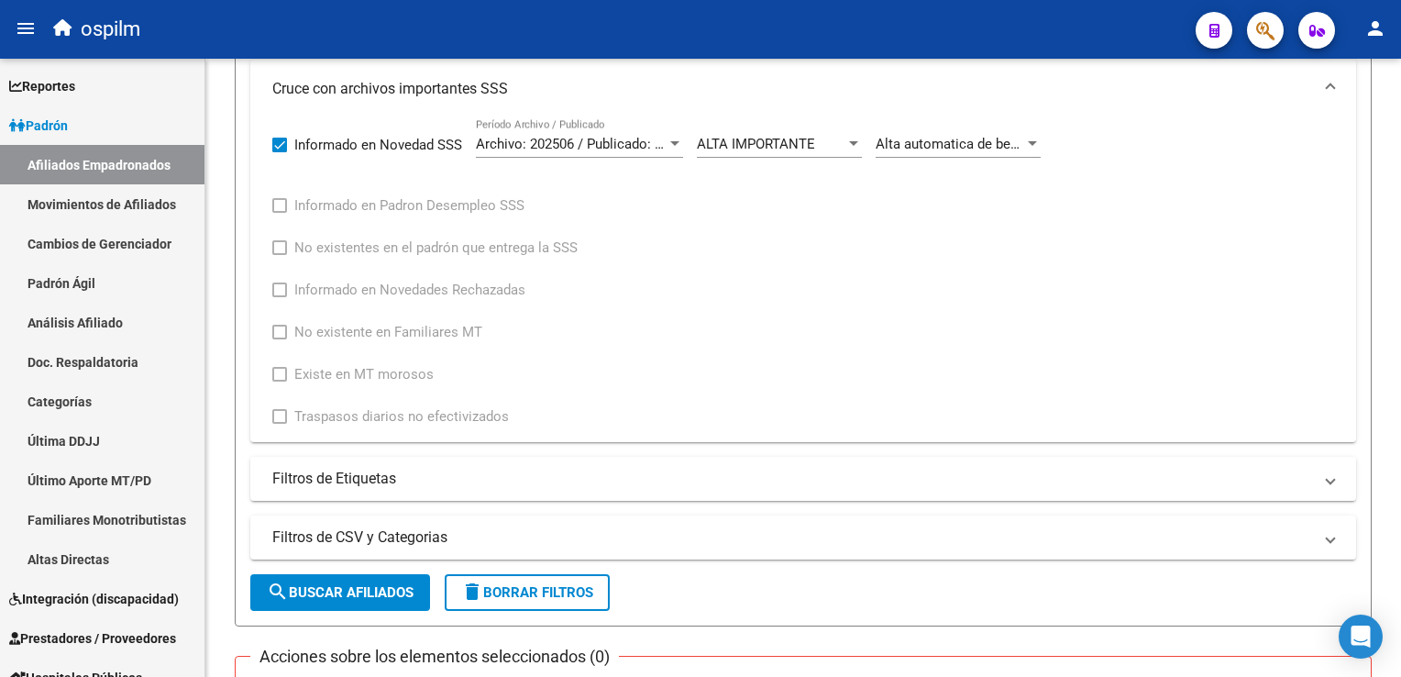
scroll to position [726, 0]
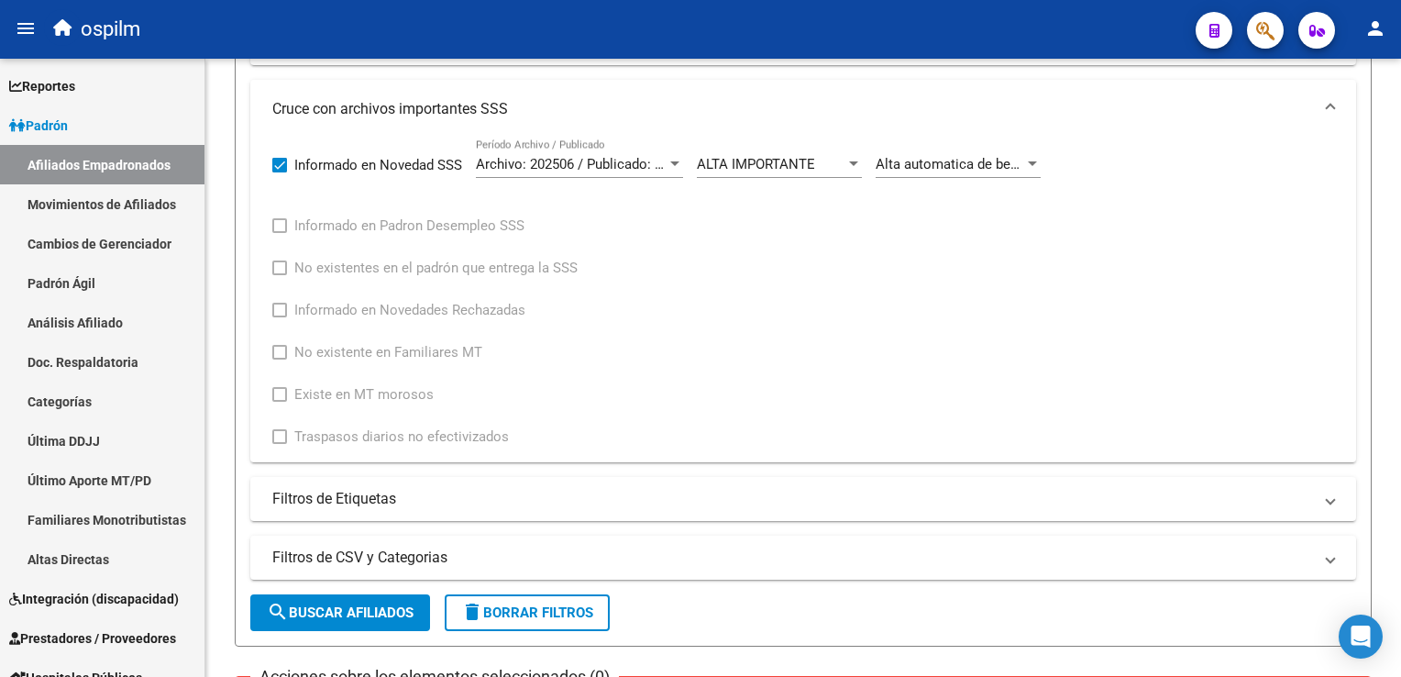
click at [1400, 299] on html "menu ospilm person Firma Express Reportes Ingresos Devengados Análisis Históric…" at bounding box center [700, 338] width 1401 height 677
click at [1027, 157] on div at bounding box center [1032, 164] width 17 height 15
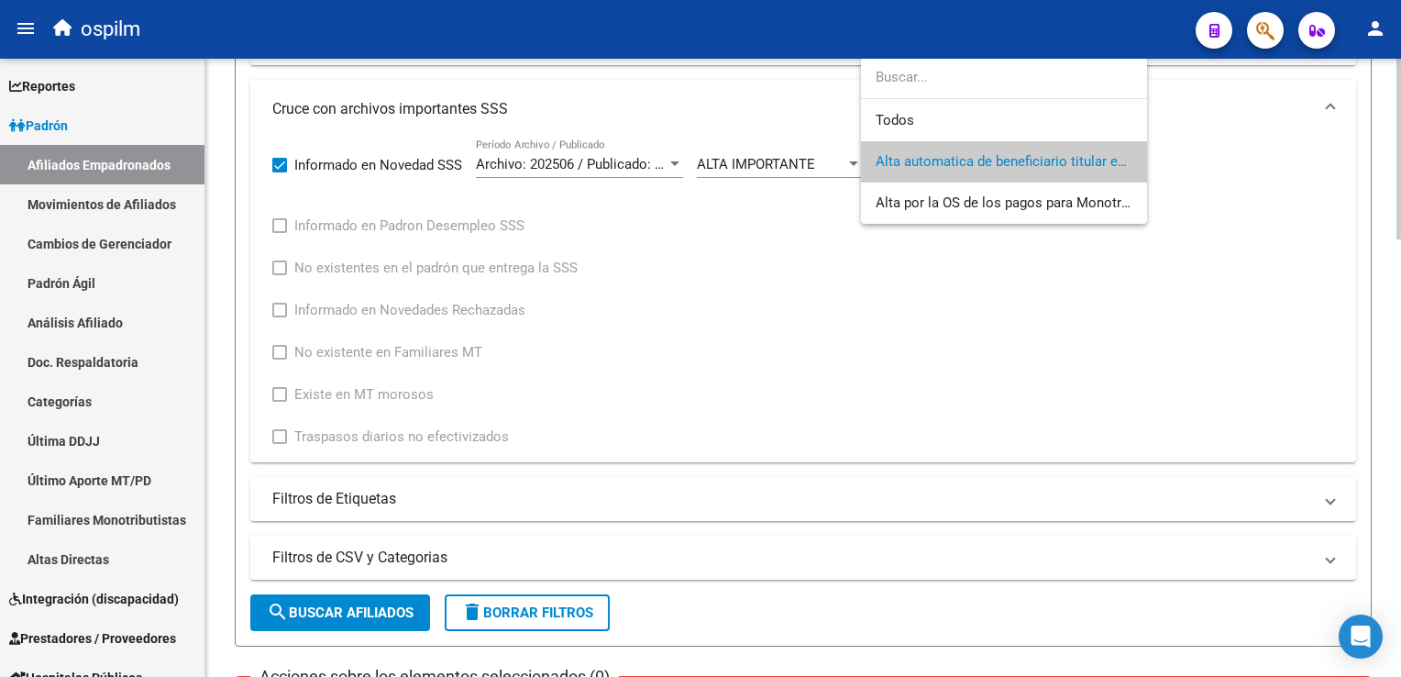
click at [843, 310] on div at bounding box center [700, 338] width 1401 height 677
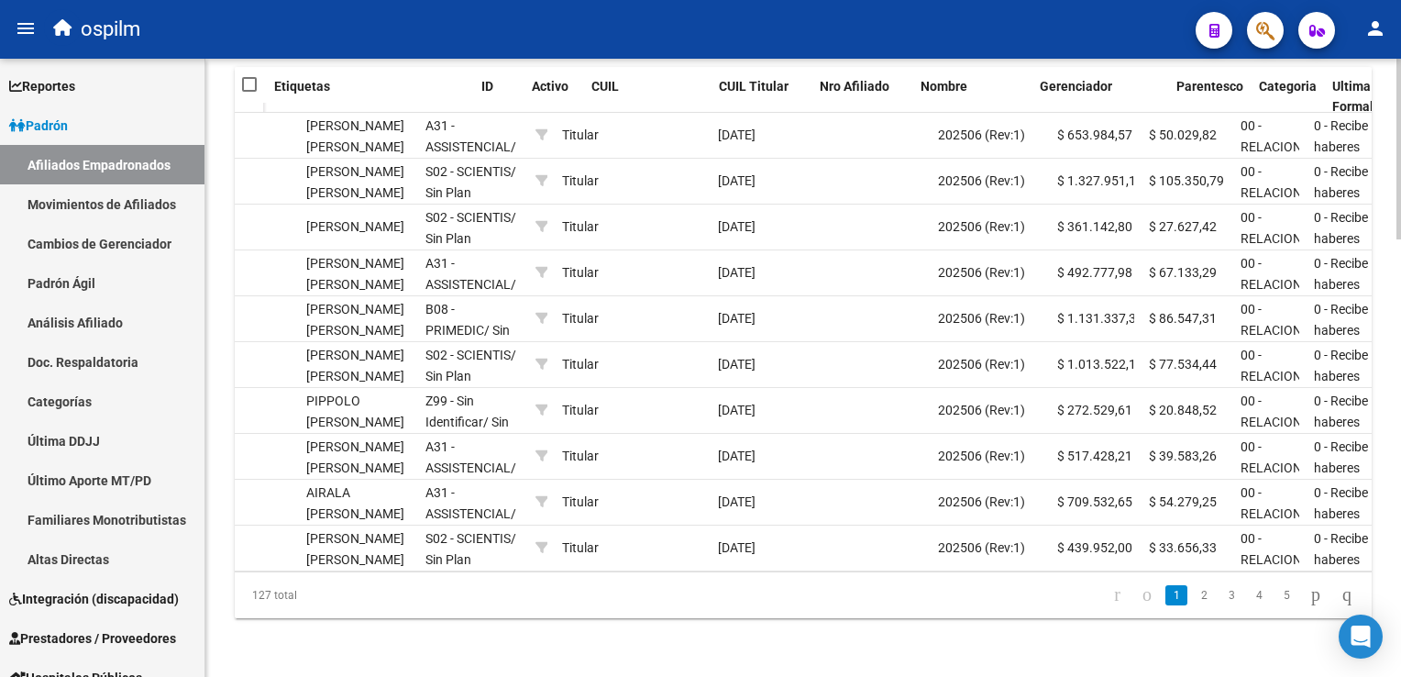
scroll to position [0, 55]
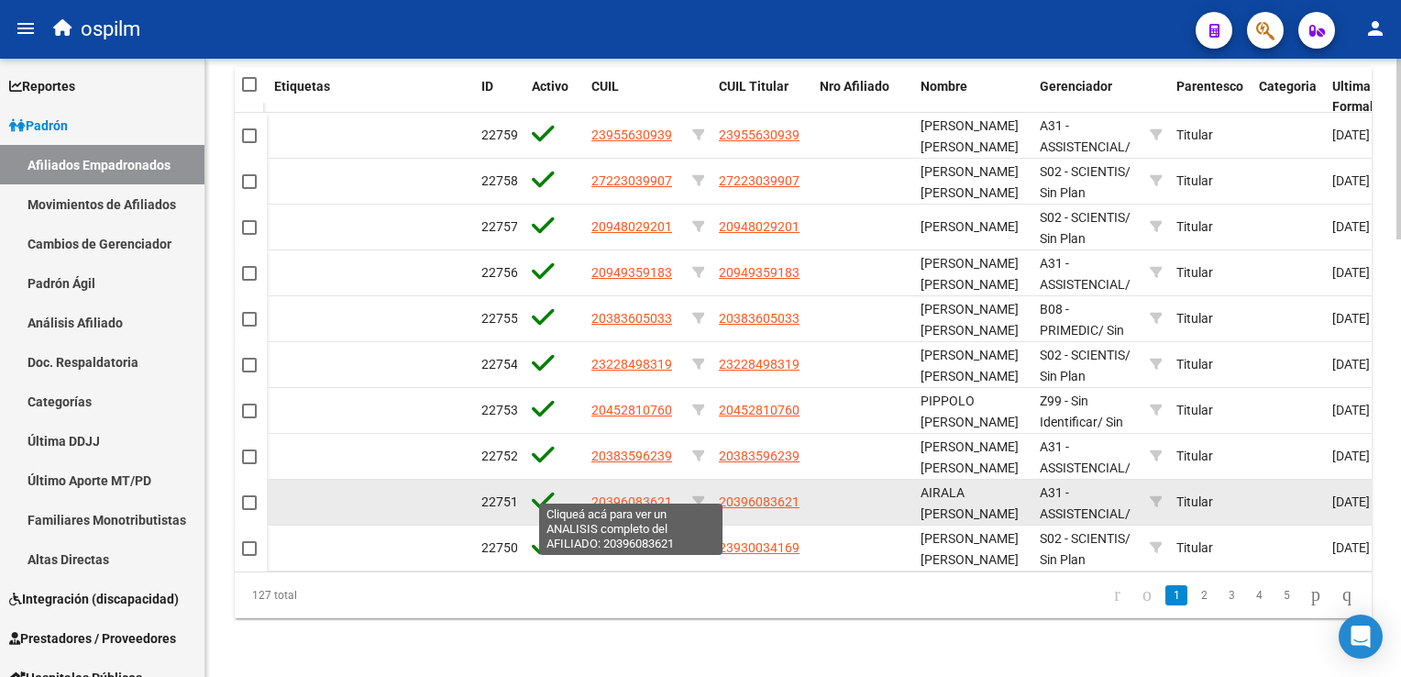
click at [605, 494] on span "20396083621" at bounding box center [631, 501] width 81 height 15
type textarea "20396083621"
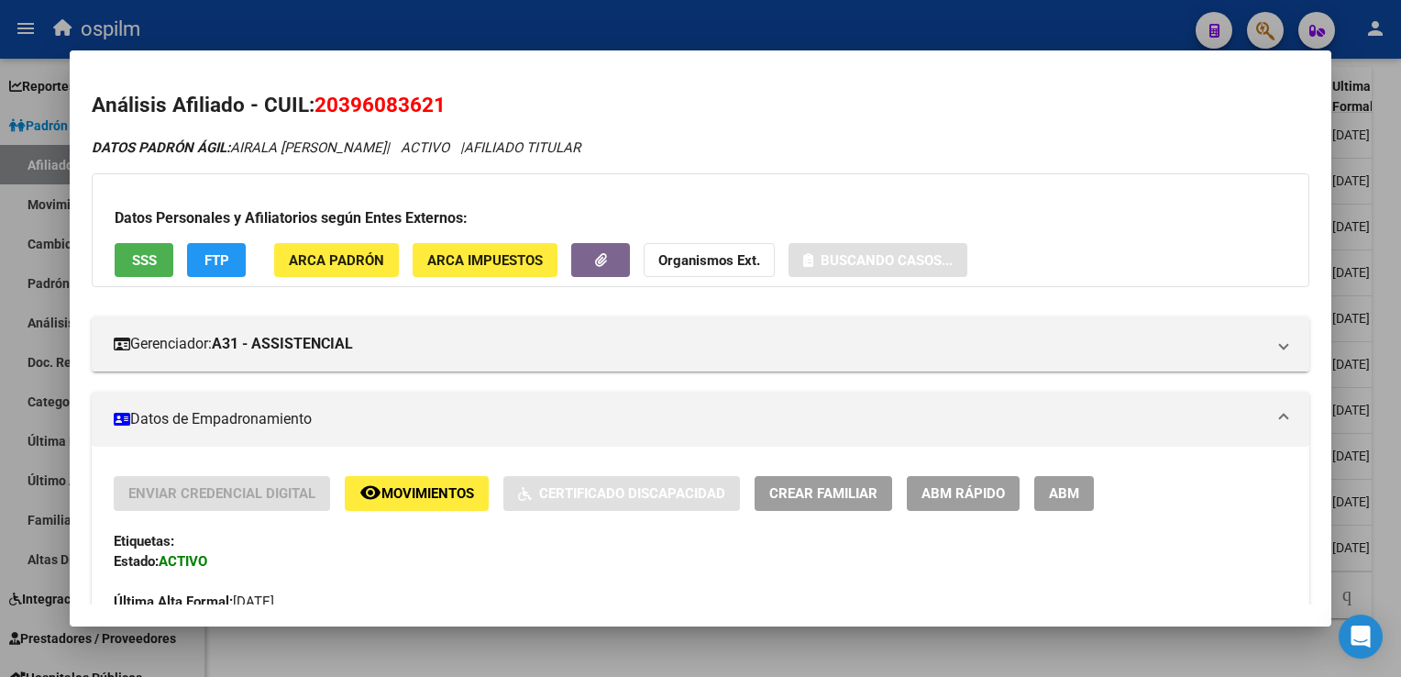
click at [121, 264] on button "SSS" at bounding box center [144, 260] width 59 height 34
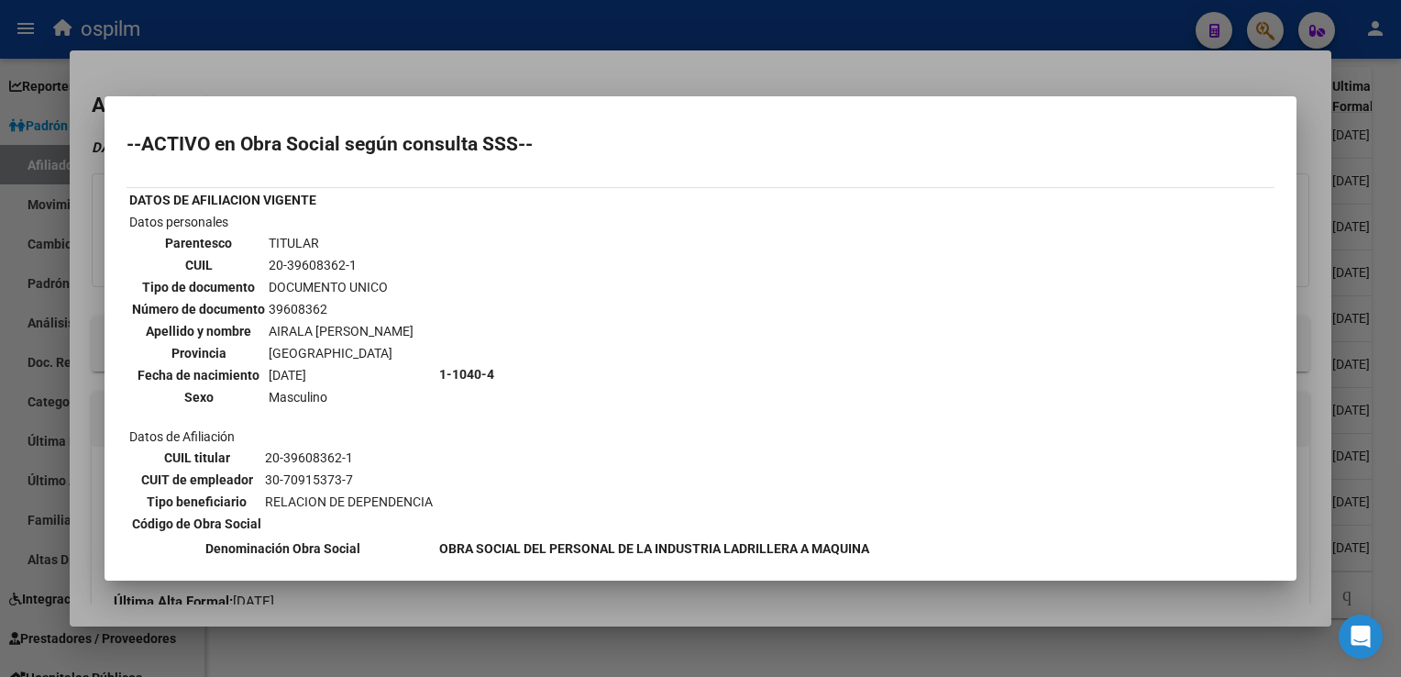
scroll to position [348, 0]
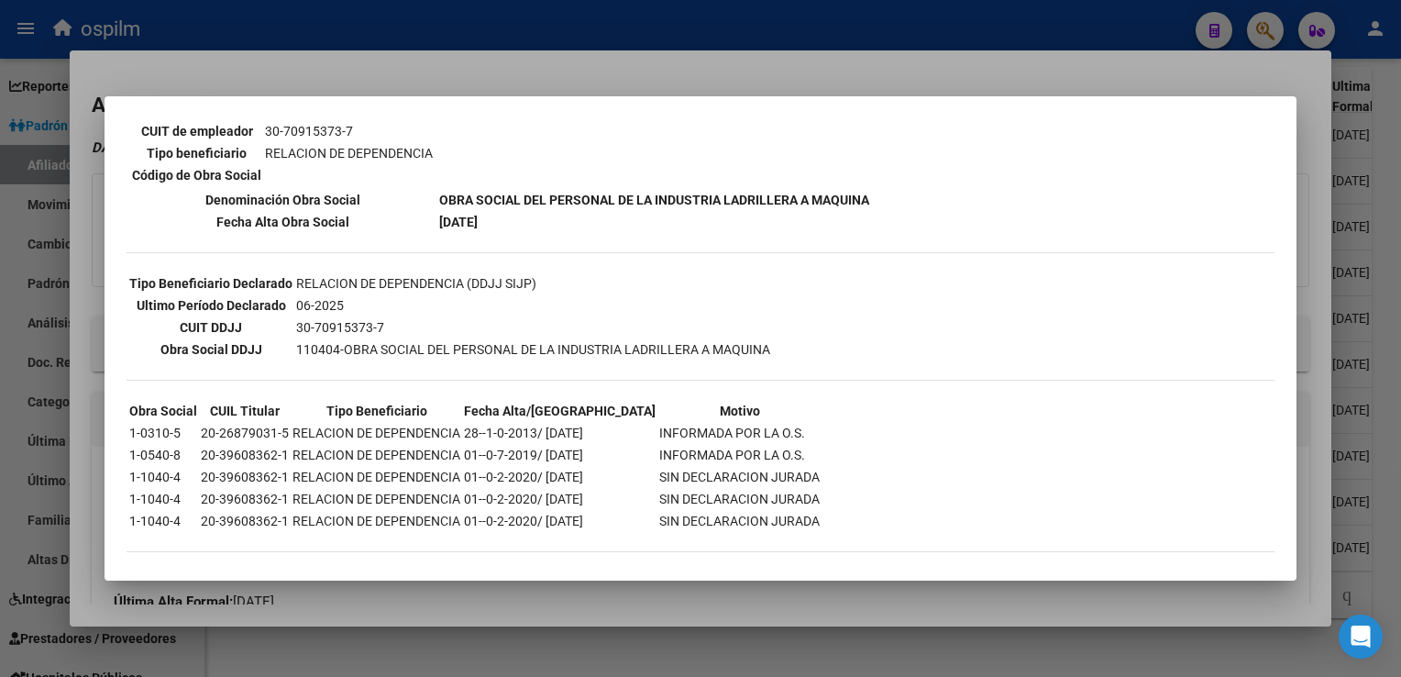
click at [327, 50] on div at bounding box center [700, 338] width 1401 height 677
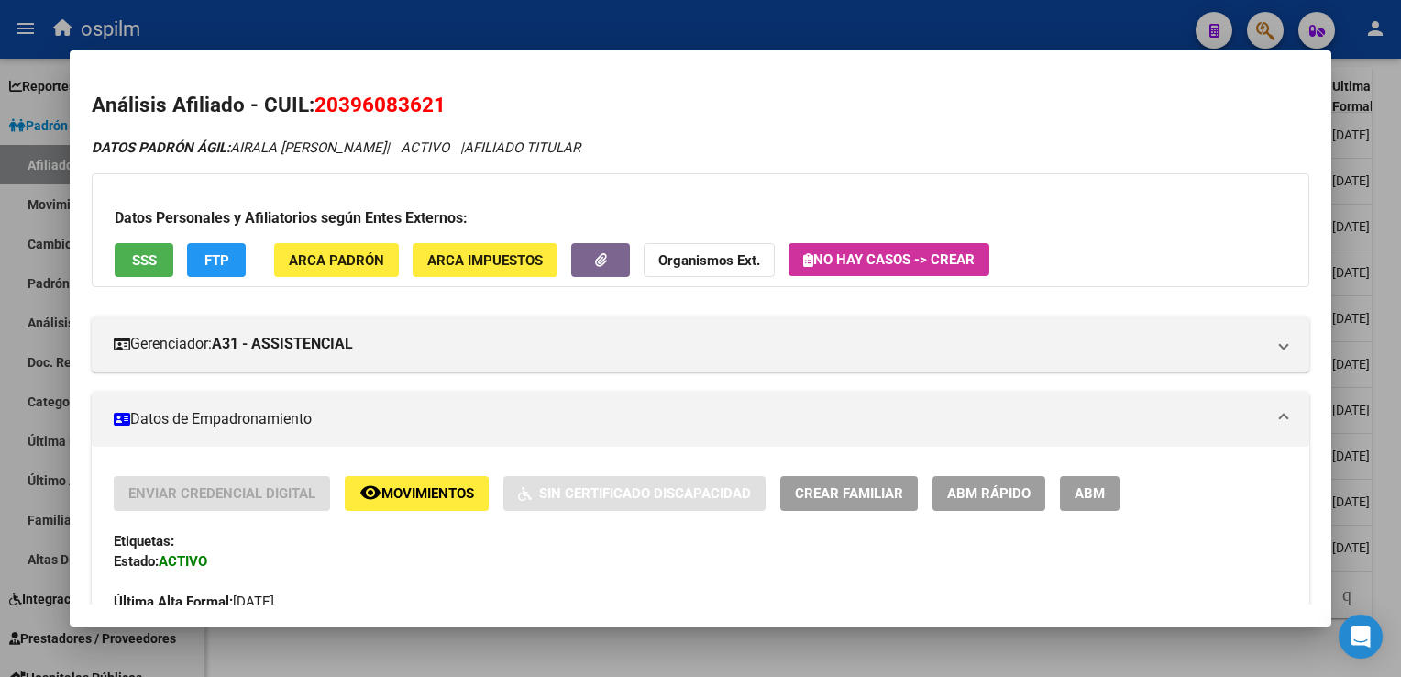
click at [216, 257] on span "FTP" at bounding box center [217, 260] width 25 height 17
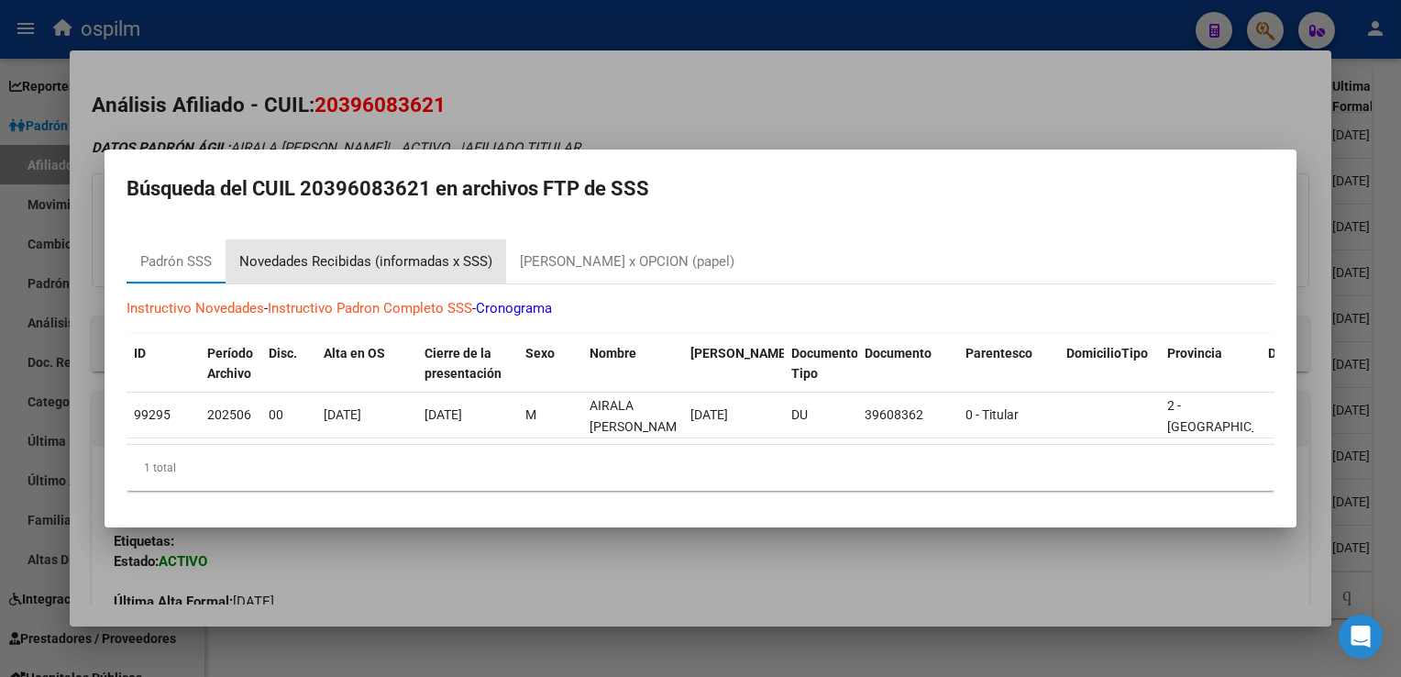
click at [293, 258] on div "Novedades Recibidas (informadas x SSS)" at bounding box center [365, 261] width 253 height 21
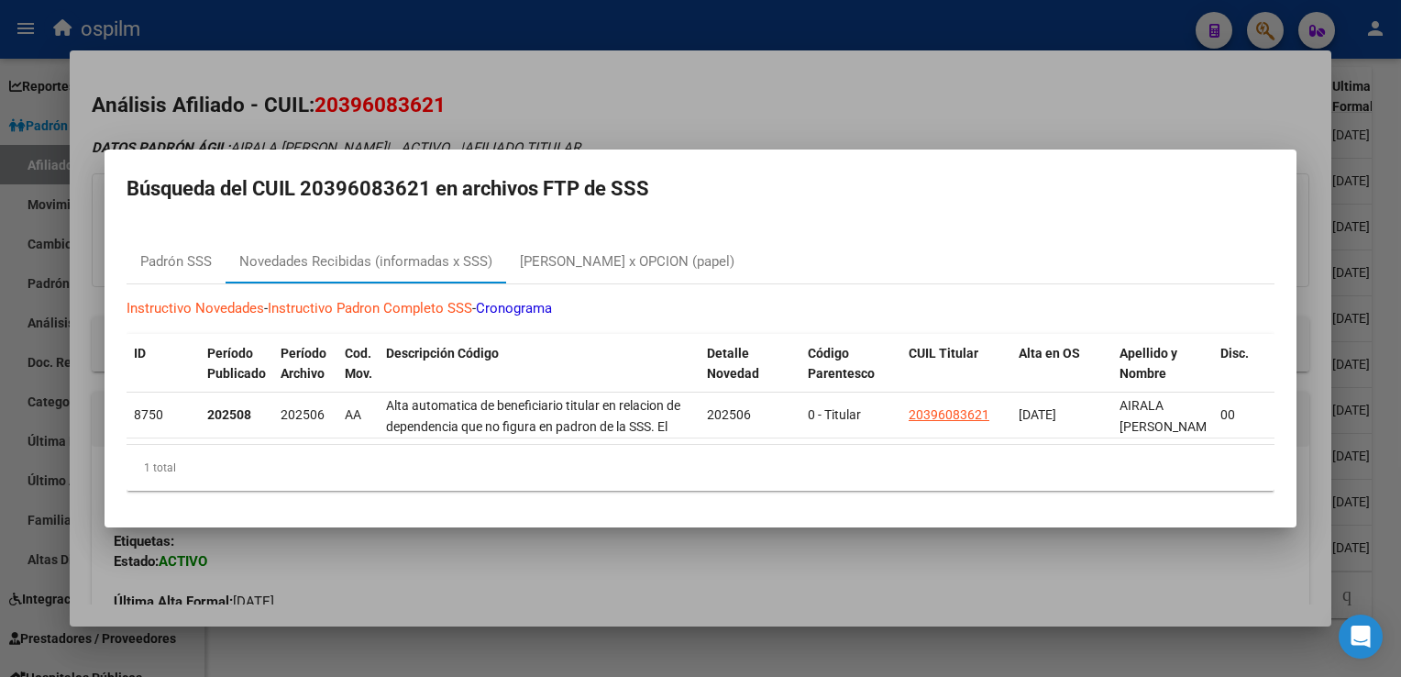
click at [704, 80] on div at bounding box center [700, 338] width 1401 height 677
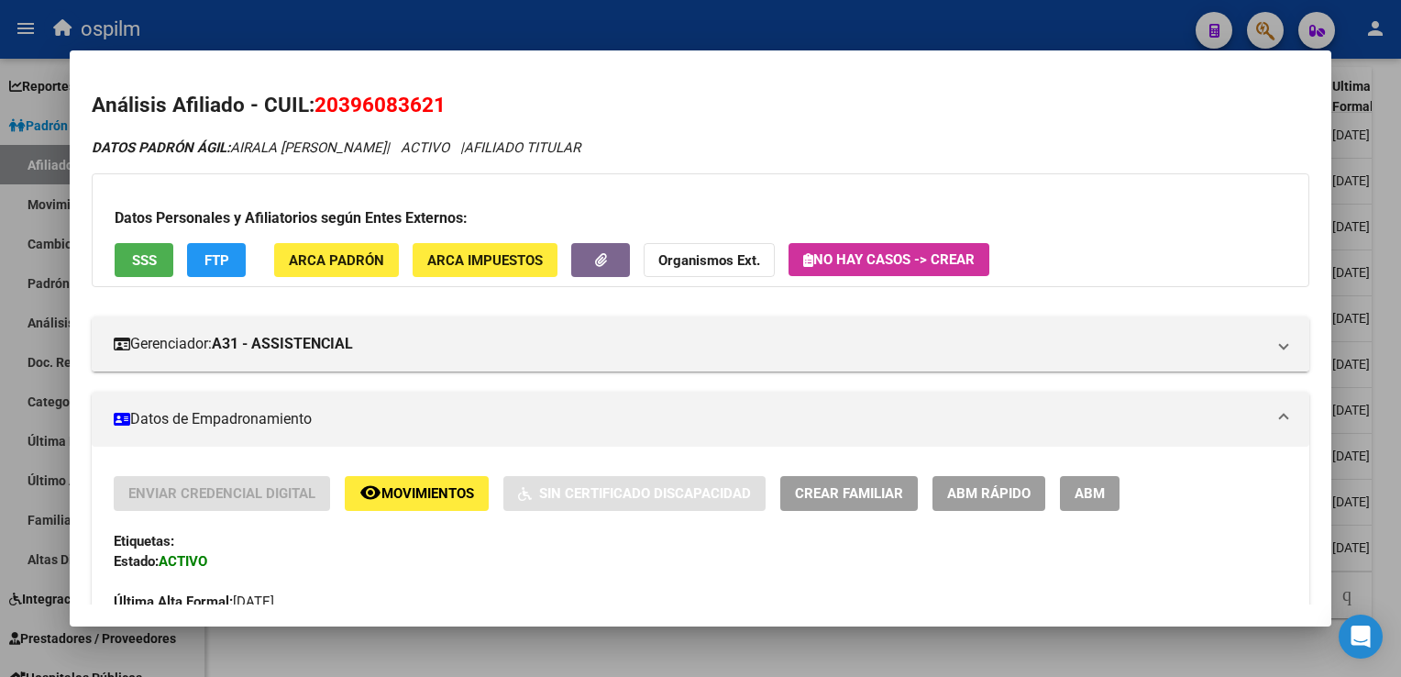
click at [1400, 240] on div at bounding box center [700, 338] width 1401 height 677
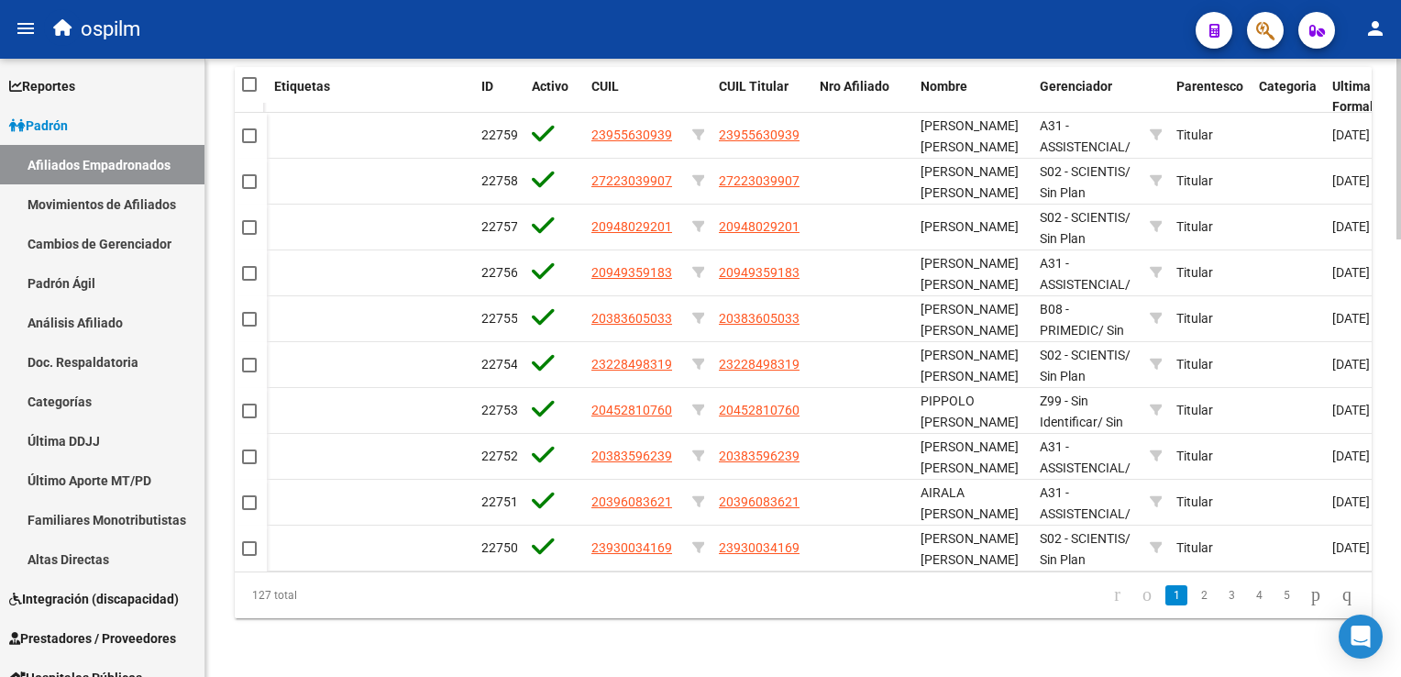
click at [1398, 505] on div at bounding box center [1399, 585] width 5 height 181
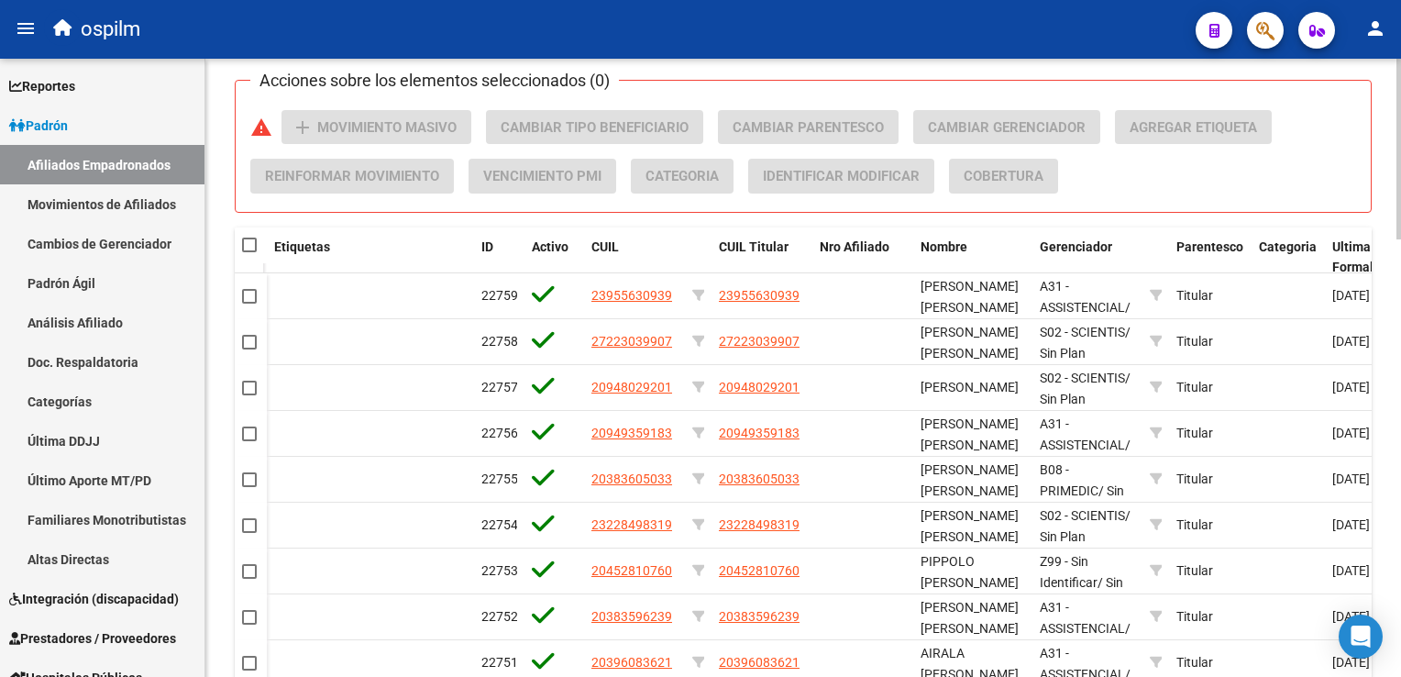
scroll to position [1282, 0]
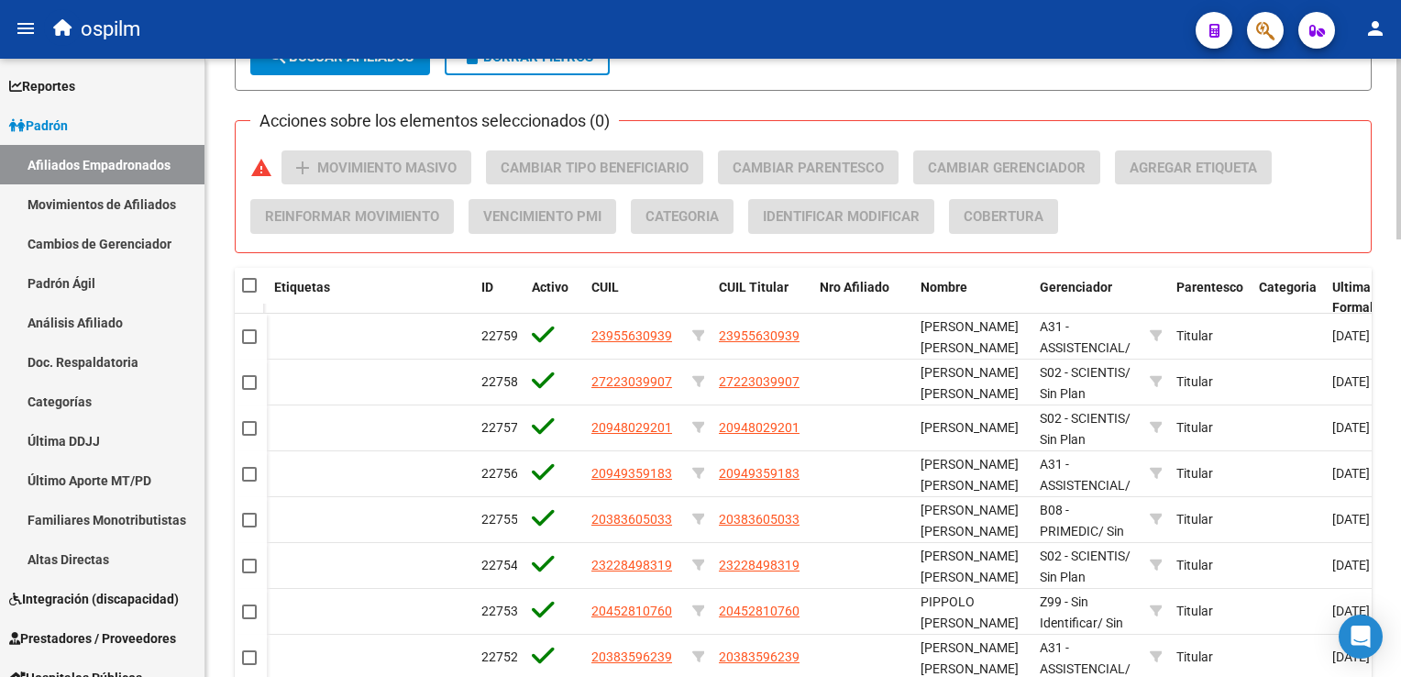
click at [1400, 446] on html "menu ospilm person Firma Express Reportes Ingresos Devengados Análisis Históric…" at bounding box center [700, 338] width 1401 height 677
click at [254, 282] on span at bounding box center [249, 285] width 15 height 15
click at [249, 293] on input "checkbox" at bounding box center [249, 293] width 1 height 1
checkbox input "true"
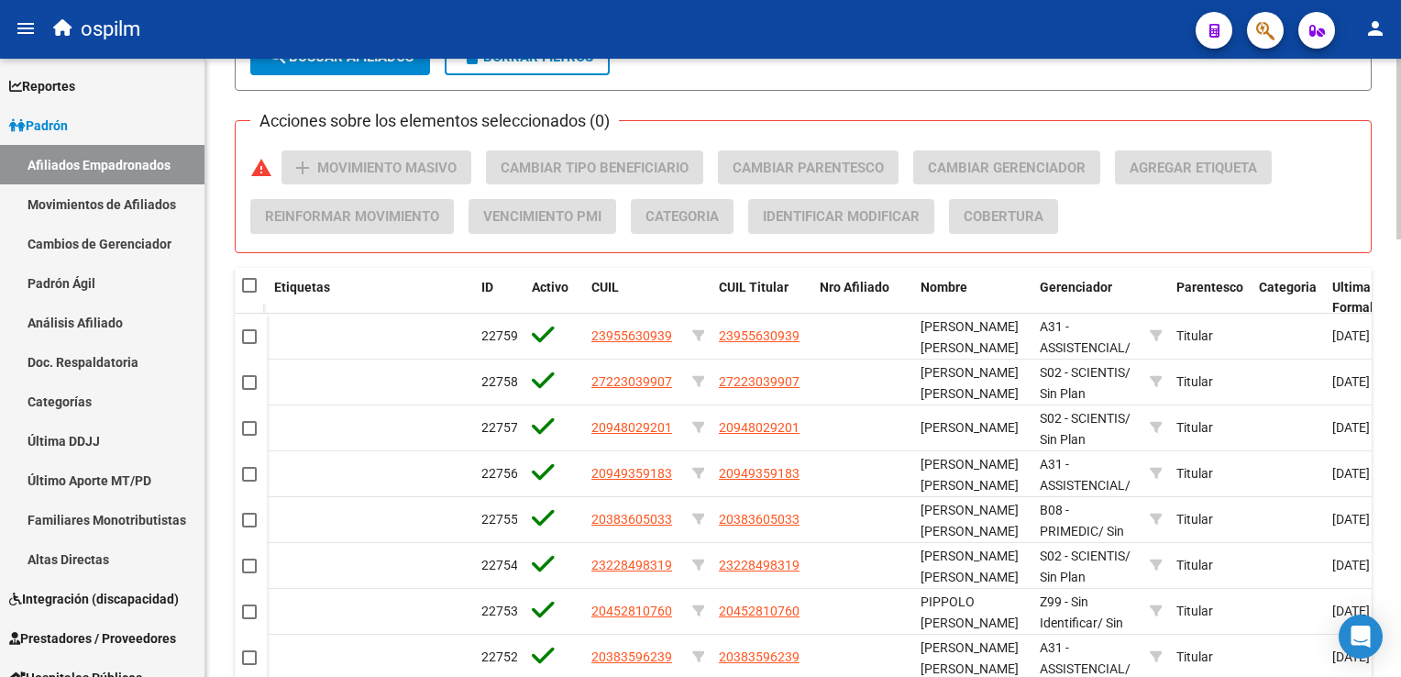
checkbox input "true"
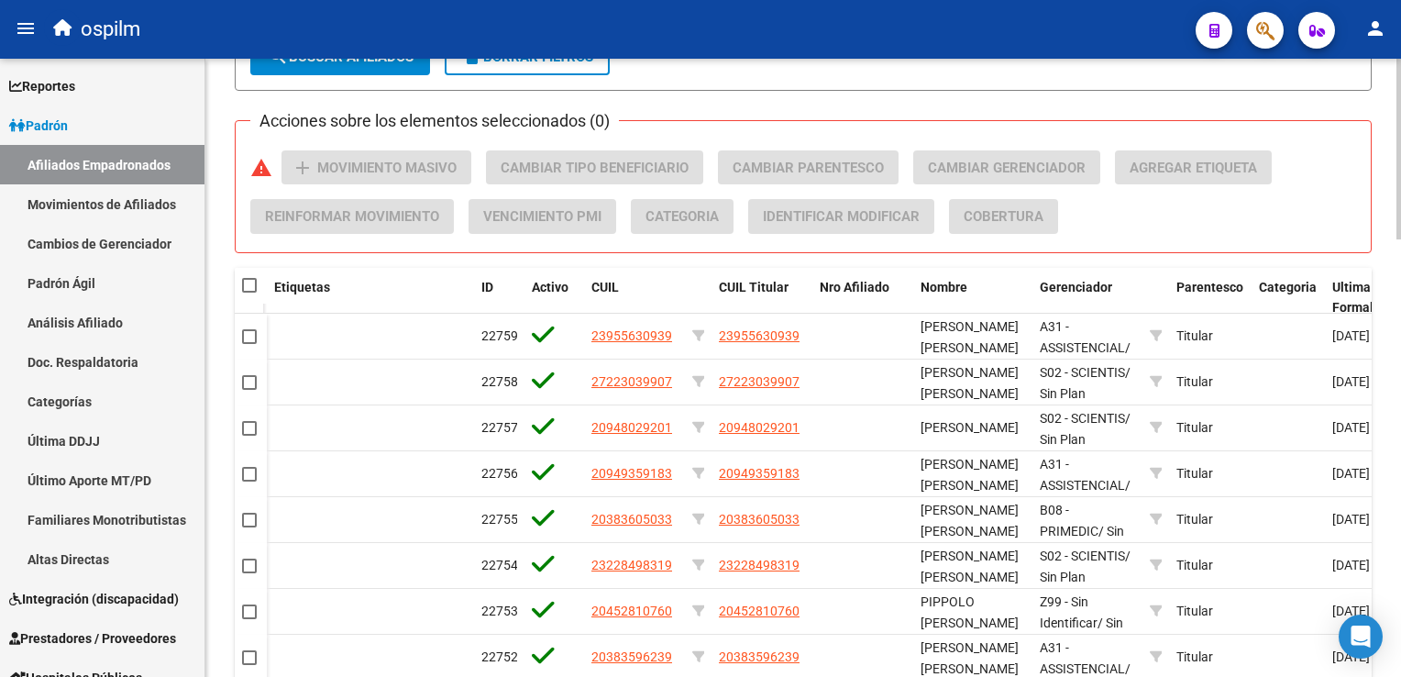
checkbox input "true"
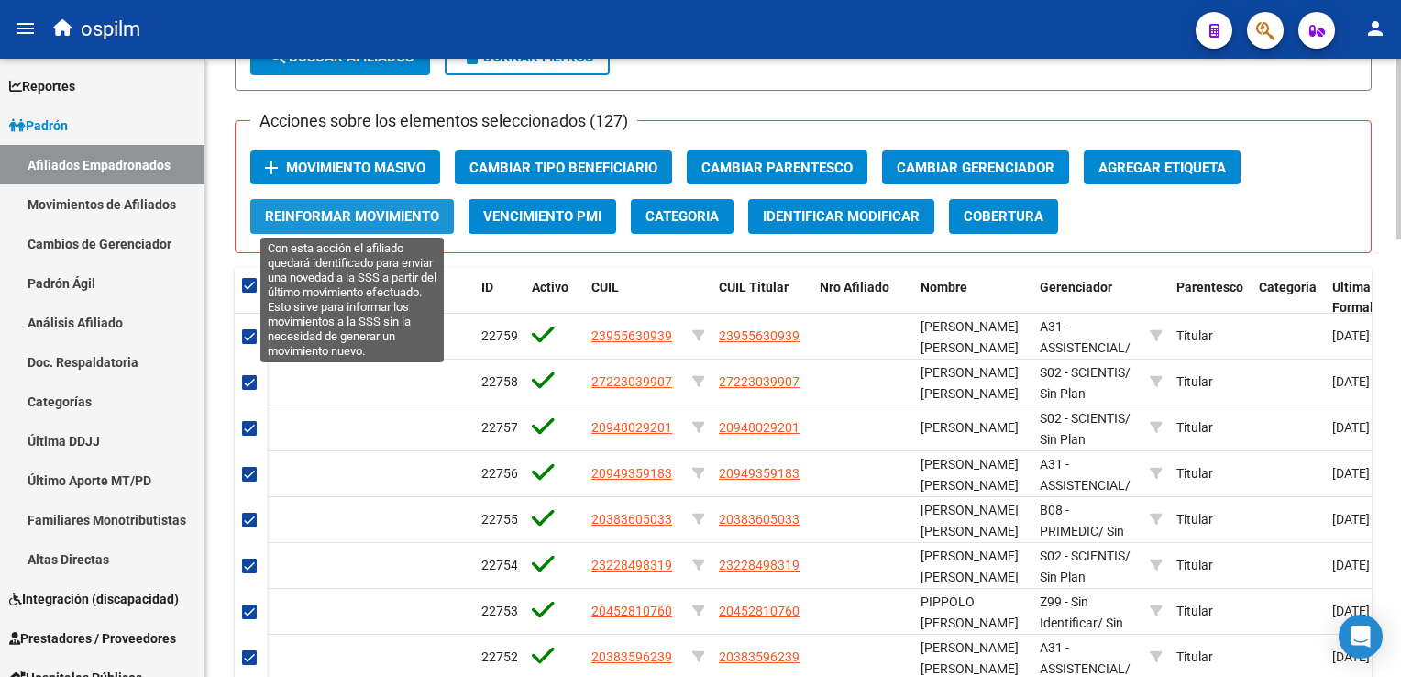
click at [333, 213] on span "Reinformar Movimiento" at bounding box center [352, 217] width 174 height 17
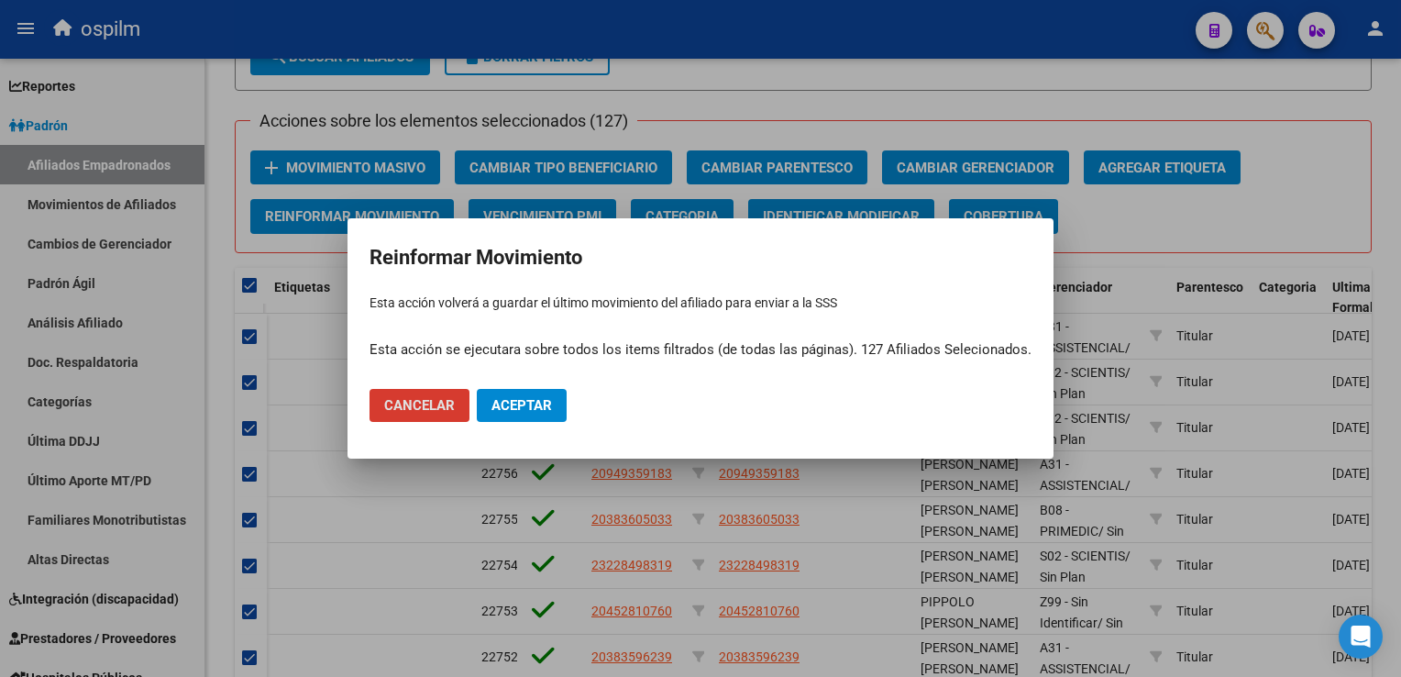
click at [535, 416] on button "Aceptar" at bounding box center [522, 405] width 90 height 33
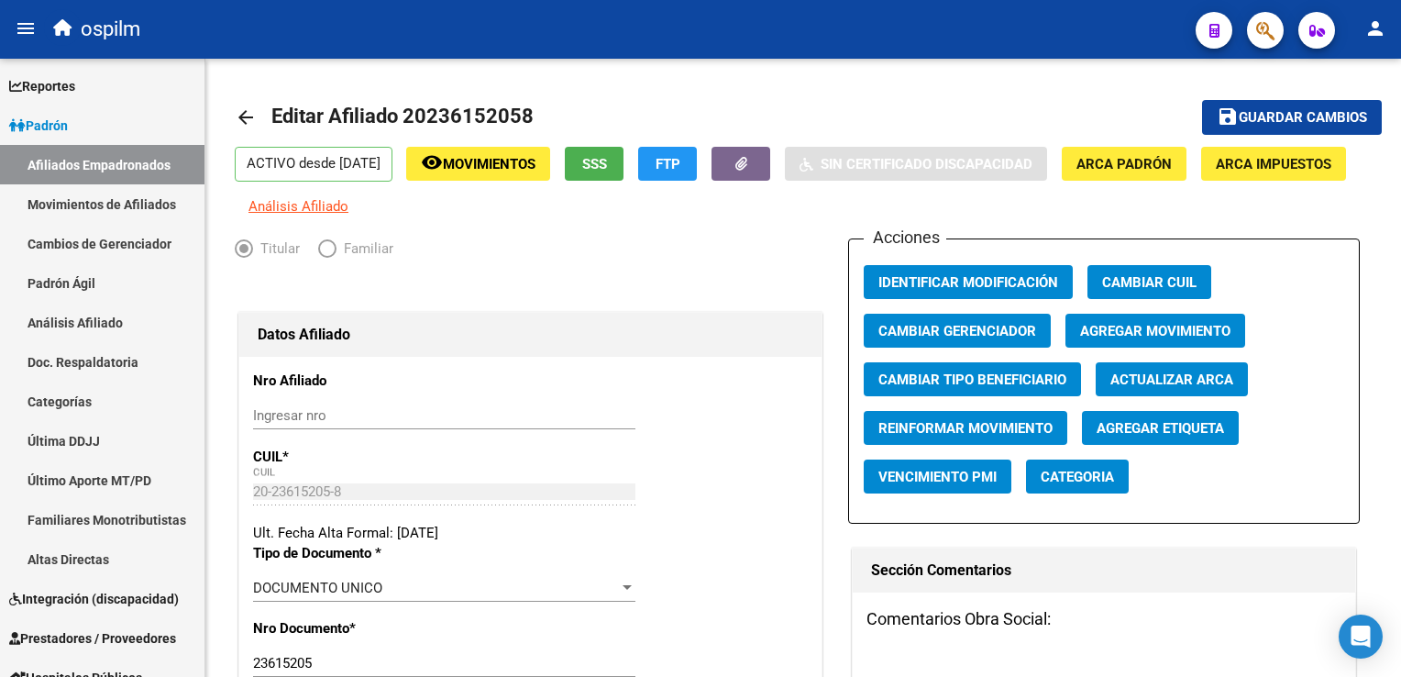
click at [1251, 36] on button "button" at bounding box center [1265, 30] width 37 height 37
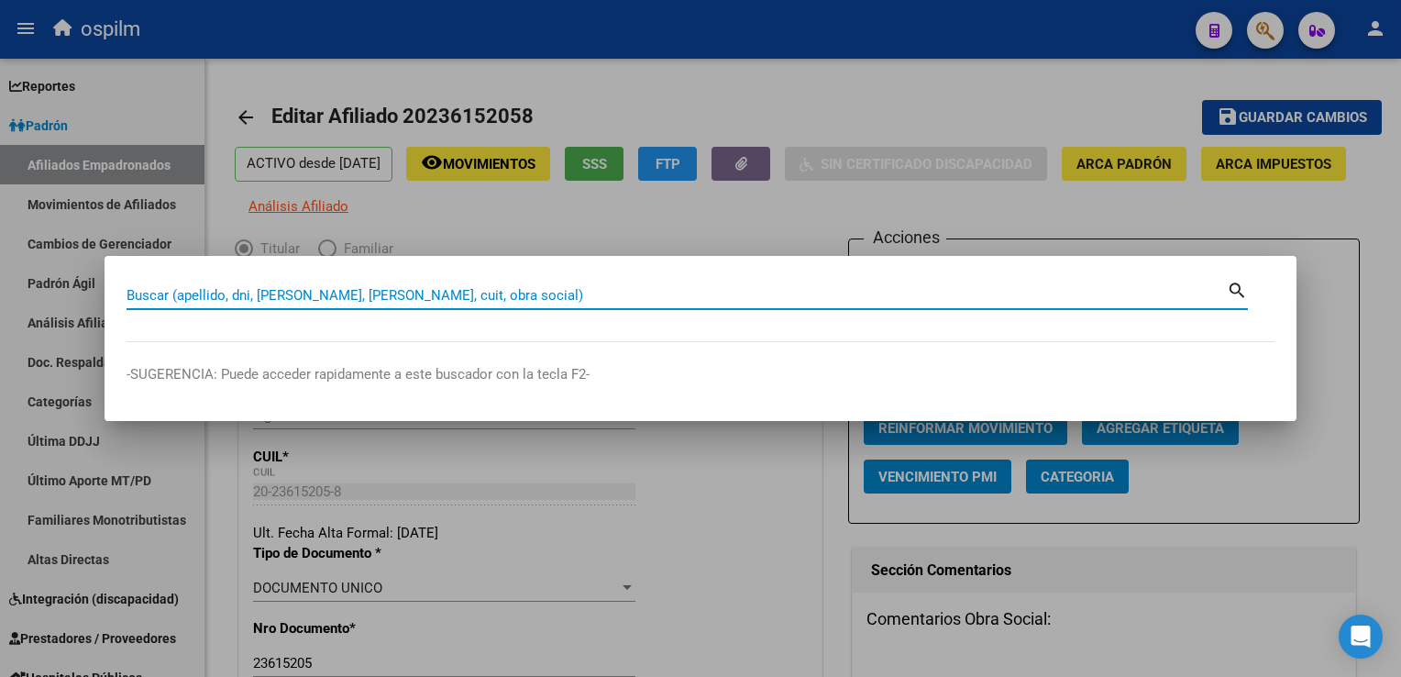
paste input "20325601672"
type input "20325601672"
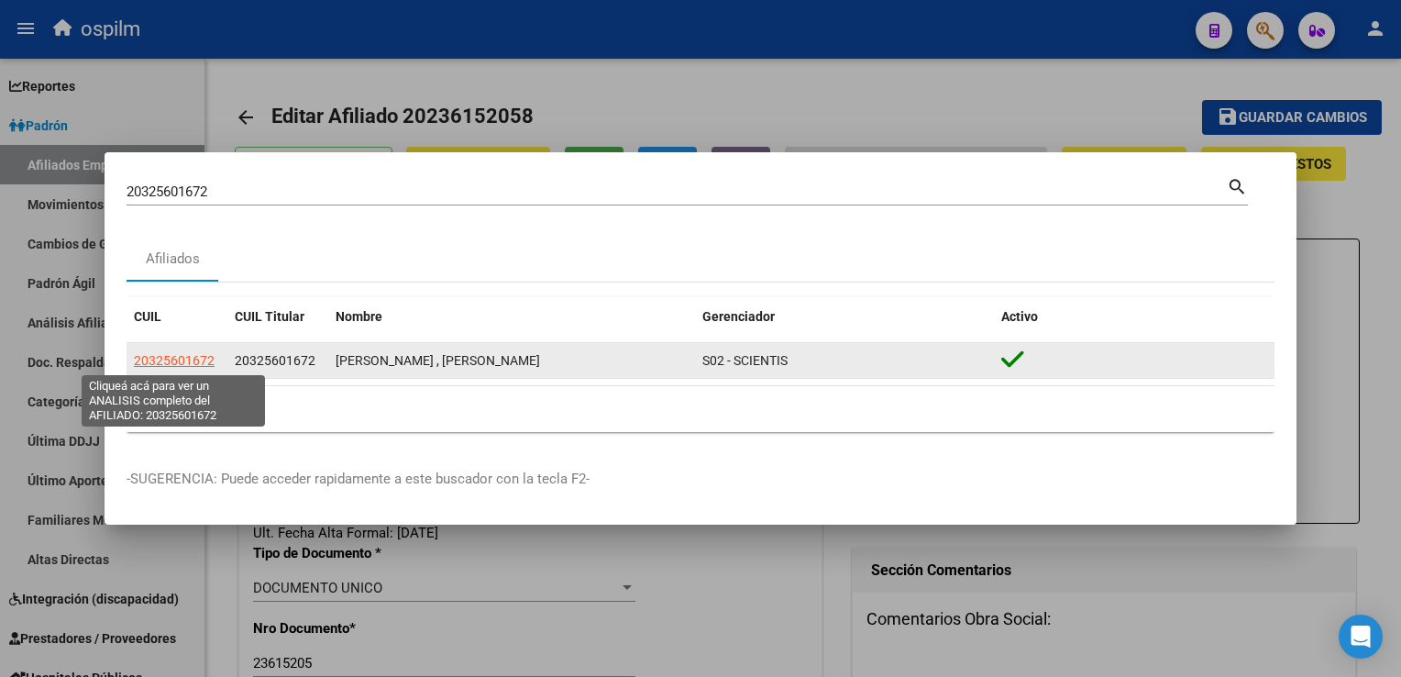
click at [180, 360] on span "20325601672" at bounding box center [174, 360] width 81 height 15
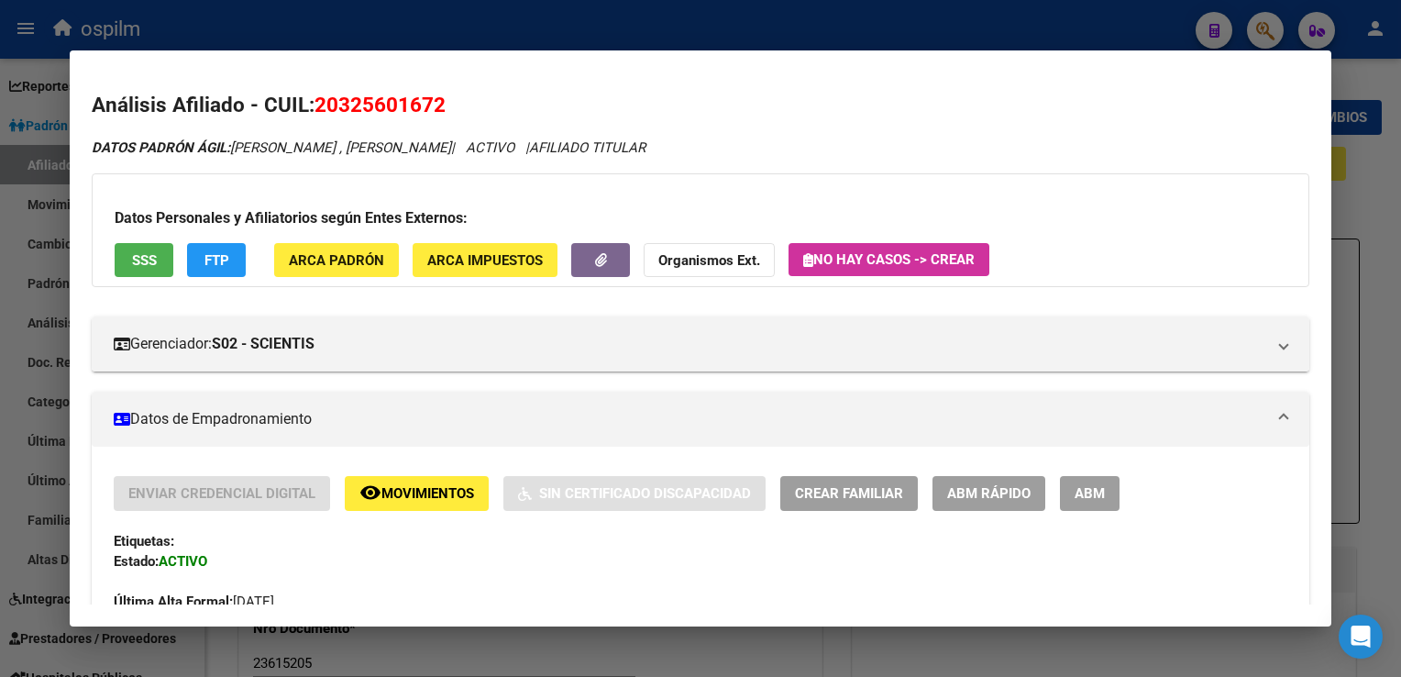
click at [136, 265] on span "SSS" at bounding box center [144, 260] width 25 height 17
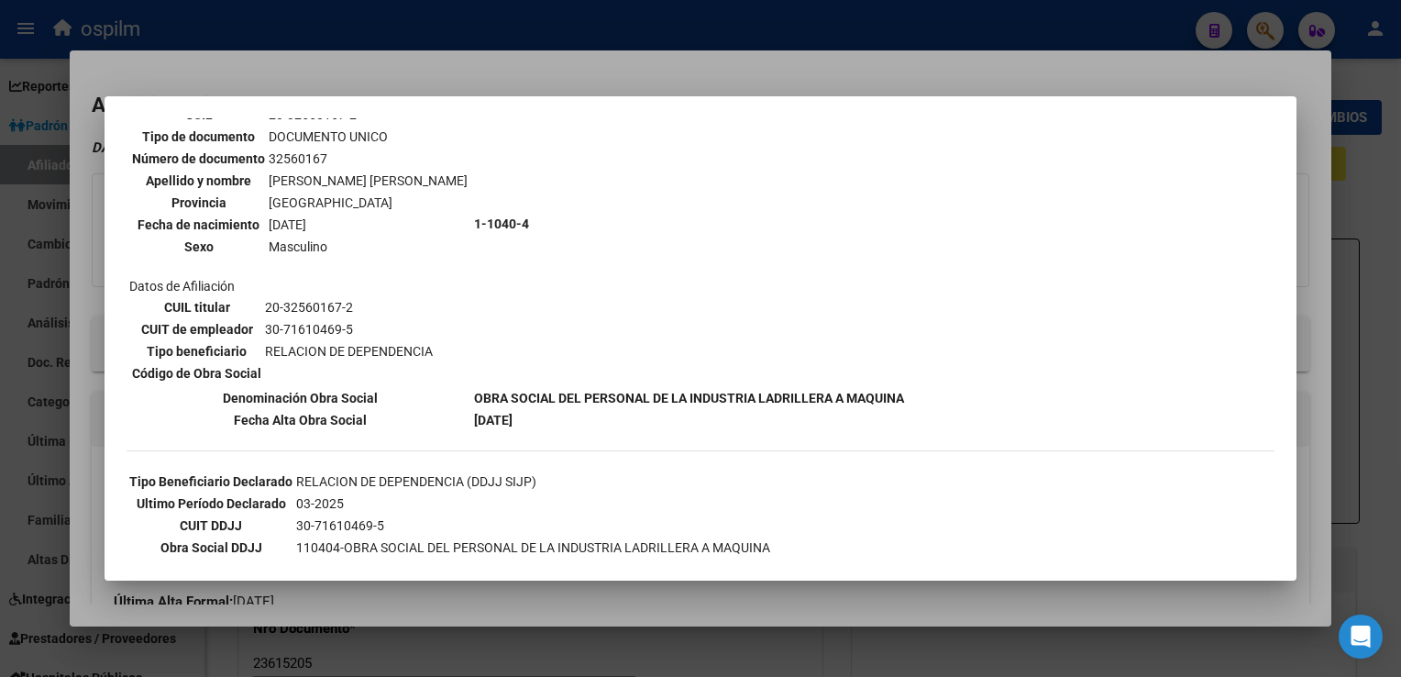
scroll to position [154, 0]
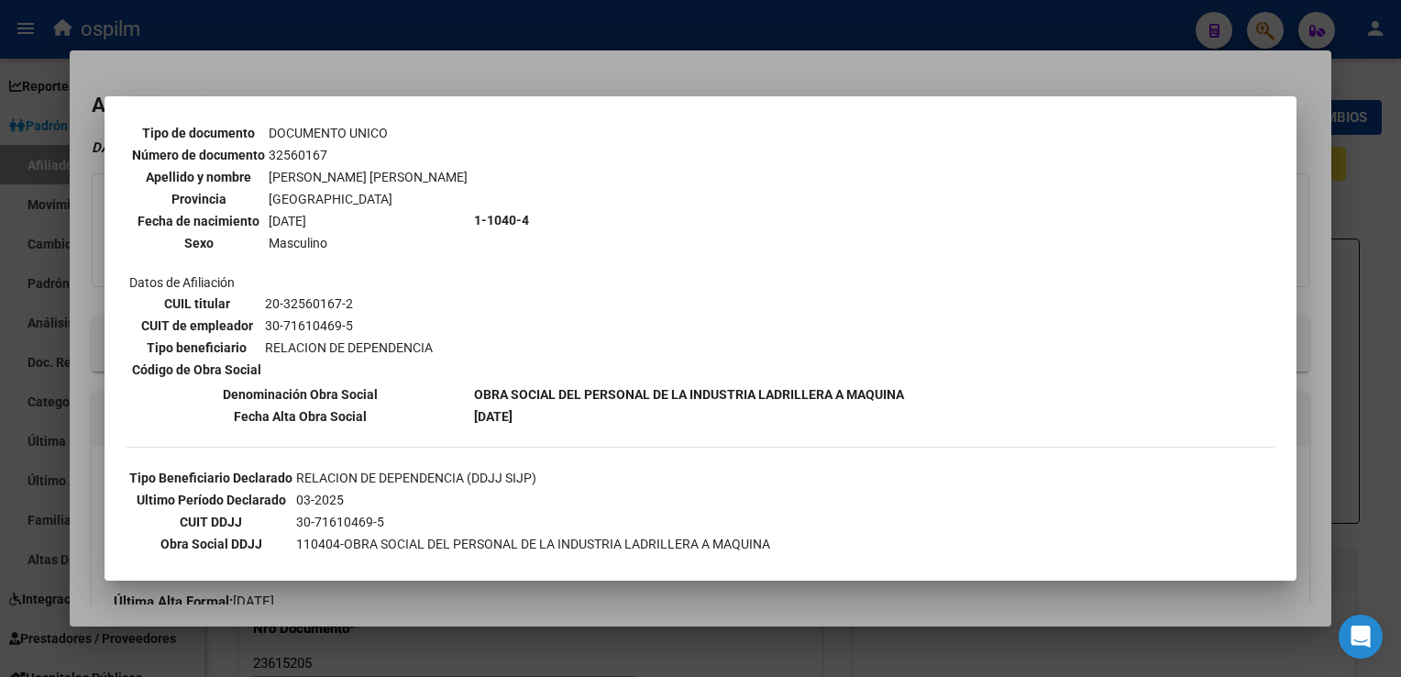
click at [616, 75] on div at bounding box center [700, 338] width 1401 height 677
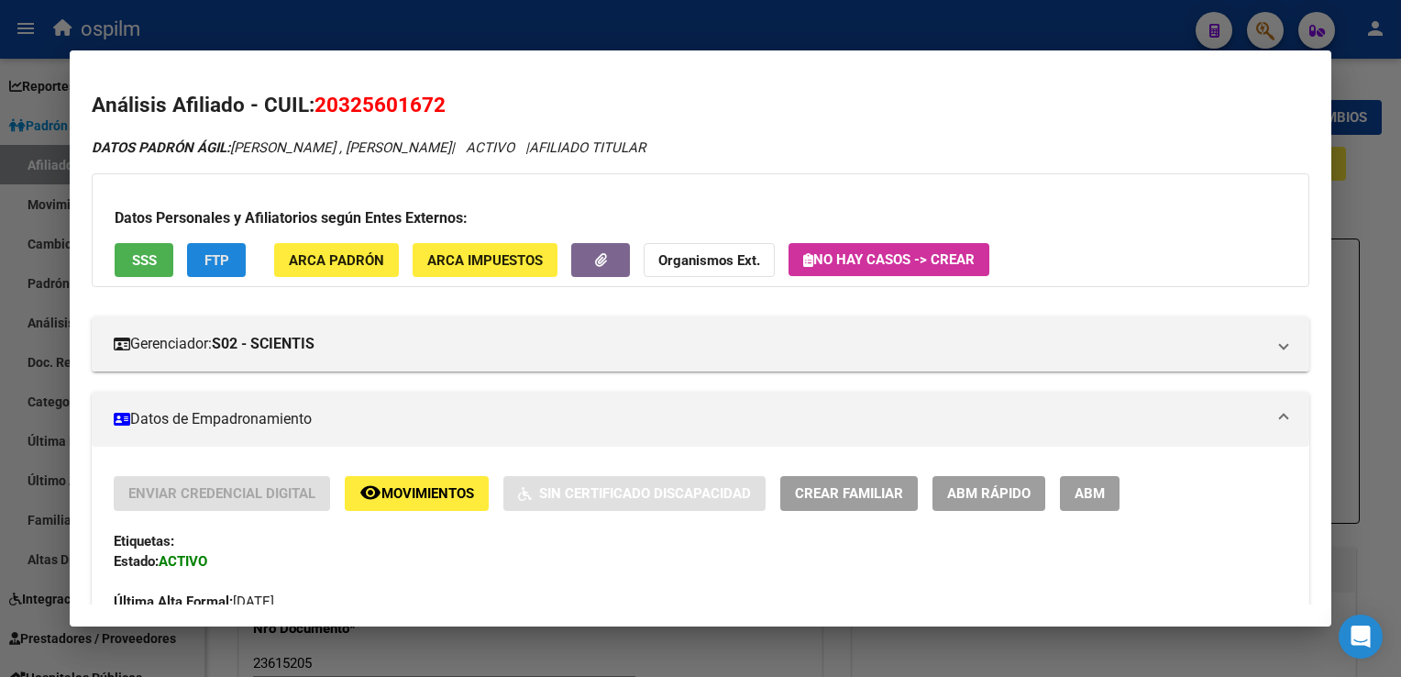
click at [227, 265] on span "FTP" at bounding box center [217, 260] width 25 height 17
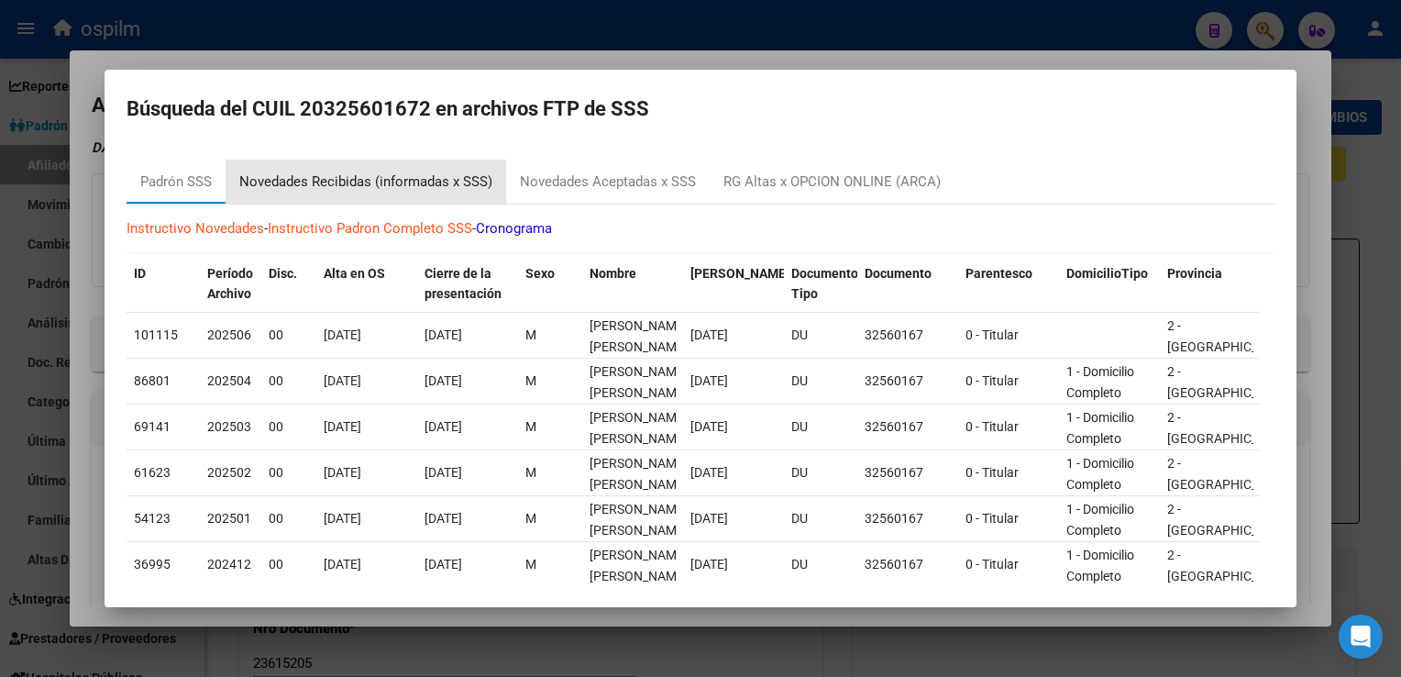
click at [343, 182] on div "Novedades Recibidas (informadas x SSS)" at bounding box center [365, 181] width 253 height 21
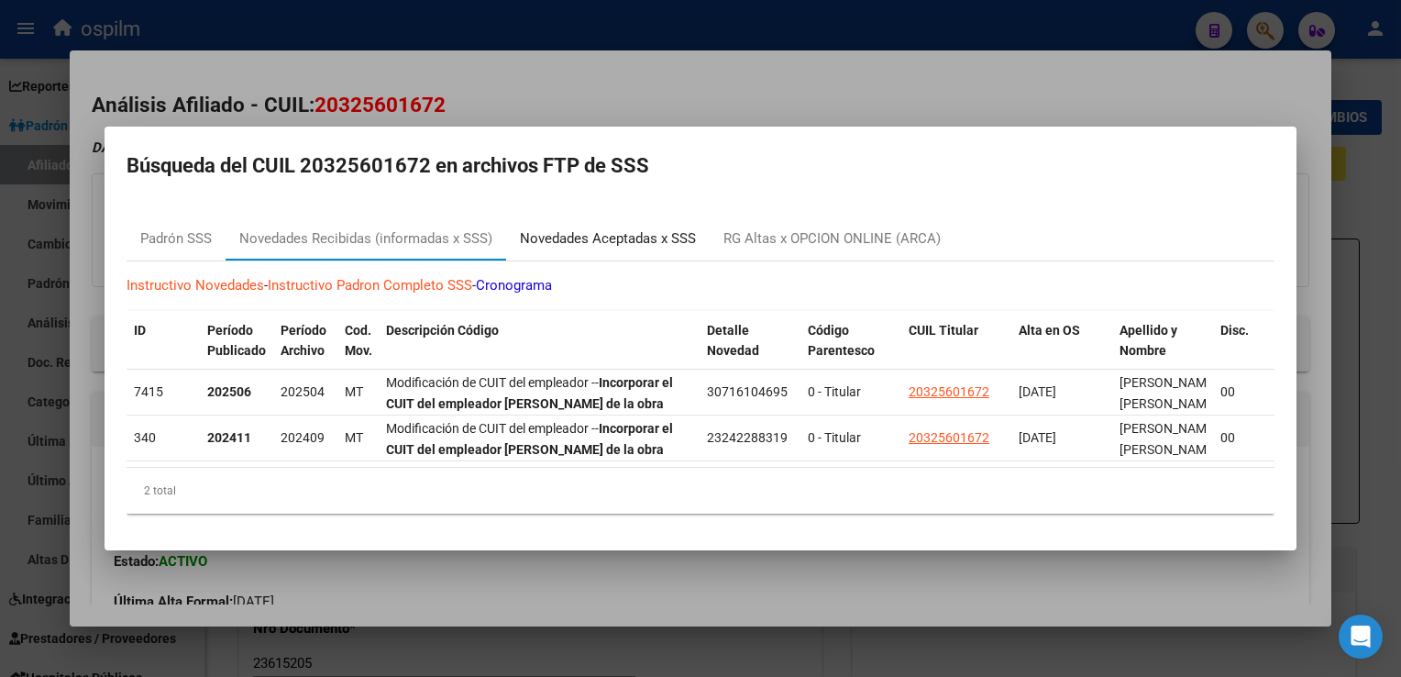
click at [593, 228] on div "Novedades Aceptadas x SSS" at bounding box center [608, 238] width 176 height 21
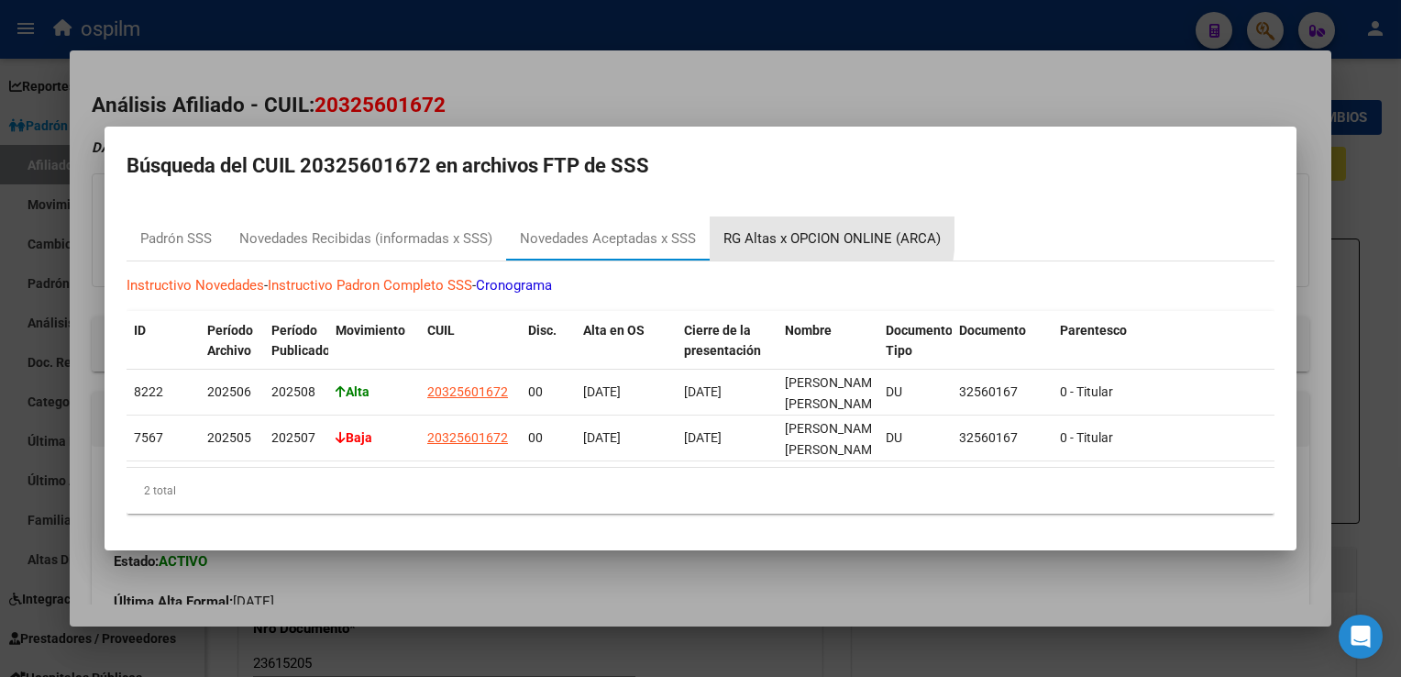
click at [778, 228] on div "RG Altas x OPCION ONLINE (ARCA)" at bounding box center [832, 238] width 217 height 21
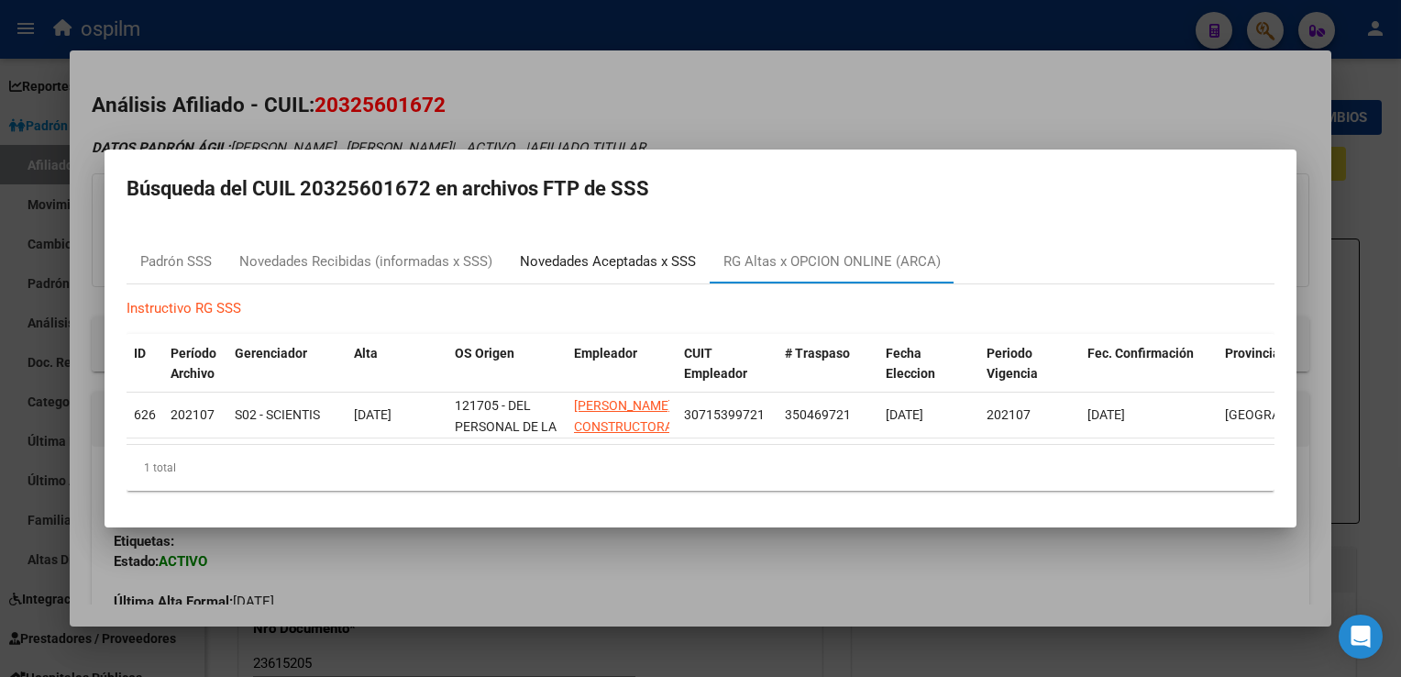
click at [591, 239] on div "Novedades Aceptadas x SSS" at bounding box center [608, 261] width 204 height 44
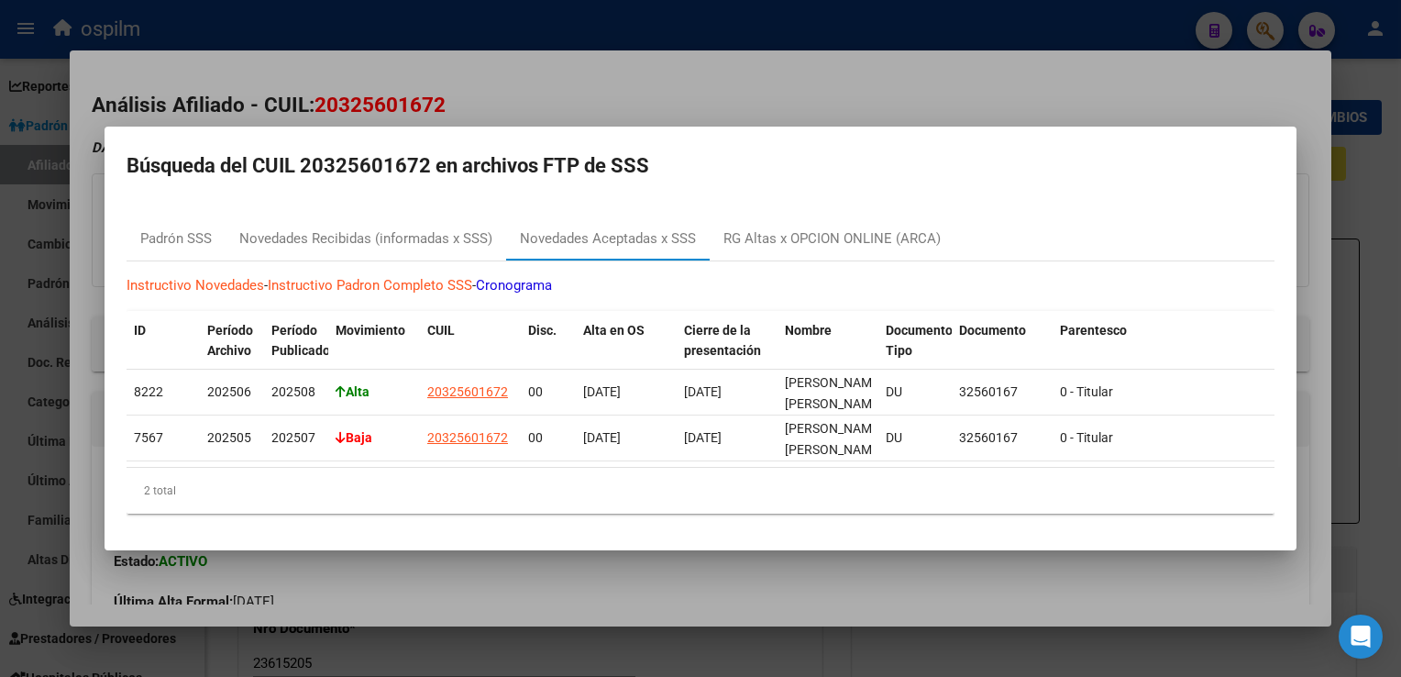
click at [538, 65] on div at bounding box center [700, 338] width 1401 height 677
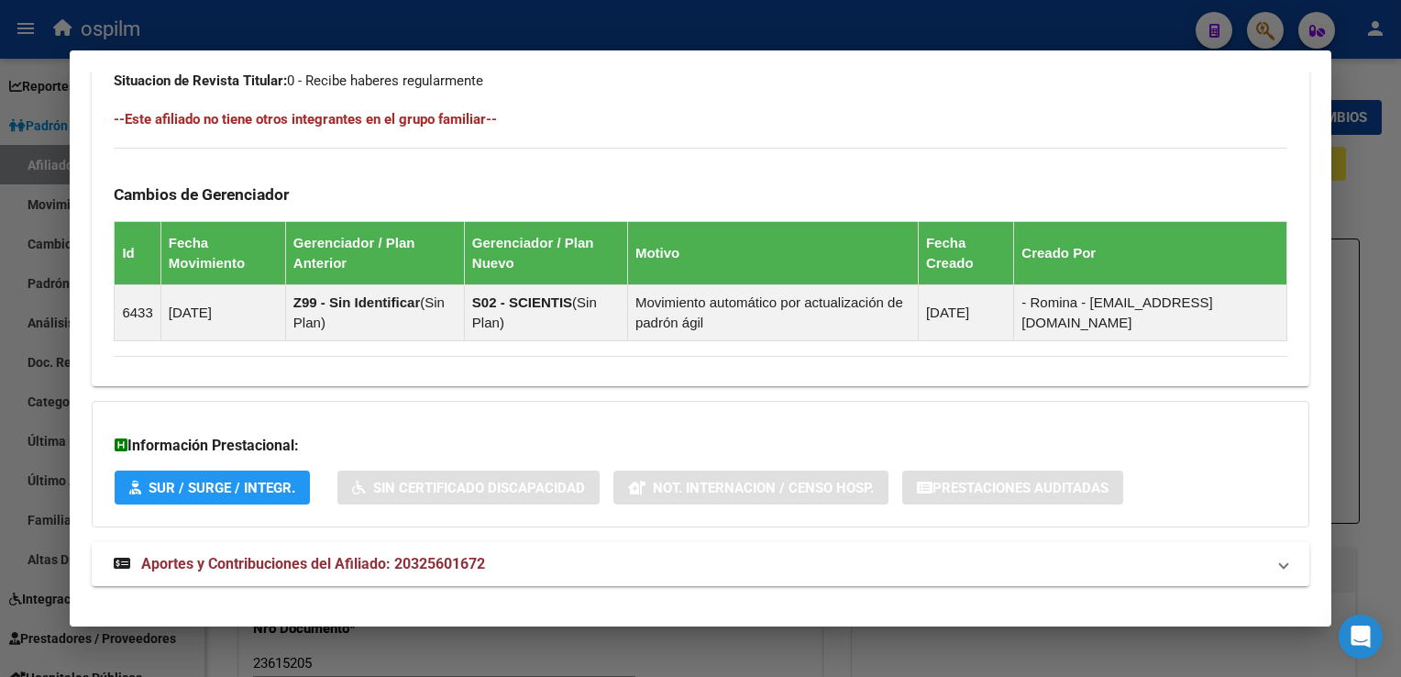
scroll to position [1015, 0]
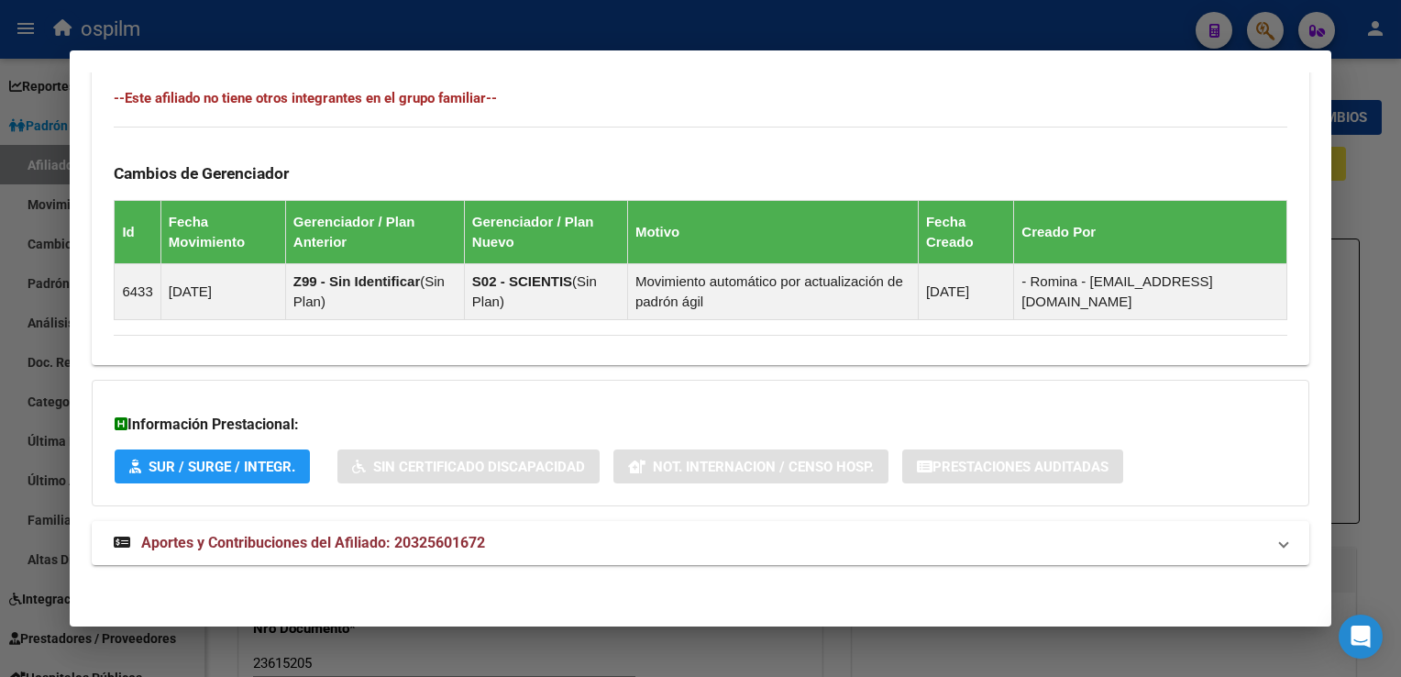
click at [278, 544] on span "Aportes y Contribuciones del Afiliado: 20325601672" at bounding box center [313, 542] width 344 height 17
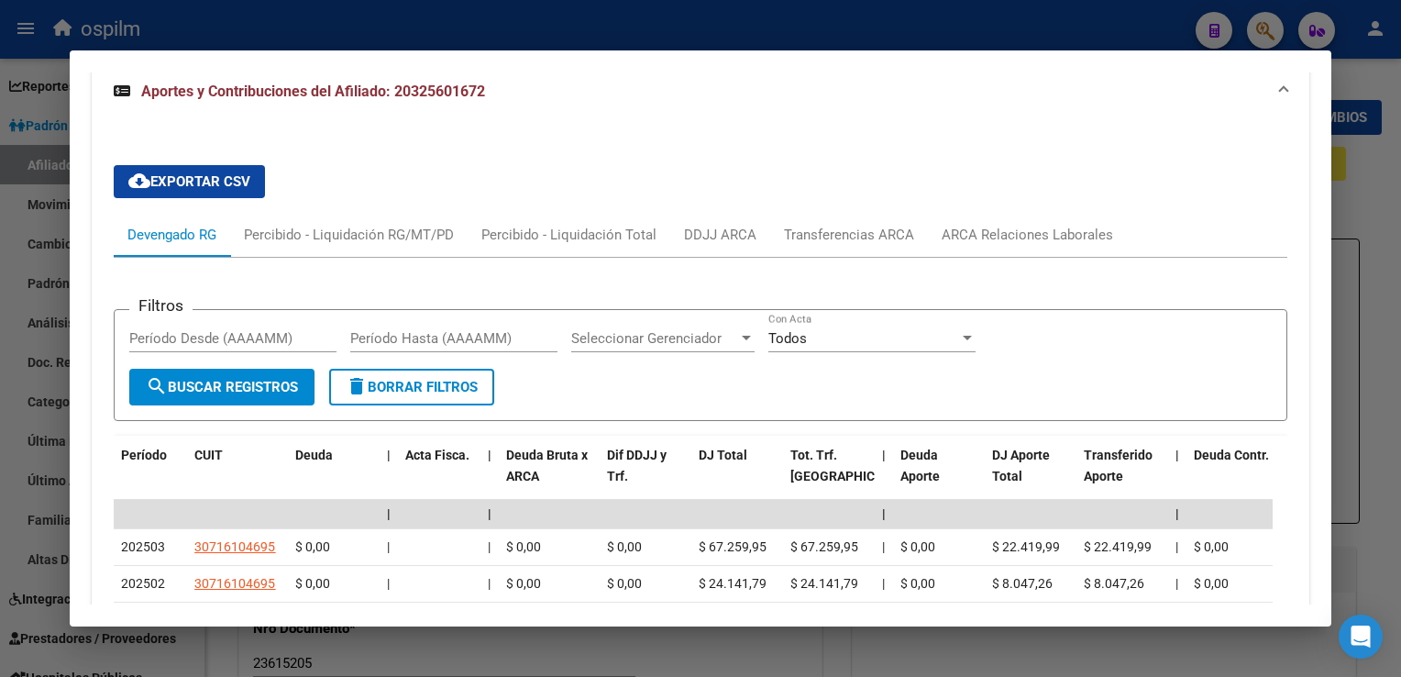
scroll to position [0, 0]
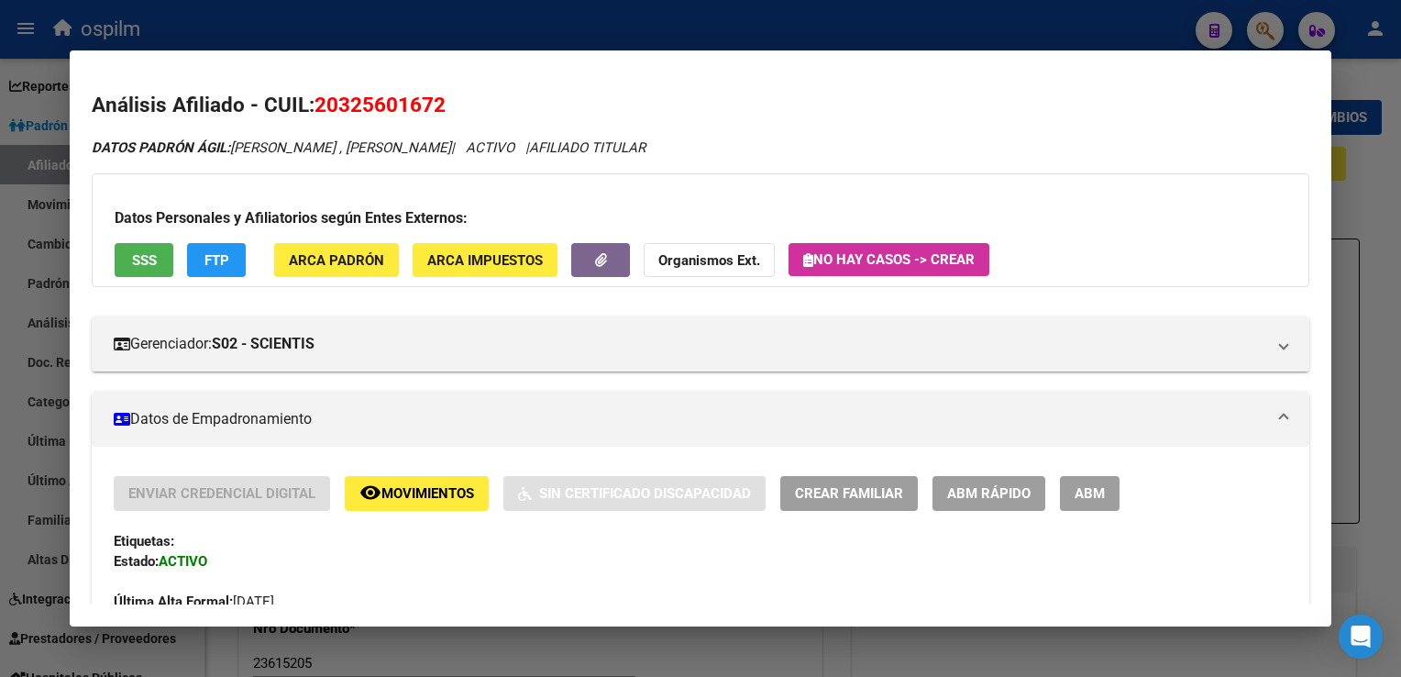
click at [409, 501] on span "Movimientos" at bounding box center [427, 494] width 93 height 17
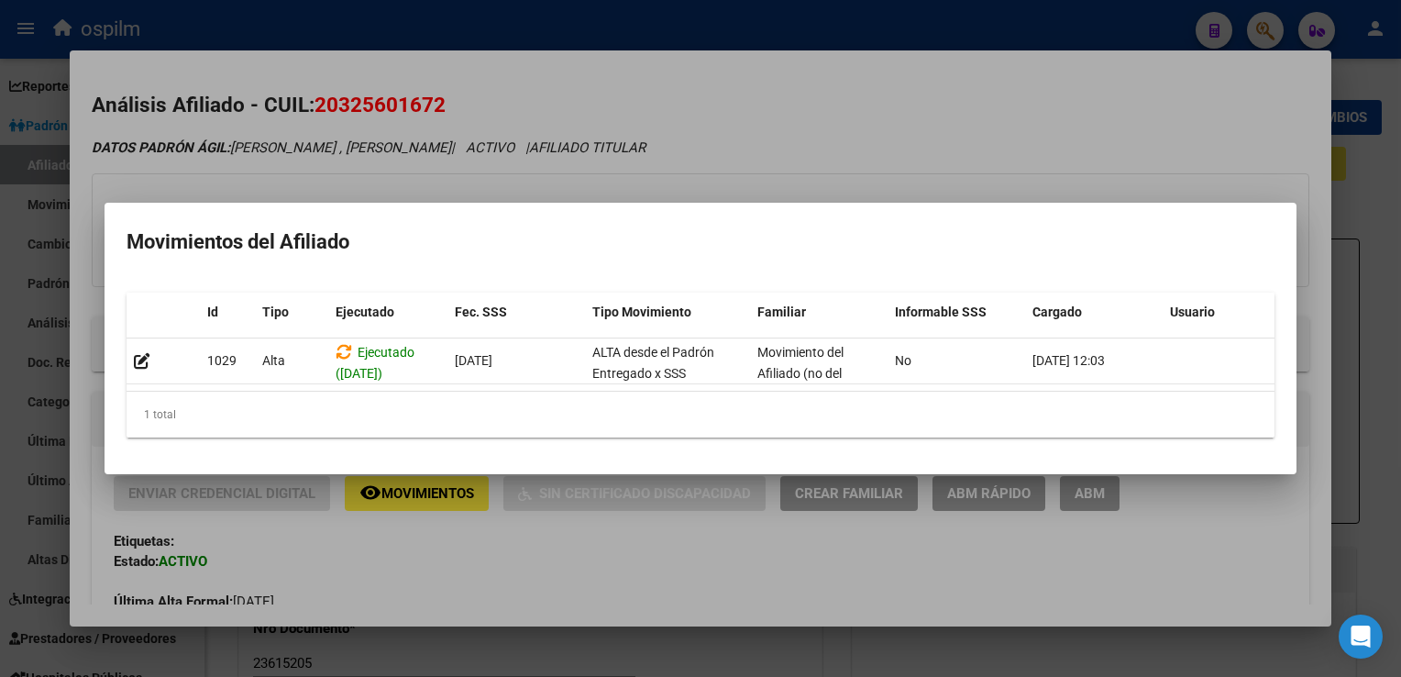
click at [774, 65] on div at bounding box center [700, 338] width 1401 height 677
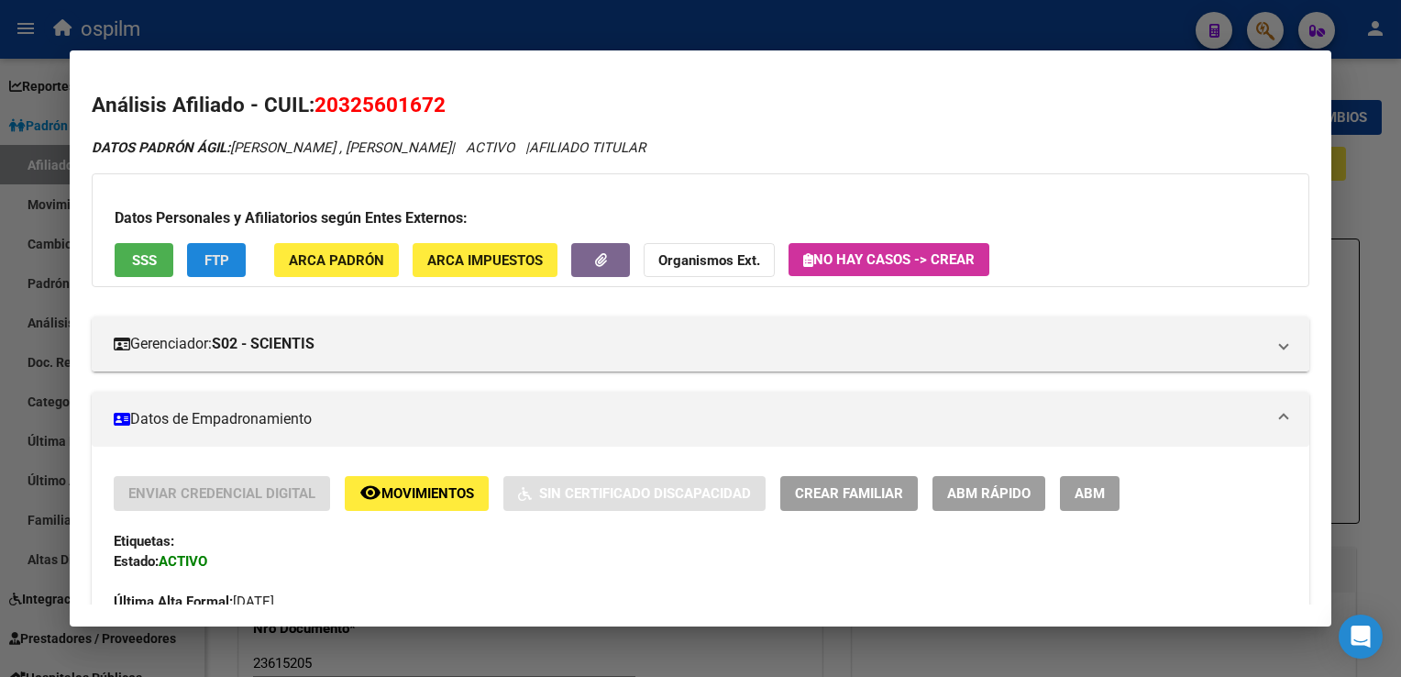
click at [213, 255] on span "FTP" at bounding box center [217, 260] width 25 height 17
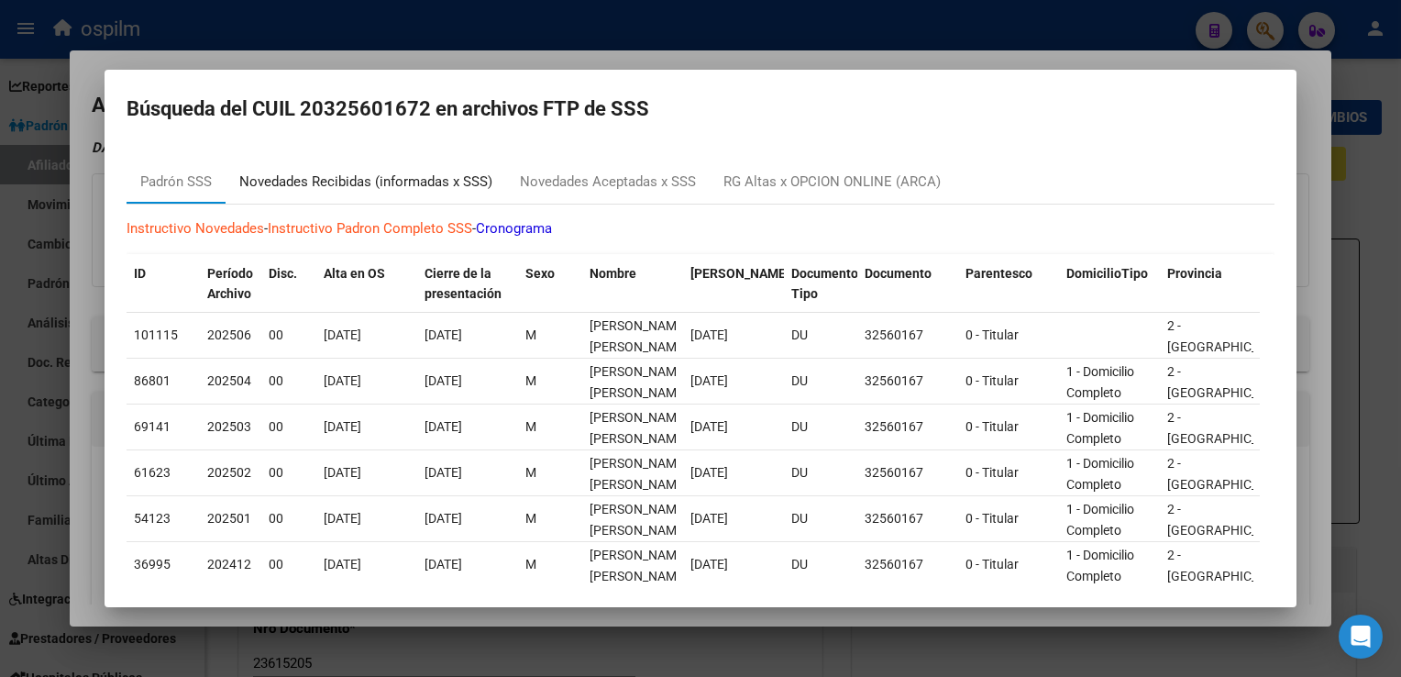
click at [392, 171] on div "Novedades Recibidas (informadas x SSS)" at bounding box center [366, 182] width 281 height 44
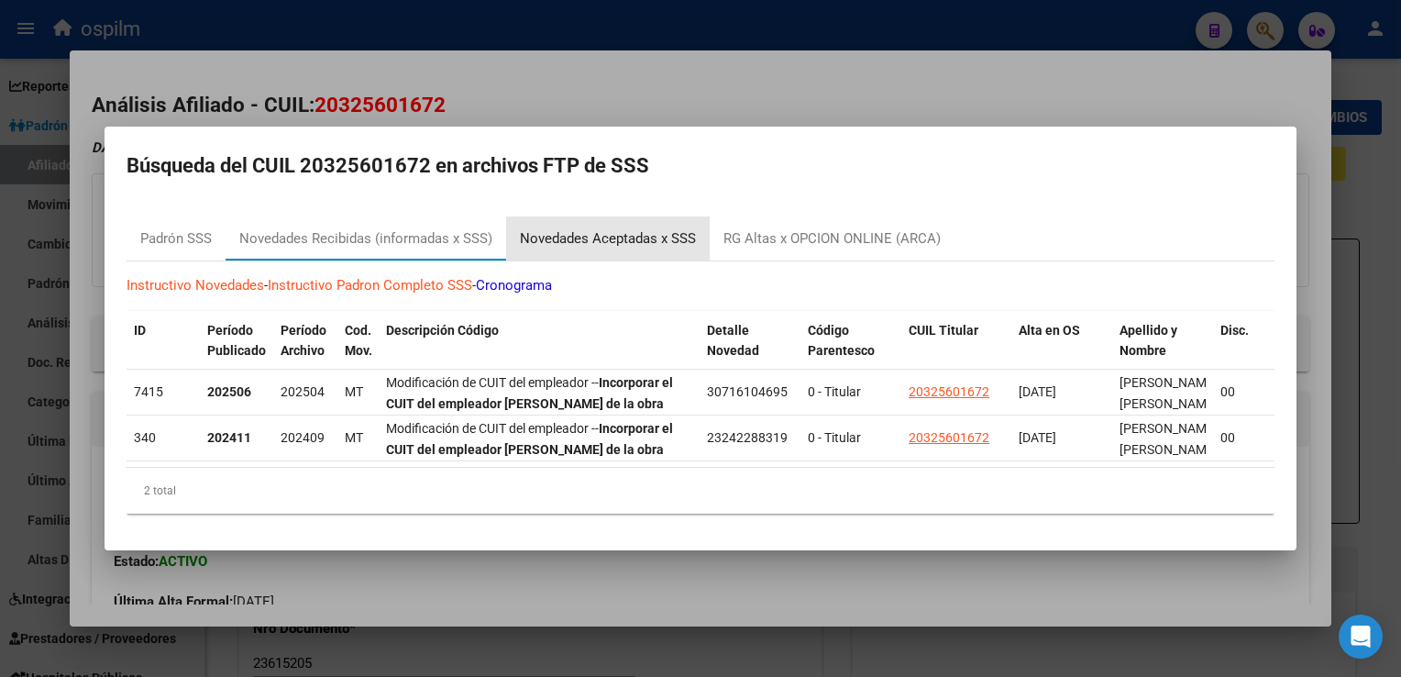
click at [622, 244] on div "Novedades Aceptadas x SSS" at bounding box center [608, 238] width 204 height 44
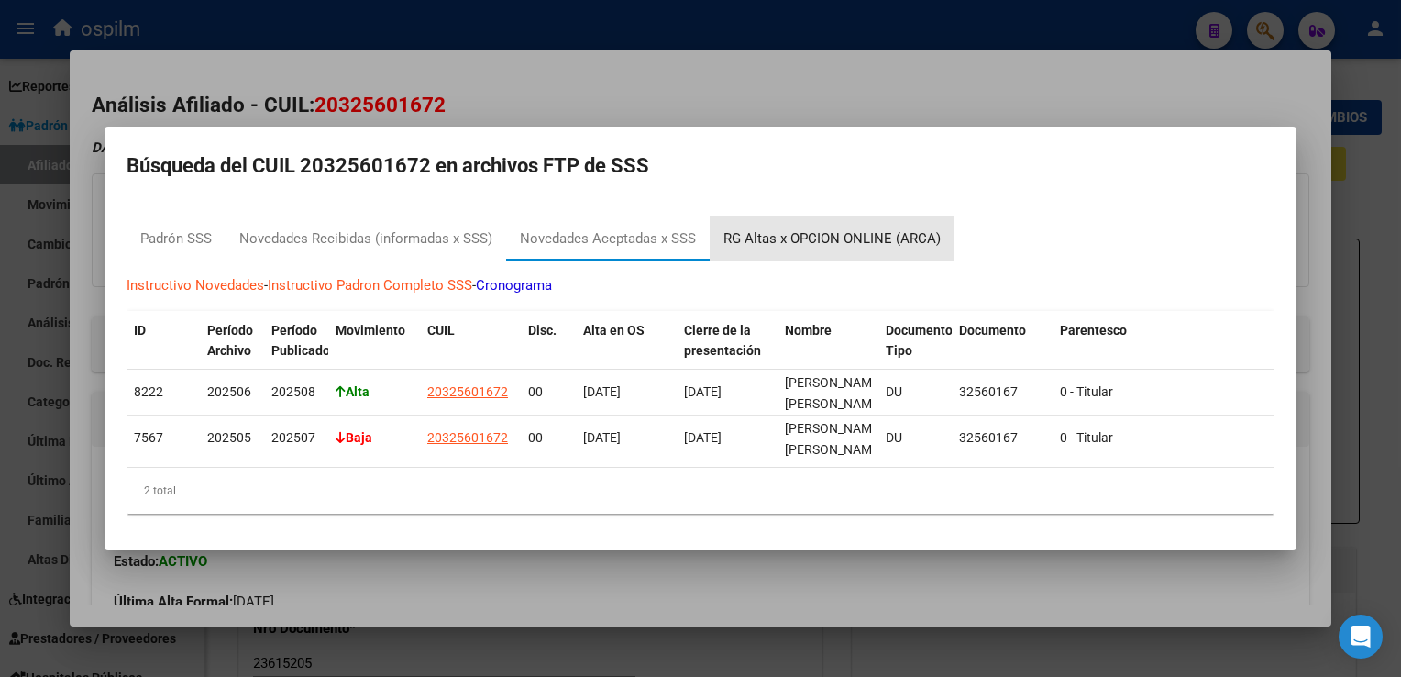
click at [855, 228] on div "RG Altas x OPCION ONLINE (ARCA)" at bounding box center [832, 238] width 217 height 21
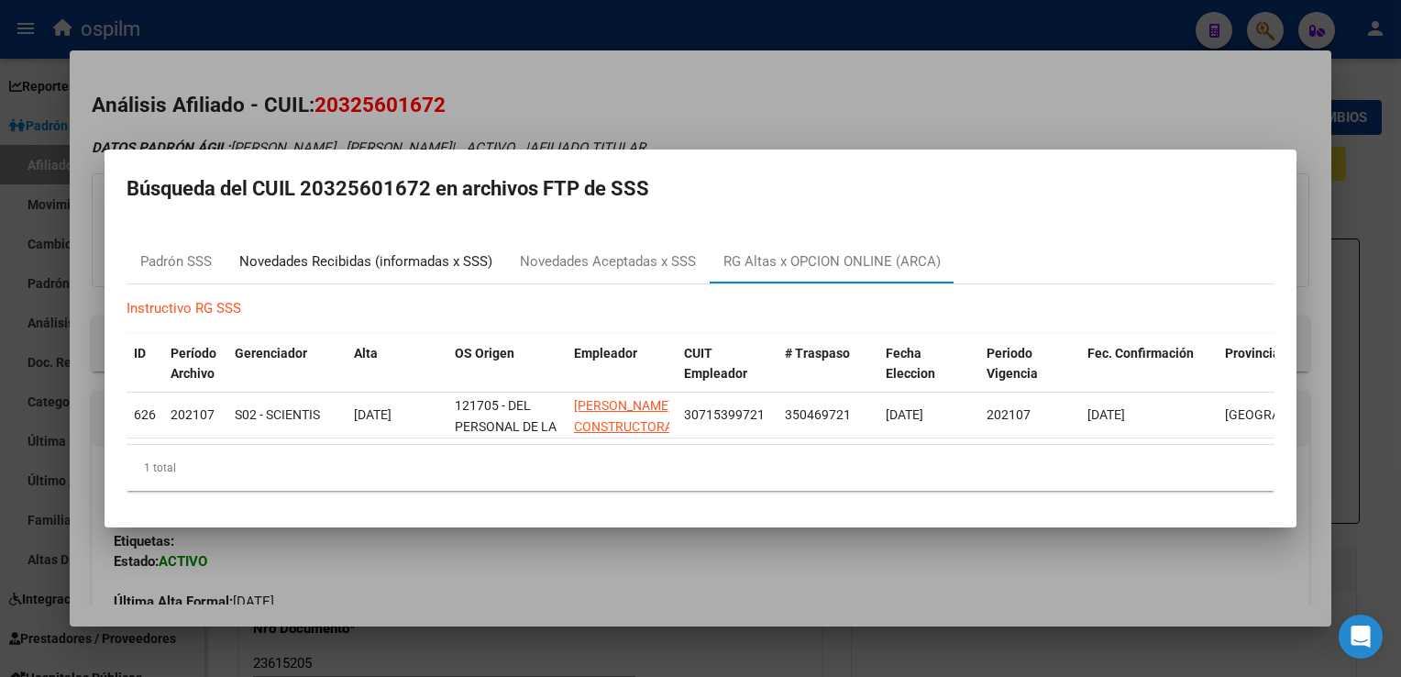
click at [282, 252] on div "Novedades Recibidas (informadas x SSS)" at bounding box center [365, 261] width 253 height 21
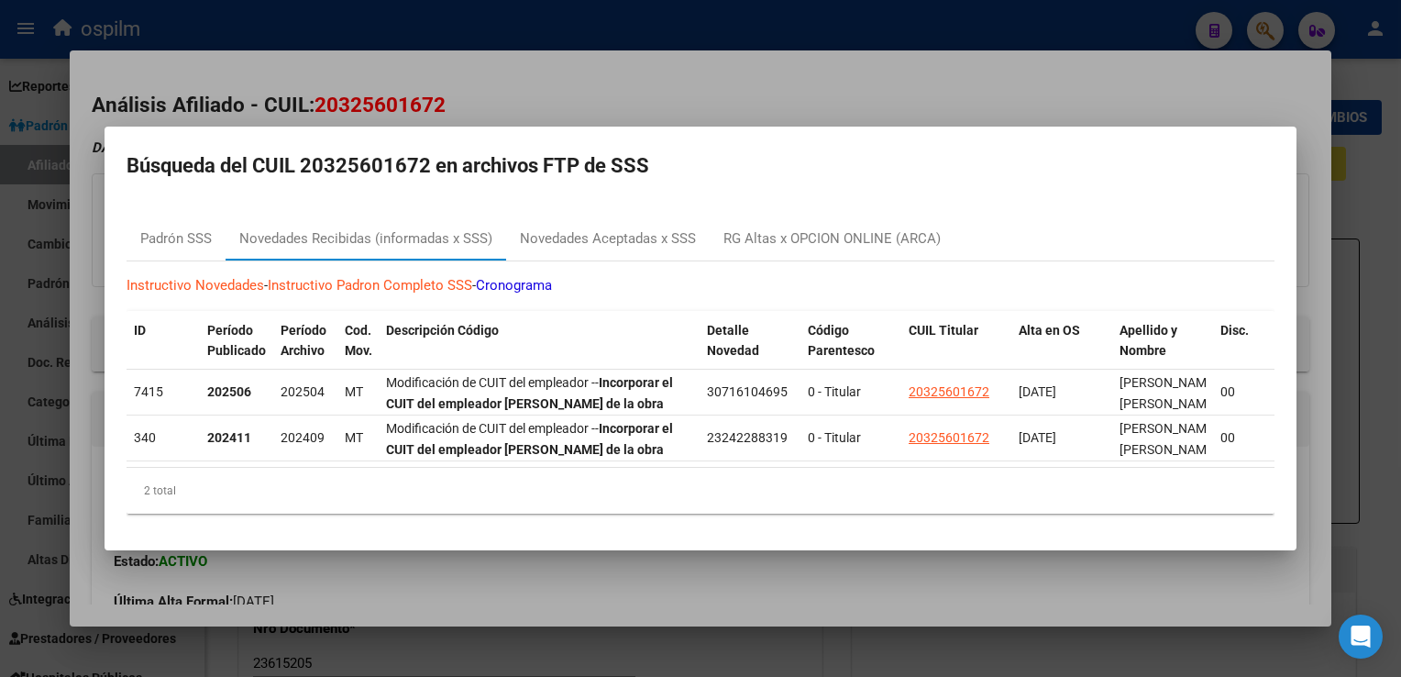
click at [523, 78] on div at bounding box center [700, 338] width 1401 height 677
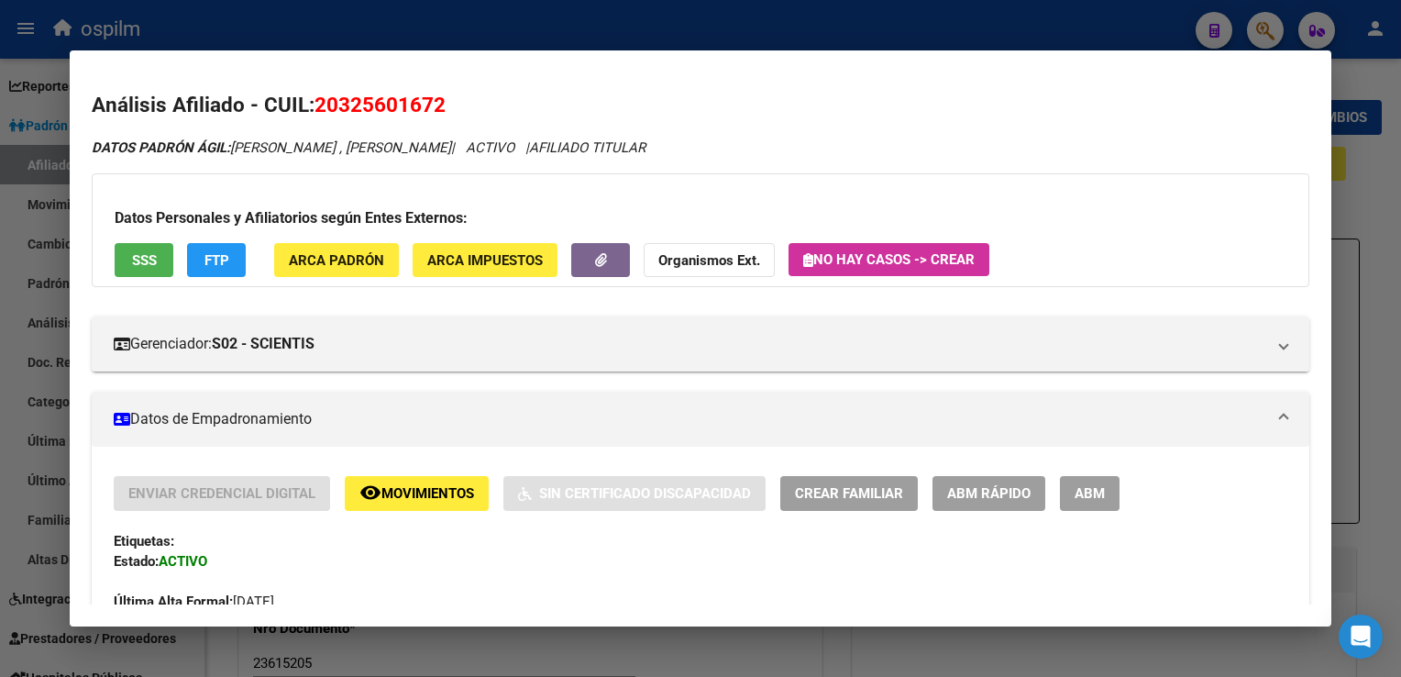
click at [1391, 166] on div at bounding box center [700, 338] width 1401 height 677
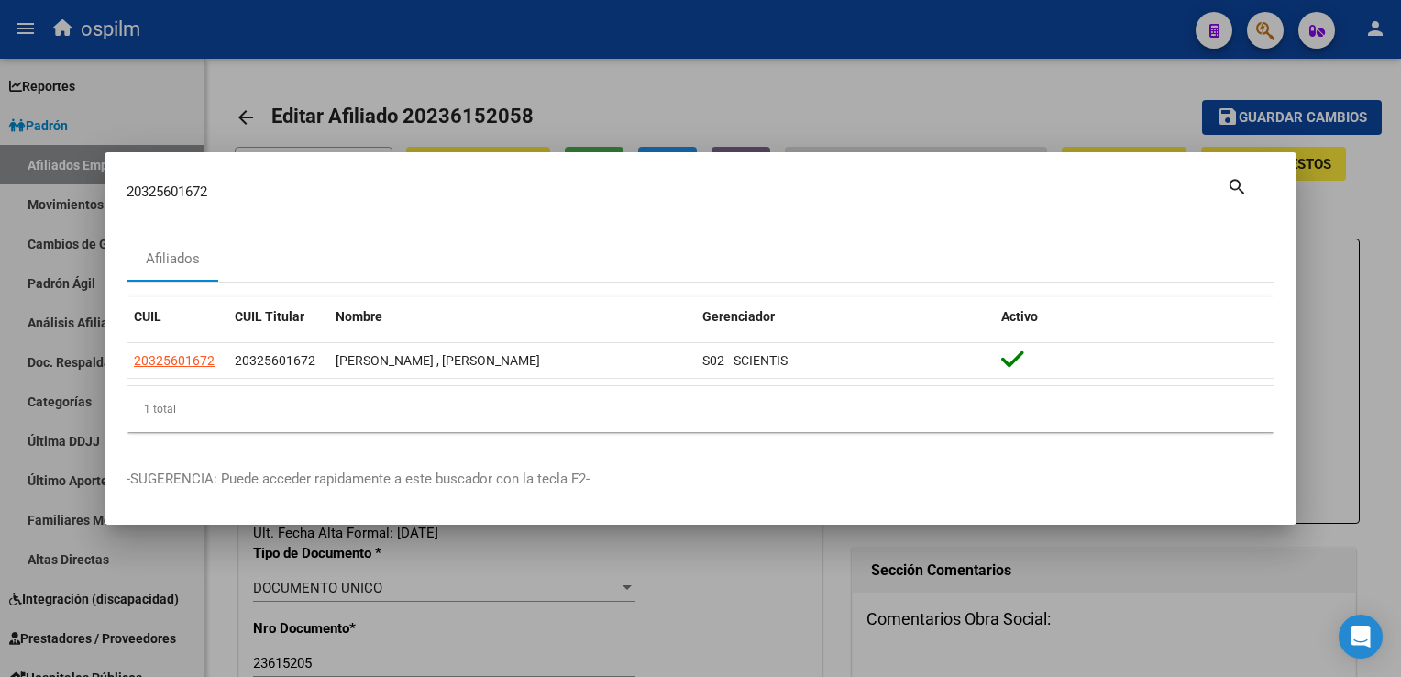
drag, startPoint x: 4, startPoint y: 207, endPoint x: 82, endPoint y: 189, distance: 80.1
click at [7, 204] on div "20325601672 Buscar (apellido, dni, cuil, nro traspaso, cuit, obra social) searc…" at bounding box center [700, 338] width 1401 height 677
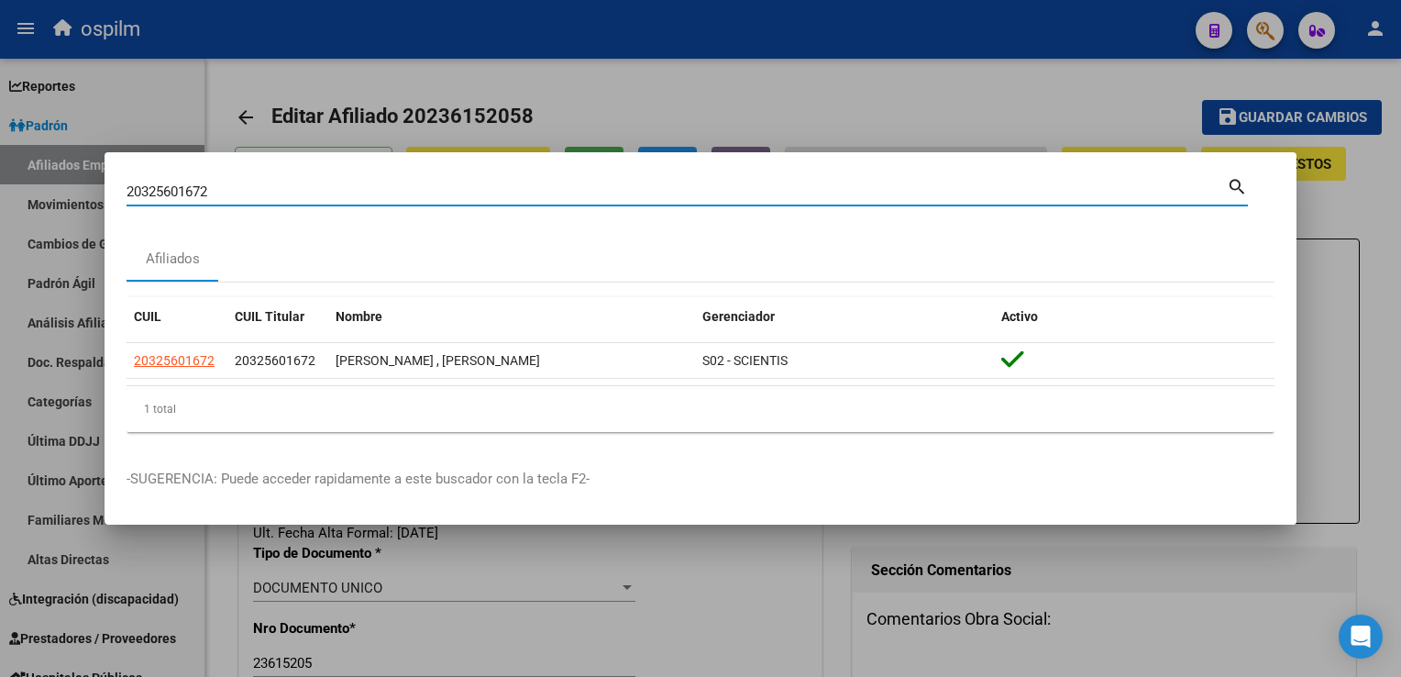
drag, startPoint x: 218, startPoint y: 192, endPoint x: 94, endPoint y: 196, distance: 124.8
click at [94, 196] on div "20325601672 Buscar (apellido, dni, cuil, nro traspaso, cuit, obra social) searc…" at bounding box center [700, 338] width 1401 height 677
paste input
paste input "23310501859"
type input "23310501859"
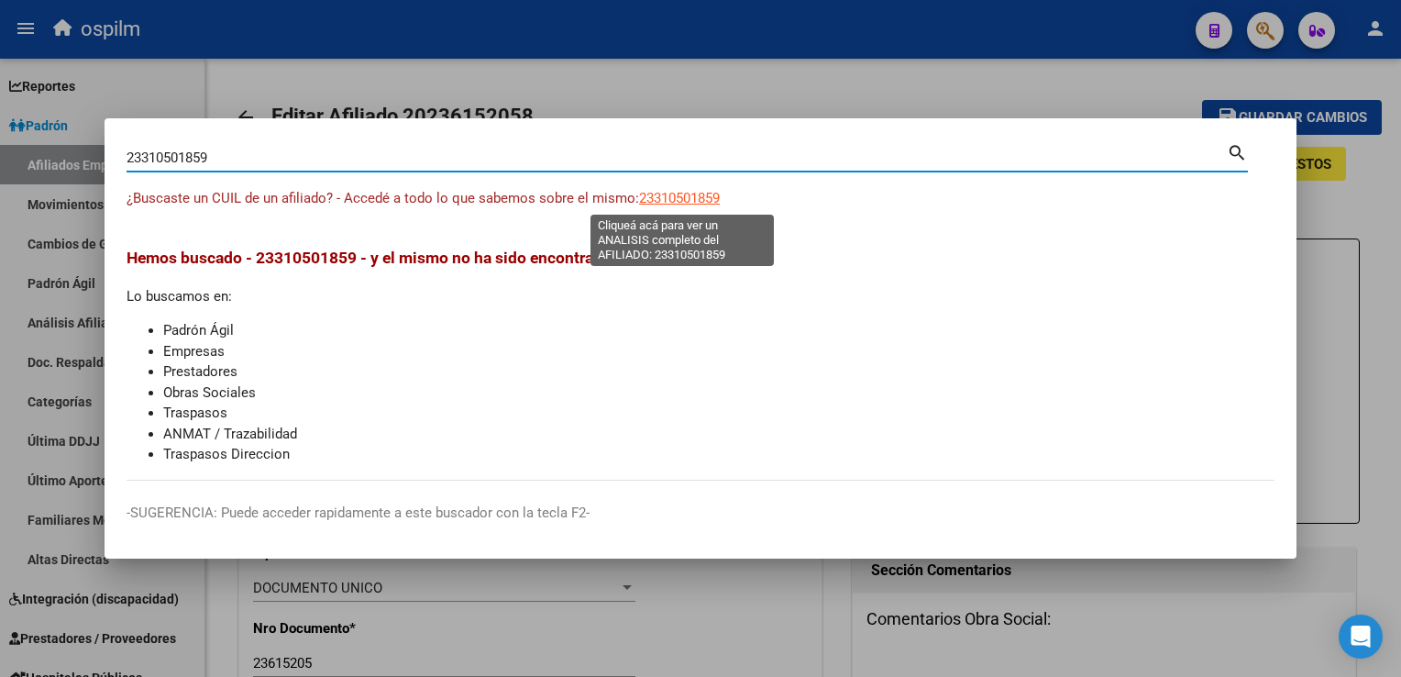
click at [691, 201] on span "23310501859" at bounding box center [679, 198] width 81 height 17
type textarea "23310501859"
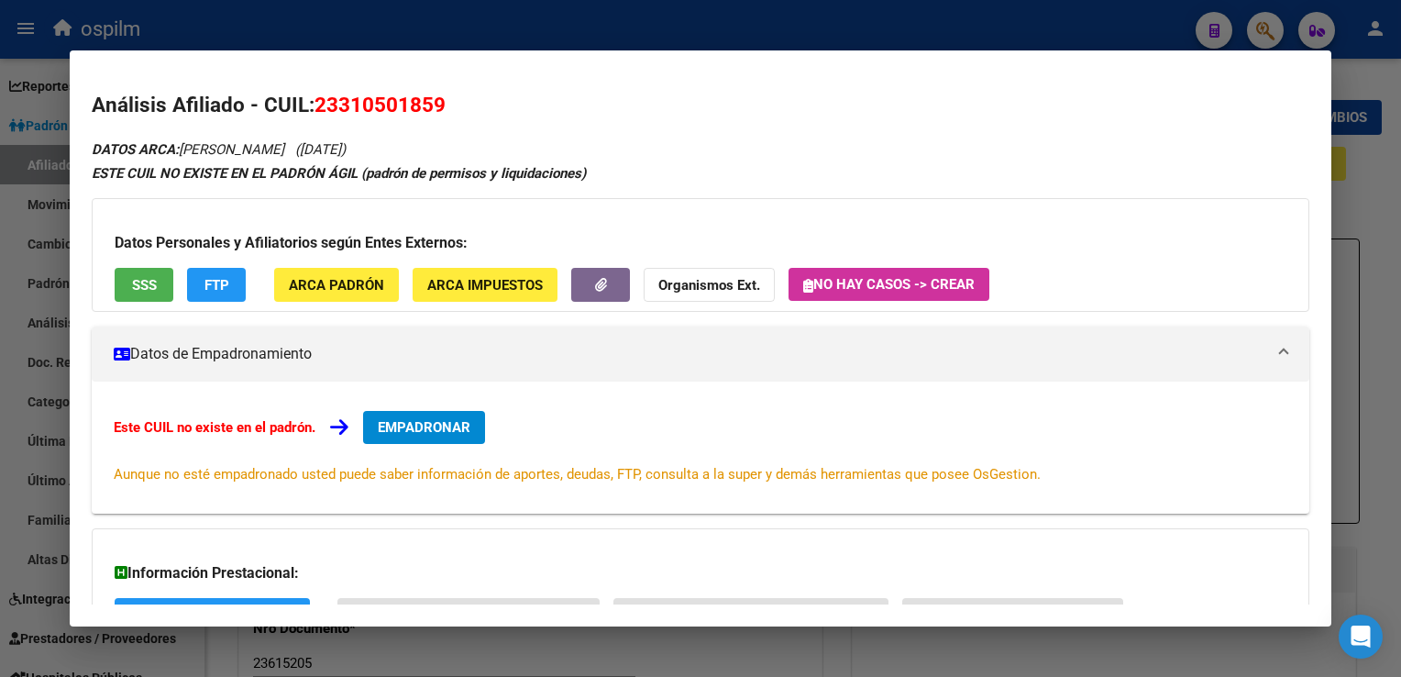
click at [211, 288] on span "FTP" at bounding box center [217, 285] width 25 height 17
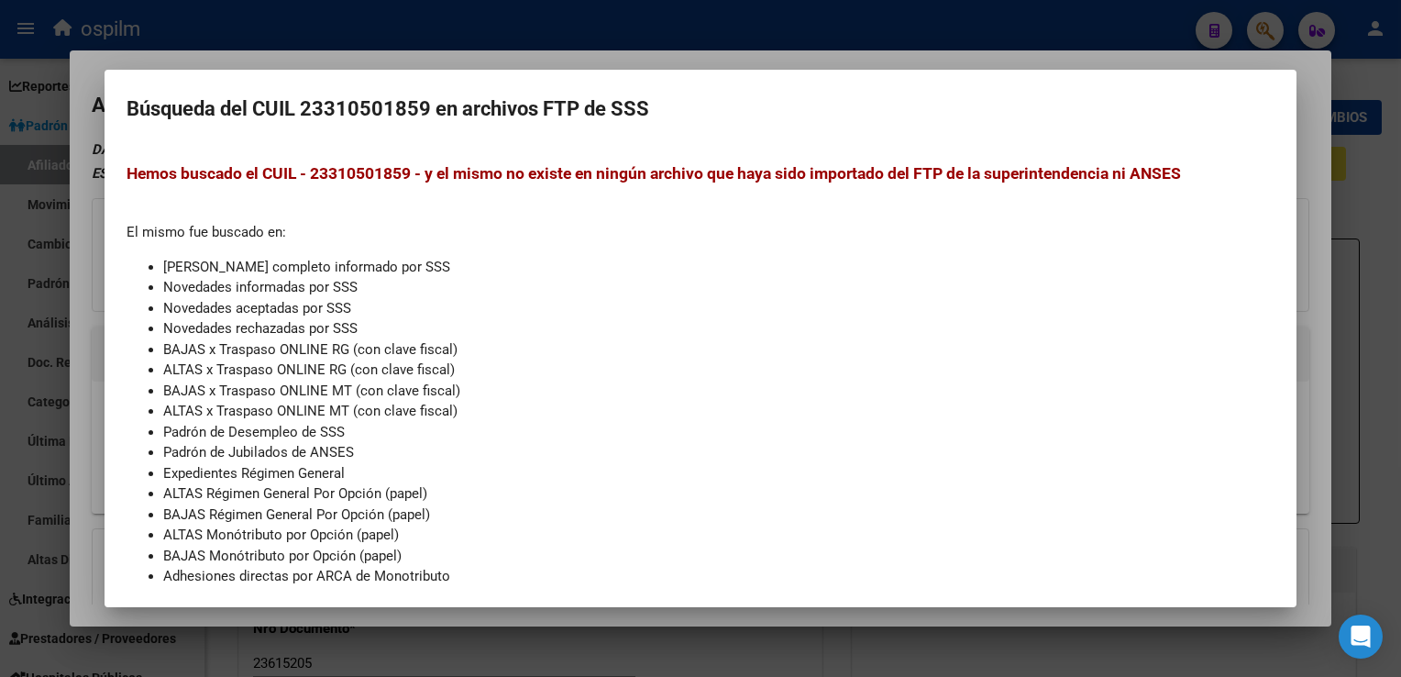
click at [671, 49] on div at bounding box center [700, 338] width 1401 height 677
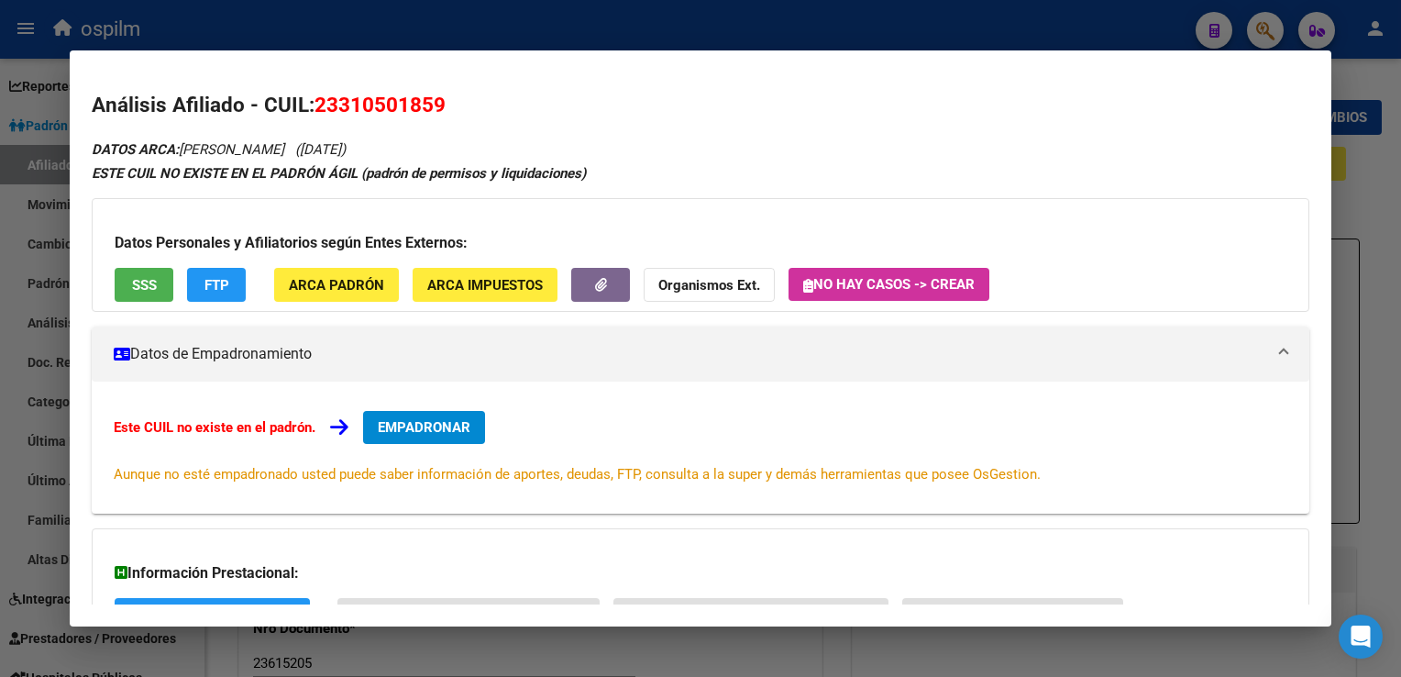
click at [139, 301] on button "SSS" at bounding box center [144, 285] width 59 height 34
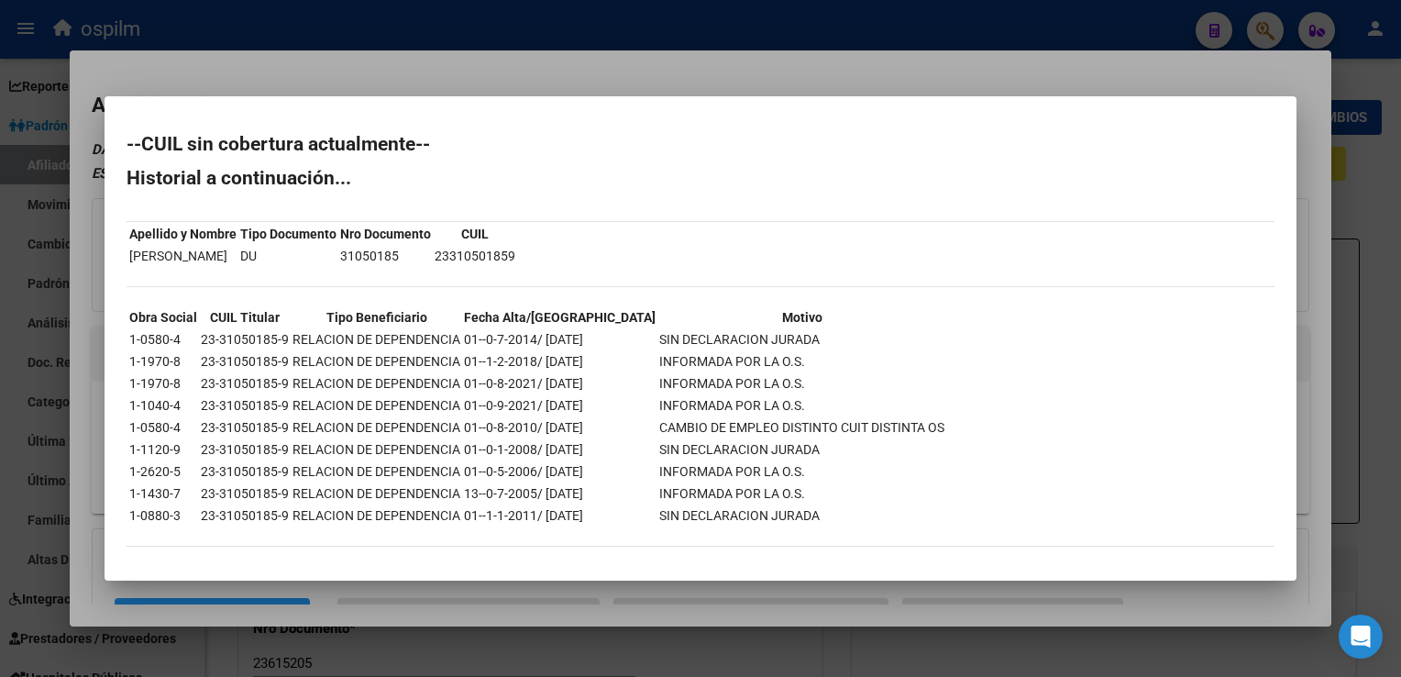
click at [523, 55] on div at bounding box center [700, 338] width 1401 height 677
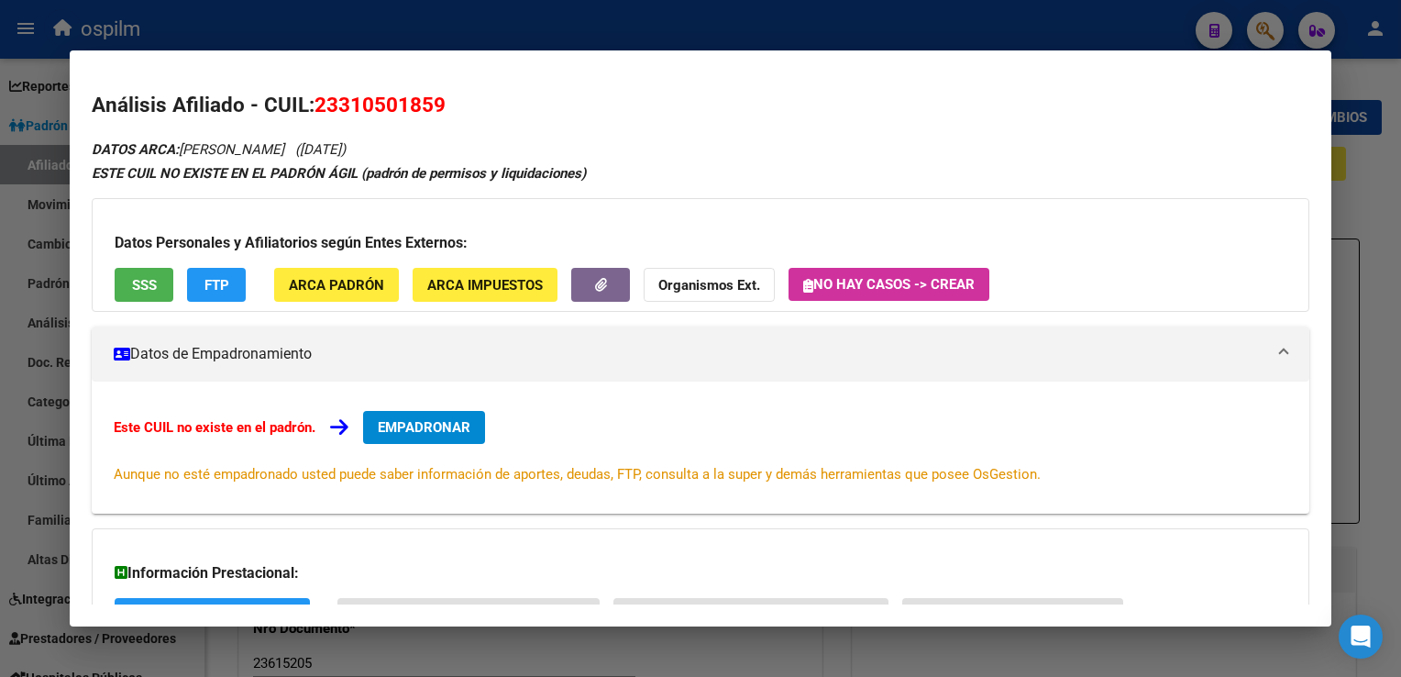
click at [1354, 208] on div at bounding box center [700, 338] width 1401 height 677
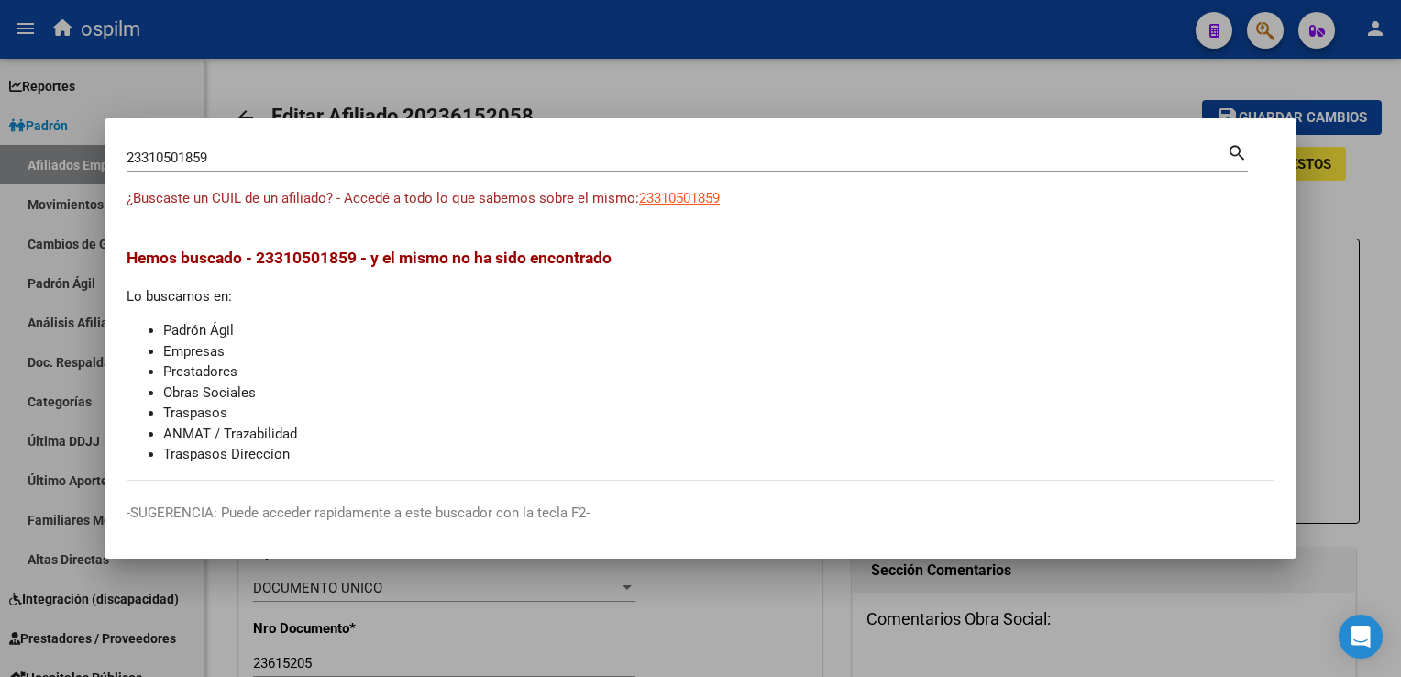
click at [1354, 208] on div at bounding box center [700, 338] width 1401 height 677
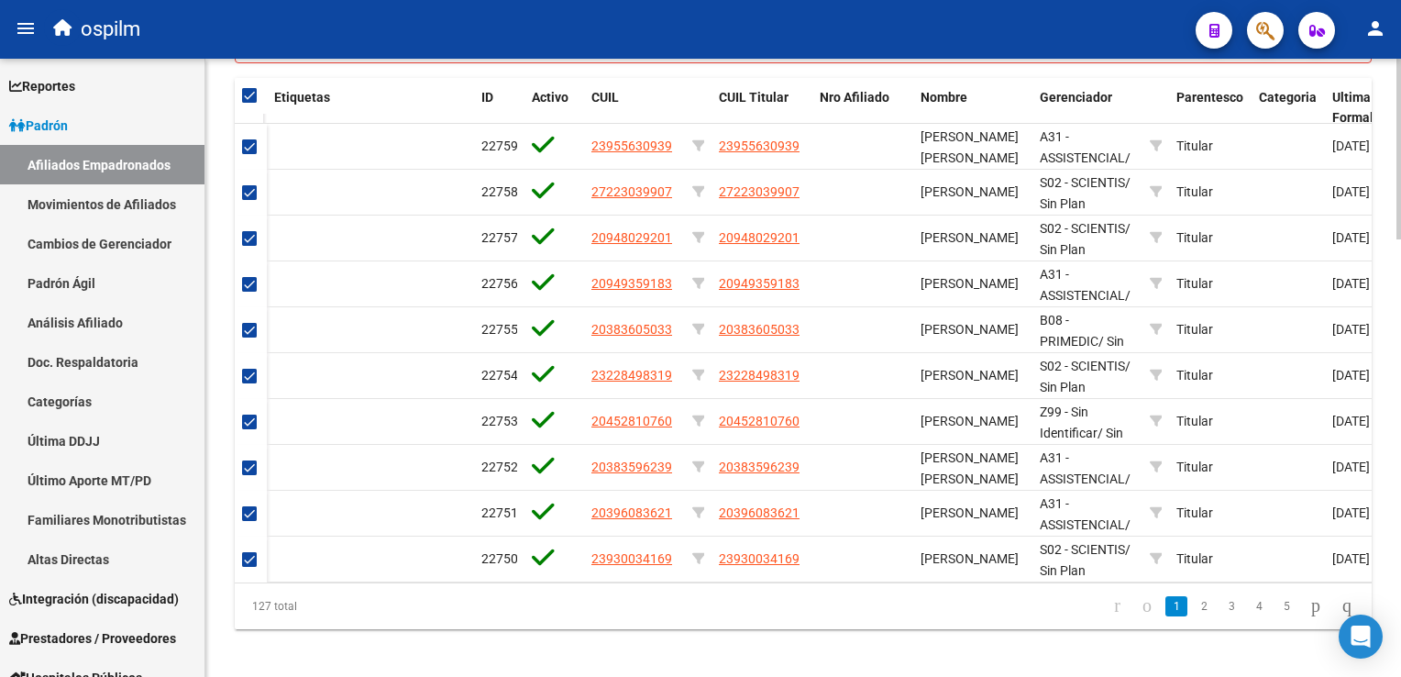
scroll to position [1493, 0]
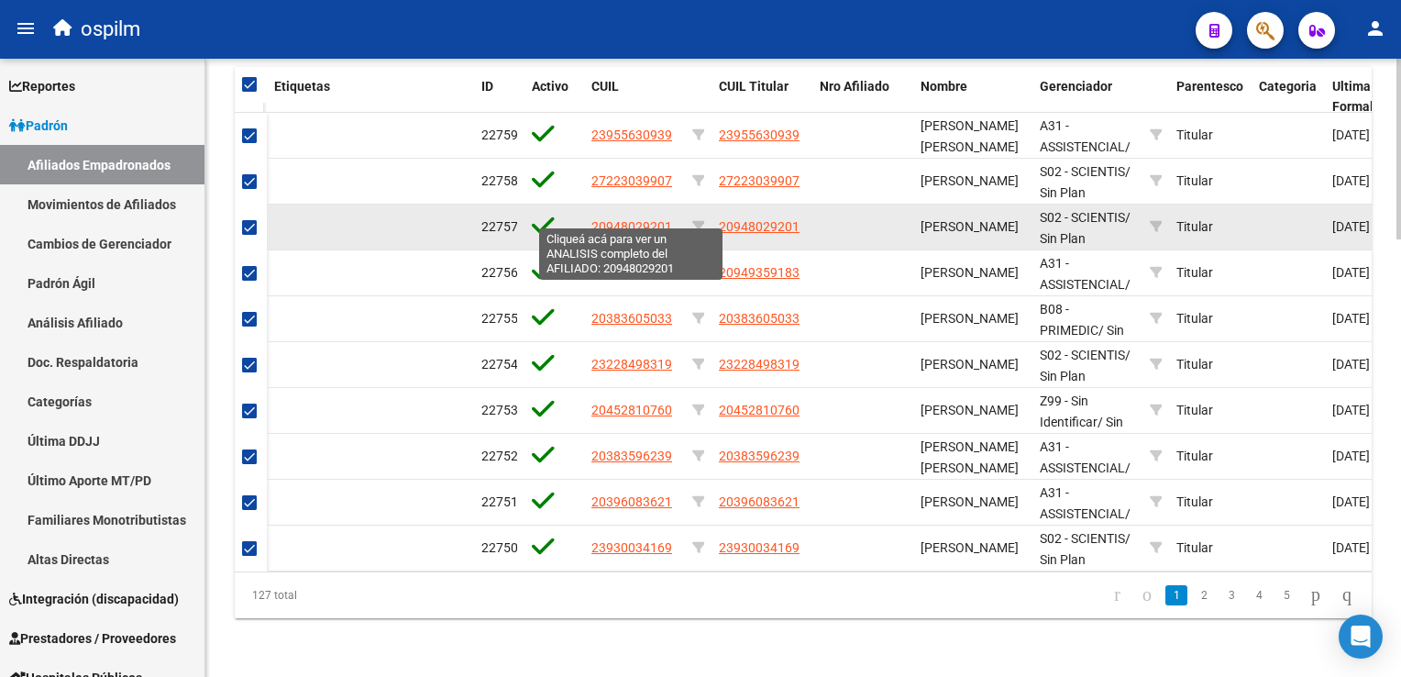
click at [613, 219] on span "20948029201" at bounding box center [631, 226] width 81 height 15
type textarea "20948029201"
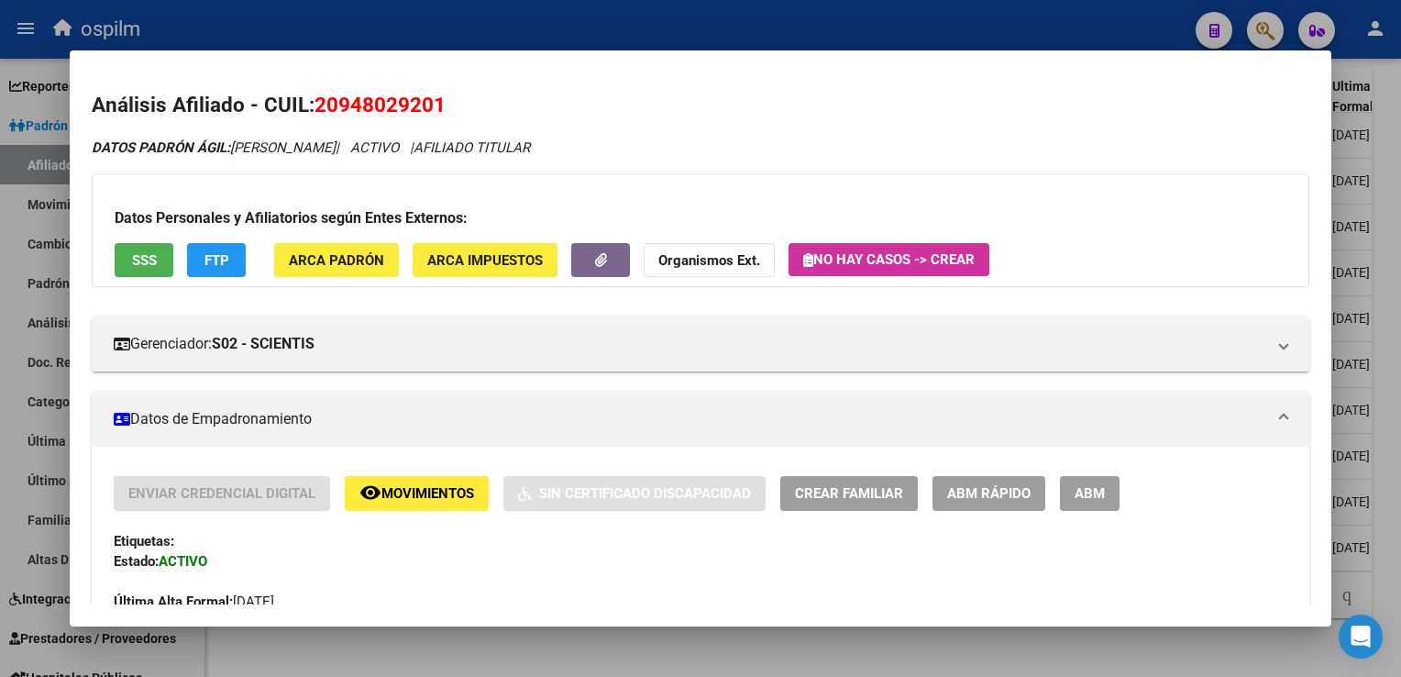
click at [134, 259] on span "SSS" at bounding box center [144, 260] width 25 height 17
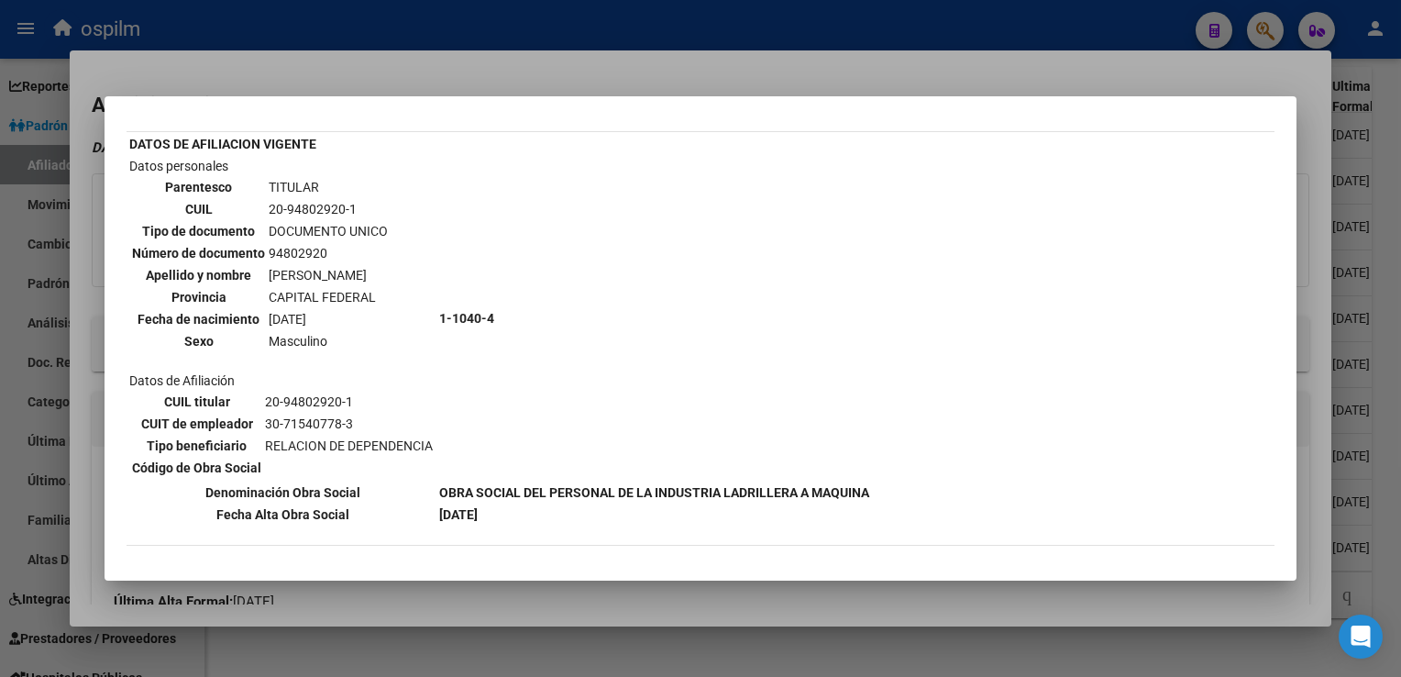
scroll to position [0, 0]
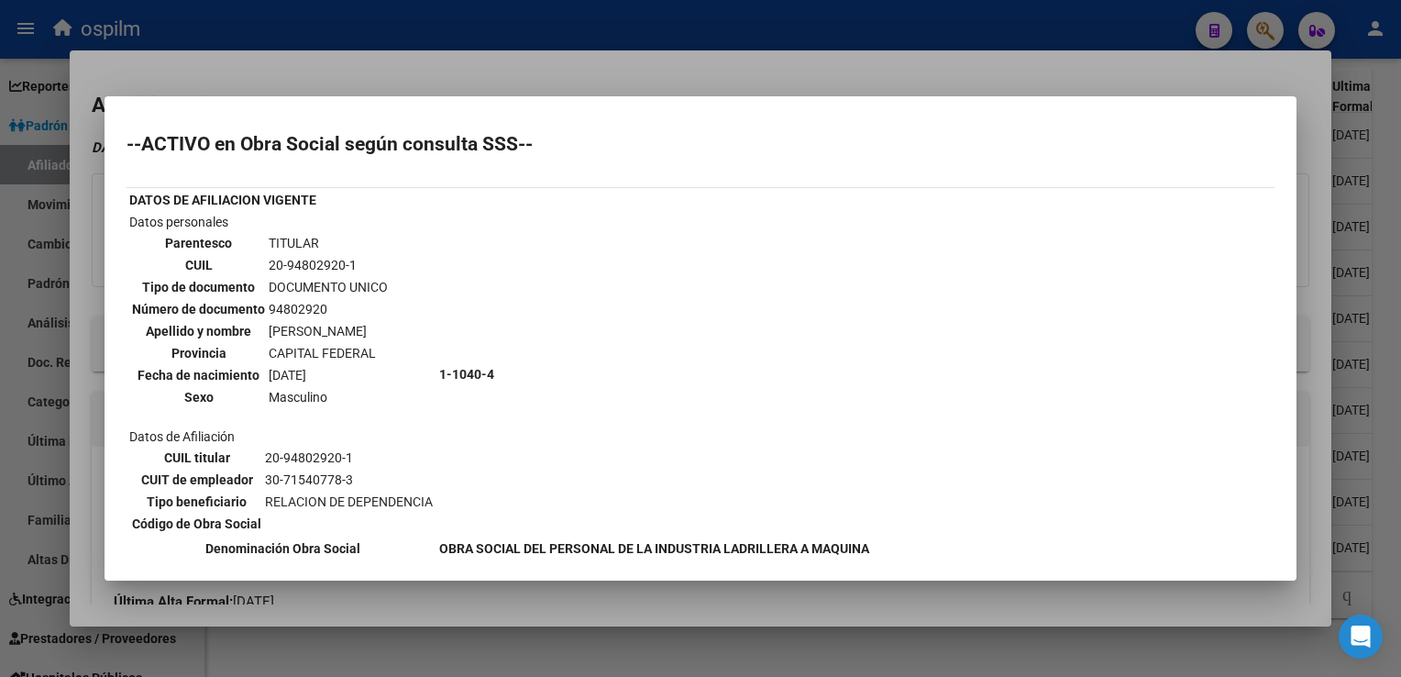
click at [324, 79] on div at bounding box center [700, 338] width 1401 height 677
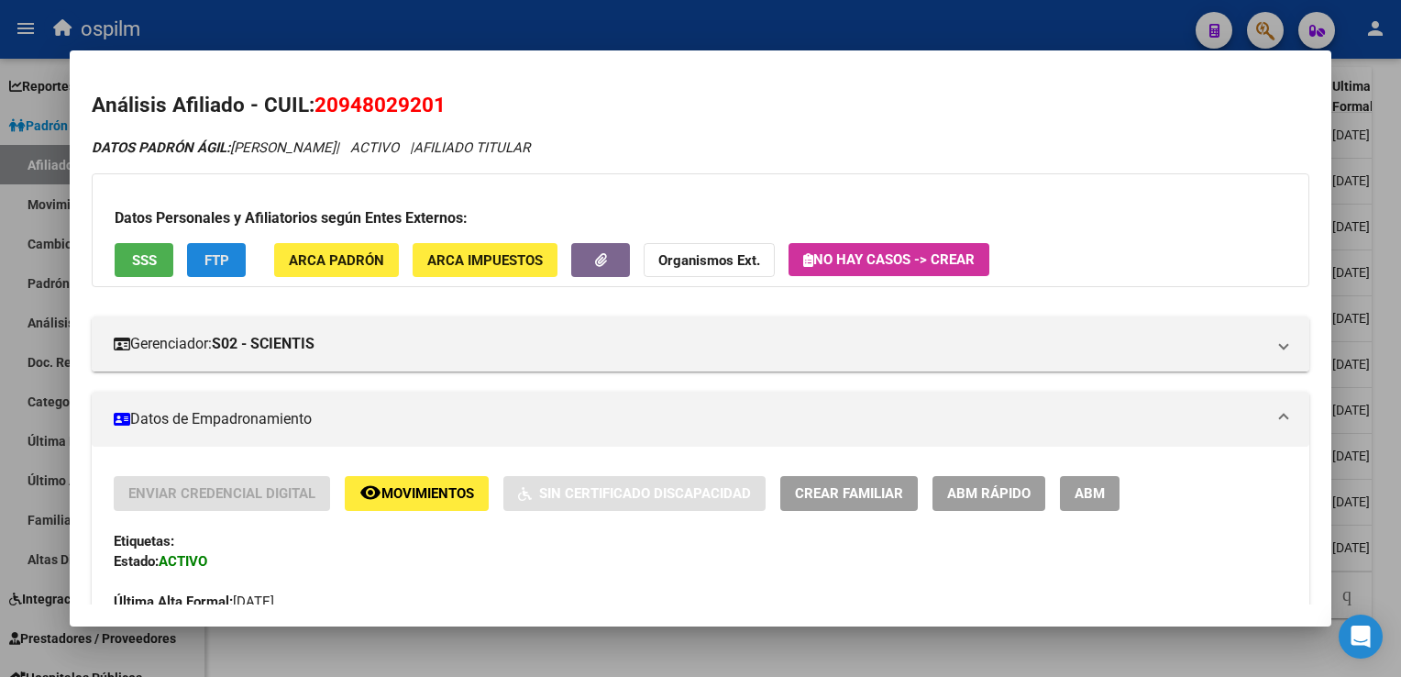
click at [216, 262] on span "FTP" at bounding box center [217, 260] width 25 height 17
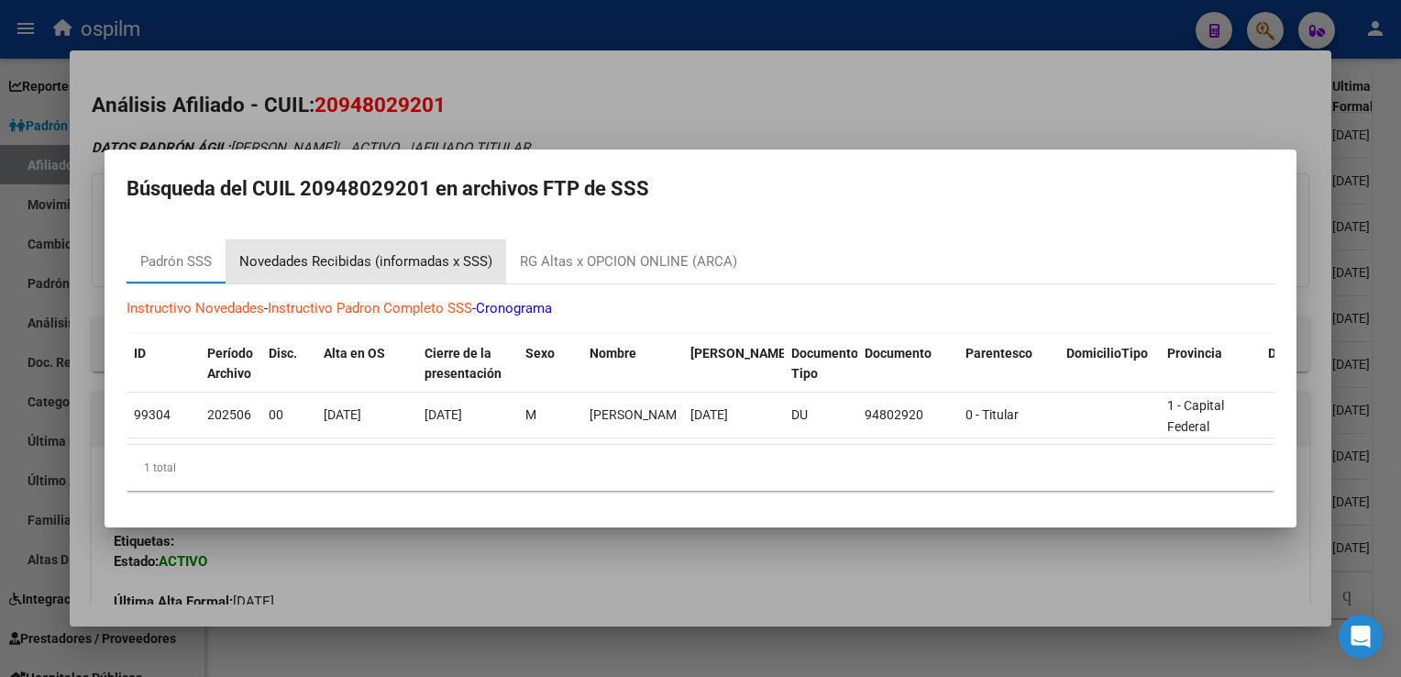
click at [371, 239] on div "Novedades Recibidas (informadas x SSS)" at bounding box center [366, 261] width 281 height 44
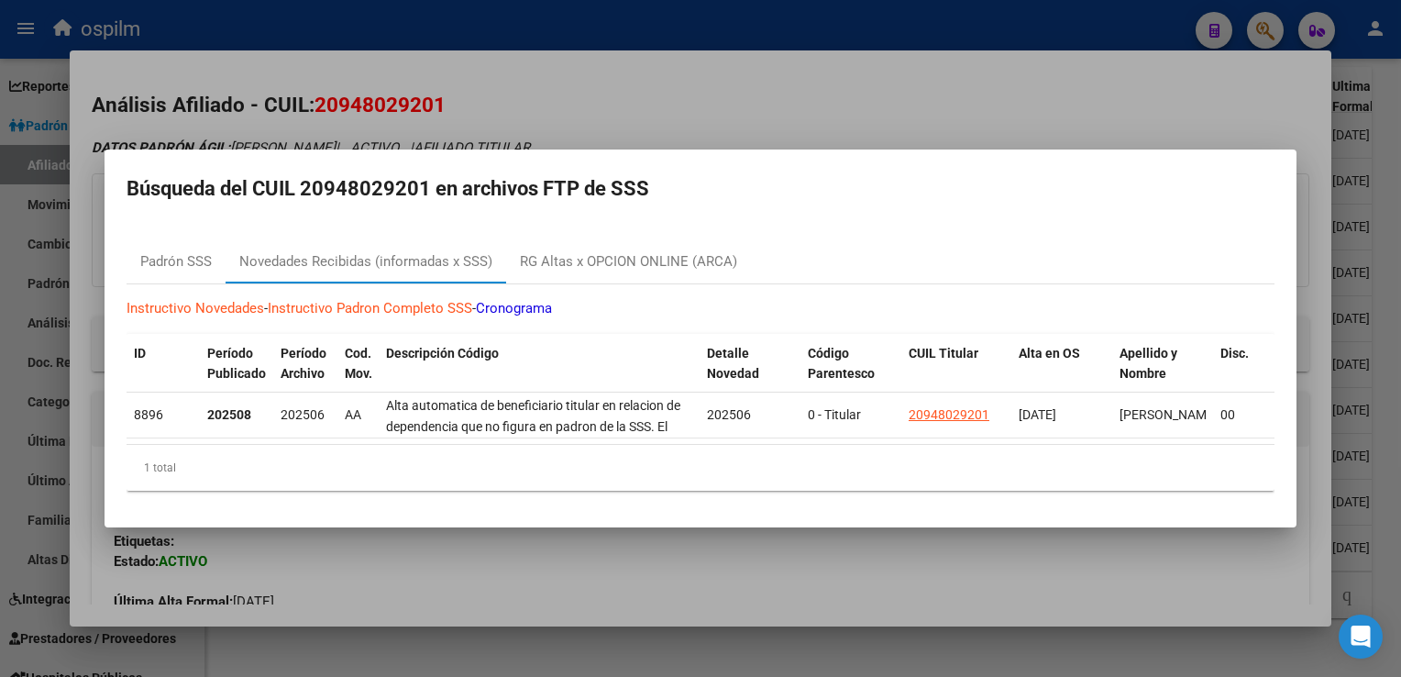
click at [726, 102] on div at bounding box center [700, 338] width 1401 height 677
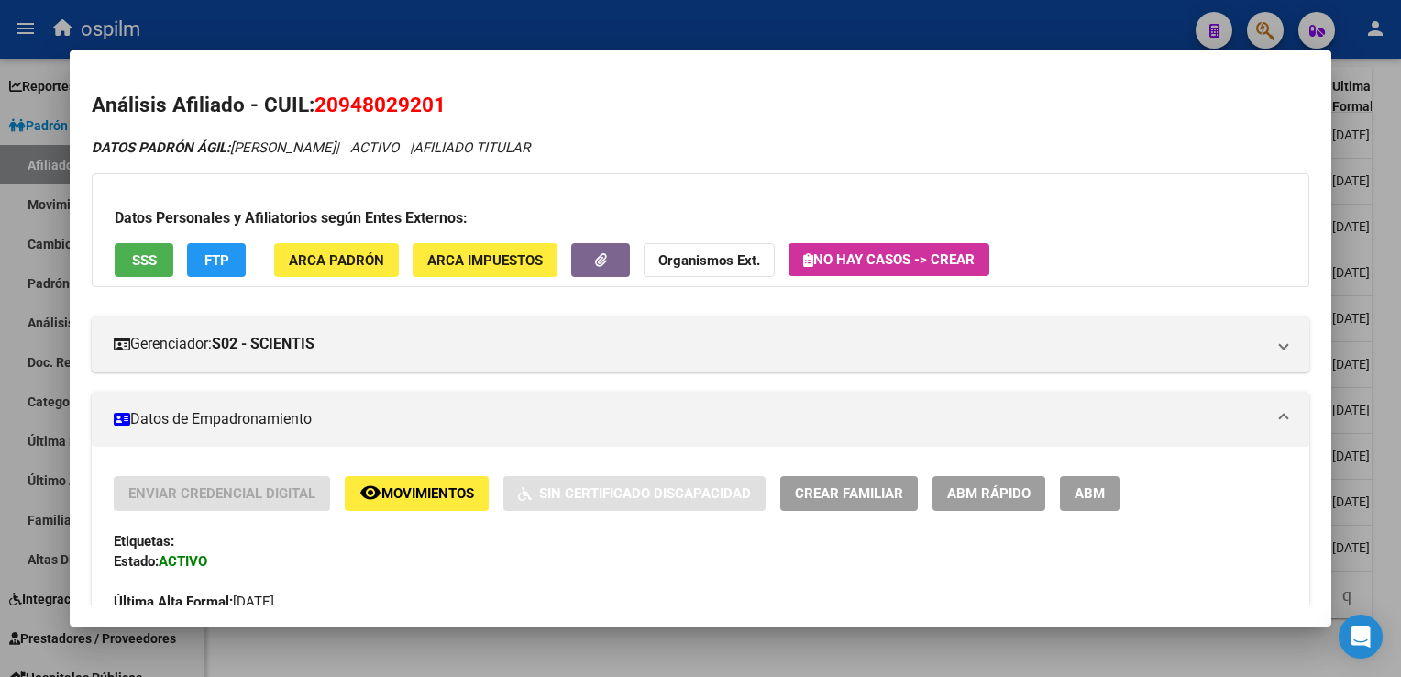
click at [1393, 309] on div at bounding box center [700, 338] width 1401 height 677
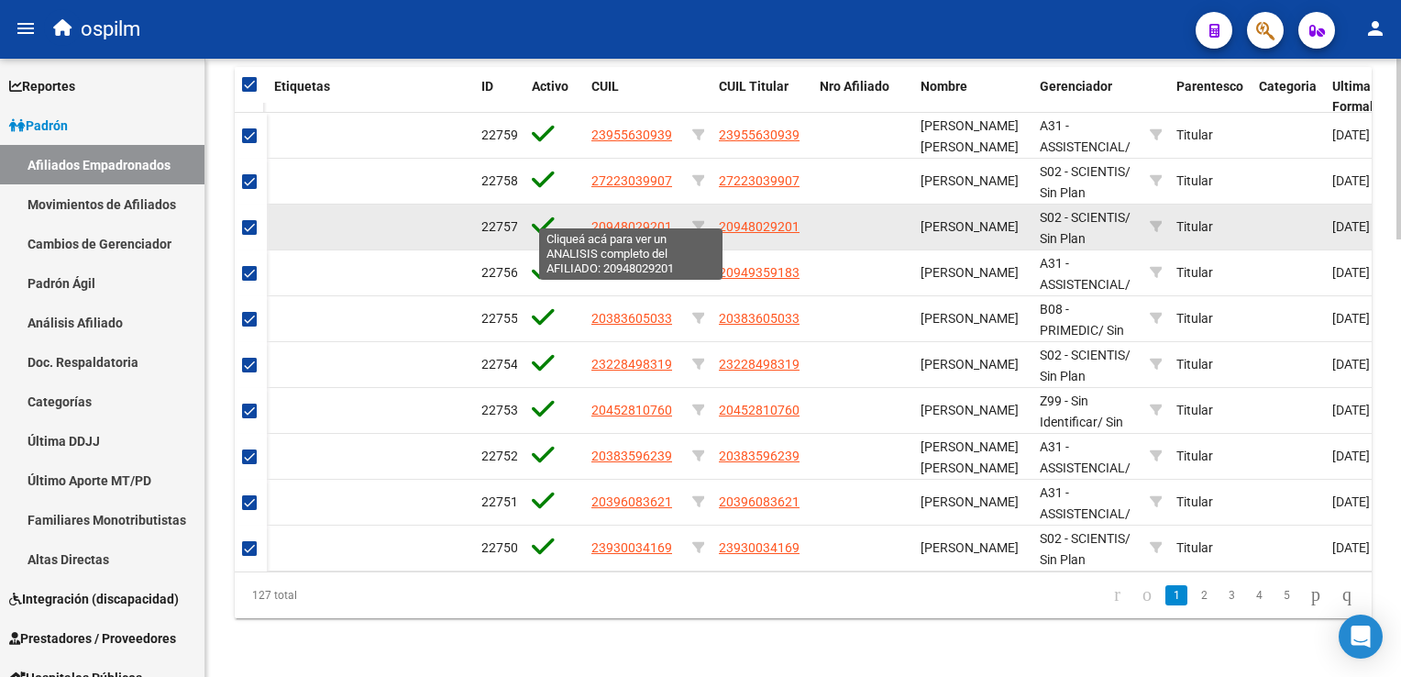
click at [617, 219] on span "20948029201" at bounding box center [631, 226] width 81 height 15
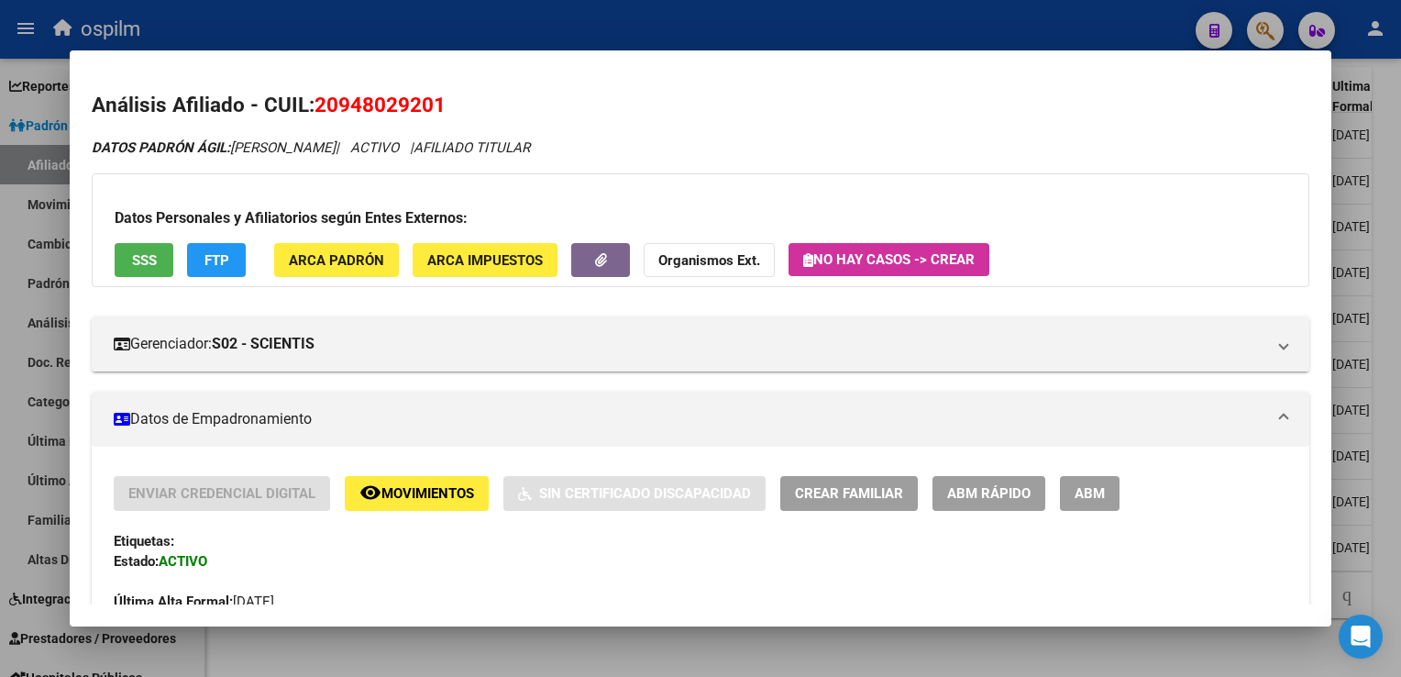
scroll to position [856, 0]
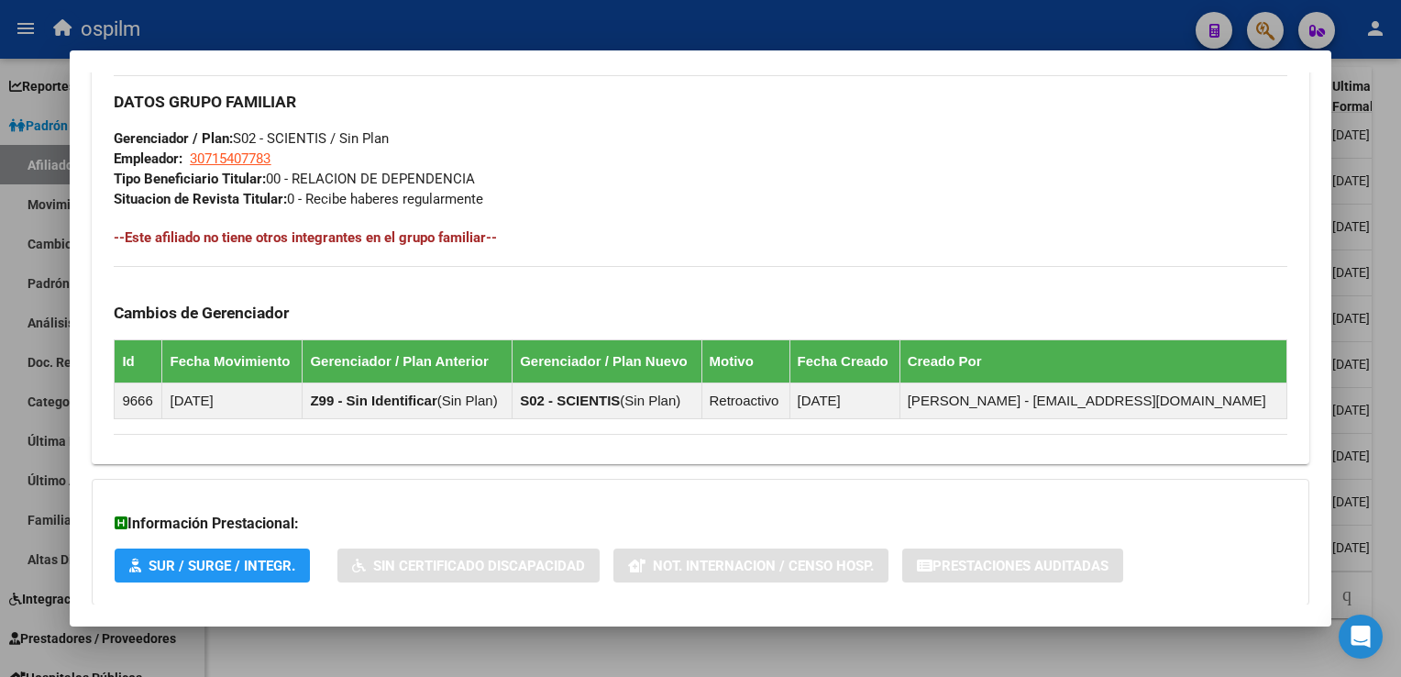
click at [1394, 213] on div at bounding box center [700, 338] width 1401 height 677
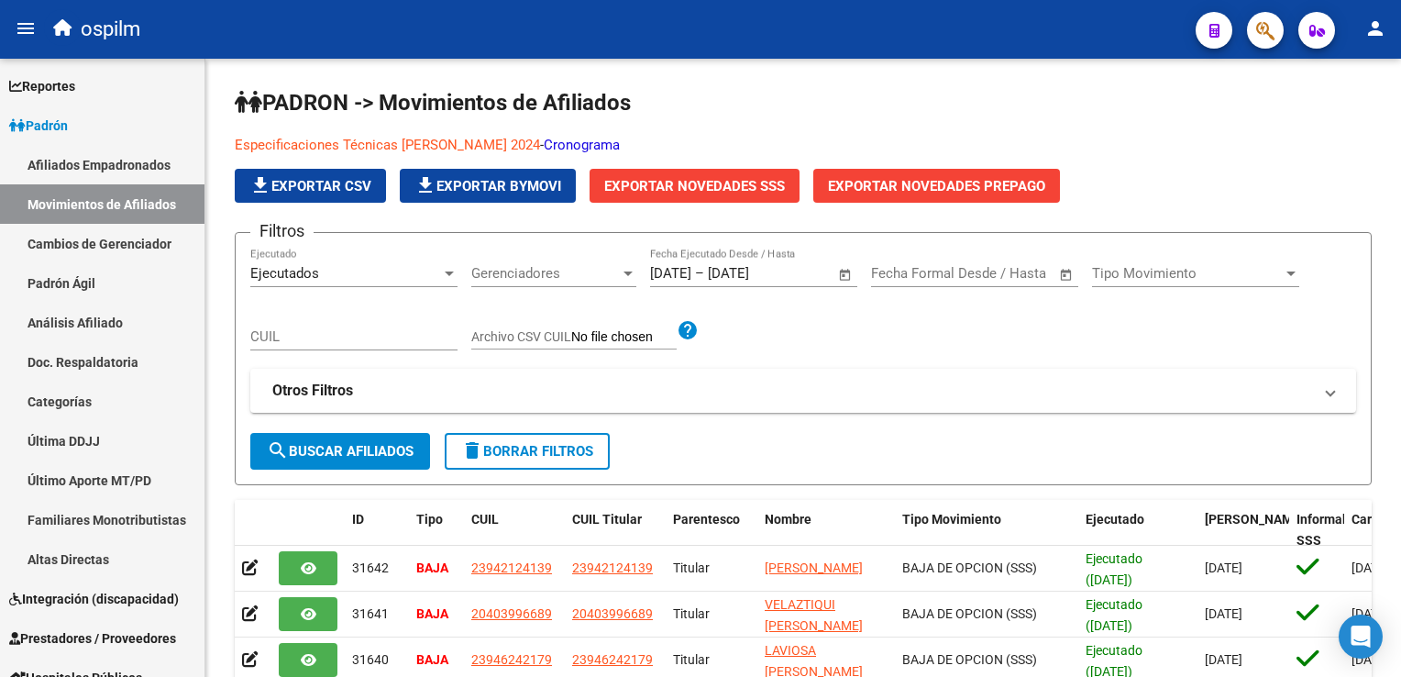
scroll to position [449, 0]
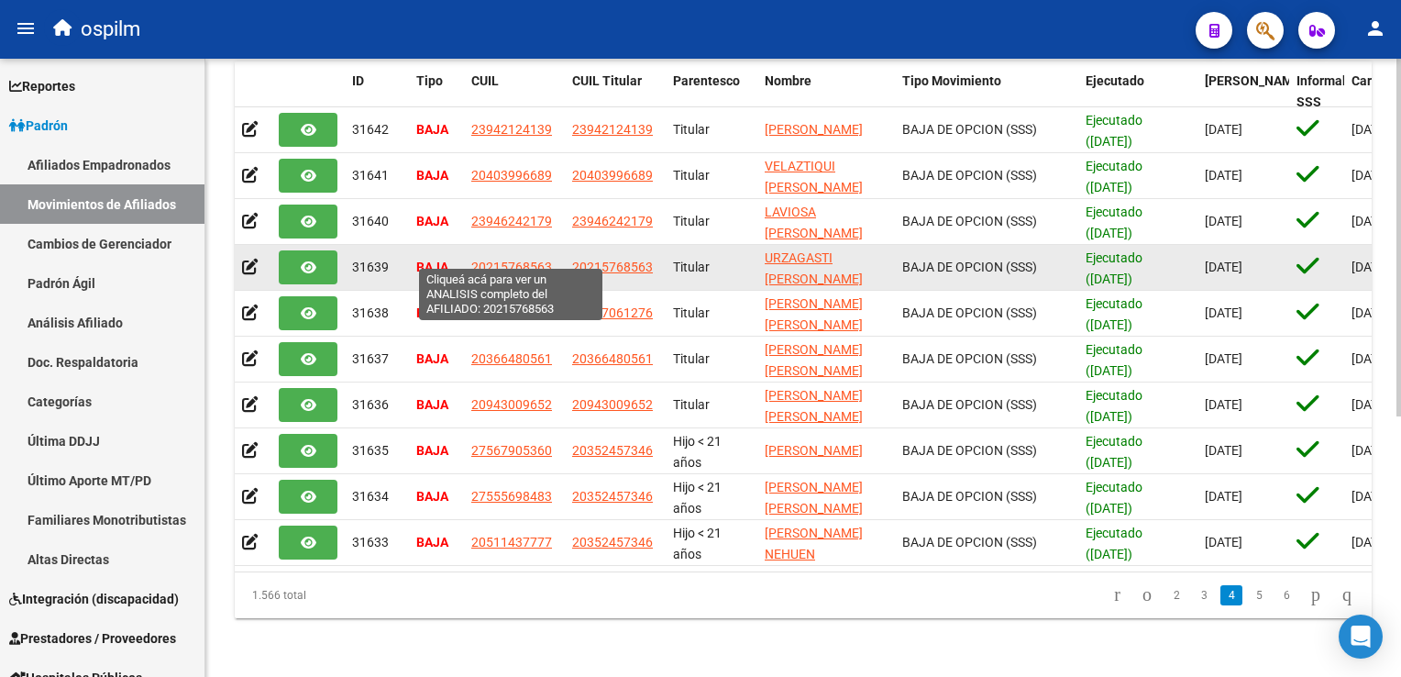
click at [488, 260] on span "20215768563" at bounding box center [511, 267] width 81 height 15
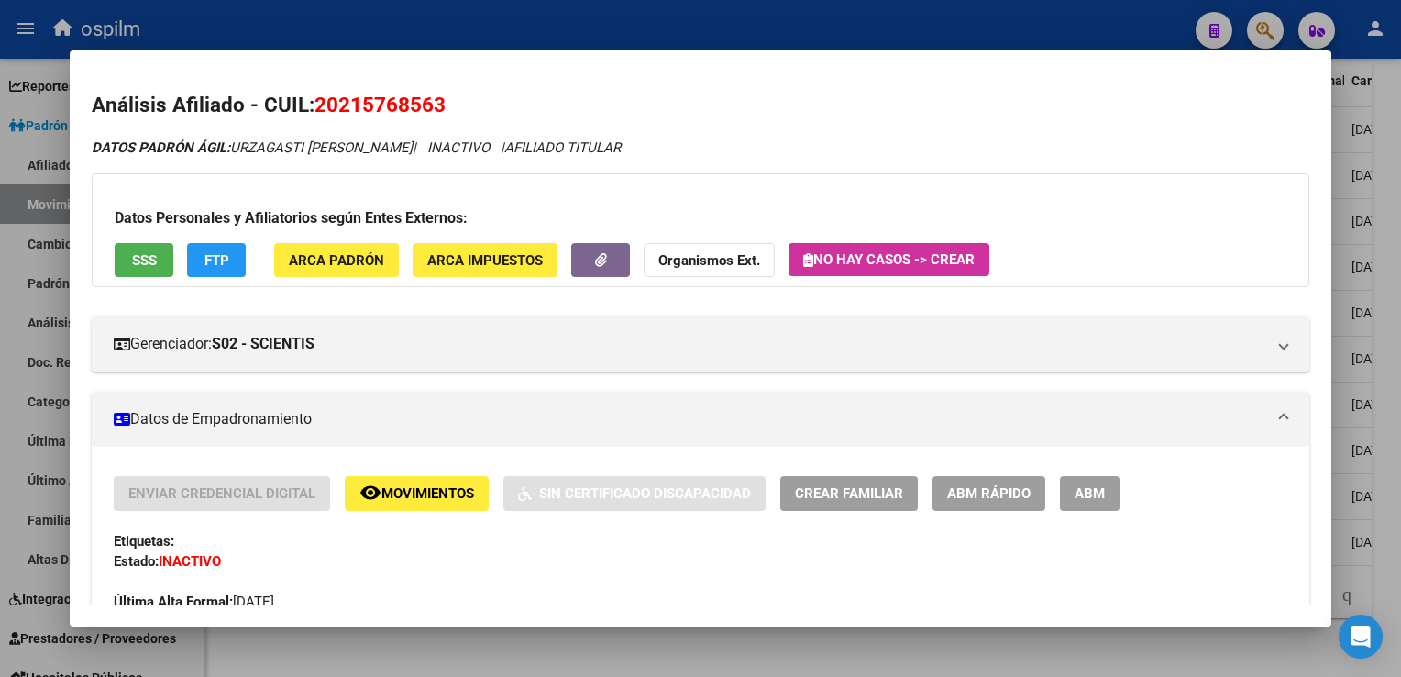
click at [135, 261] on span "SSS" at bounding box center [144, 260] width 25 height 17
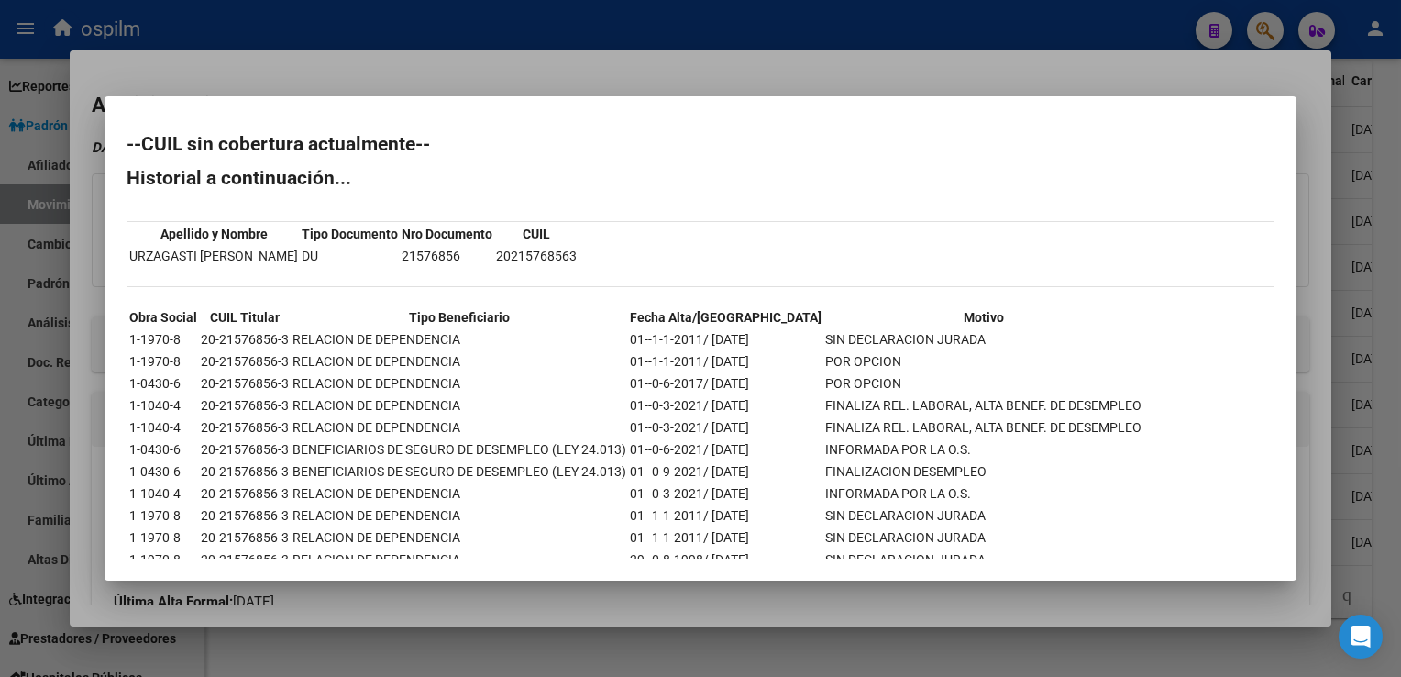
scroll to position [130, 0]
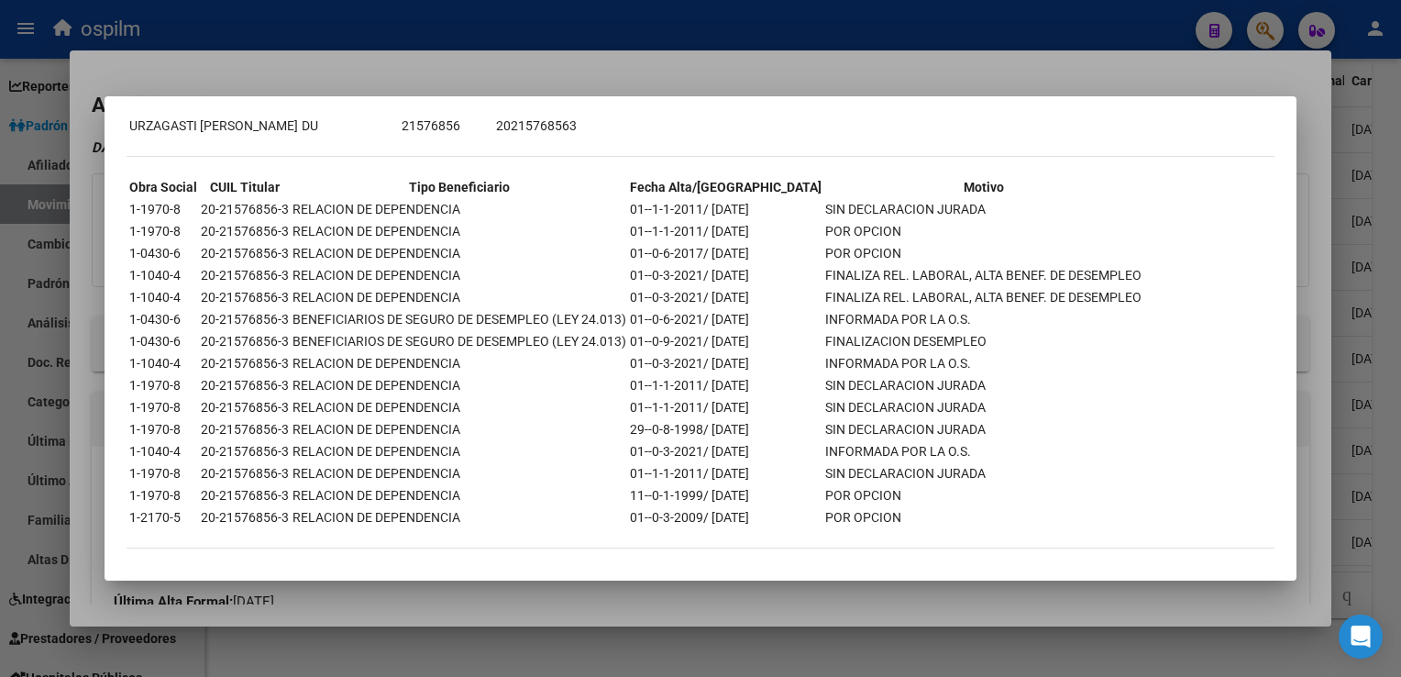
click at [531, 63] on div at bounding box center [700, 338] width 1401 height 677
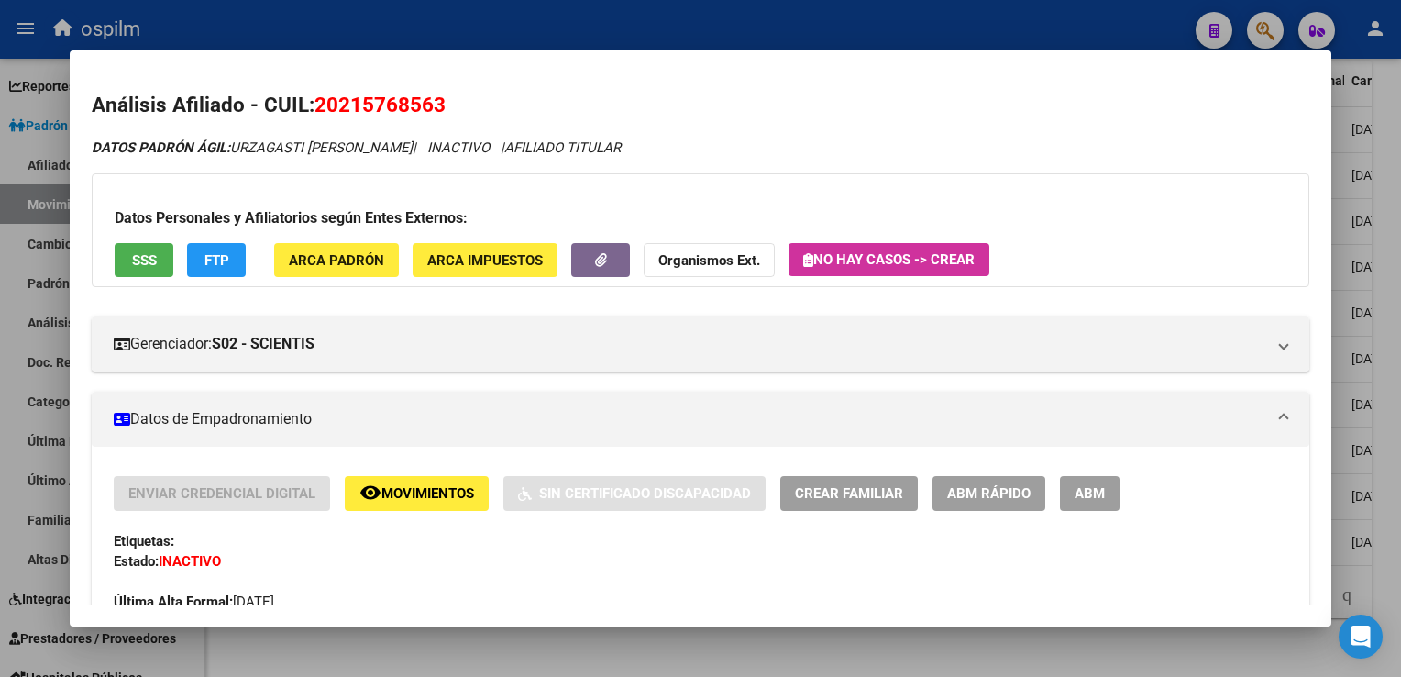
click at [1392, 259] on div at bounding box center [700, 338] width 1401 height 677
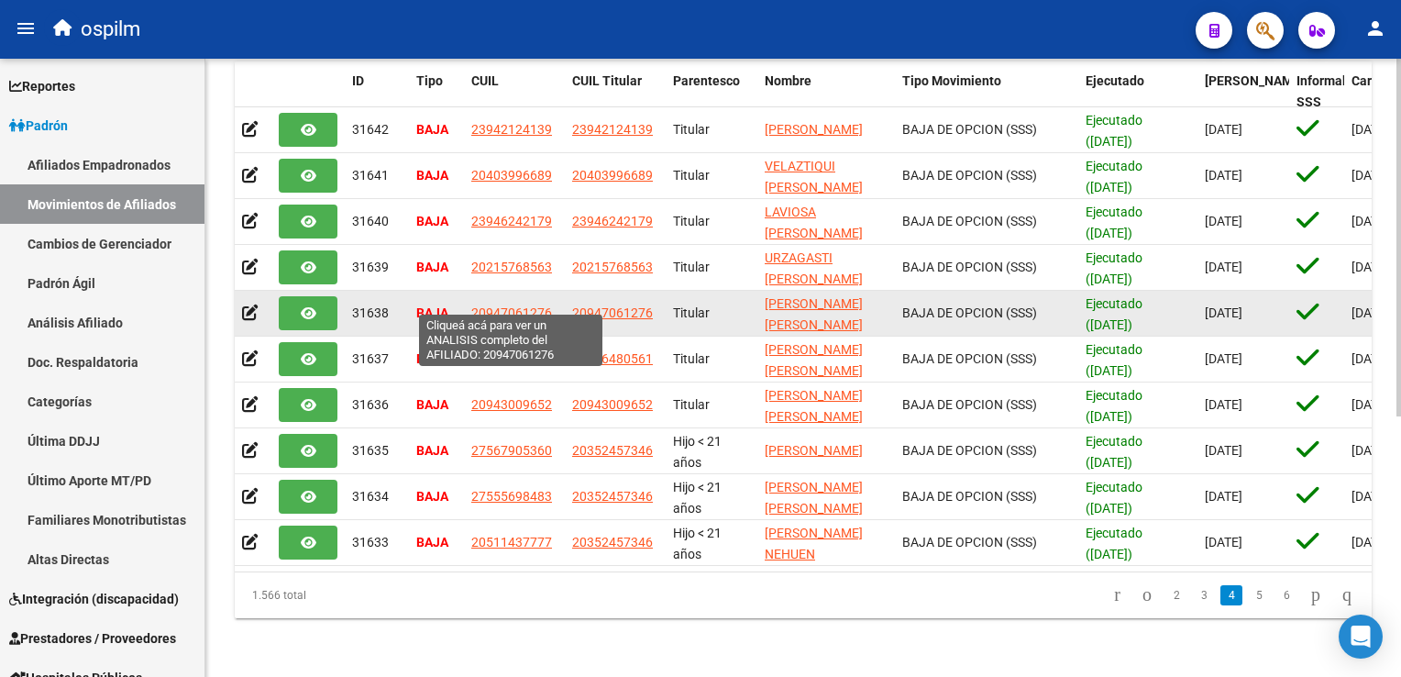
click at [497, 305] on span "20947061276" at bounding box center [511, 312] width 81 height 15
type textarea "20947061276"
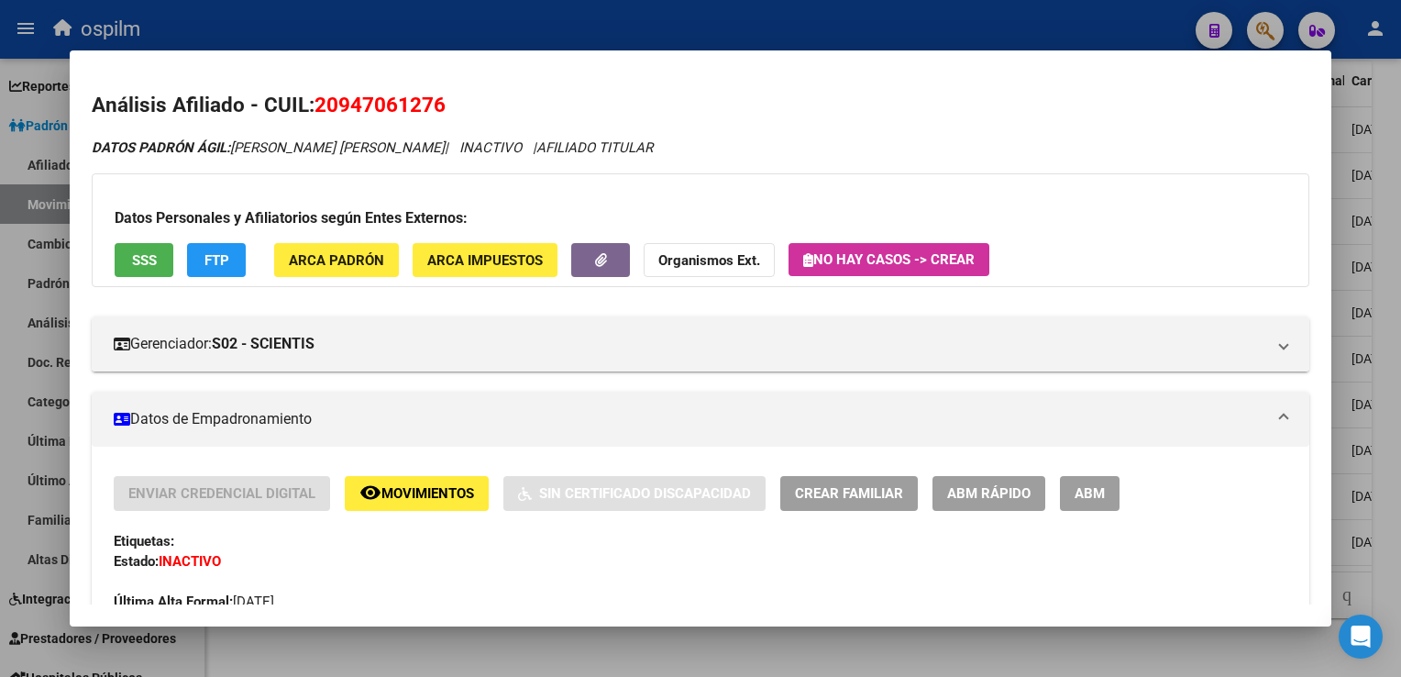
click at [118, 251] on button "SSS" at bounding box center [144, 260] width 59 height 34
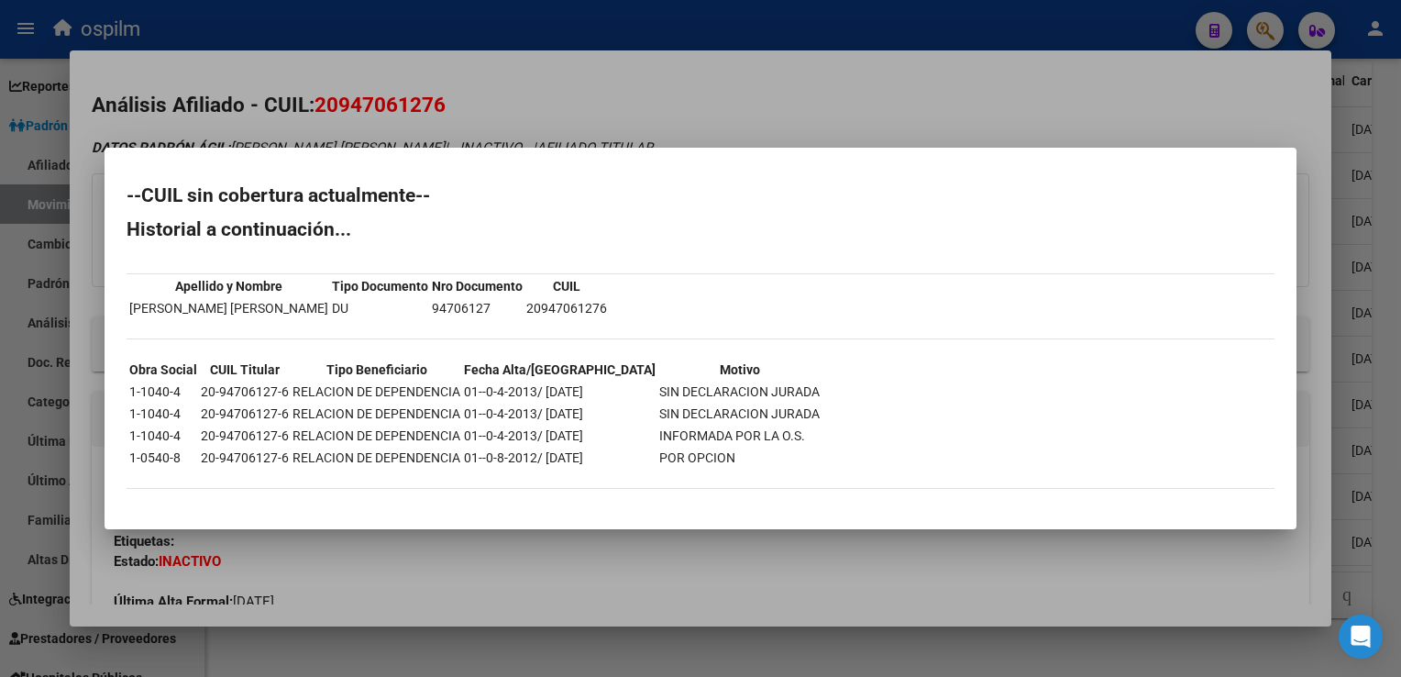
click at [657, 94] on div at bounding box center [700, 338] width 1401 height 677
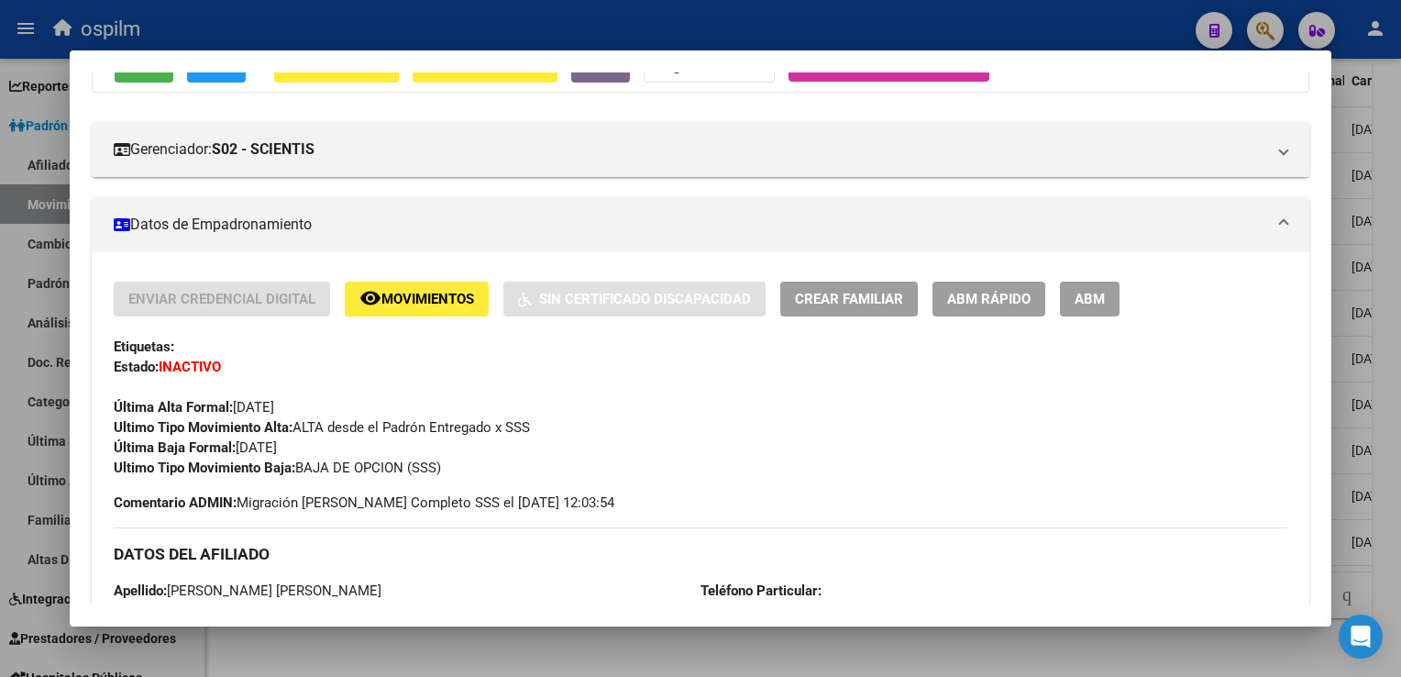
scroll to position [0, 0]
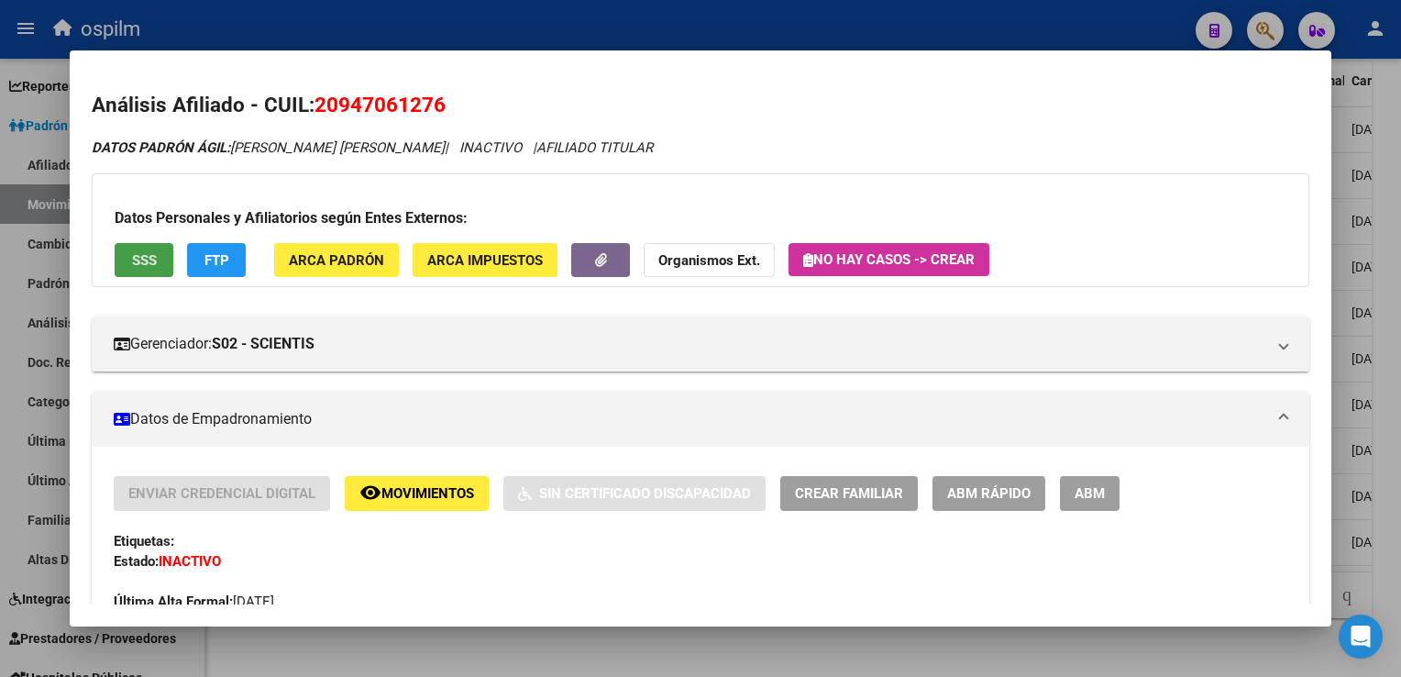
click at [151, 260] on span "SSS" at bounding box center [144, 260] width 25 height 17
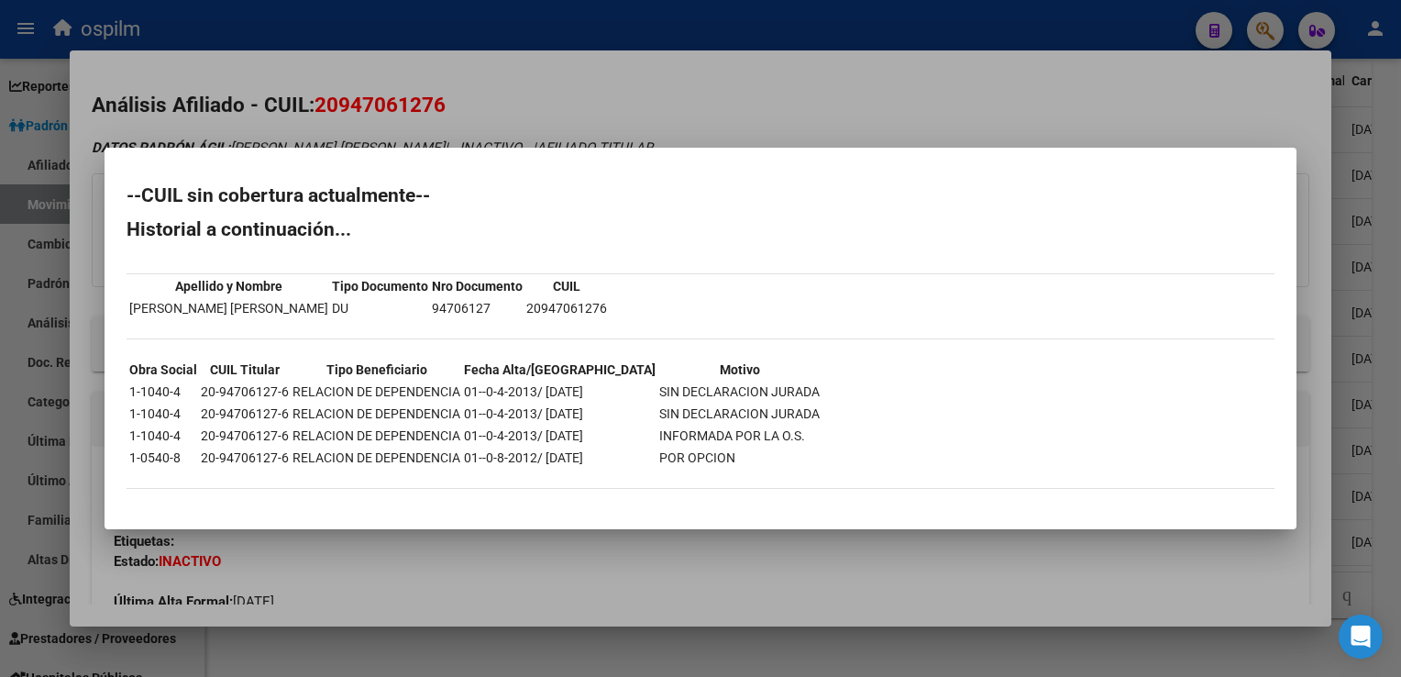
click at [653, 102] on div at bounding box center [700, 338] width 1401 height 677
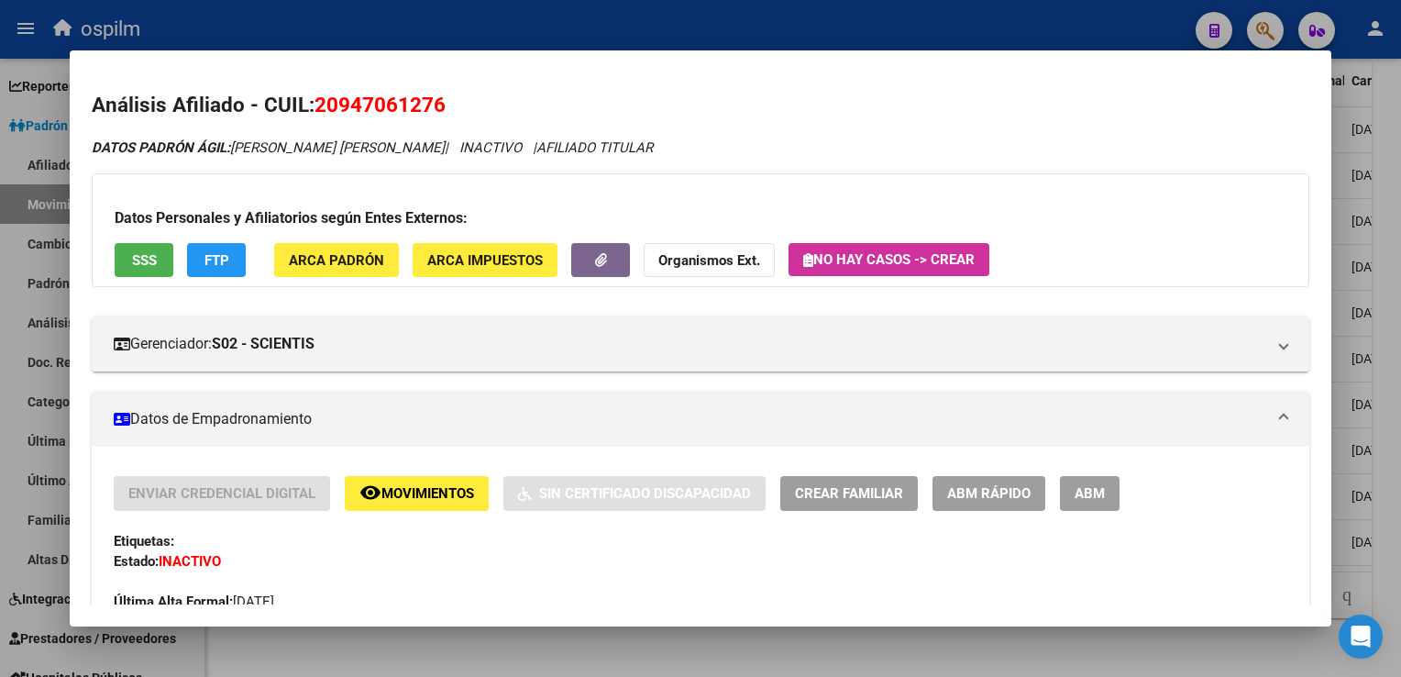
click at [1394, 336] on div at bounding box center [700, 338] width 1401 height 677
